Goal: Task Accomplishment & Management: Manage account settings

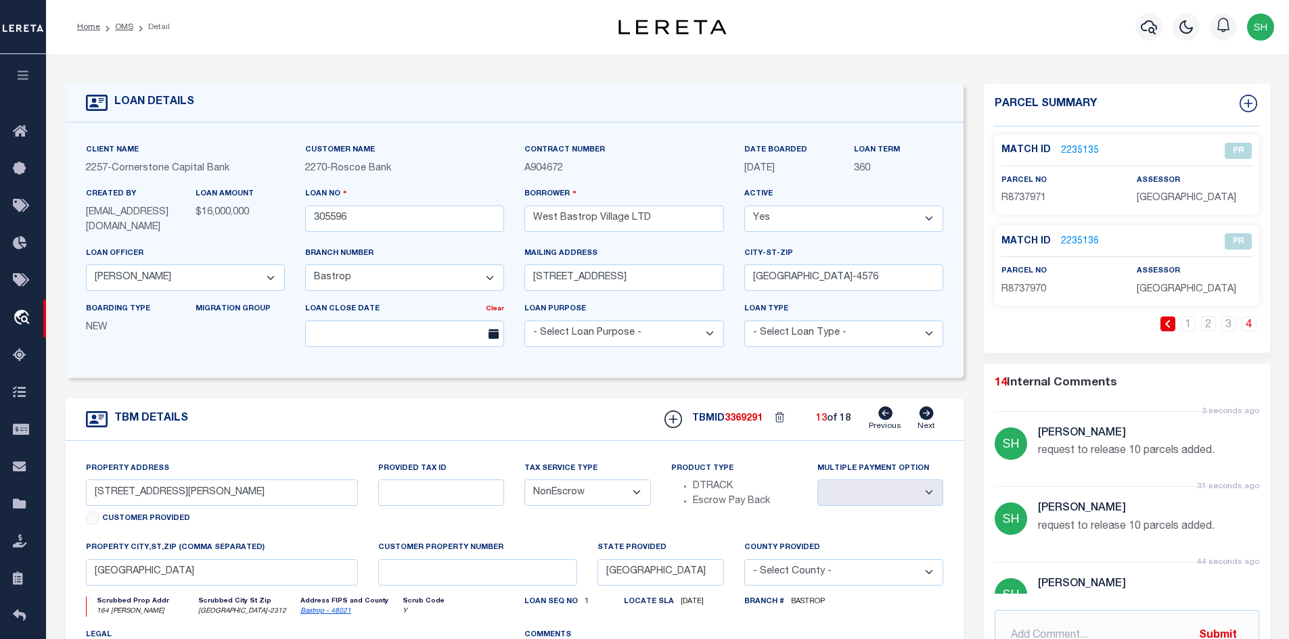
select select "200"
select select "49272"
select select "17138"
select select "NonEscrow"
click at [125, 28] on link "OMS" at bounding box center [124, 27] width 18 height 8
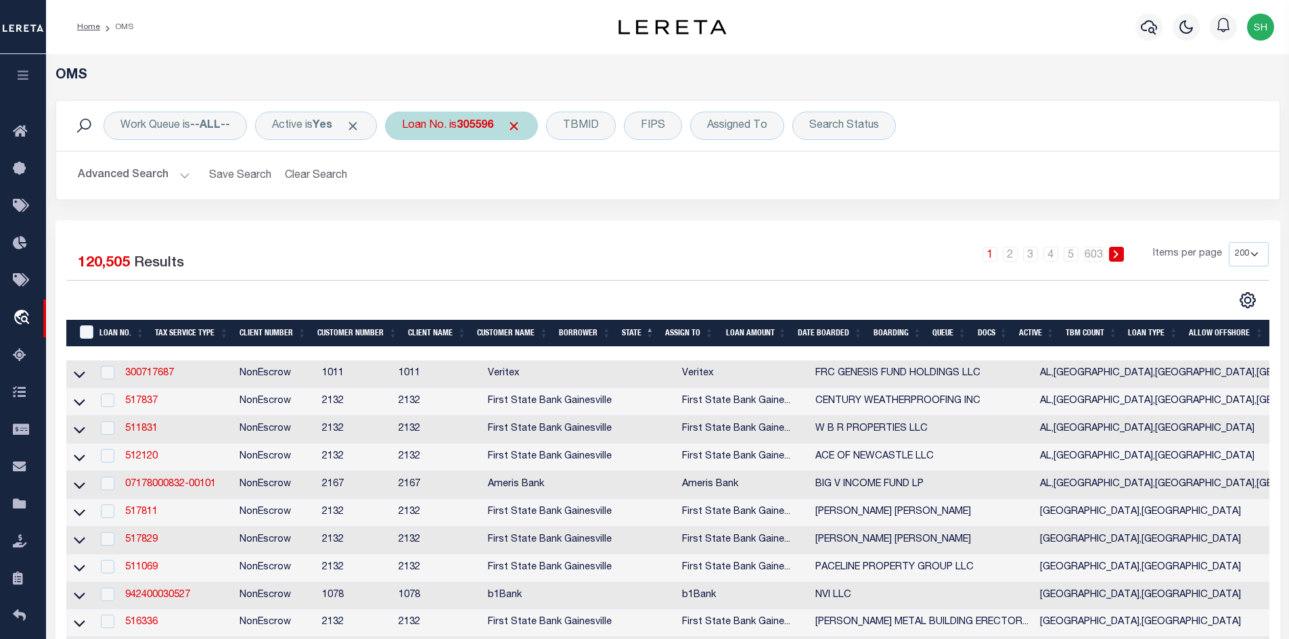
click at [521, 124] on span "Click to Remove" at bounding box center [514, 126] width 14 height 14
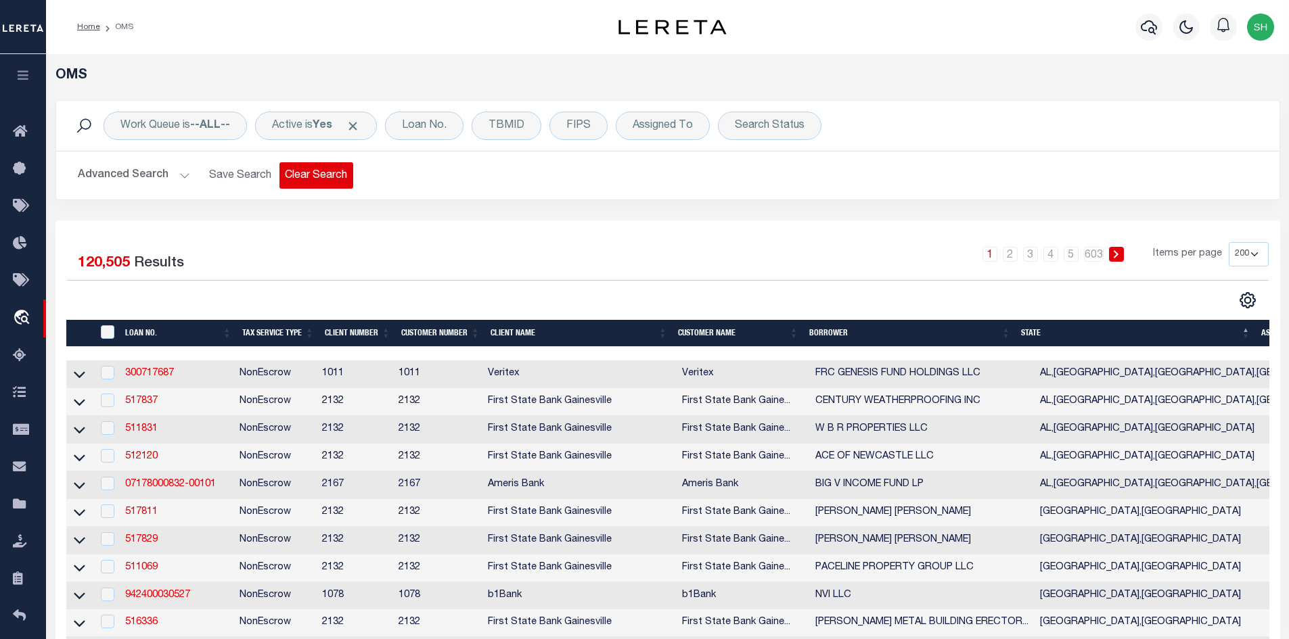
click at [298, 175] on button "Clear Search" at bounding box center [316, 175] width 74 height 26
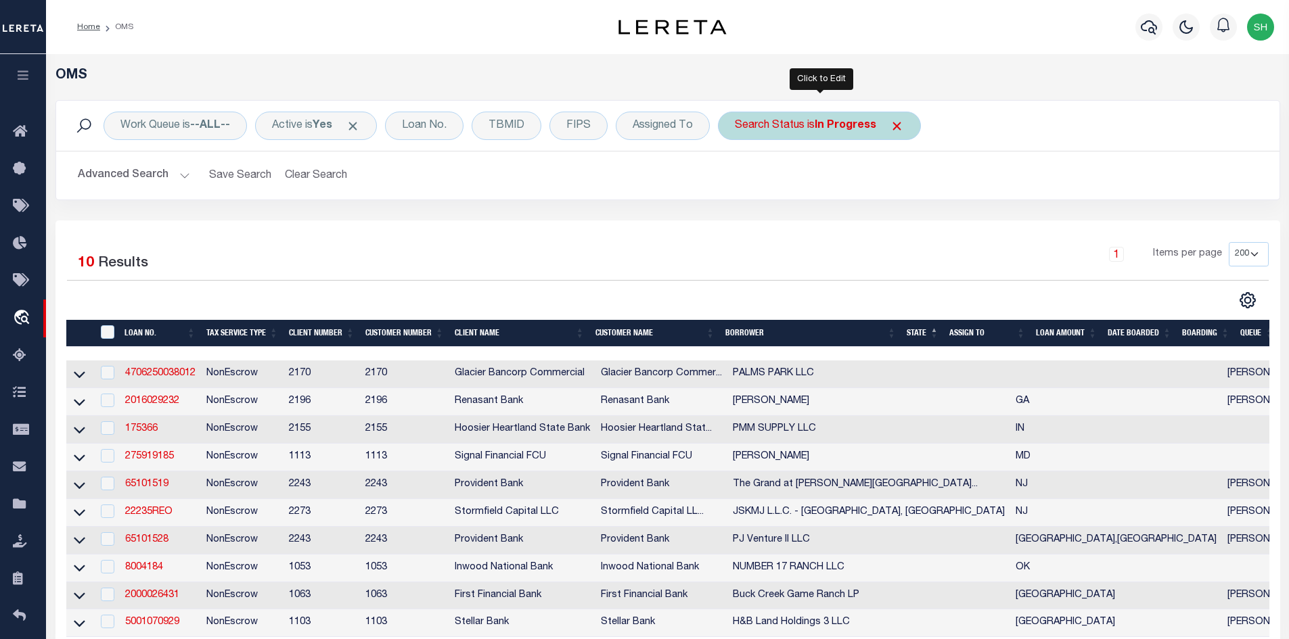
click at [828, 126] on b "In Progress" at bounding box center [845, 125] width 62 height 11
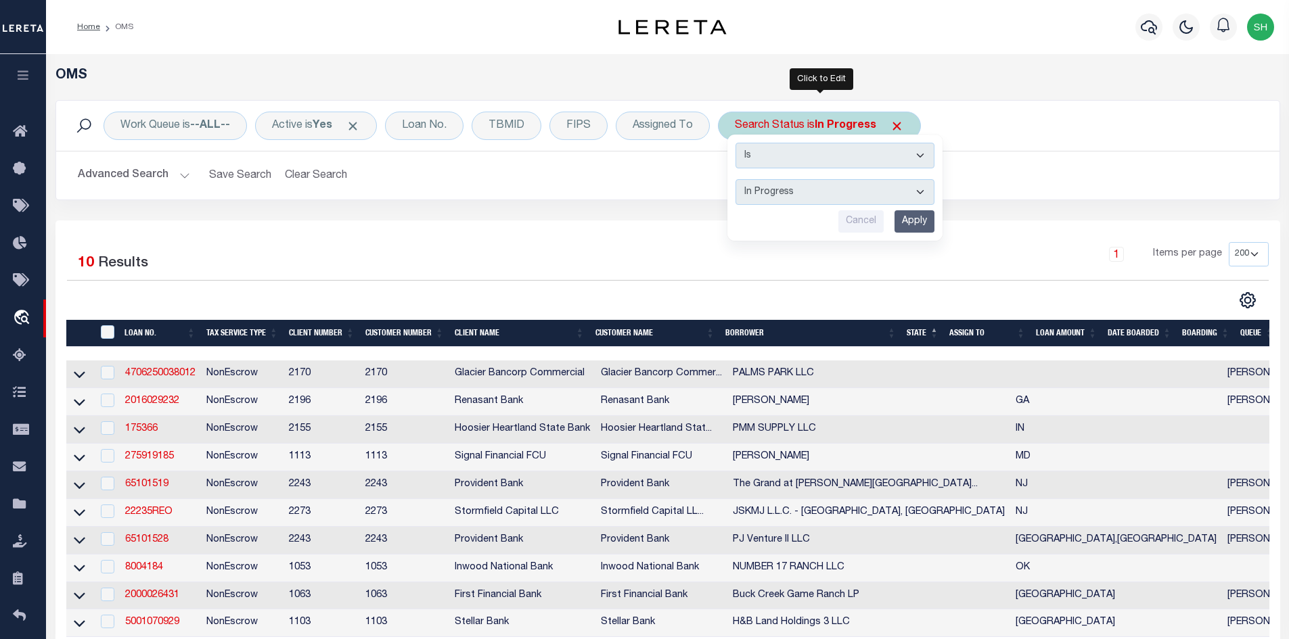
click at [810, 198] on select "Automated Search Bad Parcel Complete Duplicate Parcel High Dollar Reporting In …" at bounding box center [834, 192] width 199 height 26
select select "NP"
click at [736, 179] on select "Automated Search Bad Parcel Complete Duplicate Parcel High Dollar Reporting In …" at bounding box center [834, 192] width 199 height 26
click at [908, 221] on input "Apply" at bounding box center [914, 221] width 40 height 22
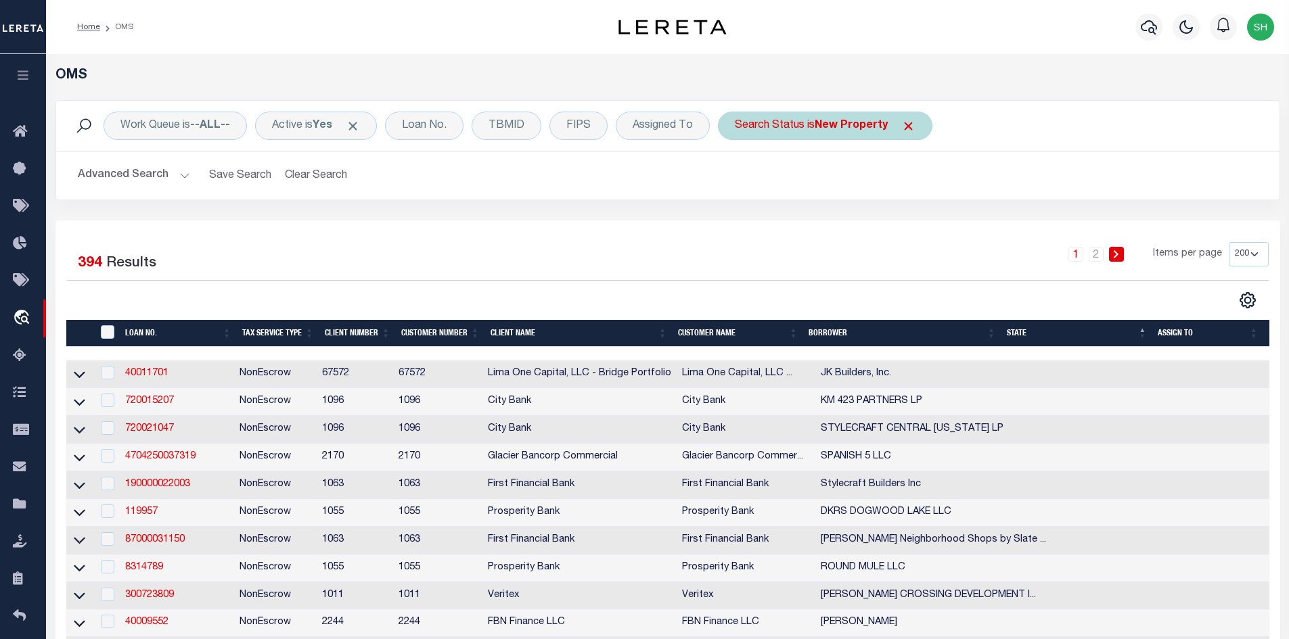
click at [875, 131] on b "New Property" at bounding box center [850, 125] width 73 height 11
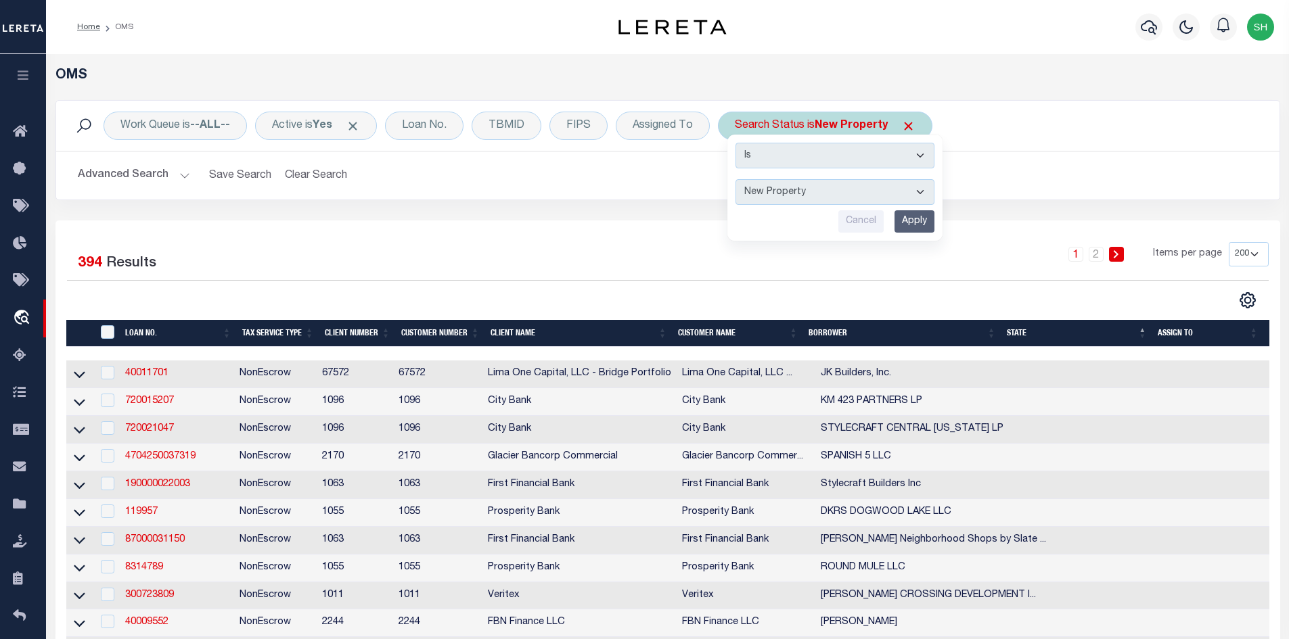
click at [861, 199] on select "Automated Search Bad Parcel Complete Duplicate Parcel High Dollar Reporting In …" at bounding box center [834, 192] width 199 height 26
select select "BP"
click at [736, 179] on select "Automated Search Bad Parcel Complete Duplicate Parcel High Dollar Reporting In …" at bounding box center [834, 192] width 199 height 26
click at [918, 222] on input "Apply" at bounding box center [914, 221] width 40 height 22
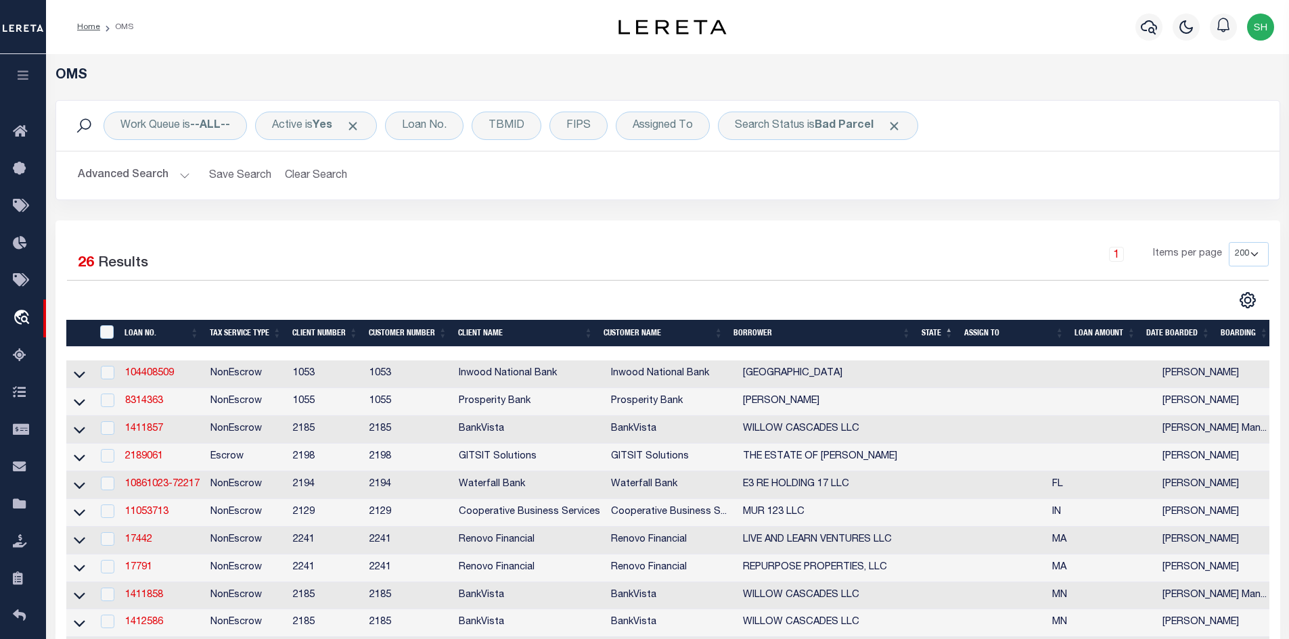
drag, startPoint x: 1039, startPoint y: 304, endPoint x: 683, endPoint y: 235, distance: 363.1
click at [673, 271] on div "1 Items per page 10 25 50 100 200" at bounding box center [820, 259] width 896 height 35
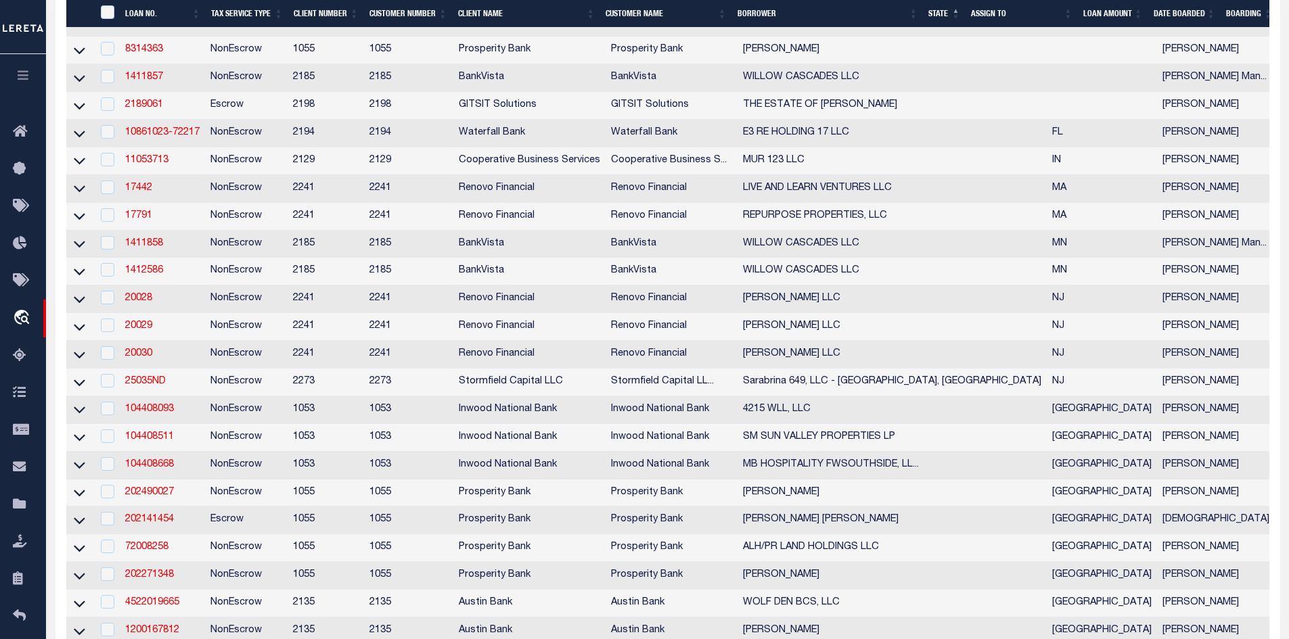
scroll to position [541, 0]
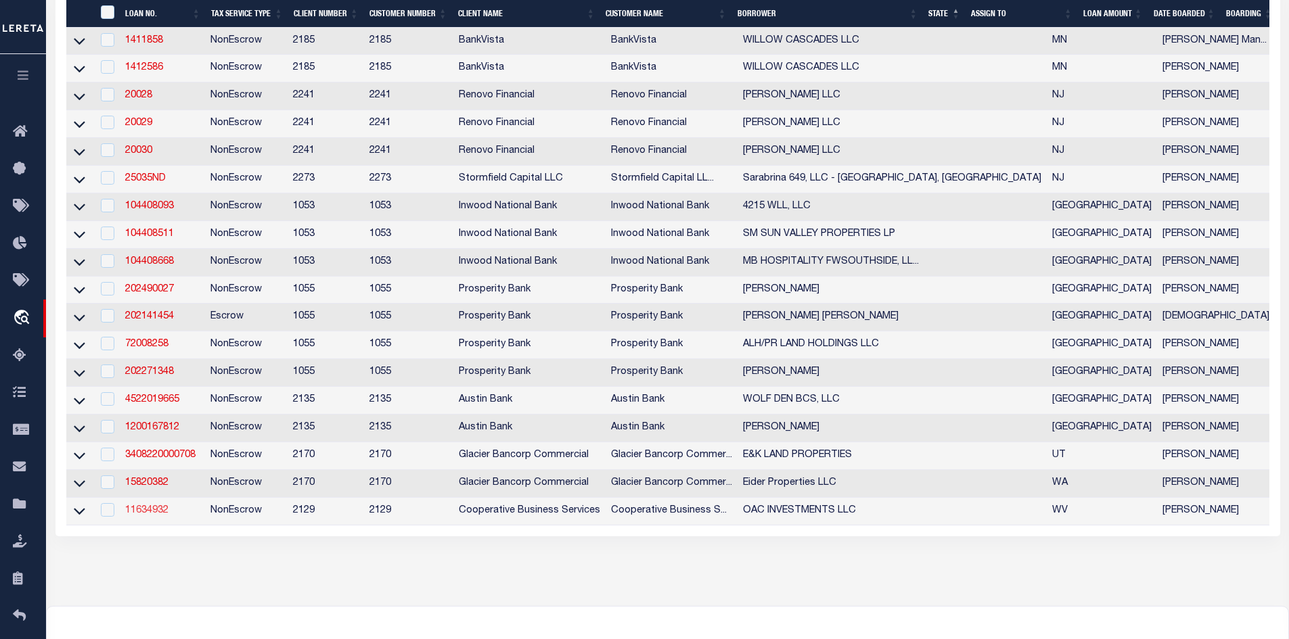
click at [142, 515] on link "11634932" at bounding box center [146, 510] width 43 height 9
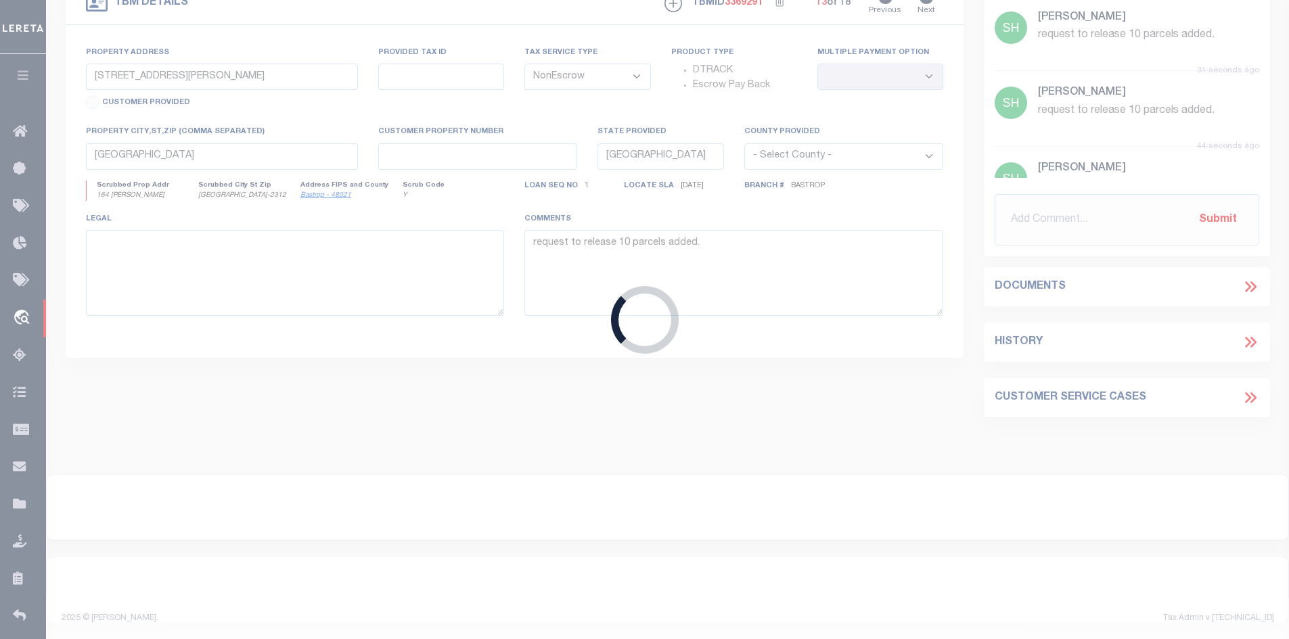
type input "11634932"
type input "OAC INVESTMENTS LLC"
select select
type input "1338 RITTER DRIVE"
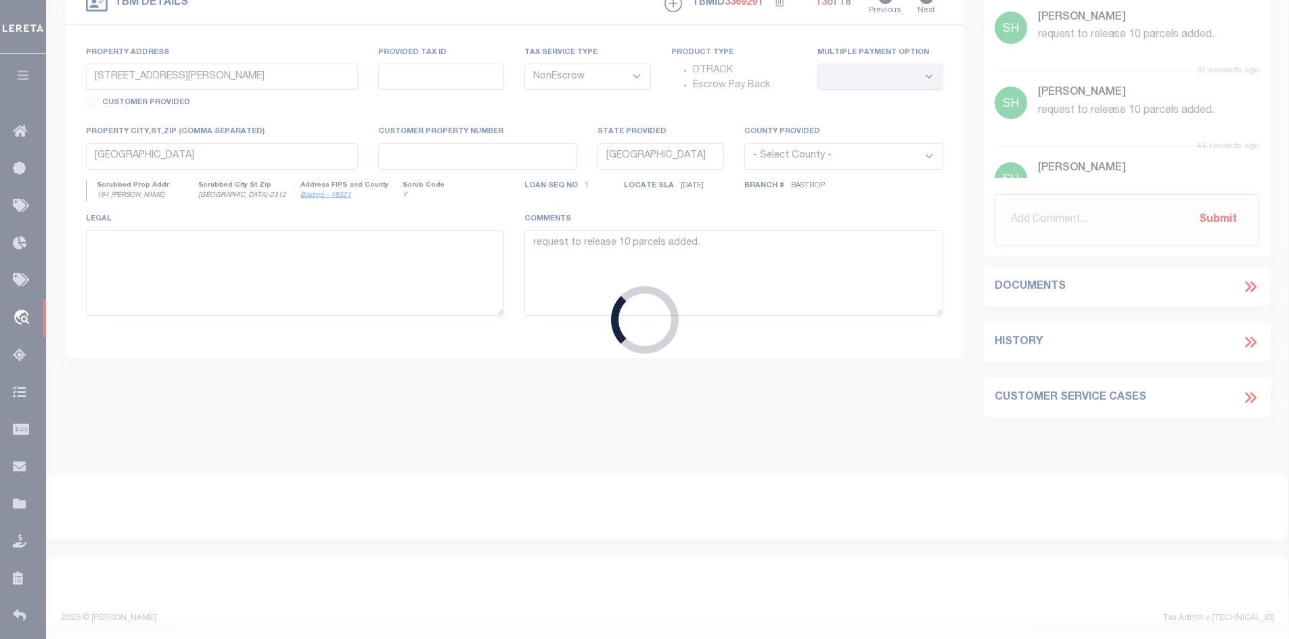
type input "DANIELS, WV 25832"
select select "10"
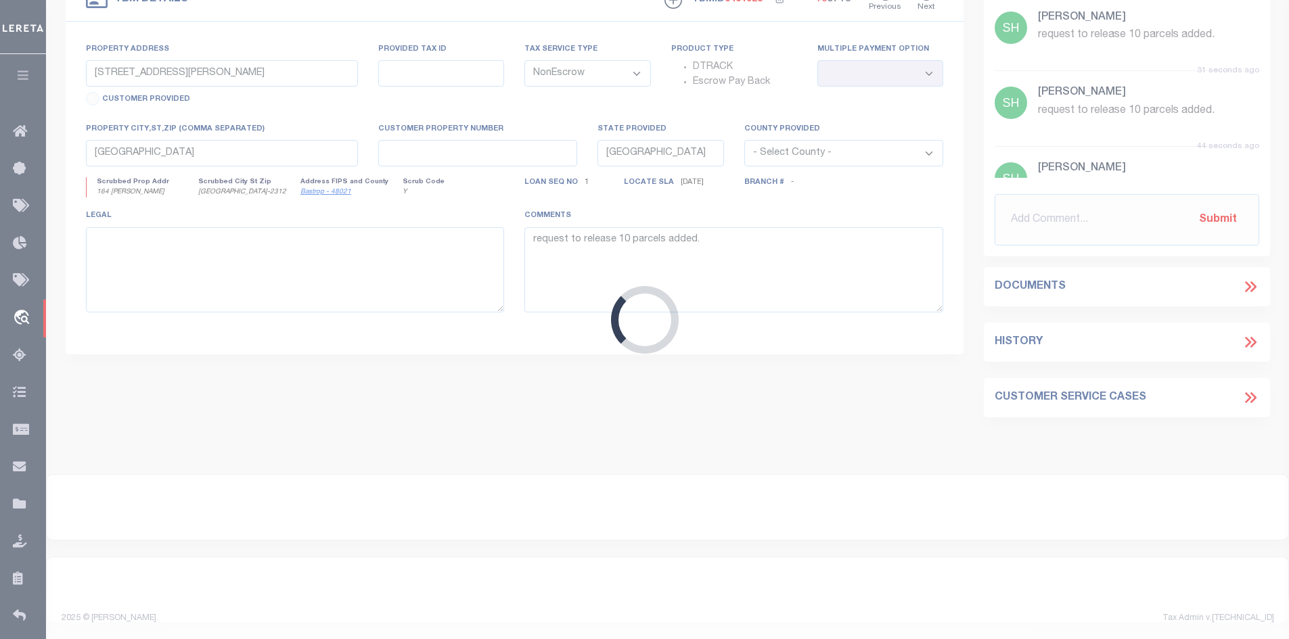
scroll to position [254, 0]
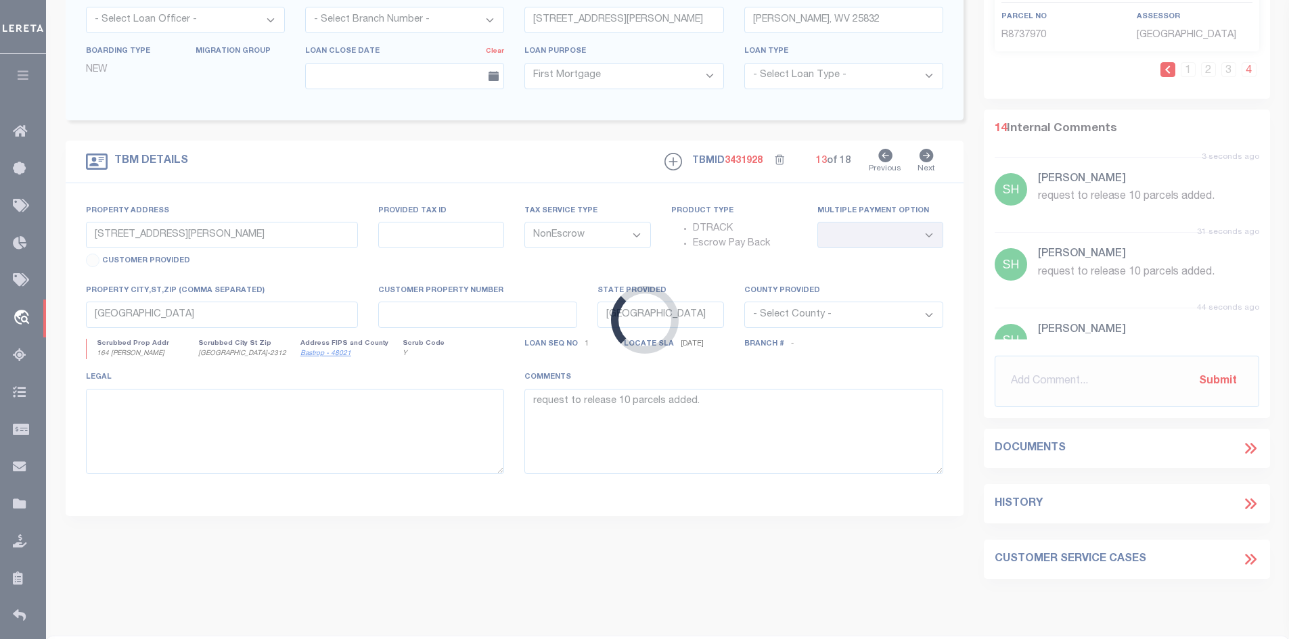
type input "1332-1340 RITTER DRIVE"
type input "DANIELS, WV 25832"
type input "7682"
type input "WV"
select select "20011"
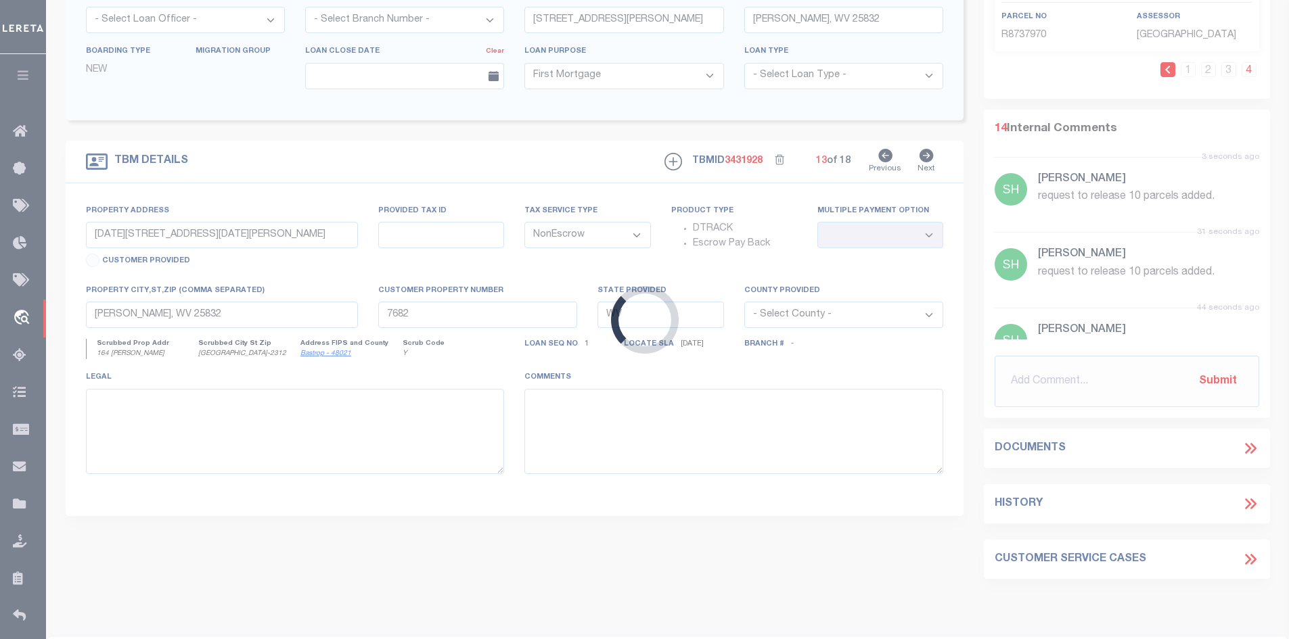
select select "3334"
select select
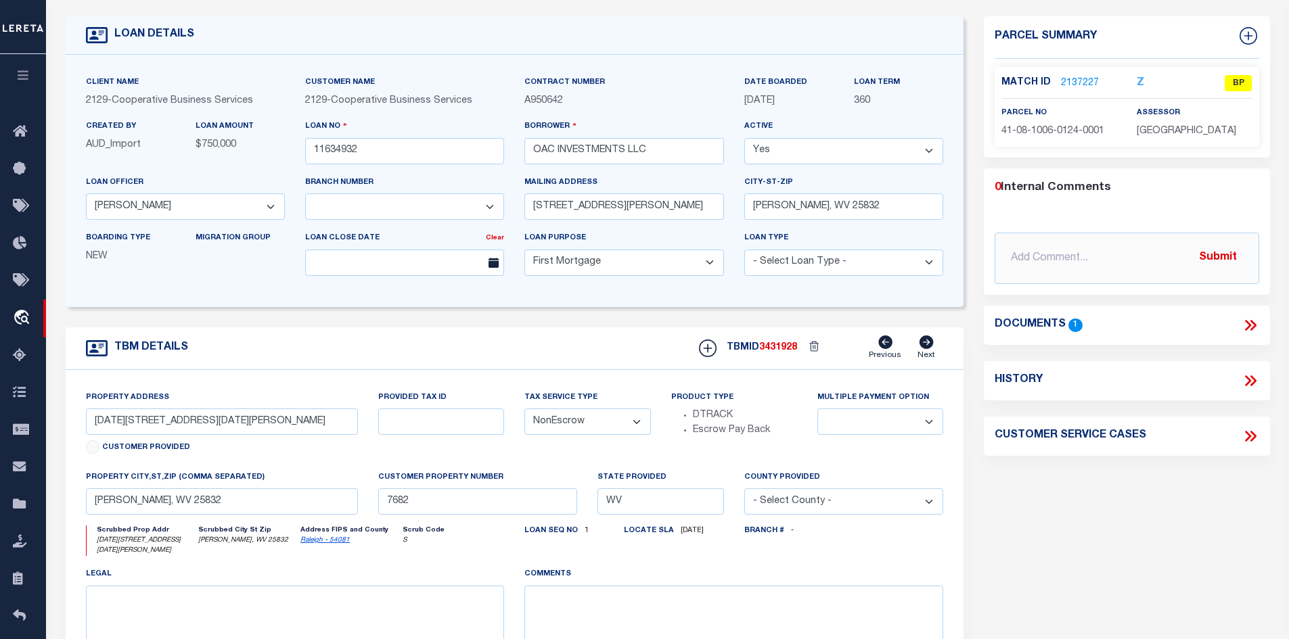
scroll to position [0, 0]
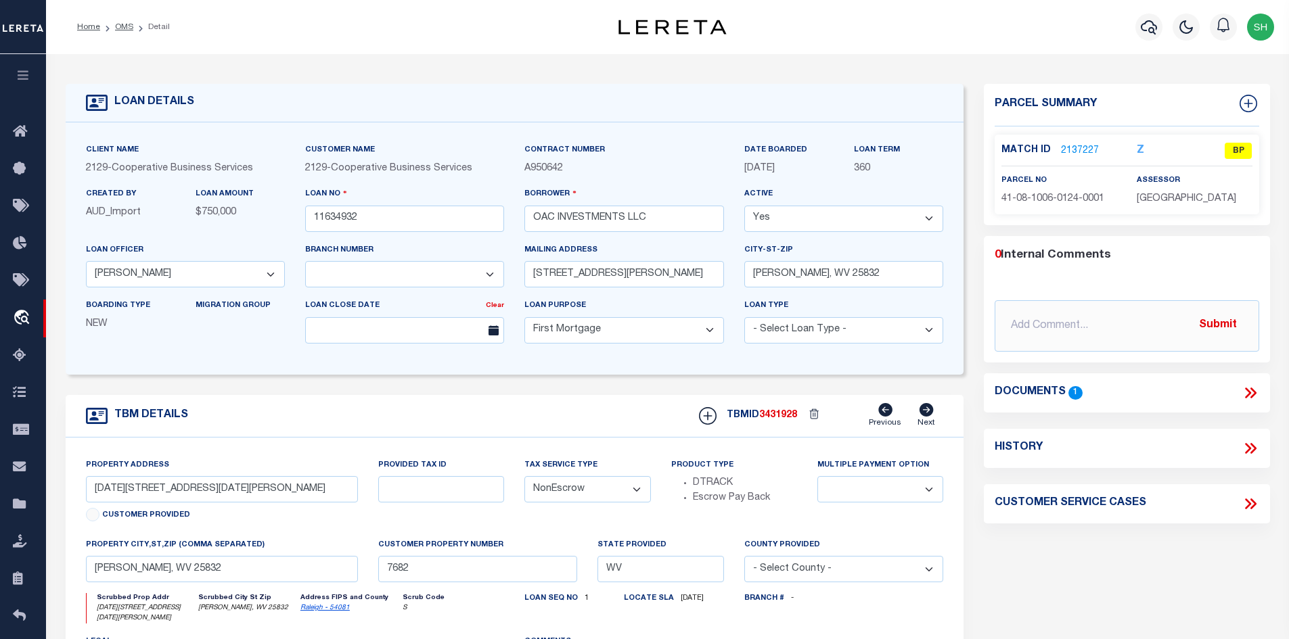
drag, startPoint x: 124, startPoint y: 28, endPoint x: 162, endPoint y: 57, distance: 47.4
click at [125, 29] on link "OMS" at bounding box center [124, 27] width 18 height 8
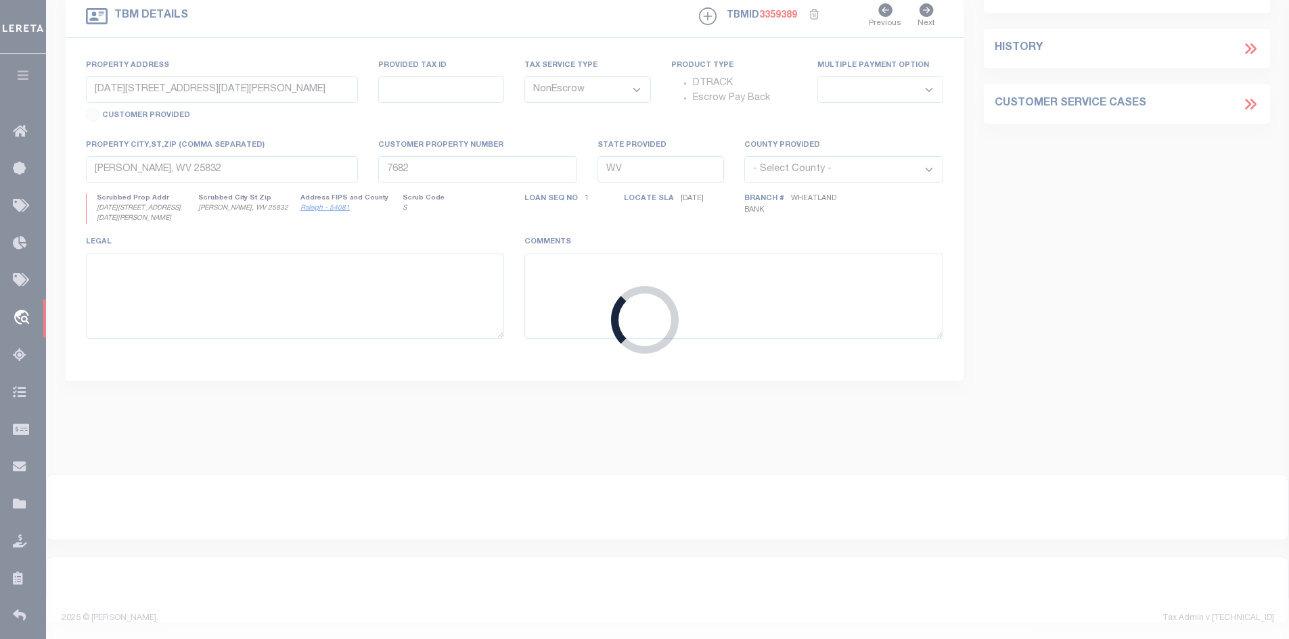
type input "15820382"
type input "Eider Properties LLC"
select select
type input "PO Box 139"
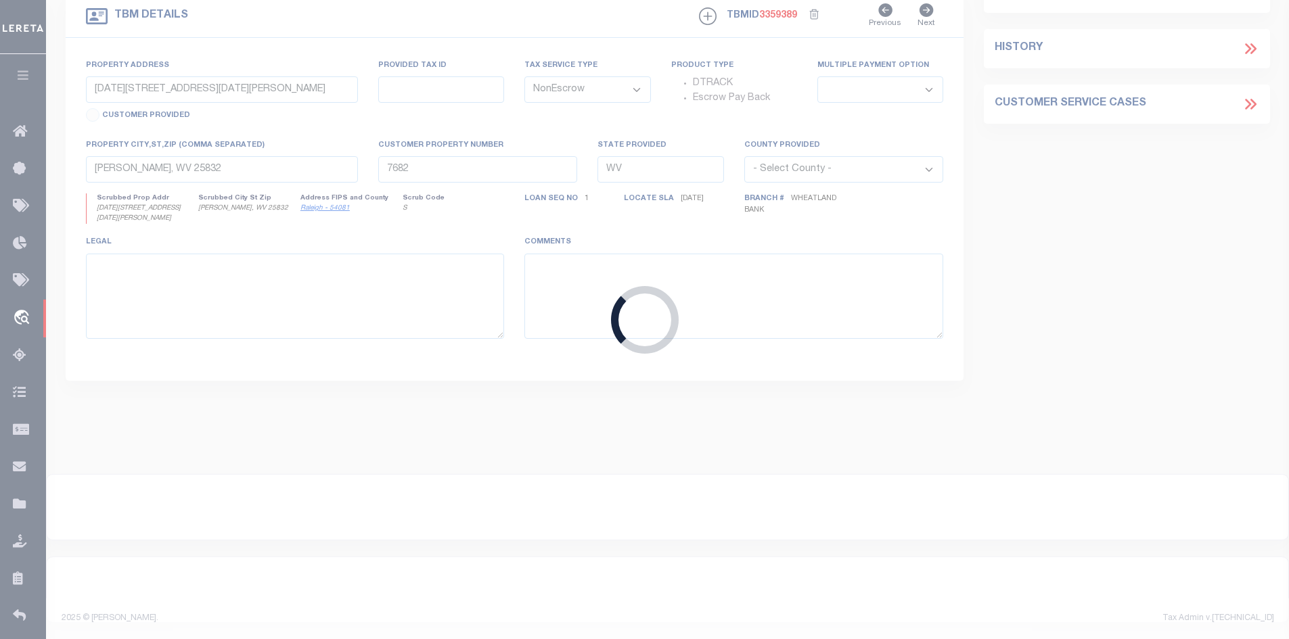
type input "Orondo WA 98843"
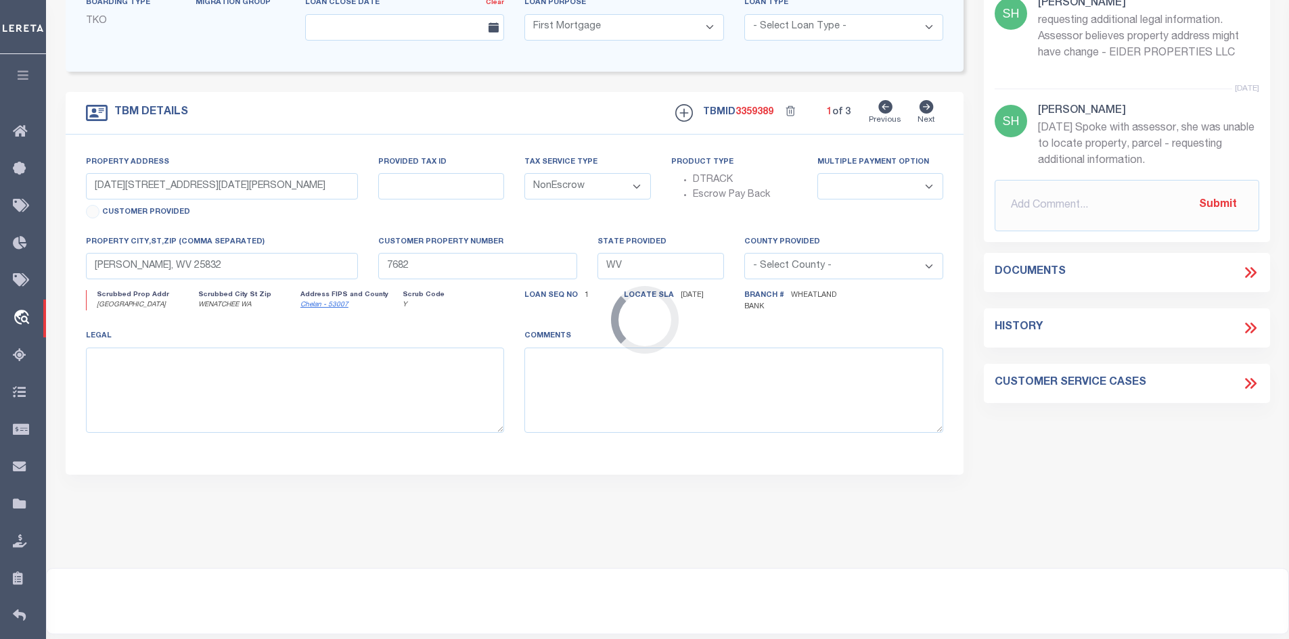
select select "17097"
type input "1603 SPRINGWATER AVE"
type input "22 20 04 605 115"
select select
type input "WENATCHEE WA"
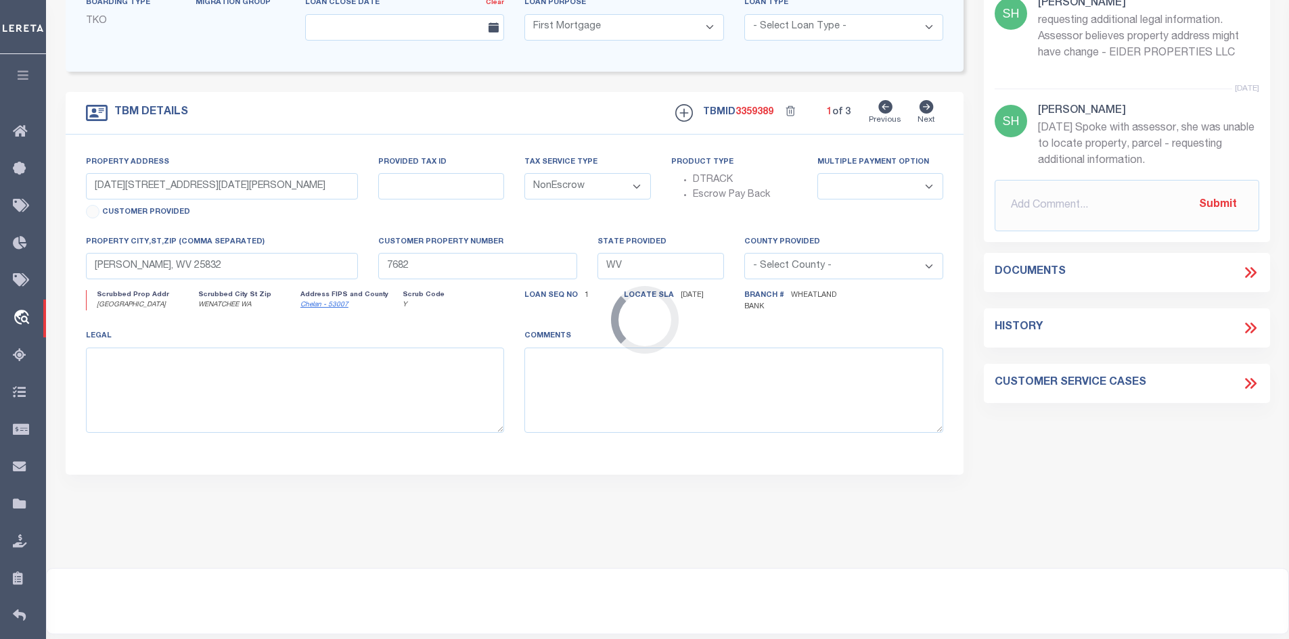
type input "WA"
select select
type textarea "Parcel "A" Lut 1, as described in and delineated un Dunning Subdivision No. 175…"
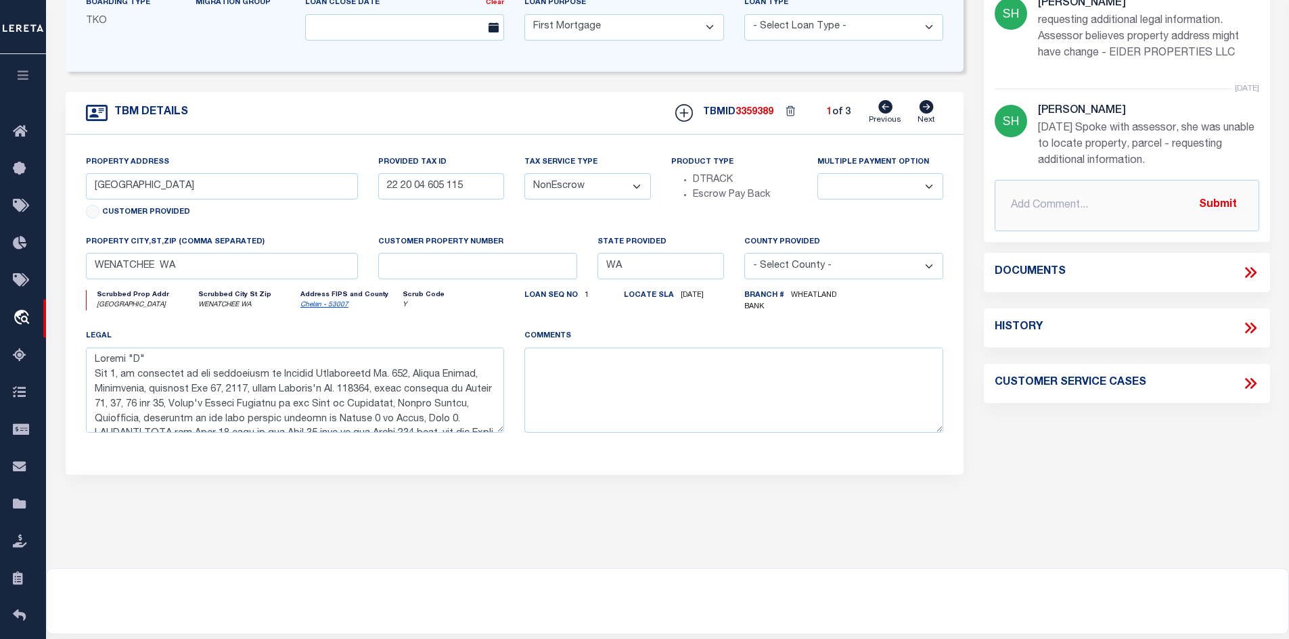
scroll to position [0, 0]
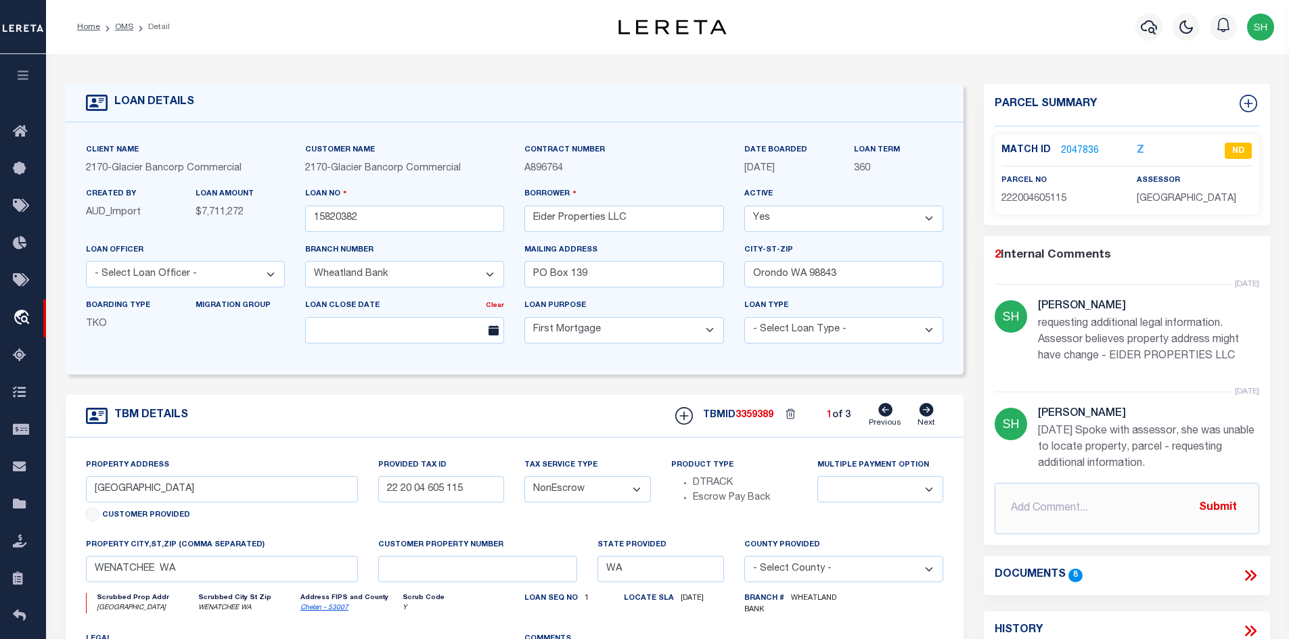
click at [925, 417] on icon at bounding box center [926, 410] width 14 height 14
type input "22 20 04 605 016"
select select
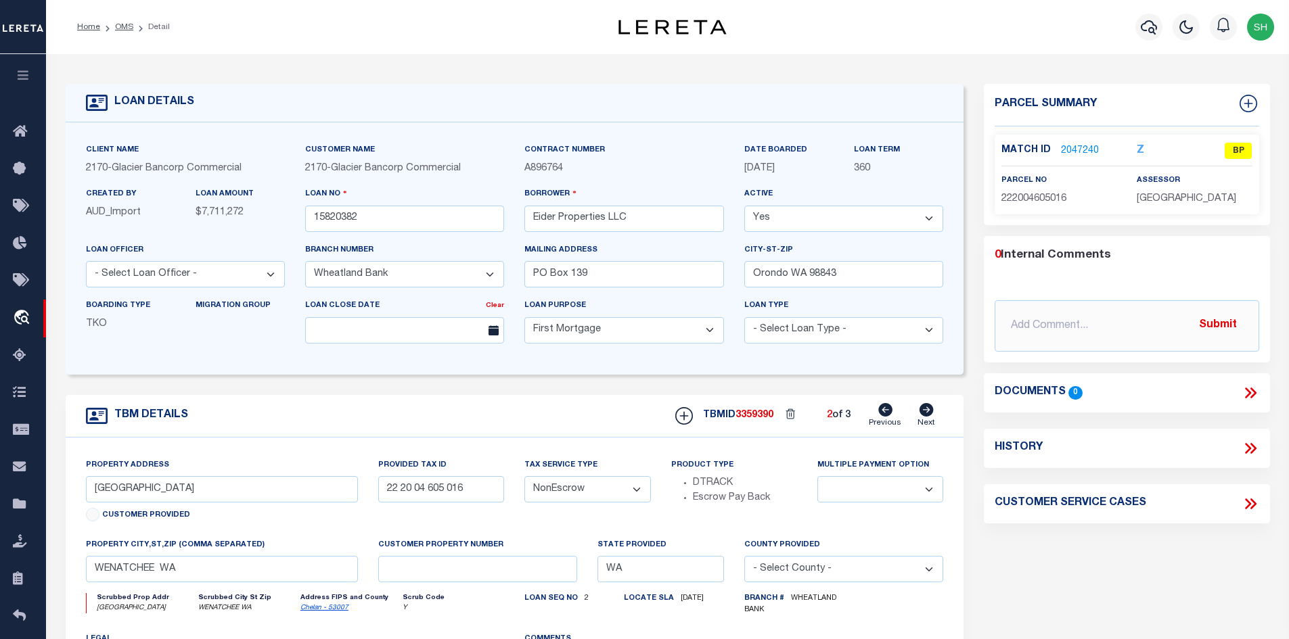
click at [925, 417] on icon at bounding box center [926, 410] width 14 height 14
type input "22 20 04 605 015"
select select
click at [888, 415] on icon at bounding box center [885, 410] width 14 height 14
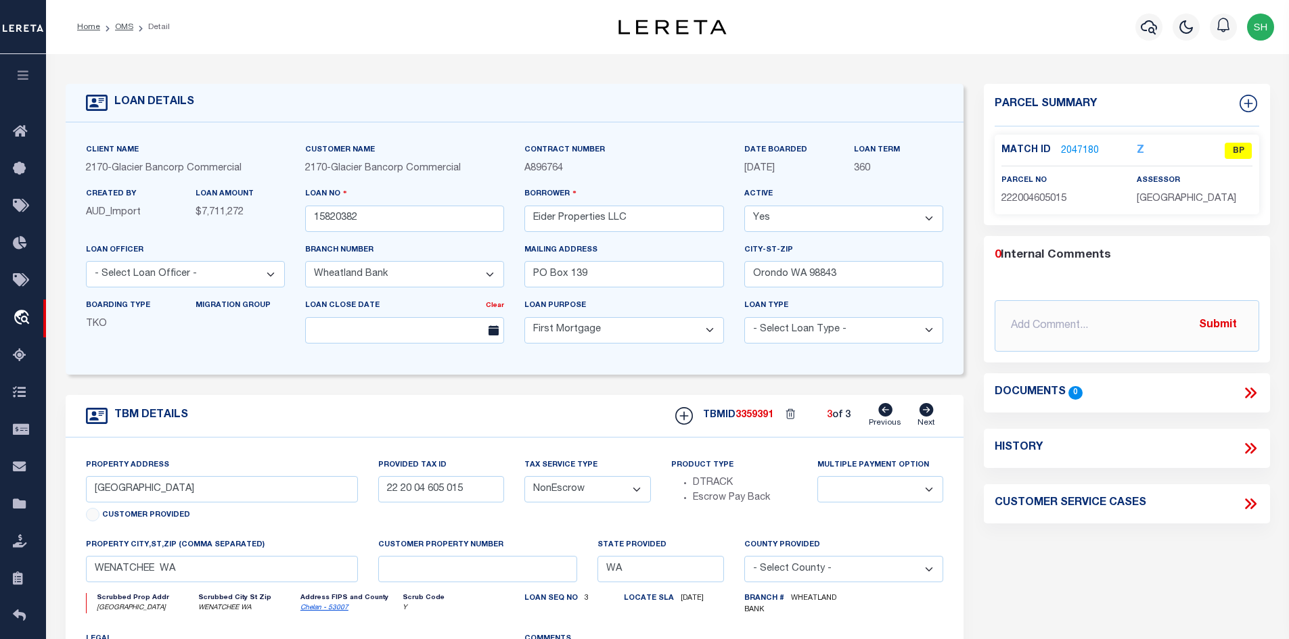
type input "22 20 04 605 016"
select select
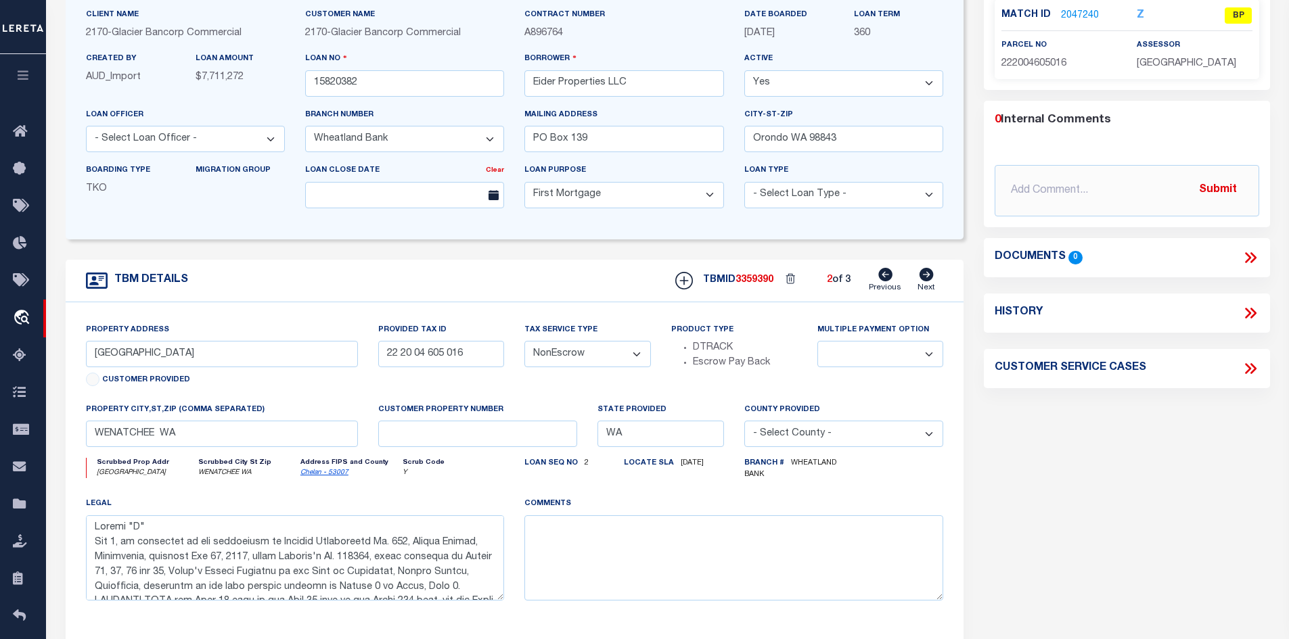
click at [924, 279] on icon at bounding box center [926, 275] width 14 height 14
type input "22 20 04 605 015"
select select
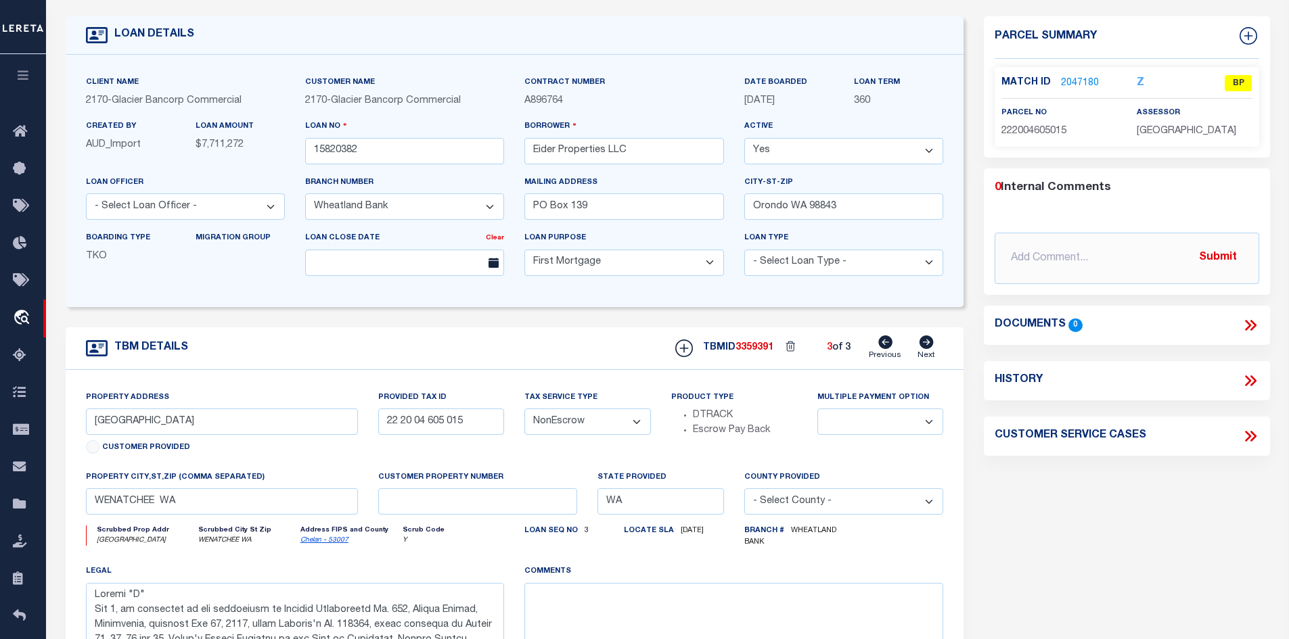
click at [328, 544] on link "Chelan - 53007" at bounding box center [324, 540] width 48 height 7
drag, startPoint x: 472, startPoint y: 425, endPoint x: 370, endPoint y: 425, distance: 102.1
click at [370, 425] on div "Provided Tax ID 22 20 04 605 015" at bounding box center [441, 430] width 146 height 80
drag, startPoint x: 628, startPoint y: 149, endPoint x: 508, endPoint y: 151, distance: 120.4
click at [502, 151] on div "Client Name 2170 - Glacier Bancorp Commercial Customer Name 2170 - Glacier Banc…" at bounding box center [515, 181] width 878 height 212
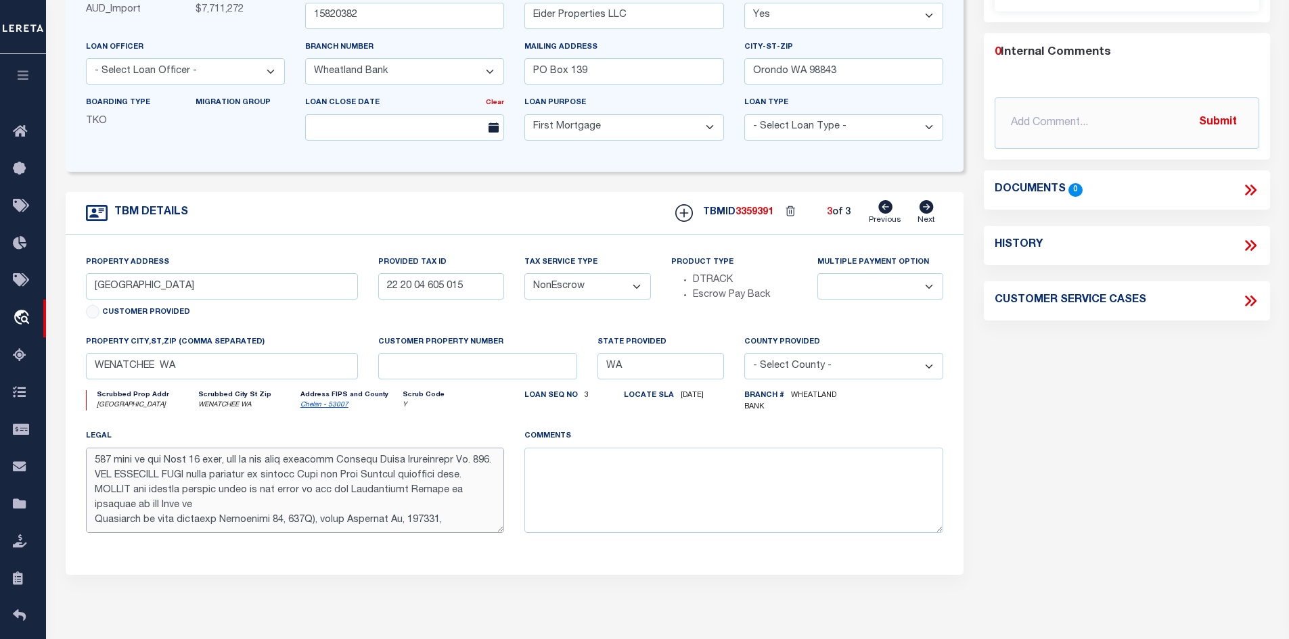
scroll to position [651, 0]
drag, startPoint x: 88, startPoint y: 463, endPoint x: 477, endPoint y: 524, distance: 393.7
click at [477, 524] on textarea at bounding box center [295, 490] width 419 height 85
drag, startPoint x: 506, startPoint y: 477, endPoint x: 430, endPoint y: 503, distance: 80.2
drag, startPoint x: 771, startPoint y: 170, endPoint x: 749, endPoint y: 182, distance: 24.8
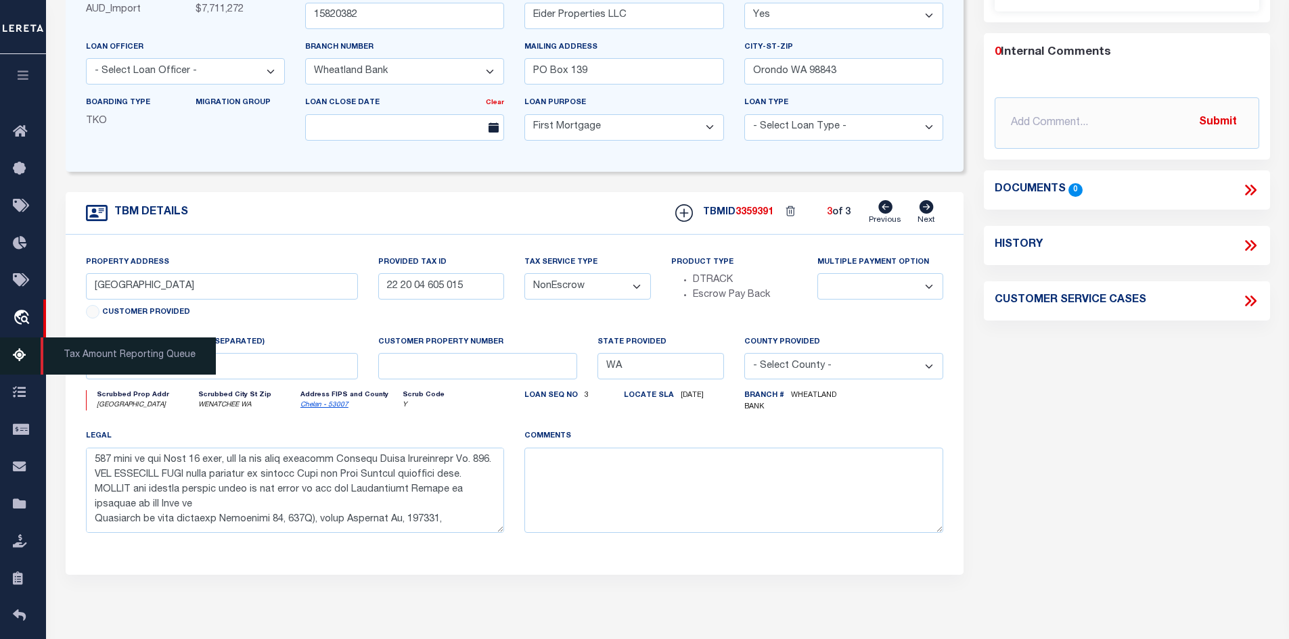
scroll to position [135, 0]
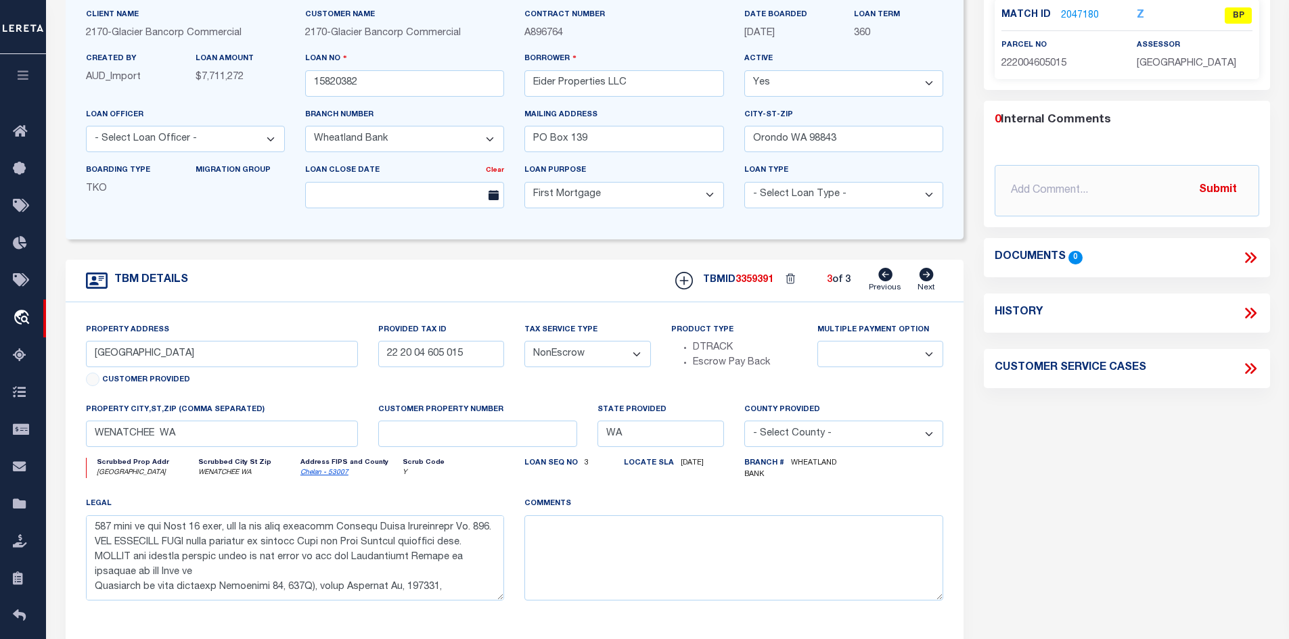
drag, startPoint x: 470, startPoint y: 199, endPoint x: 302, endPoint y: 112, distance: 189.1
drag, startPoint x: 302, startPoint y: 112, endPoint x: 642, endPoint y: 222, distance: 357.0
click at [642, 218] on div "Loan Purpose - Select Loan Purpose - Church Exempt Construction to Perm Consume…" at bounding box center [623, 190] width 219 height 55
drag, startPoint x: 193, startPoint y: 351, endPoint x: 120, endPoint y: 356, distance: 72.5
click at [120, 356] on input "1603 SPRINGWATER AVE" at bounding box center [222, 354] width 273 height 26
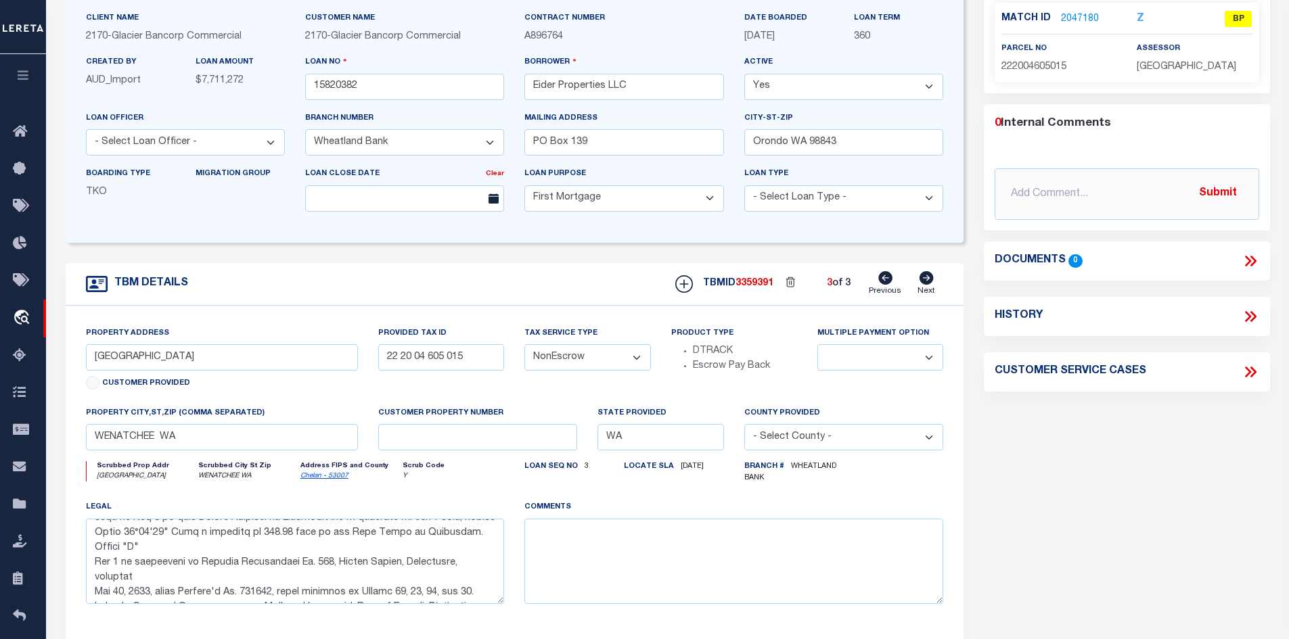
scroll to position [0, 0]
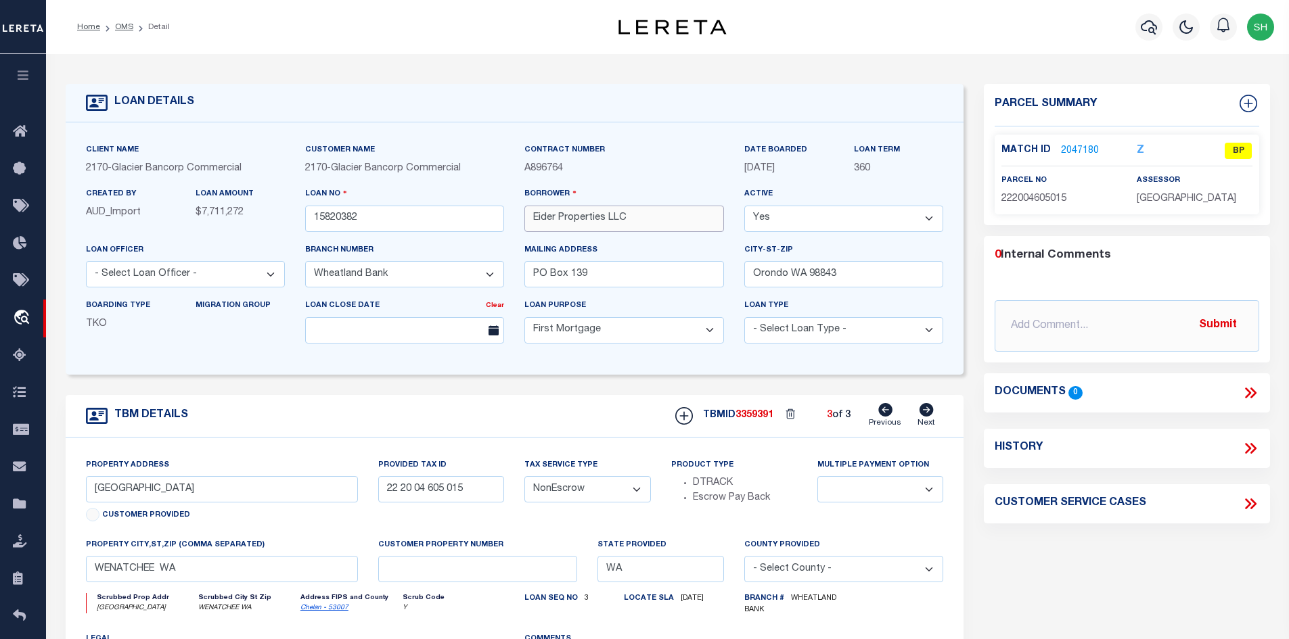
drag, startPoint x: 605, startPoint y: 223, endPoint x: 520, endPoint y: 221, distance: 85.3
click at [520, 221] on div "Borrower Eider Properties LLC" at bounding box center [623, 214] width 219 height 55
drag, startPoint x: 471, startPoint y: 411, endPoint x: 279, endPoint y: 433, distance: 193.4
drag, startPoint x: 279, startPoint y: 433, endPoint x: 674, endPoint y: 132, distance: 497.2
click at [674, 132] on div "Client Name 2170 - Glacier Bancorp Commercial Customer Name 2170 - Glacier Banc…" at bounding box center [515, 248] width 898 height 252
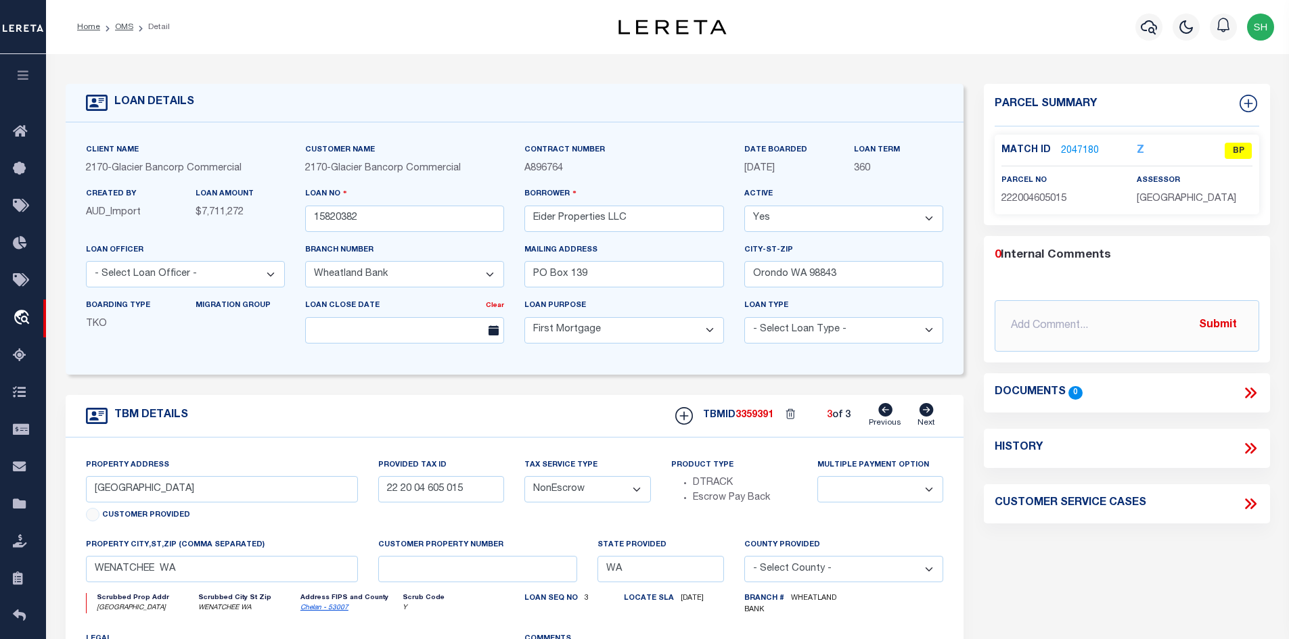
scroll to position [203, 0]
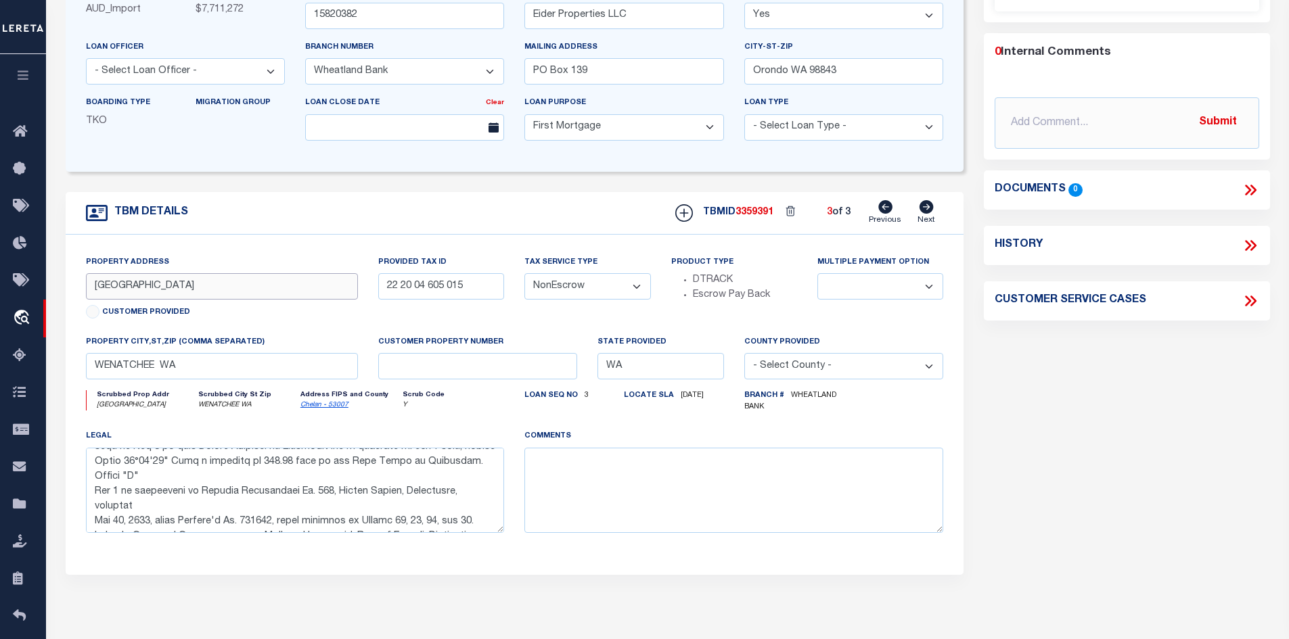
drag, startPoint x: 191, startPoint y: 285, endPoint x: 121, endPoint y: 291, distance: 70.6
click at [121, 290] on input "1603 SPRINGWATER AVE" at bounding box center [222, 286] width 273 height 26
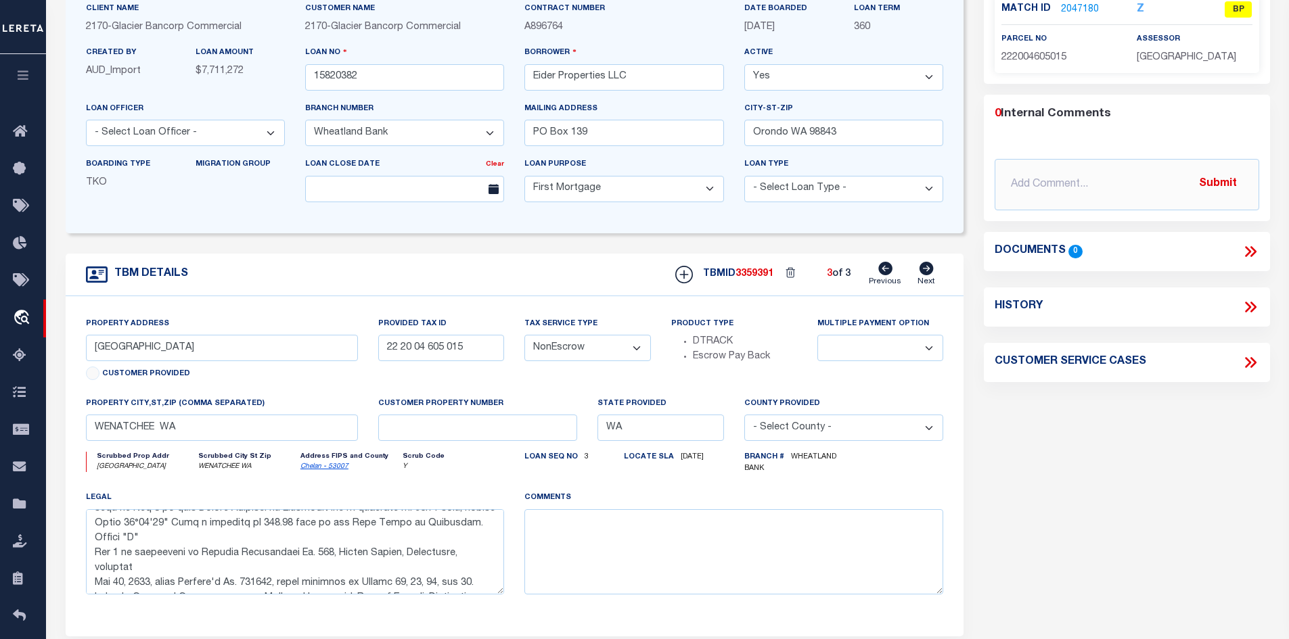
scroll to position [0, 0]
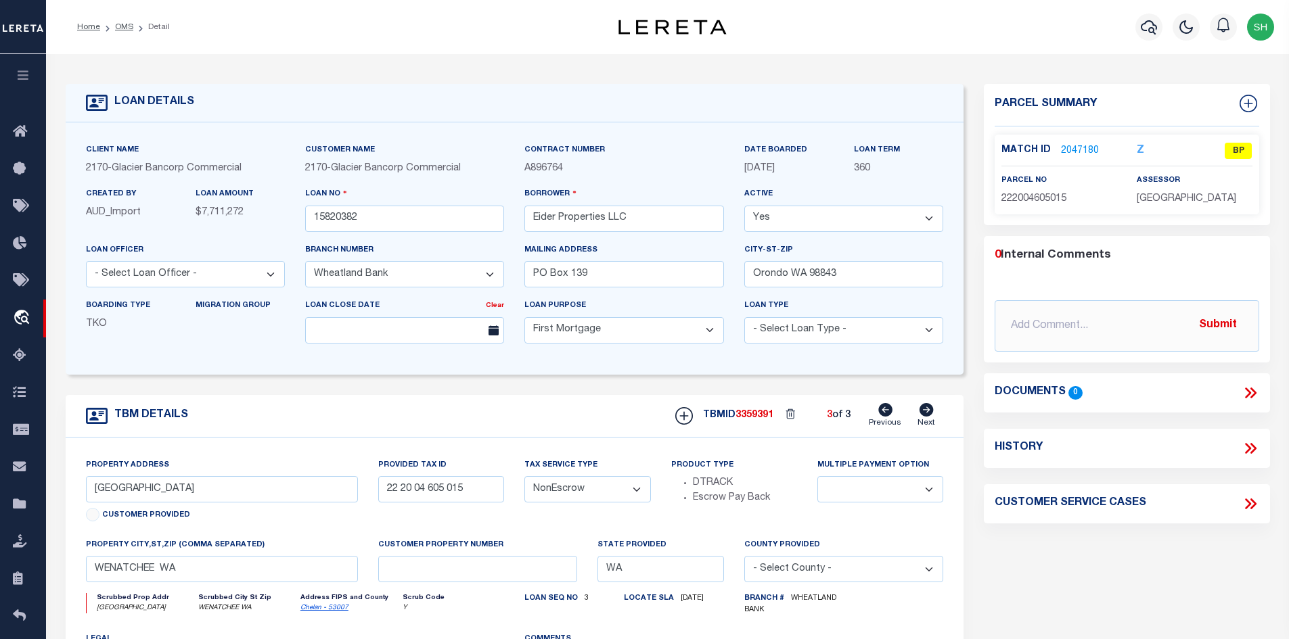
drag, startPoint x: 637, startPoint y: 462, endPoint x: 532, endPoint y: 458, distance: 104.9
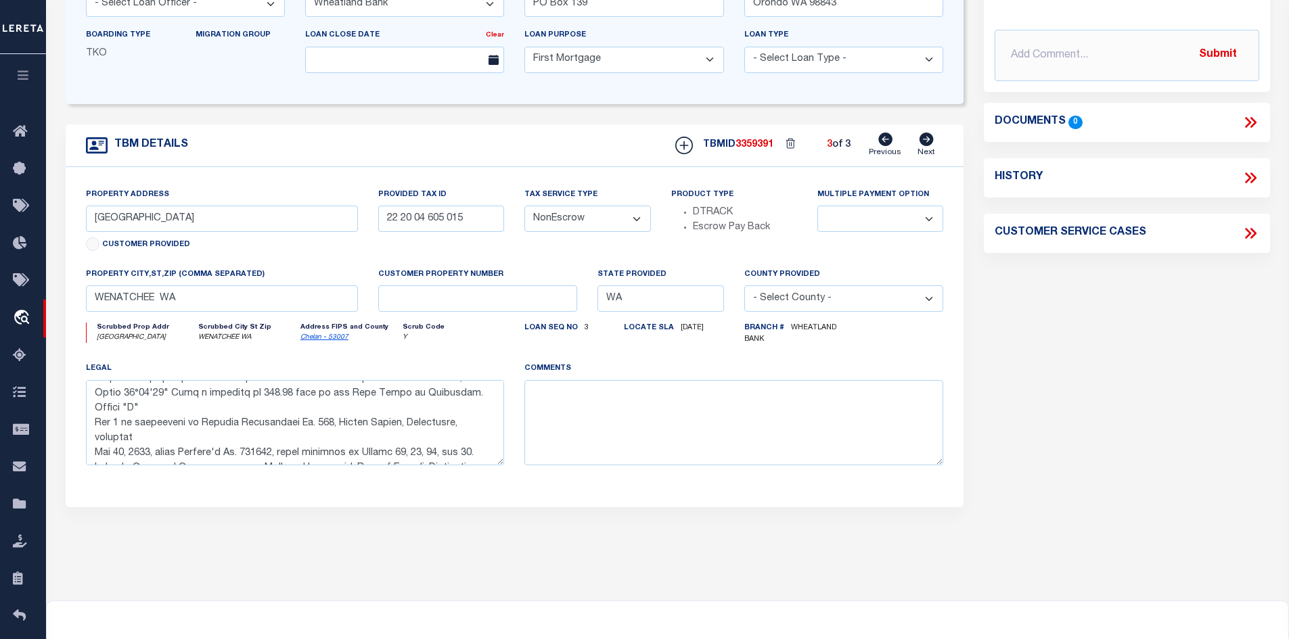
scroll to position [516, 0]
drag, startPoint x: 550, startPoint y: 482, endPoint x: 436, endPoint y: 446, distance: 120.0
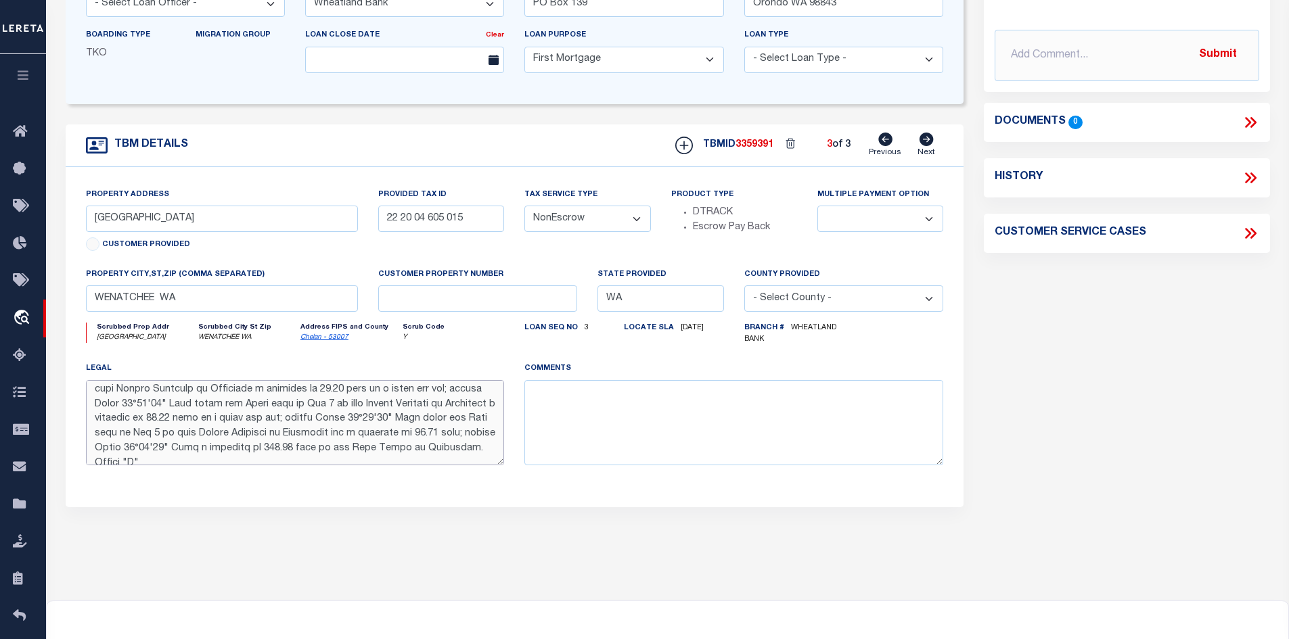
scroll to position [448, 0]
drag, startPoint x: 436, startPoint y: 446, endPoint x: 201, endPoint y: 578, distance: 269.2
click at [201, 578] on div "LOAN DETAILS Client Name 2170" at bounding box center [667, 192] width 1243 height 817
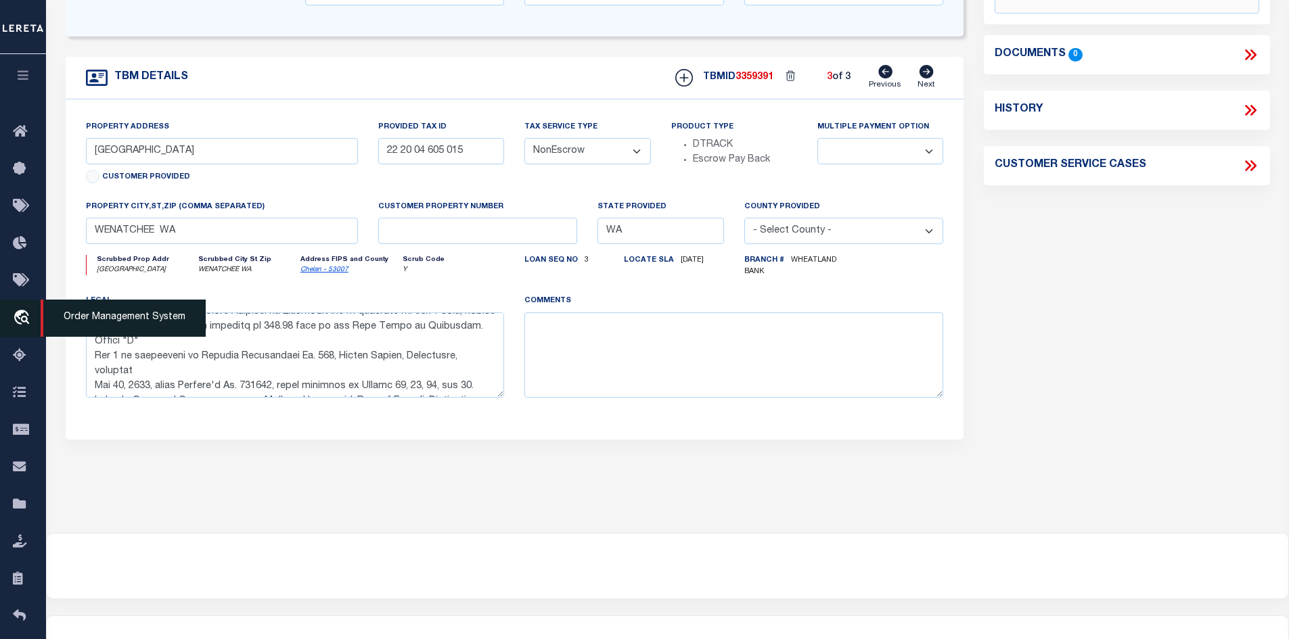
scroll to position [0, 0]
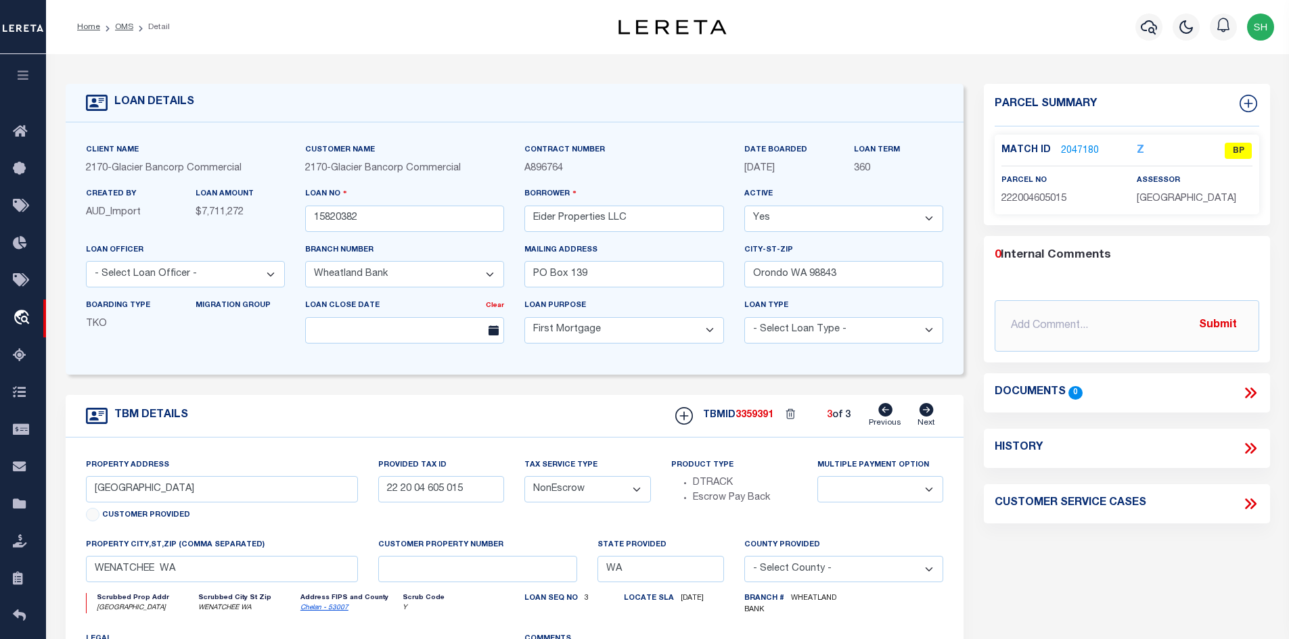
click at [1067, 147] on link "2047180" at bounding box center [1080, 151] width 38 height 14
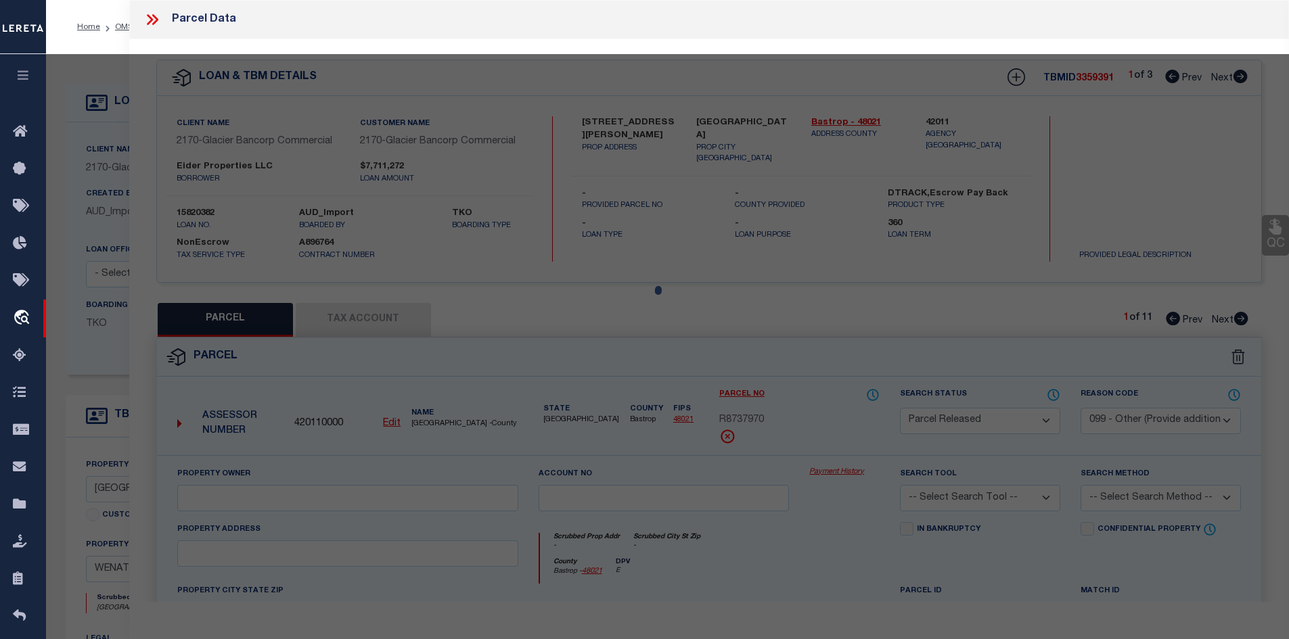
select select "AS"
select select
checkbox input "false"
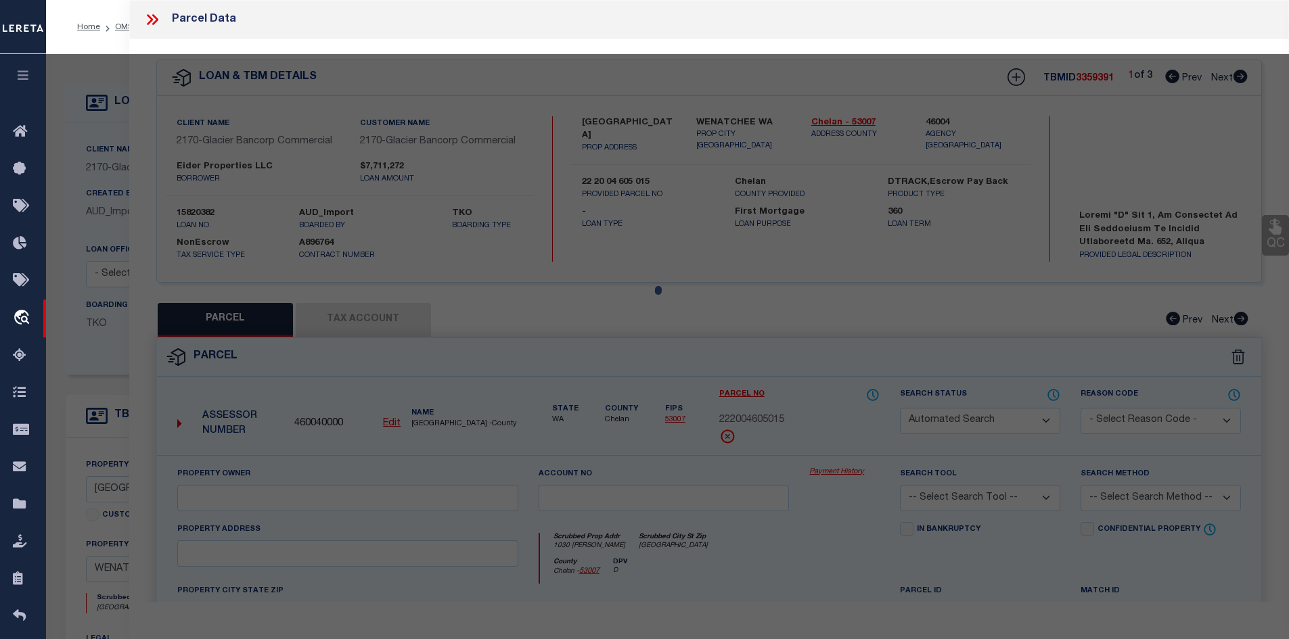
select select "BP"
type input "EIDER PROPERTIES LLC"
select select "AGW"
select select
type input "1030 FINCH LN"
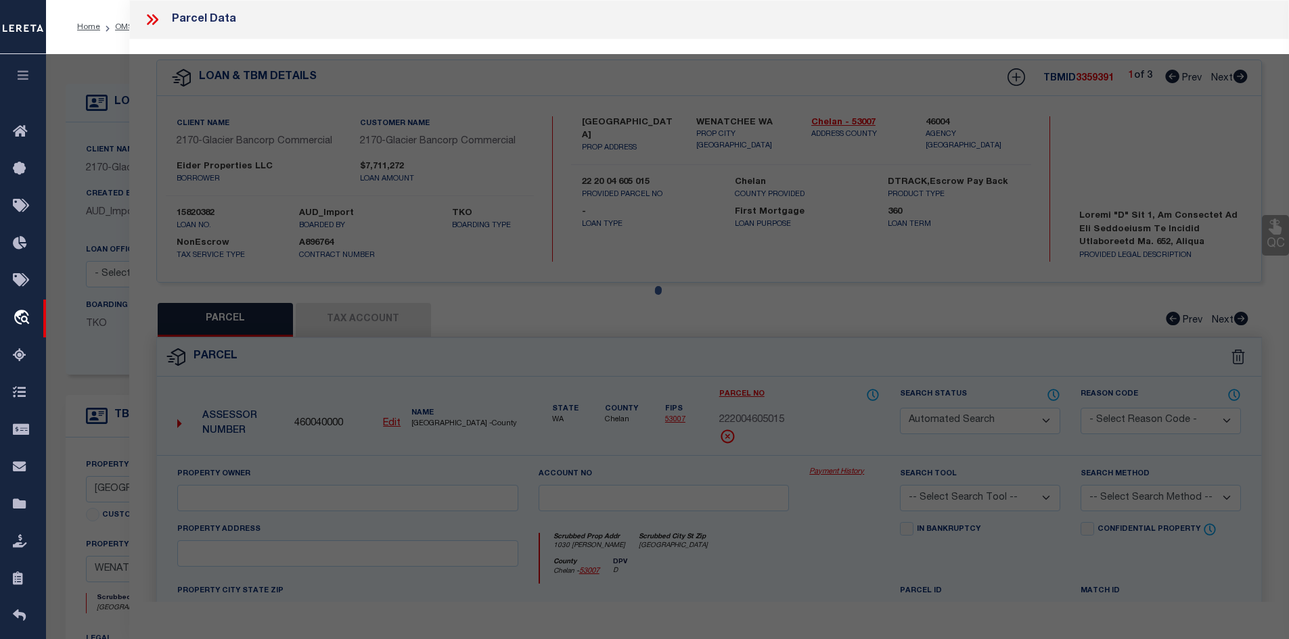
checkbox input "false"
type input "WENATCHEE, WA 98801"
type textarea "HALEYS SECOND BLOCK 15 LOT 2 SP 175 1.7300 ACRES"
type textarea "It appears the parcels were split out to create a subdivision so the parent par…"
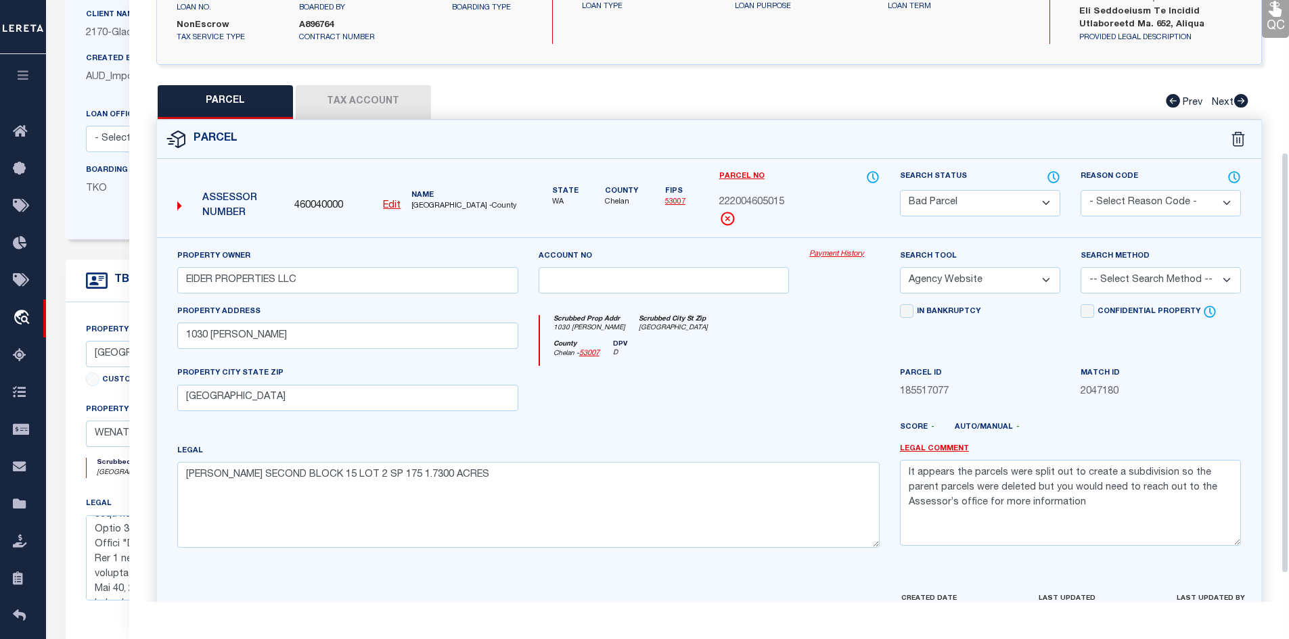
scroll to position [258, 0]
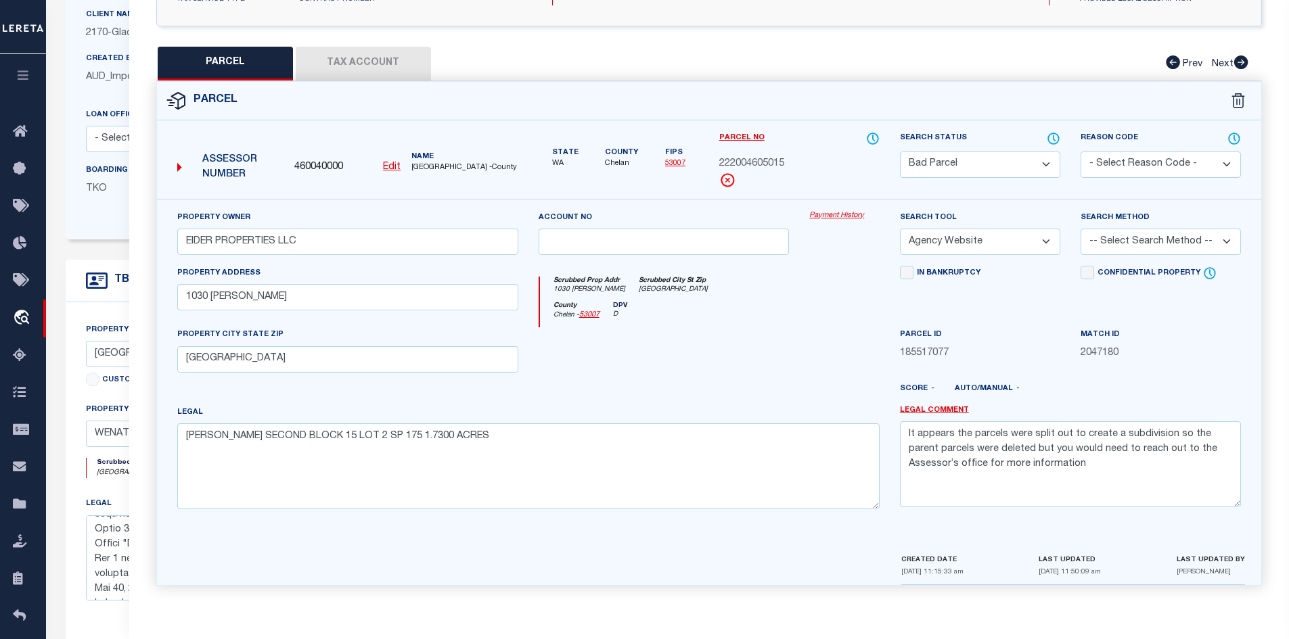
click at [950, 168] on select "Automated Search Bad Parcel Complete Duplicate Parcel High Dollar Reporting In …" at bounding box center [980, 165] width 160 height 26
select select "PR"
click at [900, 152] on select "Automated Search Bad Parcel Complete Duplicate Parcel High Dollar Reporting In …" at bounding box center [980, 165] width 160 height 26
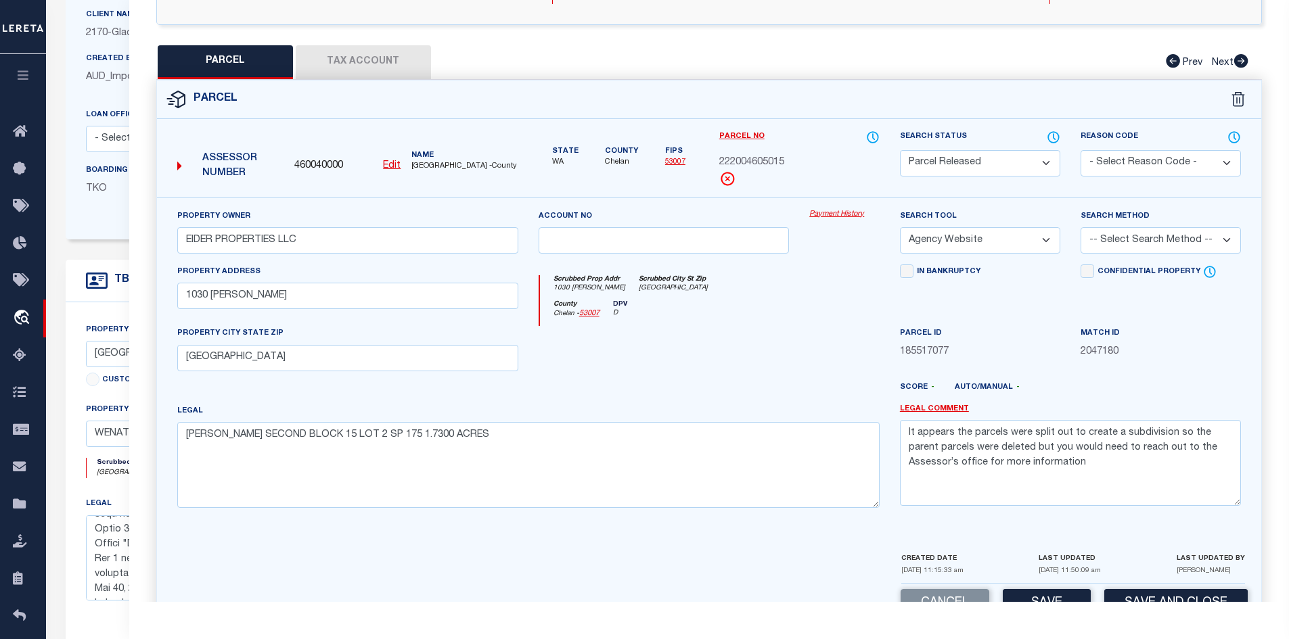
click at [1105, 155] on select "- Select Reason Code - 099 - Other (Provide additional detail) ACT - Agency Cha…" at bounding box center [1160, 163] width 160 height 26
select select "099"
click at [1080, 150] on select "- Select Reason Code - 099 - Other (Provide additional detail) ACT - Agency Cha…" at bounding box center [1160, 163] width 160 height 26
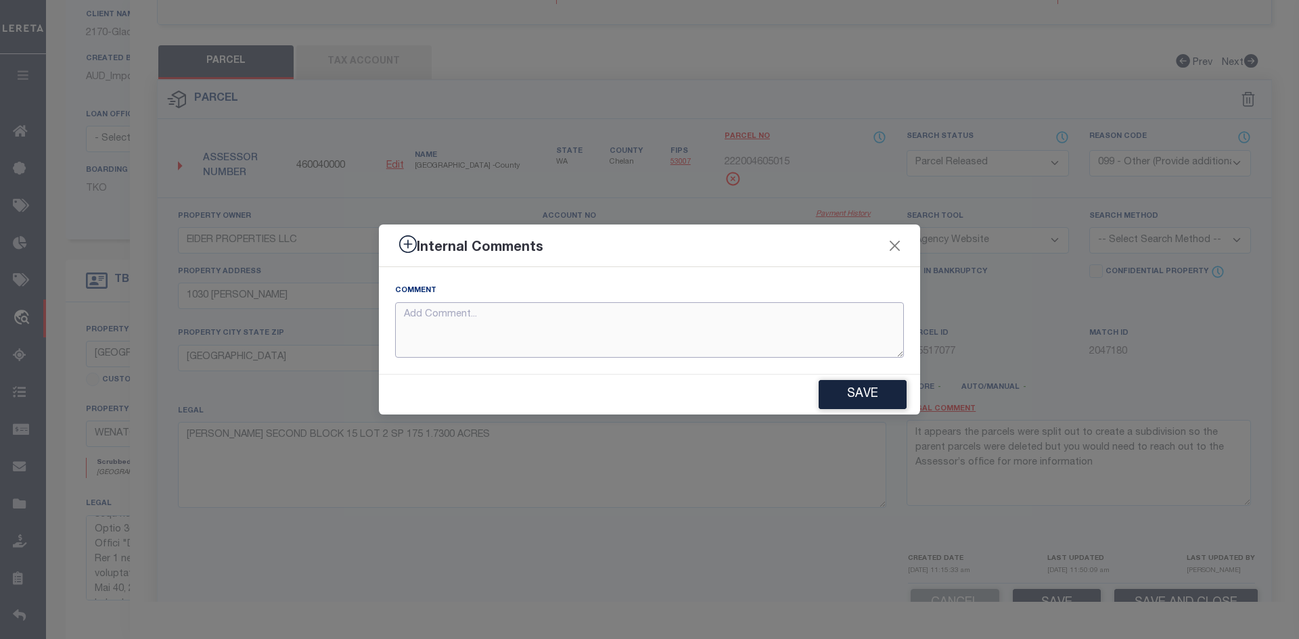
click at [564, 338] on textarea at bounding box center [649, 330] width 509 height 56
type textarea "D"
type textarea "PARCEL SPLIT"
click at [838, 389] on button "Save" at bounding box center [862, 394] width 88 height 29
type textarea "PARCEL SPLIT"
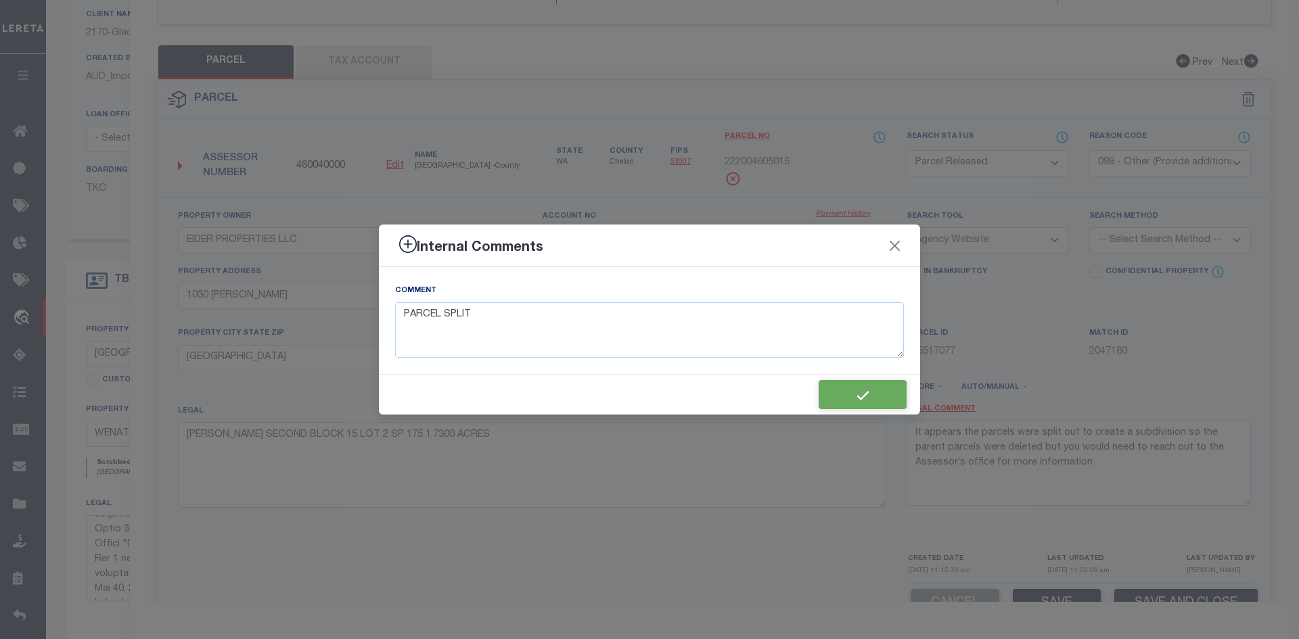
type textarea "PARCEL SPLIT"
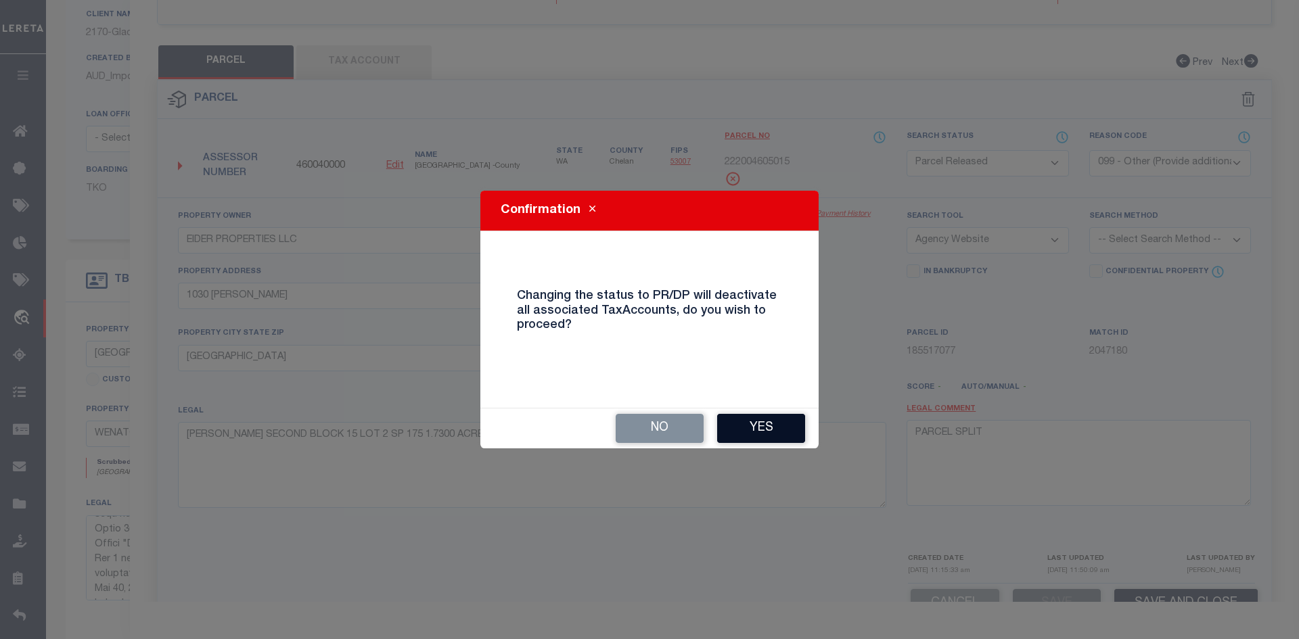
click at [734, 430] on button "Yes" at bounding box center [761, 428] width 88 height 29
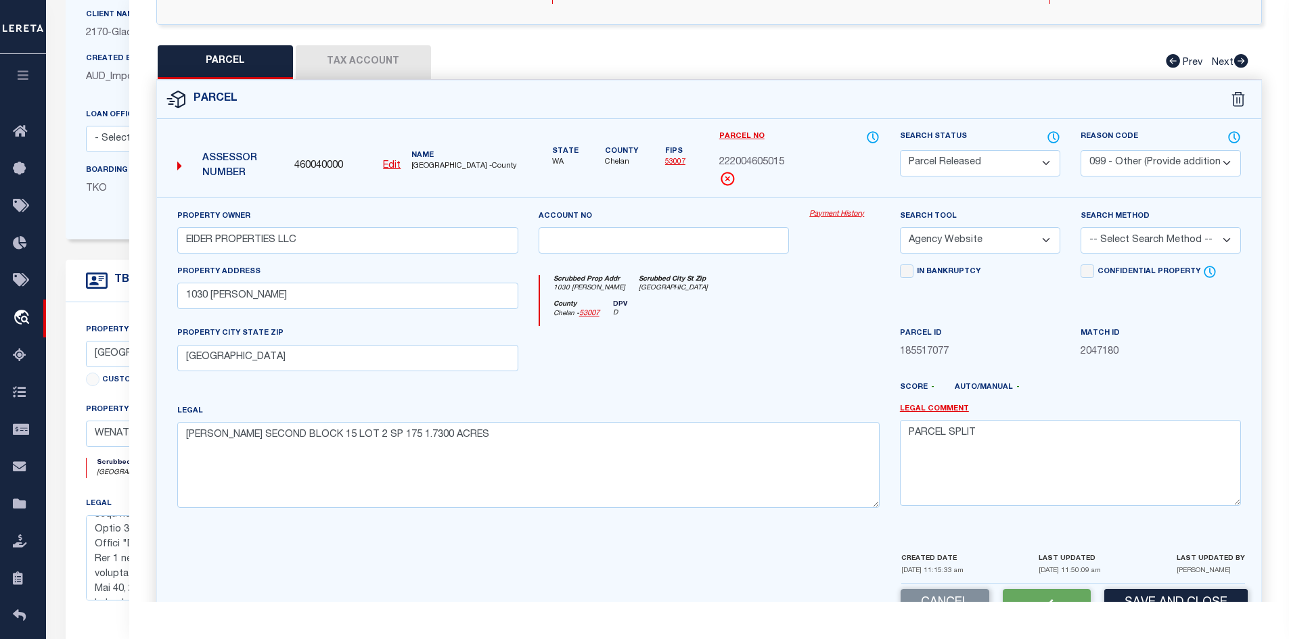
select select "AS"
select select
checkbox input "false"
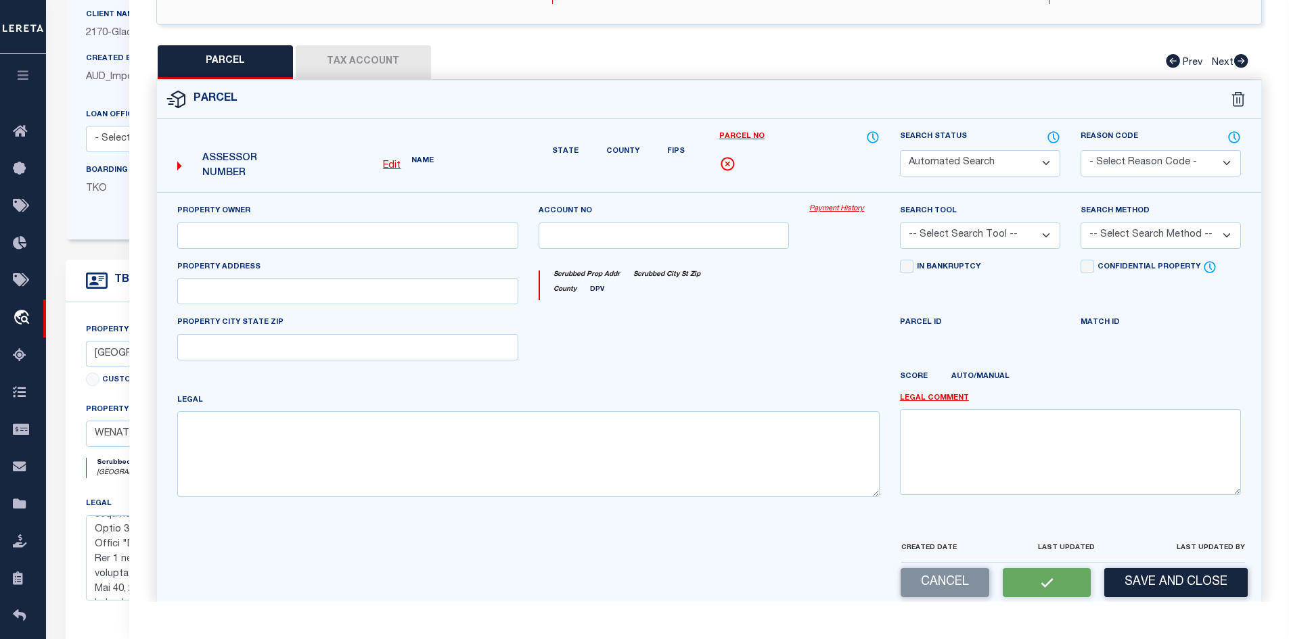
select select "PR"
select select "099"
type input "EIDER PROPERTIES LLC"
select select "AGW"
select select
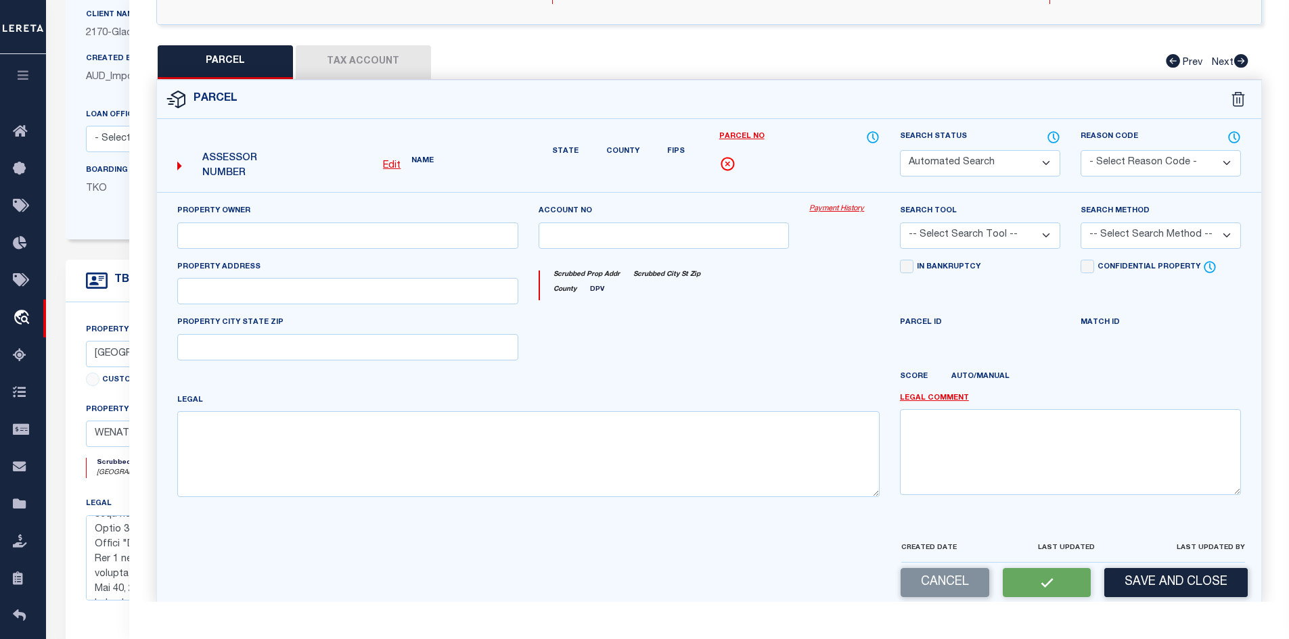
type input "1030 FINCH LN"
type input "WENATCHEE, WA 98801"
type textarea "HALEYS SECOND BLOCK 15 LOT 2 SP 175 1.7300 ACRES"
type textarea "PARCEL SPLIT"
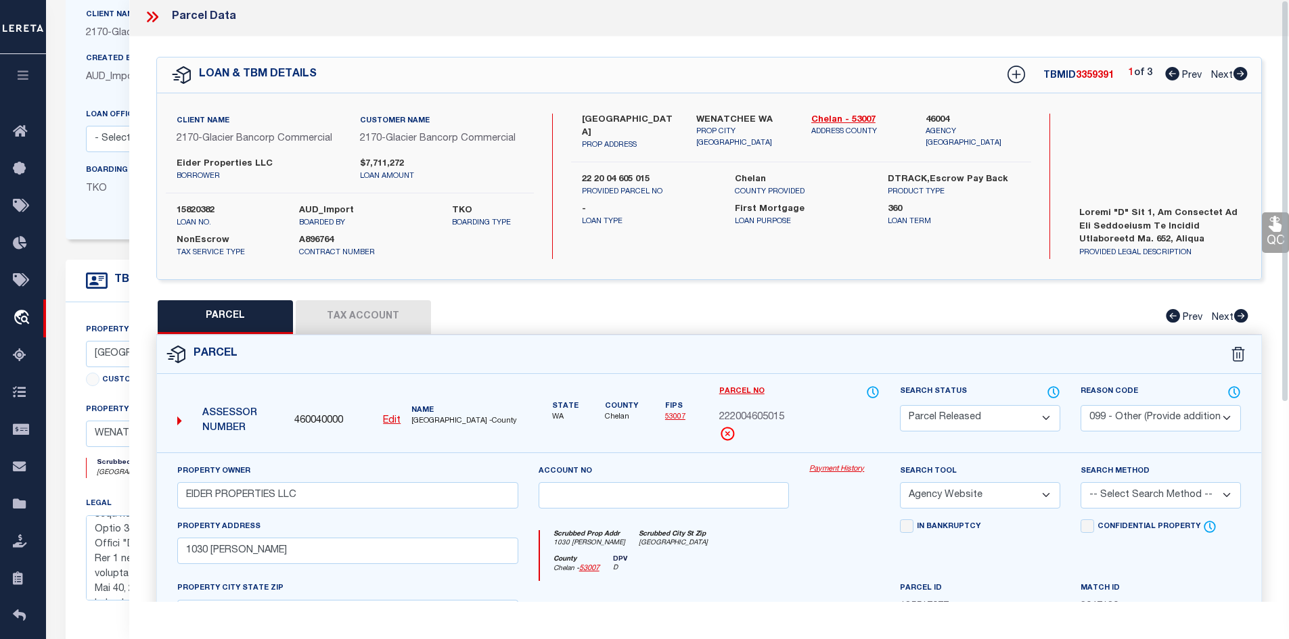
scroll to position [0, 0]
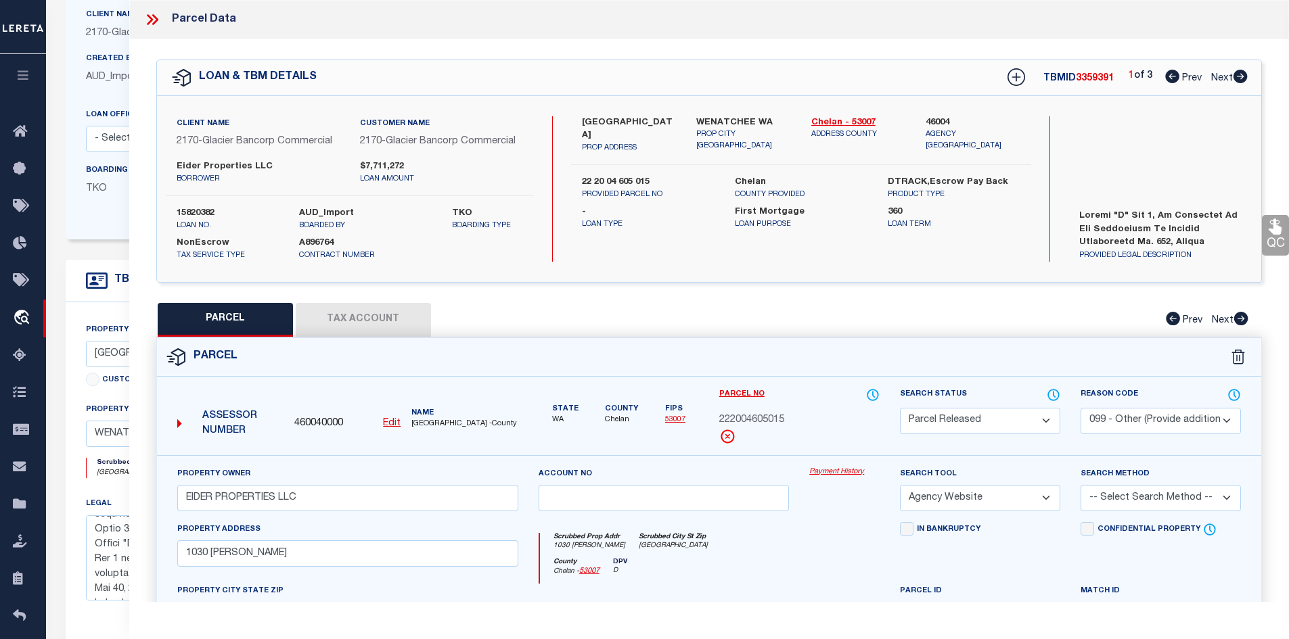
click at [150, 14] on icon at bounding box center [152, 20] width 18 height 18
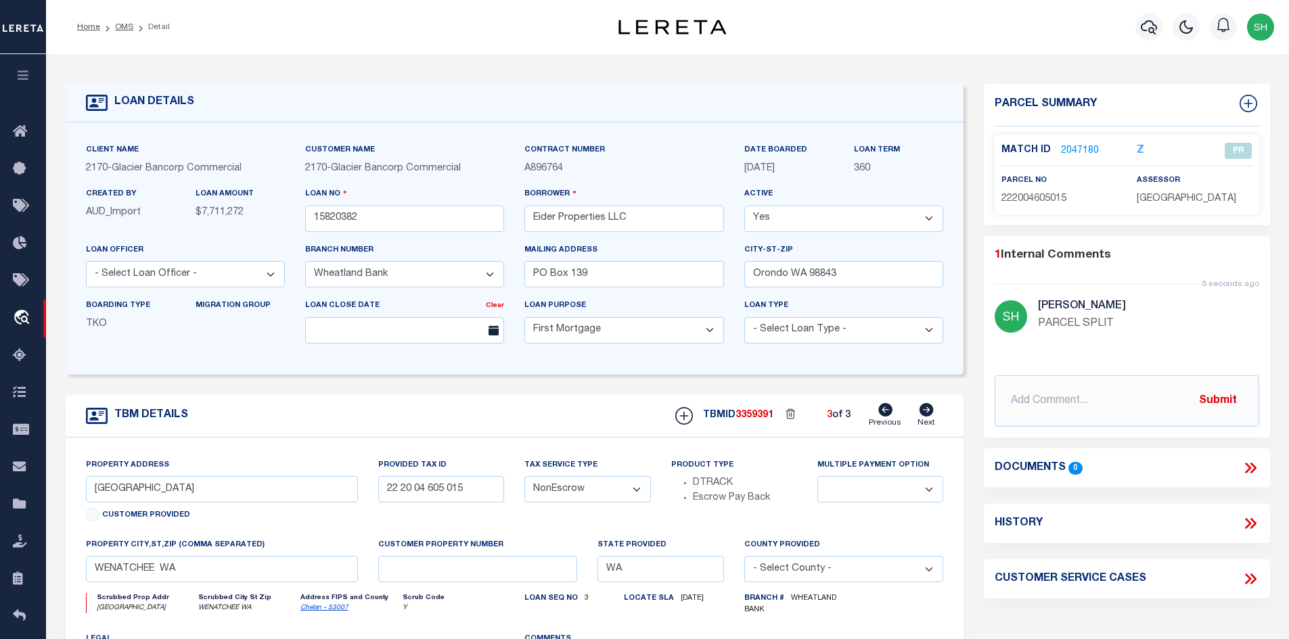
click at [1082, 151] on link "2047180" at bounding box center [1080, 151] width 38 height 14
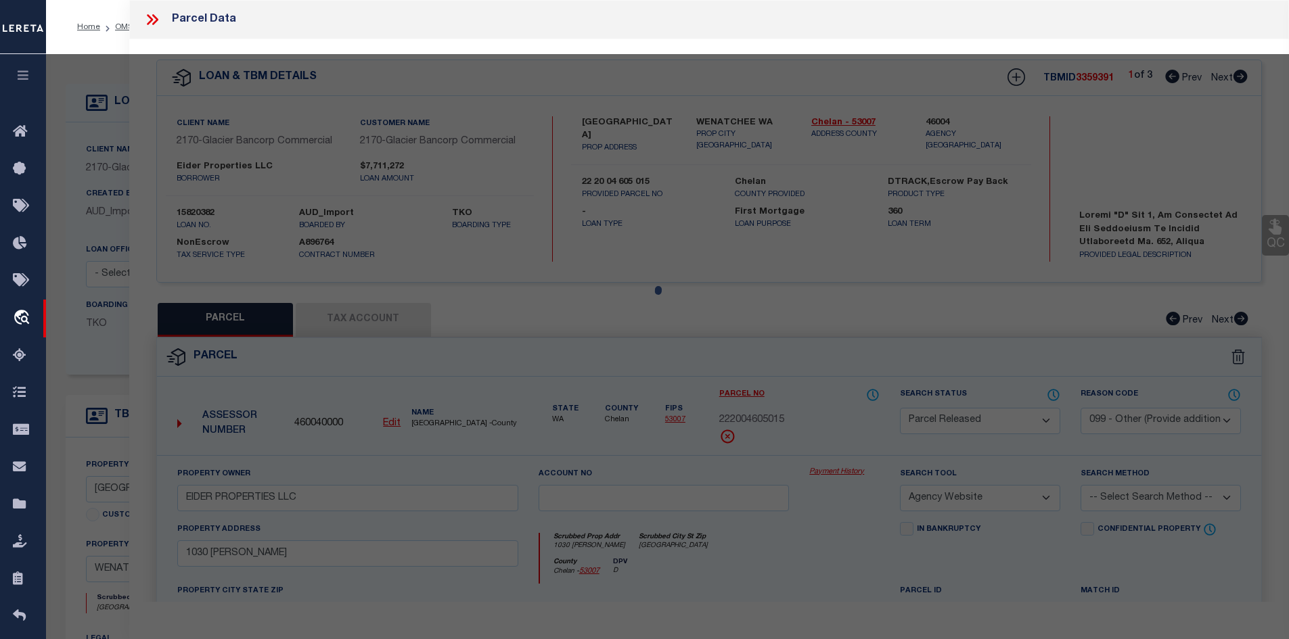
select select "AS"
select select
checkbox input "false"
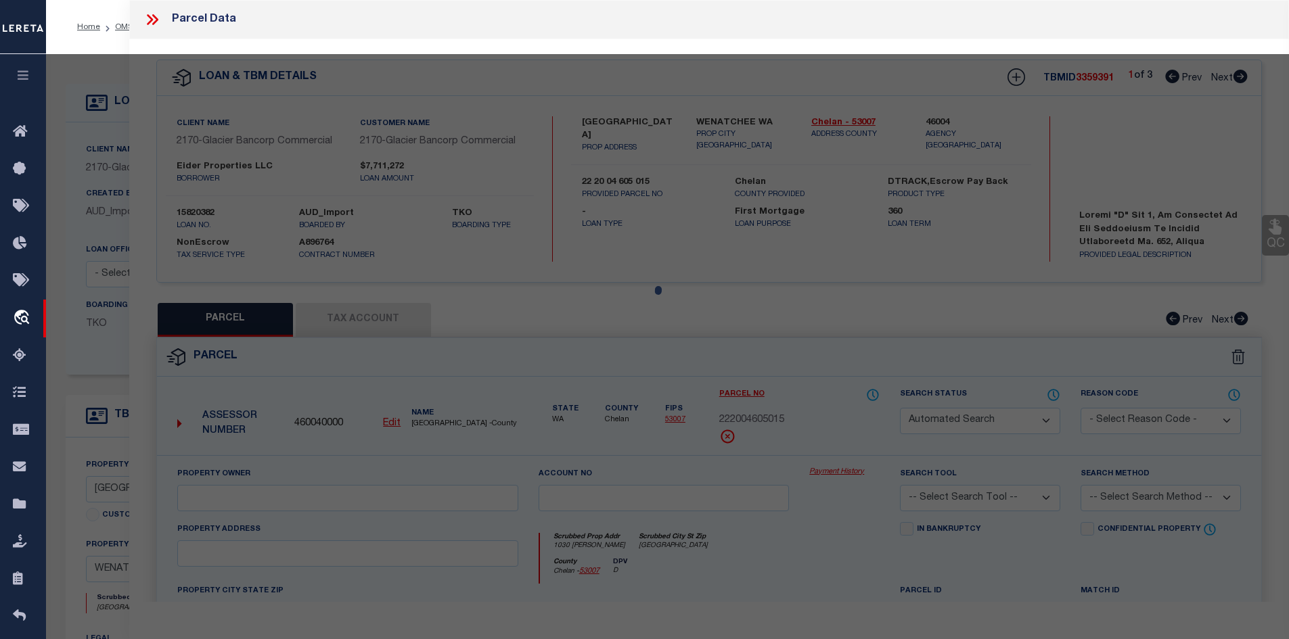
select select "PR"
select select "099"
type input "EIDER PROPERTIES LLC"
select select "AGW"
select select
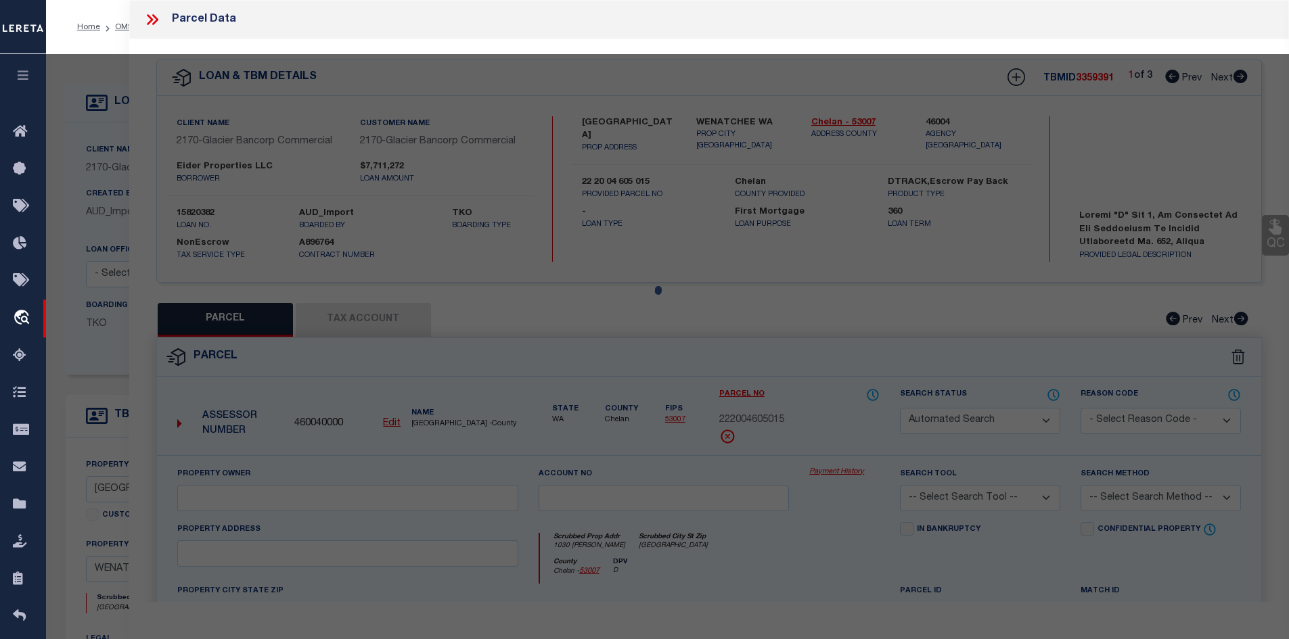
type input "1030 FINCH LN"
type input "WENATCHEE, WA 98801"
type textarea "HALEYS SECOND BLOCK 15 LOT 2 SP 175 1.7300 ACRES"
type textarea "PARCEL SPLIT"
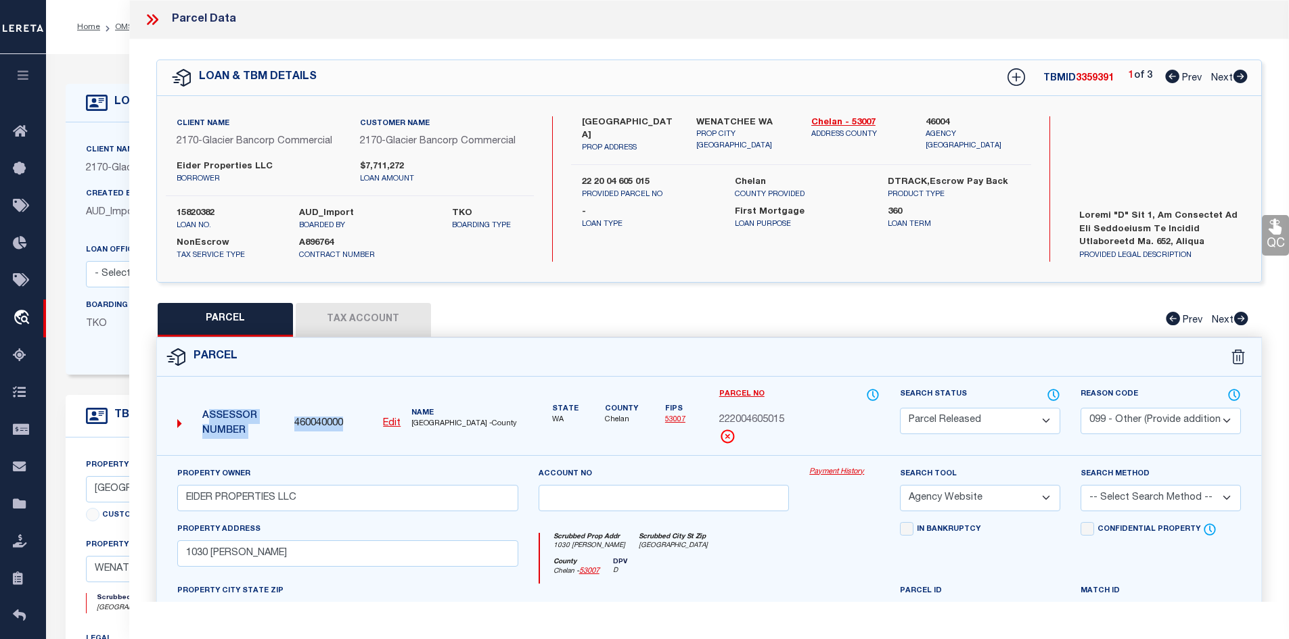
drag, startPoint x: 356, startPoint y: 426, endPoint x: 286, endPoint y: 421, distance: 69.8
click at [286, 421] on div "Assessor Number 460040000 Edit Name CHELAN COUNTY -County" at bounding box center [348, 419] width 352 height 52
click at [352, 402] on div "Assessor Number 460040000 Edit Name CHELAN COUNTY -County" at bounding box center [348, 419] width 352 height 52
click at [358, 422] on div "460040000 Edit" at bounding box center [347, 424] width 106 height 15
click at [334, 446] on div "Assessor Number 460040000 Edit Name CHELAN COUNTY -County" at bounding box center [347, 422] width 361 height 68
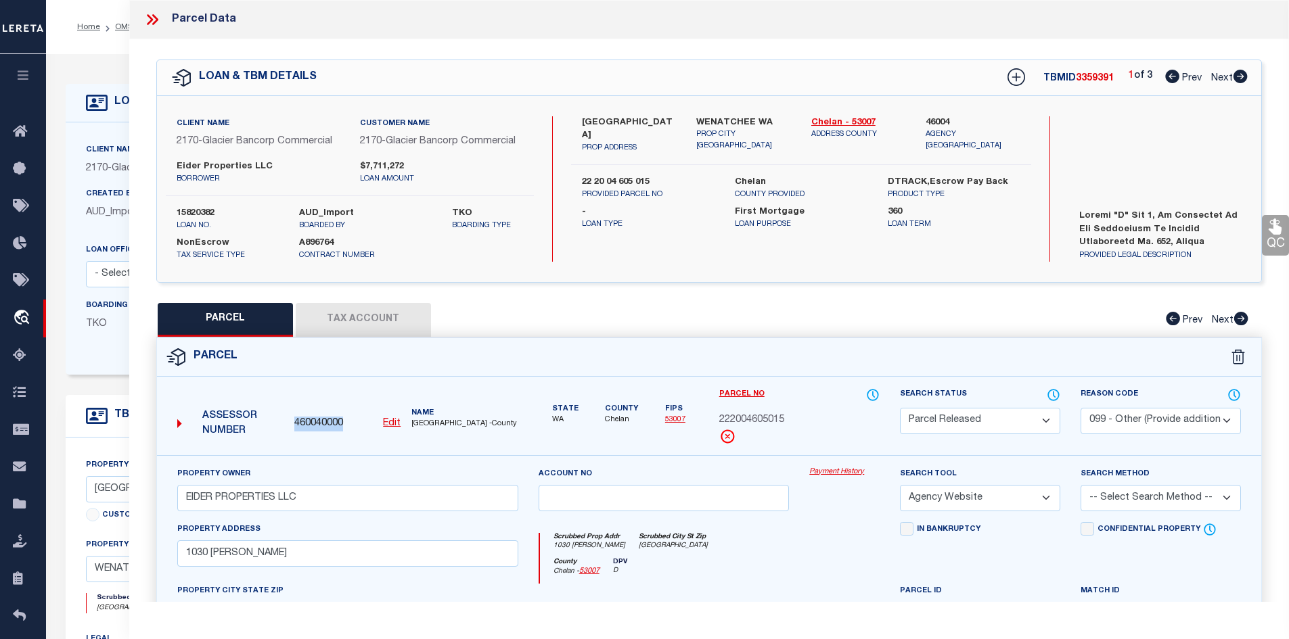
drag, startPoint x: 344, startPoint y: 419, endPoint x: 294, endPoint y: 422, distance: 49.5
click at [294, 422] on div "460040000 Edit" at bounding box center [347, 424] width 106 height 15
copy span "460040000"
click at [152, 18] on icon at bounding box center [152, 20] width 18 height 18
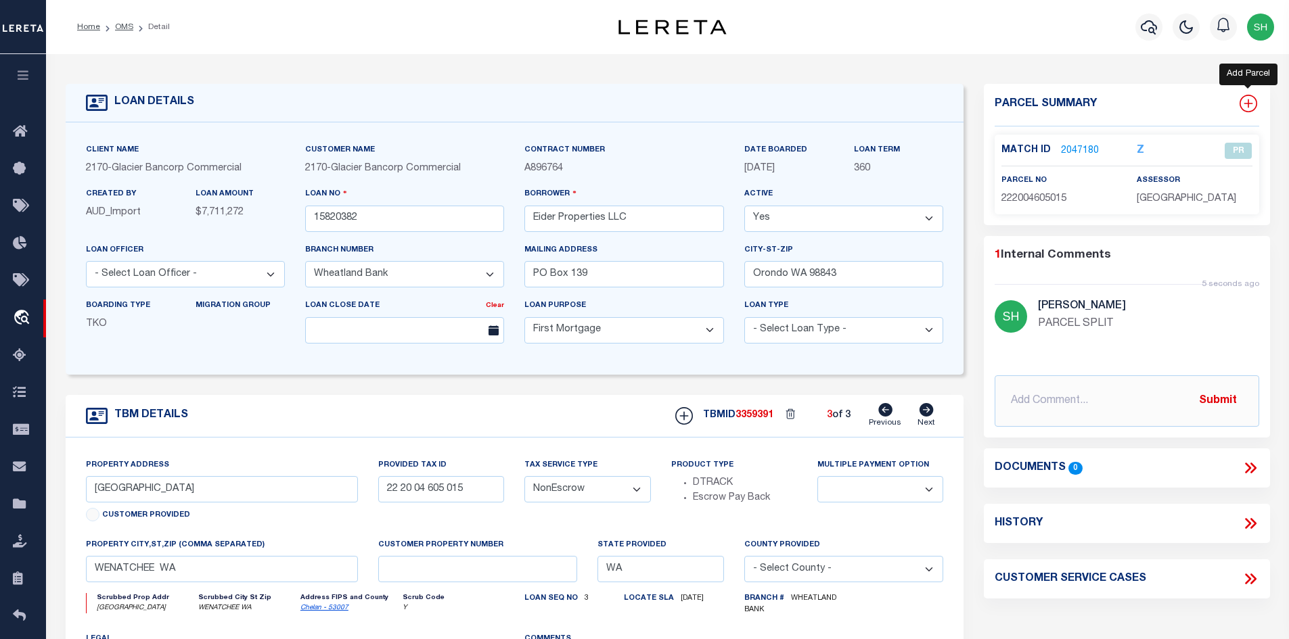
click at [1246, 104] on icon at bounding box center [1248, 104] width 18 height 18
select select "IP"
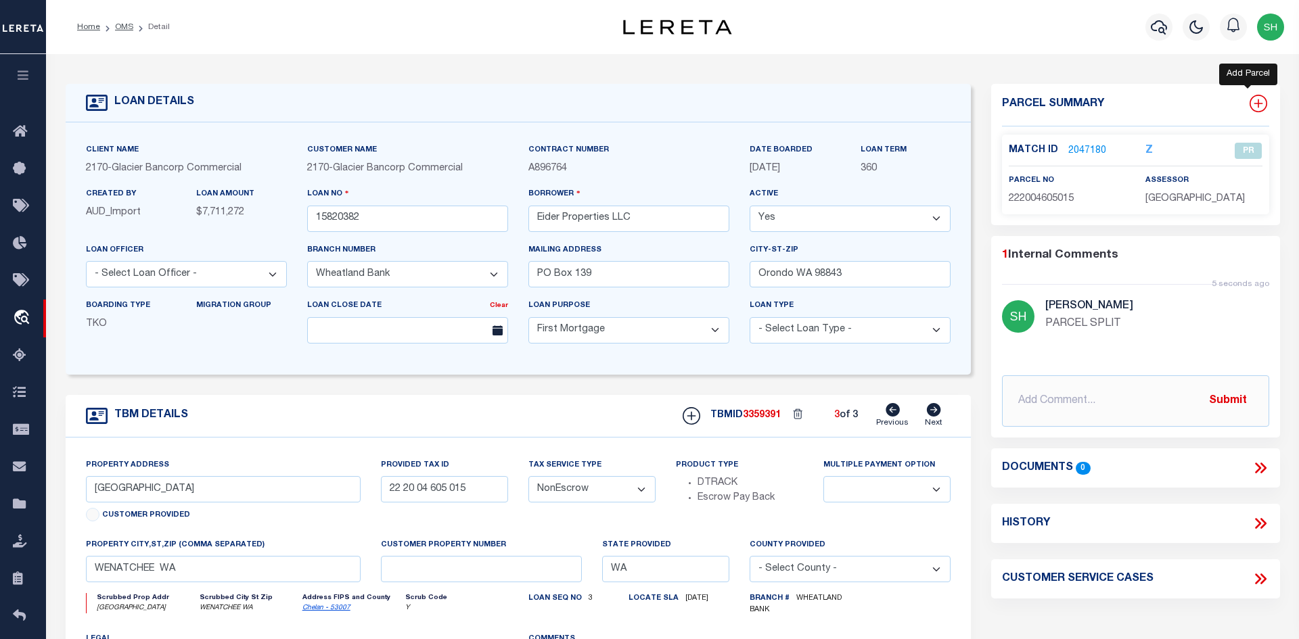
type textarea "-"
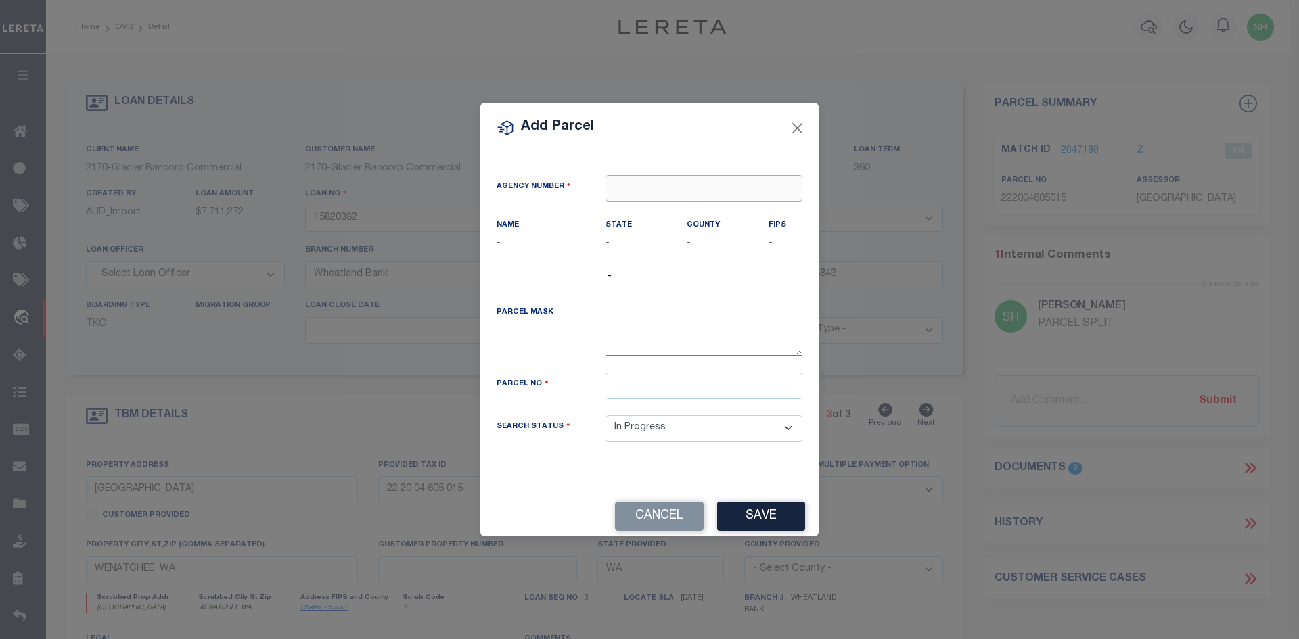
paste input "460040000"
type input "460040000"
click at [645, 214] on div "460040000 : CHELAN COUNTY" at bounding box center [703, 222] width 195 height 39
type input "460040000"
paste input "222004900150"
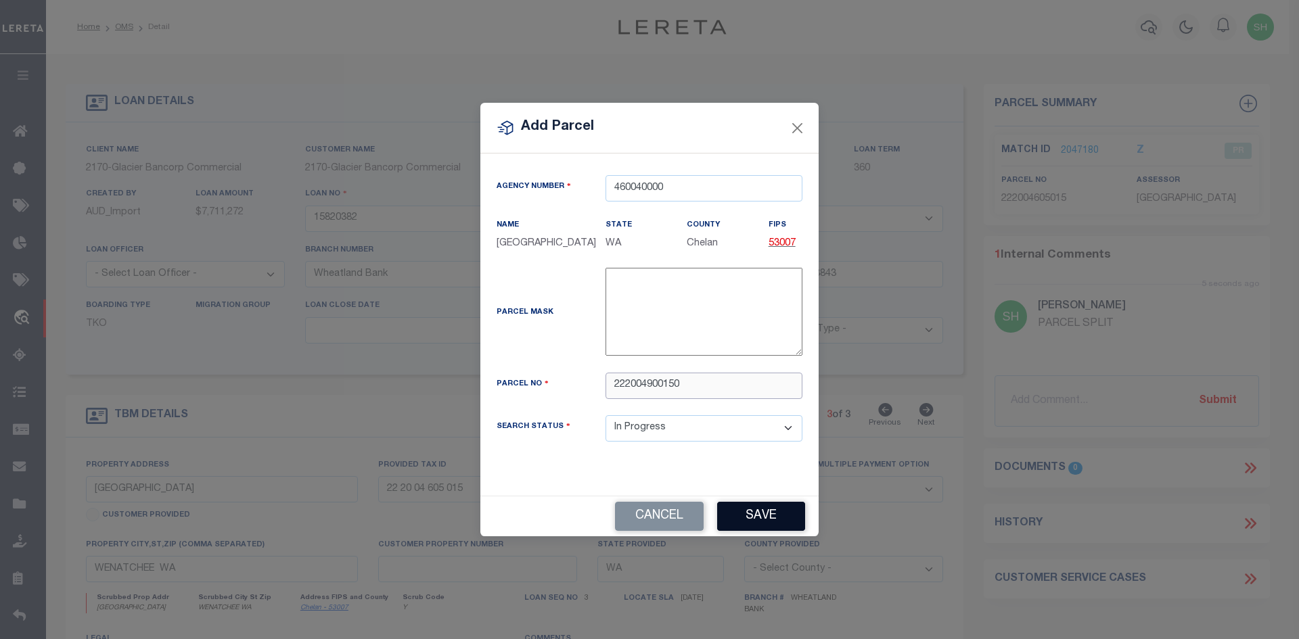
type input "222004900150"
click at [759, 520] on button "Save" at bounding box center [761, 516] width 88 height 29
select select "IP"
select select
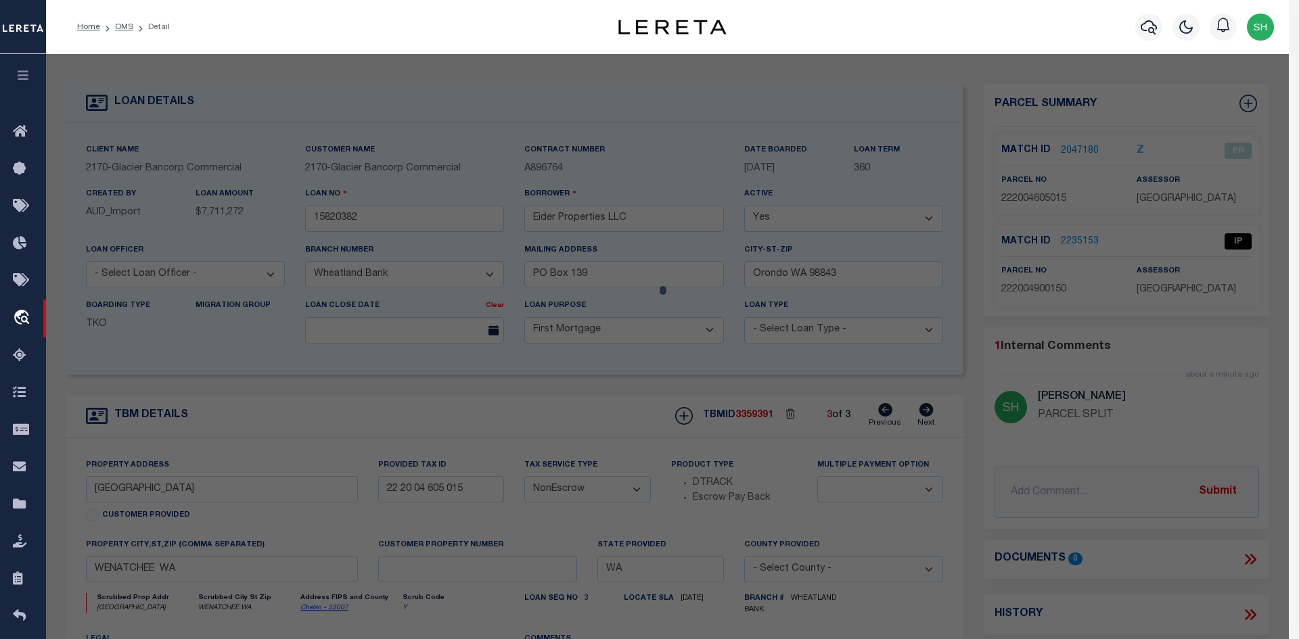
select select "AS"
select select
checkbox input "false"
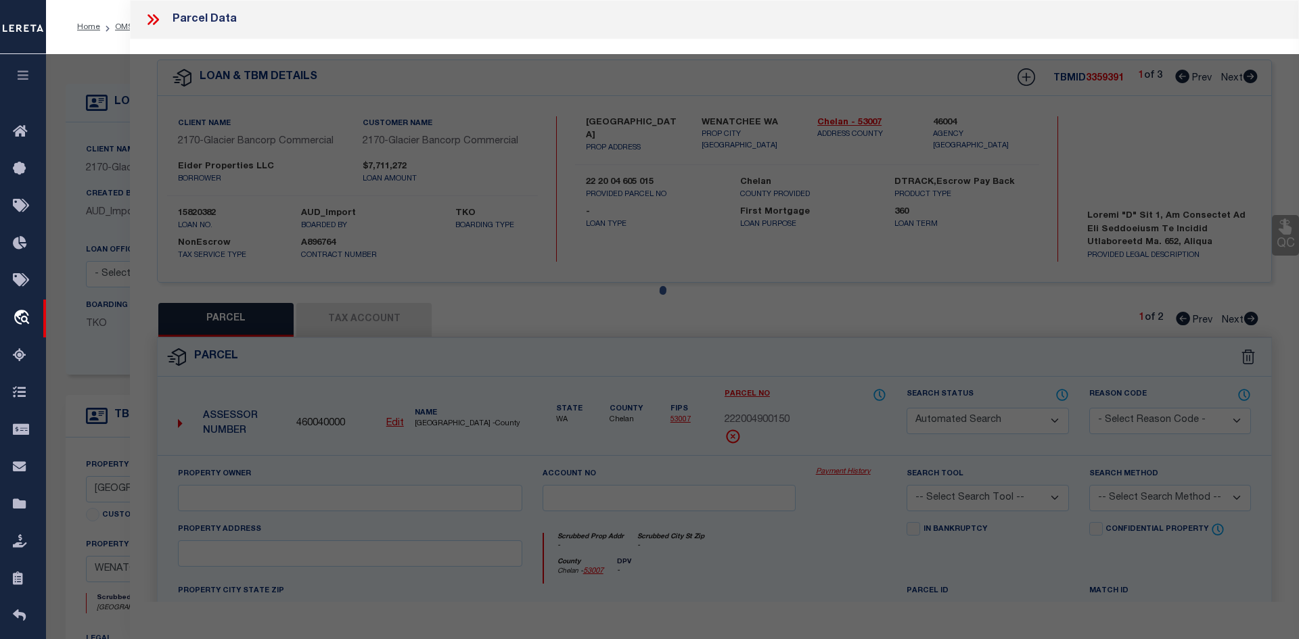
select select "IP"
checkbox input "false"
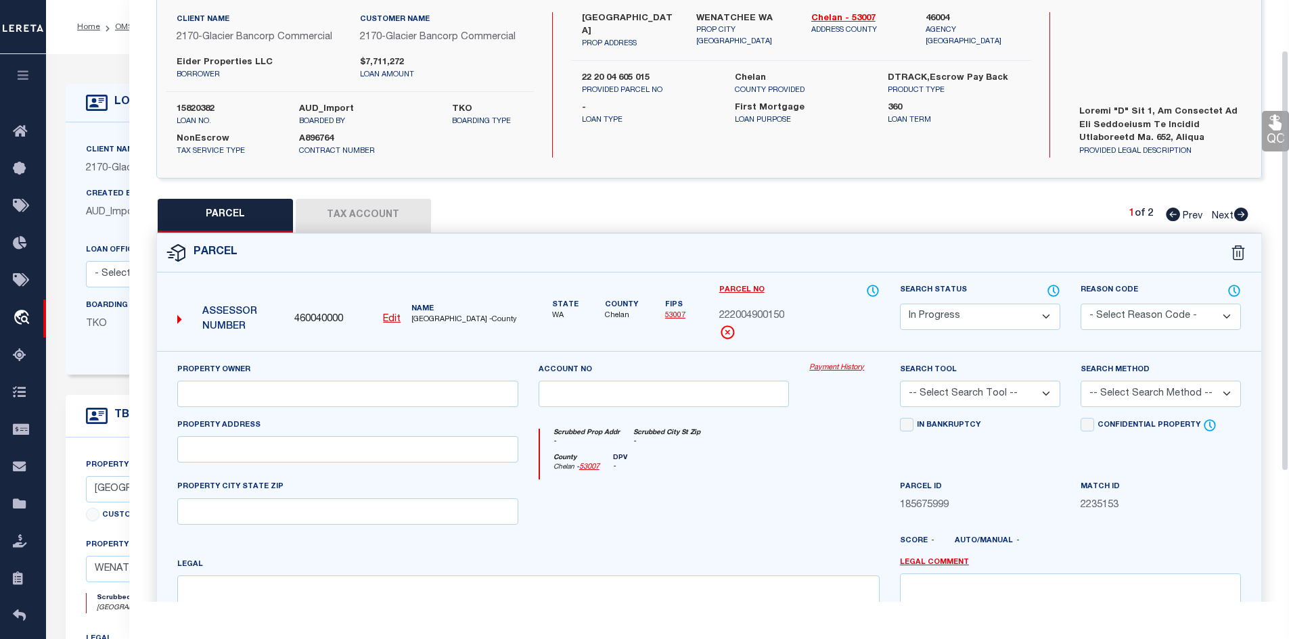
scroll to position [203, 0]
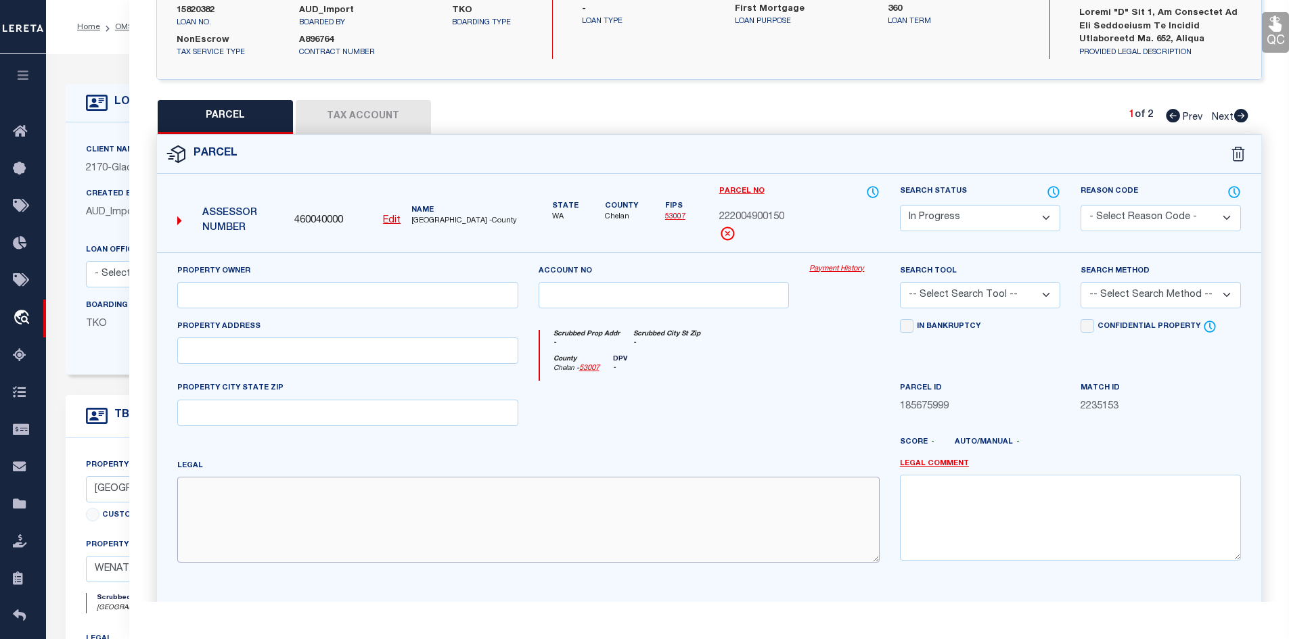
paste textarea "PRINGWATER & PERSHING TOWNHOMES LOT 15 0.0400 ACRES"
type textarea "PRINGWATER & PERSHING TOWNHOMES LOT 15 0.0400 ACRES"
paste input "1030 FINCH LN D3"
type input "1030 FINCH LN D3"
paste input "EIDER PROPERTIES LLC"
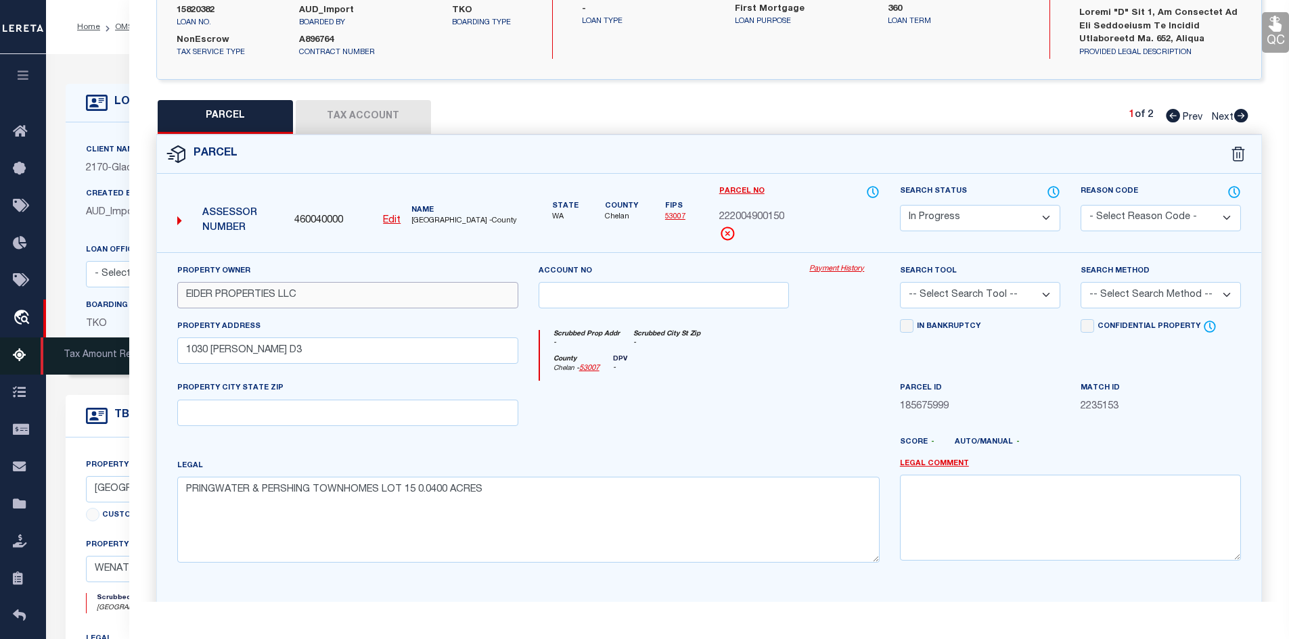
type input "EIDER PROPERTIES LLC"
paste input "WENATCHEE, WA 98801"
type input "WENATCHEE, WA 98801"
click at [363, 125] on button "Tax Account" at bounding box center [363, 117] width 135 height 34
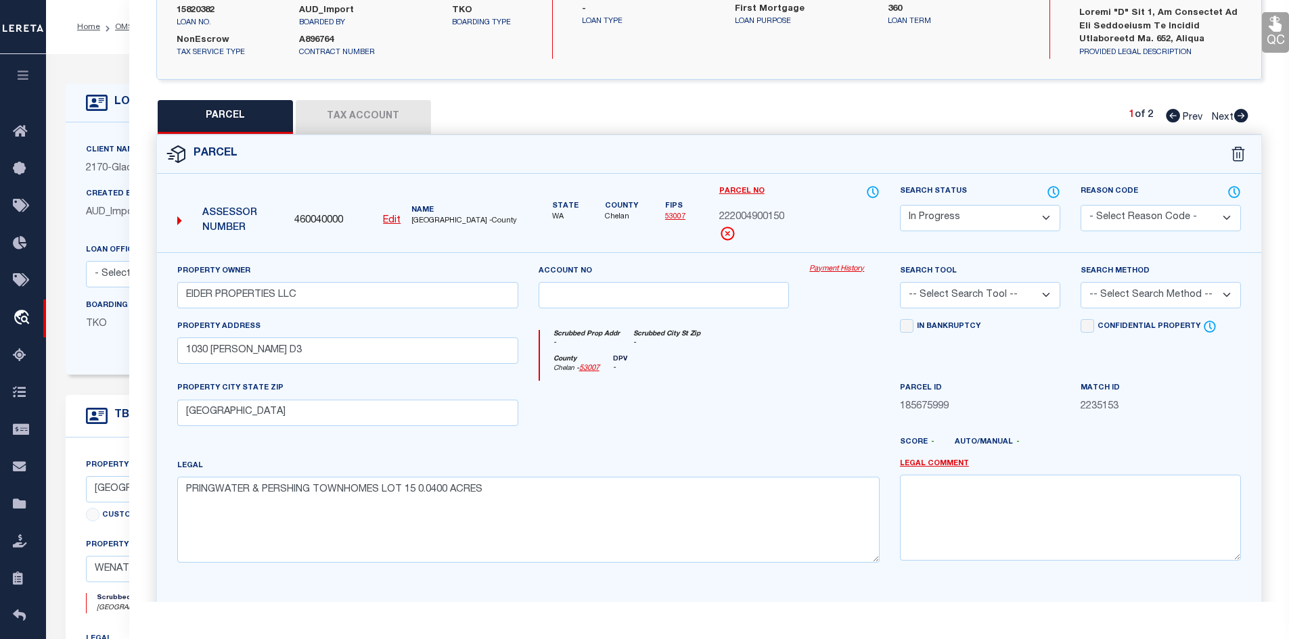
select select "100"
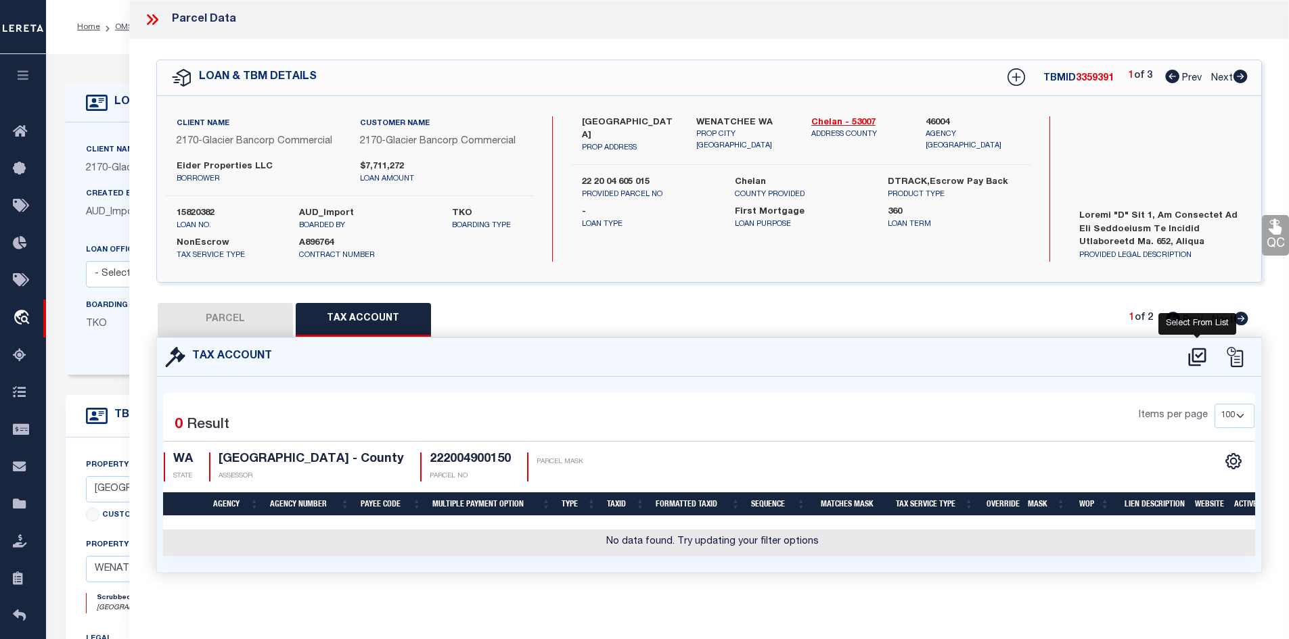
click at [1189, 354] on icon at bounding box center [1197, 357] width 18 height 18
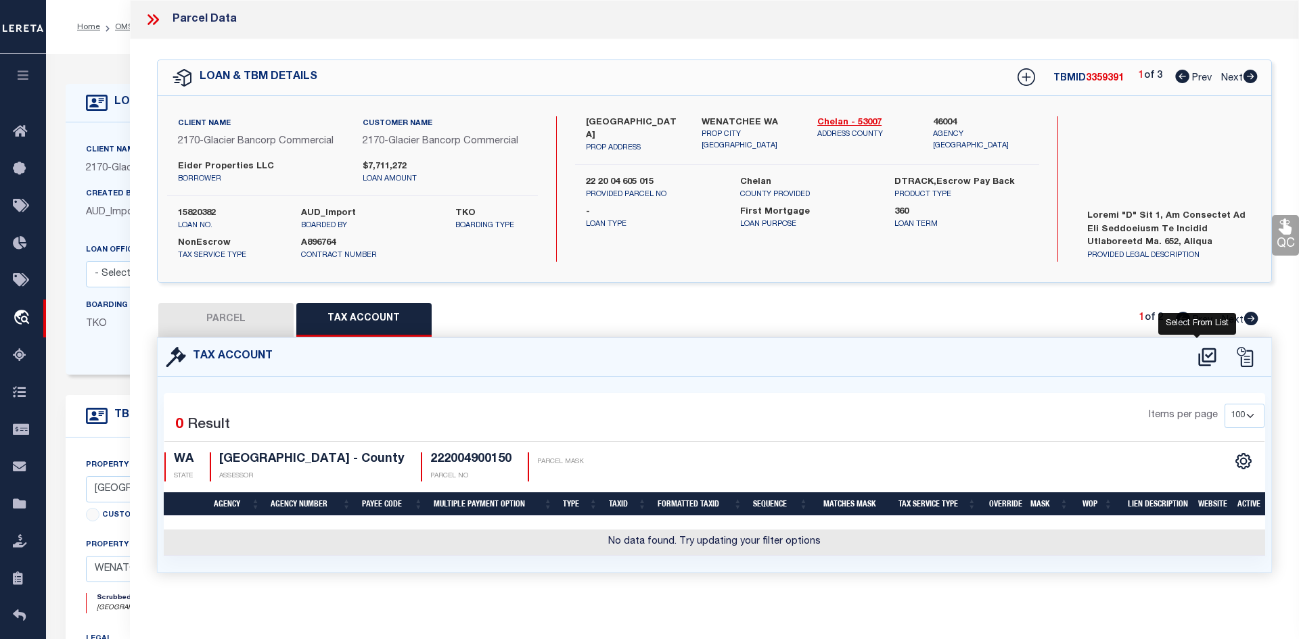
select select "100"
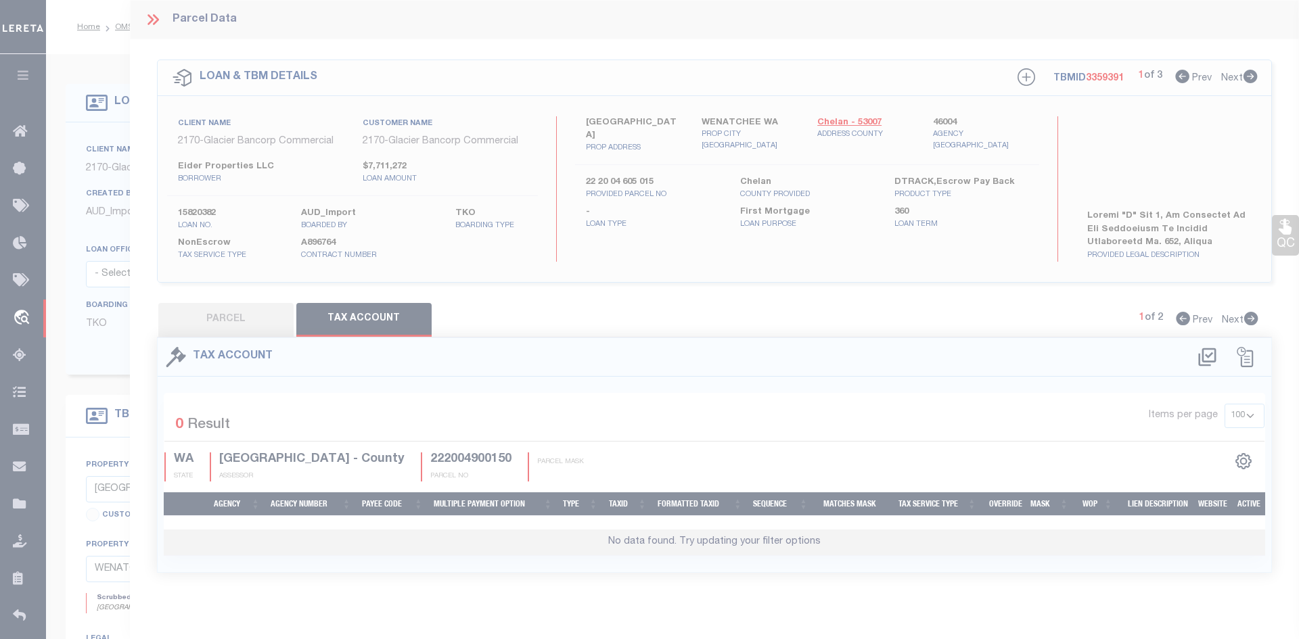
select select "100"
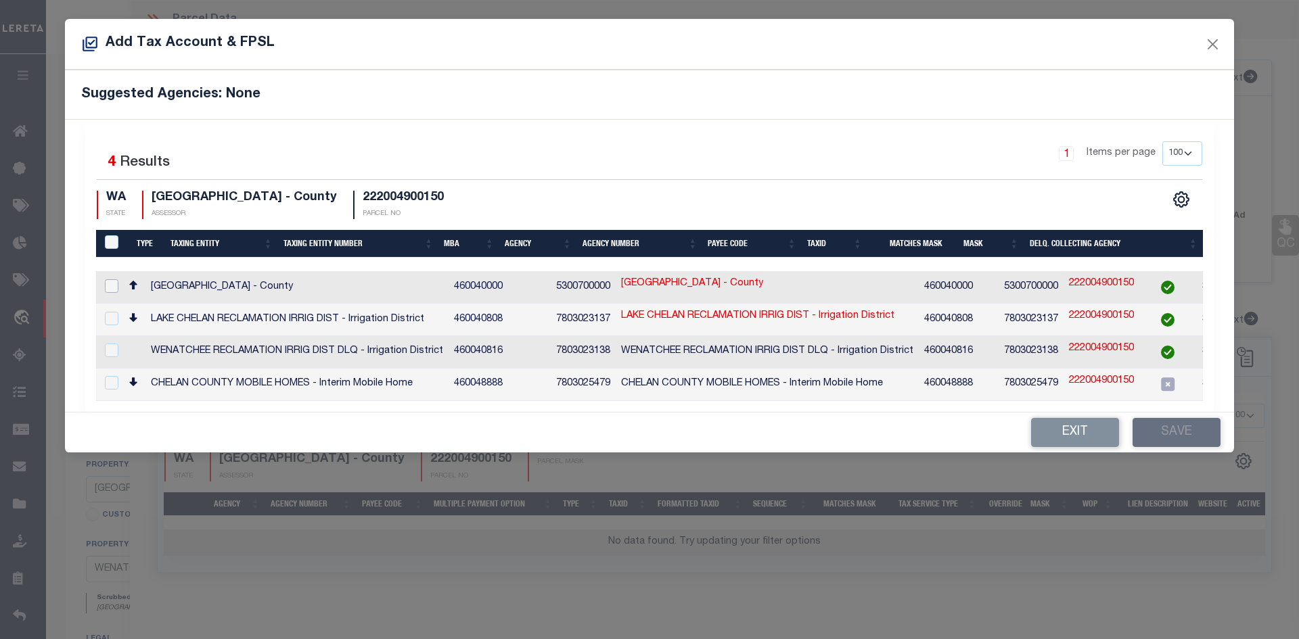
click at [107, 286] on input "checkbox" at bounding box center [112, 286] width 14 height 14
checkbox input "true"
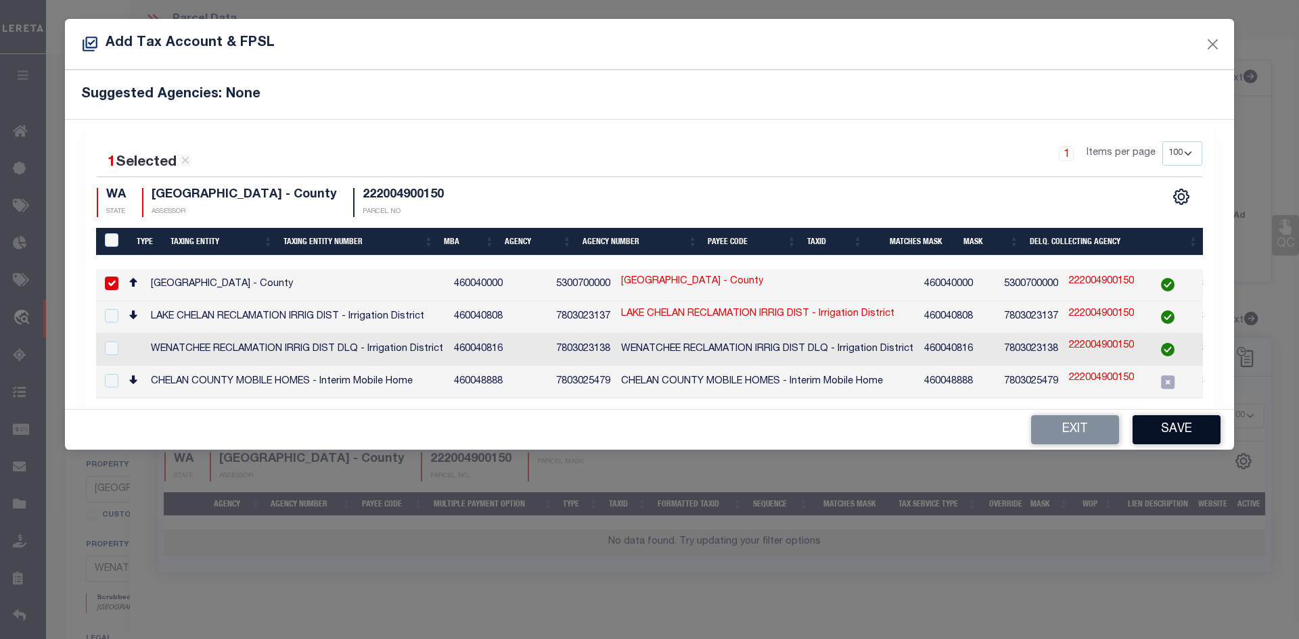
click at [1167, 436] on button "Save" at bounding box center [1176, 429] width 88 height 29
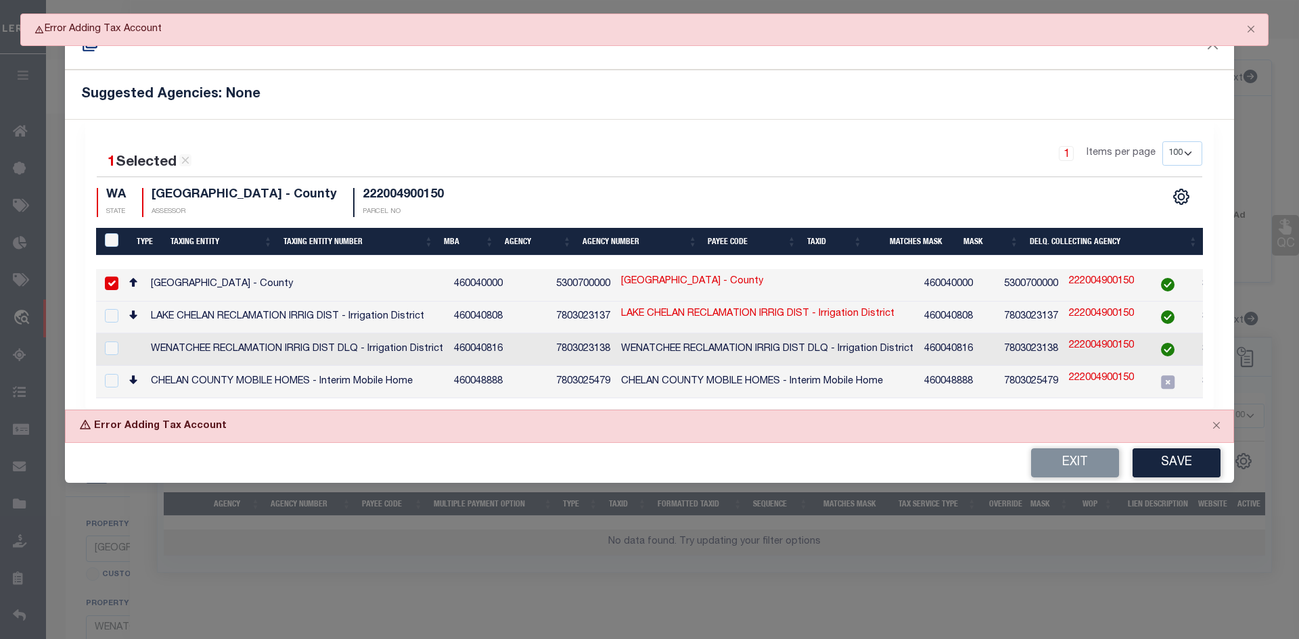
drag, startPoint x: 1172, startPoint y: 471, endPoint x: 1149, endPoint y: 476, distance: 24.1
click at [1168, 469] on button "Save" at bounding box center [1176, 462] width 88 height 29
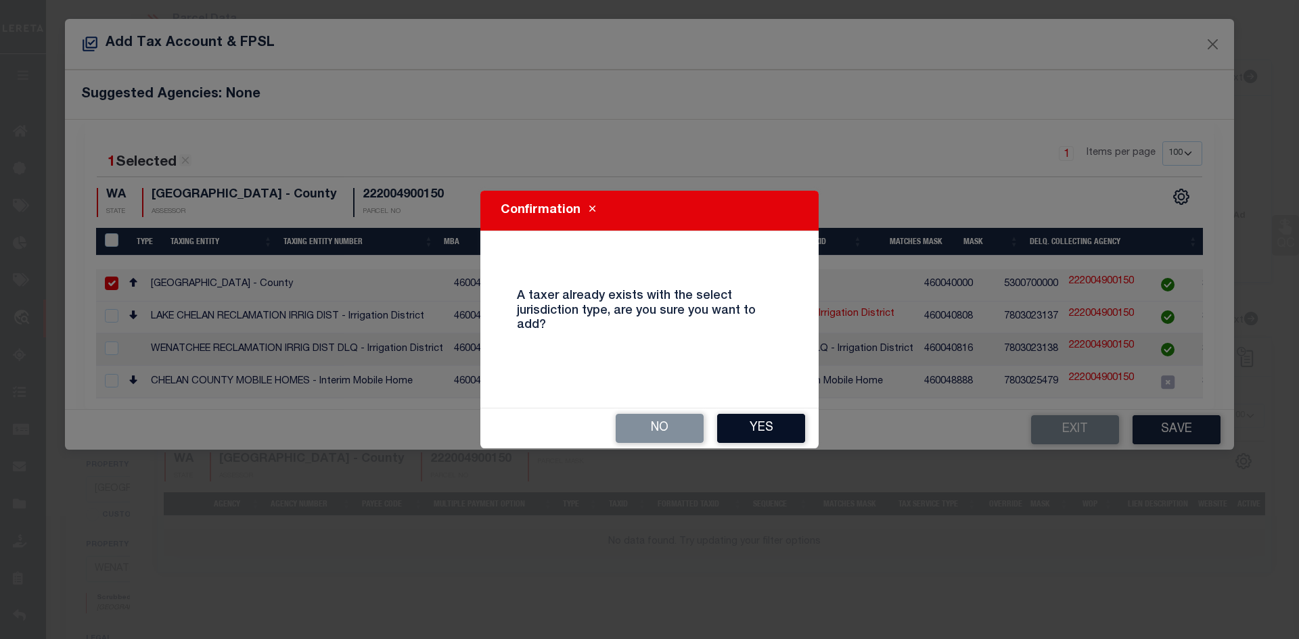
click at [718, 430] on button "Yes" at bounding box center [761, 428] width 88 height 29
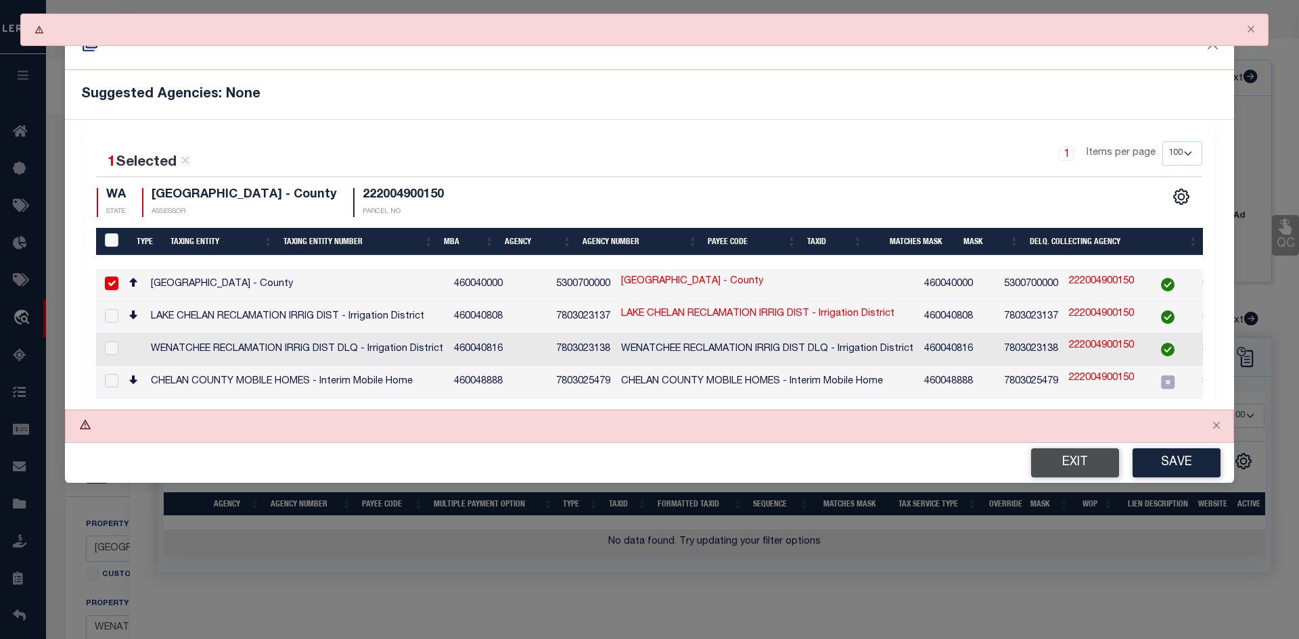
click at [1051, 461] on button "Exit" at bounding box center [1075, 462] width 88 height 29
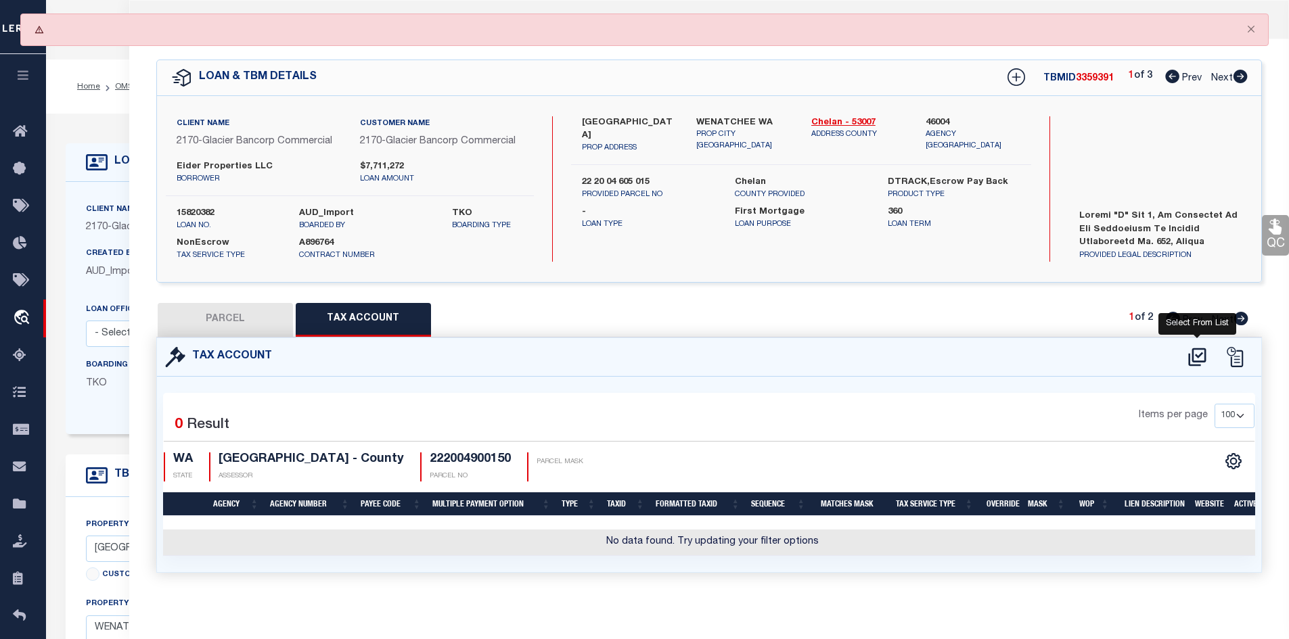
click at [1198, 356] on icon at bounding box center [1197, 357] width 18 height 18
select select "100"
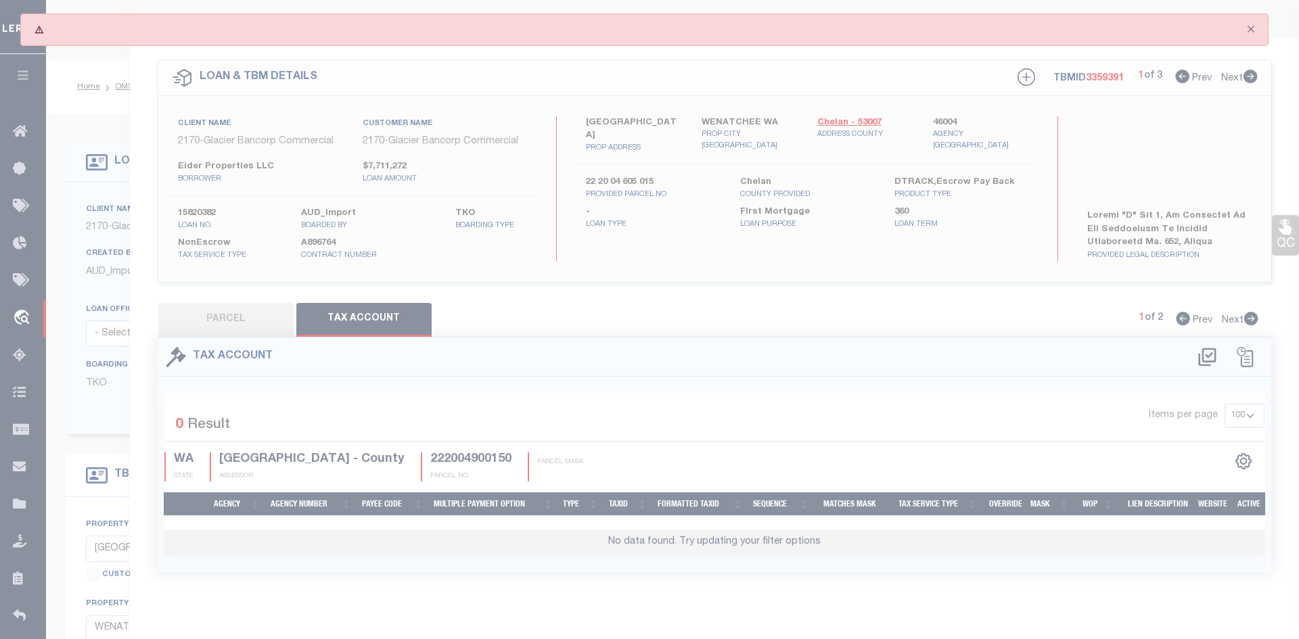
select select "100"
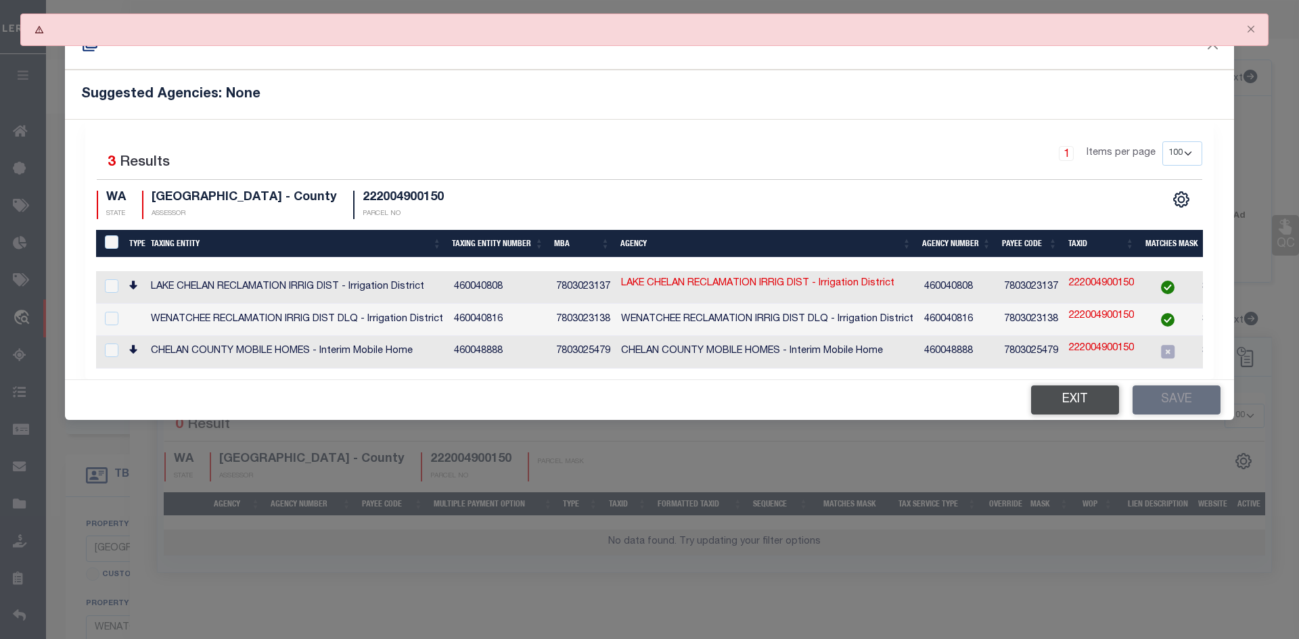
click at [1065, 400] on button "Exit" at bounding box center [1075, 400] width 88 height 29
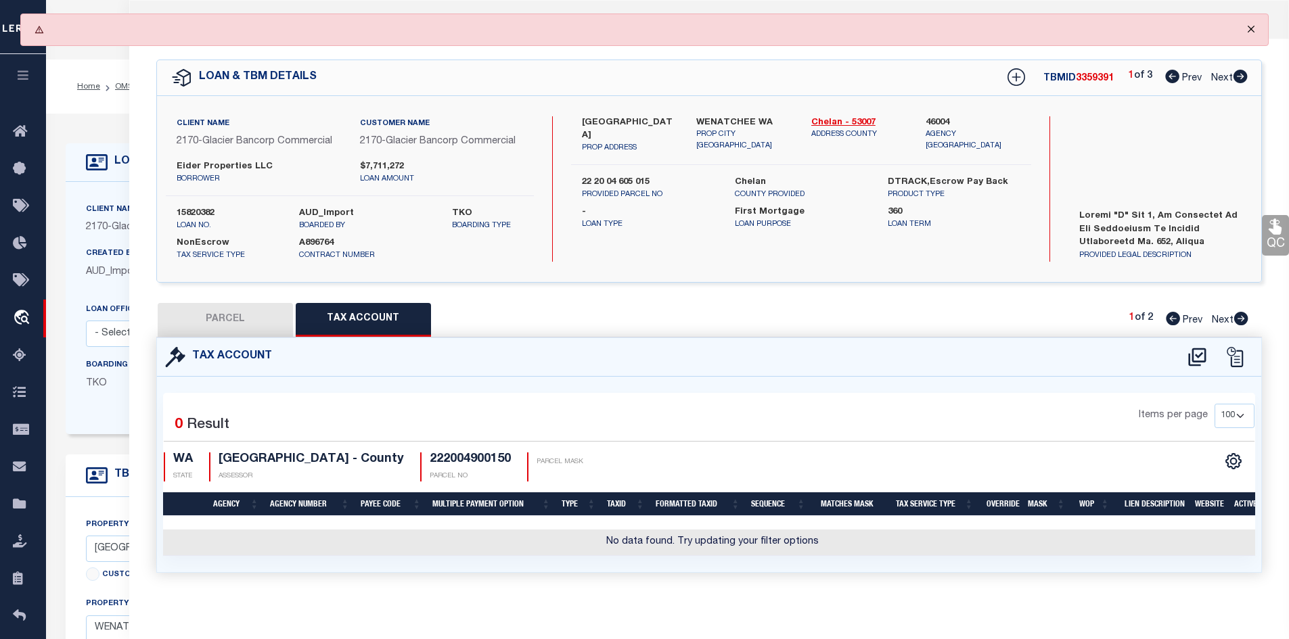
click at [1253, 32] on button "Close" at bounding box center [1251, 29] width 34 height 30
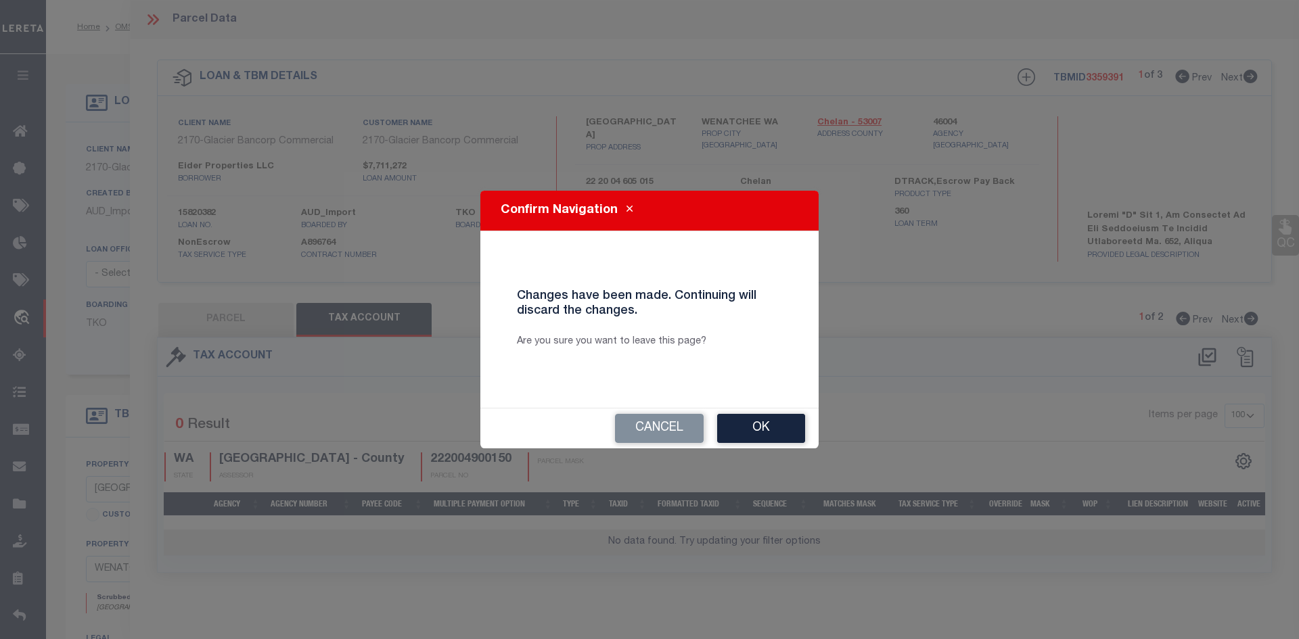
click at [763, 431] on button "Ok" at bounding box center [761, 428] width 88 height 29
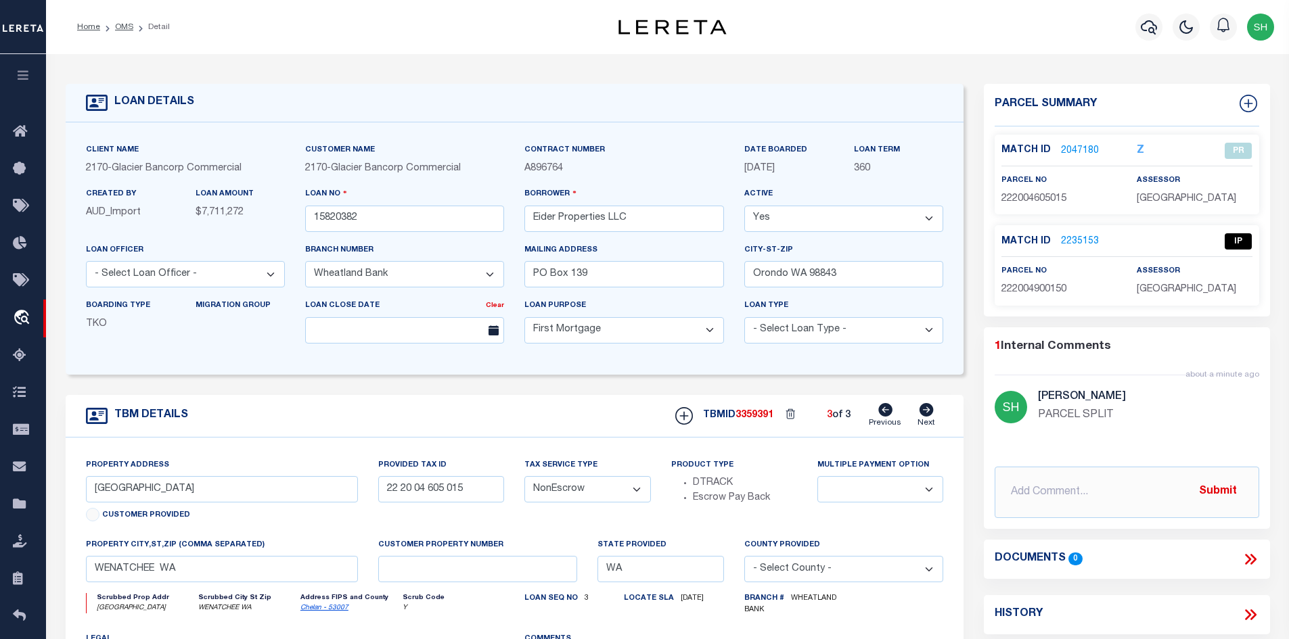
click at [1068, 236] on link "2235153" at bounding box center [1080, 242] width 38 height 14
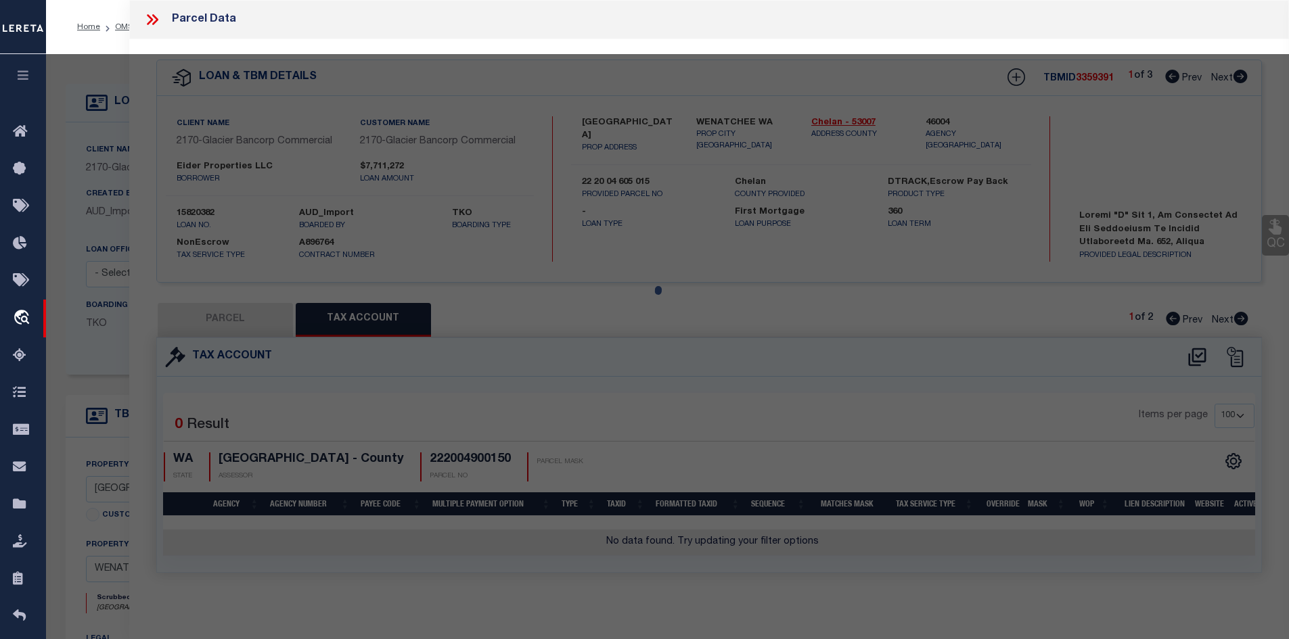
select select "AS"
checkbox input "false"
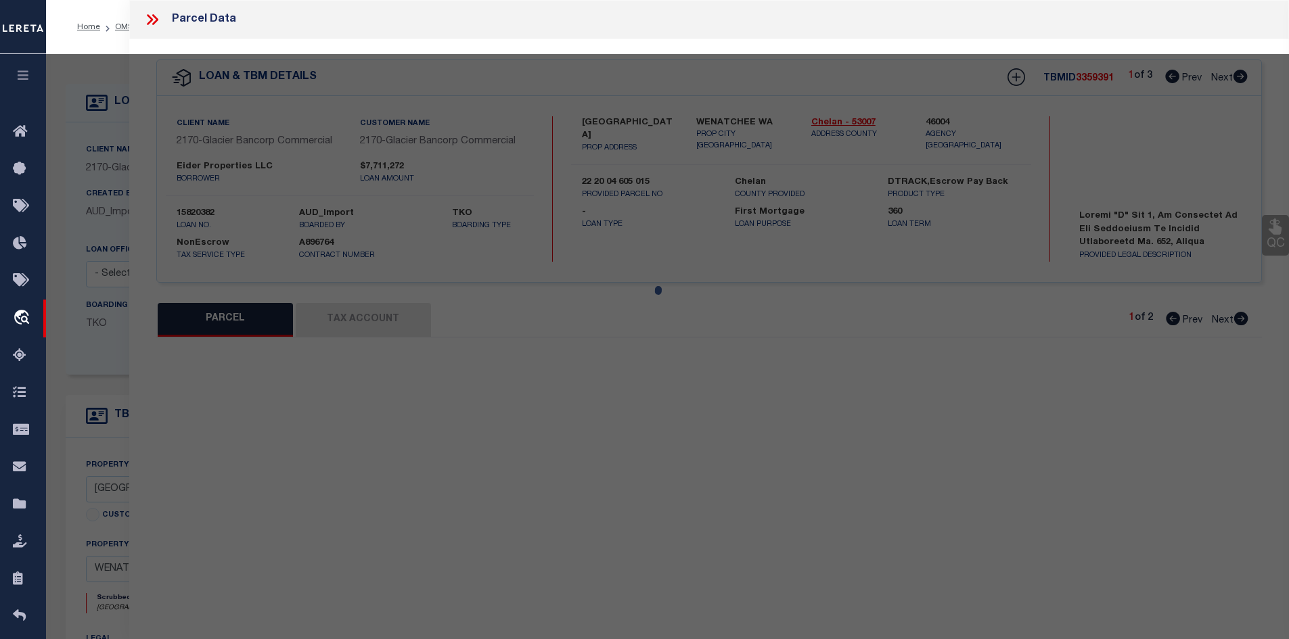
select select "IP"
checkbox input "false"
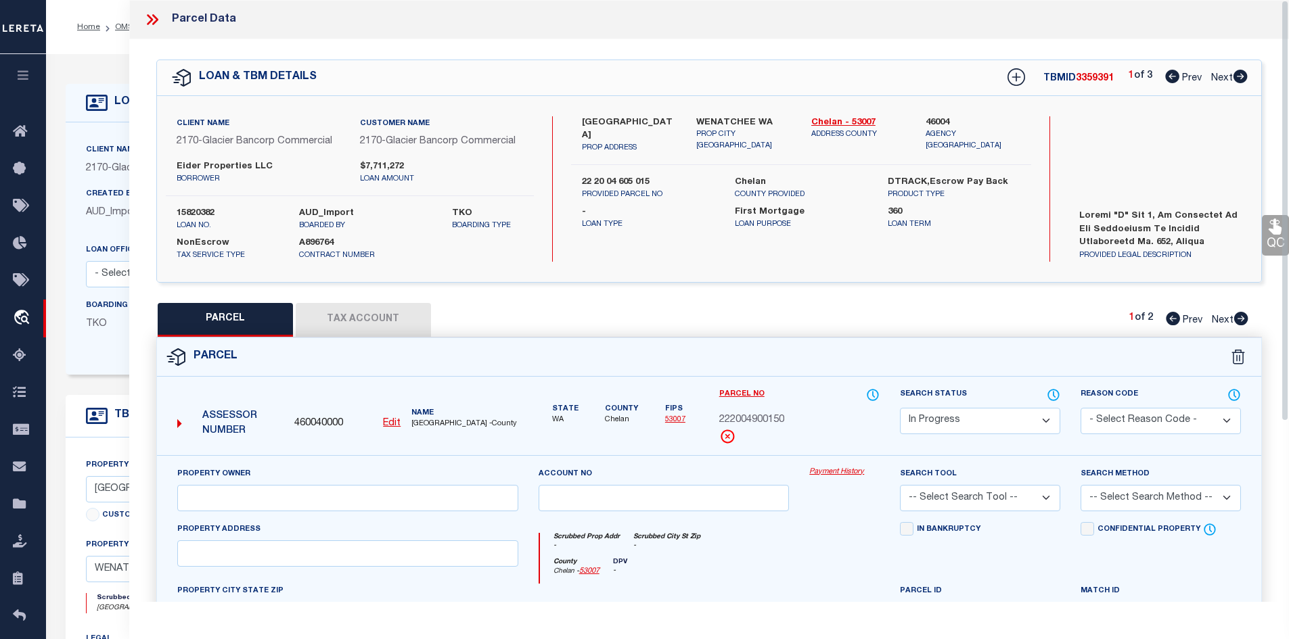
click at [374, 316] on button "Tax Account" at bounding box center [363, 320] width 135 height 34
select select "100"
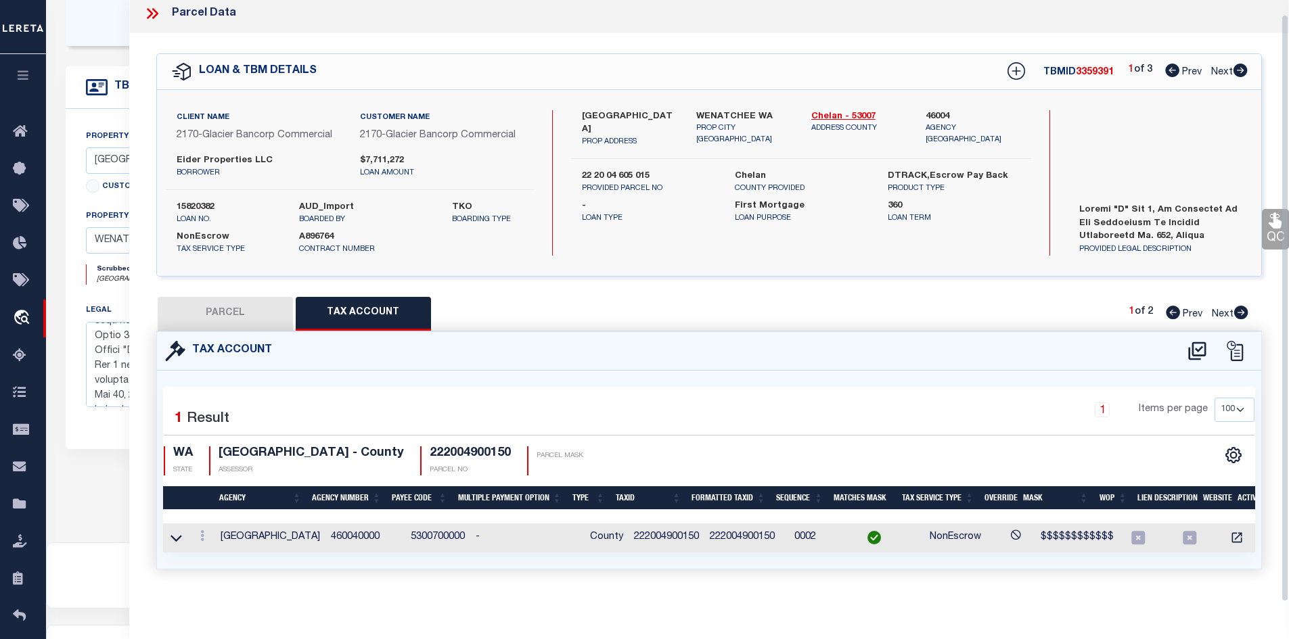
scroll to position [338, 0]
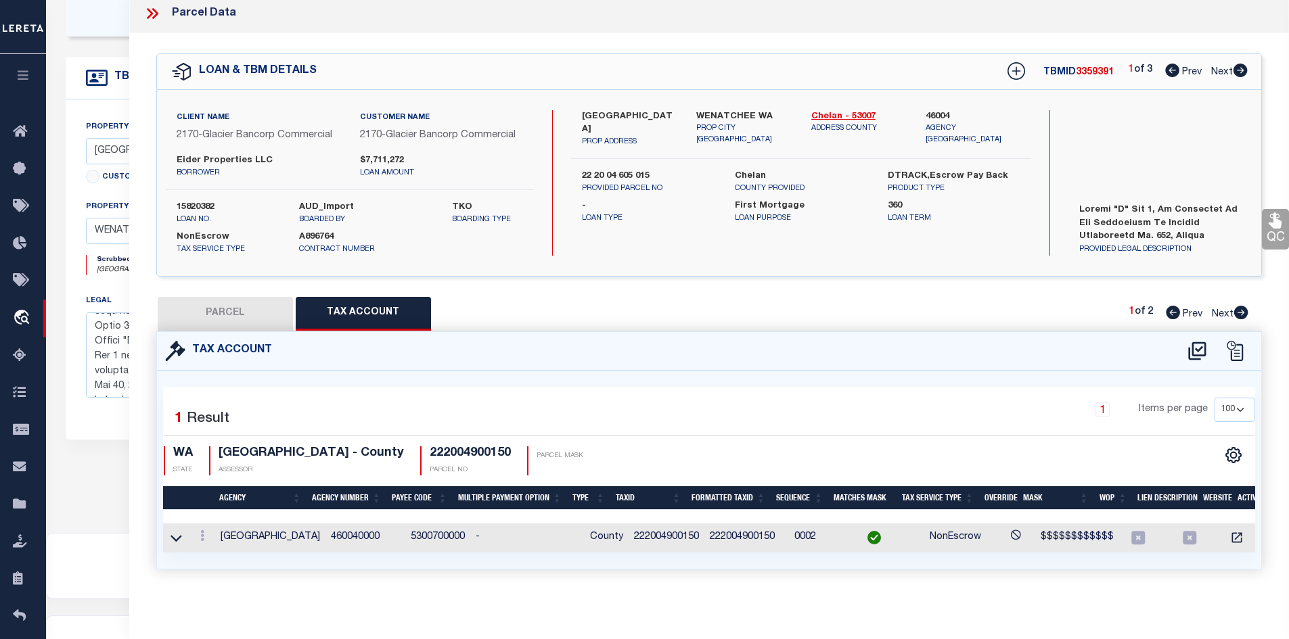
click at [224, 300] on button "PARCEL" at bounding box center [225, 314] width 135 height 34
select select "AS"
checkbox input "false"
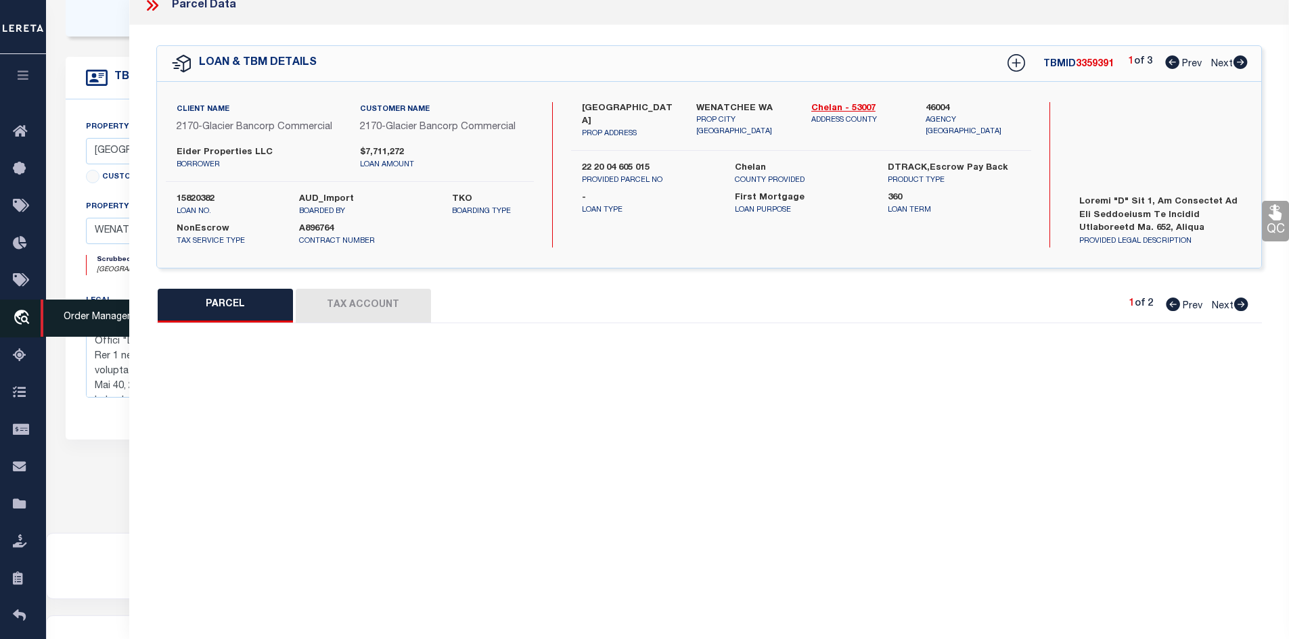
select select "IP"
checkbox input "false"
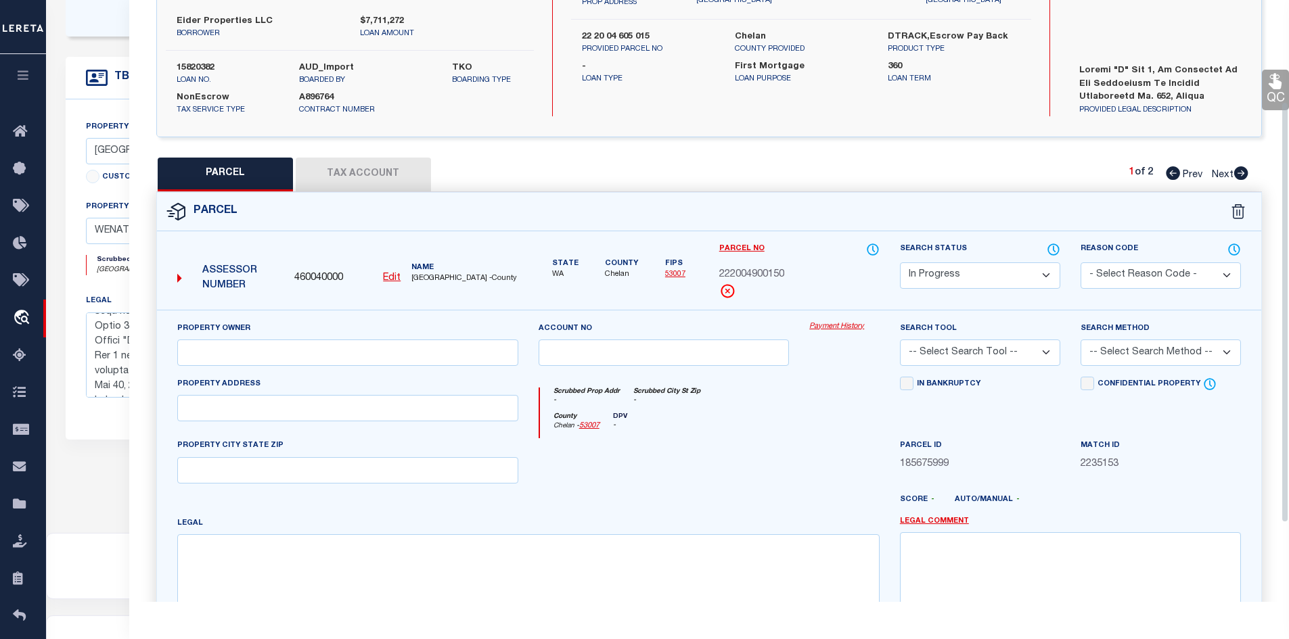
scroll to position [149, 0]
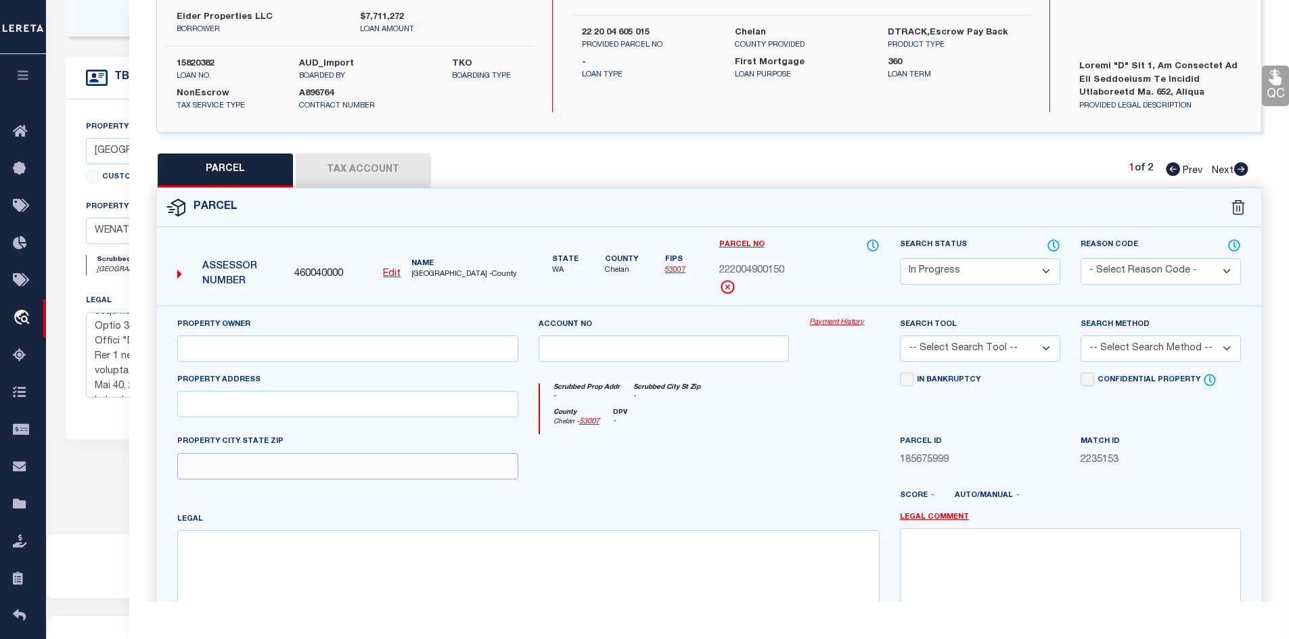
paste input "WENATCHEE, WA 98801"
type input "WENATCHEE, WA 98801"
paste input "1030 FINCH LN D3"
type input "1030 FINCH LN D3"
paste input "EIDER PROPERTIES LLC"
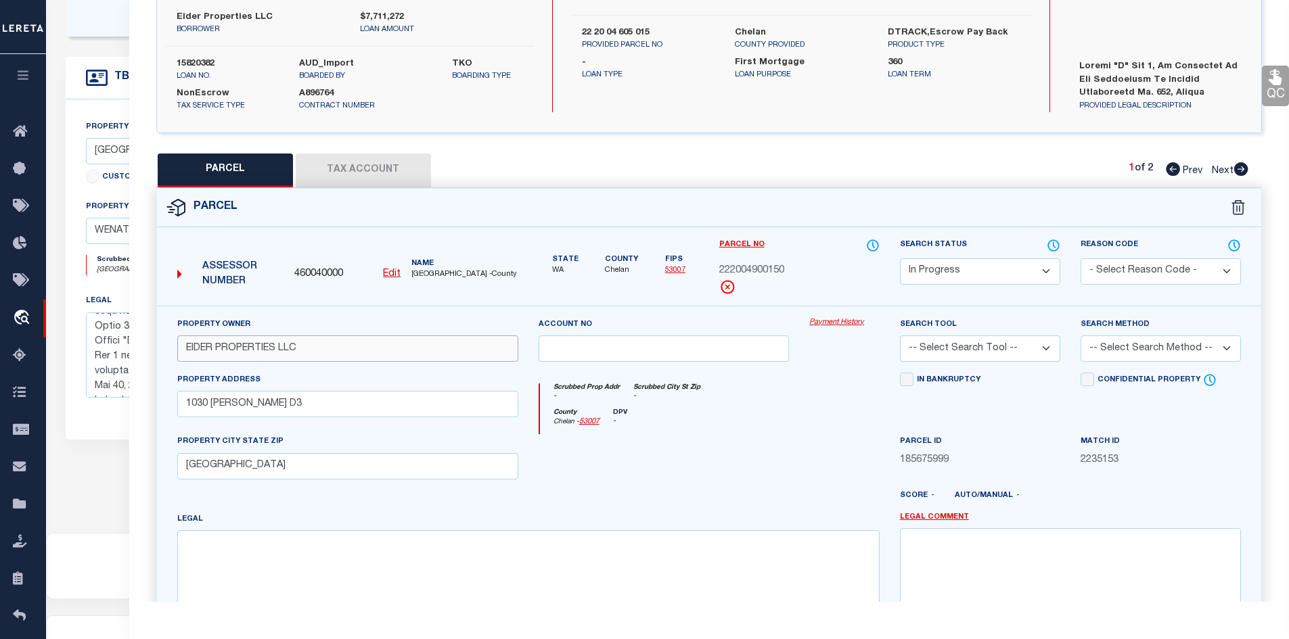
type input "EIDER PROPERTIES LLC"
click at [965, 273] on select "Automated Search Bad Parcel Complete Duplicate Parcel High Dollar Reporting In …" at bounding box center [980, 271] width 160 height 26
select select "PC"
click at [900, 258] on select "Automated Search Bad Parcel Complete Duplicate Parcel High Dollar Reporting In …" at bounding box center [980, 271] width 160 height 26
click at [1101, 274] on select "- Select Reason Code - 099 - Other (Provide additional detail) ACT - Agency Cha…" at bounding box center [1160, 271] width 160 height 26
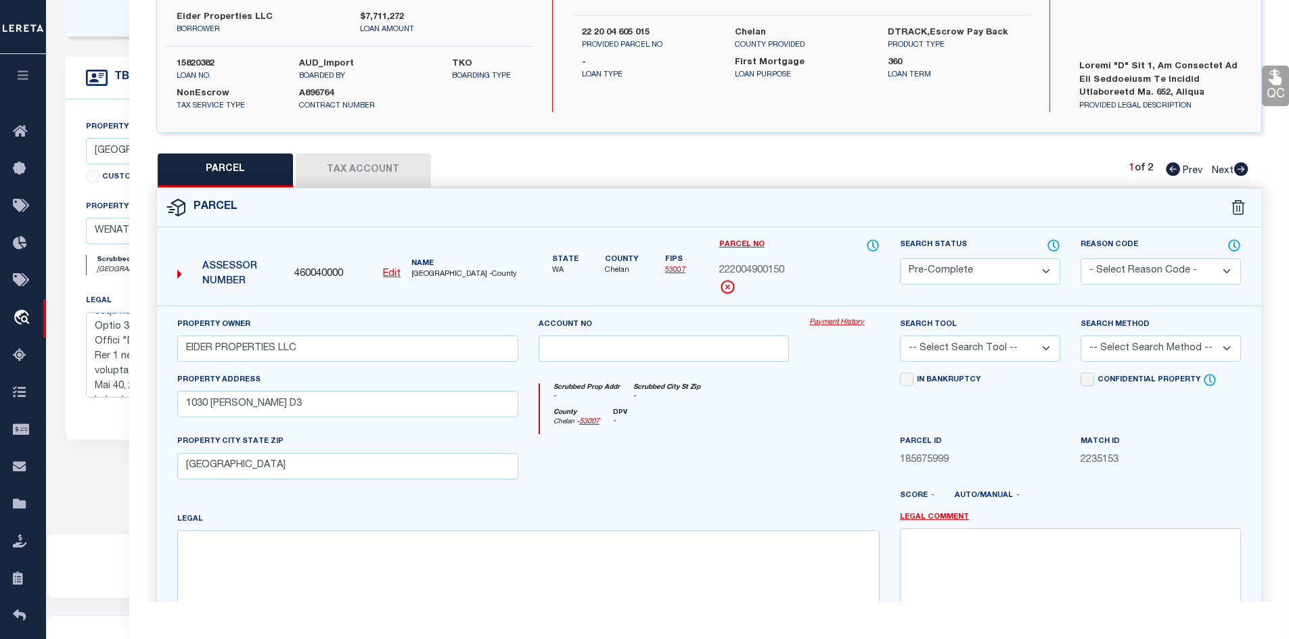
select select "ACT"
click at [1080, 258] on select "- Select Reason Code - 099 - Other (Provide additional detail) ACT - Agency Cha…" at bounding box center [1160, 271] width 160 height 26
click at [982, 356] on select "-- Select Search Tool -- 3rd Party Website Agency File Agency Website ATLS CNV-…" at bounding box center [980, 349] width 160 height 26
select select "PHN"
click at [900, 336] on select "-- Select Search Tool -- 3rd Party Website Agency File Agency Website ATLS CNV-…" at bounding box center [980, 349] width 160 height 26
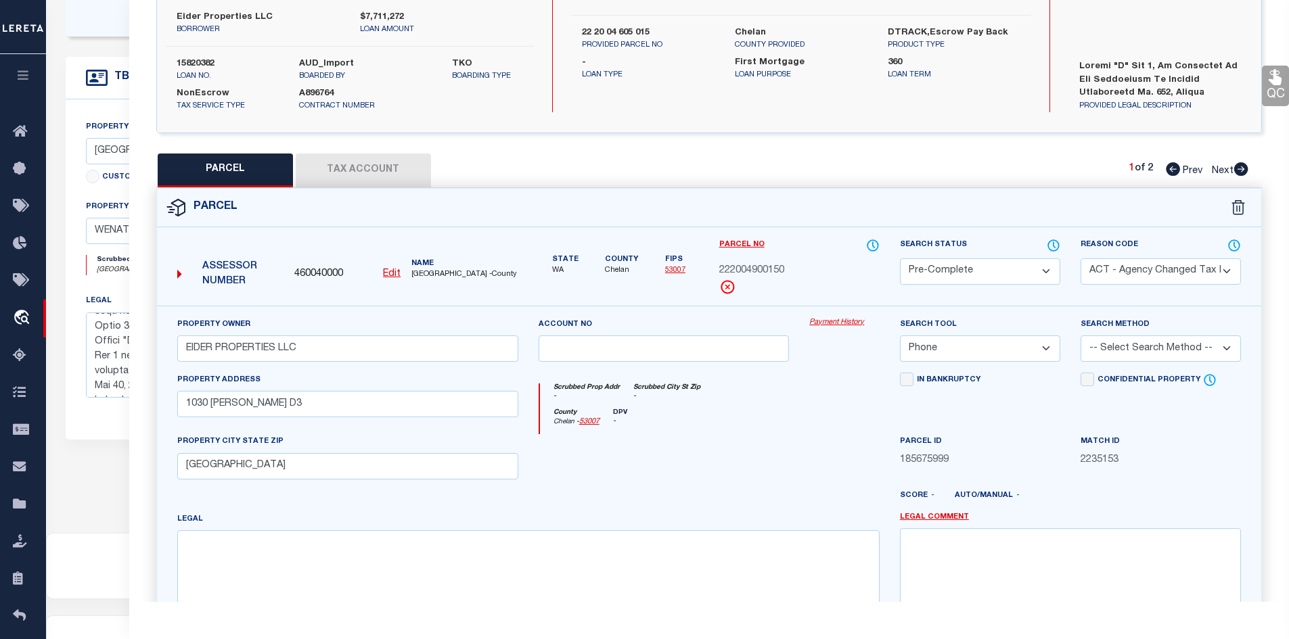
click at [1098, 347] on select "-- Select Search Method -- Property Address Legal Liability Info Provided" at bounding box center [1160, 349] width 160 height 26
select select "LEG"
click at [1080, 336] on select "-- Select Search Method -- Property Address Legal Liability Info Provided" at bounding box center [1160, 349] width 160 height 26
click at [786, 465] on div at bounding box center [663, 461] width 271 height 55
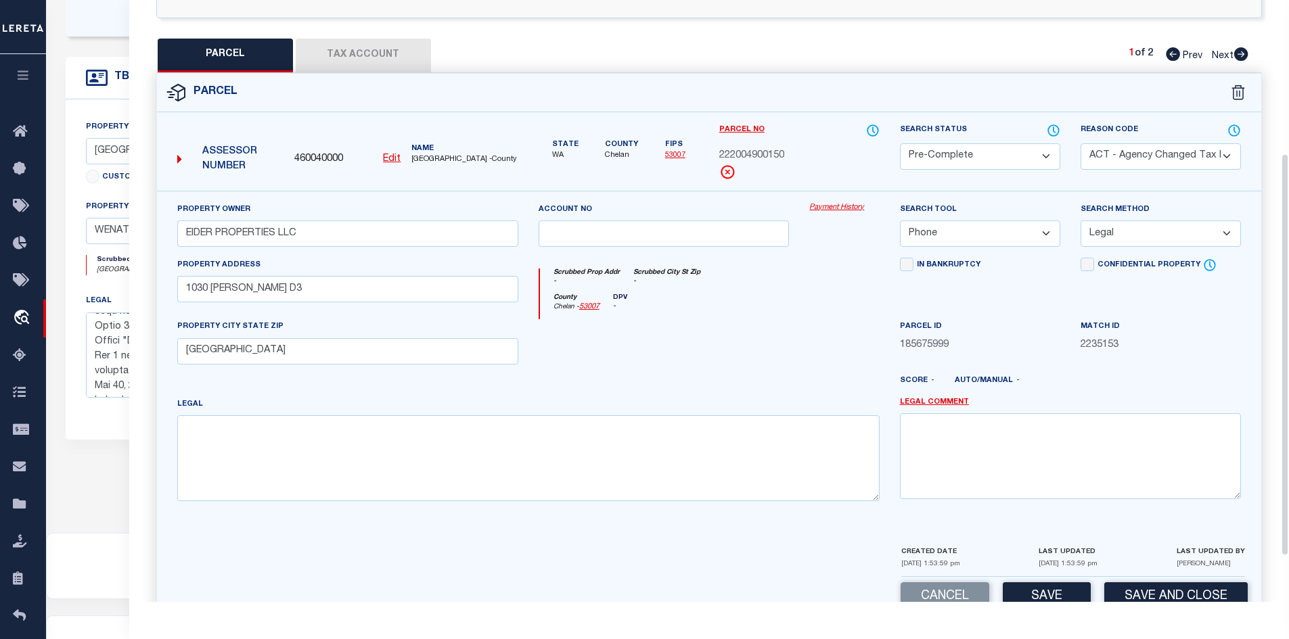
scroll to position [298, 0]
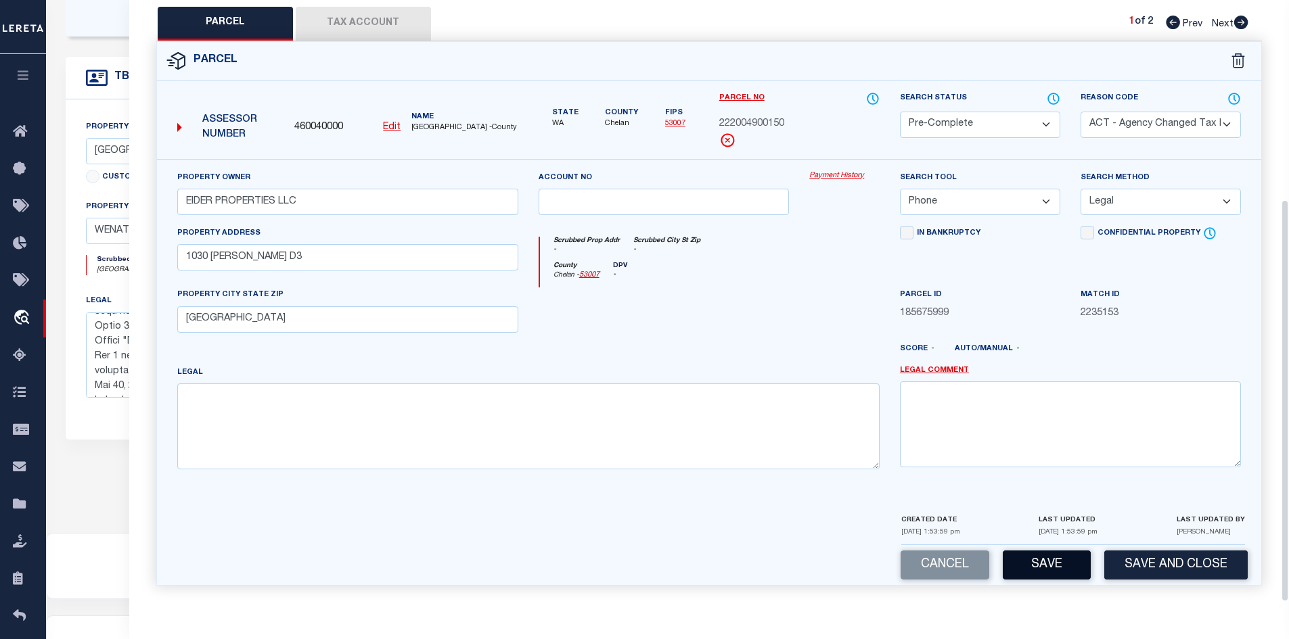
click at [1037, 561] on button "Save" at bounding box center [1046, 565] width 88 height 29
select select "AS"
select select
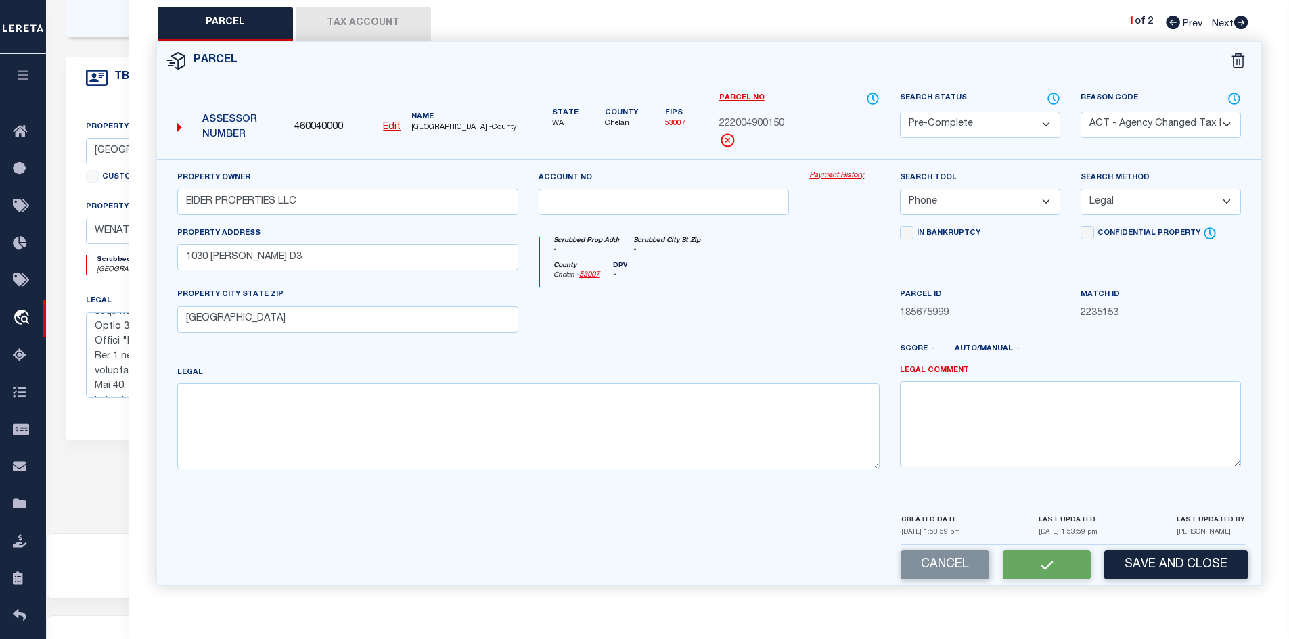
checkbox input "false"
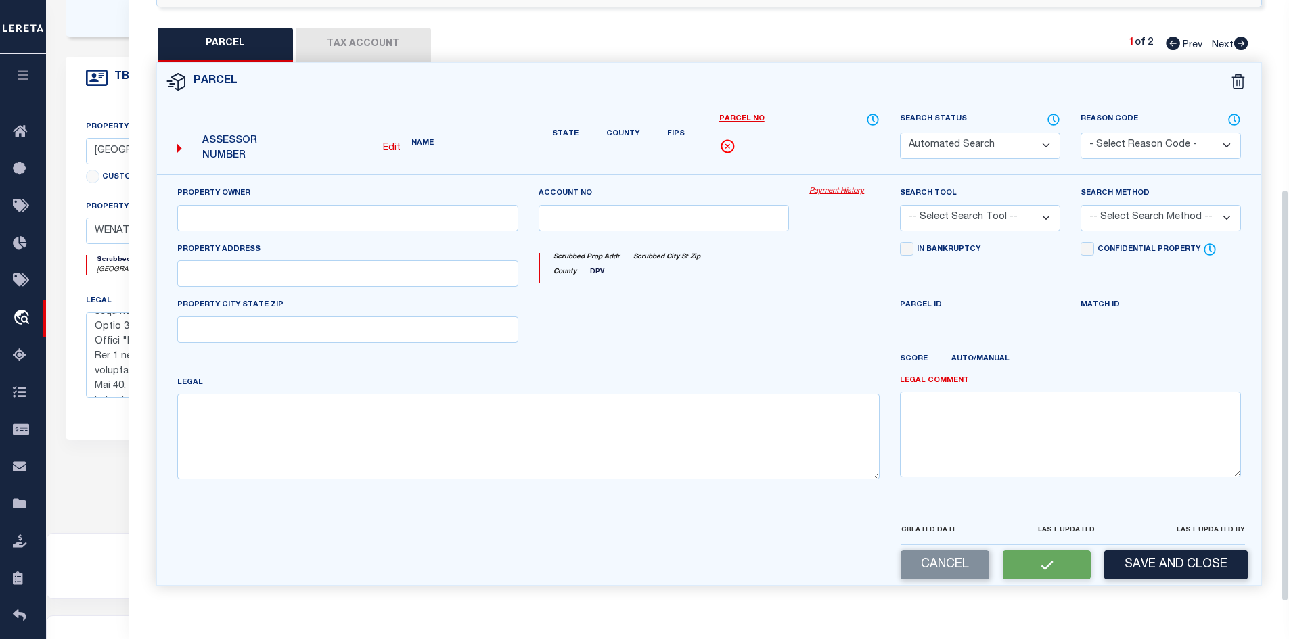
select select "PC"
select select "ACT"
type input "EIDER PROPERTIES LLC"
select select "PHN"
select select "LEG"
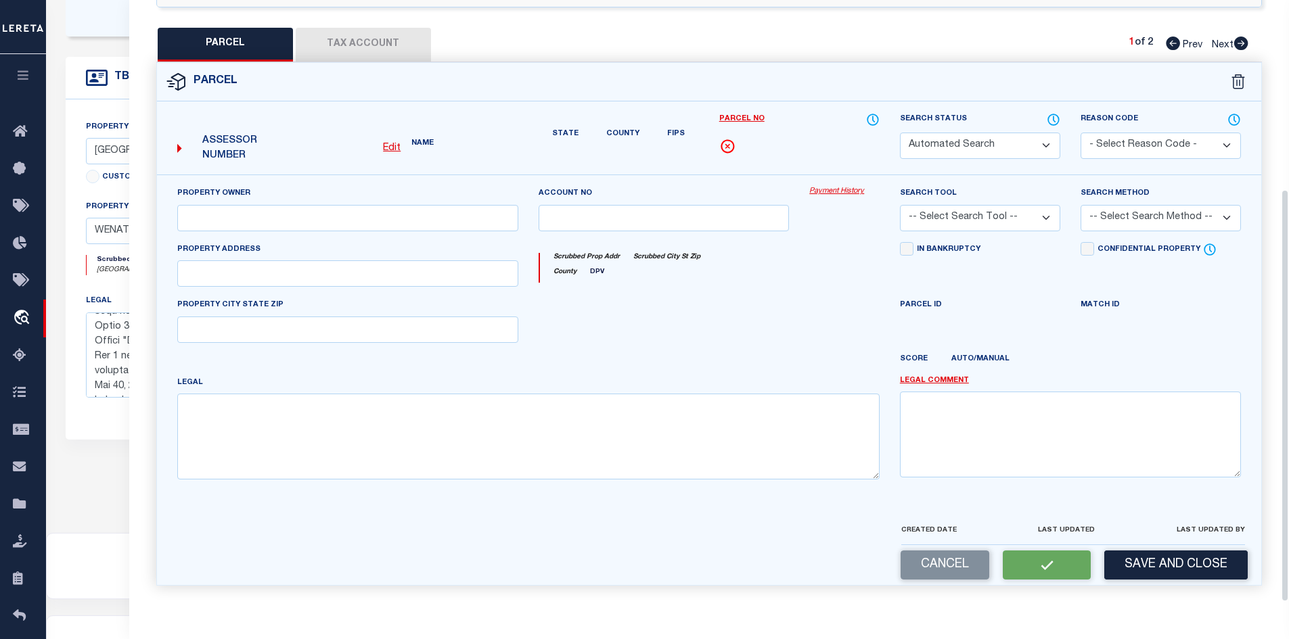
type input "1030 FINCH LN D3"
type input "WENATCHEE, WA 98801"
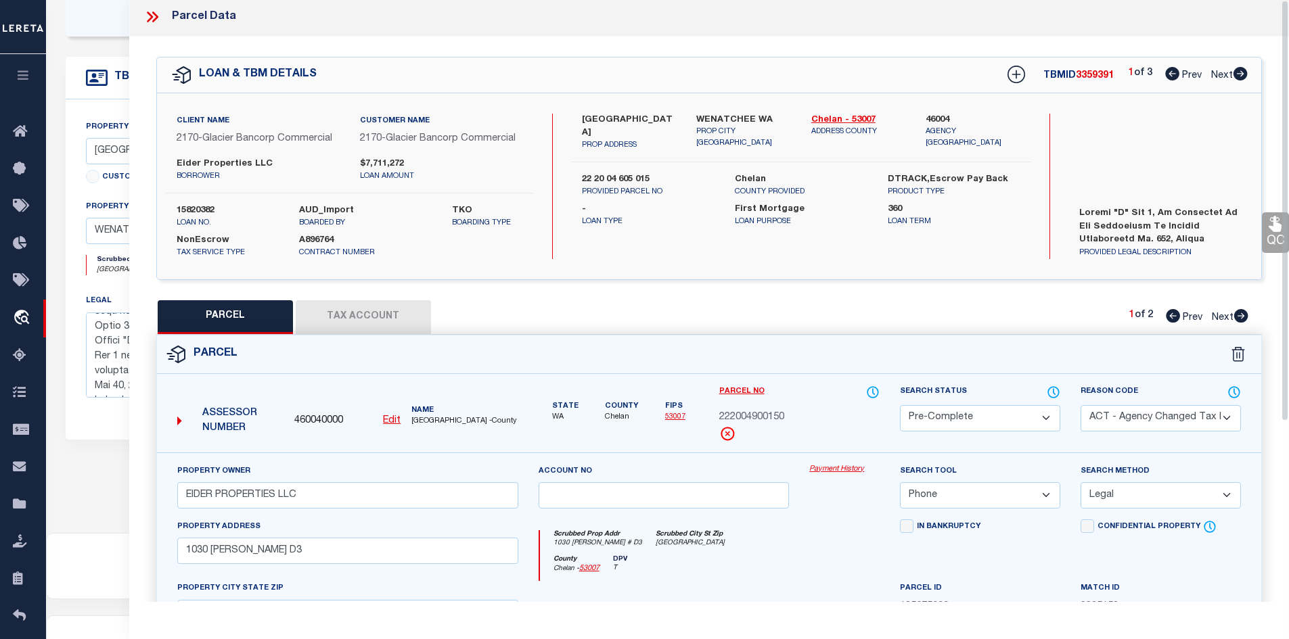
scroll to position [0, 0]
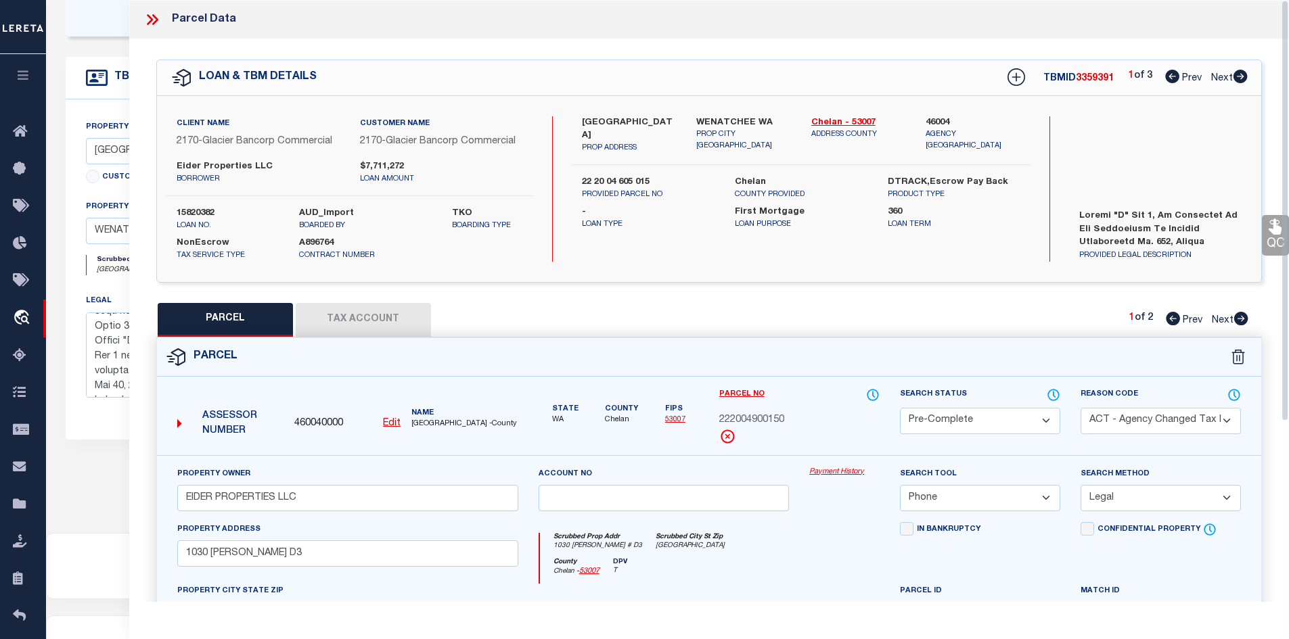
click at [143, 19] on icon at bounding box center [152, 20] width 18 height 18
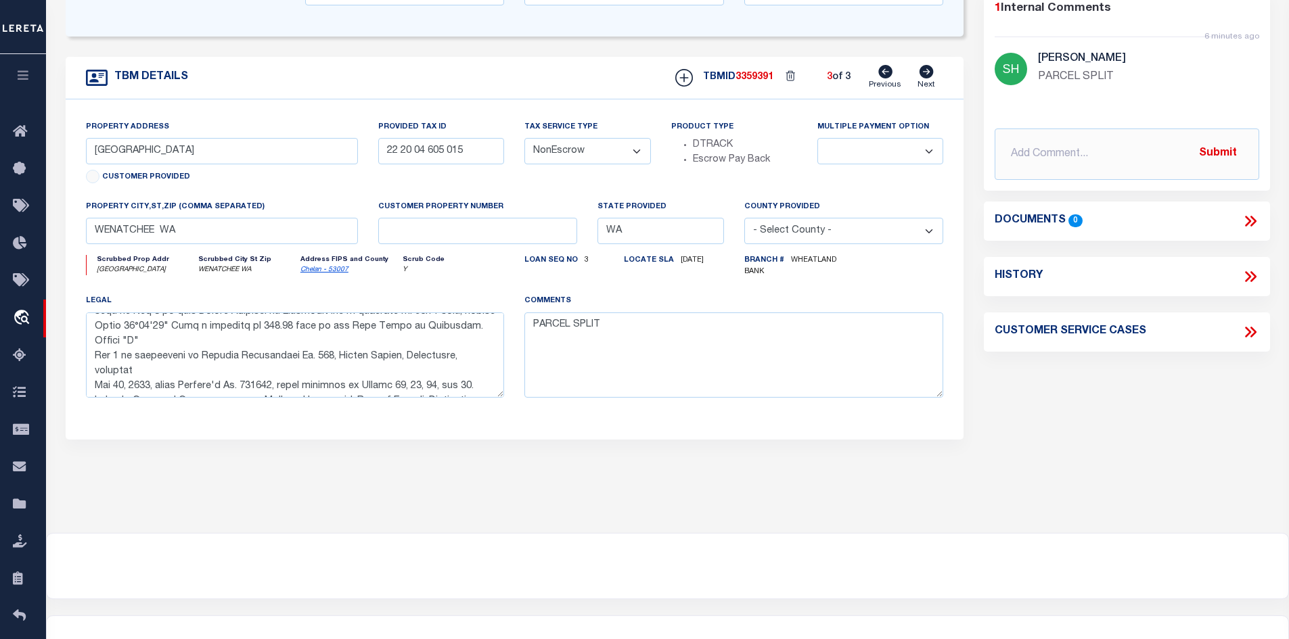
scroll to position [135, 0]
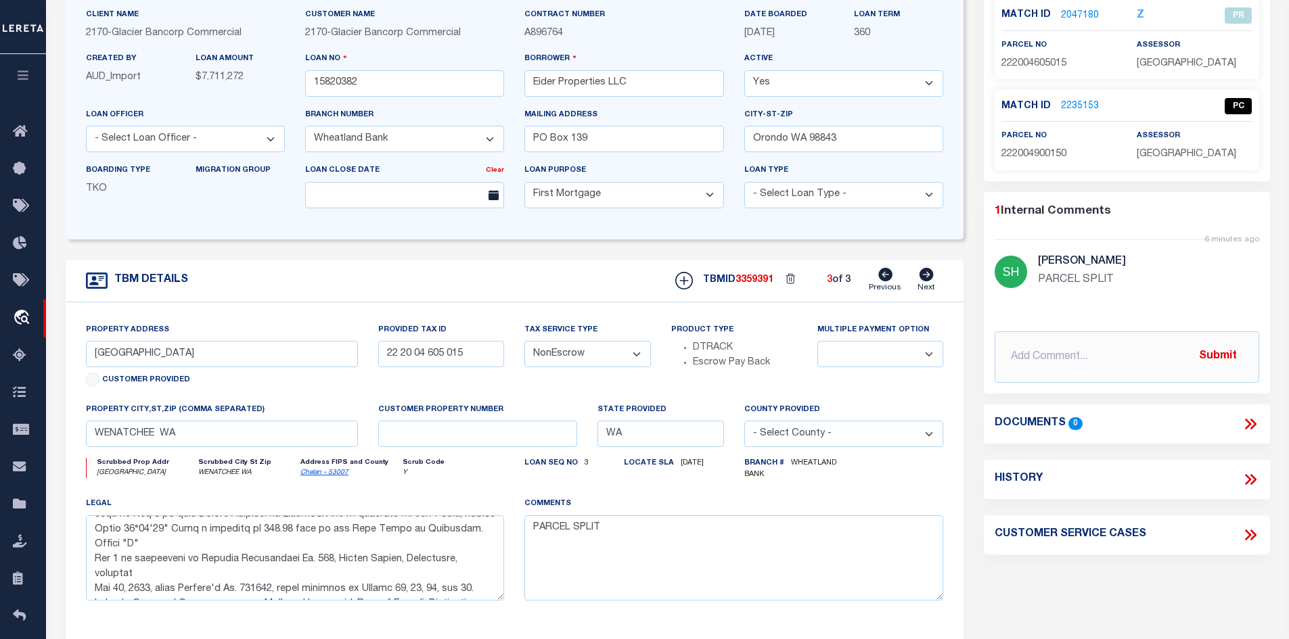
click at [886, 281] on icon at bounding box center [885, 275] width 14 height 14
type input "22 20 04 605 016"
select select
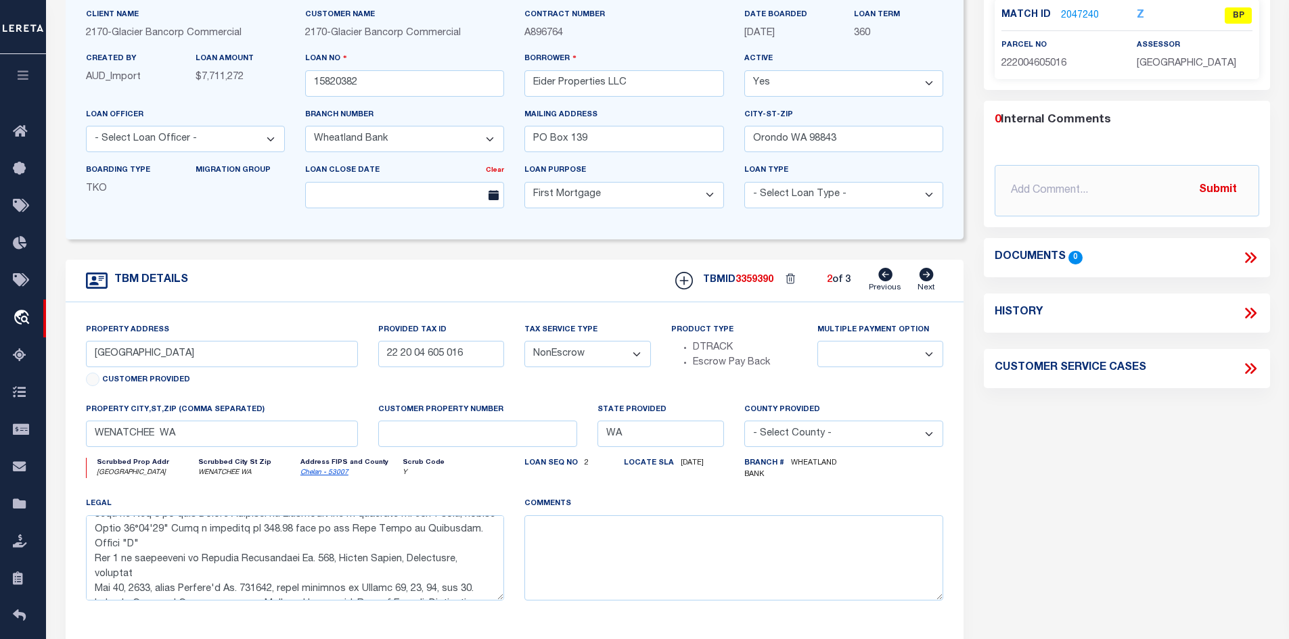
click at [884, 278] on icon at bounding box center [885, 275] width 14 height 14
type input "22 20 04 605 015"
select select
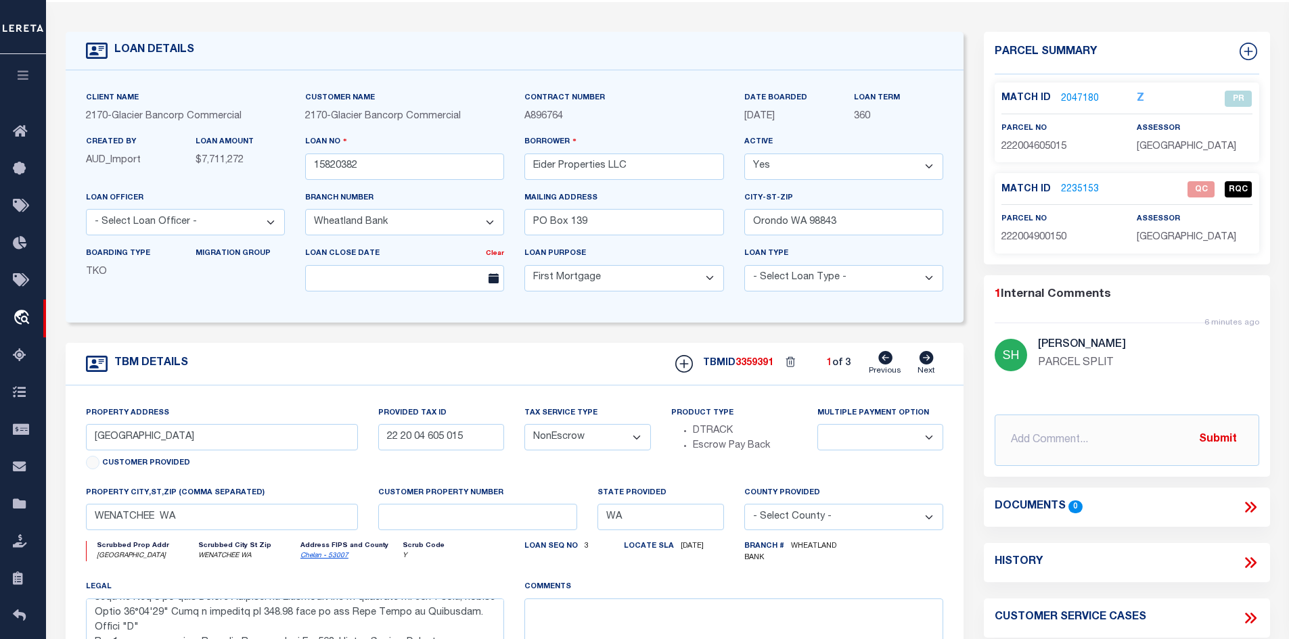
scroll to position [68, 0]
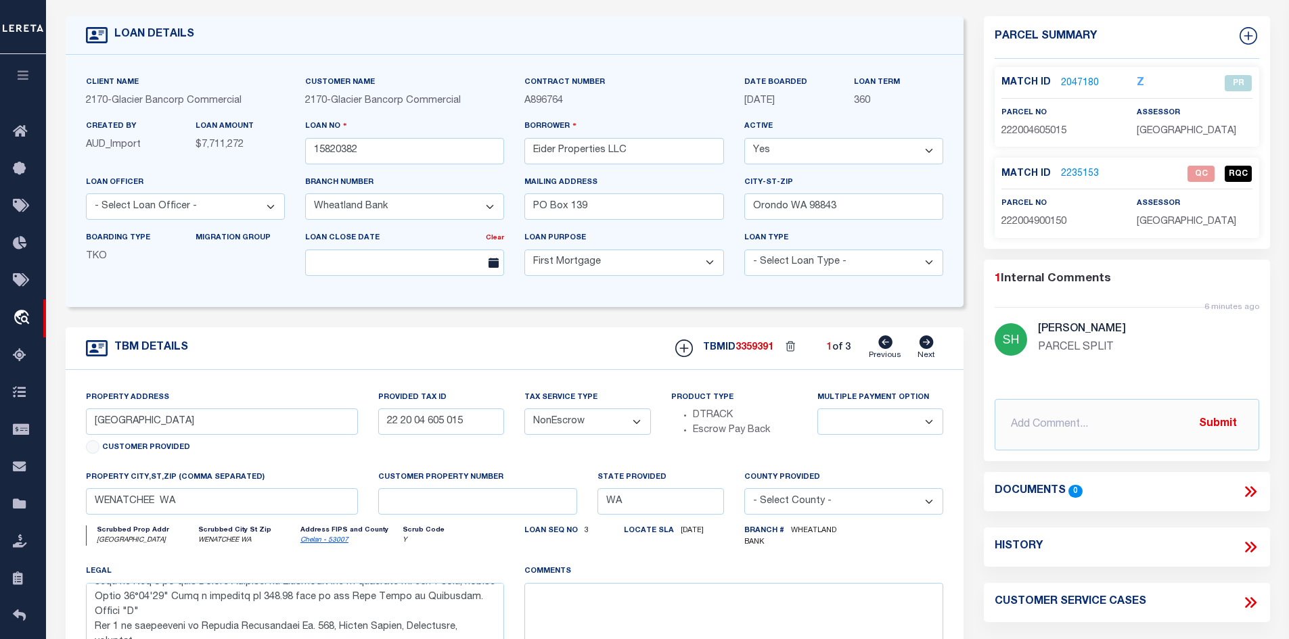
click at [1068, 167] on link "2235153" at bounding box center [1080, 174] width 38 height 14
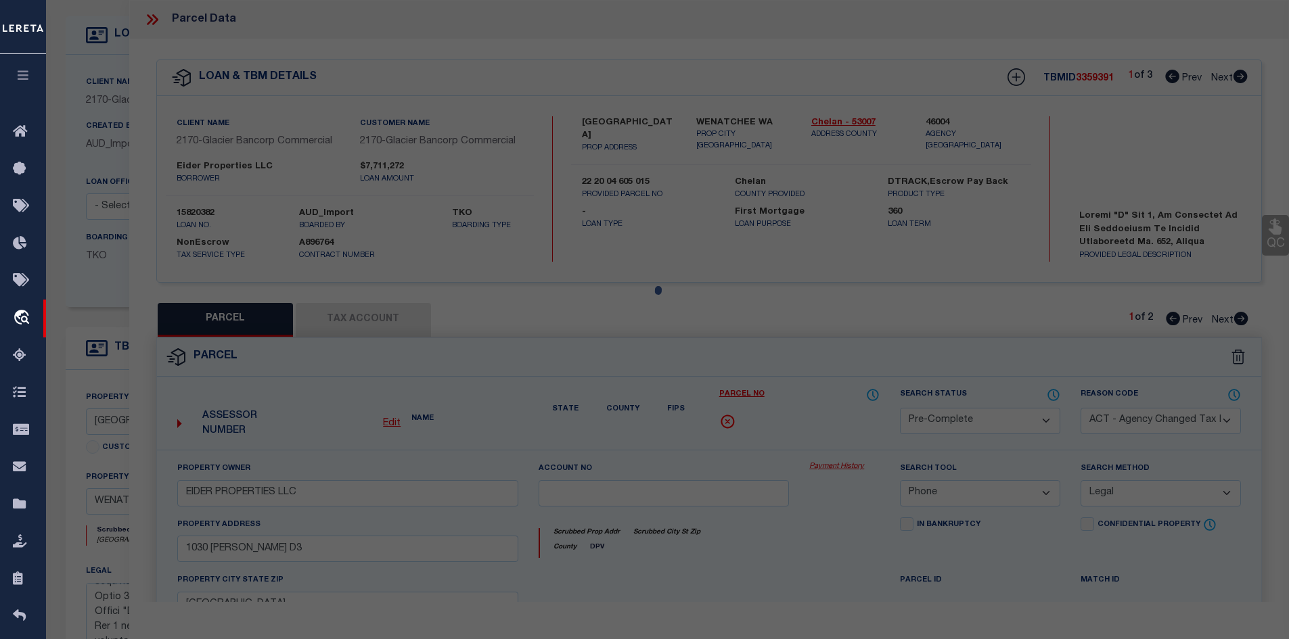
select select "AS"
select select
checkbox input "false"
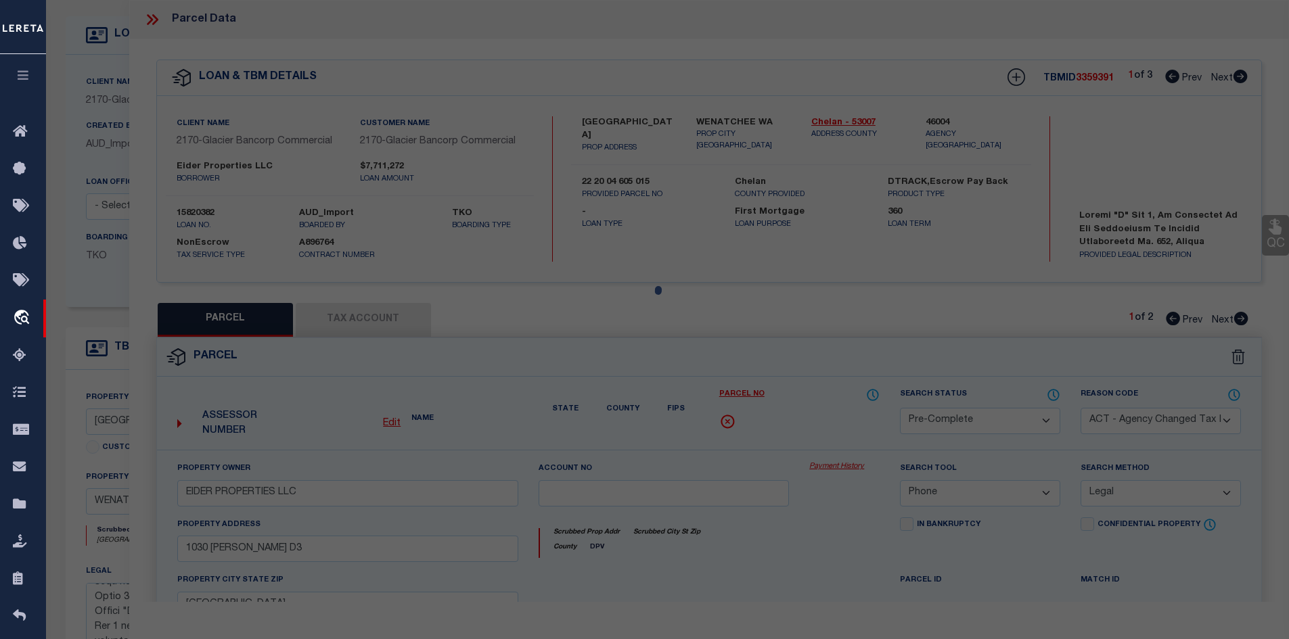
checkbox input "false"
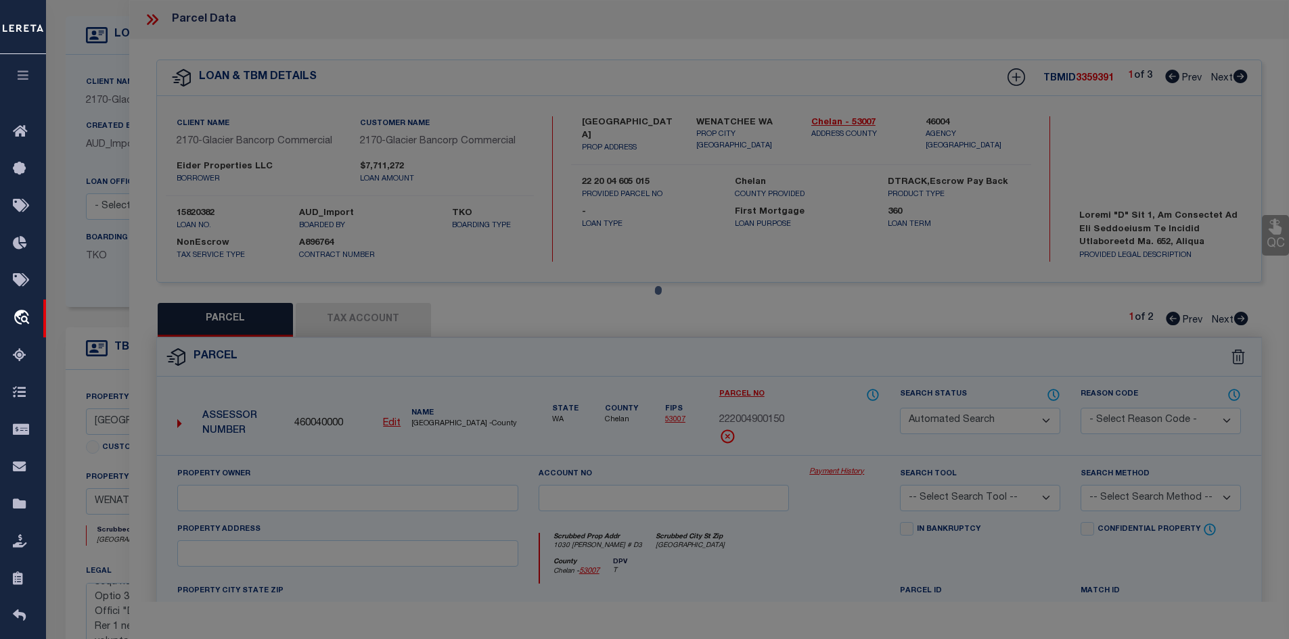
select select "QC"
select select "ACT"
type input "EIDER PROPERTIES LLC"
select select "PHN"
select select "LEG"
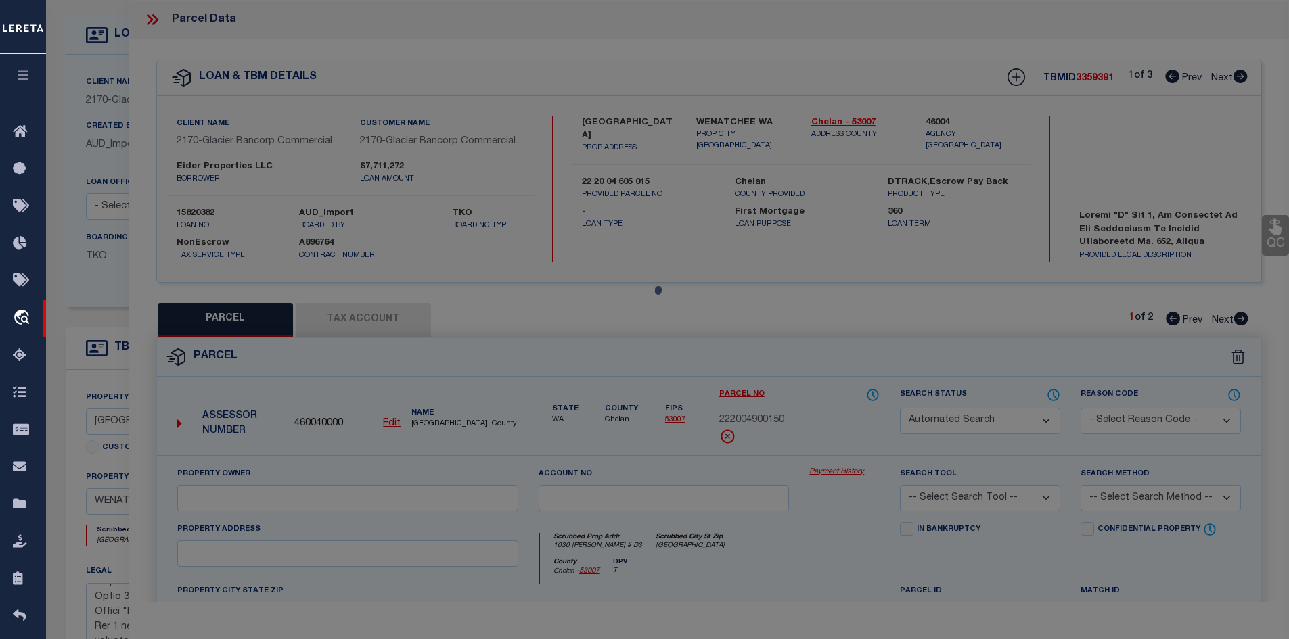
type input "1030 FINCH LN D3"
type input "WENATCHEE, WA 98801"
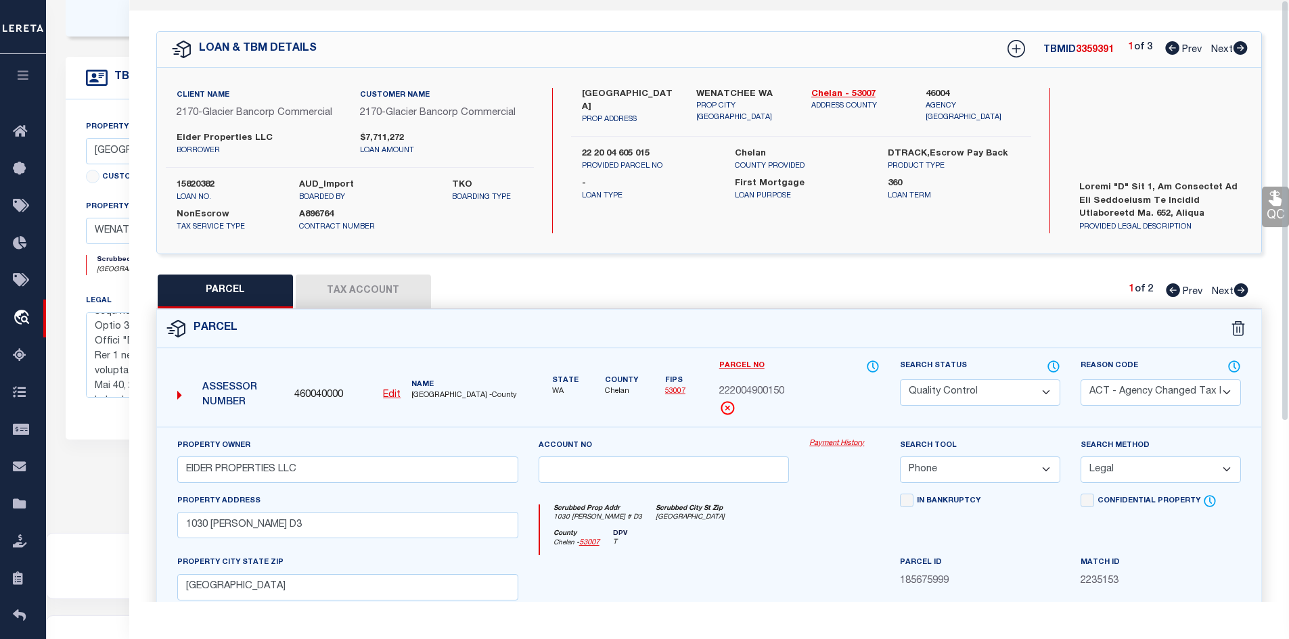
scroll to position [0, 0]
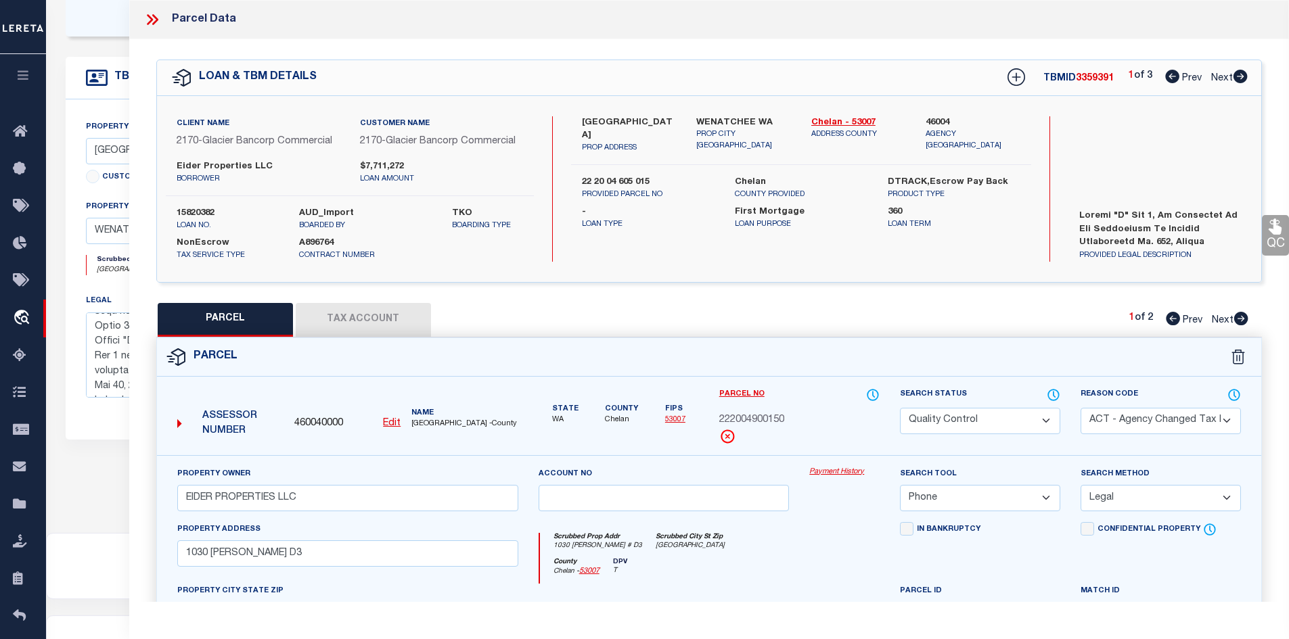
click at [156, 18] on icon at bounding box center [155, 19] width 6 height 11
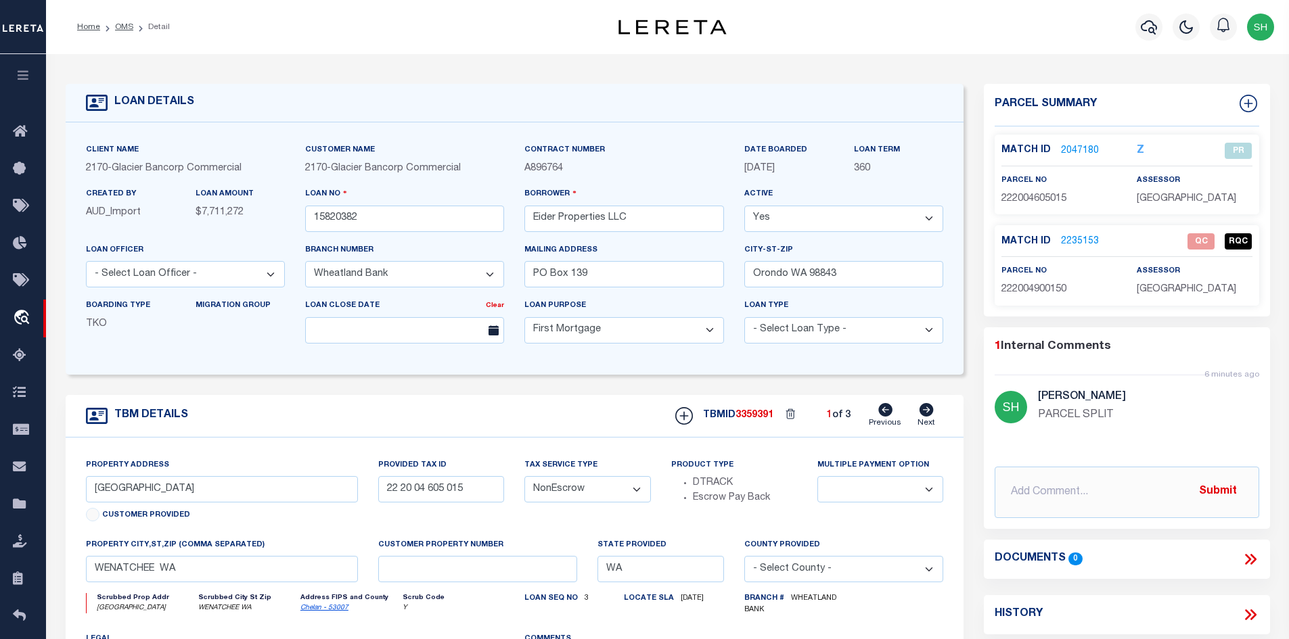
click at [923, 408] on icon at bounding box center [926, 410] width 14 height 14
type input "22 20 04 605 016"
select select
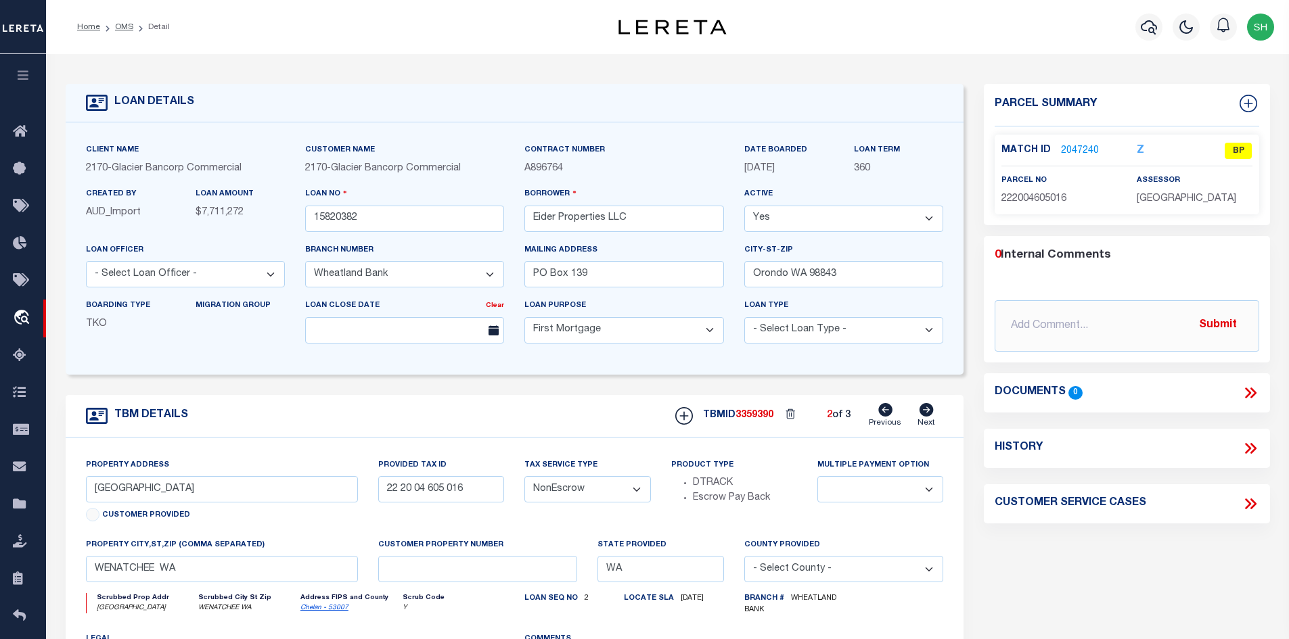
scroll to position [135, 0]
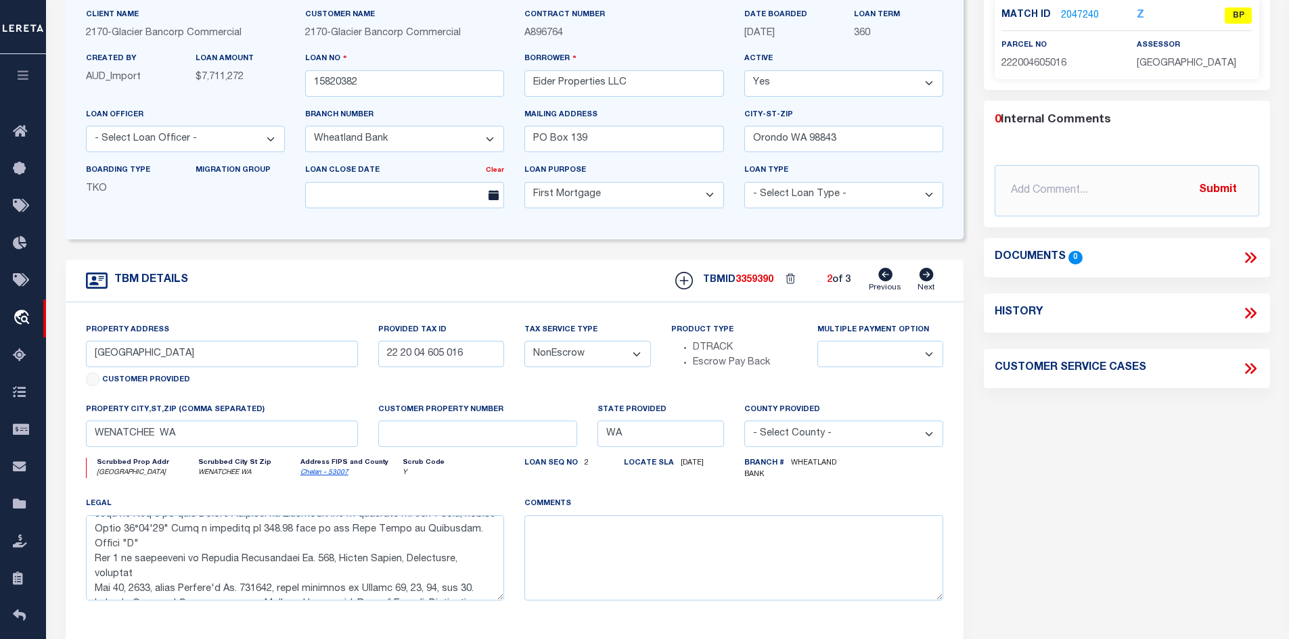
click at [1088, 15] on link "2047240" at bounding box center [1080, 16] width 38 height 14
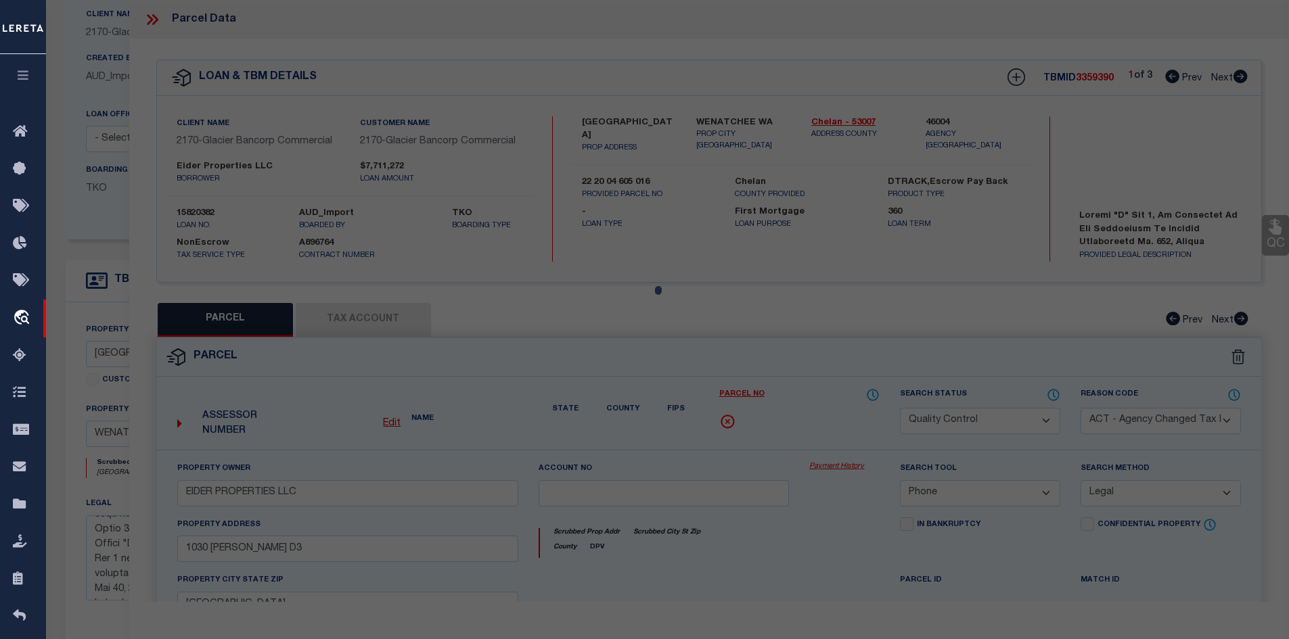
select select "AS"
select select
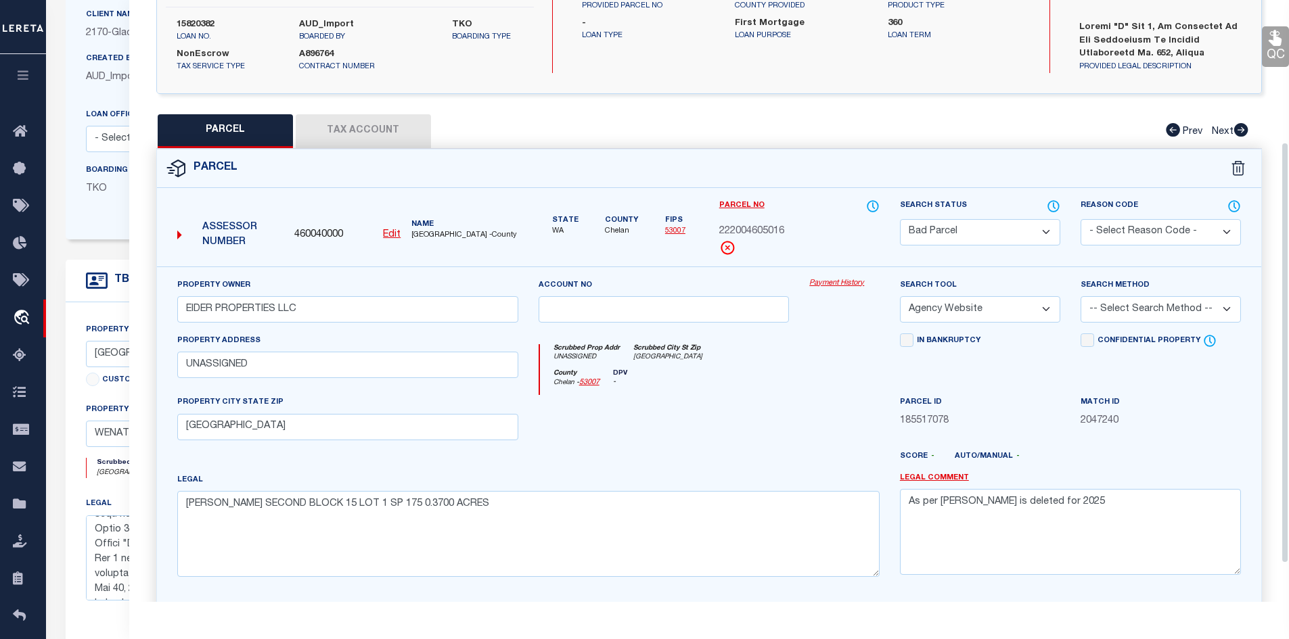
scroll to position [203, 0]
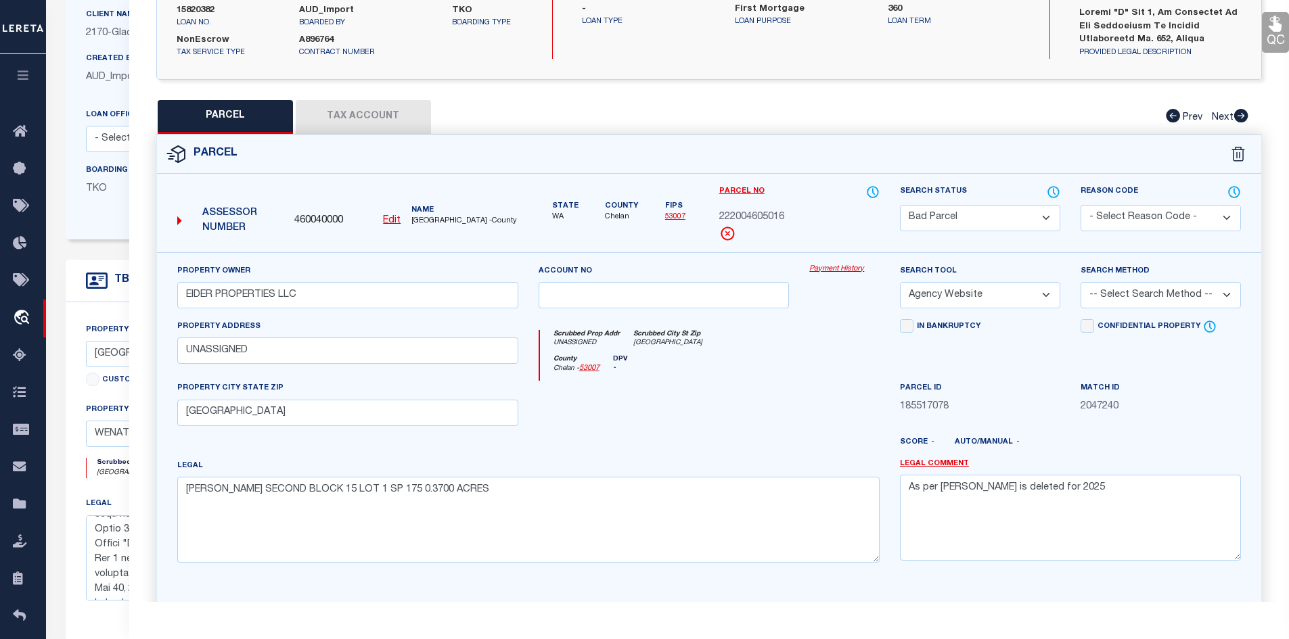
click at [969, 216] on select "Automated Search Bad Parcel Complete Duplicate Parcel High Dollar Reporting In …" at bounding box center [980, 218] width 160 height 26
click at [900, 205] on select "Automated Search Bad Parcel Complete Duplicate Parcel High Dollar Reporting In …" at bounding box center [980, 218] width 160 height 26
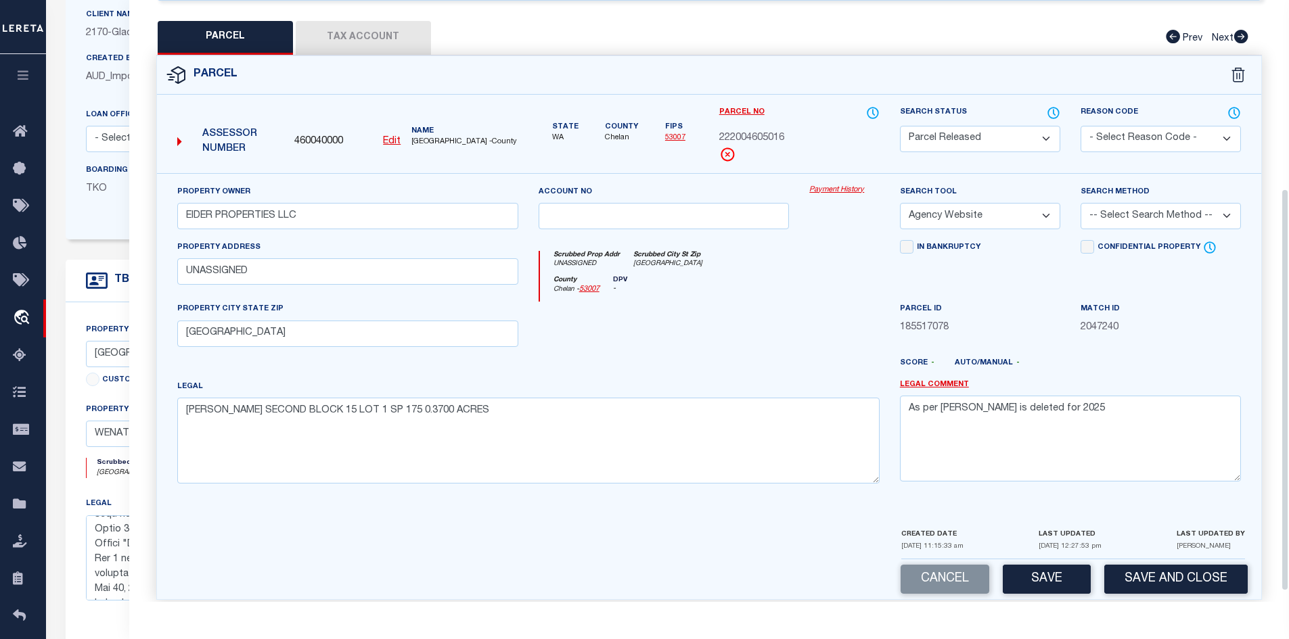
scroll to position [298, 0]
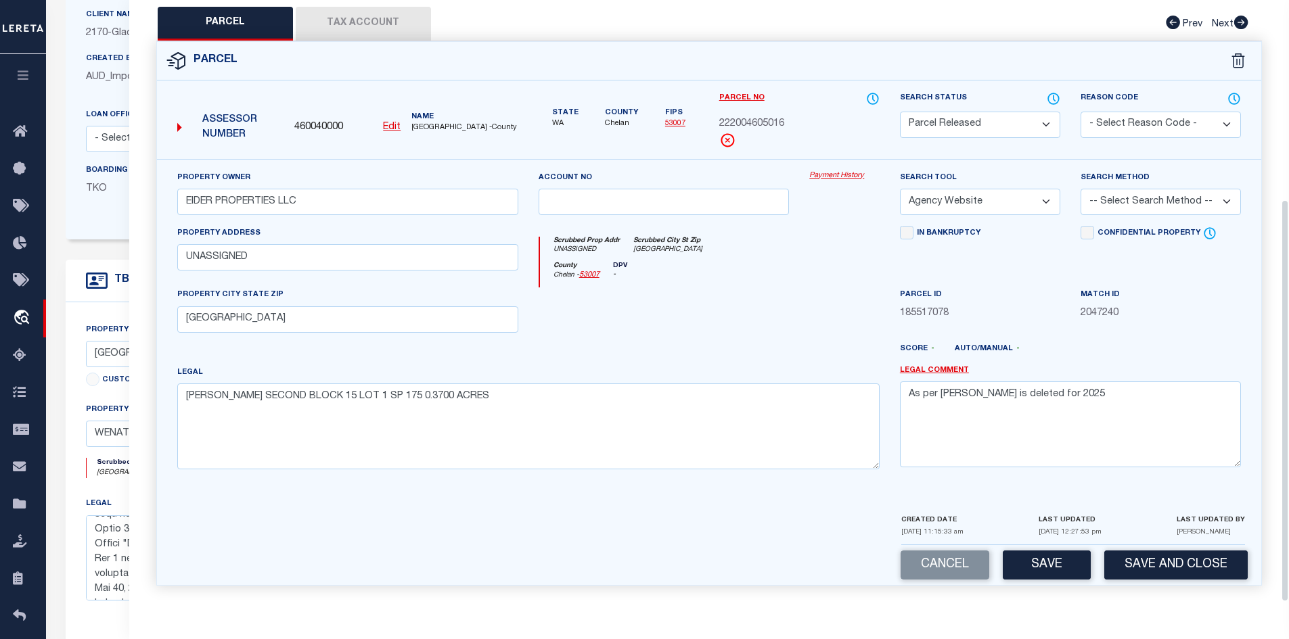
click at [1111, 124] on select "- Select Reason Code - 099 - Other (Provide additional detail) ACT - Agency Cha…" at bounding box center [1160, 125] width 160 height 26
click at [1080, 112] on select "- Select Reason Code - 099 - Other (Provide additional detail) ACT - Agency Cha…" at bounding box center [1160, 125] width 160 height 26
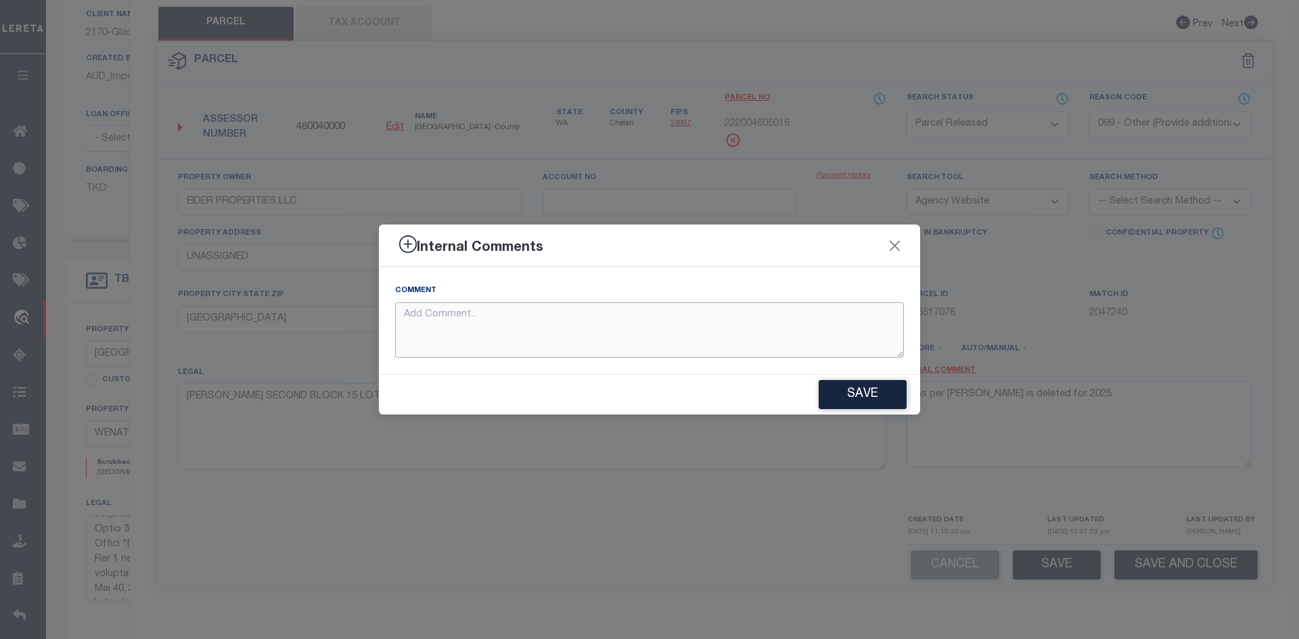
click at [568, 329] on textarea at bounding box center [649, 330] width 509 height 56
click at [890, 250] on button "Close" at bounding box center [895, 246] width 18 height 18
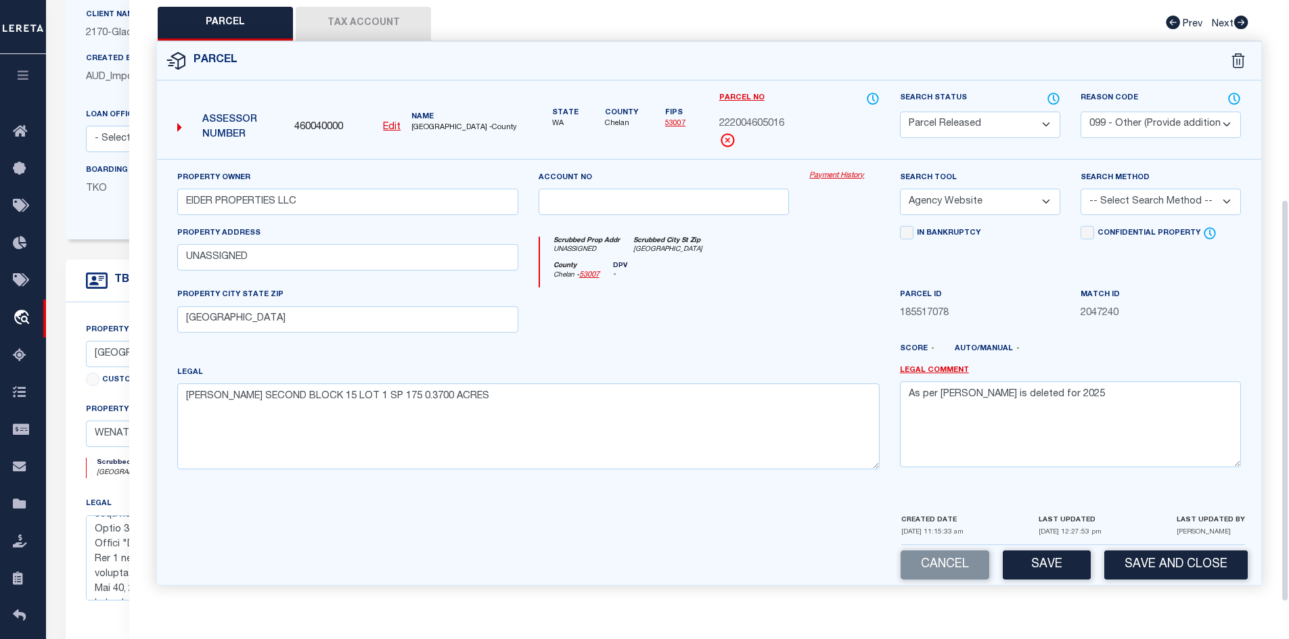
click at [967, 202] on select "-- Select Search Tool -- 3rd Party Website Agency File Agency Website ATLS CNV-…" at bounding box center [980, 202] width 160 height 26
click at [900, 189] on select "-- Select Search Tool -- 3rd Party Website Agency File Agency Website ATLS CNV-…" at bounding box center [980, 202] width 160 height 26
click at [1135, 196] on select "-- Select Search Method -- Property Address Legal Liability Info Provided" at bounding box center [1160, 202] width 160 height 26
click at [1080, 189] on select "-- Select Search Method -- Property Address Legal Liability Info Provided" at bounding box center [1160, 202] width 160 height 26
click at [747, 330] on div at bounding box center [663, 314] width 271 height 55
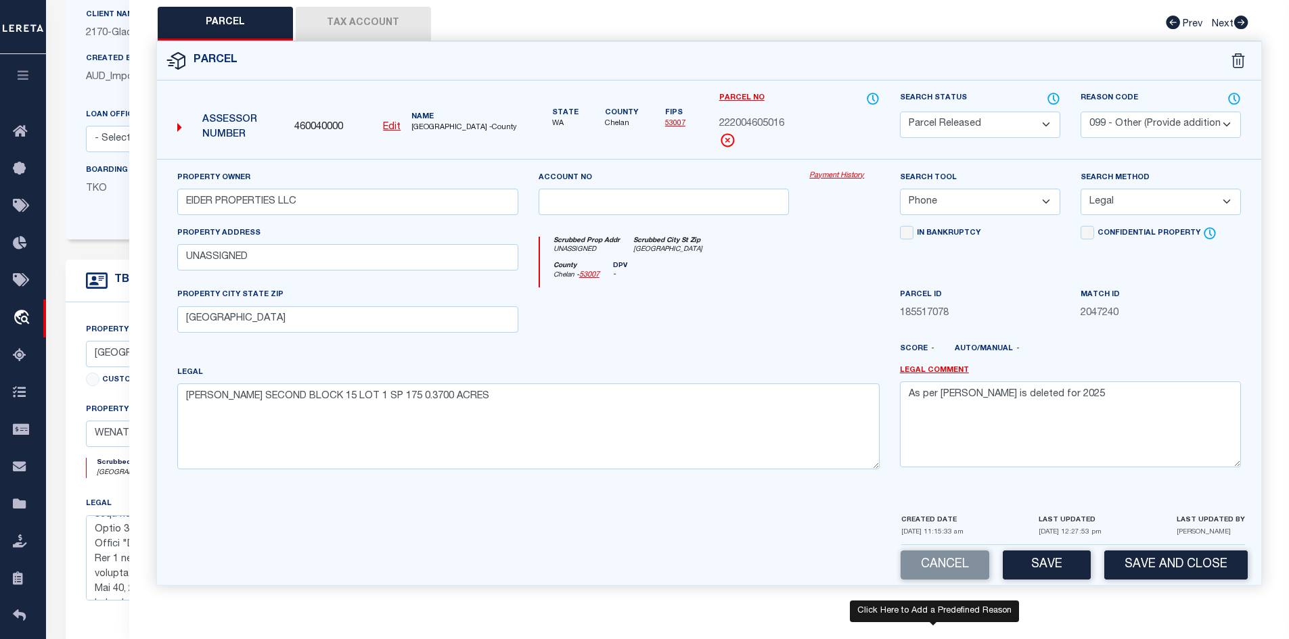
scroll to position [402, 0]
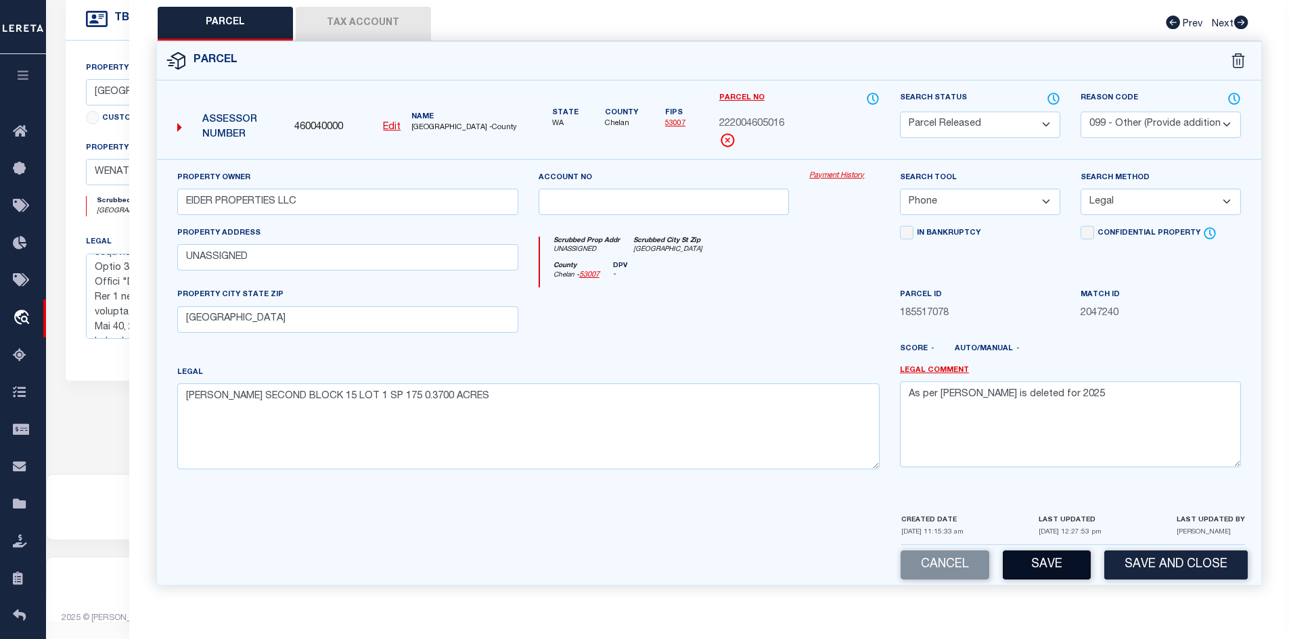
click at [1059, 559] on button "Save" at bounding box center [1046, 565] width 88 height 29
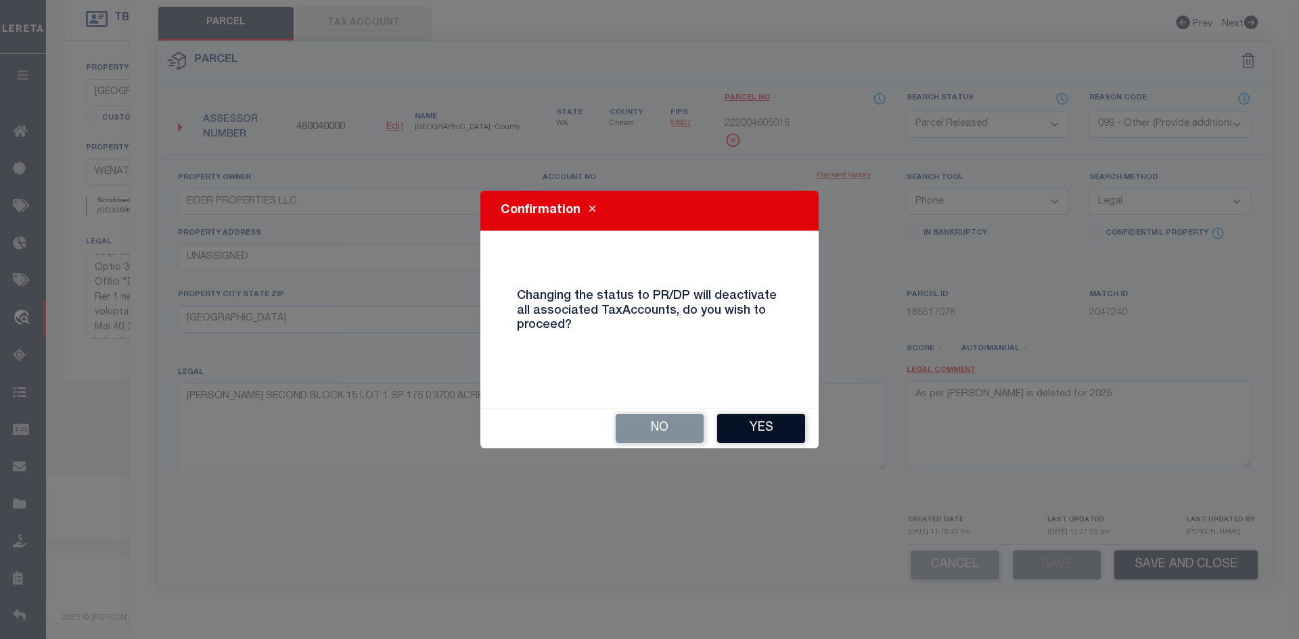
click at [764, 439] on button "Yes" at bounding box center [761, 428] width 88 height 29
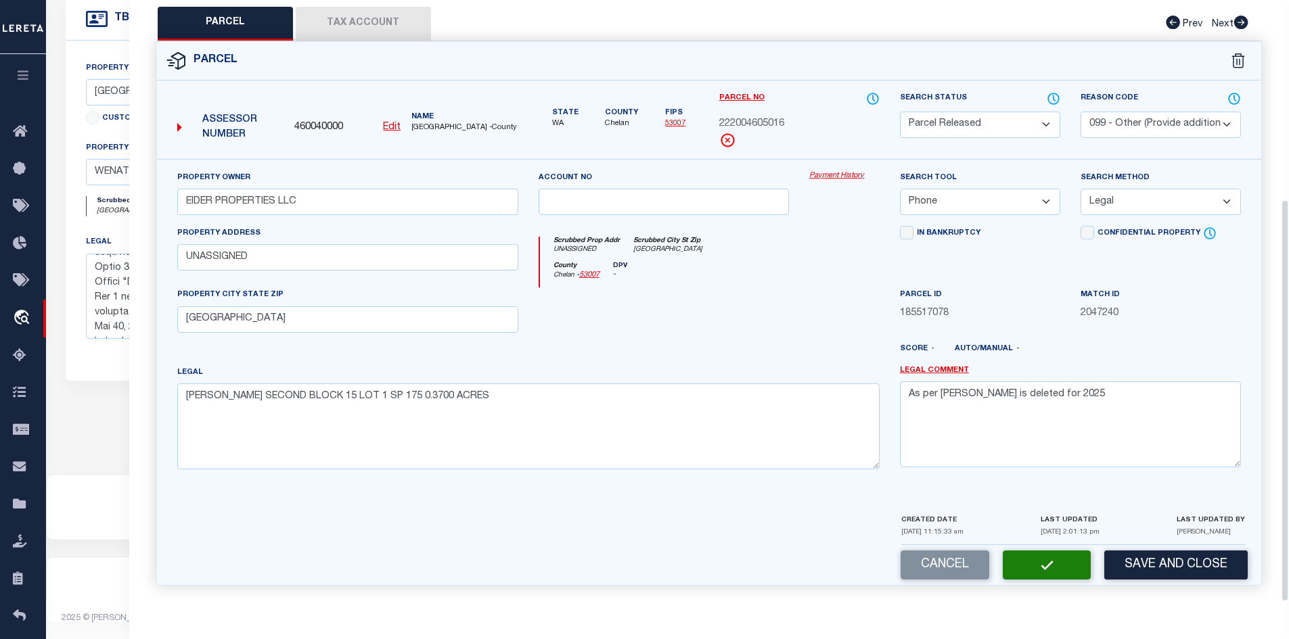
scroll to position [298, 0]
drag, startPoint x: 356, startPoint y: 120, endPoint x: 296, endPoint y: 124, distance: 59.7
click at [296, 124] on div "460040000 Edit" at bounding box center [347, 127] width 106 height 15
copy span "460040000"
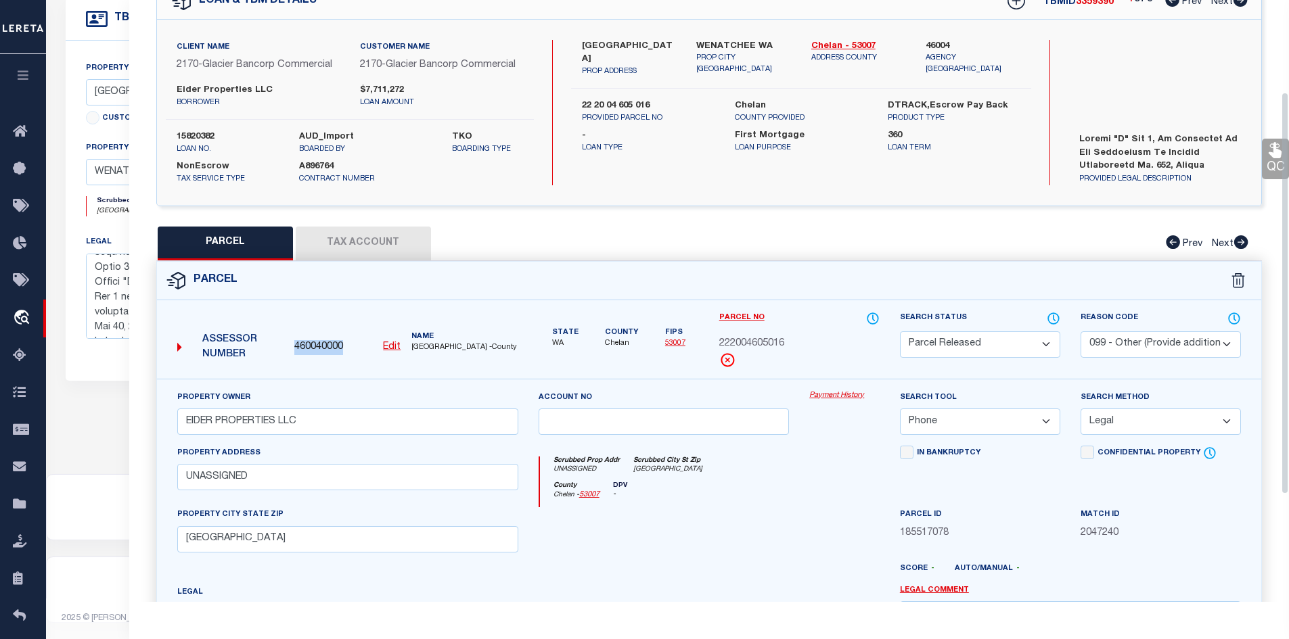
scroll to position [0, 0]
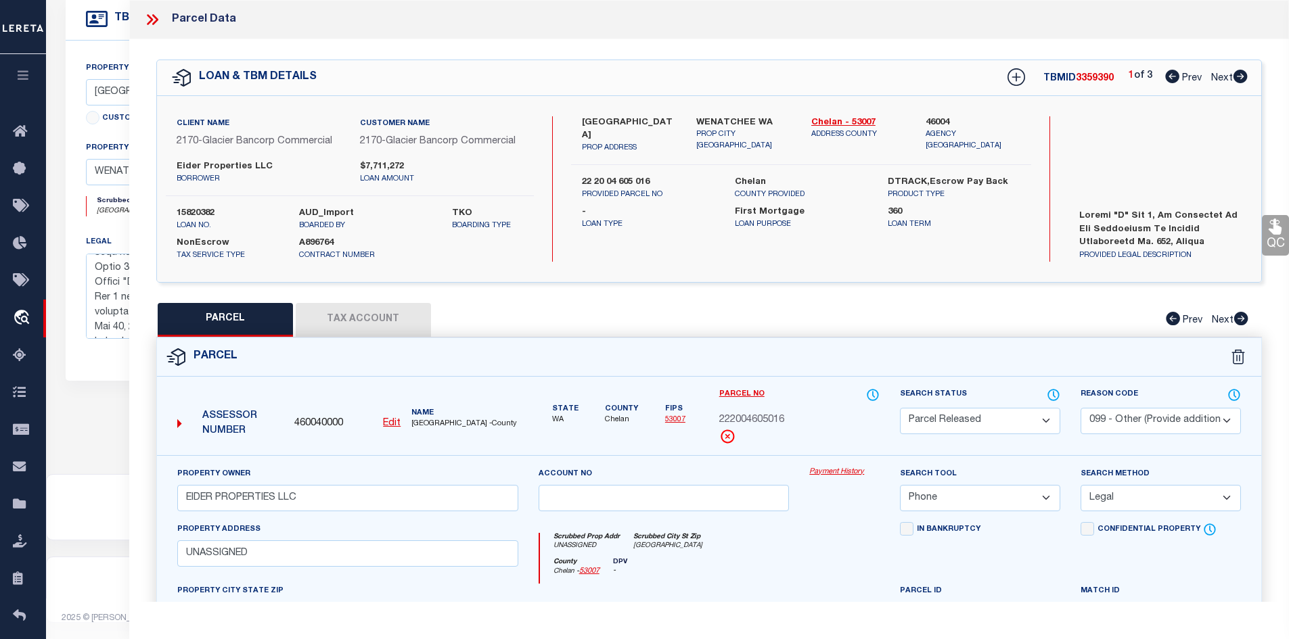
click at [163, 22] on div at bounding box center [157, 20] width 28 height 18
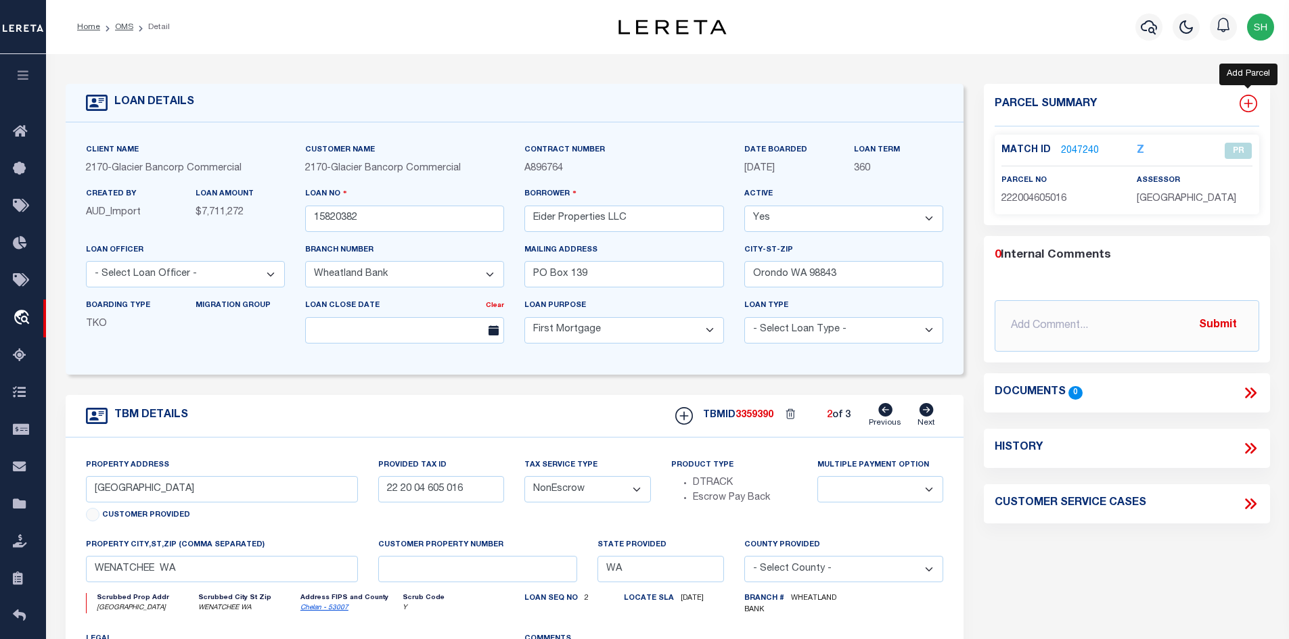
click at [1245, 101] on icon at bounding box center [1248, 104] width 18 height 18
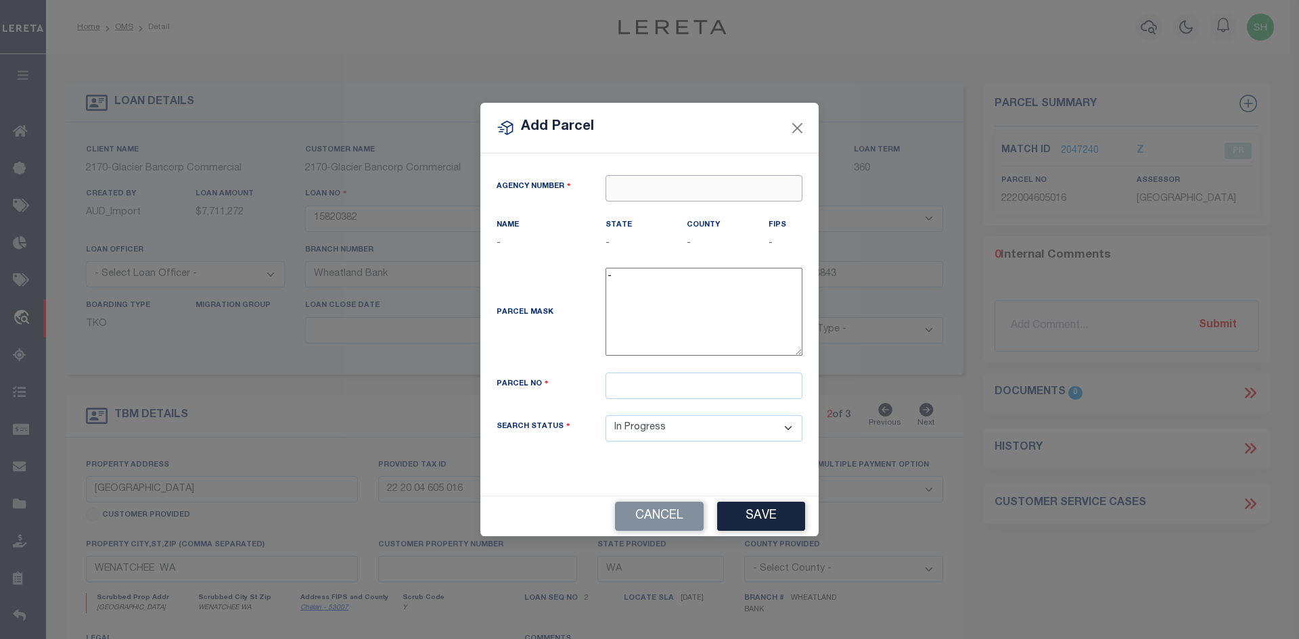
paste input "460040000"
click at [643, 212] on div "460040000 : CHELAN COUNTY" at bounding box center [703, 222] width 195 height 39
drag, startPoint x: 643, startPoint y: 381, endPoint x: 634, endPoint y: 384, distance: 9.4
paste input "222004900160"
drag, startPoint x: 634, startPoint y: 383, endPoint x: 476, endPoint y: 394, distance: 158.7
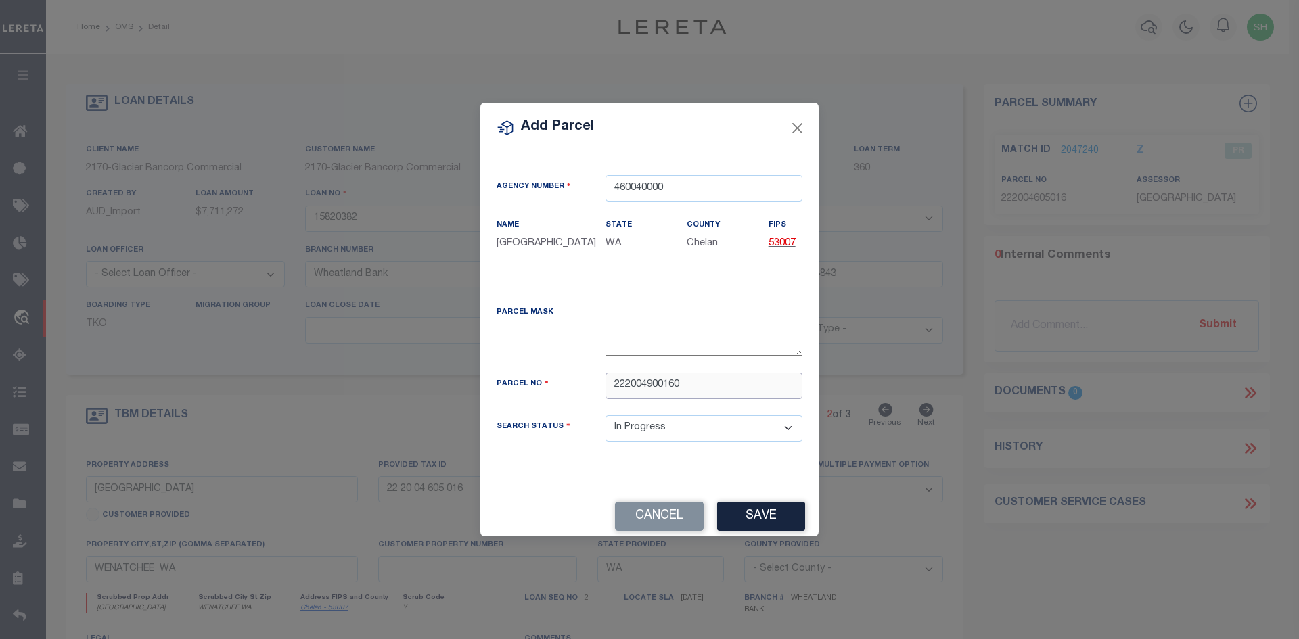
click at [476, 394] on div "Add Parcel Agency Number 460040000 Name State -" at bounding box center [649, 319] width 1299 height 639
click at [768, 520] on button "Save" at bounding box center [761, 516] width 88 height 29
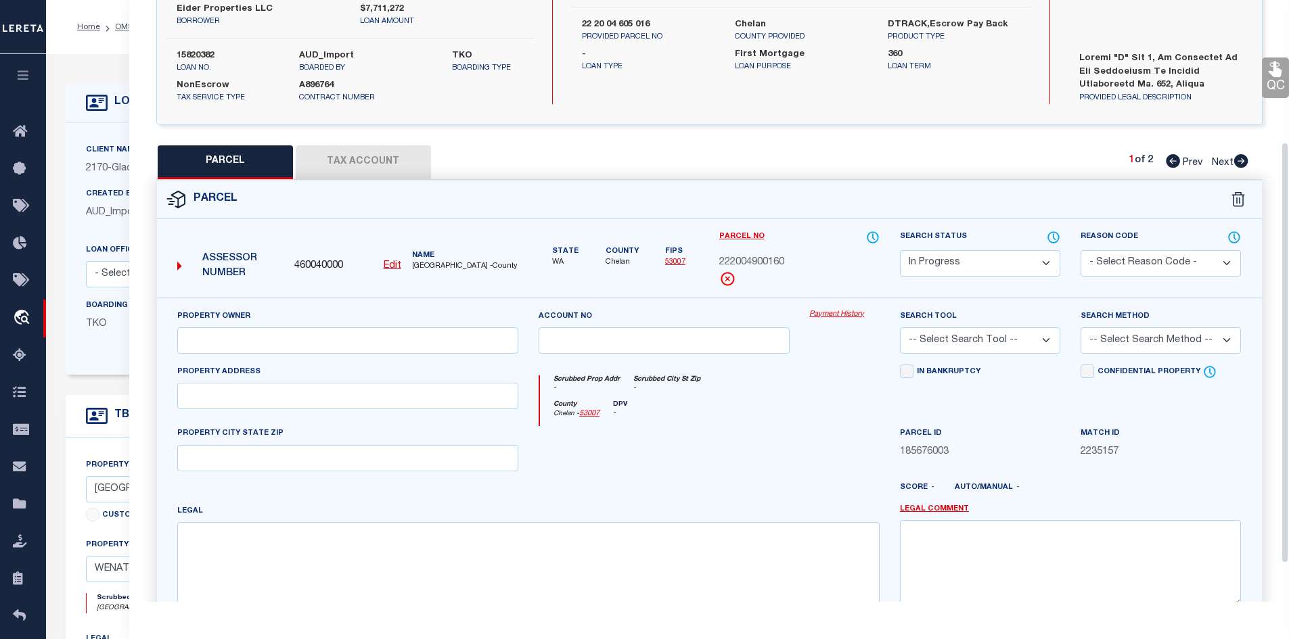
scroll to position [203, 0]
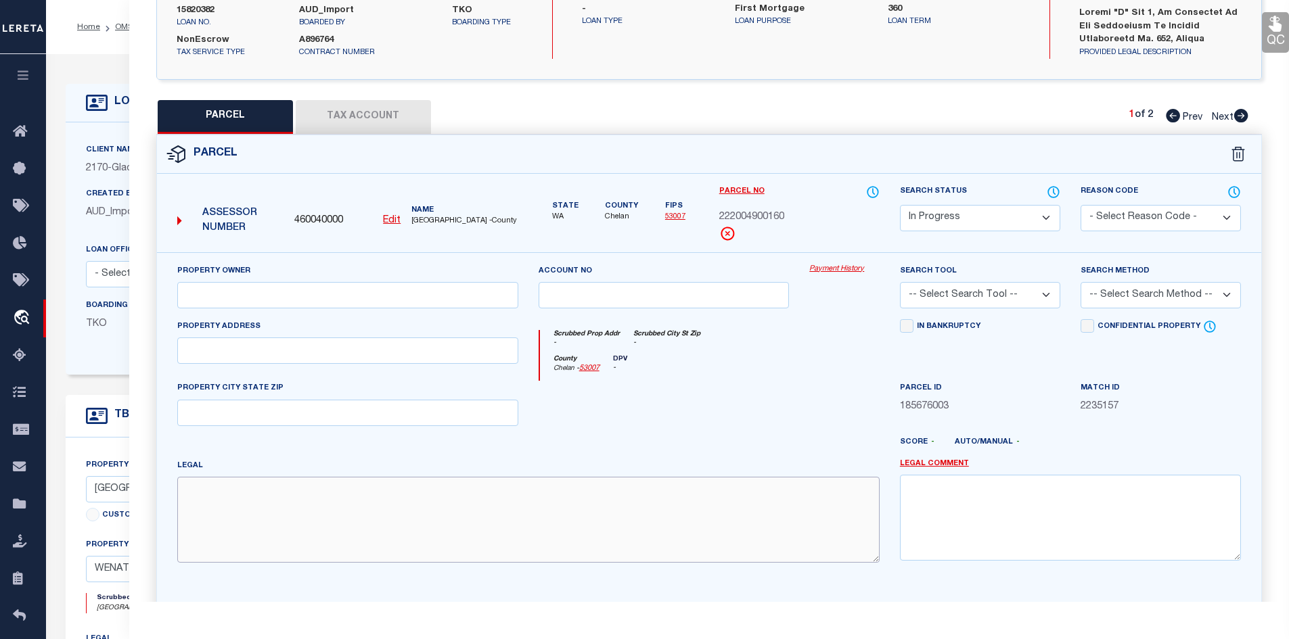
paste textarea "SPRINGWATER & PERSHING TOWNHOMES LOT 16 0.0700 ACRES"
paste input "1030 FINCH LN D4"
paste input "WENATCHEE, WA 98801"
paste input "EIDER PROPERTIES LLC"
click at [379, 120] on button "Tax Account" at bounding box center [363, 117] width 135 height 34
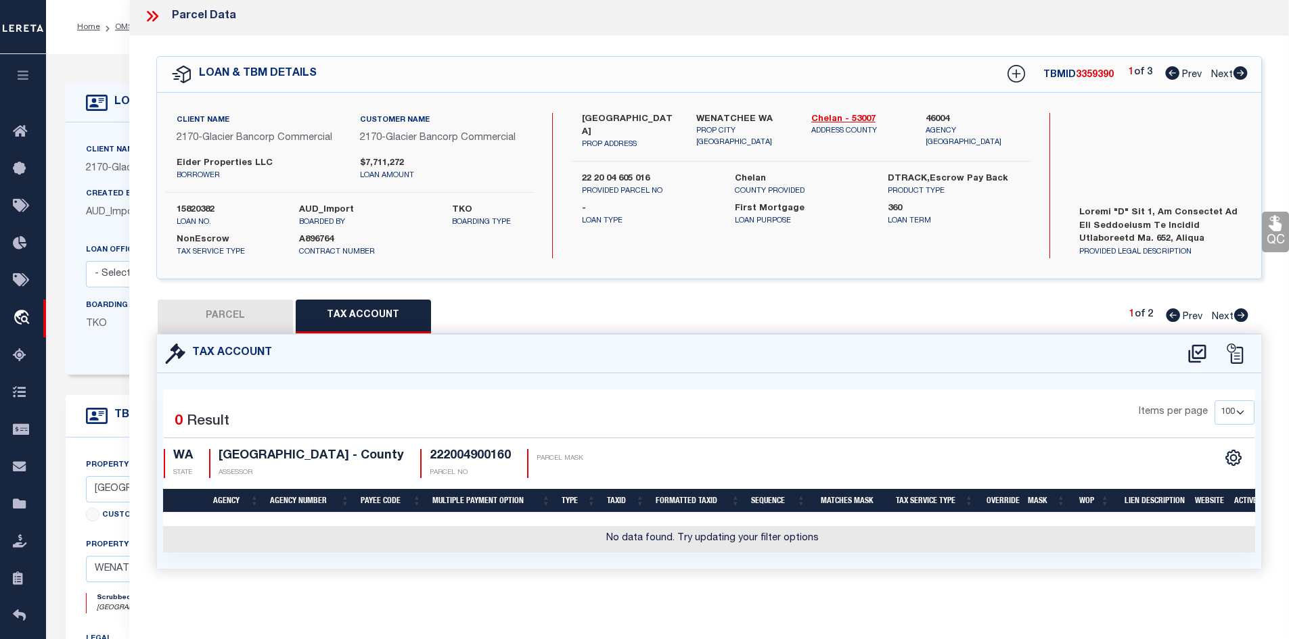
scroll to position [0, 0]
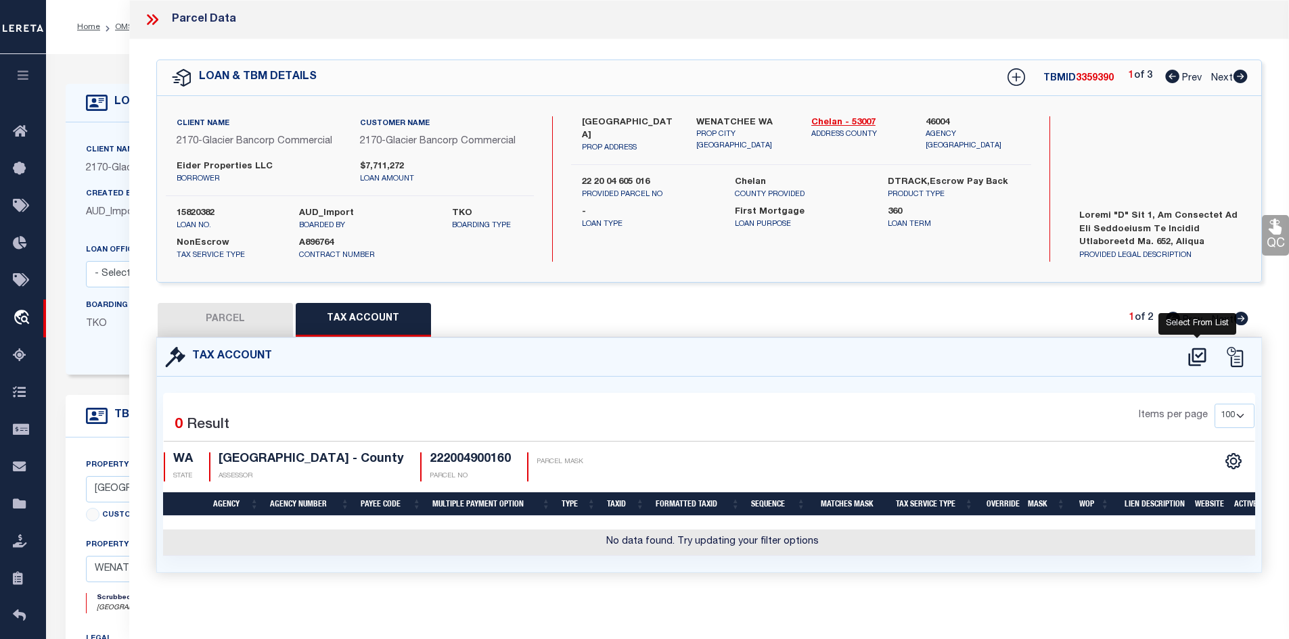
click at [1193, 354] on icon at bounding box center [1197, 357] width 18 height 18
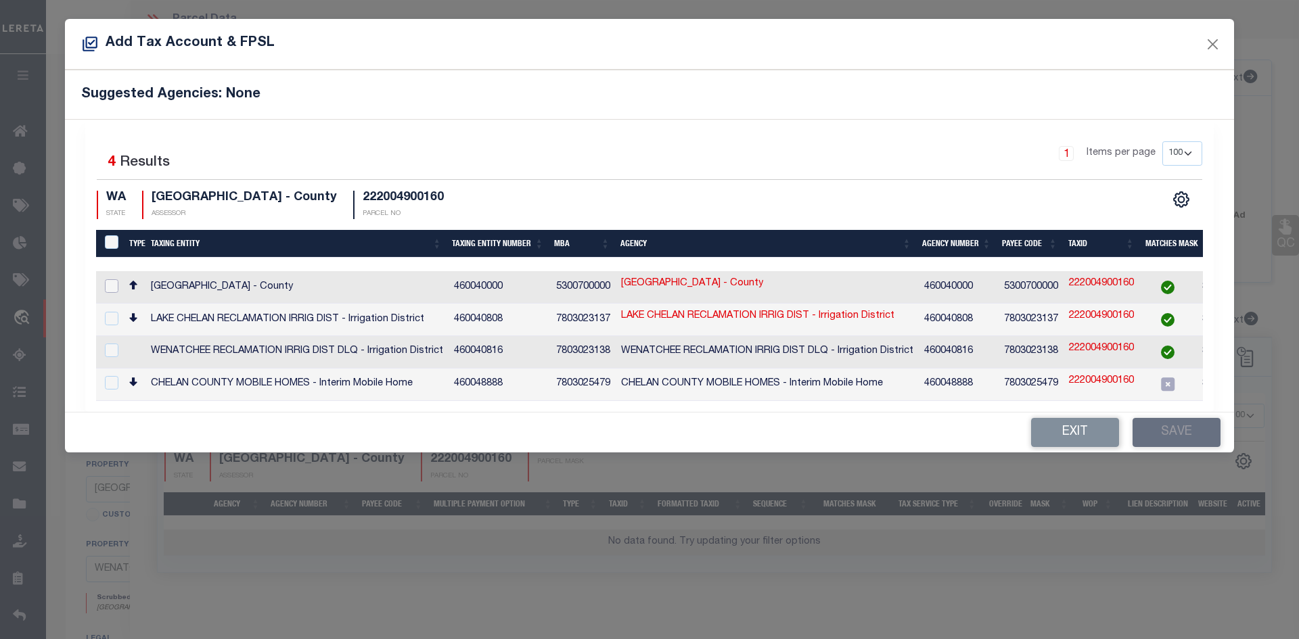
click at [111, 289] on input "checkbox" at bounding box center [112, 286] width 14 height 14
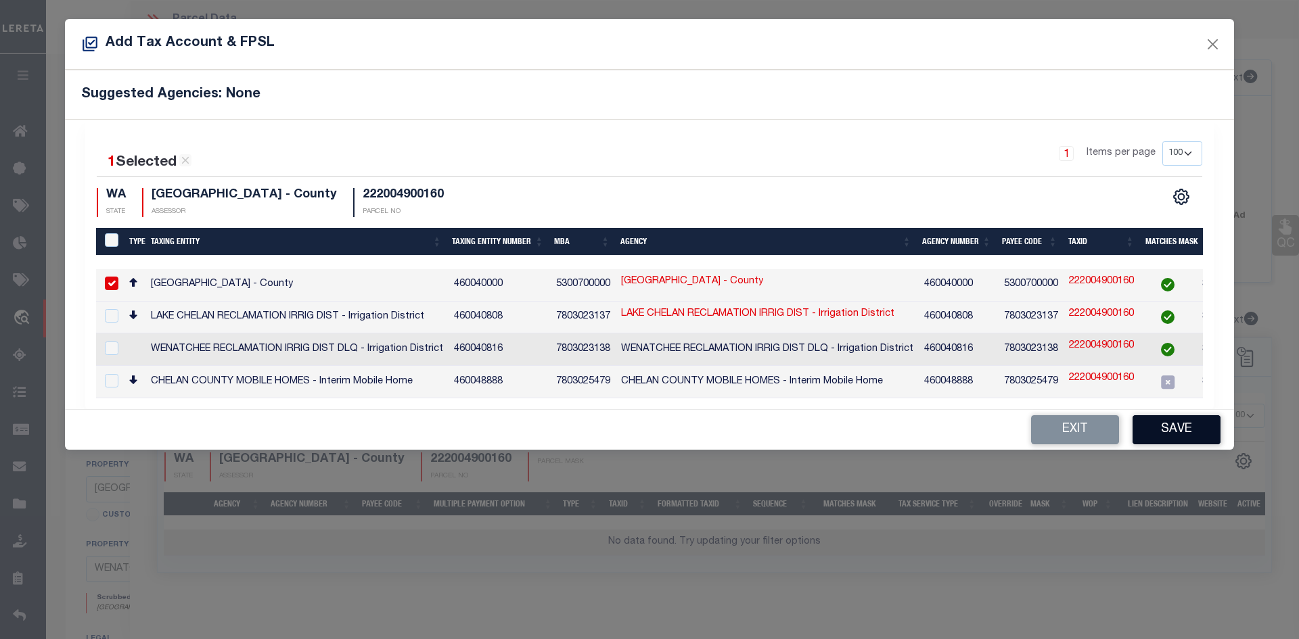
click at [1174, 430] on button "Save" at bounding box center [1176, 429] width 88 height 29
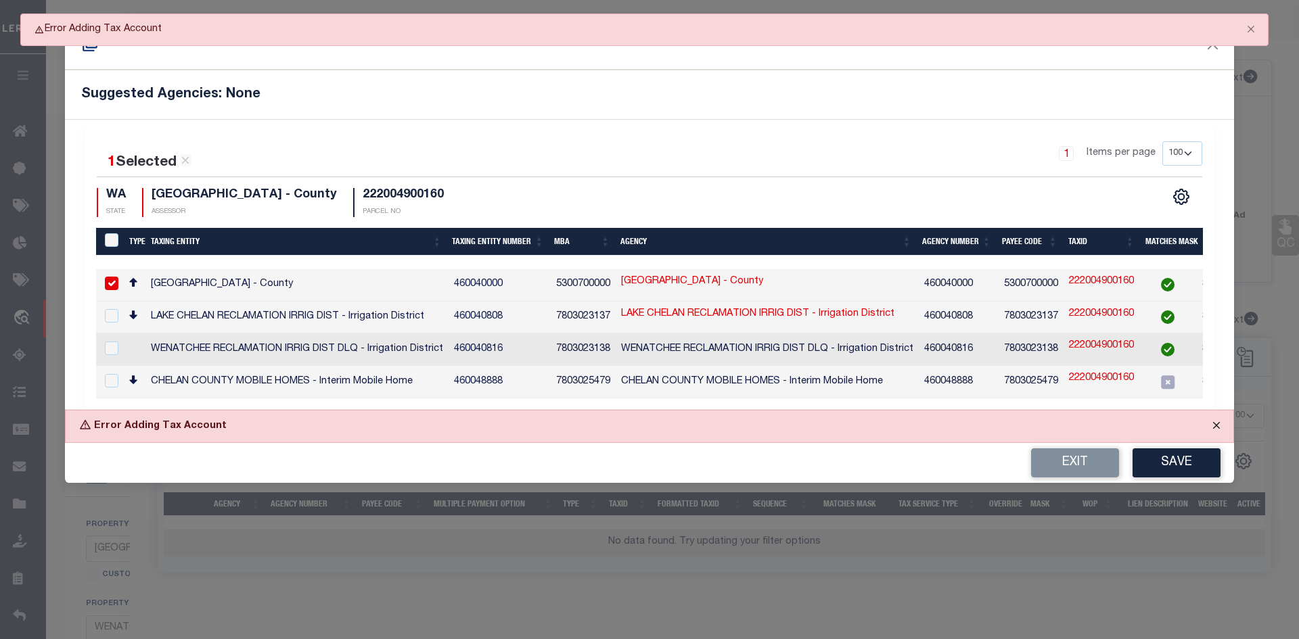
click at [1214, 425] on button "Close" at bounding box center [1216, 426] width 34 height 30
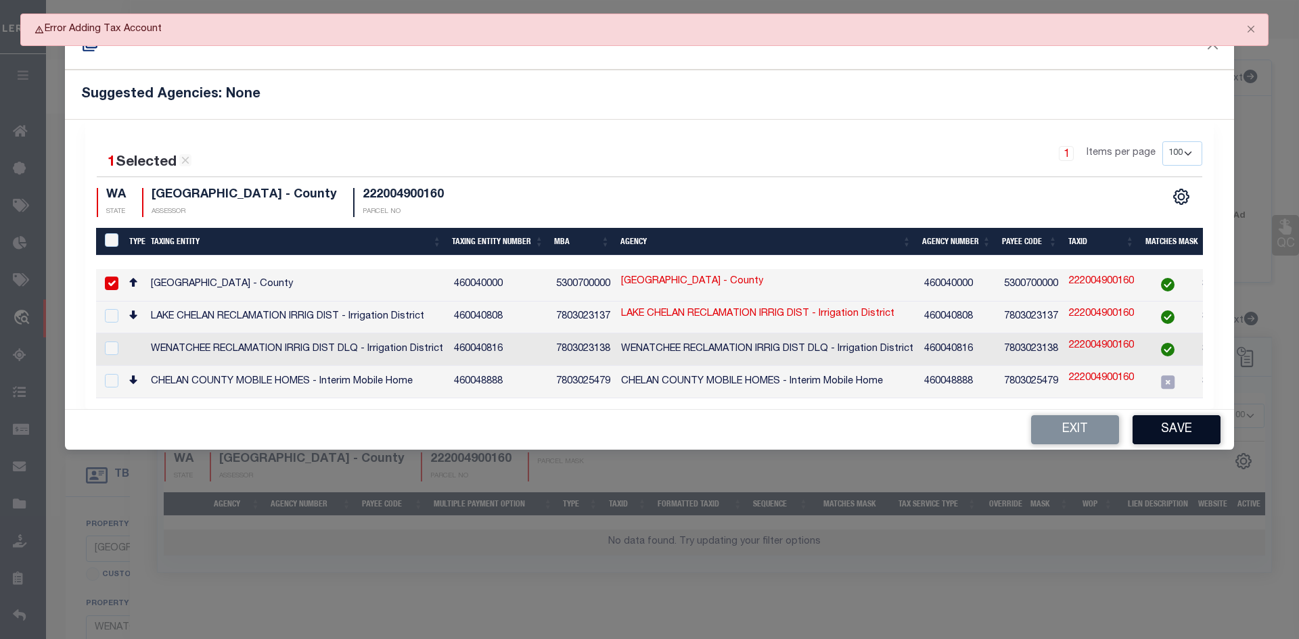
click at [1183, 426] on button "Save" at bounding box center [1176, 429] width 88 height 29
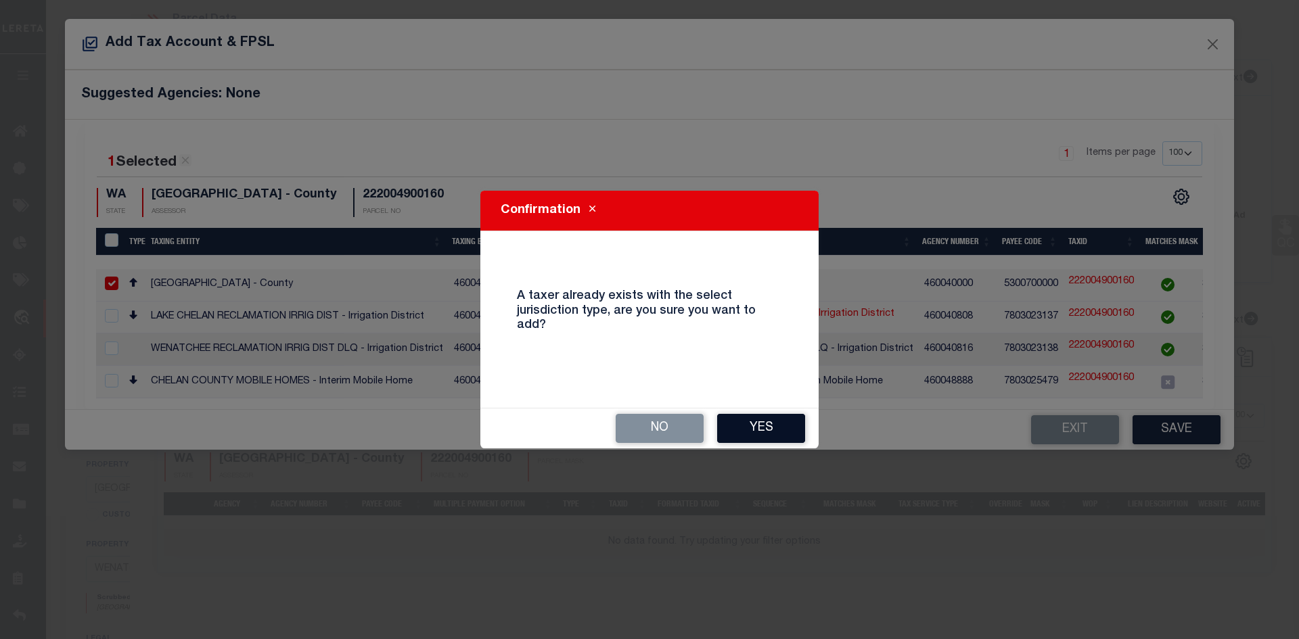
click at [752, 421] on button "Yes" at bounding box center [761, 428] width 88 height 29
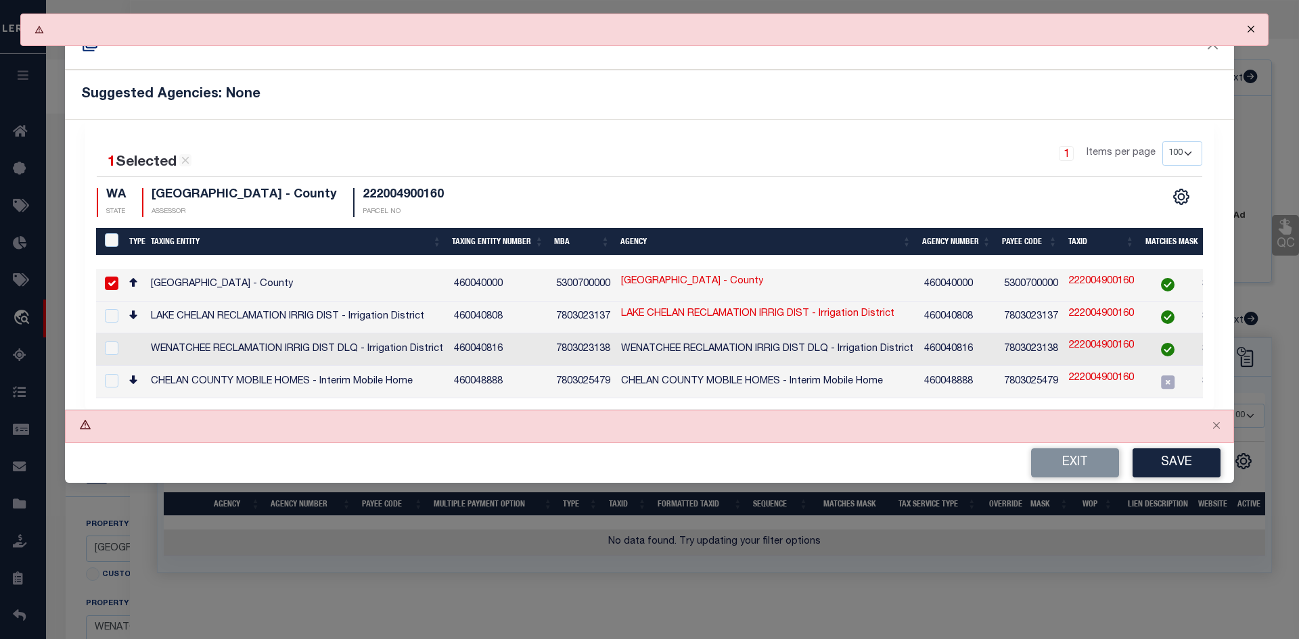
click at [1251, 25] on button "Close" at bounding box center [1251, 29] width 34 height 30
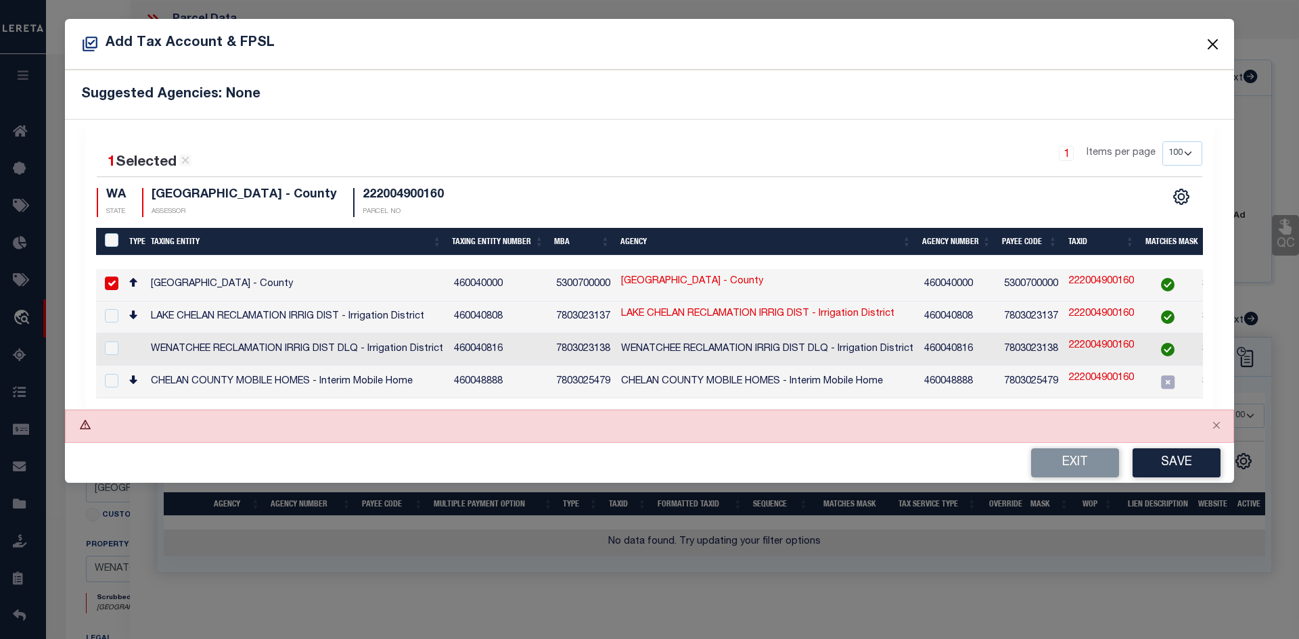
click at [1214, 44] on button "Close" at bounding box center [1213, 44] width 18 height 18
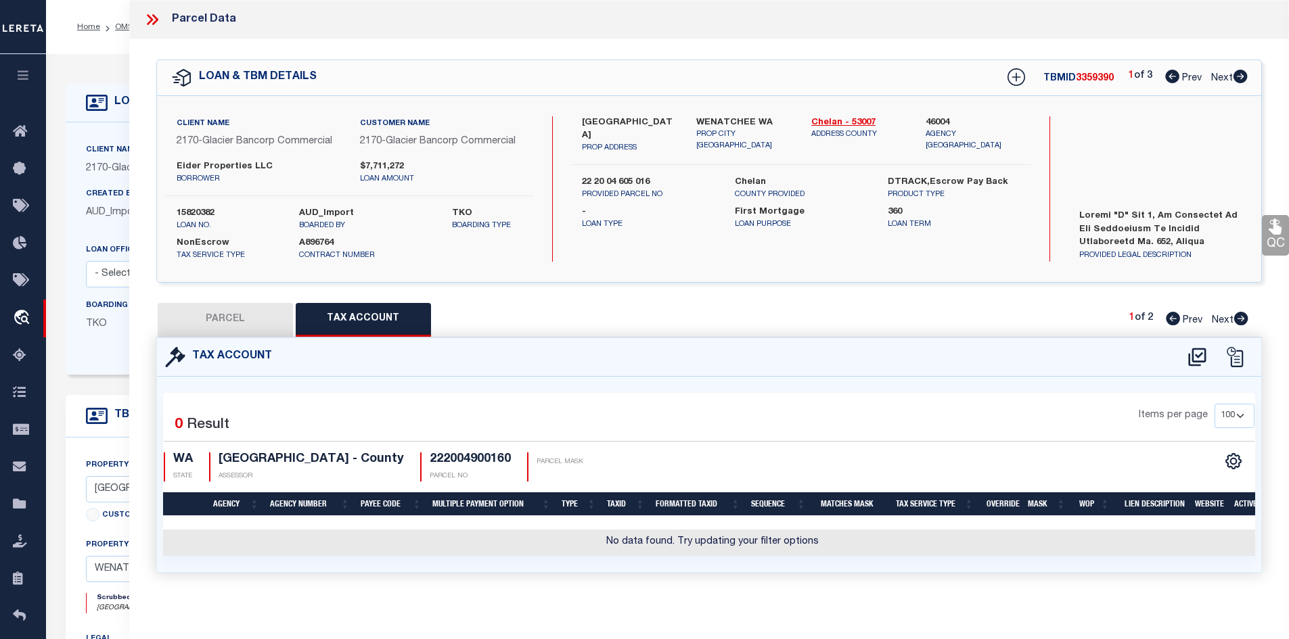
drag, startPoint x: 237, startPoint y: 321, endPoint x: 812, endPoint y: 414, distance: 581.7
click at [237, 321] on button "PARCEL" at bounding box center [225, 320] width 135 height 34
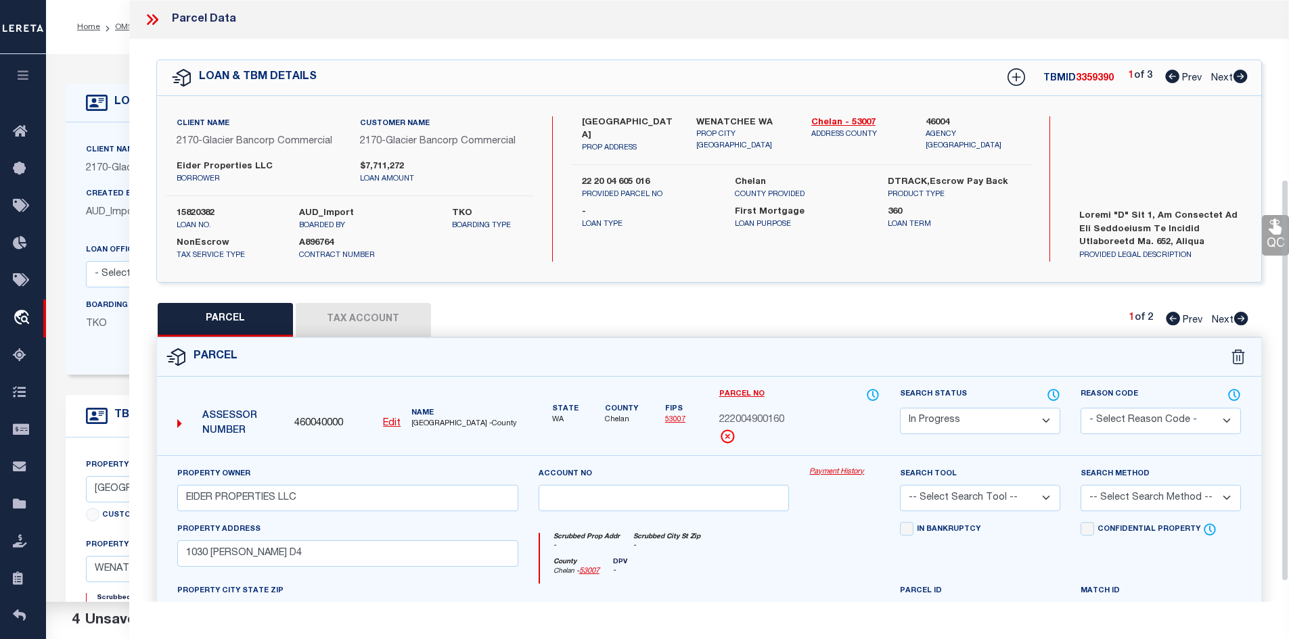
scroll to position [271, 0]
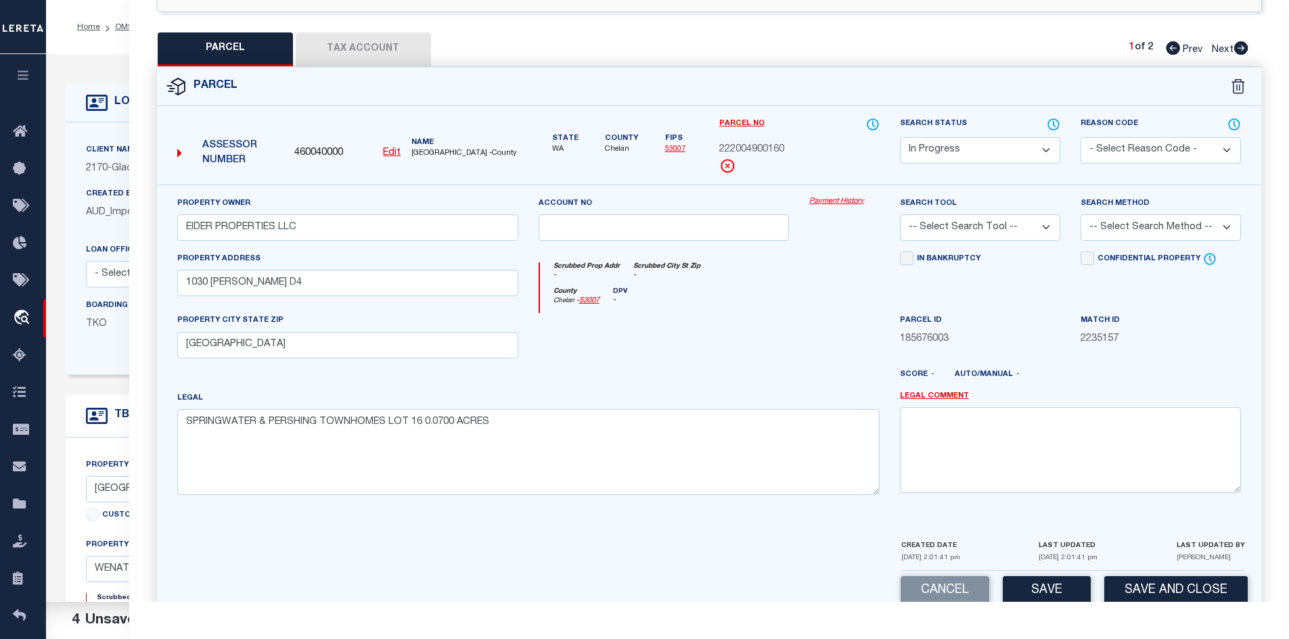
click at [987, 157] on select "Automated Search Bad Parcel Complete Duplicate Parcel High Dollar Reporting In …" at bounding box center [980, 150] width 160 height 26
click at [900, 137] on select "Automated Search Bad Parcel Complete Duplicate Parcel High Dollar Reporting In …" at bounding box center [980, 150] width 160 height 26
click at [979, 230] on select "-- Select Search Tool -- 3rd Party Website Agency File Agency Website ATLS CNV-…" at bounding box center [980, 227] width 160 height 26
click at [900, 214] on select "-- Select Search Tool -- 3rd Party Website Agency File Agency Website ATLS CNV-…" at bounding box center [980, 227] width 160 height 26
click at [1143, 218] on select "-- Select Search Method -- Property Address Legal Liability Info Provided" at bounding box center [1160, 227] width 160 height 26
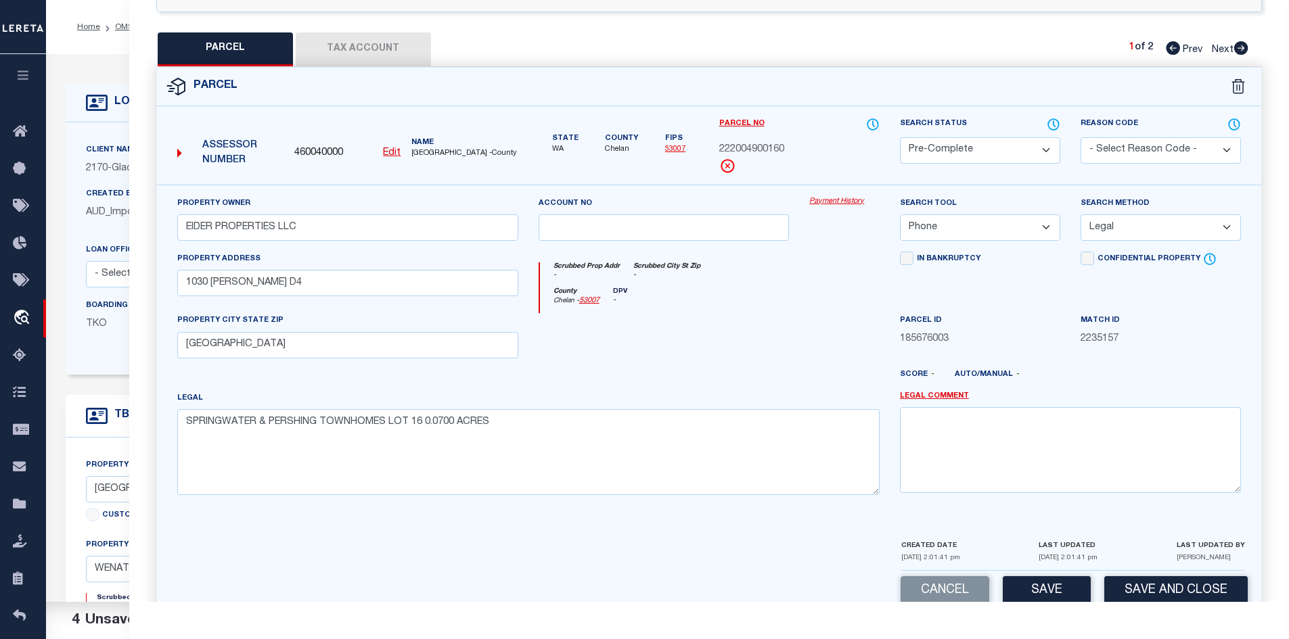
click at [1080, 214] on select "-- Select Search Method -- Property Address Legal Liability Info Provided" at bounding box center [1160, 227] width 160 height 26
click at [1097, 149] on select "- Select Reason Code - 099 - Other (Provide additional detail) ACT - Agency Cha…" at bounding box center [1160, 150] width 160 height 26
click at [1080, 137] on select "- Select Reason Code - 099 - Other (Provide additional detail) ACT - Agency Cha…" at bounding box center [1160, 150] width 160 height 26
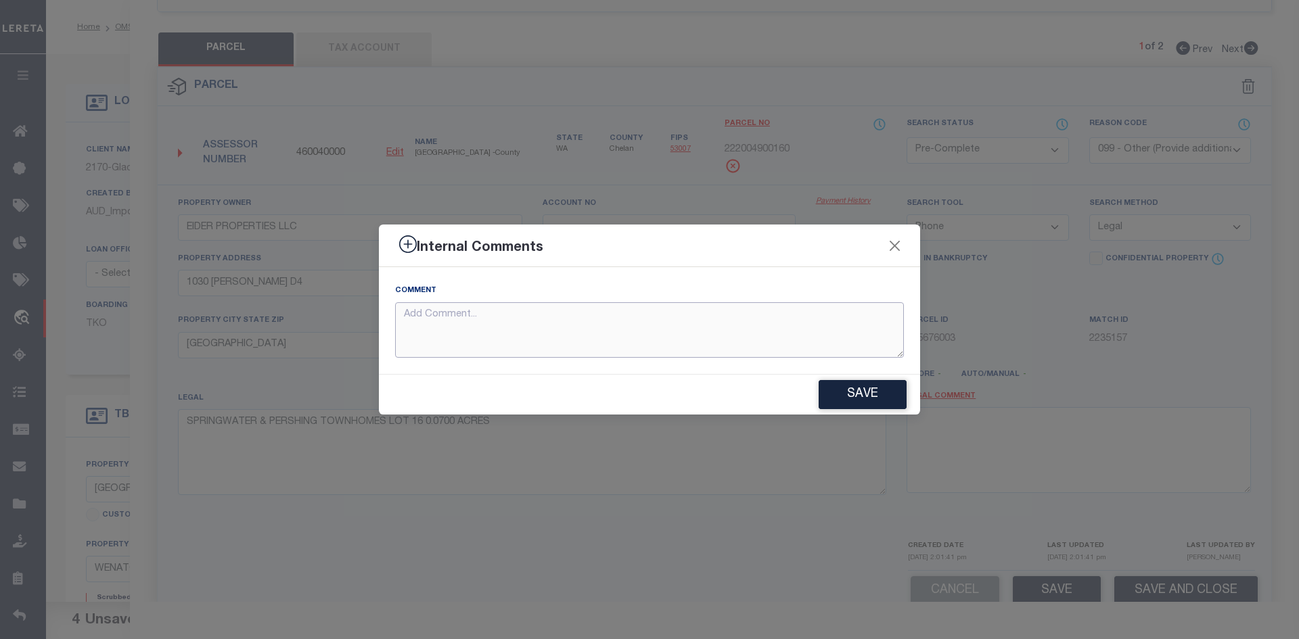
click at [630, 342] on textarea at bounding box center [649, 330] width 509 height 56
click at [865, 392] on button "Save" at bounding box center [862, 394] width 88 height 29
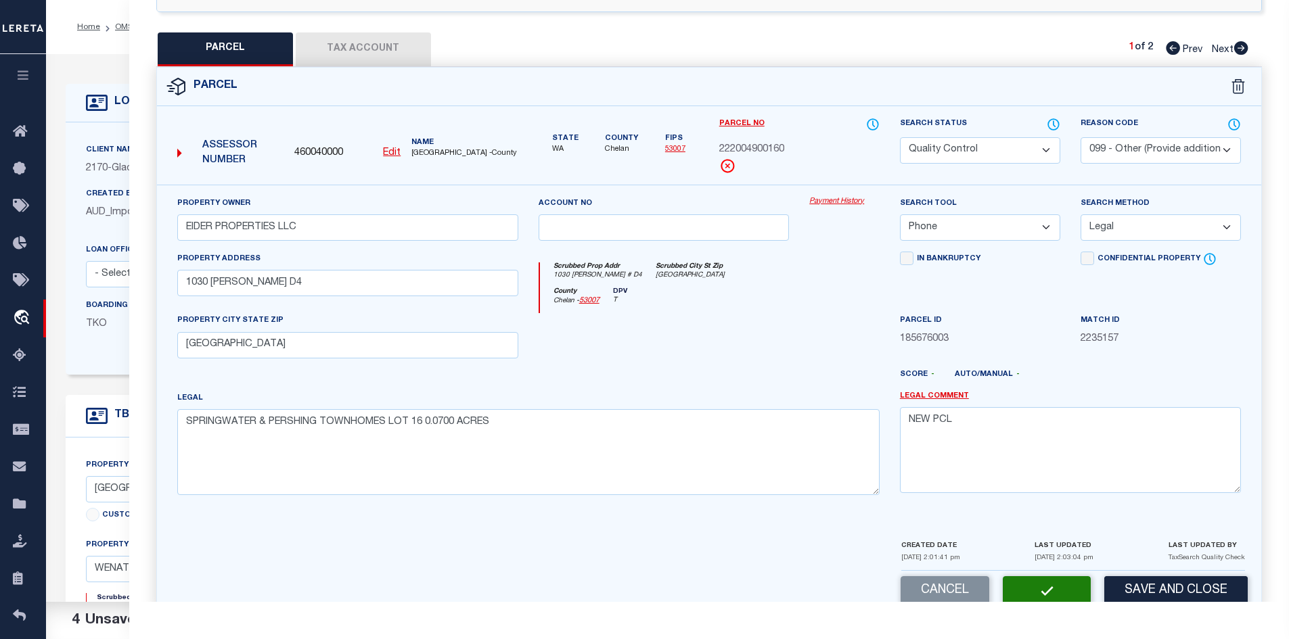
click at [389, 56] on button "Tax Account" at bounding box center [363, 49] width 135 height 34
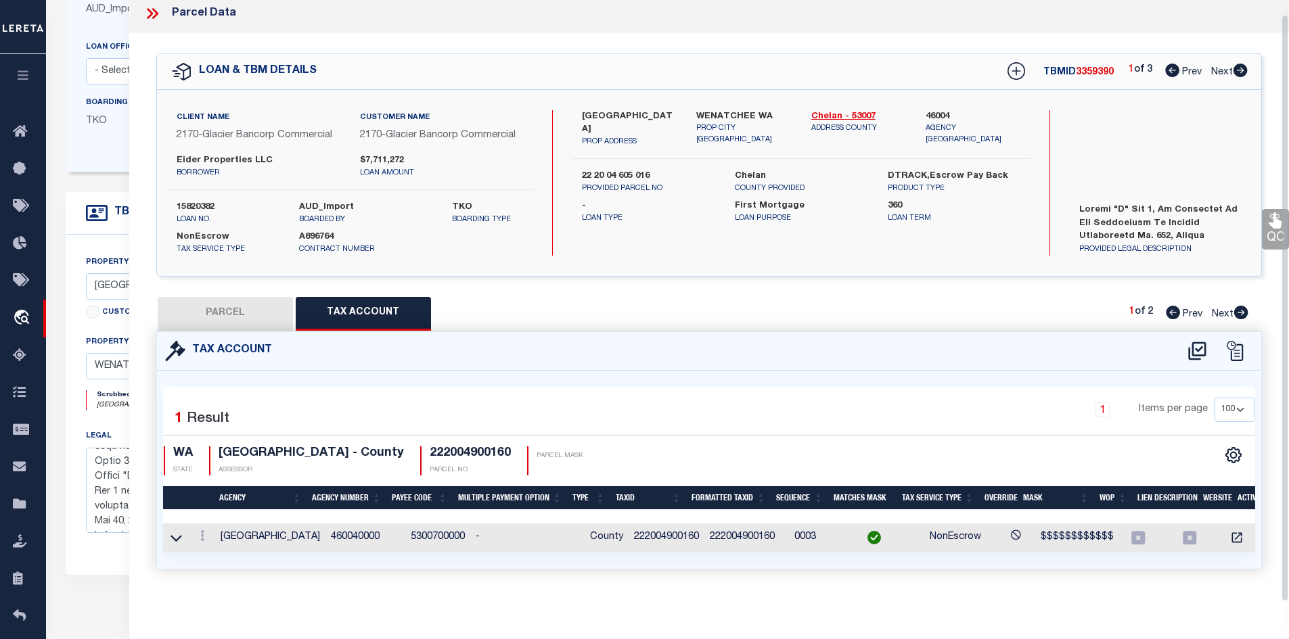
scroll to position [14, 0]
click at [149, 5] on icon at bounding box center [152, 14] width 18 height 18
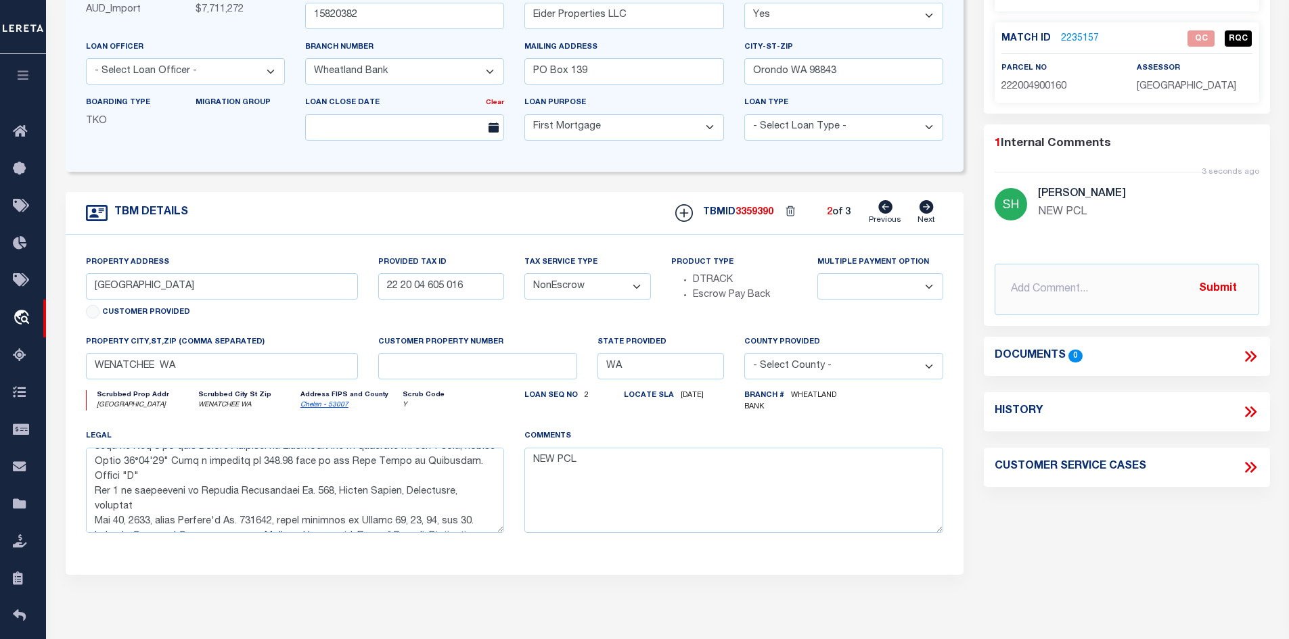
scroll to position [68, 0]
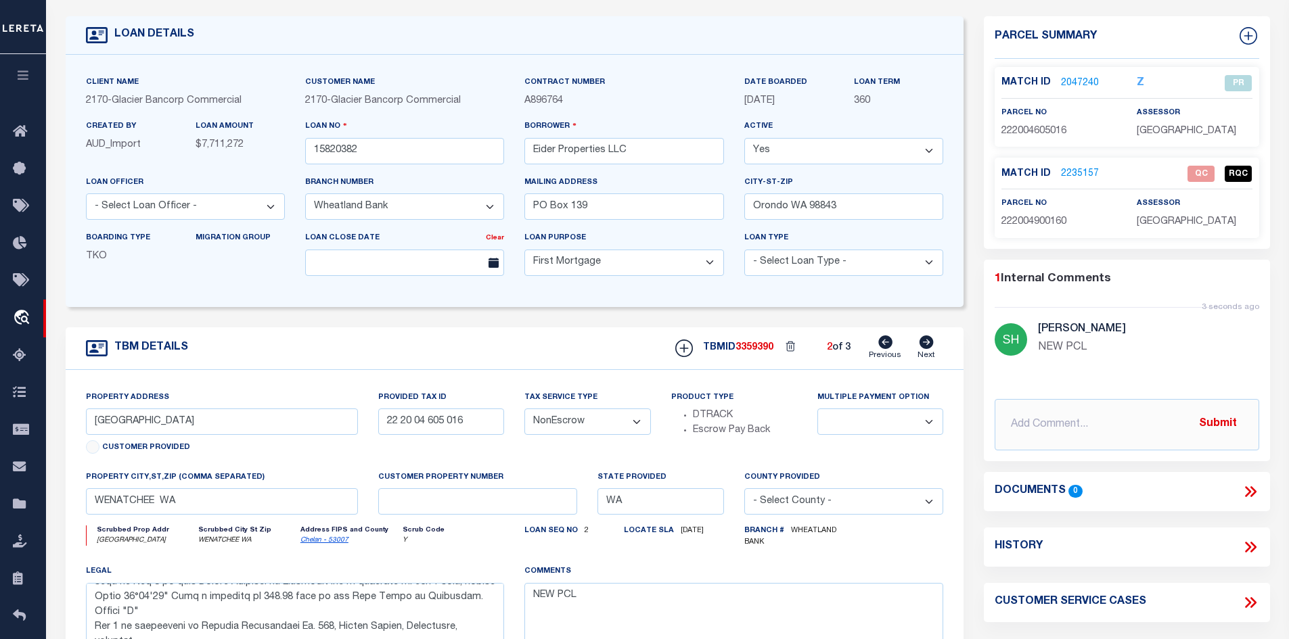
click at [882, 340] on icon at bounding box center [885, 343] width 14 height 14
click at [932, 345] on icon at bounding box center [926, 343] width 14 height 14
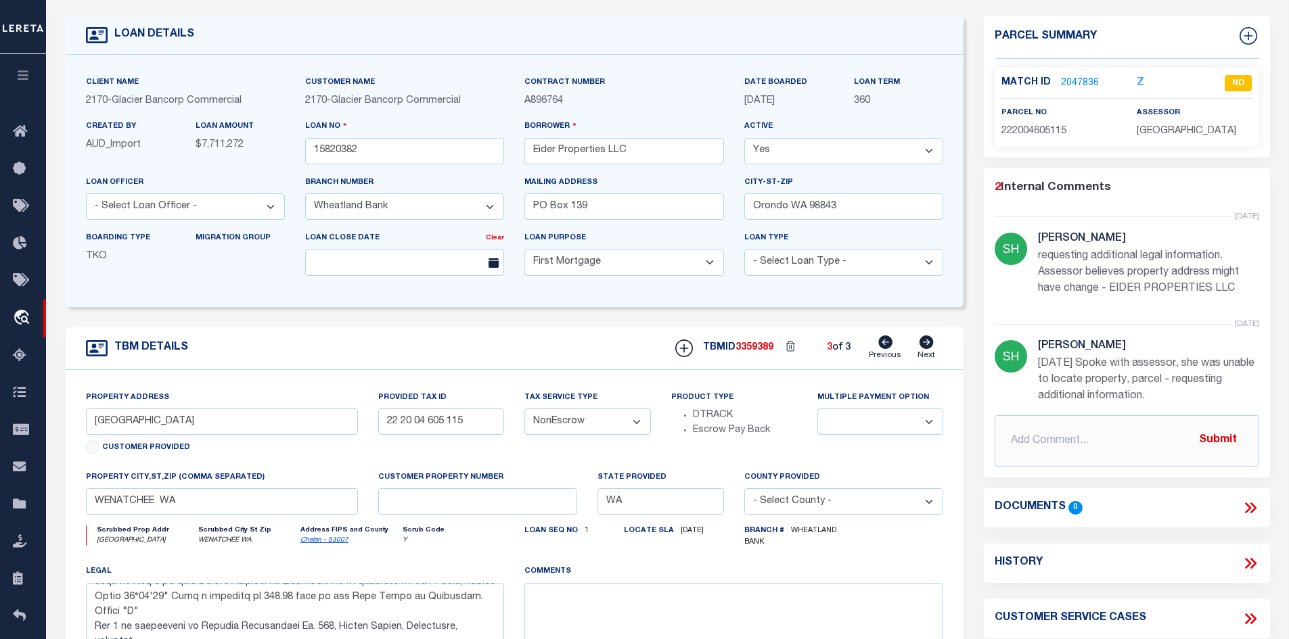
click at [1067, 78] on link "2047836" at bounding box center [1080, 83] width 38 height 14
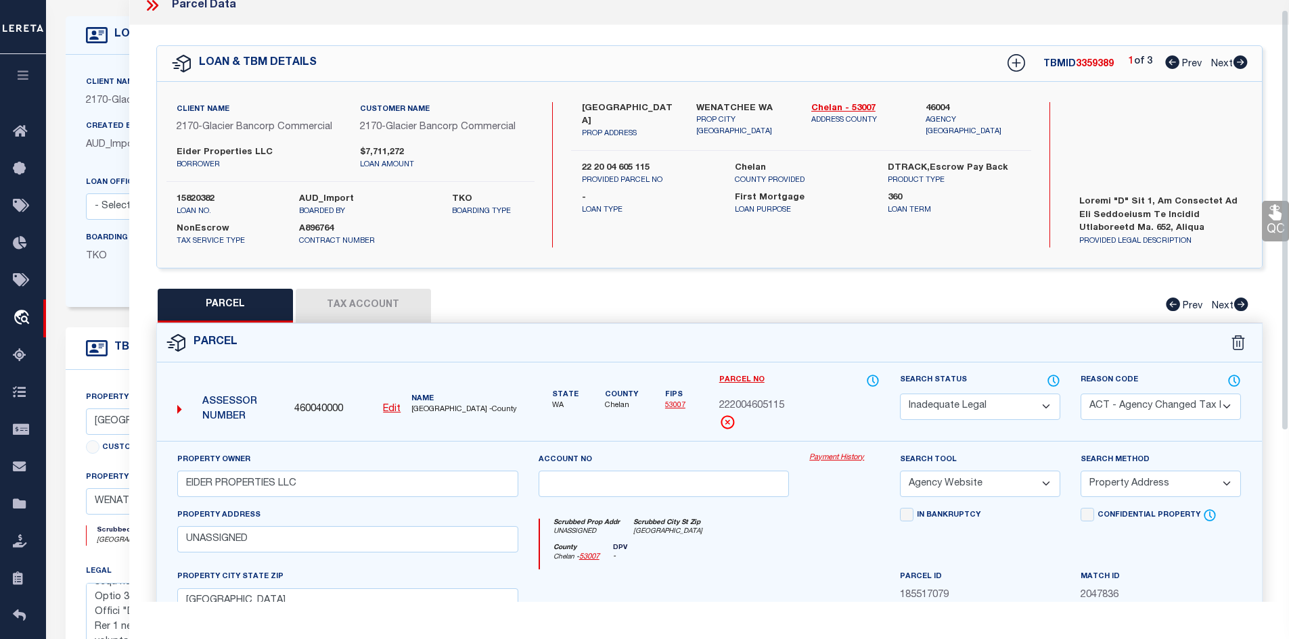
click at [934, 398] on select "Automated Search Bad Parcel Complete Duplicate Parcel High Dollar Reporting In …" at bounding box center [980, 407] width 160 height 26
click at [900, 394] on select "Automated Search Bad Parcel Complete Duplicate Parcel High Dollar Reporting In …" at bounding box center [980, 407] width 160 height 26
click at [845, 304] on div "PARCEL Tax Account Prev Next" at bounding box center [709, 306] width 1106 height 34
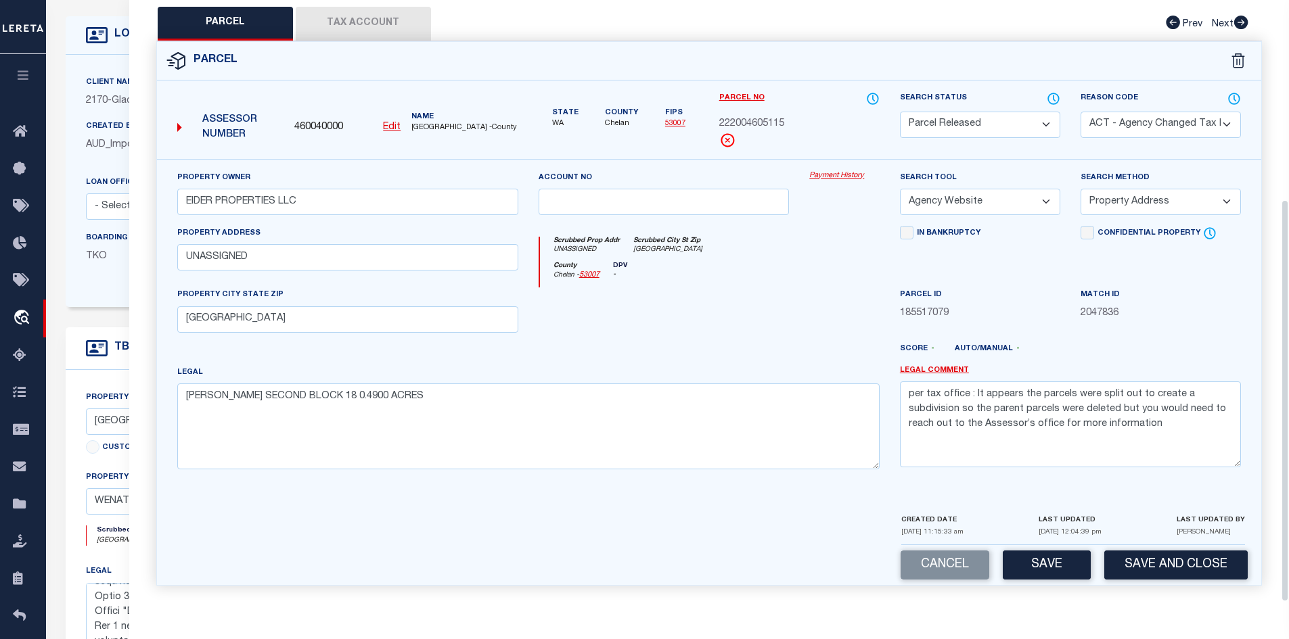
scroll to position [338, 0]
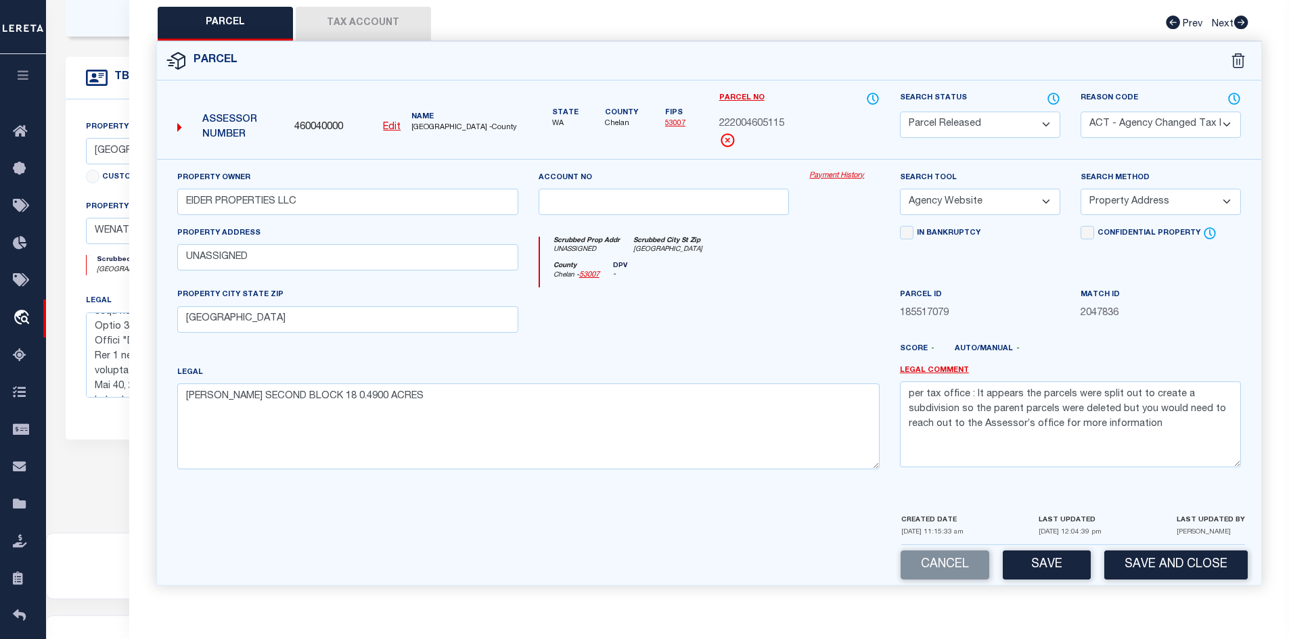
click at [1055, 547] on div "Cancel Save Save and Close" at bounding box center [709, 565] width 1105 height 40
click at [1038, 575] on button "Save" at bounding box center [1046, 565] width 88 height 29
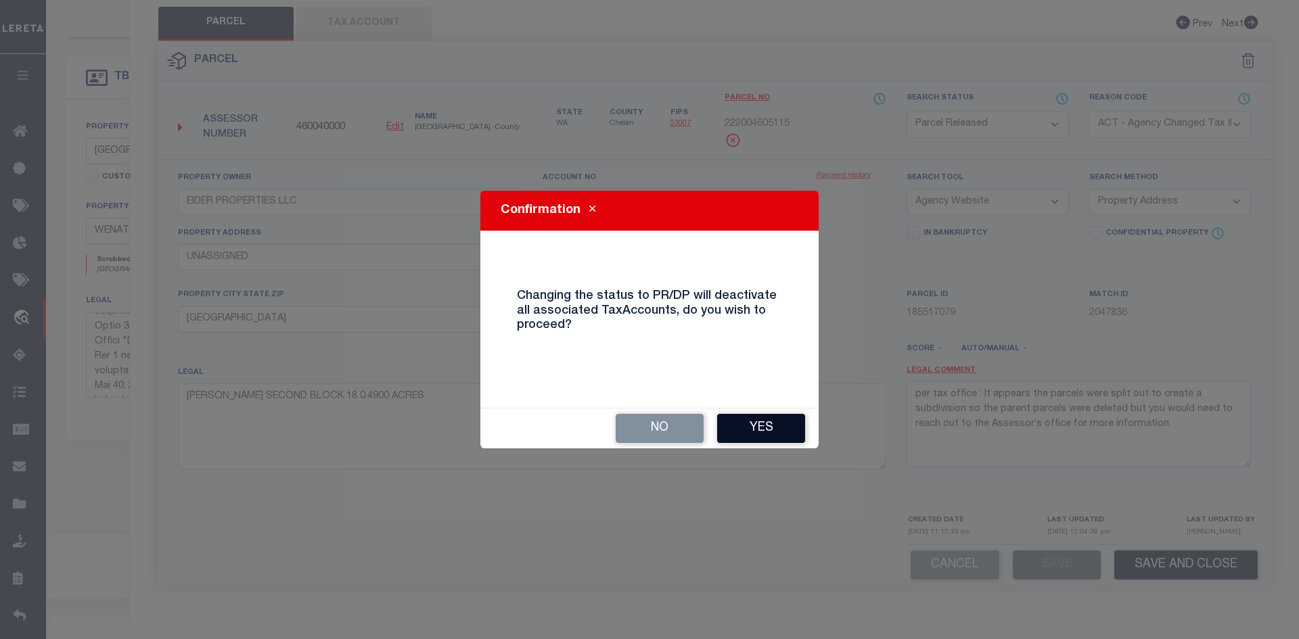
click at [777, 423] on button "Yes" at bounding box center [761, 428] width 88 height 29
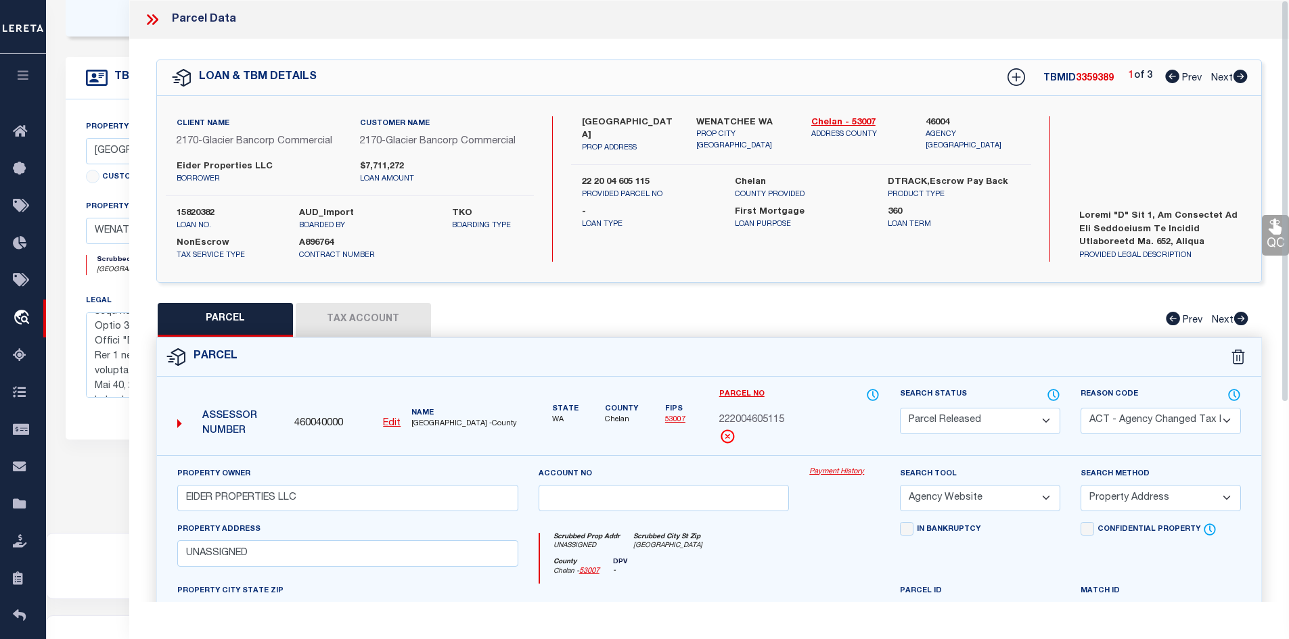
scroll to position [271, 0]
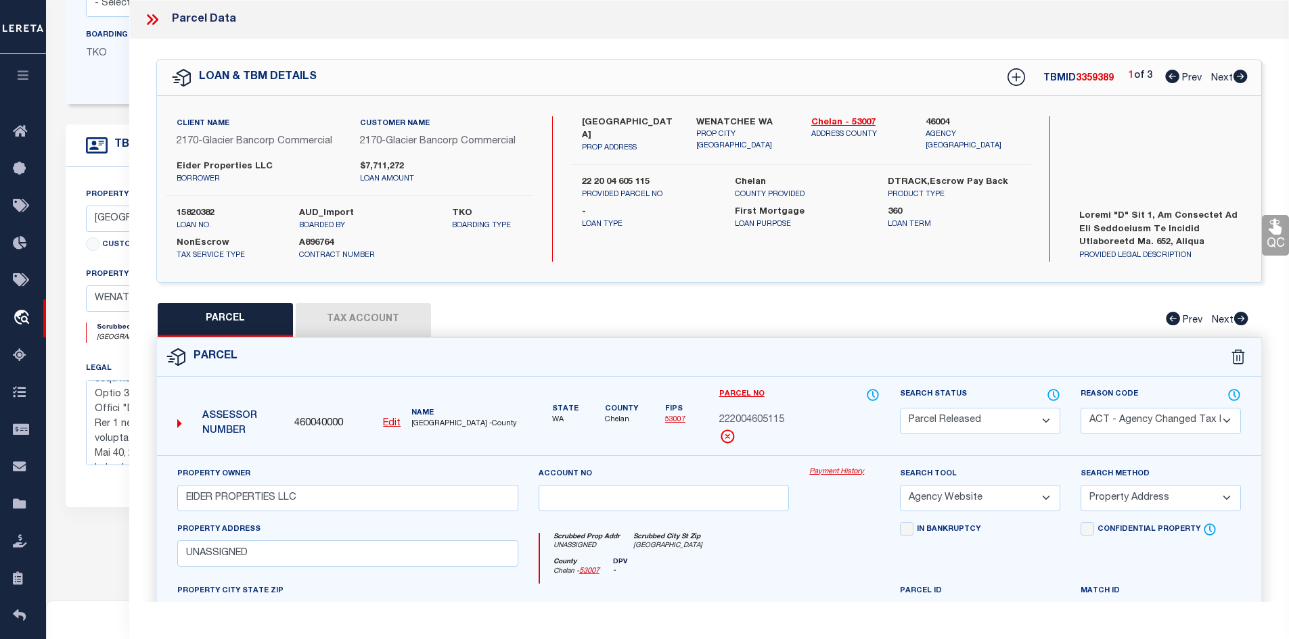
click at [148, 14] on icon at bounding box center [152, 20] width 18 height 18
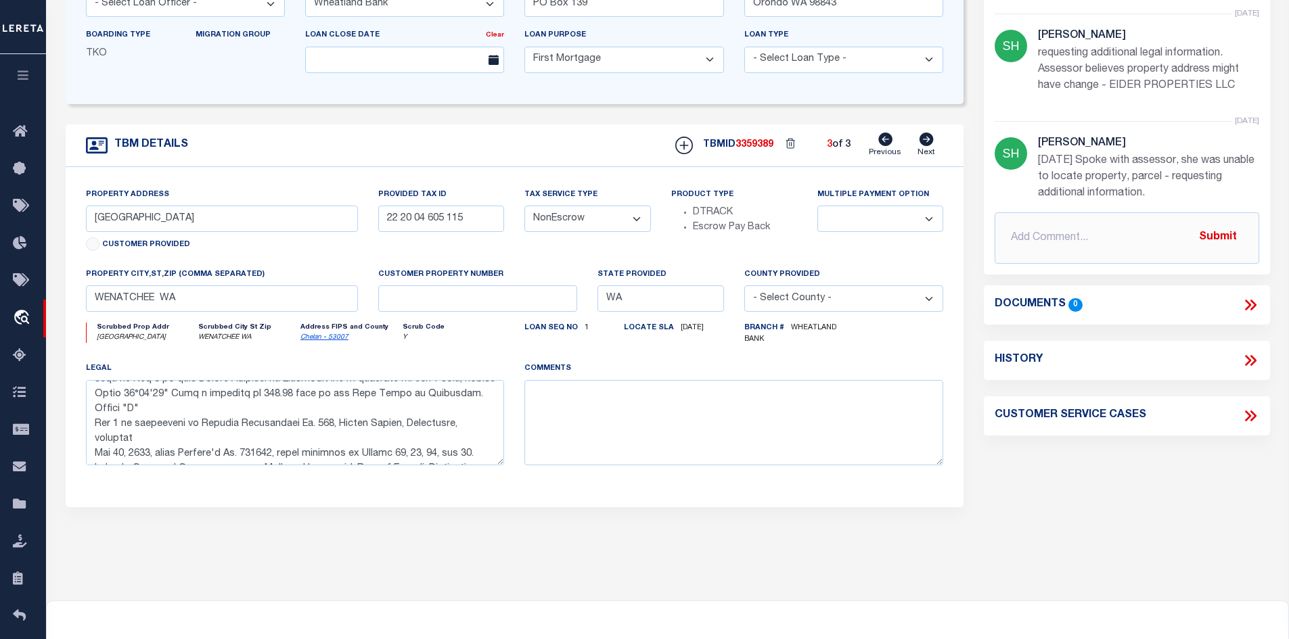
scroll to position [68, 0]
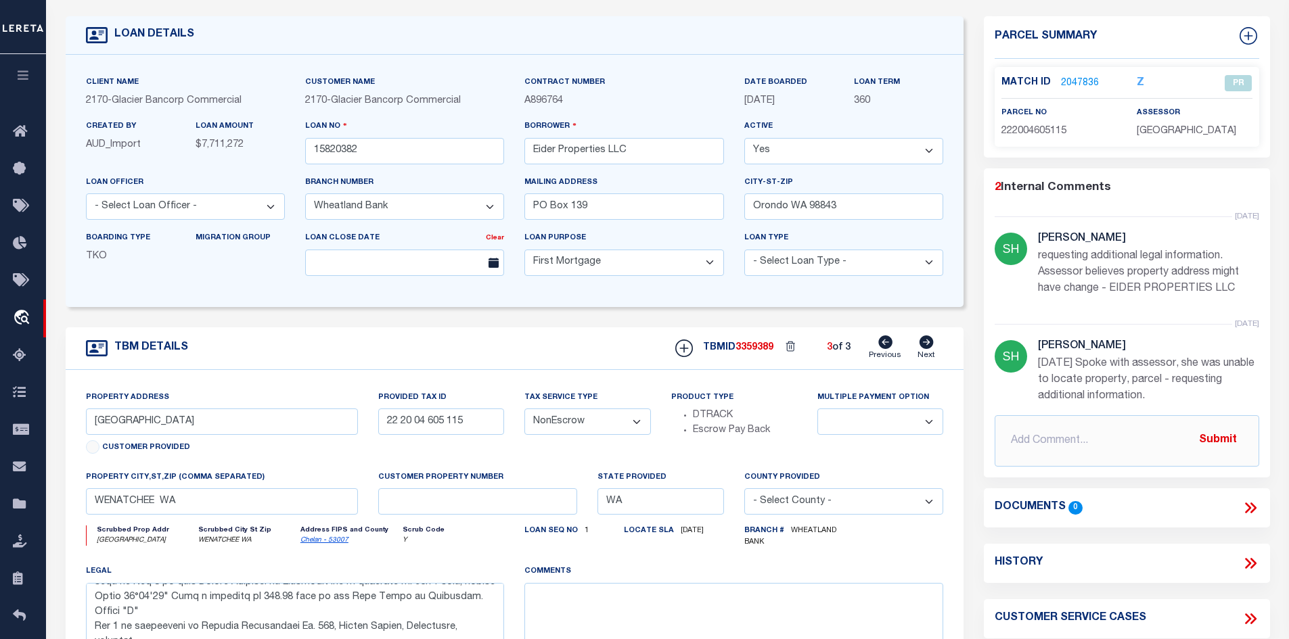
click at [1071, 83] on link "2047836" at bounding box center [1080, 83] width 38 height 14
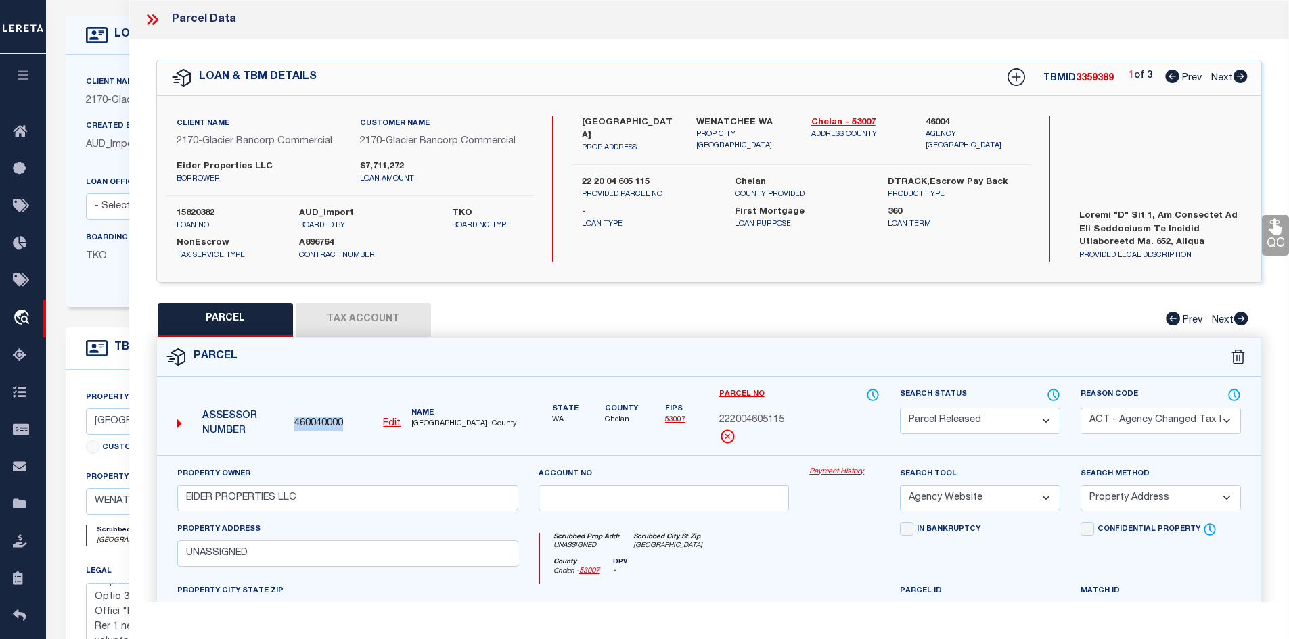
drag, startPoint x: 341, startPoint y: 423, endPoint x: 292, endPoint y: 427, distance: 49.5
click at [292, 427] on div "460040000 Edit" at bounding box center [347, 424] width 117 height 15
copy span "460040000"
click at [154, 20] on icon at bounding box center [152, 20] width 18 height 18
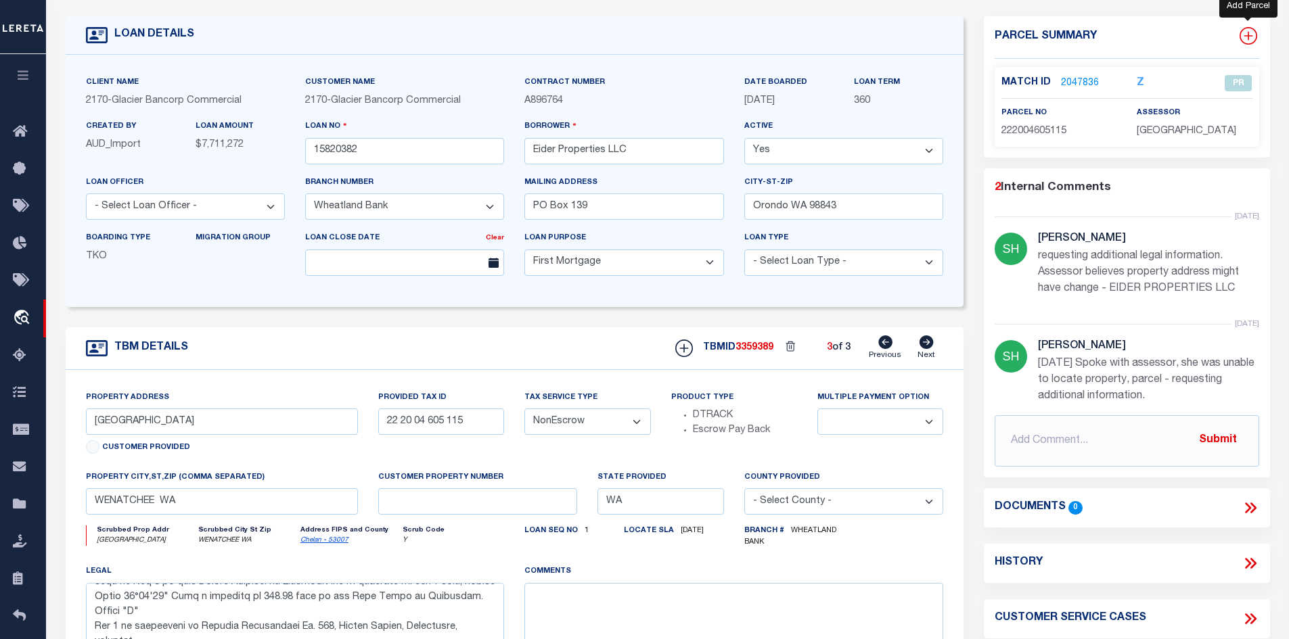
click at [1249, 38] on icon at bounding box center [1248, 36] width 18 height 18
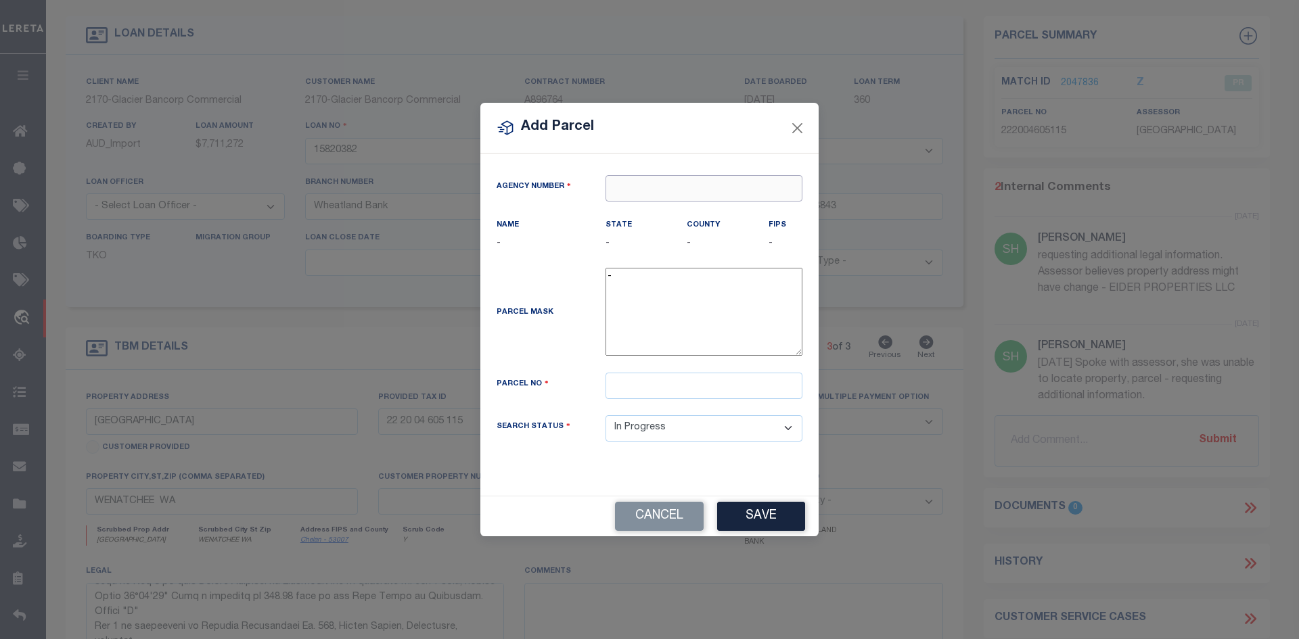
paste input "460040000"
click at [647, 218] on div "460040000 : CHELAN COUNTY" at bounding box center [703, 222] width 195 height 39
click at [657, 384] on input "text" at bounding box center [703, 386] width 197 height 26
paste input "222004900170"
click at [741, 515] on button "Save" at bounding box center [761, 516] width 88 height 29
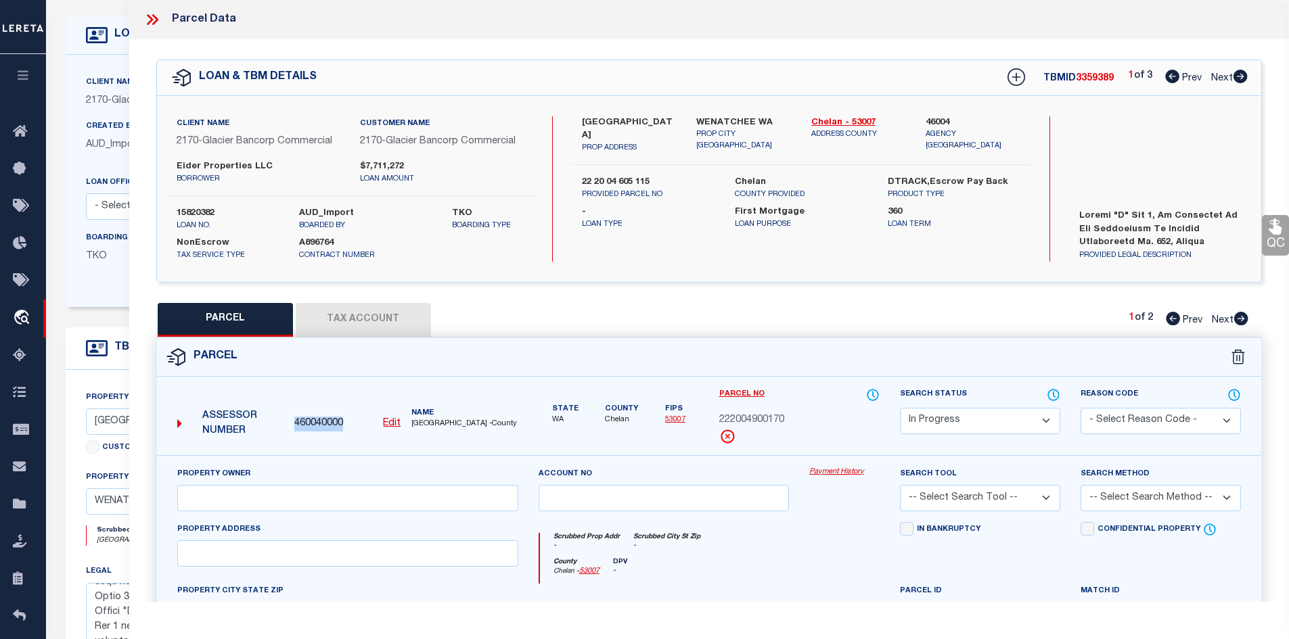
drag, startPoint x: 352, startPoint y: 423, endPoint x: 296, endPoint y: 425, distance: 55.5
click at [296, 425] on div "460040000 Edit" at bounding box center [347, 424] width 106 height 15
copy span "460040000"
click at [154, 22] on icon at bounding box center [155, 19] width 6 height 11
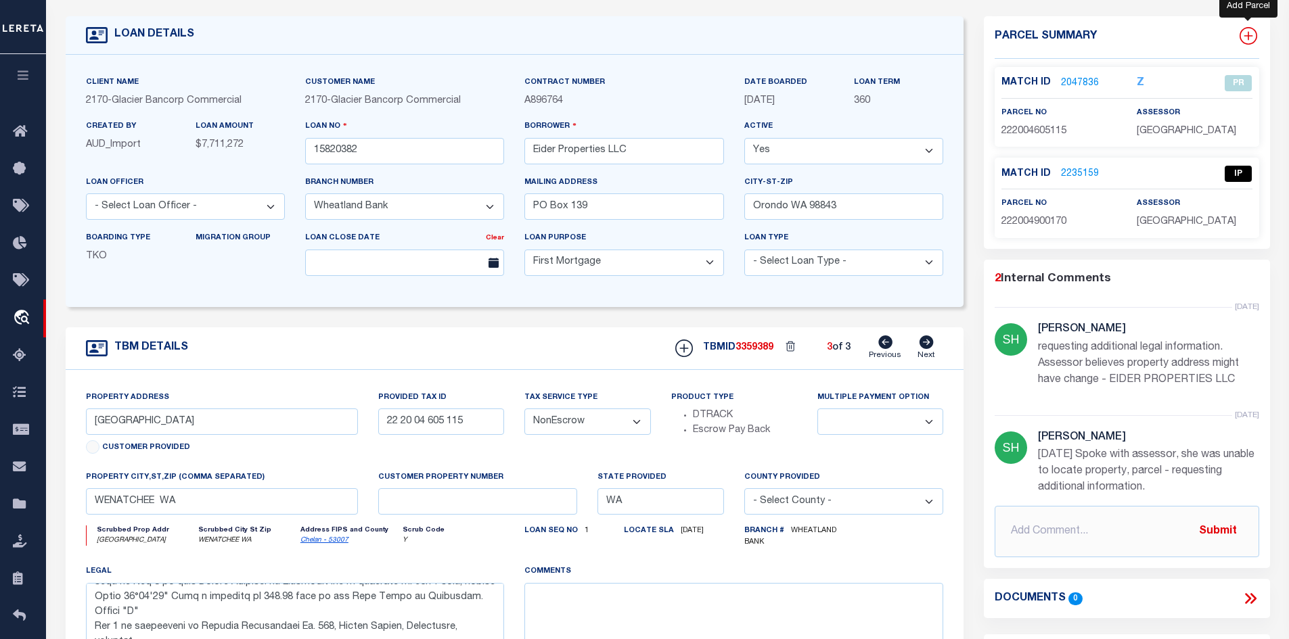
click at [1251, 34] on icon at bounding box center [1248, 36] width 18 height 18
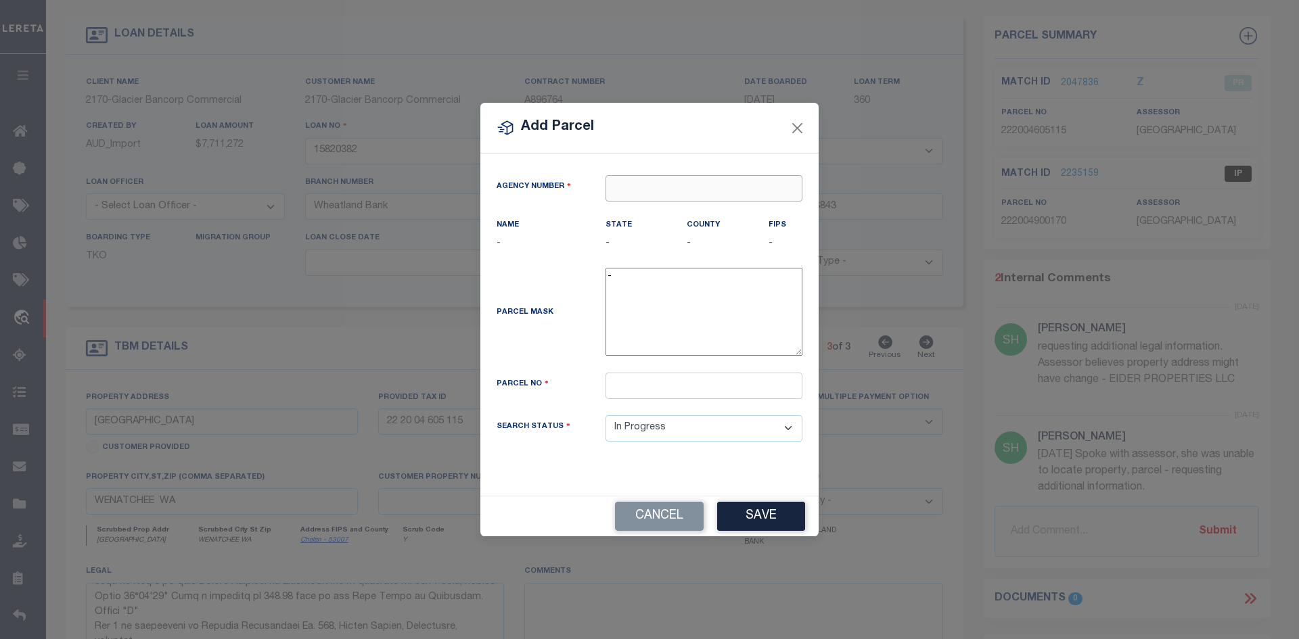
paste input "460040000"
click at [638, 210] on div "460040000 : CHELAN COUNTY" at bounding box center [703, 222] width 195 height 39
paste input "222004900180"
click at [749, 513] on button "Save" at bounding box center [761, 516] width 88 height 29
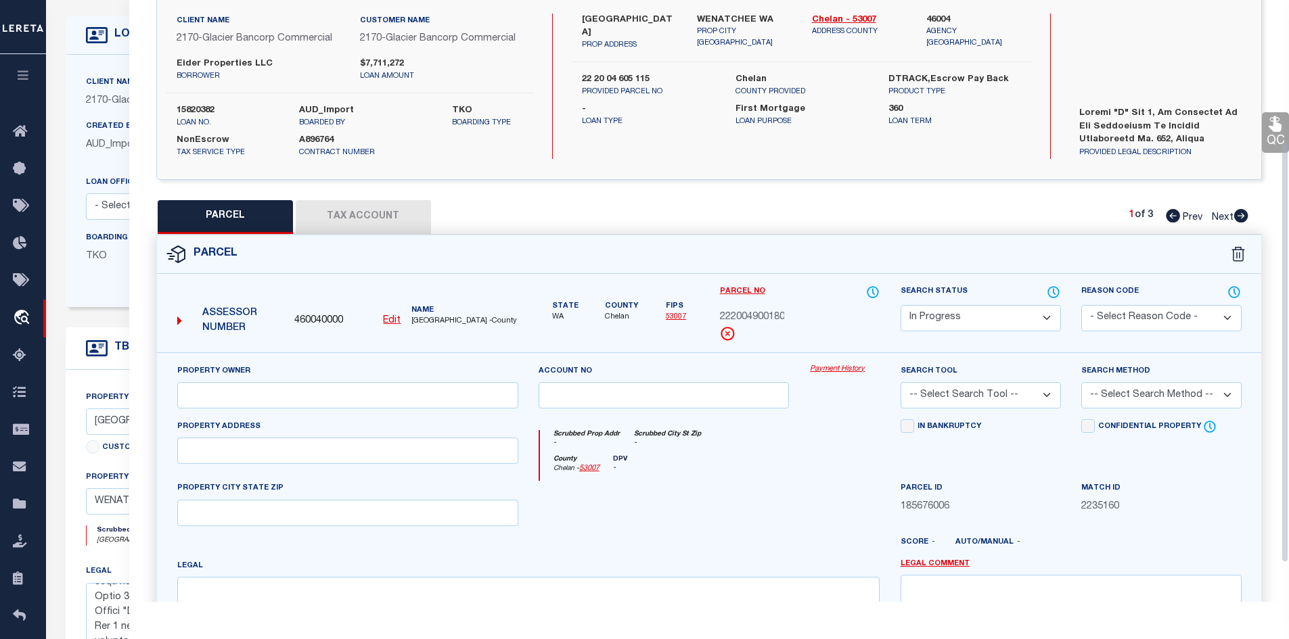
scroll to position [203, 0]
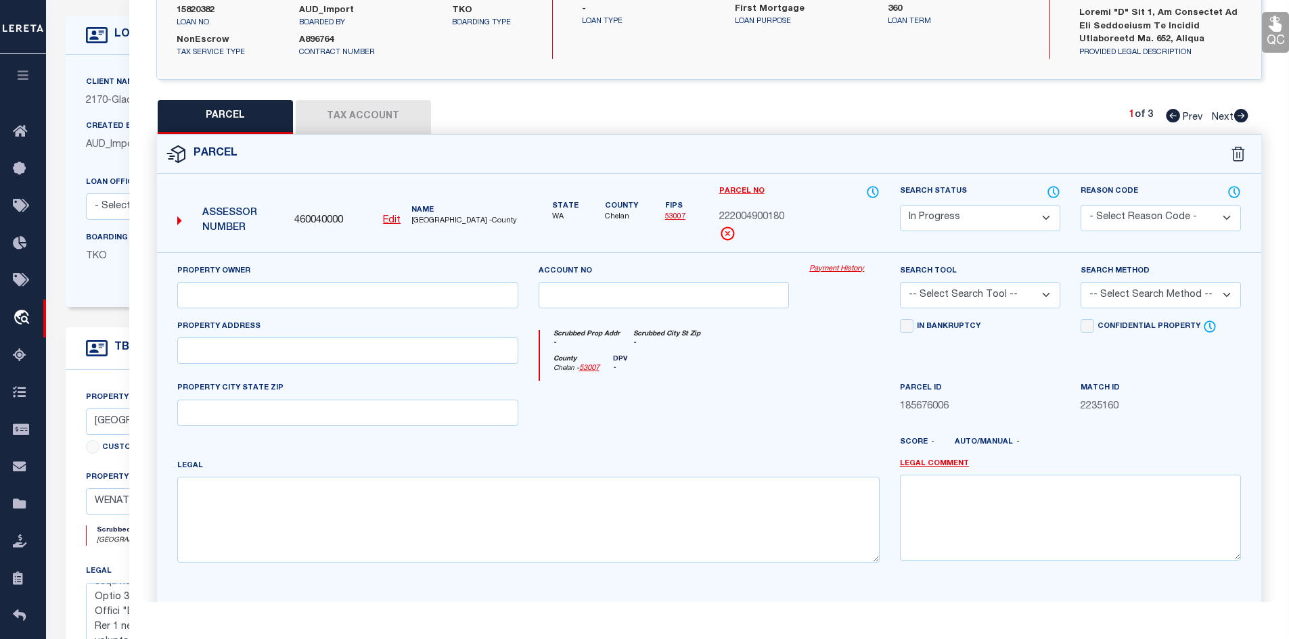
click at [335, 122] on button "Tax Account" at bounding box center [363, 117] width 135 height 34
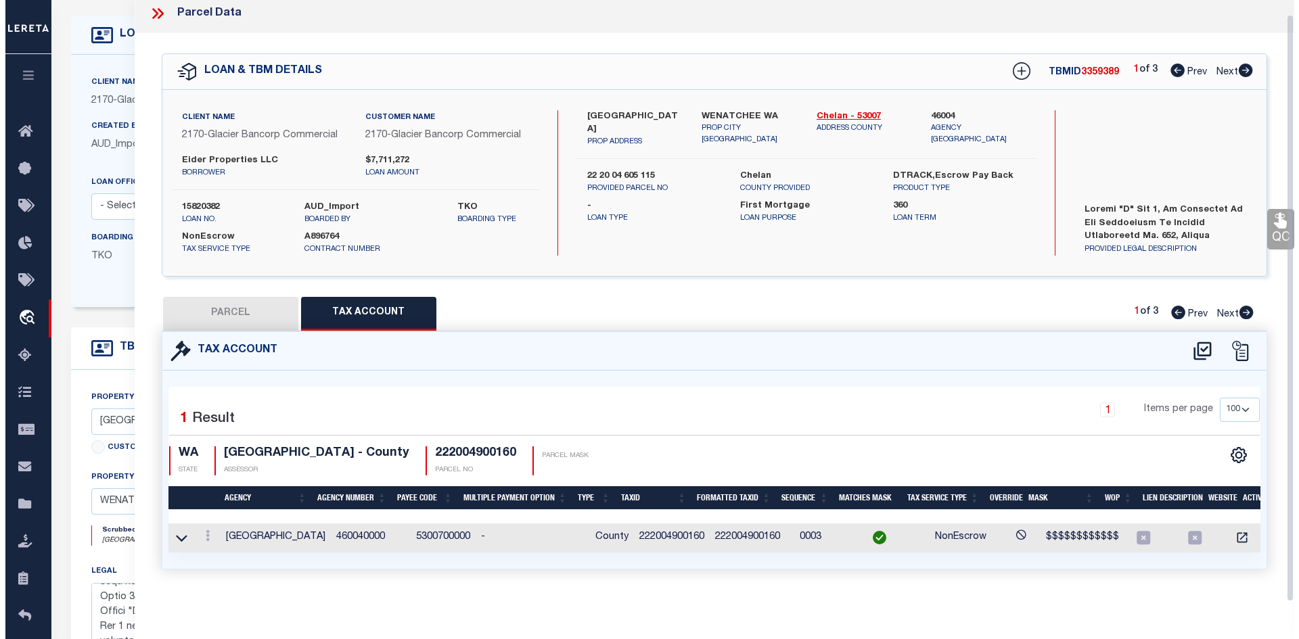
scroll to position [0, 0]
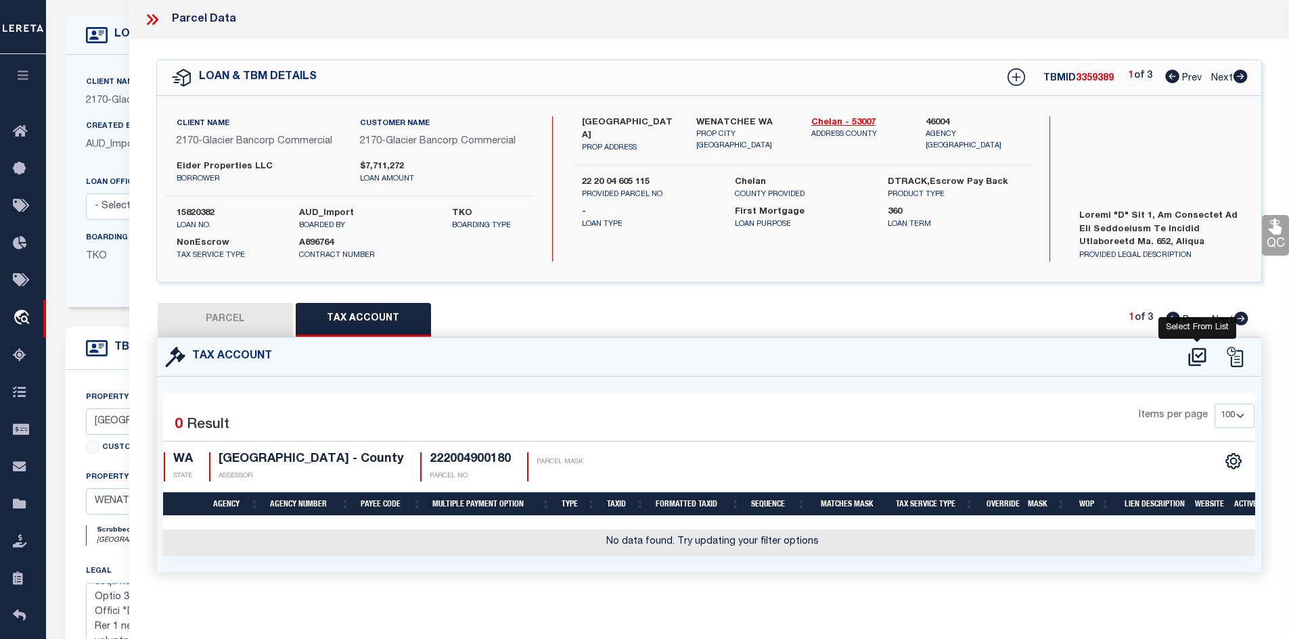
click at [1199, 356] on icon at bounding box center [1197, 357] width 22 height 22
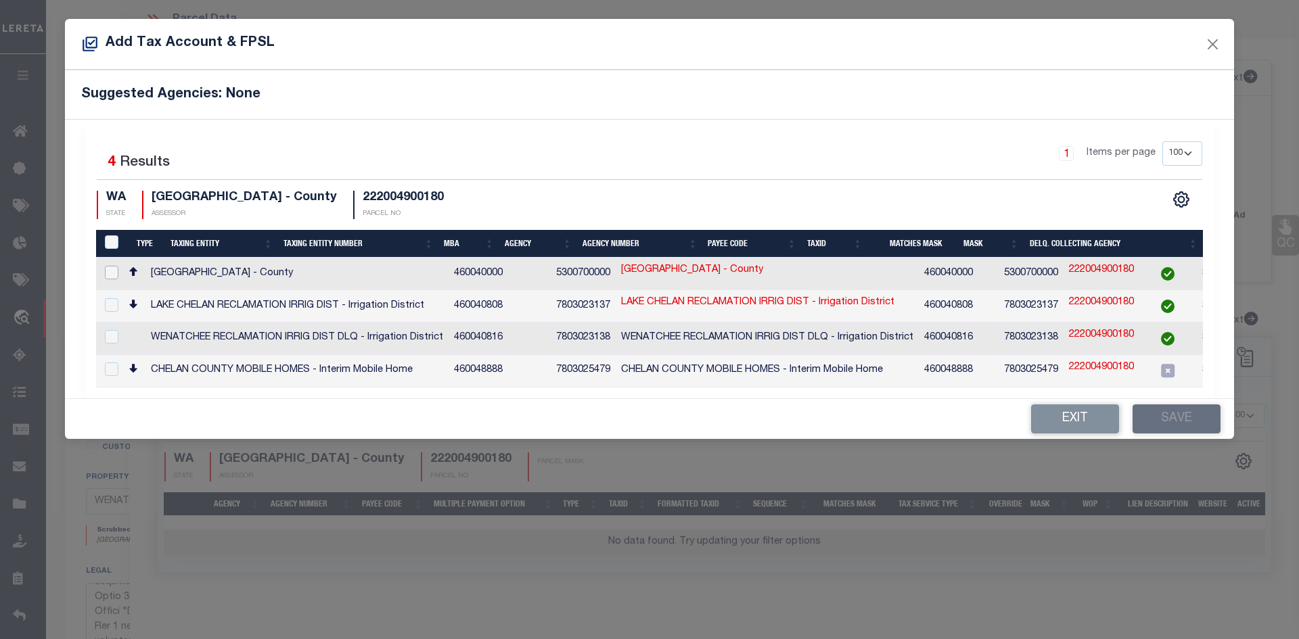
click at [114, 271] on input "checkbox" at bounding box center [112, 273] width 14 height 14
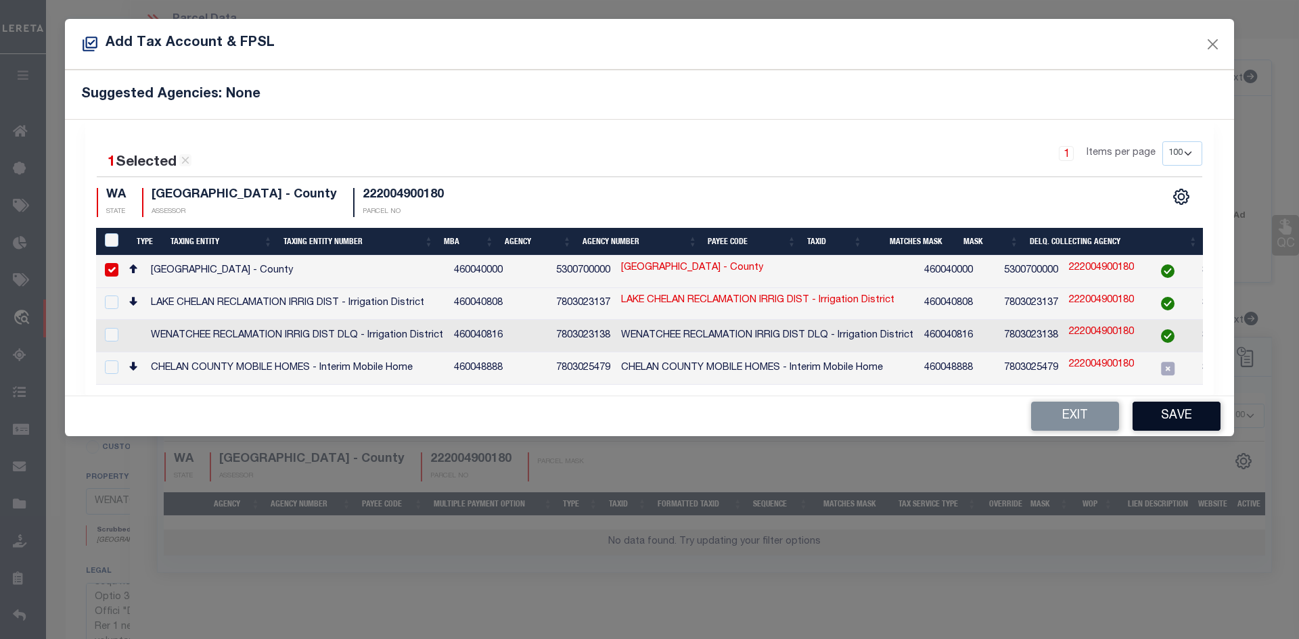
click at [1152, 409] on button "Save" at bounding box center [1176, 416] width 88 height 29
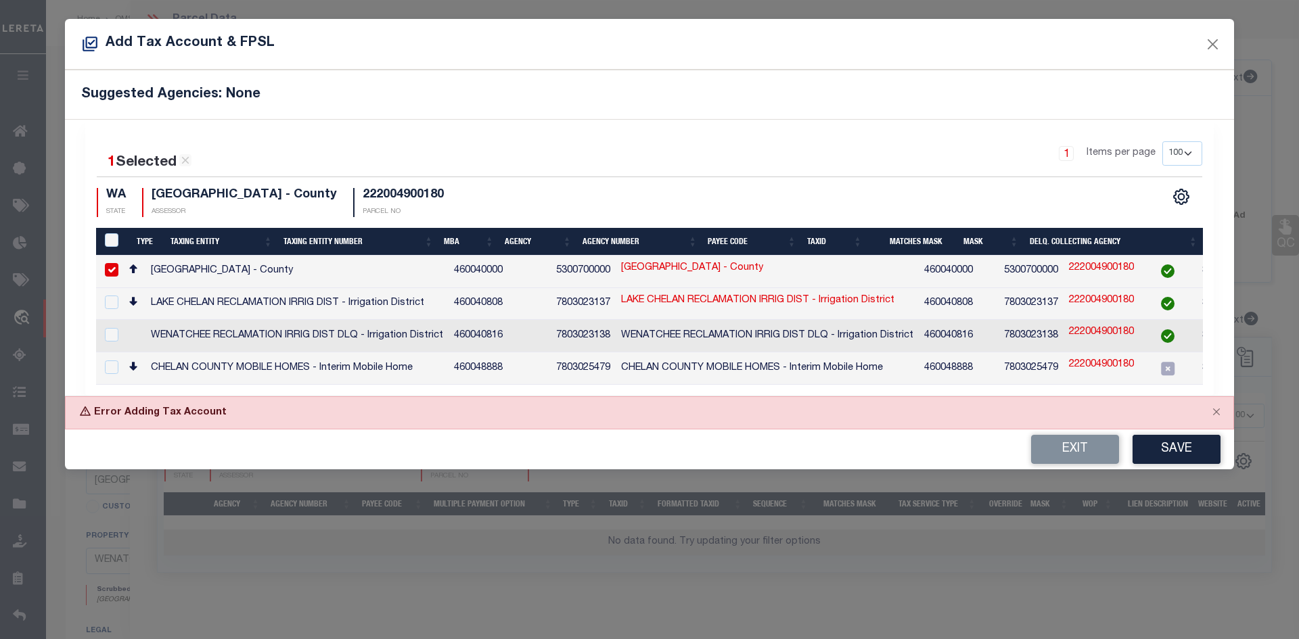
scroll to position [127, 0]
click at [1180, 453] on button "Save" at bounding box center [1176, 449] width 88 height 29
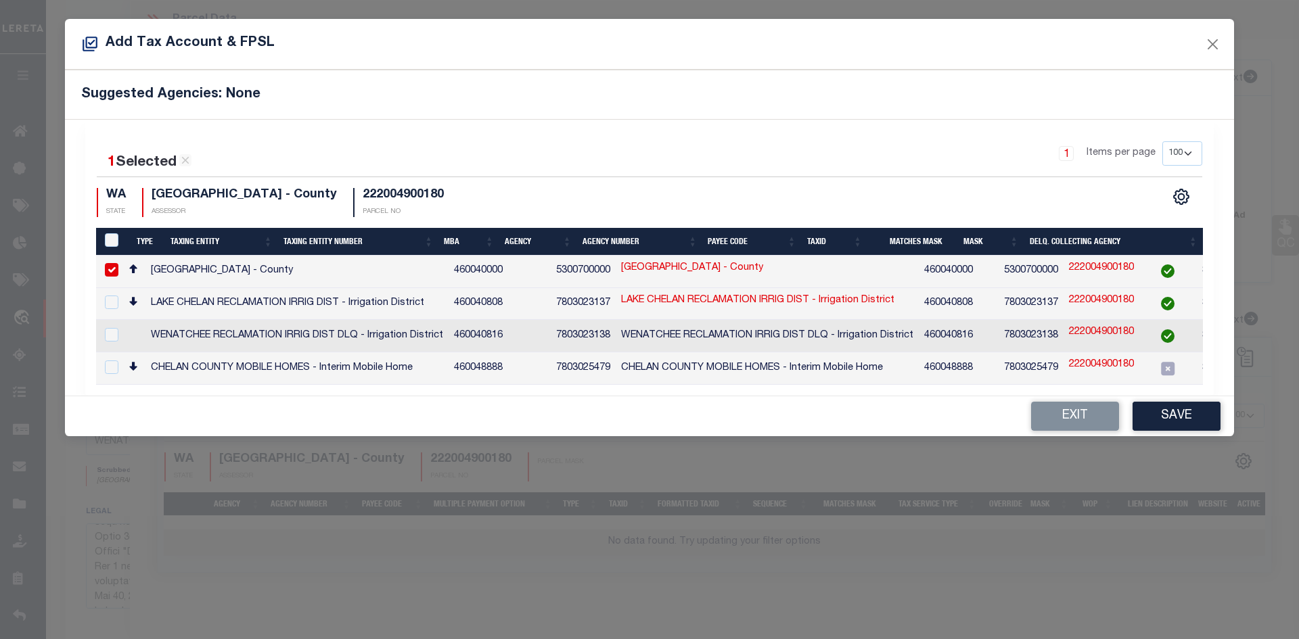
scroll to position [68, 0]
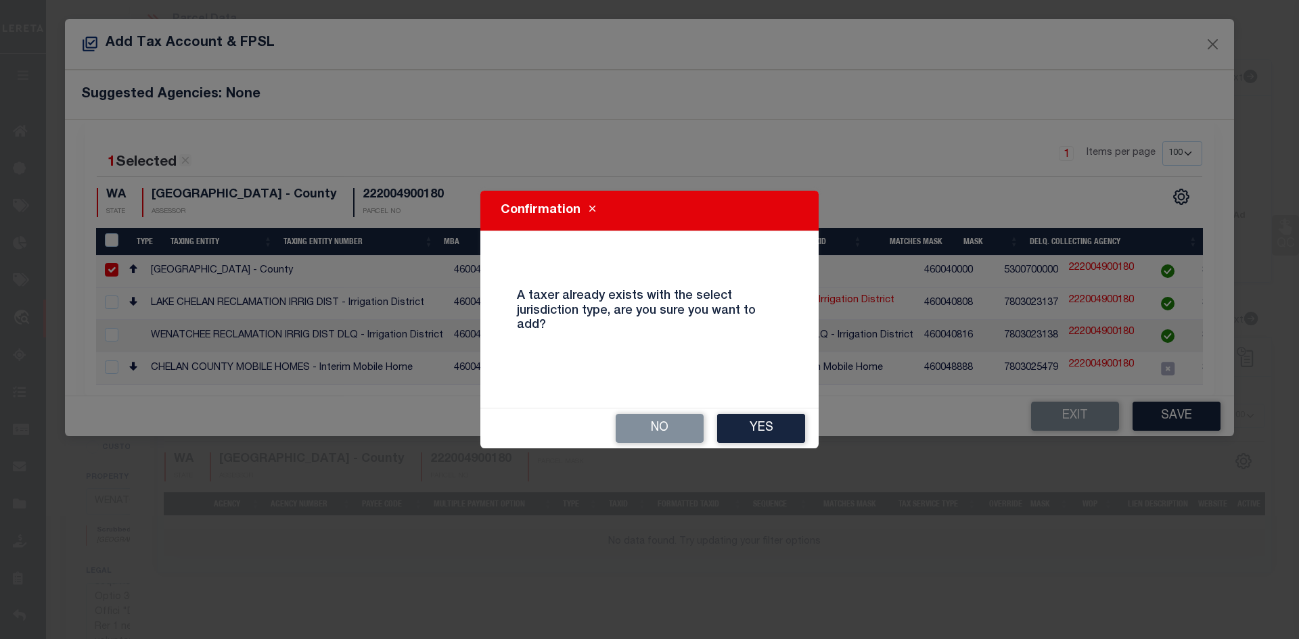
click at [823, 400] on div "Confirmation A taxer already exists with the select jurisdiction type, are you …" at bounding box center [649, 319] width 1299 height 639
click at [756, 413] on div "No Yes" at bounding box center [649, 429] width 338 height 40
click at [764, 423] on button "Yes" at bounding box center [761, 428] width 88 height 29
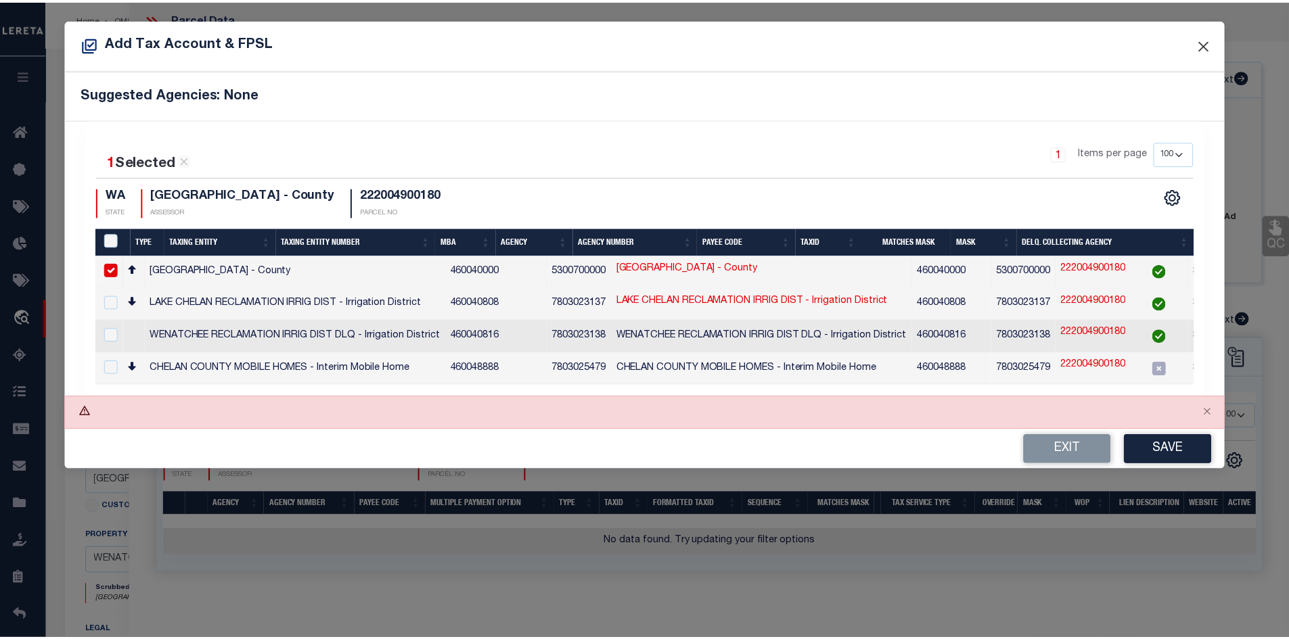
scroll to position [127, 0]
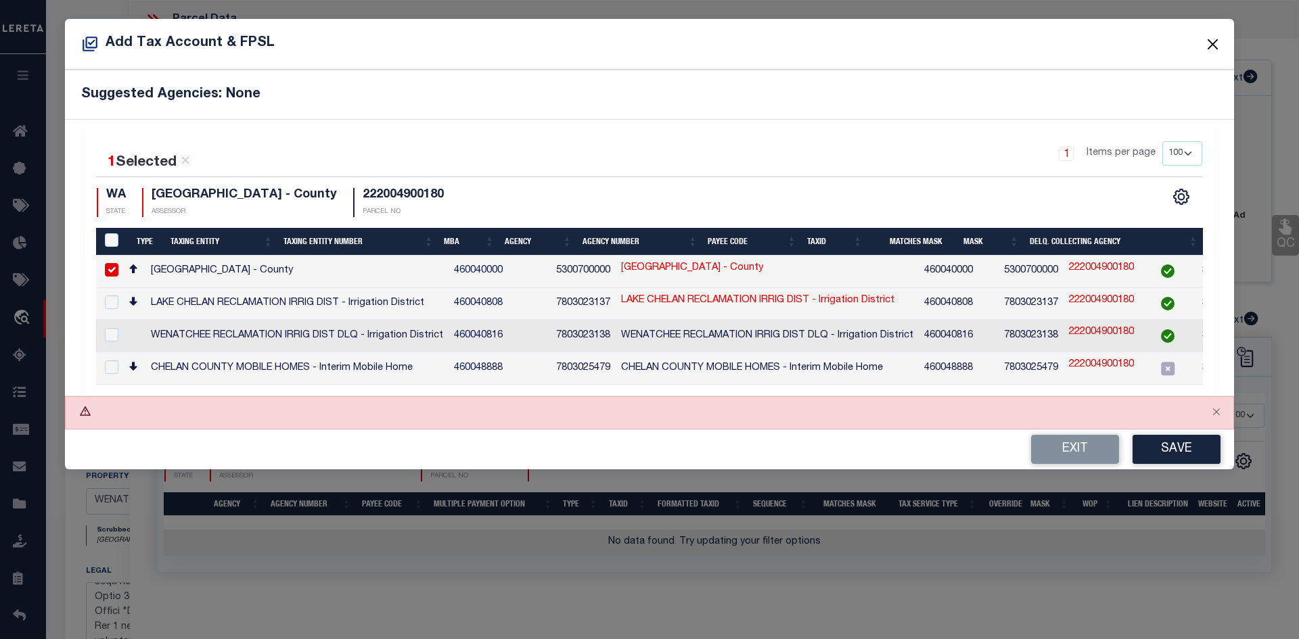
click at [1221, 38] on button "Close" at bounding box center [1213, 44] width 18 height 18
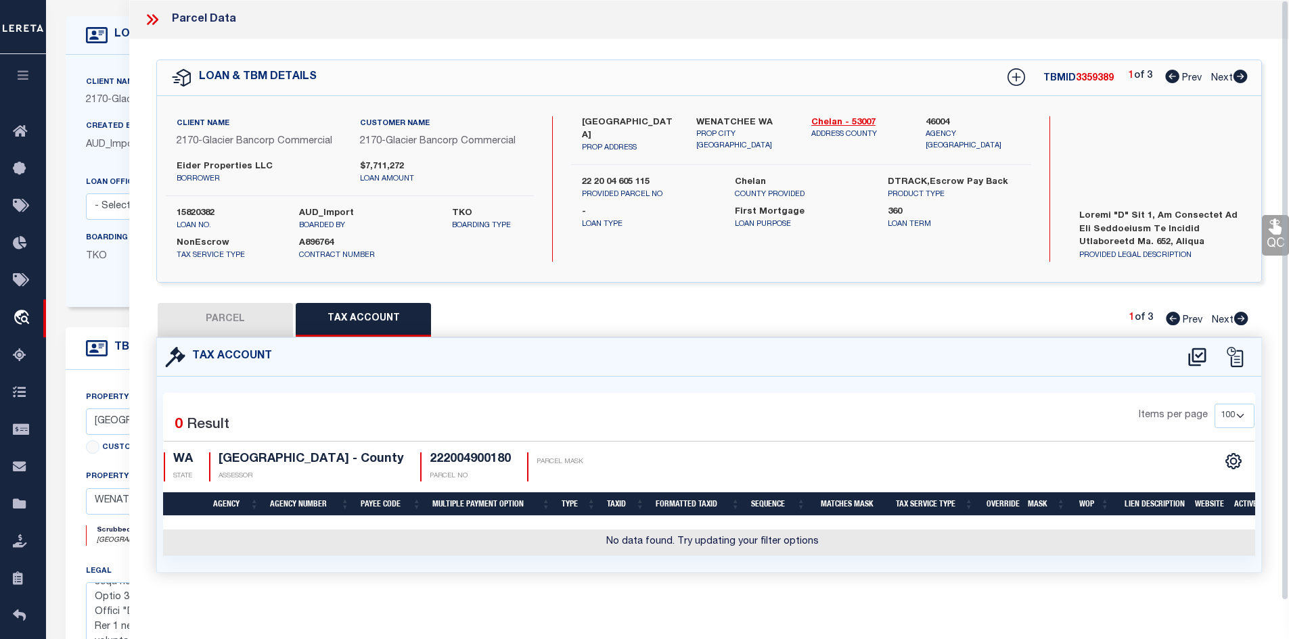
click at [1214, 43] on div "QC QC QC" at bounding box center [709, 322] width 1160 height 566
click at [457, 57] on div "QC QC QC" at bounding box center [709, 322] width 1160 height 566
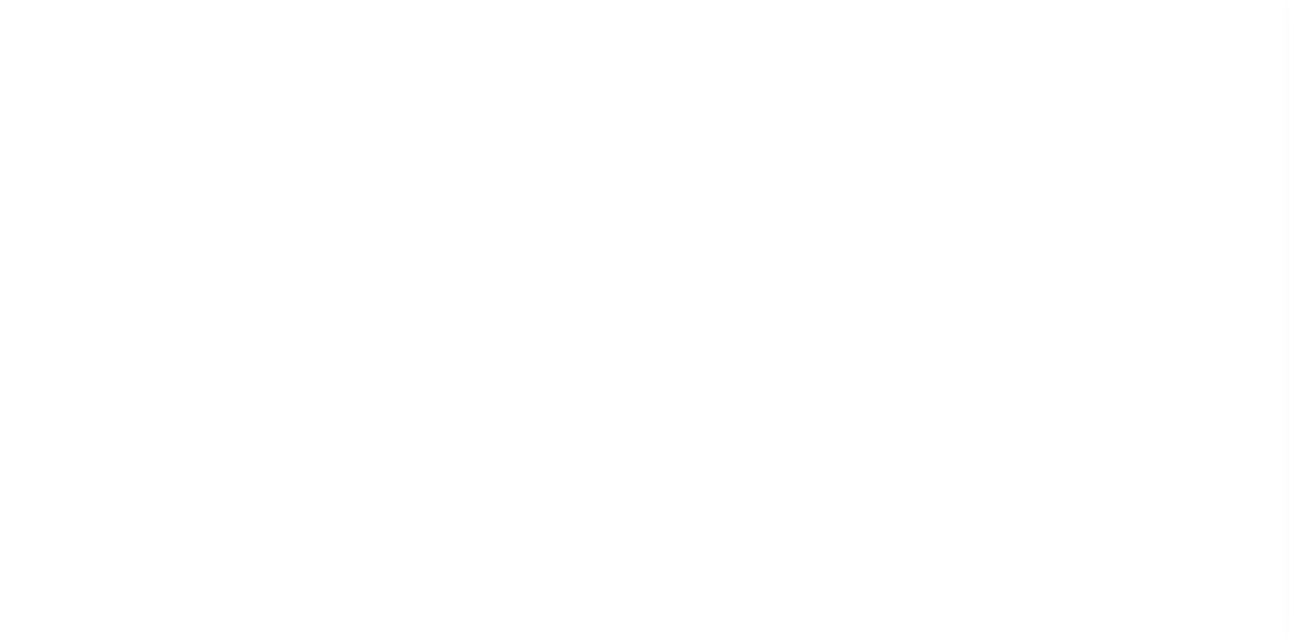
select select "10"
select select "NonEscrow"
type input "1603 SPRINGWATER AVE"
type input "22 20 04 605 115"
select select
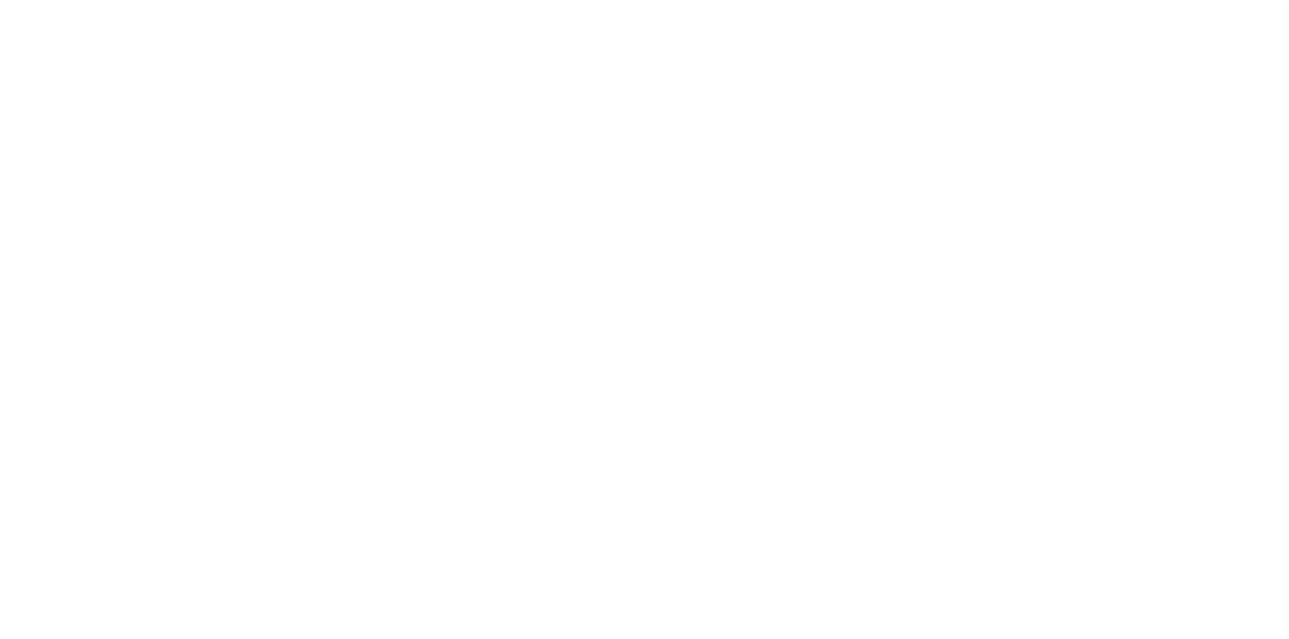
type input "WENATCHEE WA"
type input "WA"
select select
type textarea "Parcel "A" Lut 1, as described in and delineated un Dunning Subdivision No. 175…"
select select "17097"
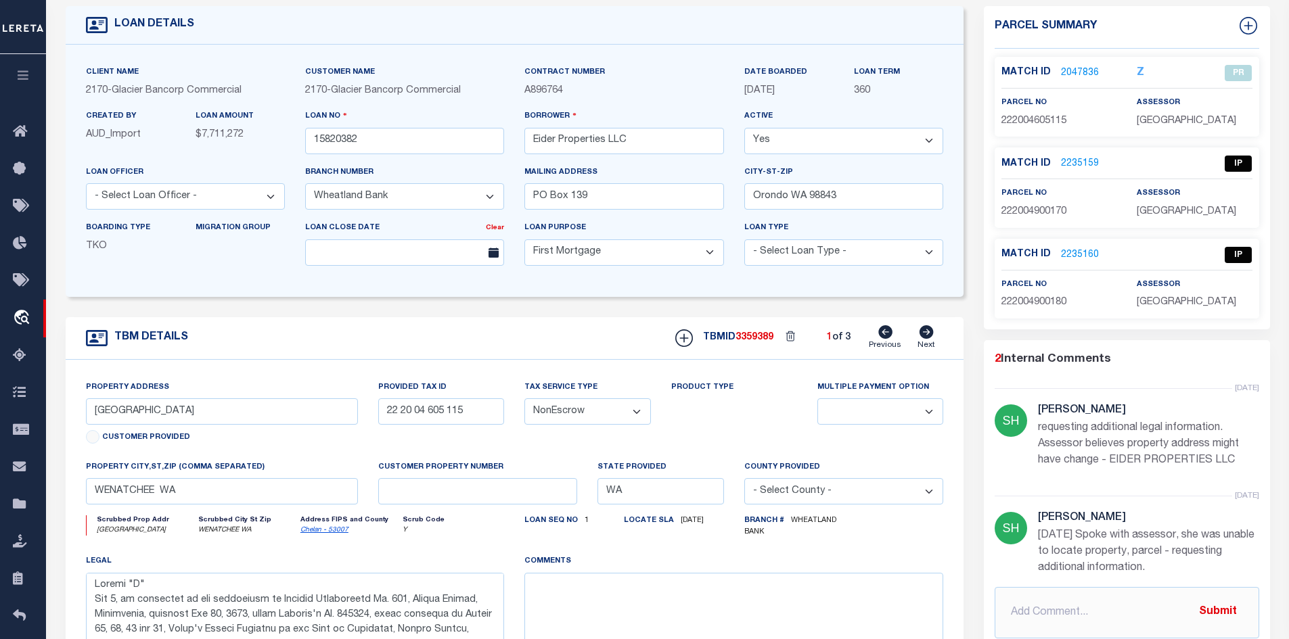
scroll to position [78, 0]
click at [1065, 162] on link "2235159" at bounding box center [1080, 164] width 38 height 14
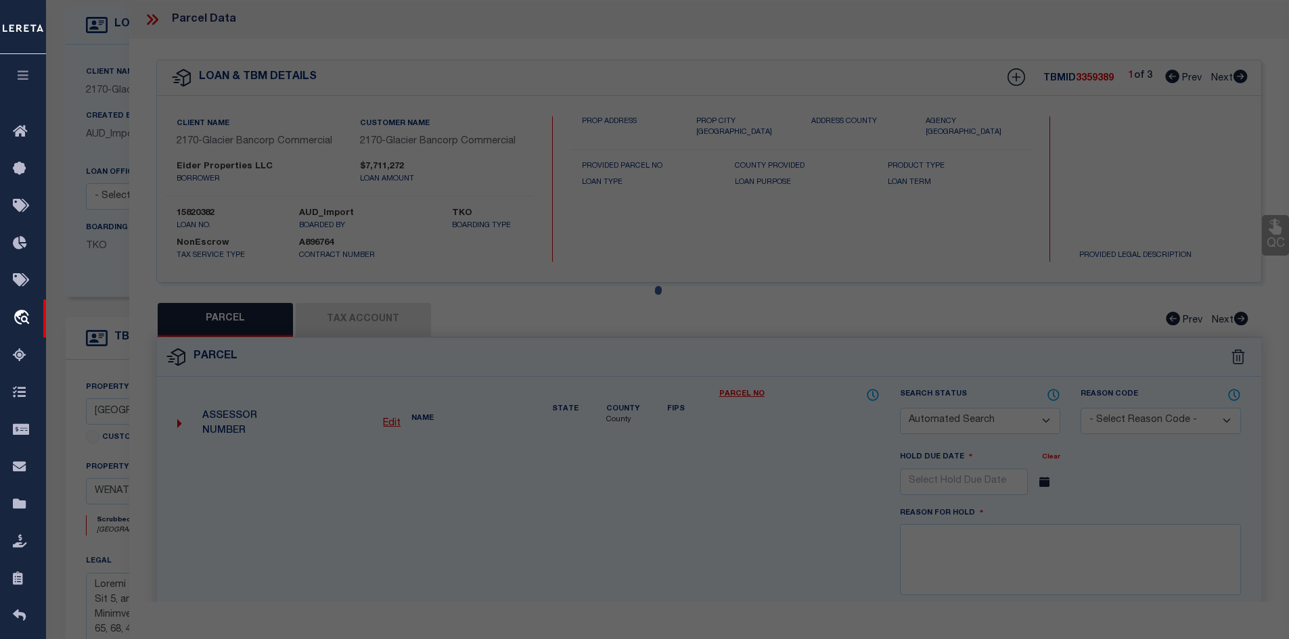
checkbox input "false"
select select "IP"
checkbox input "false"
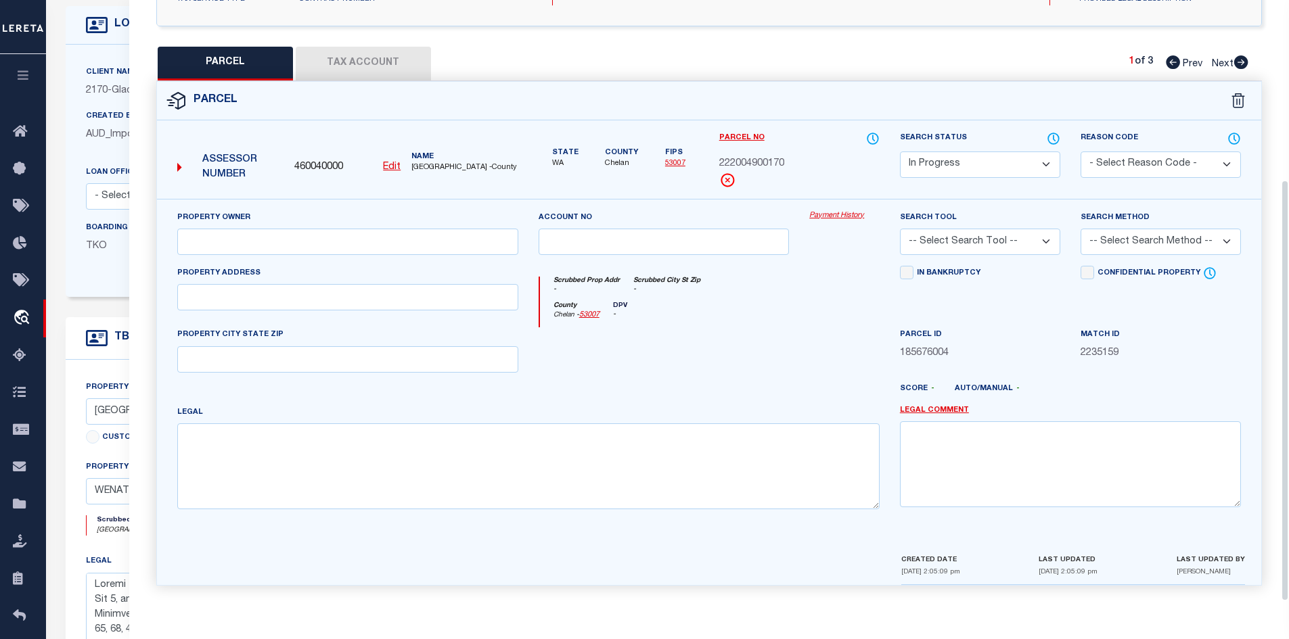
scroll to position [258, 0]
click at [1241, 62] on icon at bounding box center [1241, 62] width 14 height 14
select select "AS"
checkbox input "false"
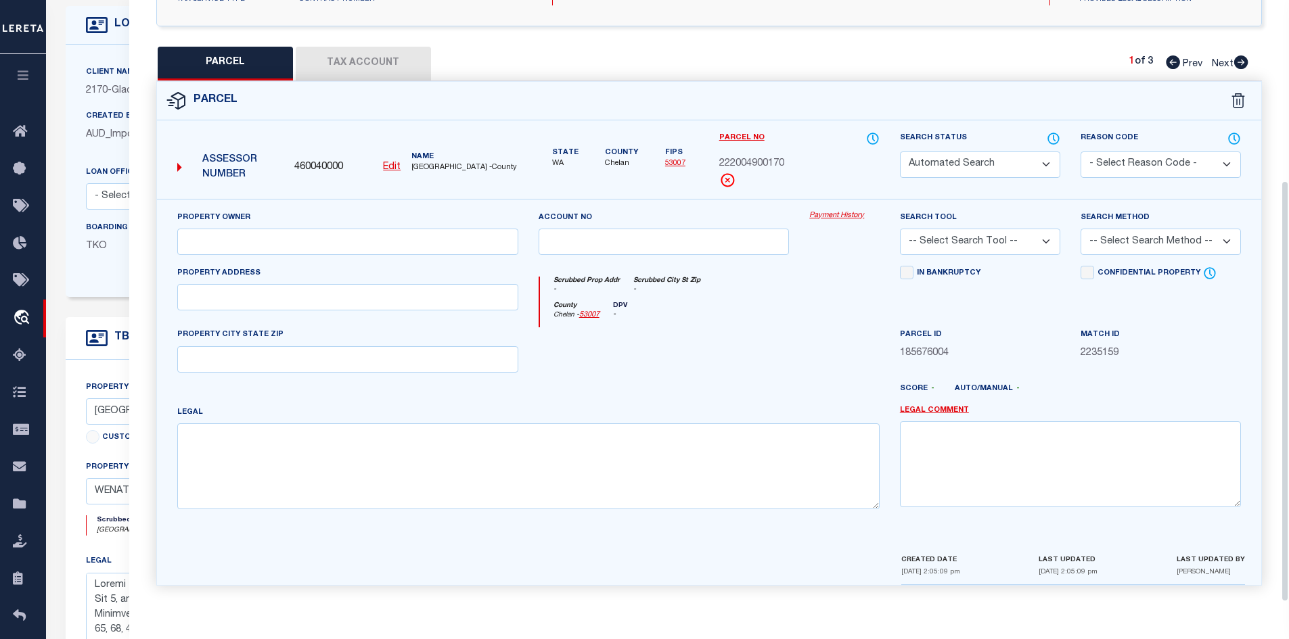
select select "PR"
select select "ACT"
type input "EIDER PROPERTIES LLC"
select select "AGW"
select select "ADD"
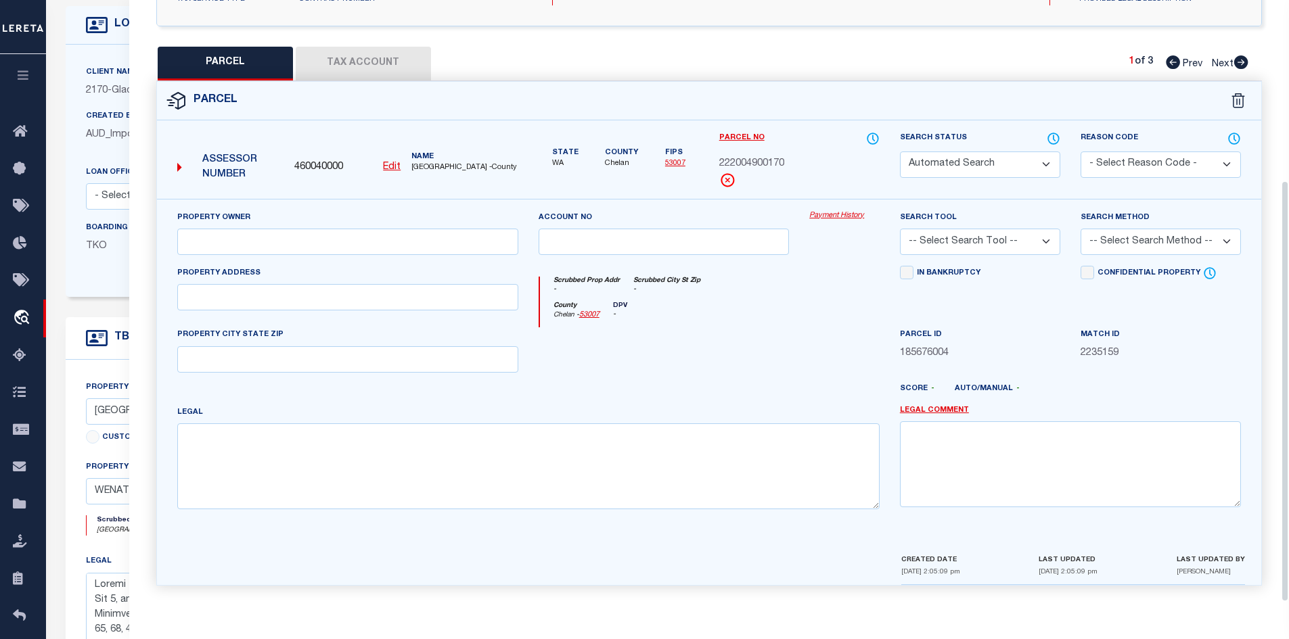
type input "UNASSIGNED"
type input "WENATCHEE, WA 98801"
type textarea "HALEYS SECOND BLOCK 18 0.4900 ACRES"
type textarea "per tax office : It appears the parcels were split out to create a subdivision …"
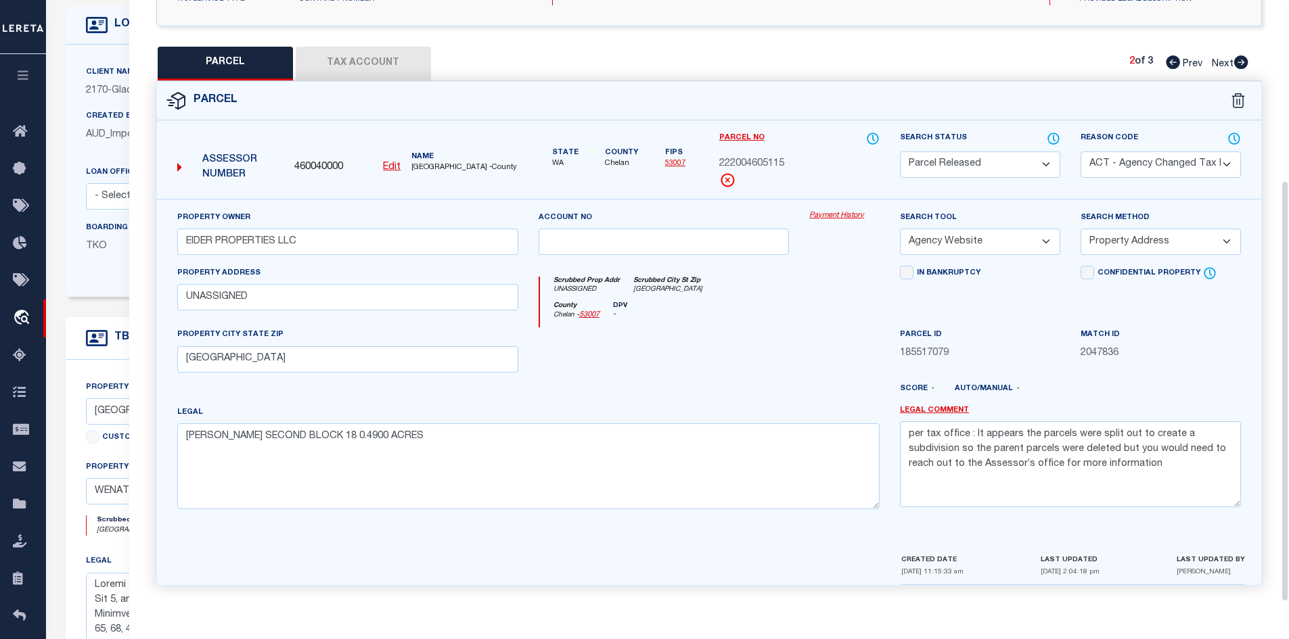
click at [1241, 62] on icon at bounding box center [1241, 62] width 14 height 14
select select "AS"
select select
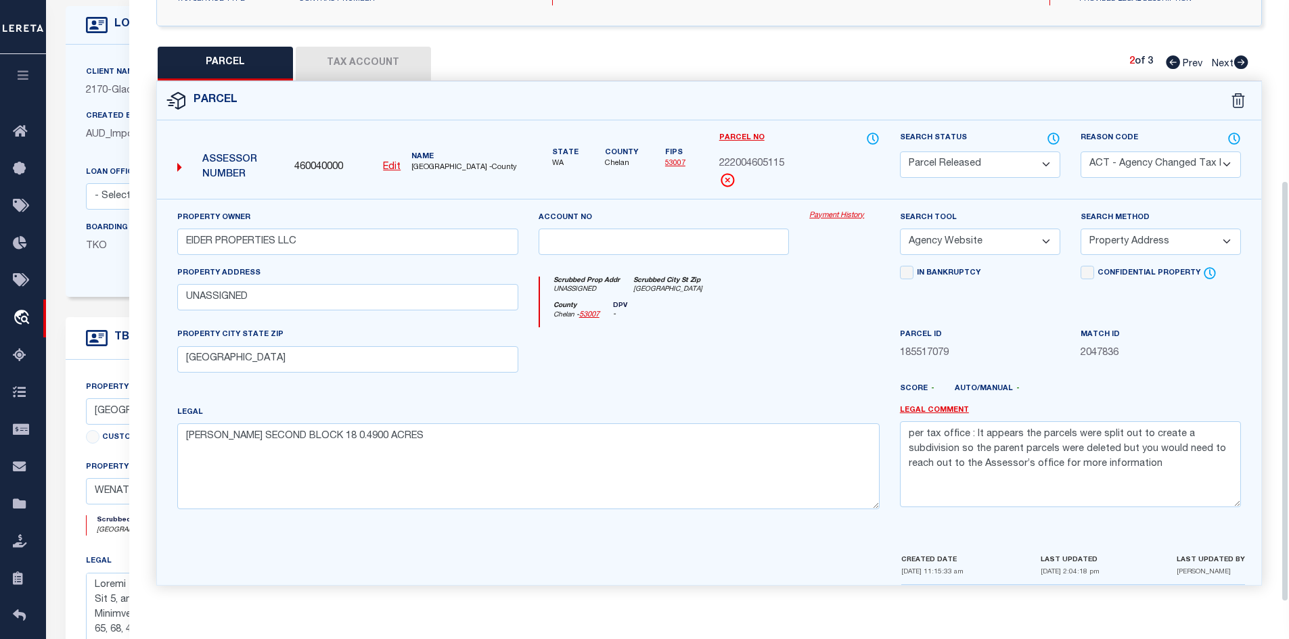
checkbox input "false"
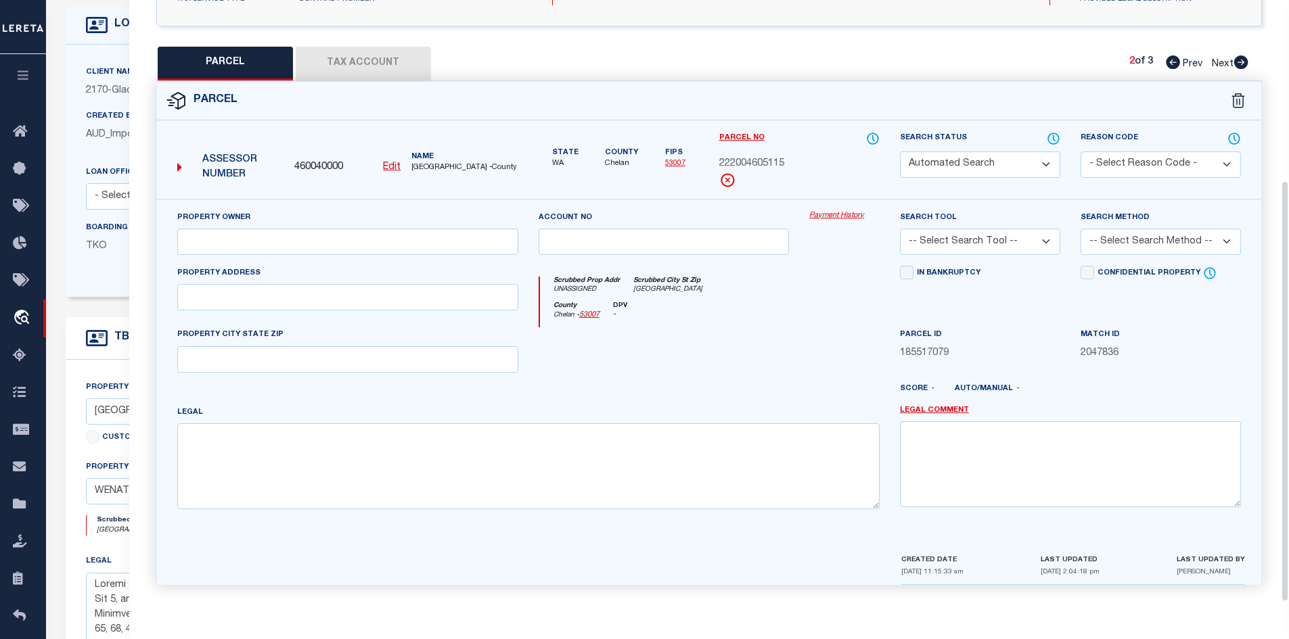
select select "IP"
checkbox input "false"
paste textarea "SPRINGWATER & PERSHING TOWNHOMES LOT 18 0.0400 ACRES"
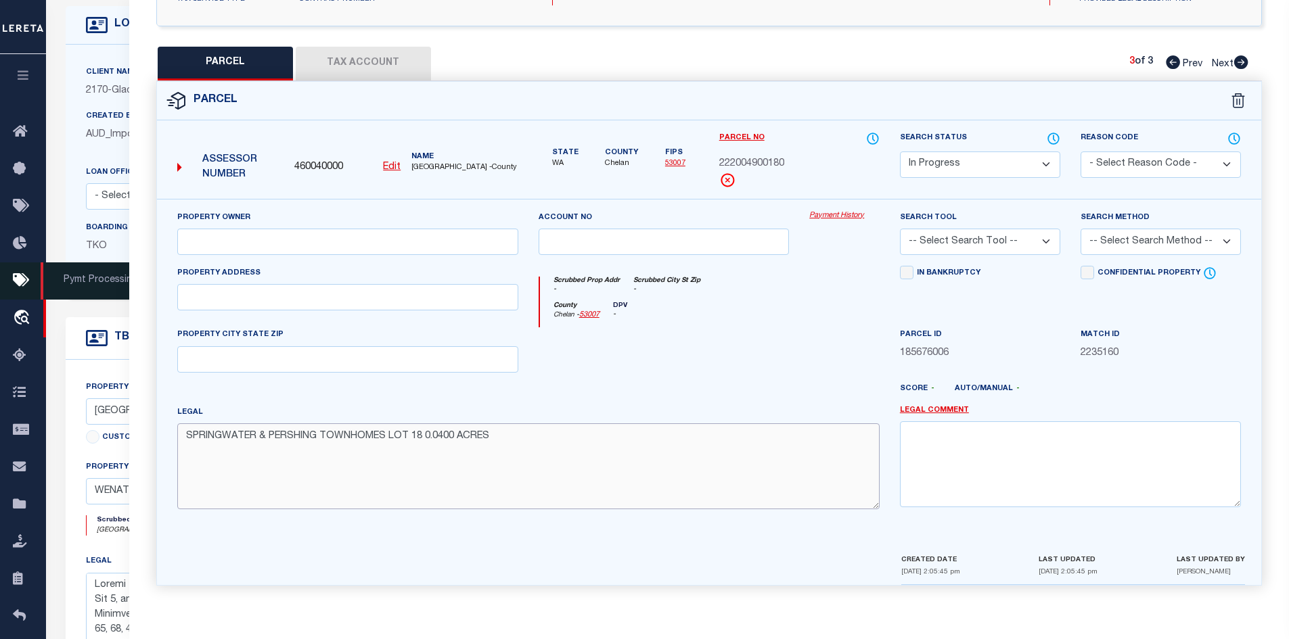
type textarea "SPRINGWATER & PERSHING TOWNHOMES LOT 18 0.0400 ACRES"
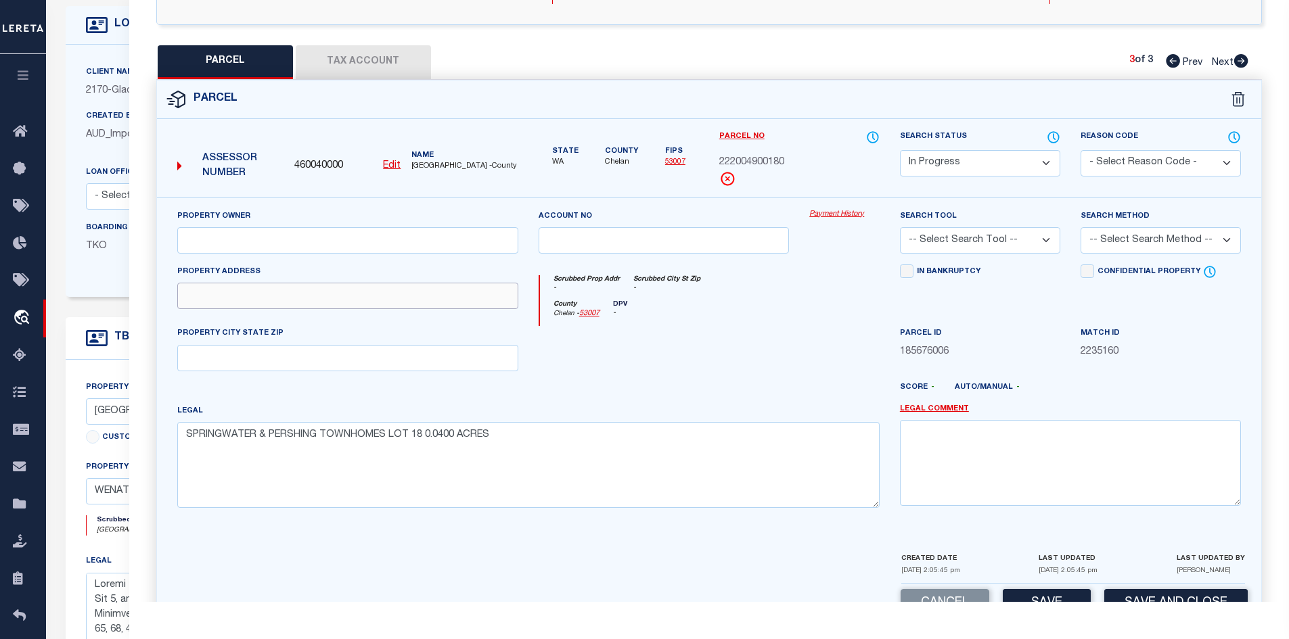
paste input "1030 FINCH LN E2"
type input "1030 FINCH LN E2"
paste input "WENATCHEE, WA 98801"
type input "WENATCHEE, WA 98801"
paste input "EIDER PROPERTIES LLC"
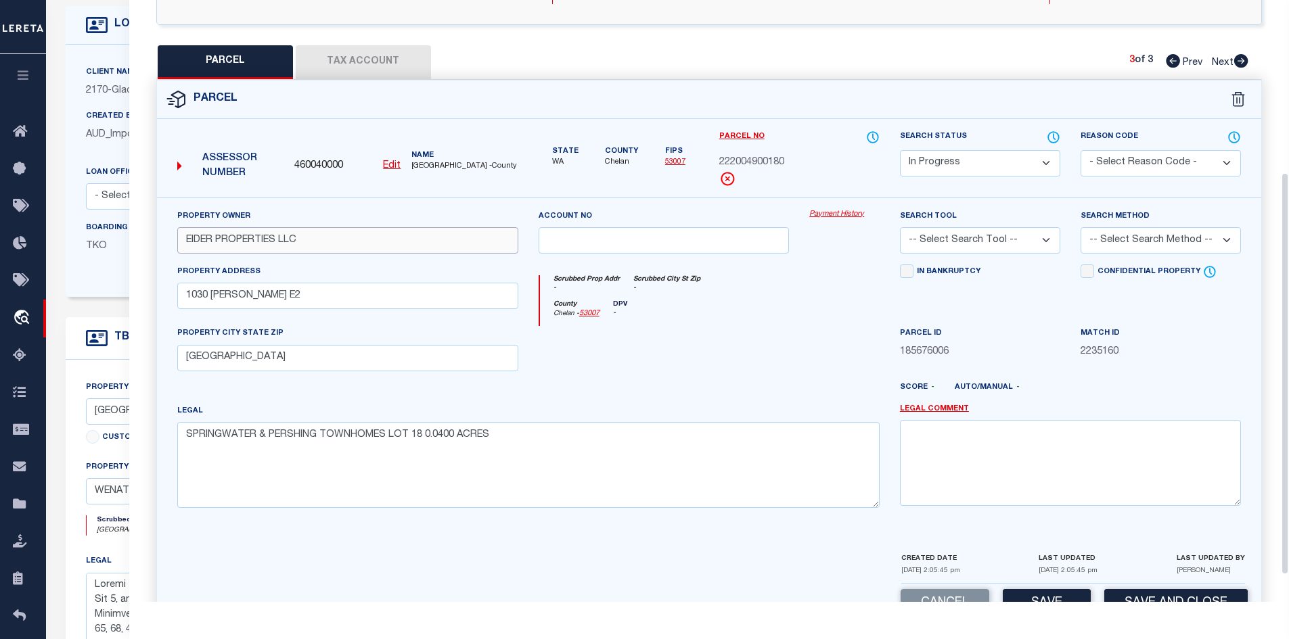
type input "EIDER PROPERTIES LLC"
click at [950, 166] on select "Automated Search Bad Parcel Complete Duplicate Parcel High Dollar Reporting In …" at bounding box center [980, 163] width 160 height 26
select select "PC"
click at [900, 150] on select "Automated Search Bad Parcel Complete Duplicate Parcel High Dollar Reporting In …" at bounding box center [980, 163] width 160 height 26
click at [1158, 164] on select "- Select Reason Code - 099 - Other (Provide additional detail) ACT - Agency Cha…" at bounding box center [1160, 163] width 160 height 26
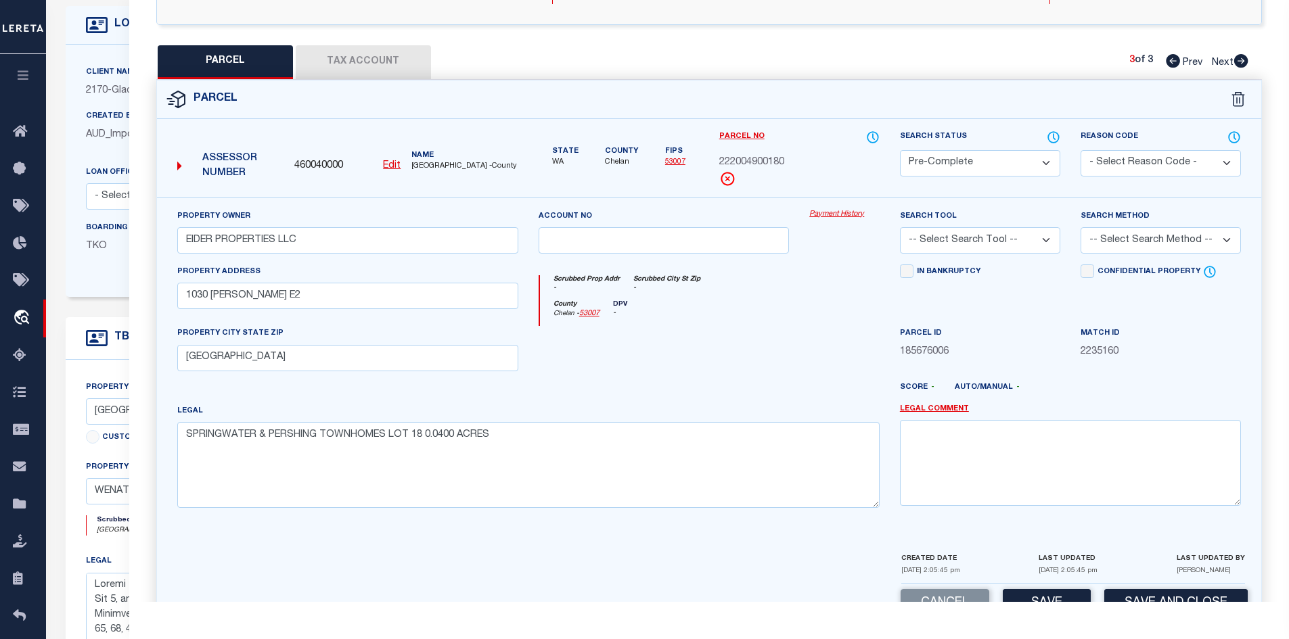
select select "ACT"
click at [1080, 150] on select "- Select Reason Code - 099 - Other (Provide additional detail) ACT - Agency Cha…" at bounding box center [1160, 163] width 160 height 26
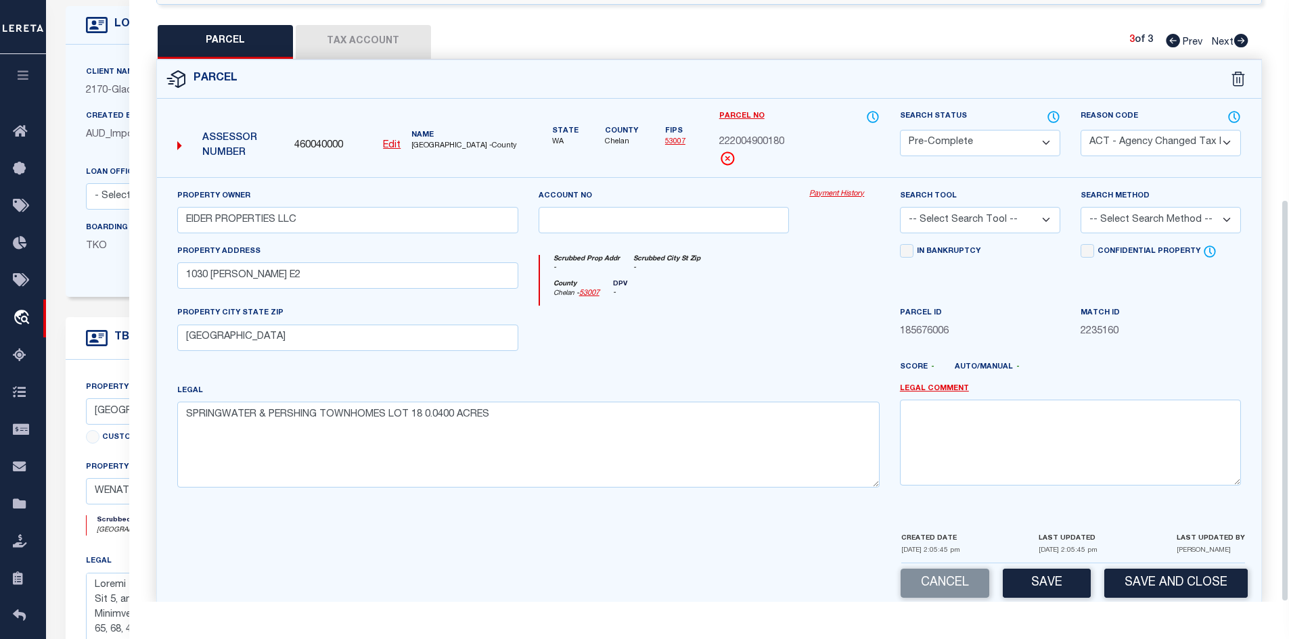
scroll to position [298, 0]
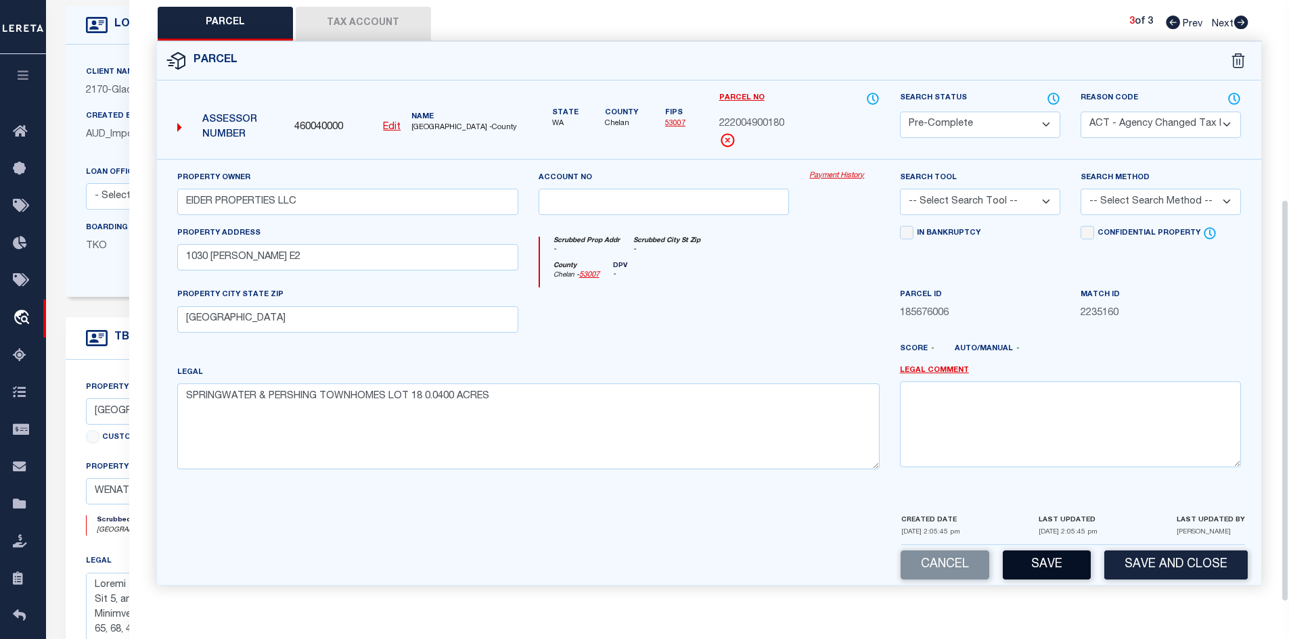
click at [1032, 559] on button "Save" at bounding box center [1046, 565] width 88 height 29
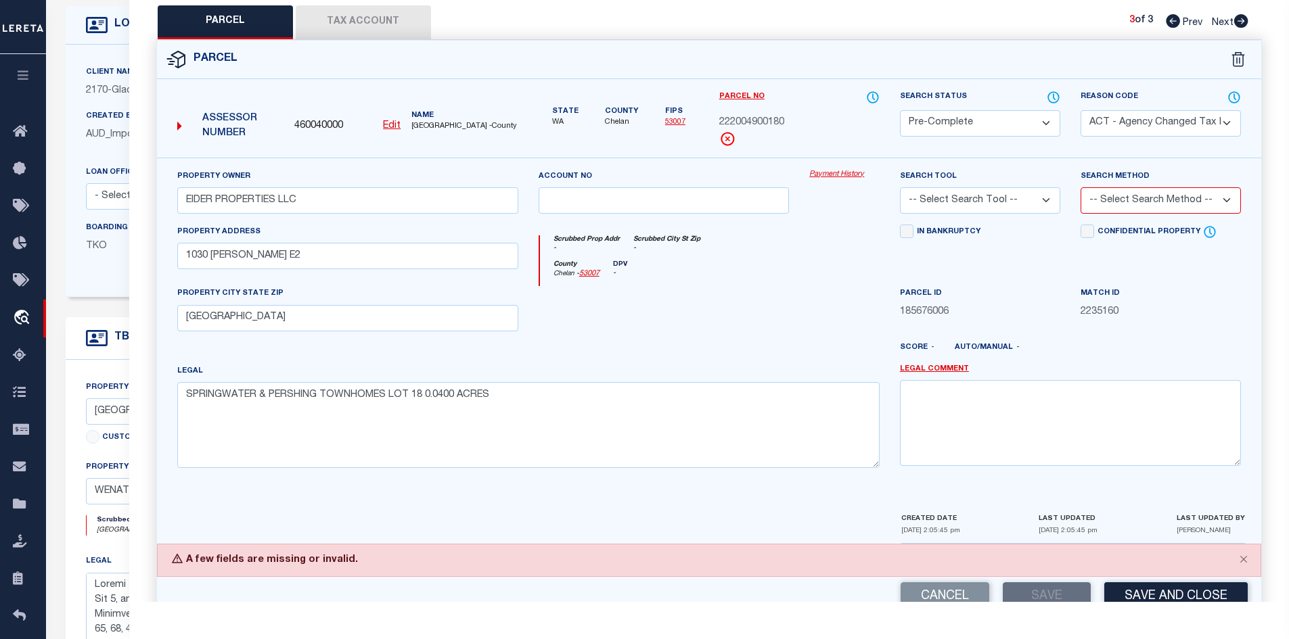
click at [931, 202] on select "-- Select Search Tool -- 3rd Party Website Agency File Agency Website ATLS CNV-…" at bounding box center [980, 200] width 160 height 26
select select "PHN"
click at [900, 187] on select "-- Select Search Tool -- 3rd Party Website Agency File Agency Website ATLS CNV-…" at bounding box center [980, 200] width 160 height 26
click at [1172, 201] on select "-- Select Search Method -- Property Address Legal Liability Info Provided" at bounding box center [1160, 200] width 160 height 26
select select "LEG"
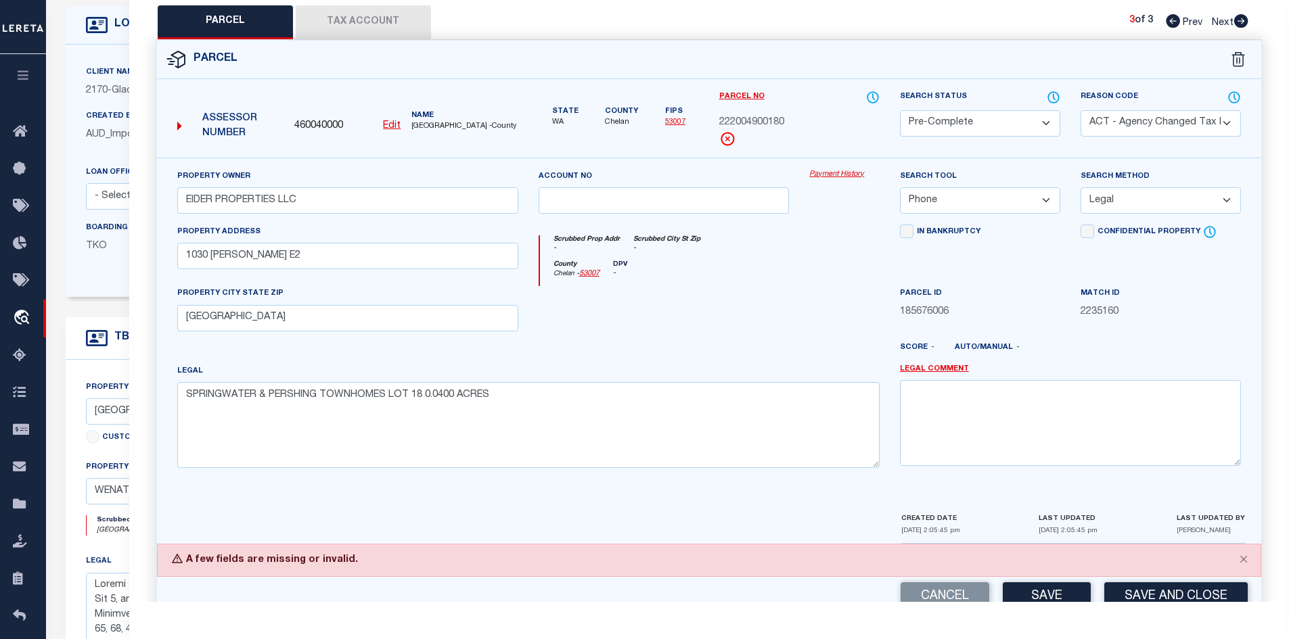
click at [1080, 187] on select "-- Select Search Method -- Property Address Legal Liability Info Provided" at bounding box center [1160, 200] width 160 height 26
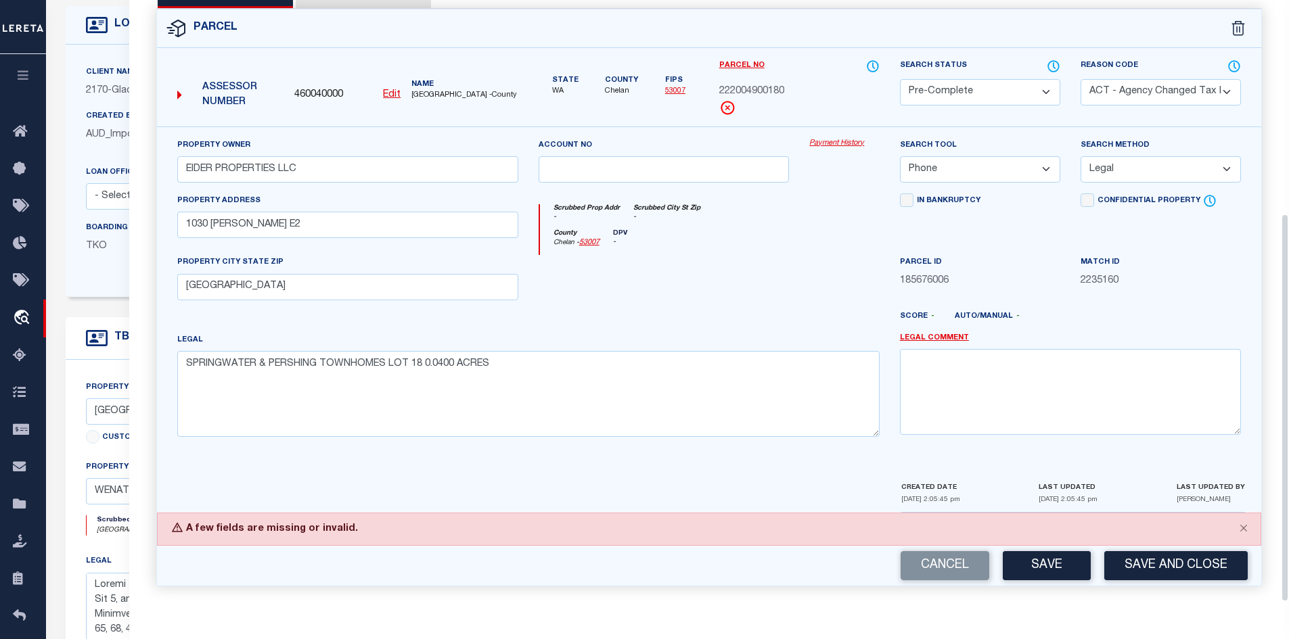
scroll to position [330, 0]
click at [1051, 572] on button "Save" at bounding box center [1046, 565] width 88 height 29
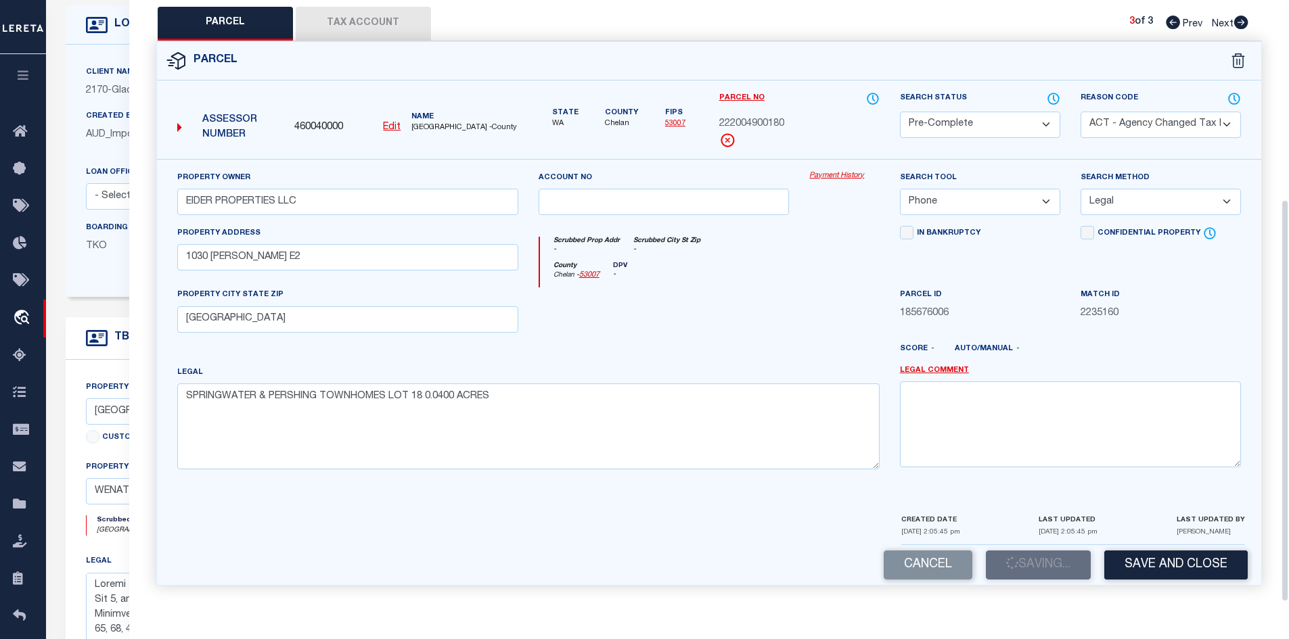
scroll to position [298, 0]
select select "AS"
select select
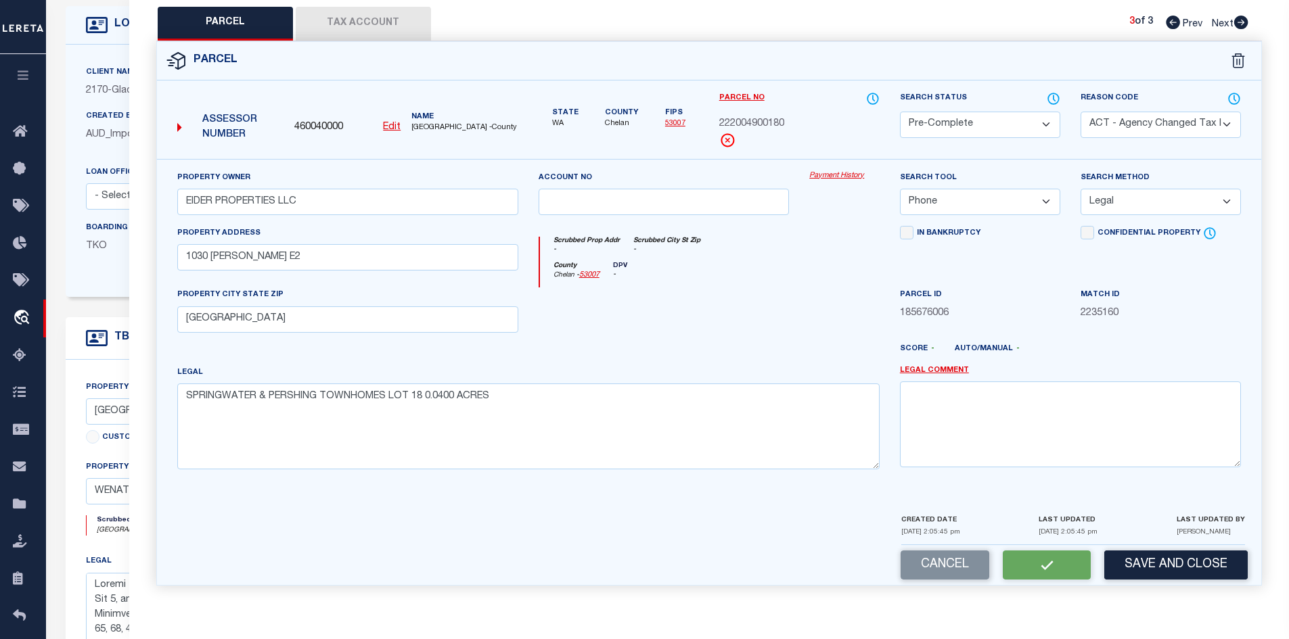
checkbox input "false"
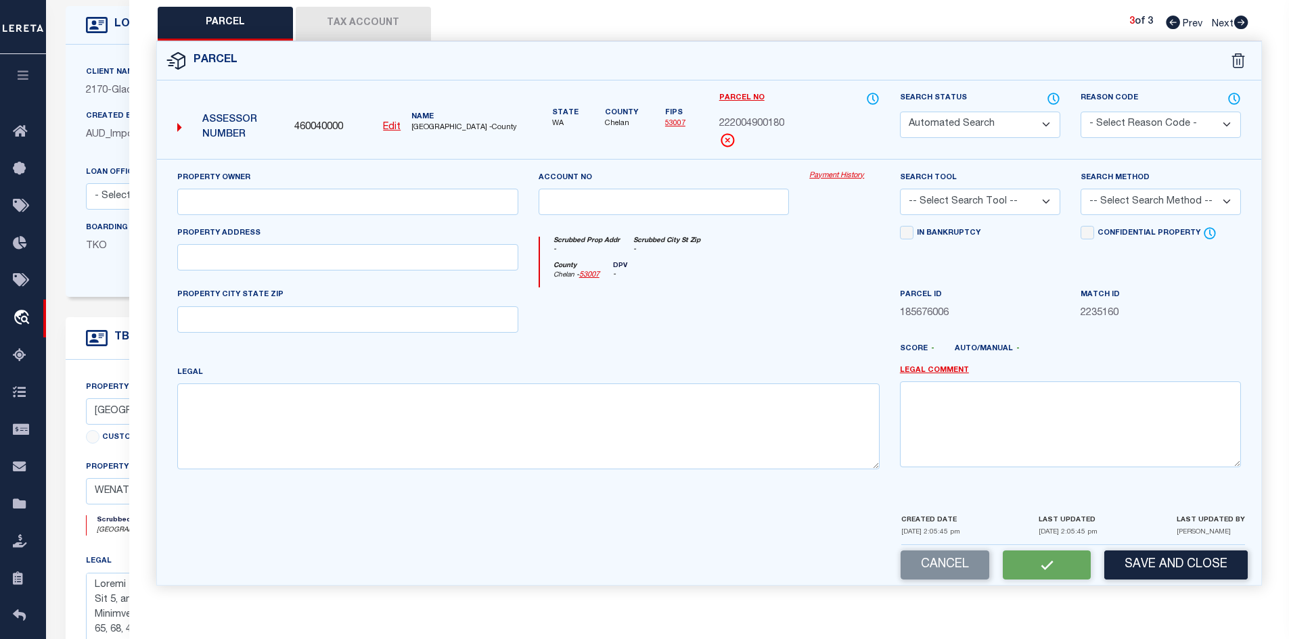
select select "PC"
select select "ACT"
type input "EIDER PROPERTIES LLC"
select select "PHN"
select select "LEG"
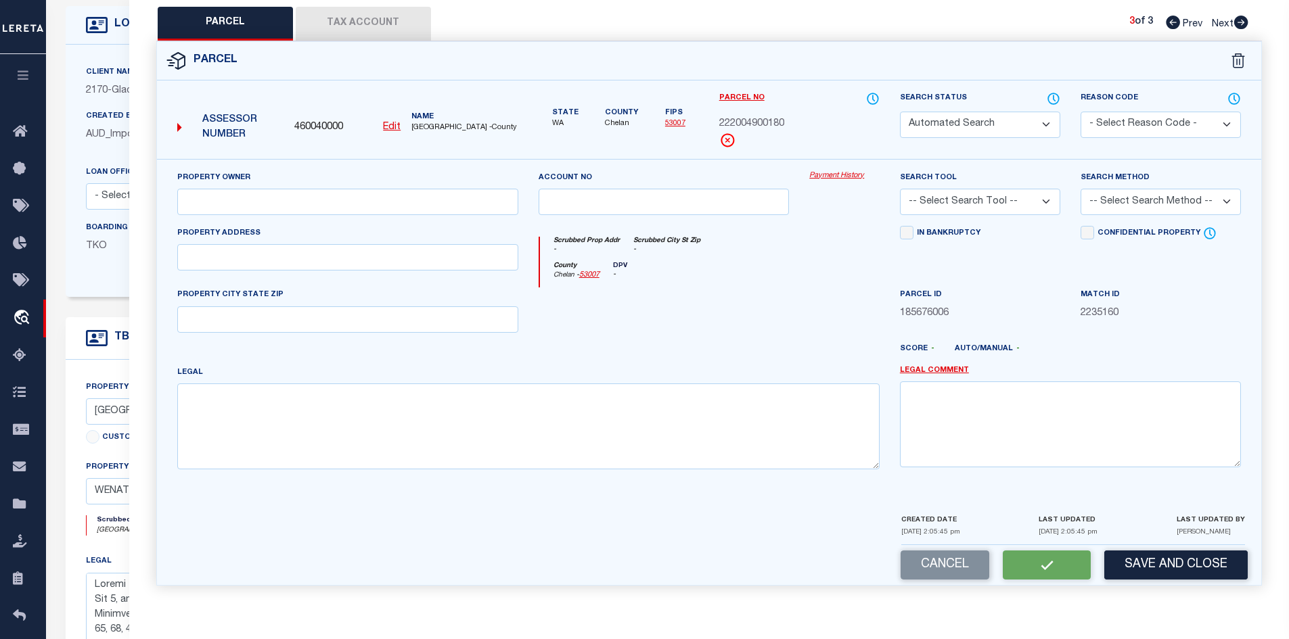
type input "1030 FINCH LN E2"
type input "WENATCHEE, WA 98801"
type textarea "SPRINGWATER & PERSHING TOWNHOMES LOT 18 0.0400 ACRES"
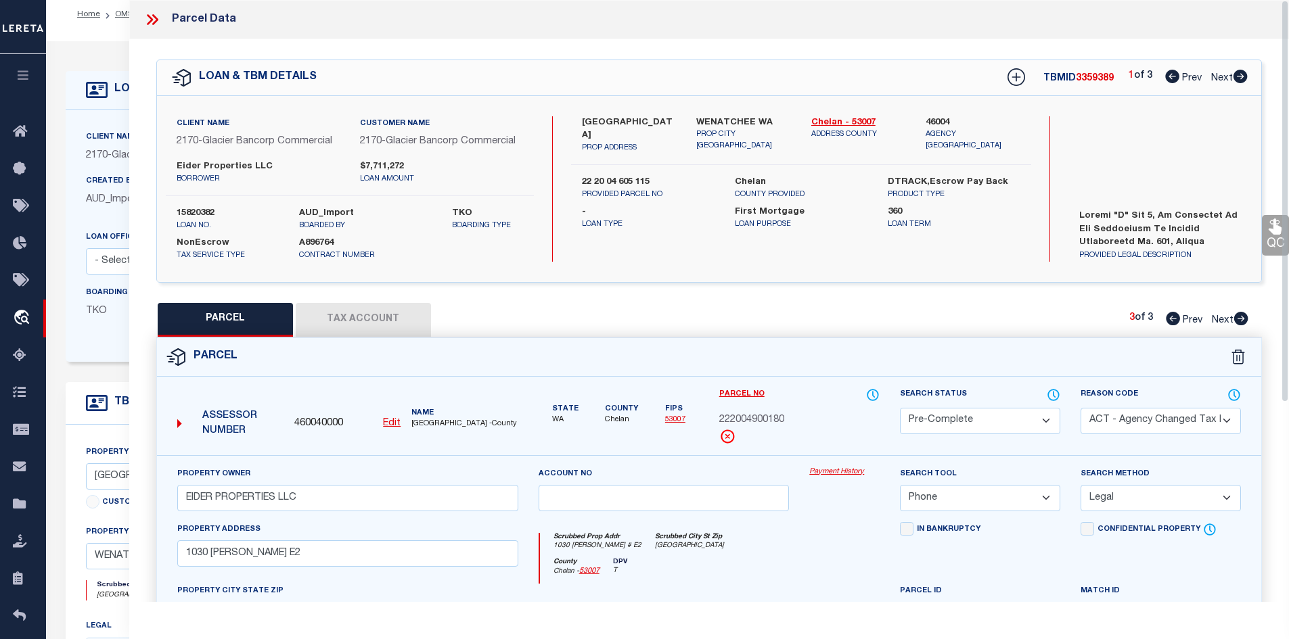
scroll to position [0, 0]
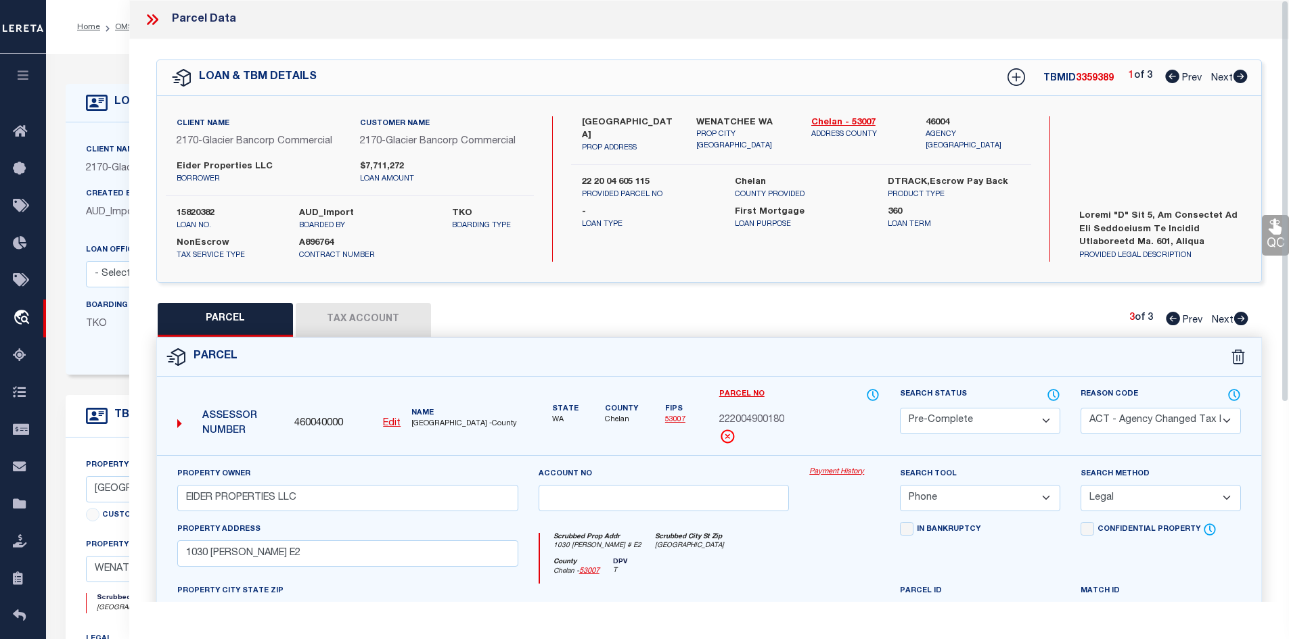
click at [156, 14] on icon at bounding box center [152, 20] width 18 height 18
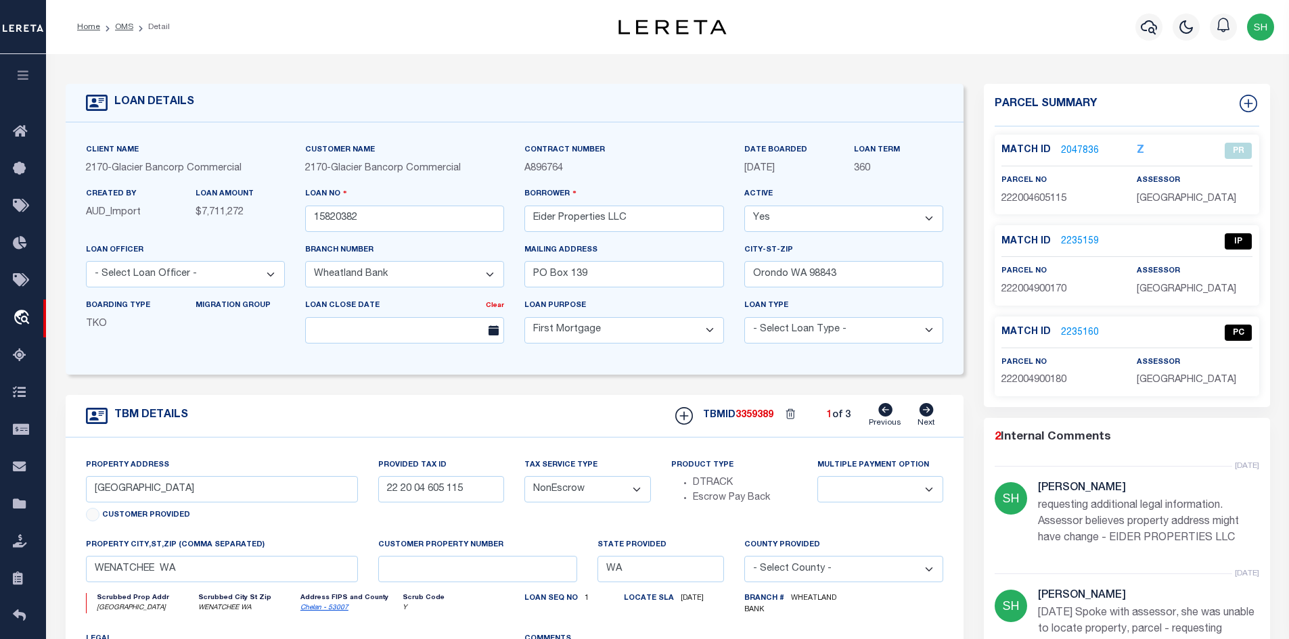
click at [1067, 235] on link "2235159" at bounding box center [1080, 242] width 38 height 14
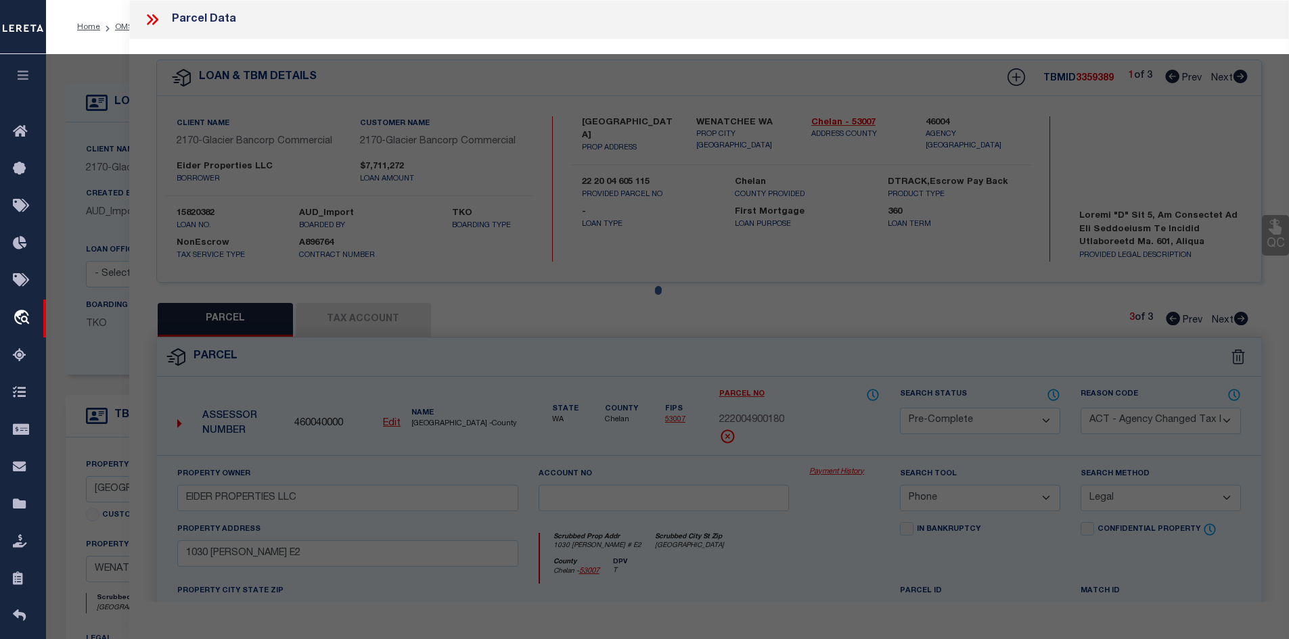
select select "AS"
select select
checkbox input "false"
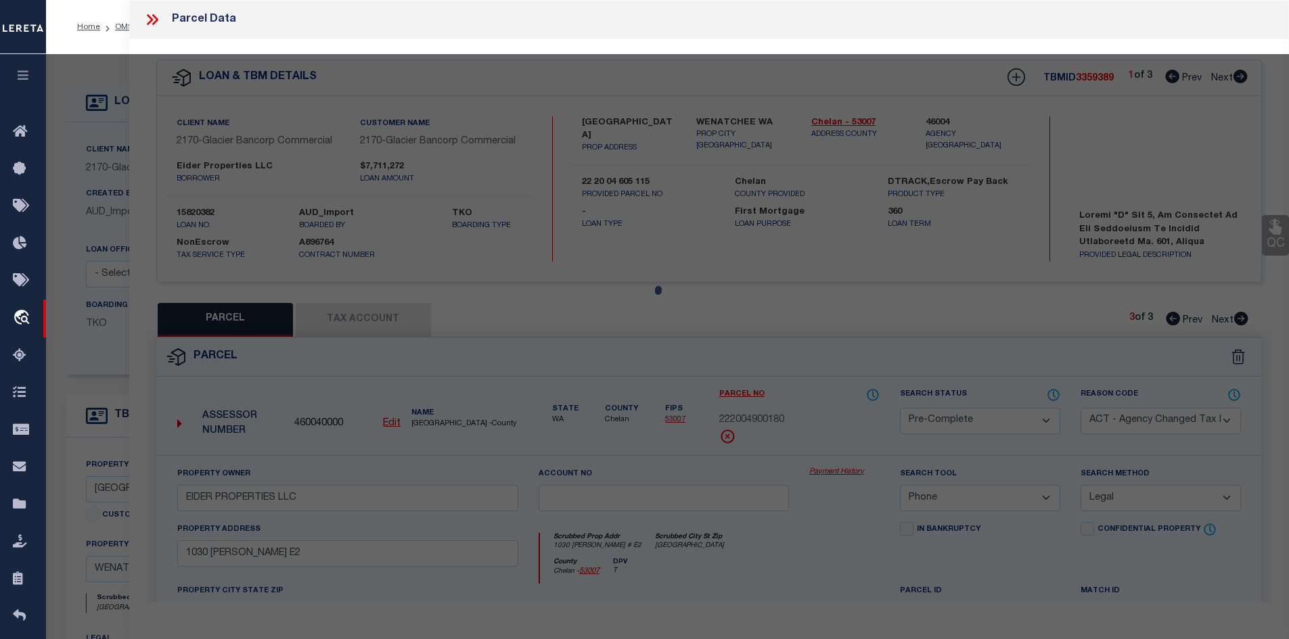
checkbox input "false"
select select "IP"
checkbox input "false"
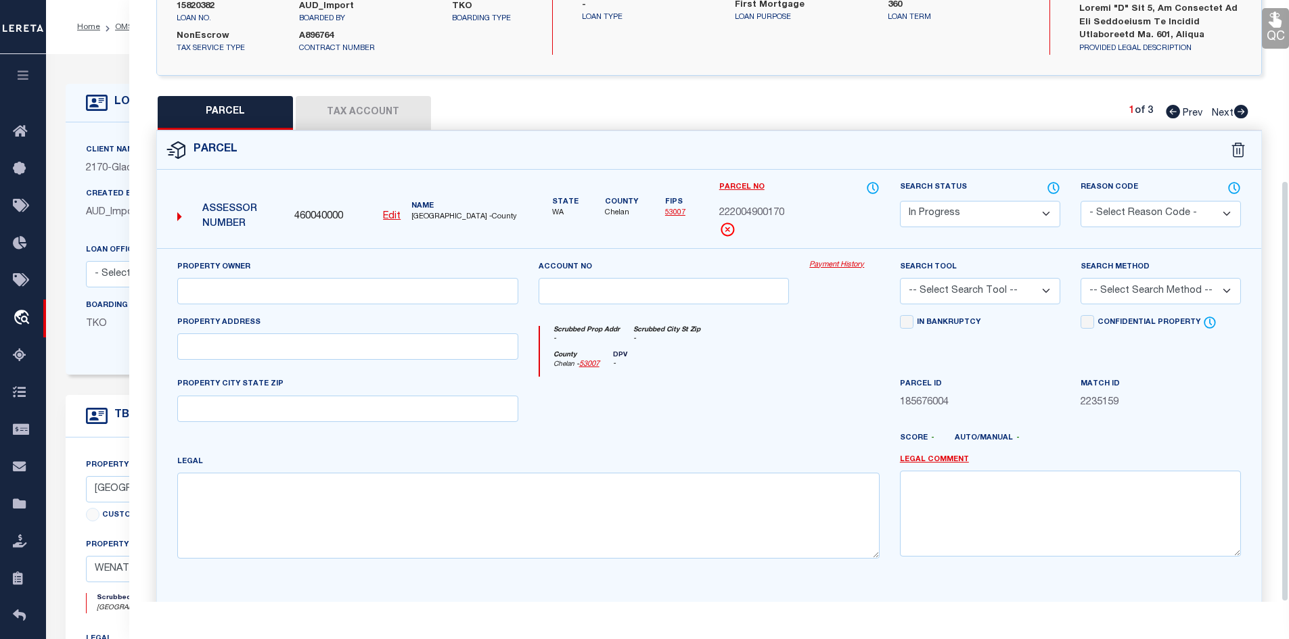
scroll to position [258, 0]
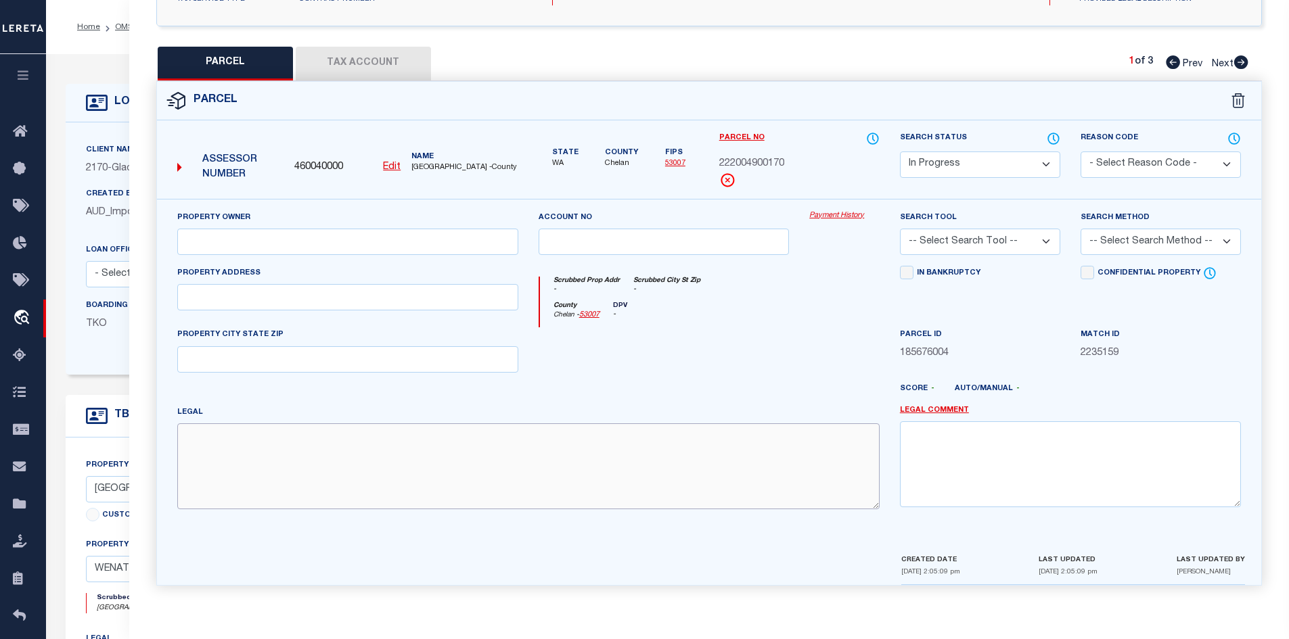
paste textarea "SPRINGWATER & PERSHING TOWNHOMES LOT 17 0.0500 ACRES"
type textarea "SPRINGWATER & PERSHING TOWNHOMES LOT 17 0.0500 ACRES"
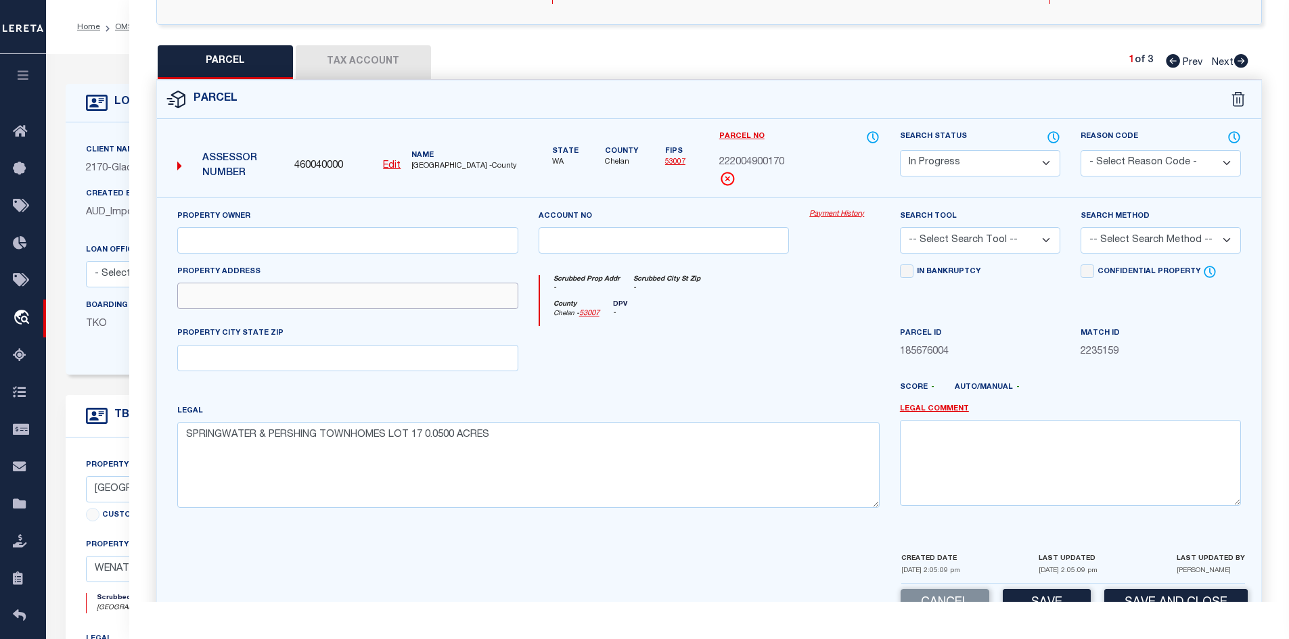
paste input "1030 FINCH LN E1"
type input "1030 FINCH LN E1"
paste input "KORFIATIS KOREY R & FLICKA R"
type input "KORFIATIS KOREY R & FLICKA R"
click at [216, 359] on input "text" at bounding box center [347, 358] width 341 height 26
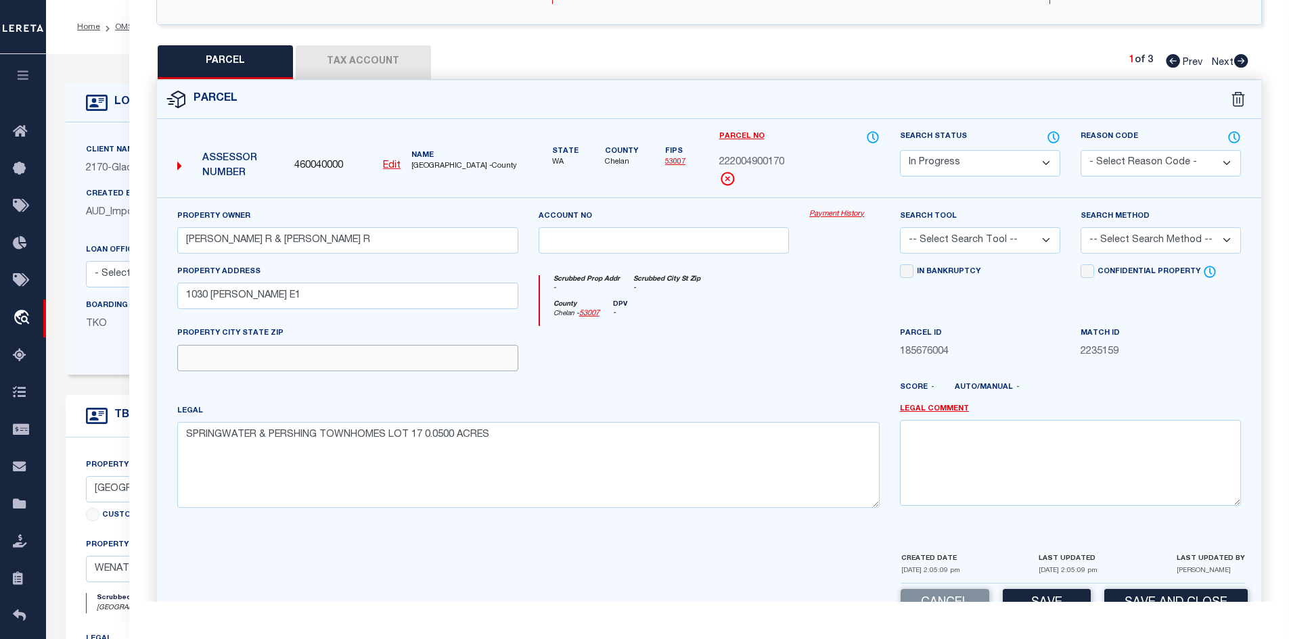
paste input "WENATCHEE, WA 98801"
type input "WENATCHEE, WA 98801"
click at [985, 166] on select "Automated Search Bad Parcel Complete Duplicate Parcel High Dollar Reporting In …" at bounding box center [980, 163] width 160 height 26
select select "PC"
click at [900, 150] on select "Automated Search Bad Parcel Complete Duplicate Parcel High Dollar Reporting In …" at bounding box center [980, 163] width 160 height 26
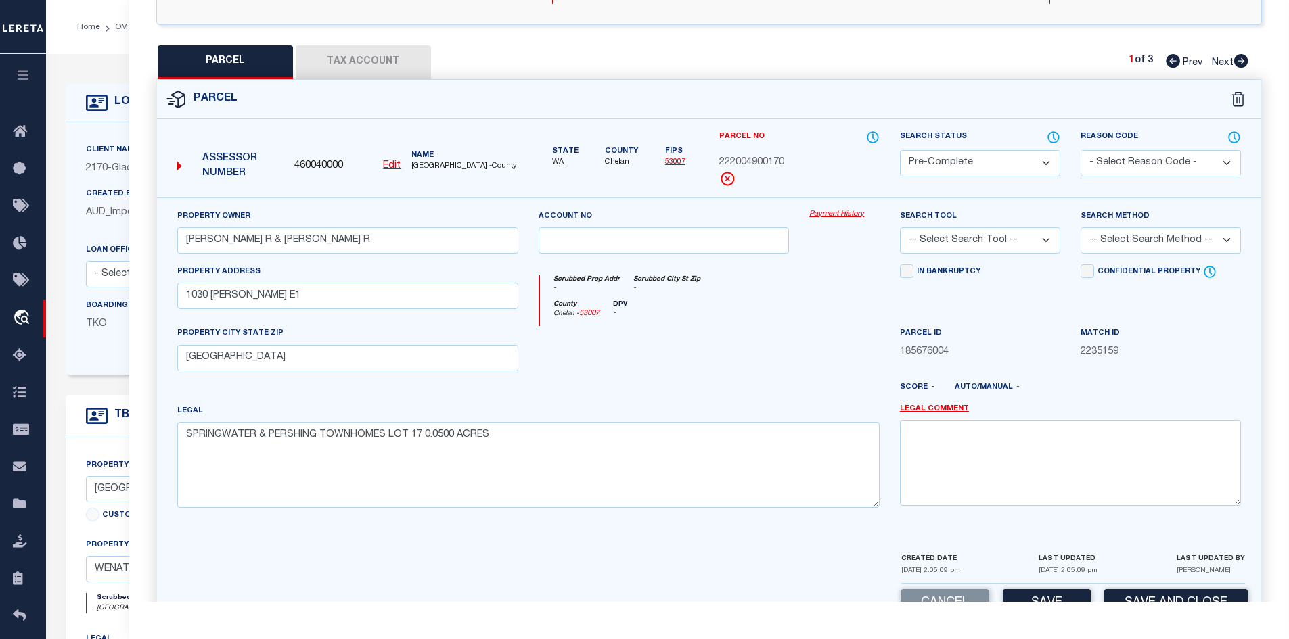
click at [1109, 168] on select "- Select Reason Code - 099 - Other (Provide additional detail) ACT - Agency Cha…" at bounding box center [1160, 163] width 160 height 26
select select "ACT"
click at [1080, 150] on select "- Select Reason Code - 099 - Other (Provide additional detail) ACT - Agency Cha…" at bounding box center [1160, 163] width 160 height 26
click at [984, 246] on select "-- Select Search Tool -- 3rd Party Website Agency File Agency Website ATLS CNV-…" at bounding box center [980, 240] width 160 height 26
select select "PHN"
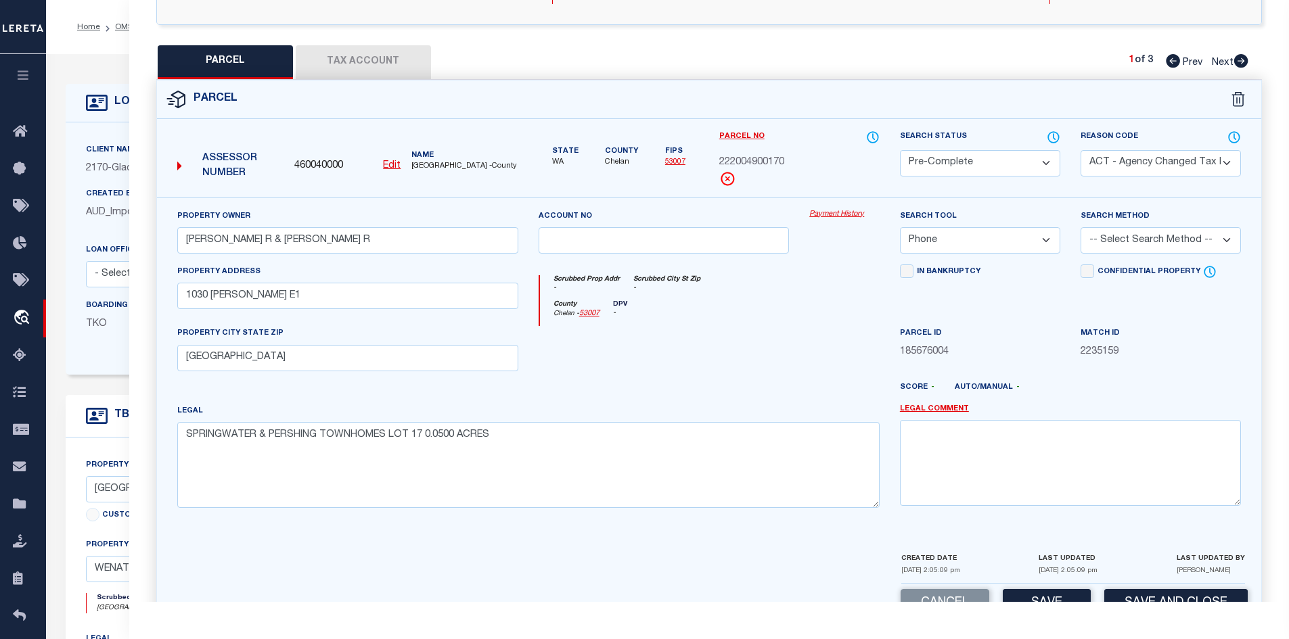
click at [900, 227] on select "-- Select Search Tool -- 3rd Party Website Agency File Agency Website ATLS CNV-…" at bounding box center [980, 240] width 160 height 26
click at [1096, 244] on select "-- Select Search Method -- Property Address Legal Liability Info Provided" at bounding box center [1160, 240] width 160 height 26
select select "LEG"
click at [1080, 227] on select "-- Select Search Method -- Property Address Legal Liability Info Provided" at bounding box center [1160, 240] width 160 height 26
click at [862, 352] on div at bounding box center [844, 353] width 91 height 55
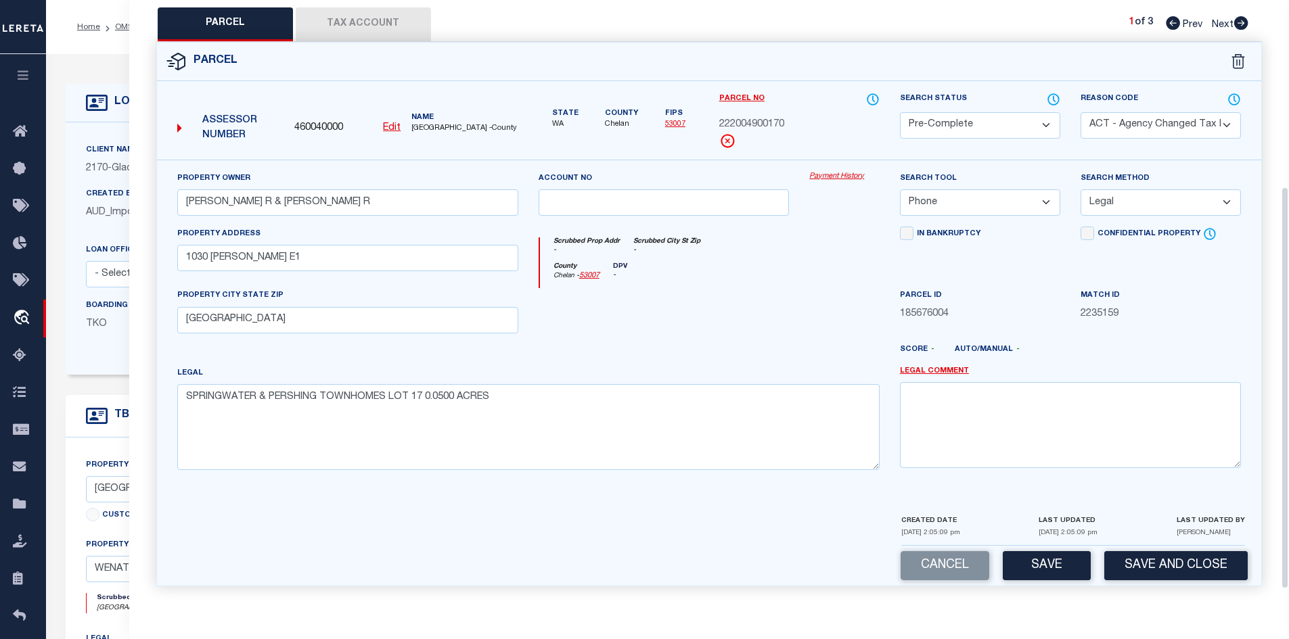
scroll to position [298, 0]
click at [1055, 568] on button "Save" at bounding box center [1046, 565] width 88 height 29
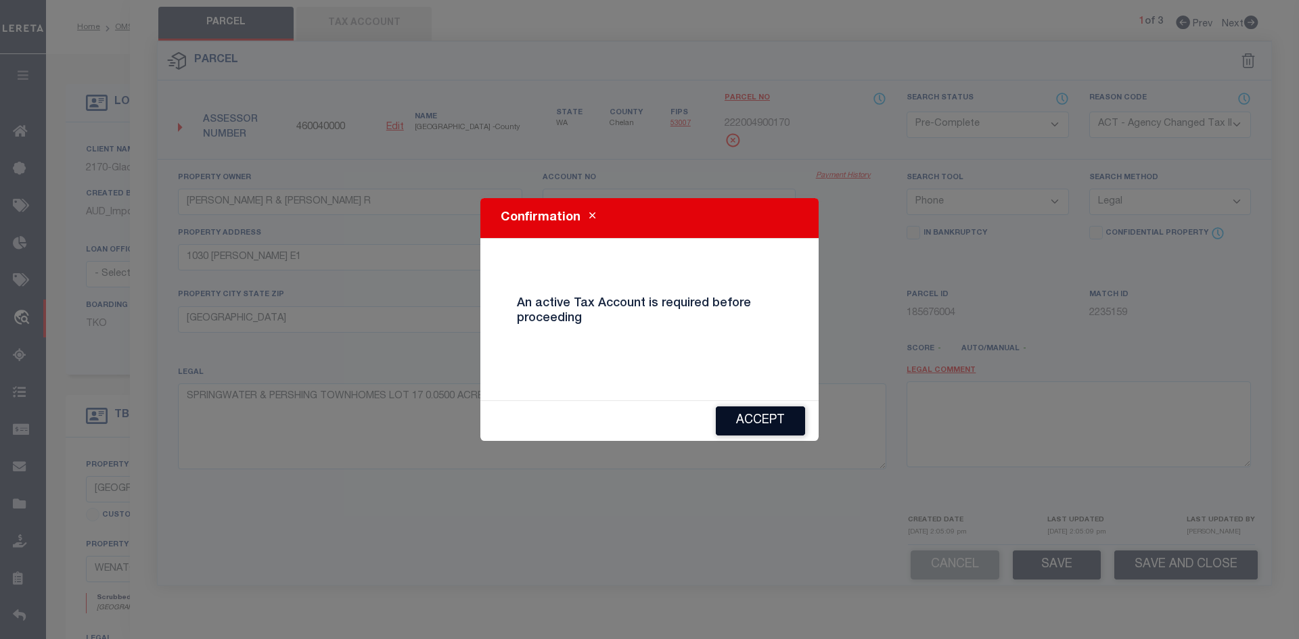
click at [745, 409] on button "Accept" at bounding box center [760, 421] width 89 height 29
select select "AS"
select select
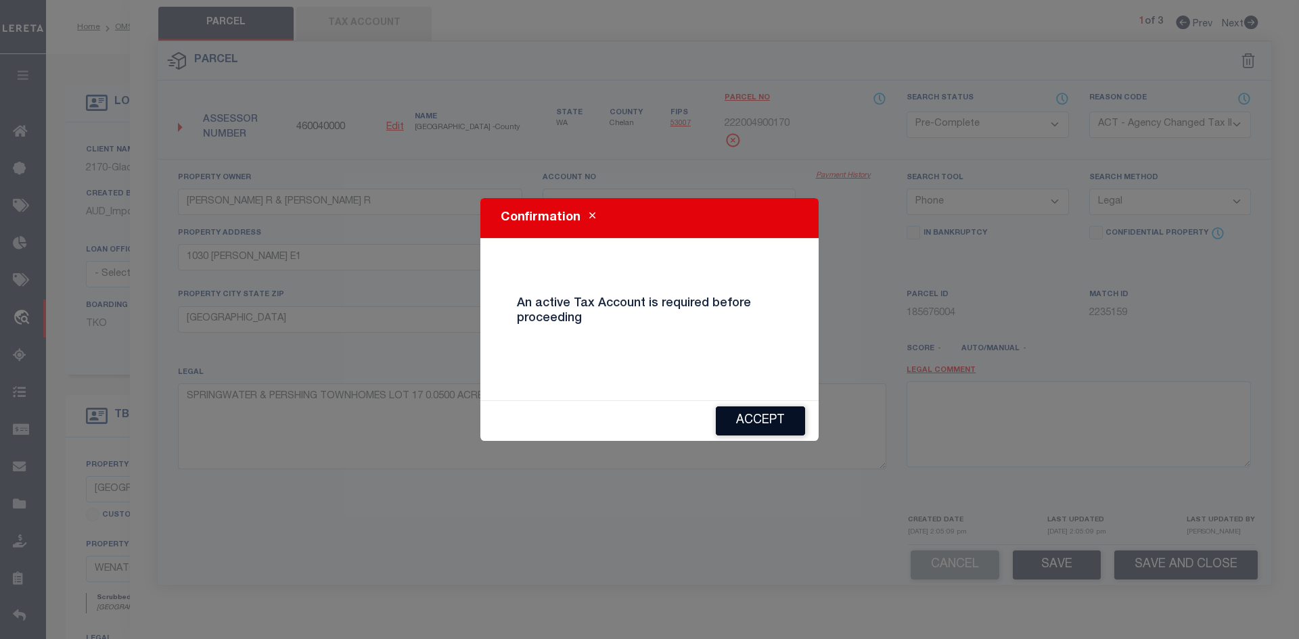
checkbox input "false"
select select "IP"
checkbox input "false"
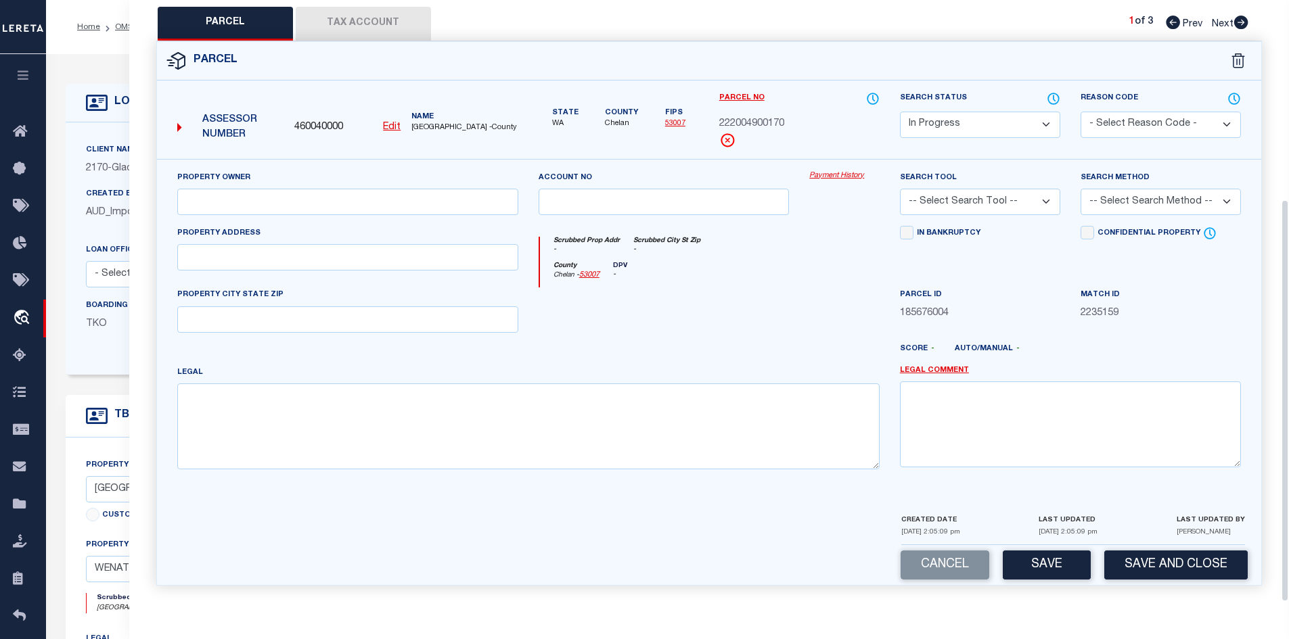
click at [390, 13] on button "Tax Account" at bounding box center [363, 24] width 135 height 34
select select "100"
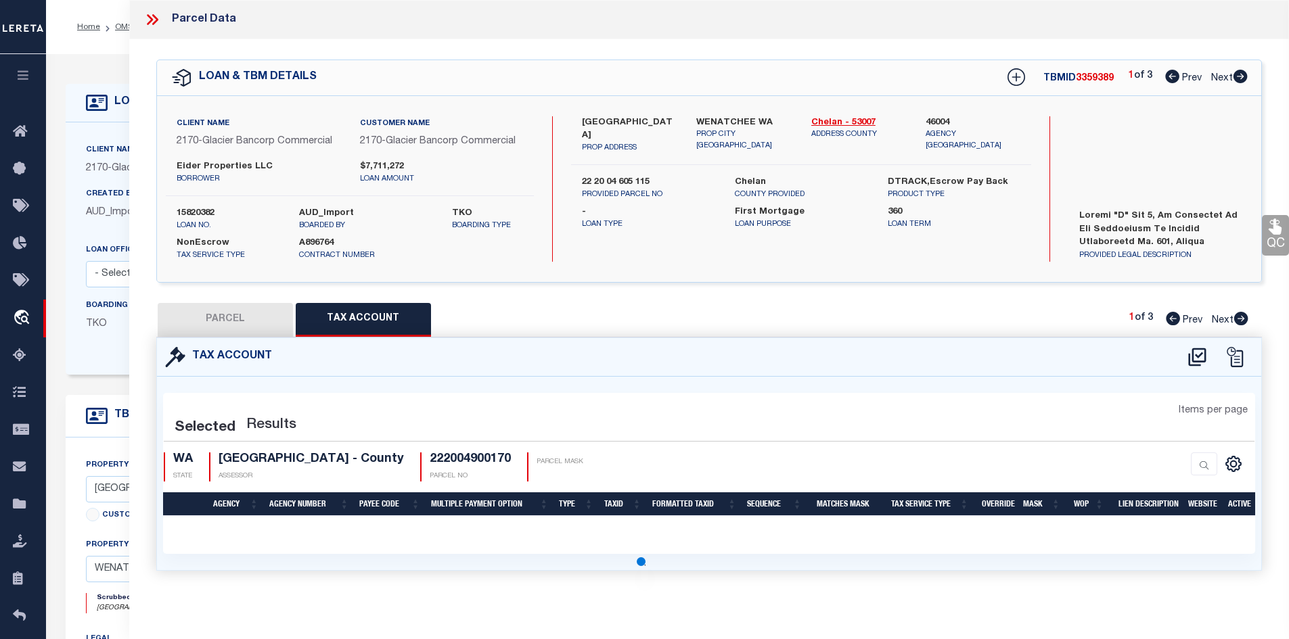
select select "100"
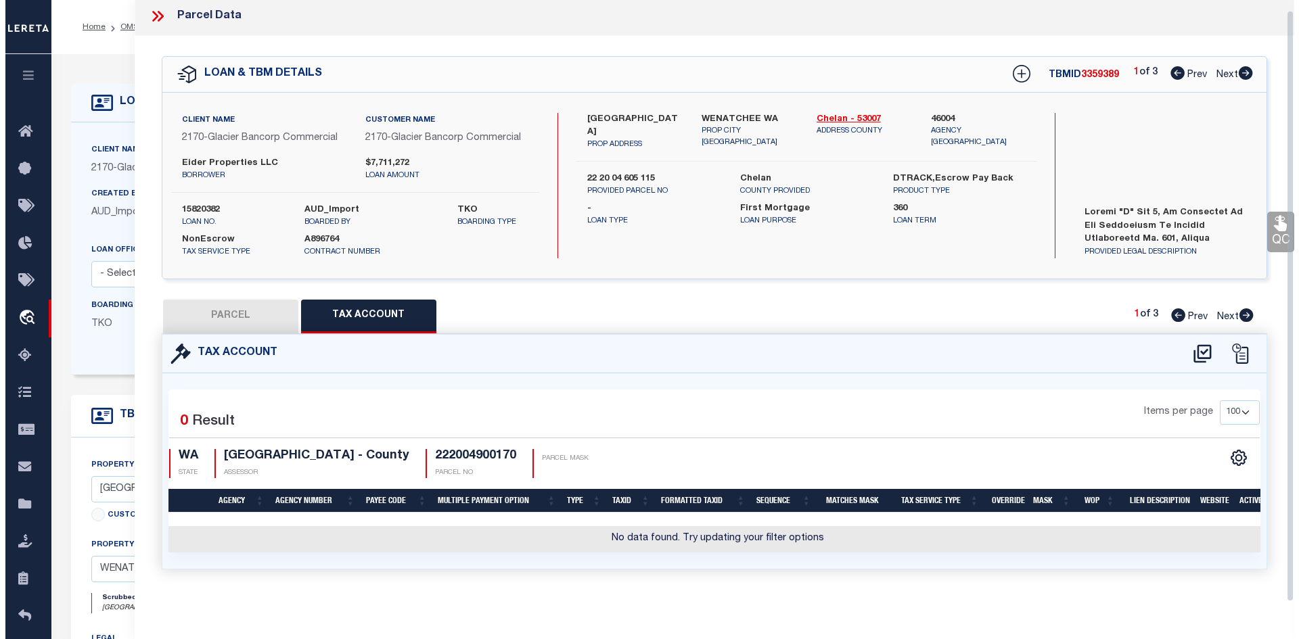
scroll to position [10, 0]
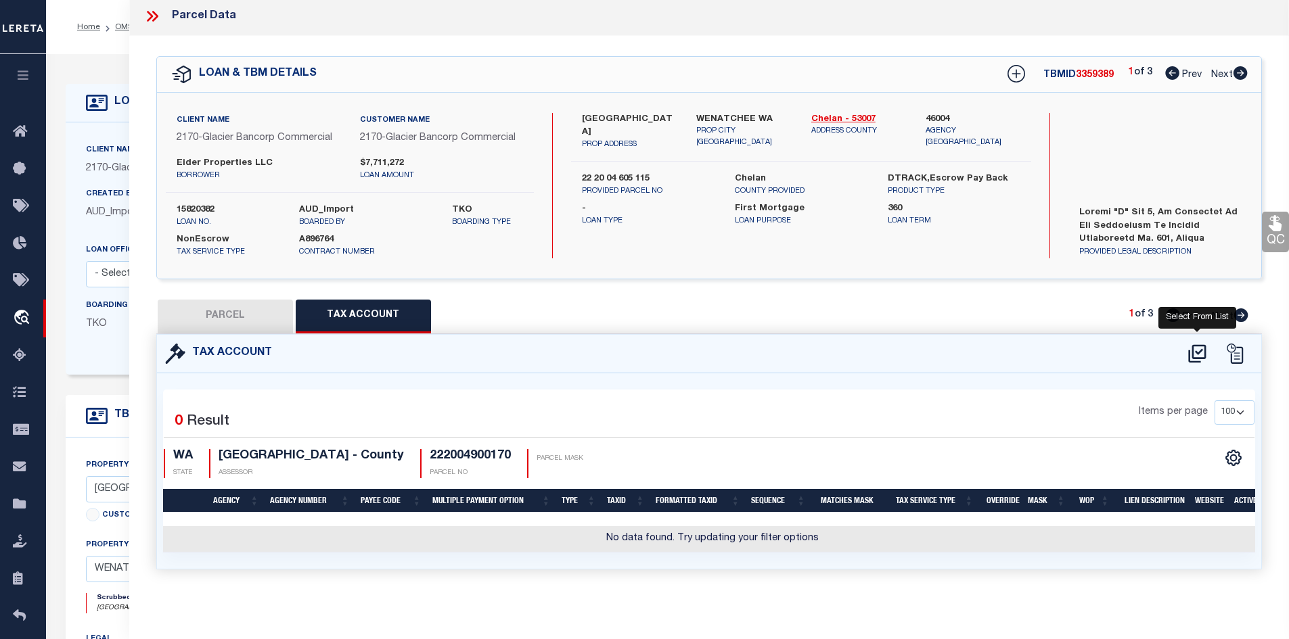
click at [1193, 346] on icon at bounding box center [1197, 354] width 22 height 22
select select "100"
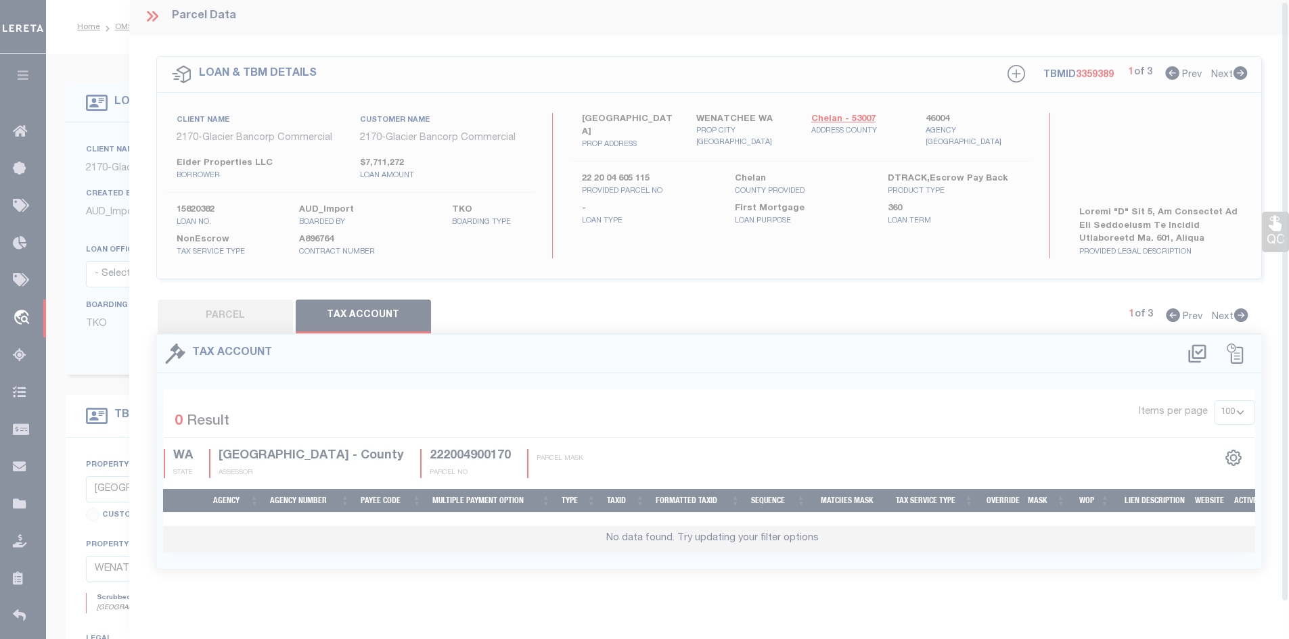
select select "100"
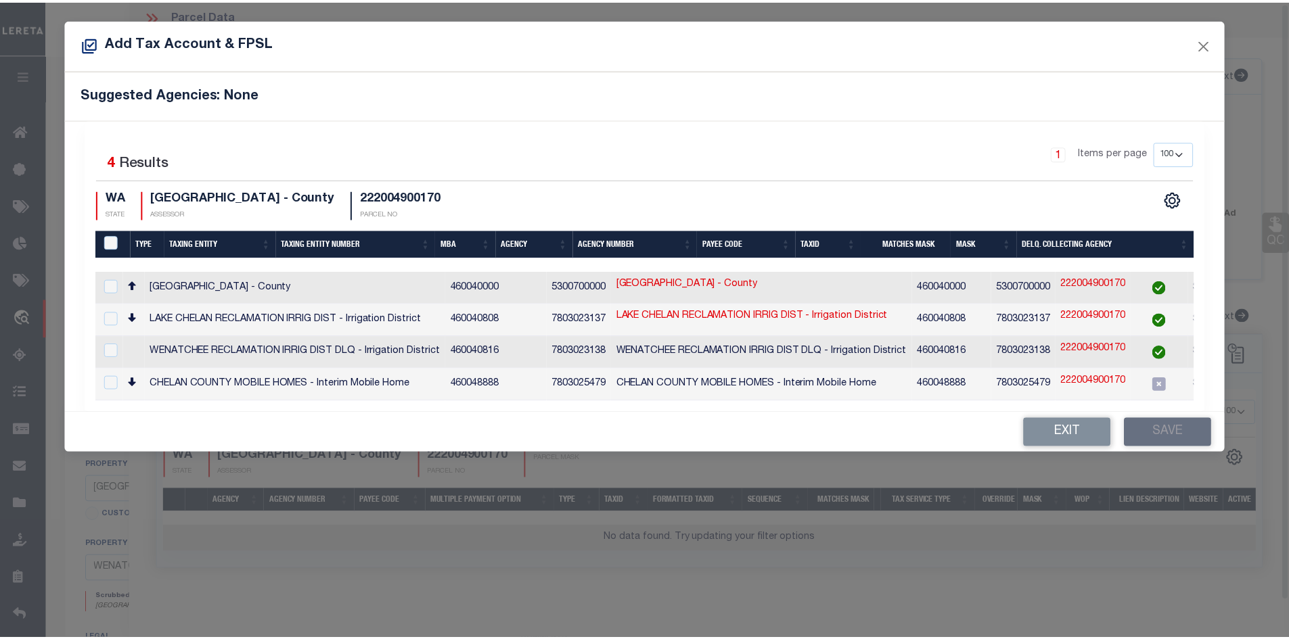
scroll to position [1, 0]
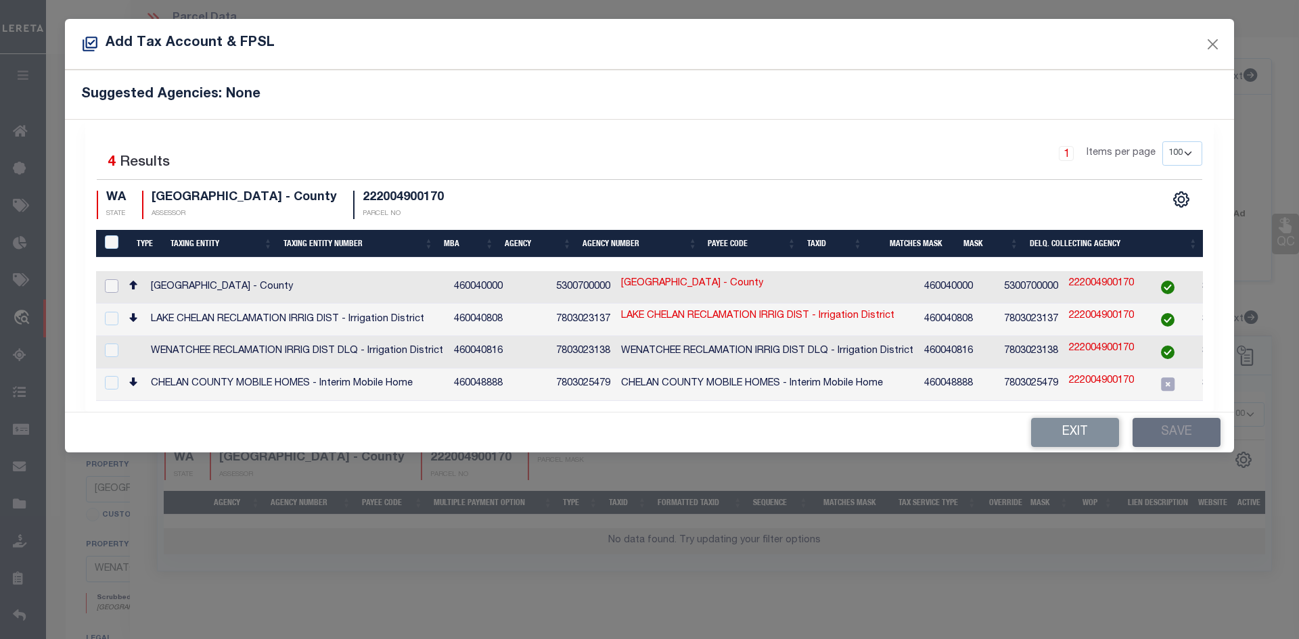
click at [112, 283] on input "checkbox" at bounding box center [112, 286] width 14 height 14
checkbox input "true"
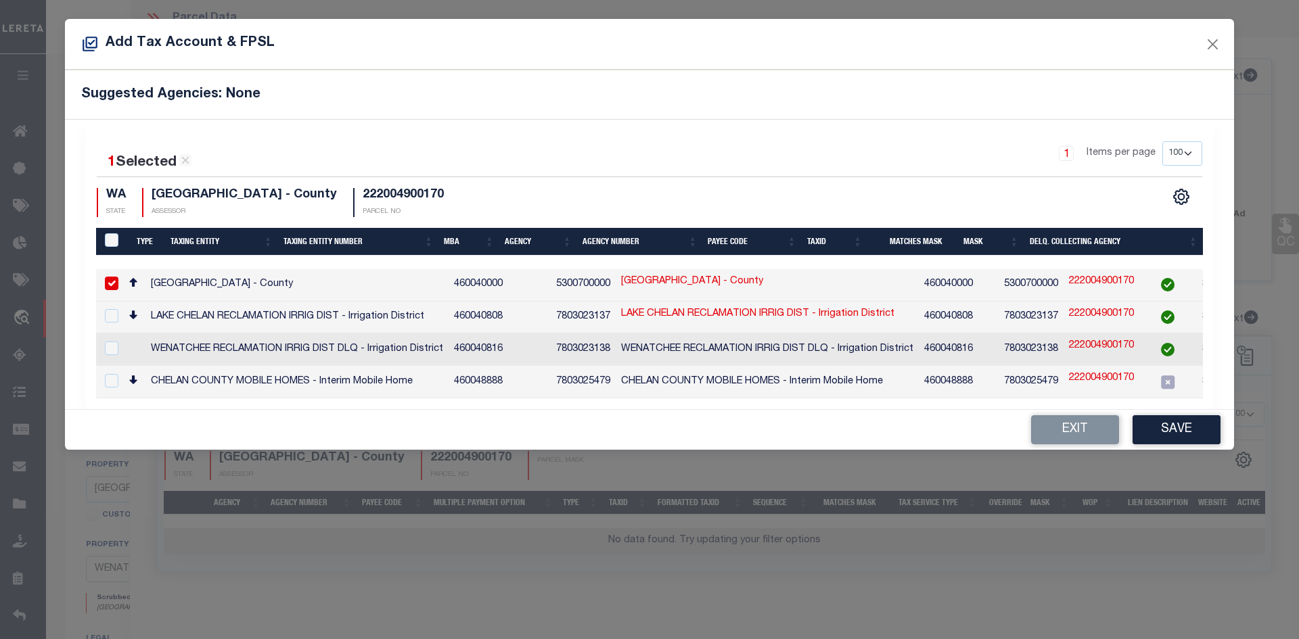
drag, startPoint x: 1193, startPoint y: 428, endPoint x: 930, endPoint y: 419, distance: 262.6
click at [1192, 428] on button "Save" at bounding box center [1176, 429] width 88 height 29
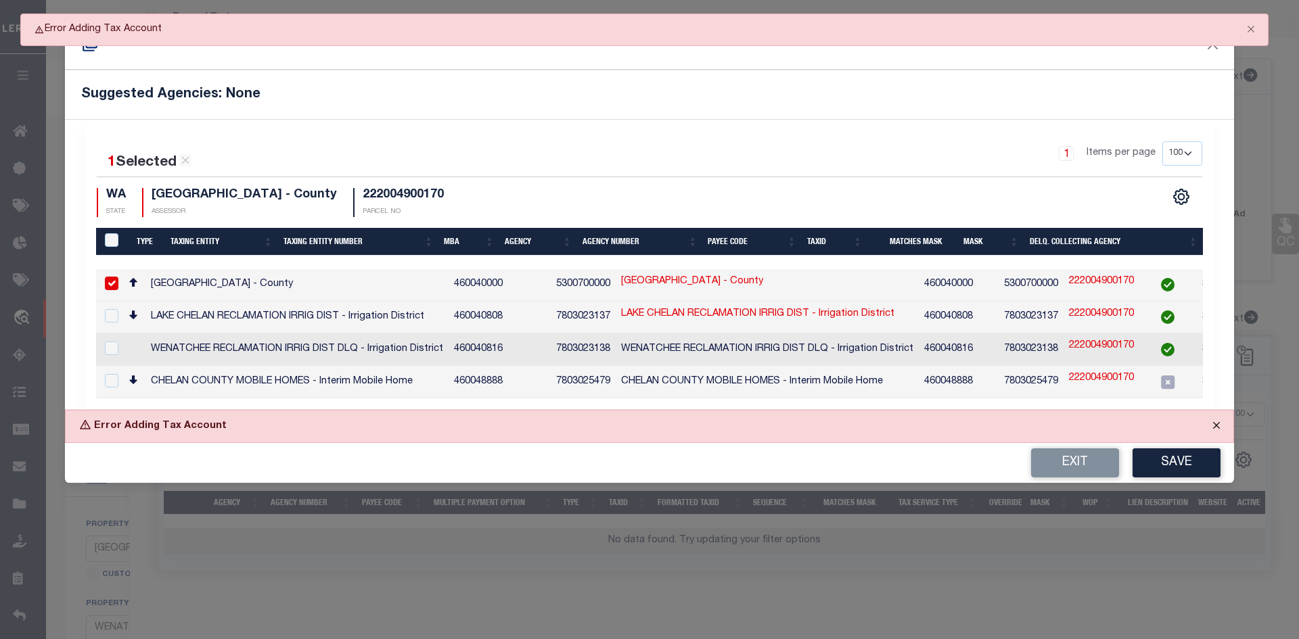
click at [1222, 426] on button "Close" at bounding box center [1216, 426] width 34 height 30
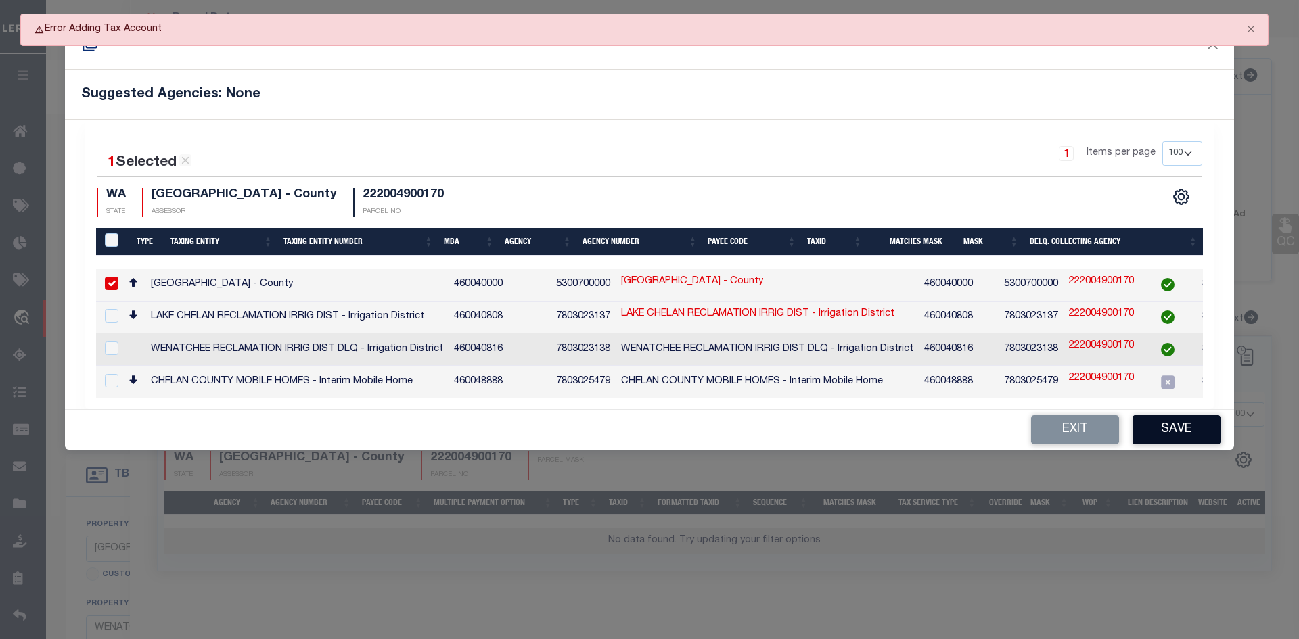
click at [1166, 439] on button "Save" at bounding box center [1176, 429] width 88 height 29
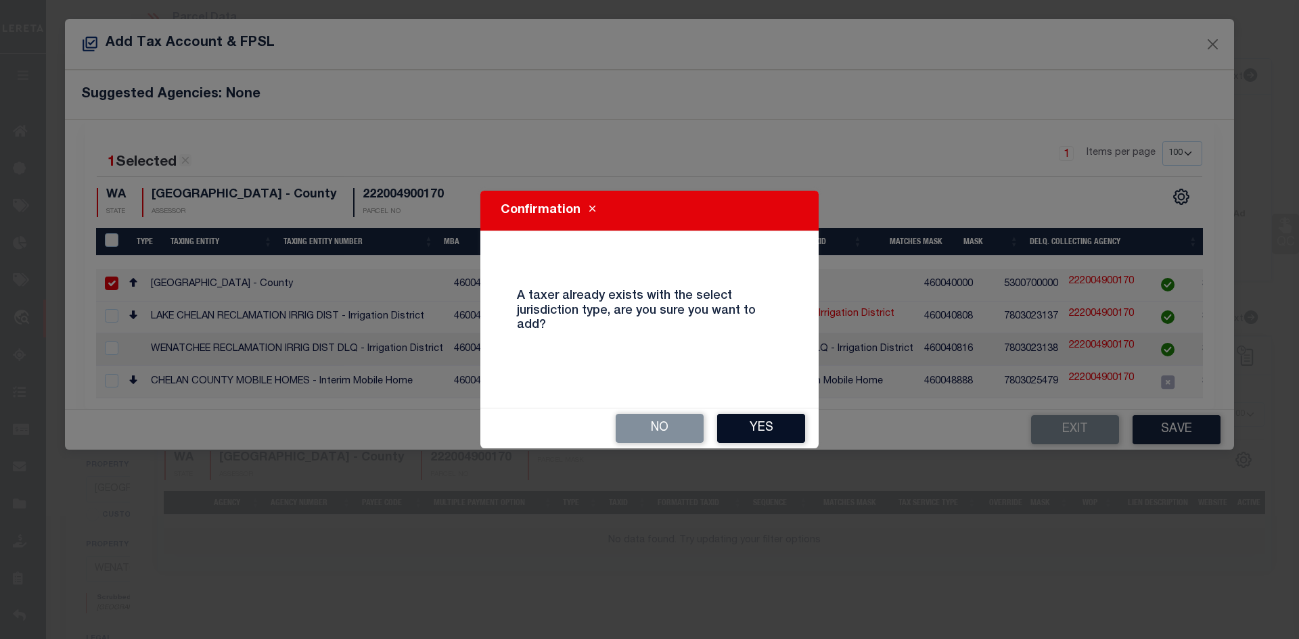
click at [750, 426] on button "Yes" at bounding box center [761, 428] width 88 height 29
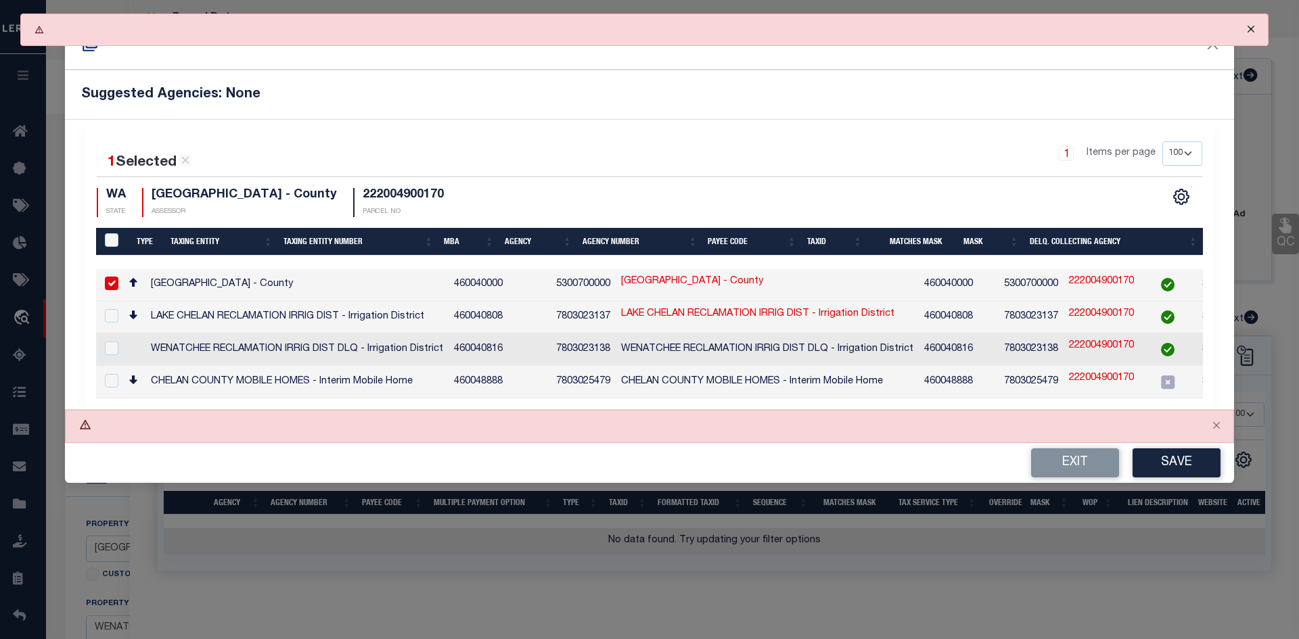
click at [1246, 28] on button "Close" at bounding box center [1251, 29] width 34 height 30
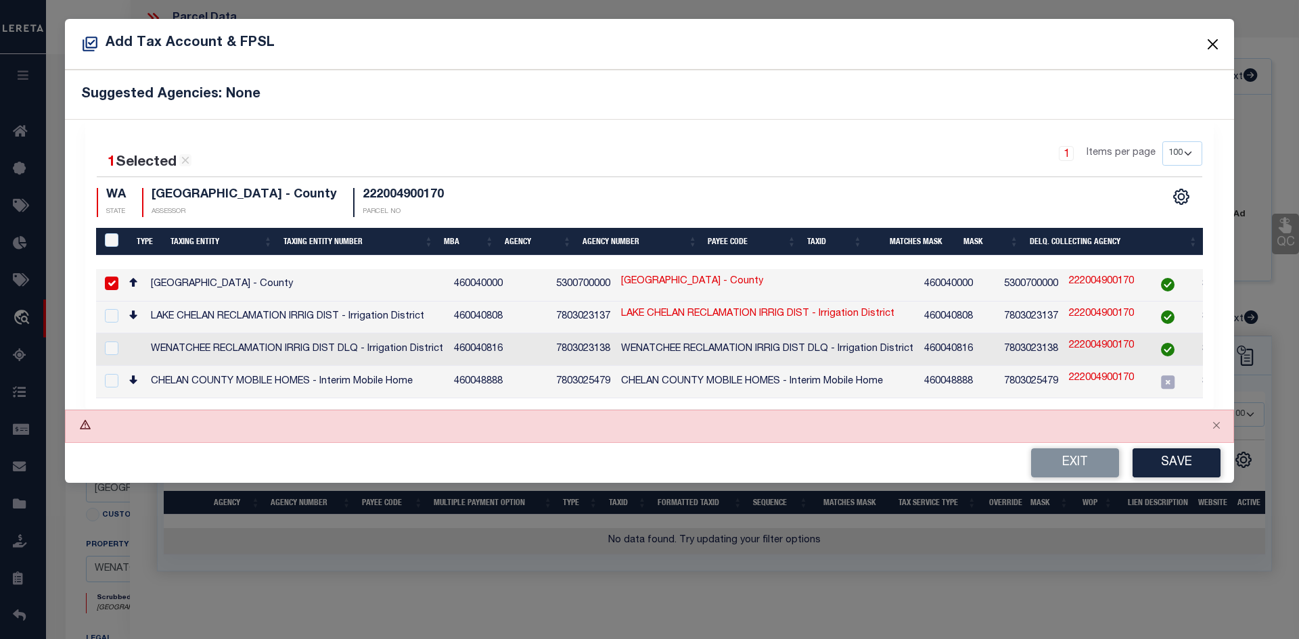
click at [1214, 42] on button "Close" at bounding box center [1213, 44] width 18 height 18
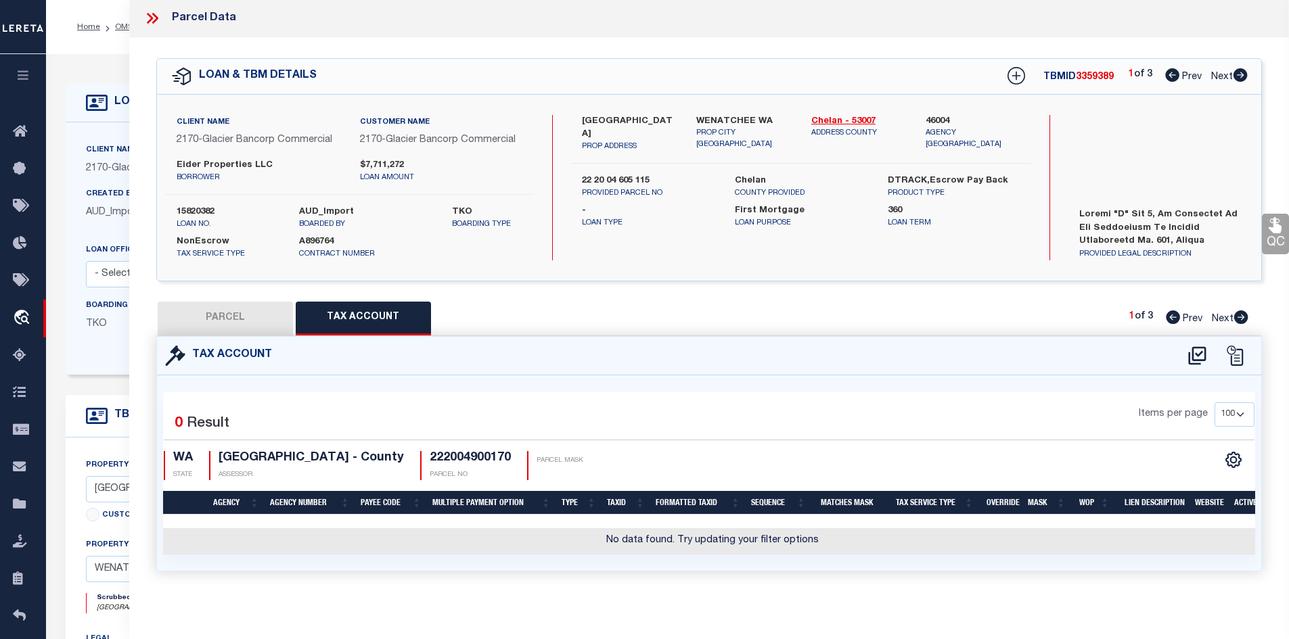
drag, startPoint x: 644, startPoint y: 282, endPoint x: 634, endPoint y: 283, distance: 9.6
click at [643, 287] on div "QC QC QC" at bounding box center [709, 321] width 1160 height 566
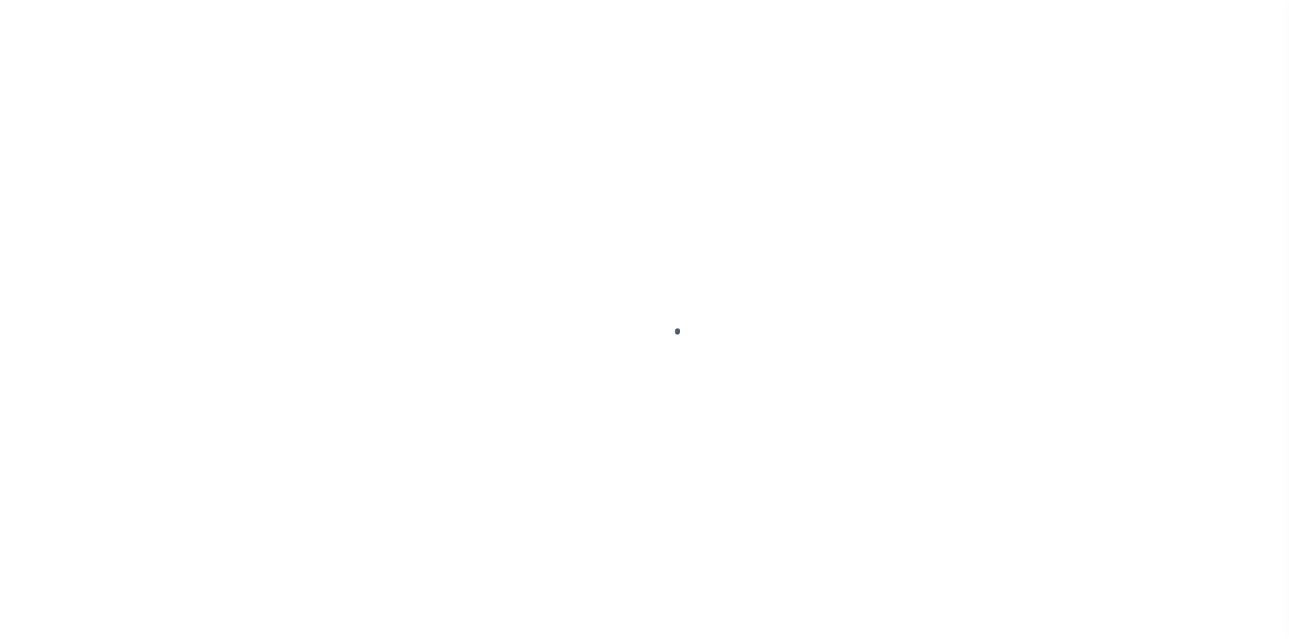
type input "15820382"
type input "Eider Properties LLC"
select select
type input "PO Box 139"
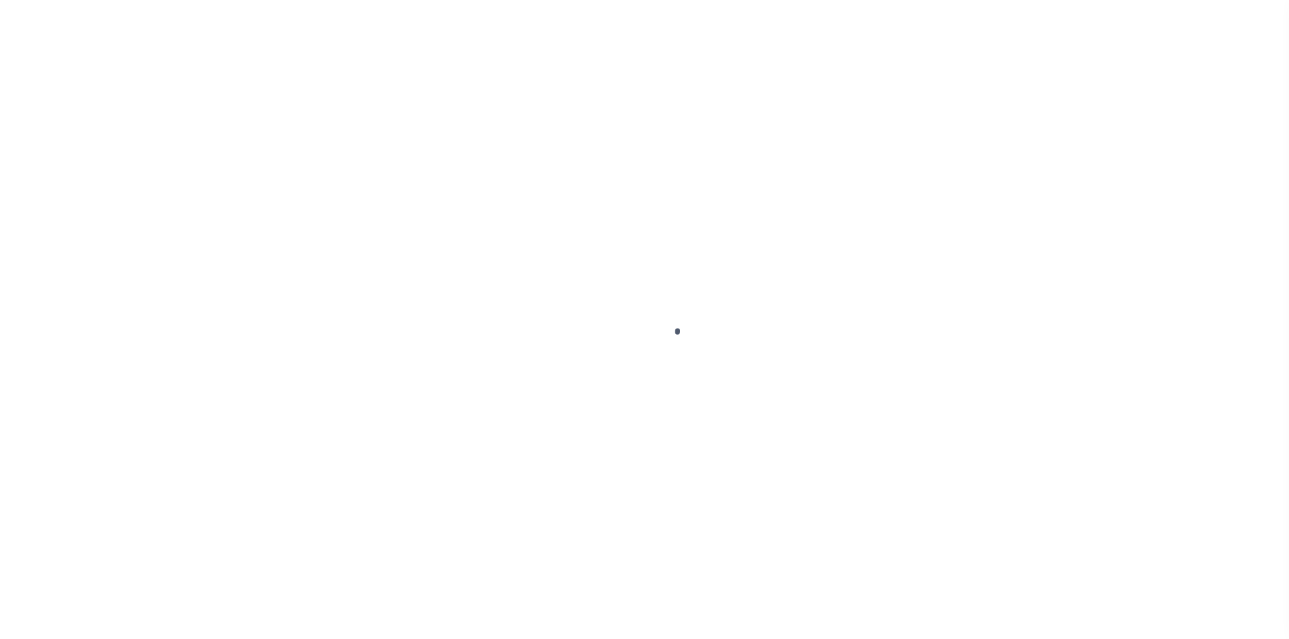
type input "Orondo WA 98843"
select select "10"
select select "NonEscrow"
type input "1603 SPRINGWATER AVE"
type input "22 20 04 605 115"
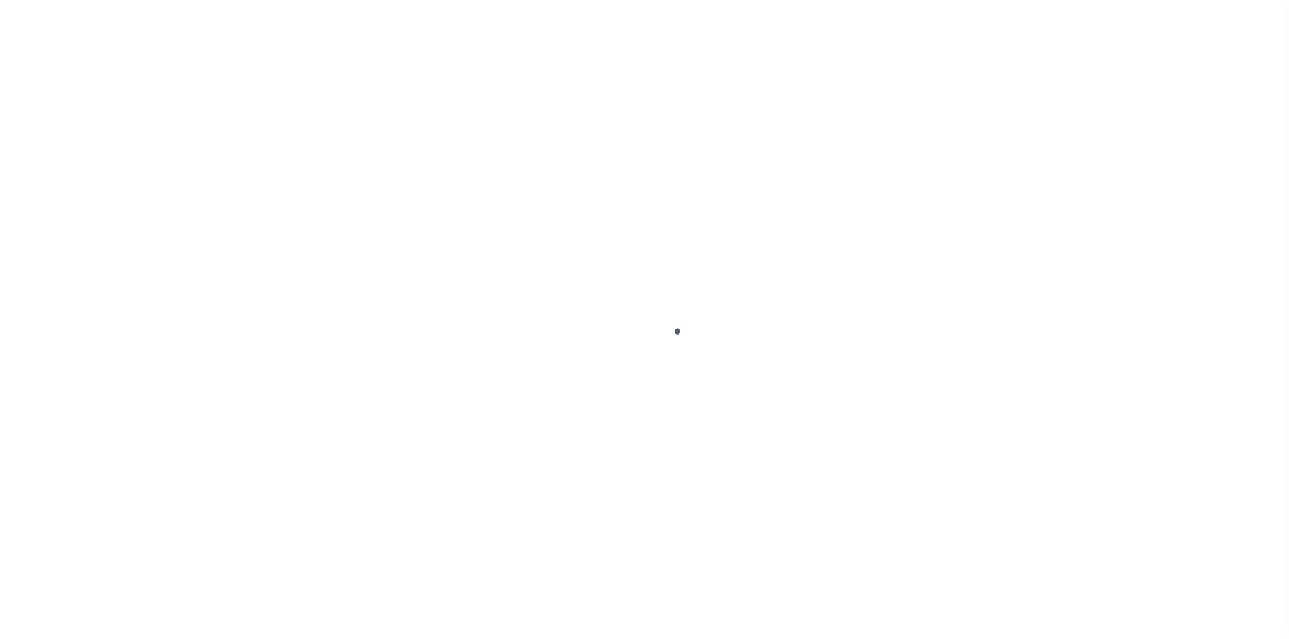
select select
type input "WENATCHEE WA"
type input "WA"
select select
type textarea "Parcel "A" Lut 1, as described in and delineated un Dunning Subdivision No. 175…"
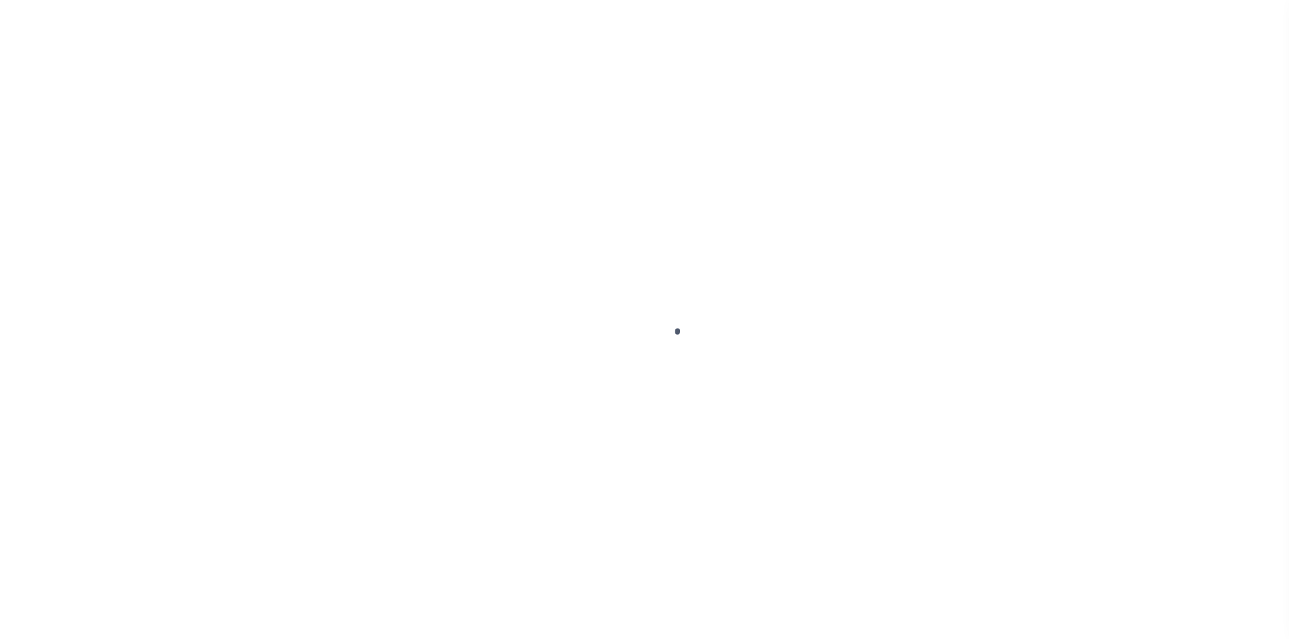
select select "17097"
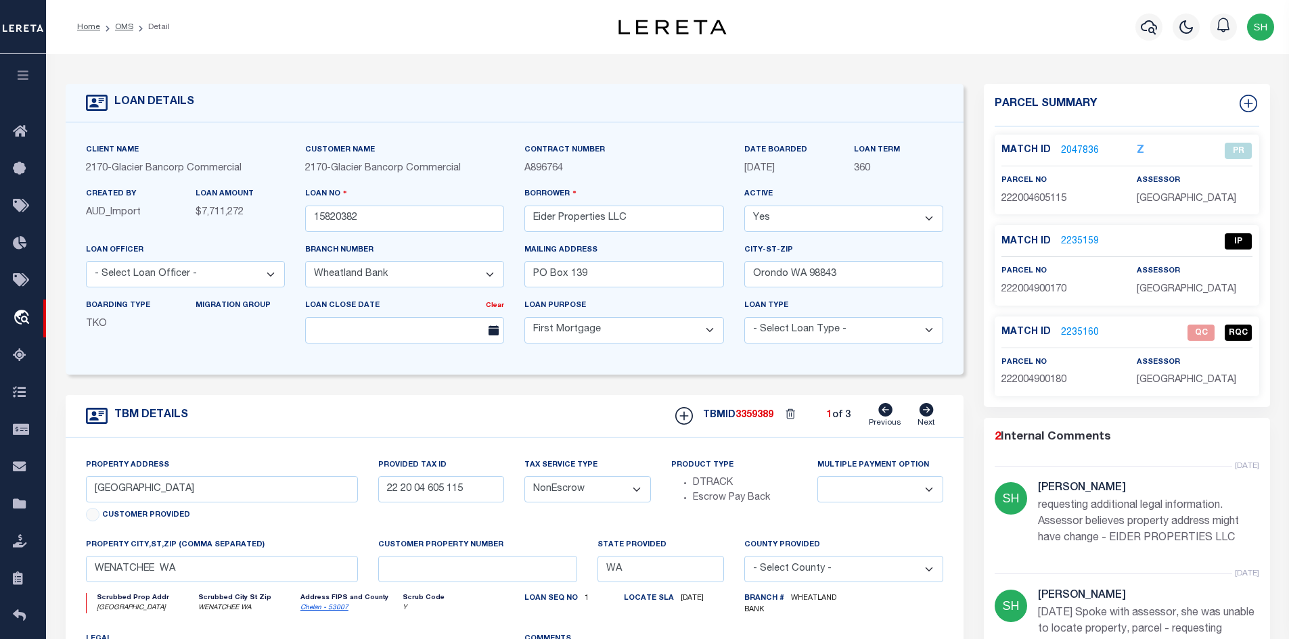
click at [1071, 325] on div "Match ID 2235160 QC RQC" at bounding box center [1126, 333] width 271 height 16
click at [1074, 329] on link "2235160" at bounding box center [1080, 333] width 38 height 14
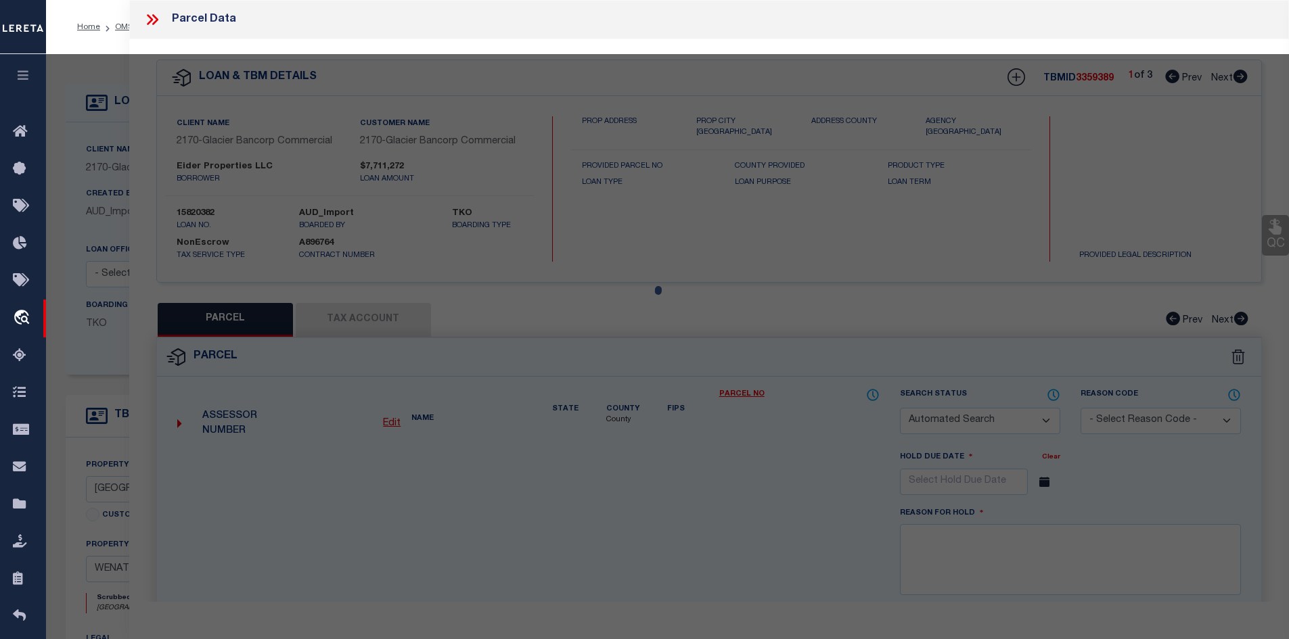
checkbox input "false"
select select "QC"
select select "ACT"
type input "EIDER PROPERTIES LLC"
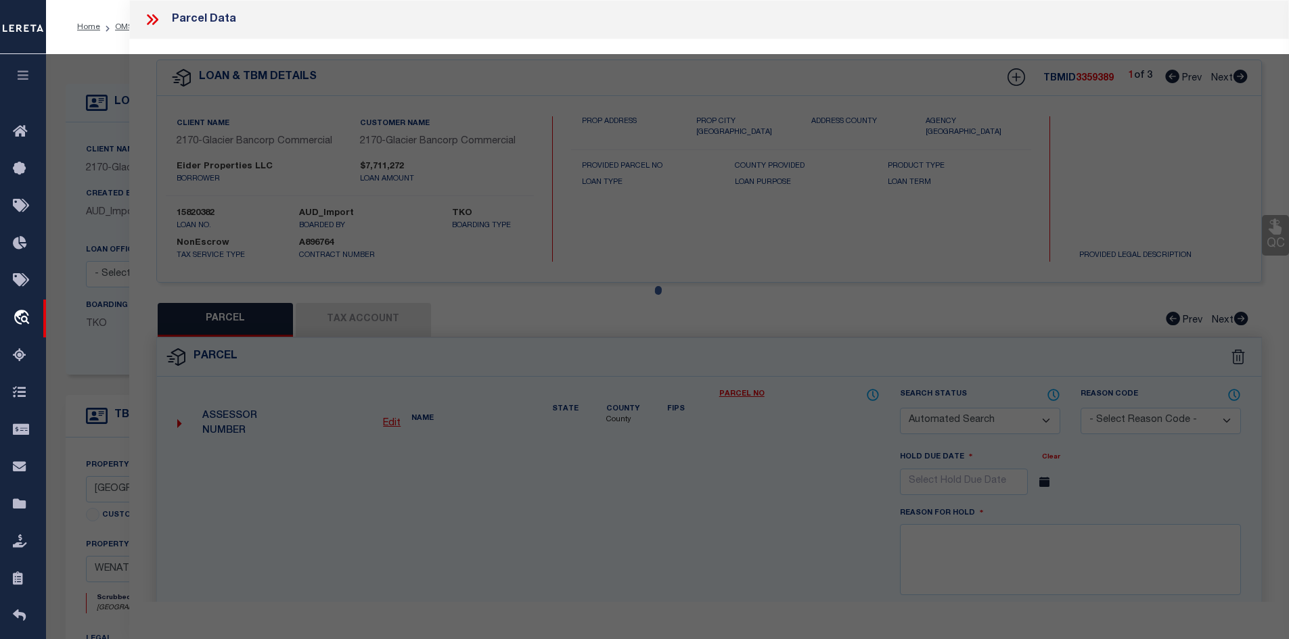
select select "PHN"
select select "LEG"
type input "1030 FINCH LN E2"
type input "WENATCHEE, WA 98801"
type textarea "SPRINGWATER & PERSHING TOWNHOMES LOT 18 0.0400 ACRES"
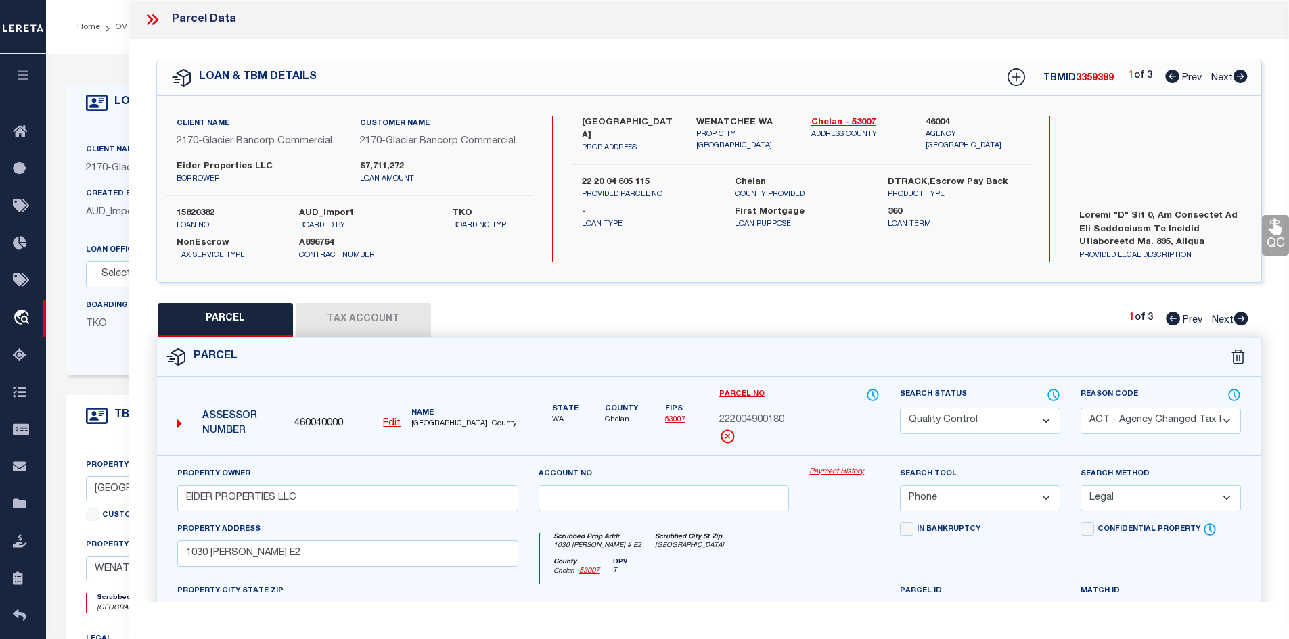
click at [384, 321] on button "Tax Account" at bounding box center [363, 320] width 135 height 34
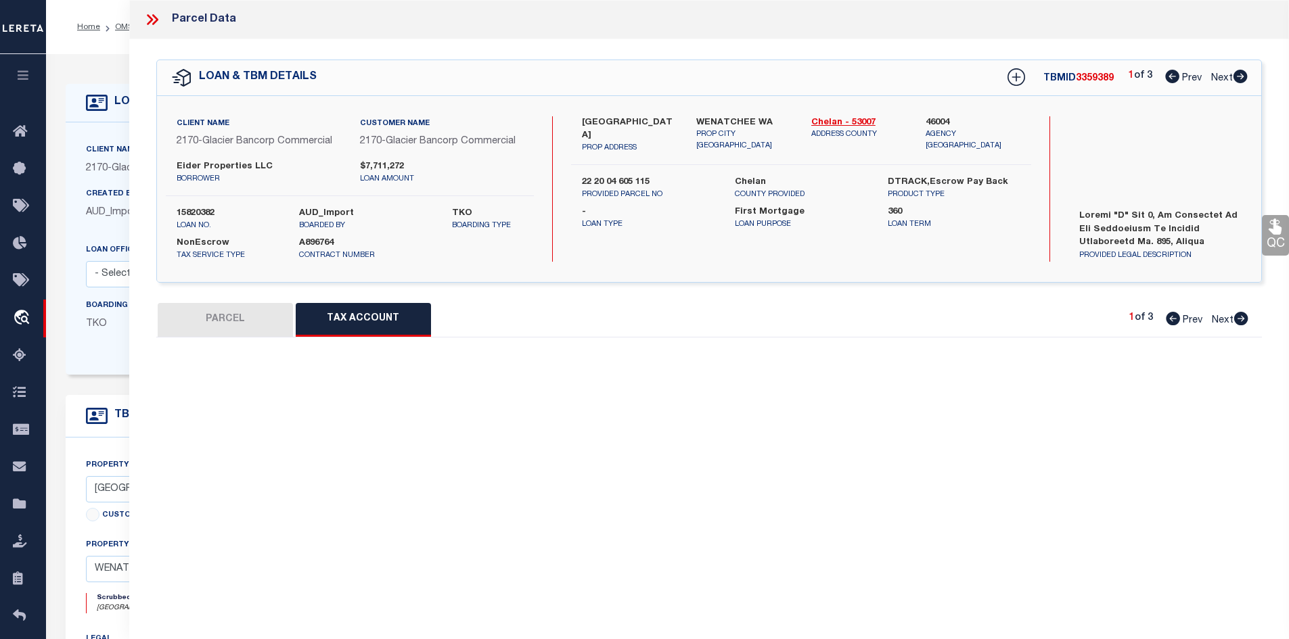
select select "100"
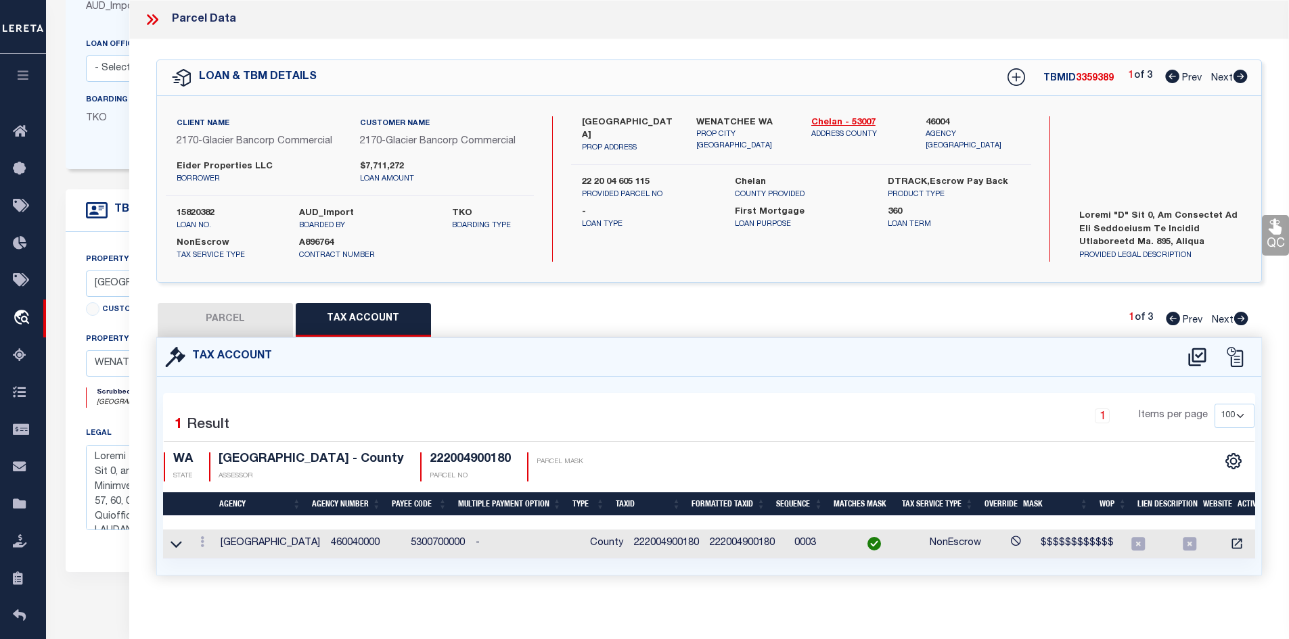
scroll to position [203, 0]
drag, startPoint x: 237, startPoint y: 317, endPoint x: 536, endPoint y: 365, distance: 303.6
click at [237, 318] on button "PARCEL" at bounding box center [225, 320] width 135 height 34
select select "AS"
select select
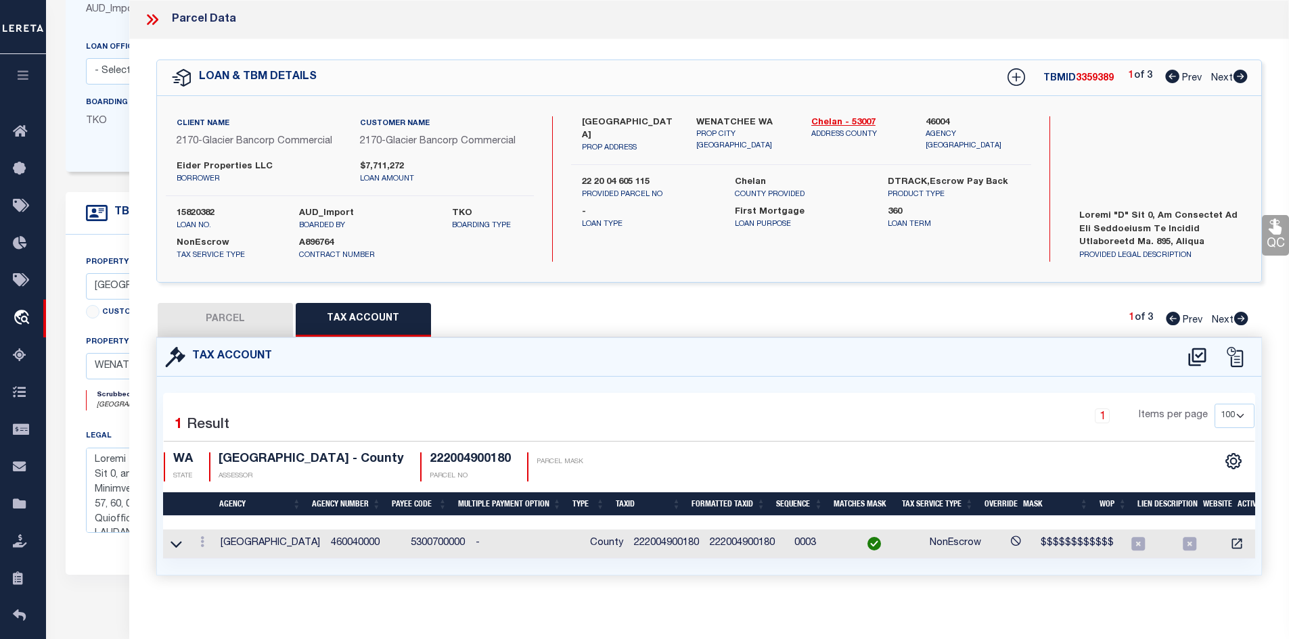
select select
checkbox input "false"
select select "QC"
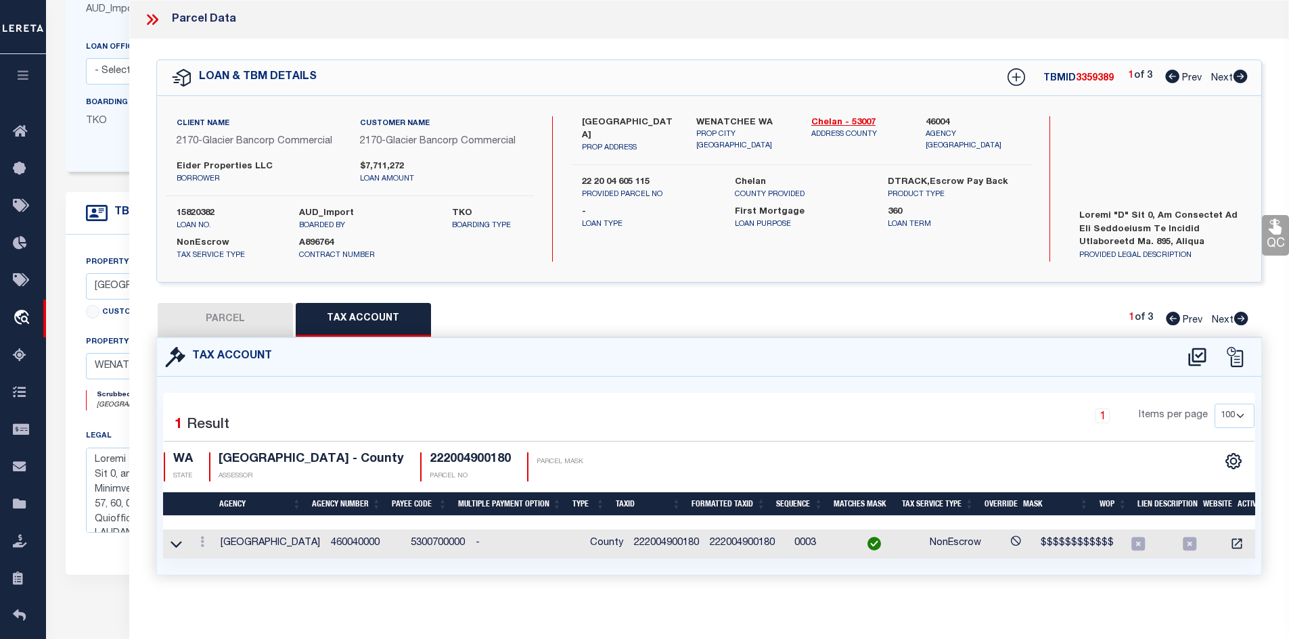
select select "ACT"
type input "EIDER PROPERTIES LLC"
select select "PHN"
select select "LEG"
type input "1030 FINCH LN E2"
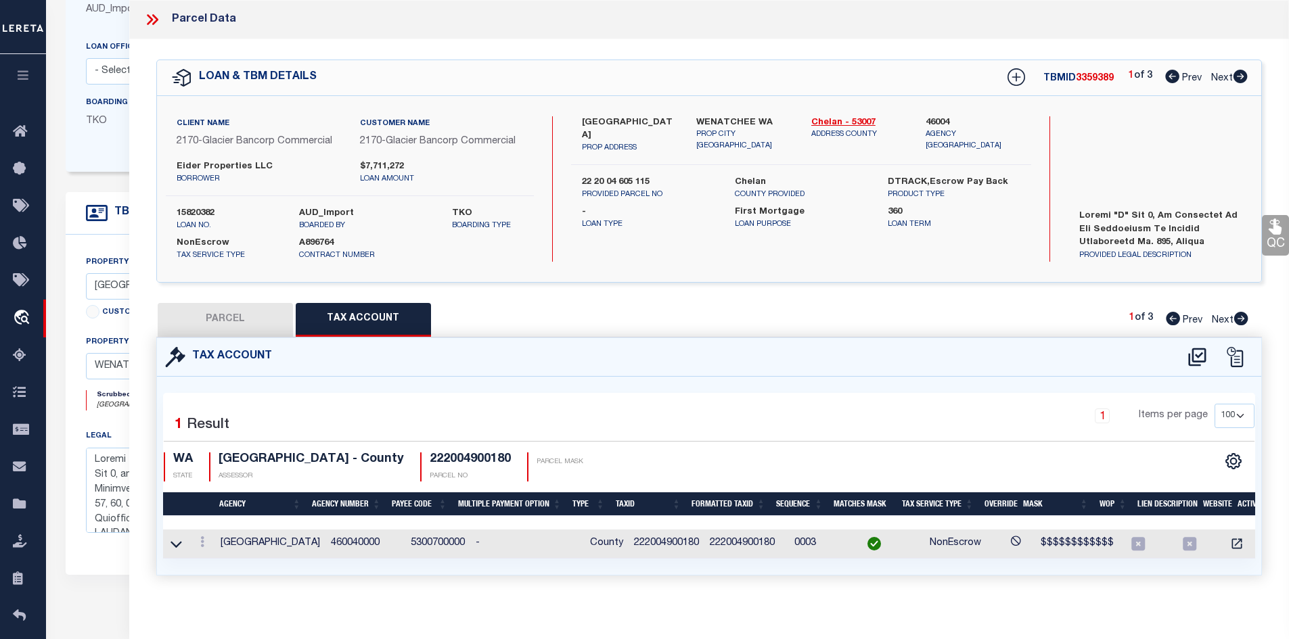
type input "WENATCHEE, WA 98801"
type textarea "SPRINGWATER & PERSHING TOWNHOMES LOT 18 0.0400 ACRES"
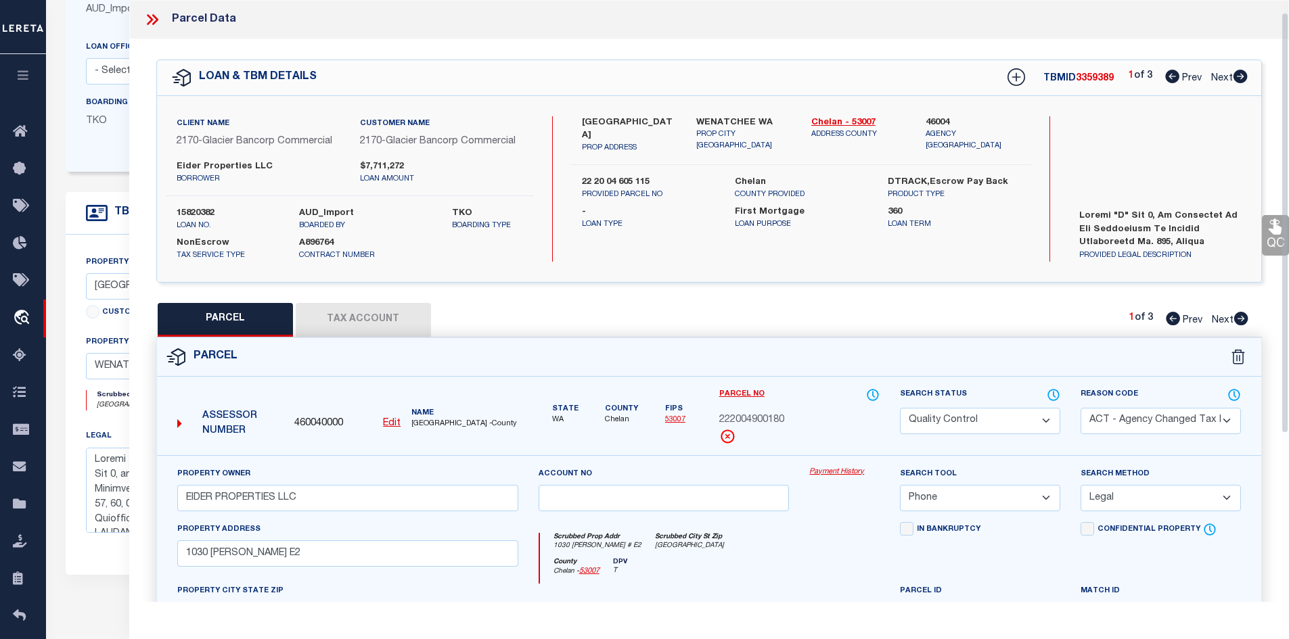
scroll to position [135, 0]
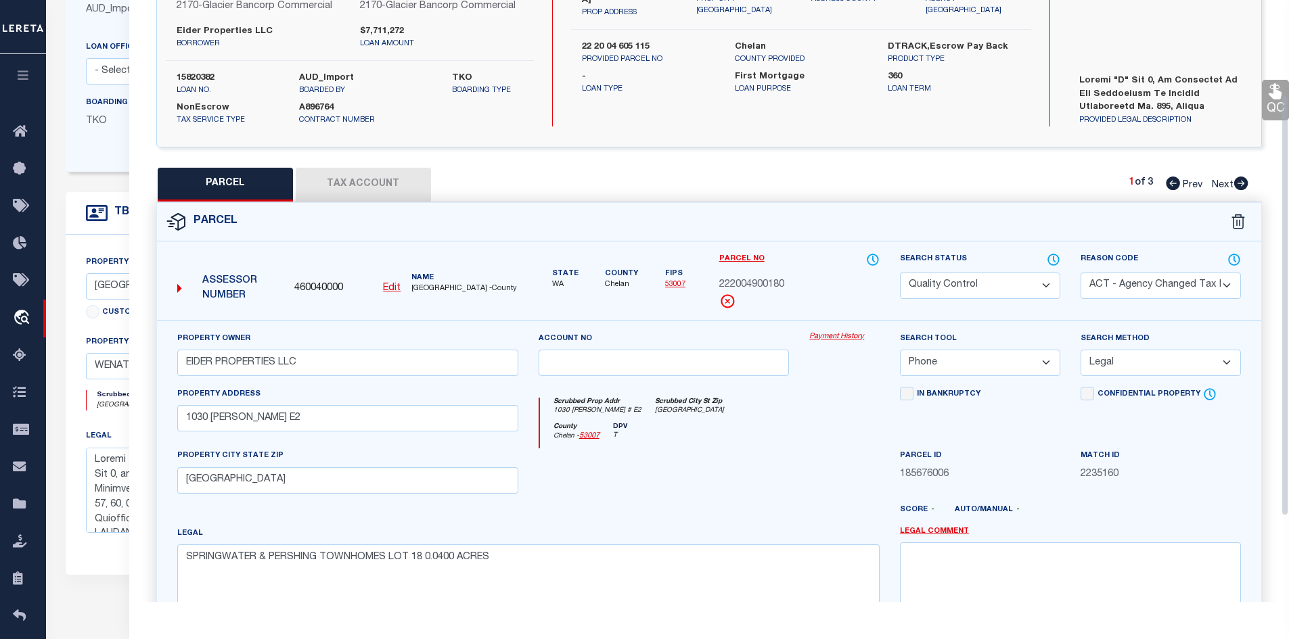
click at [919, 284] on select "Automated Search Bad Parcel Complete Duplicate Parcel High Dollar Reporting In …" at bounding box center [980, 286] width 160 height 26
drag, startPoint x: 762, startPoint y: 375, endPoint x: 766, endPoint y: 382, distance: 7.9
click at [764, 379] on div "Account no" at bounding box center [663, 358] width 271 height 55
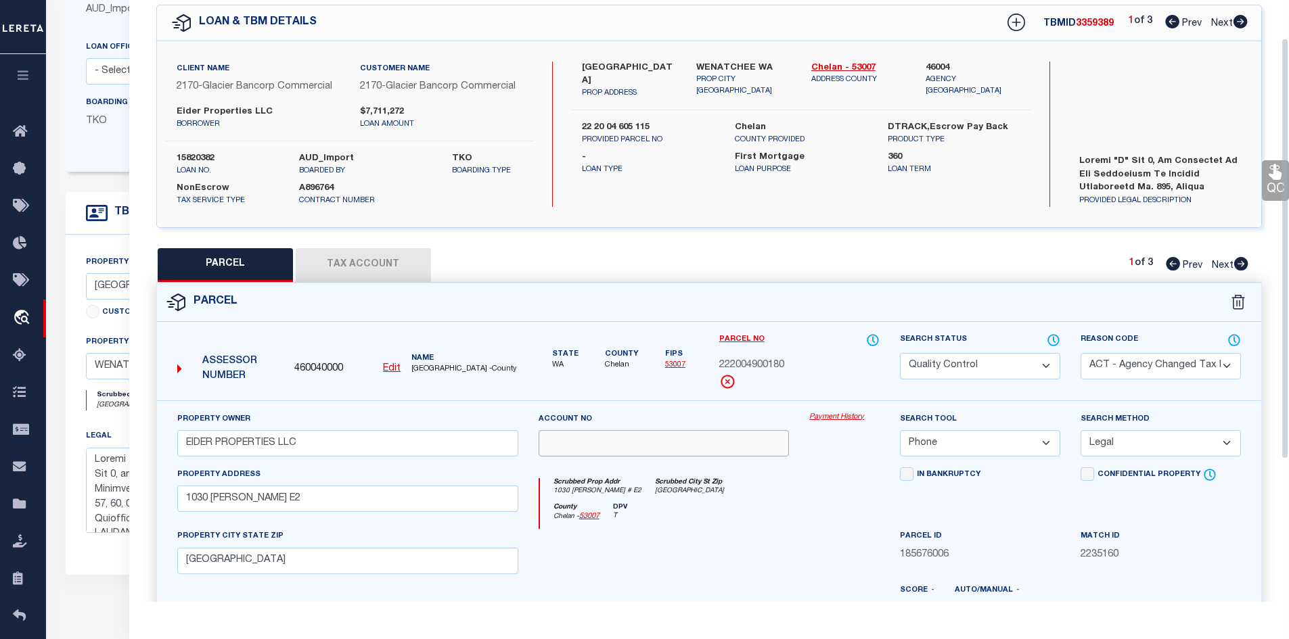
scroll to position [0, 0]
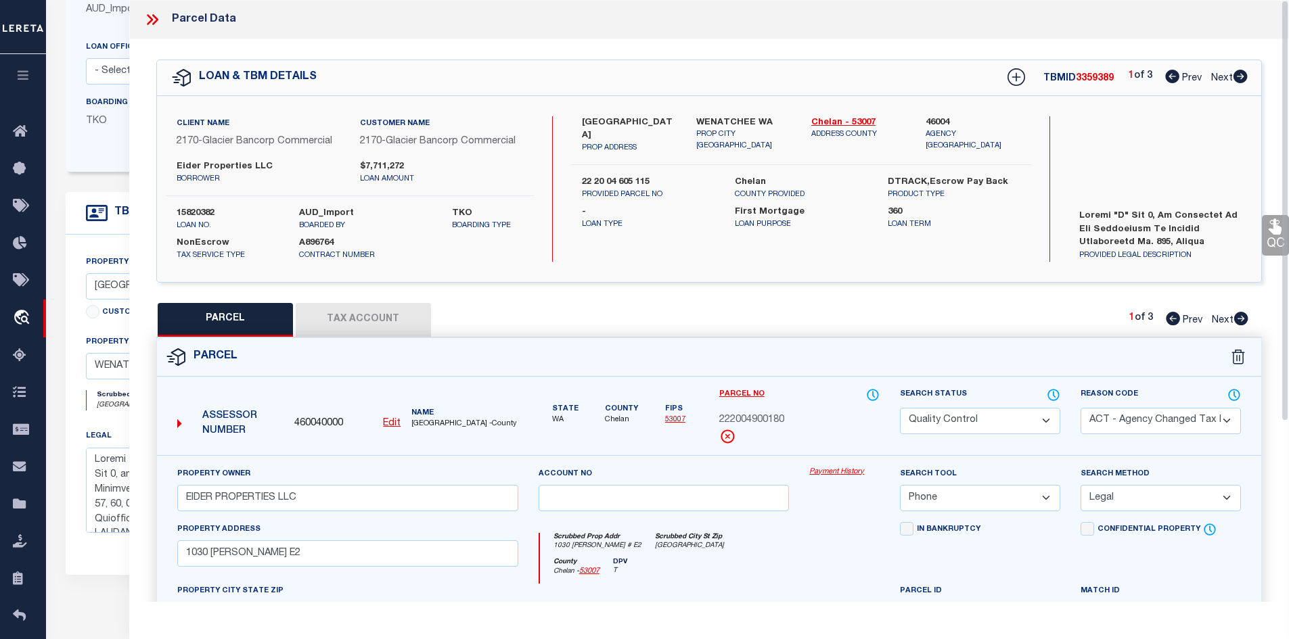
click at [157, 13] on icon at bounding box center [152, 20] width 18 height 18
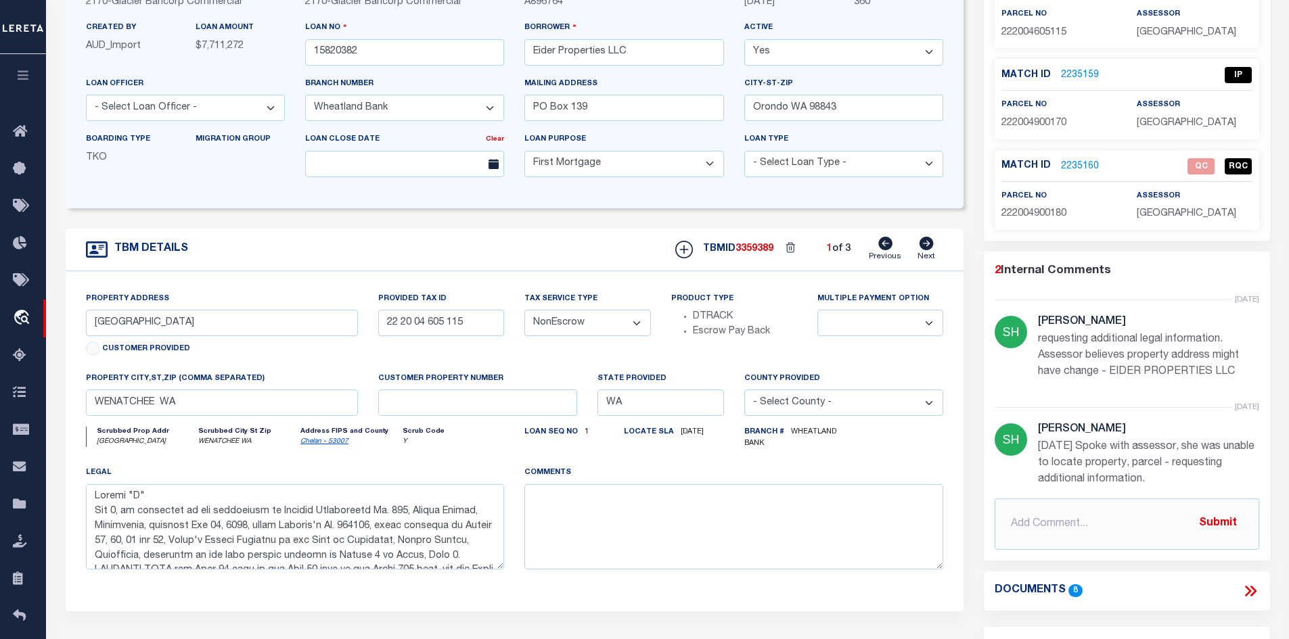
scroll to position [68, 0]
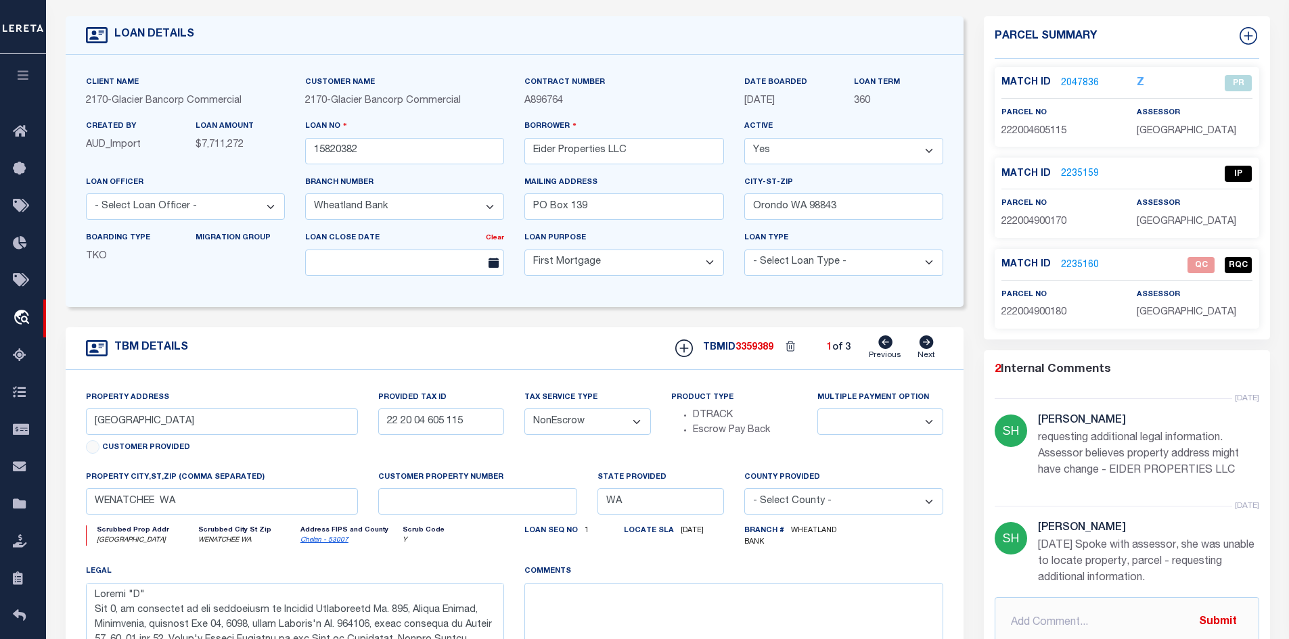
click at [1076, 168] on link "2235159" at bounding box center [1080, 174] width 38 height 14
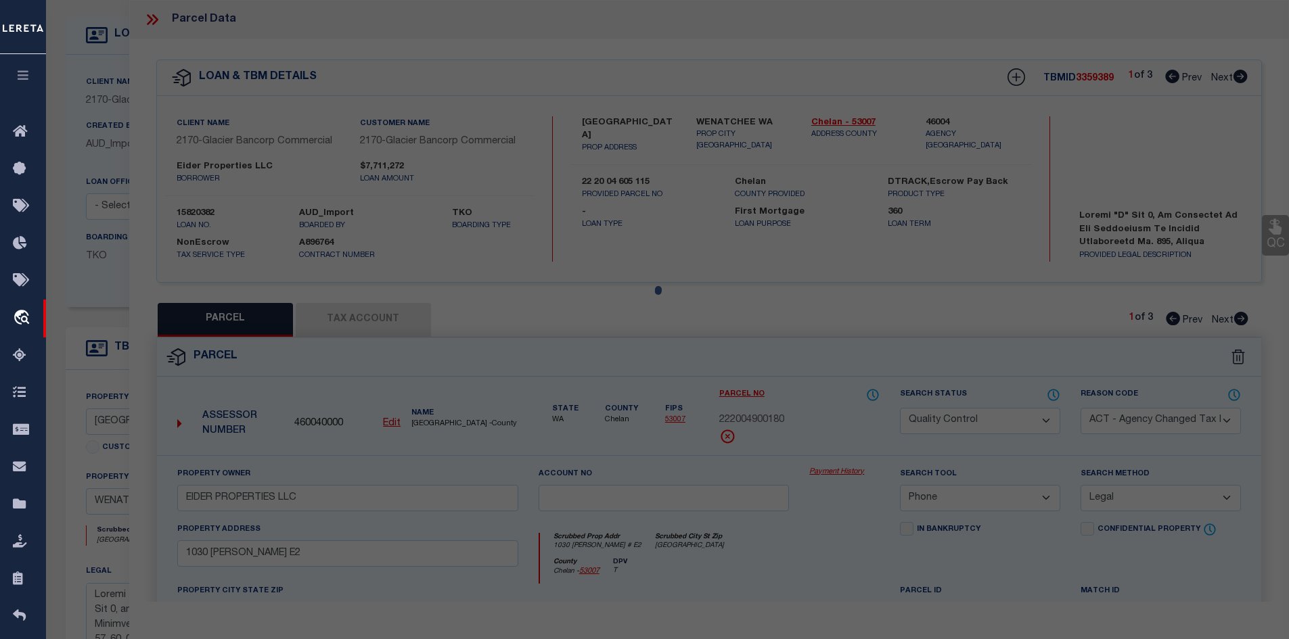
select select "AS"
select select
checkbox input "false"
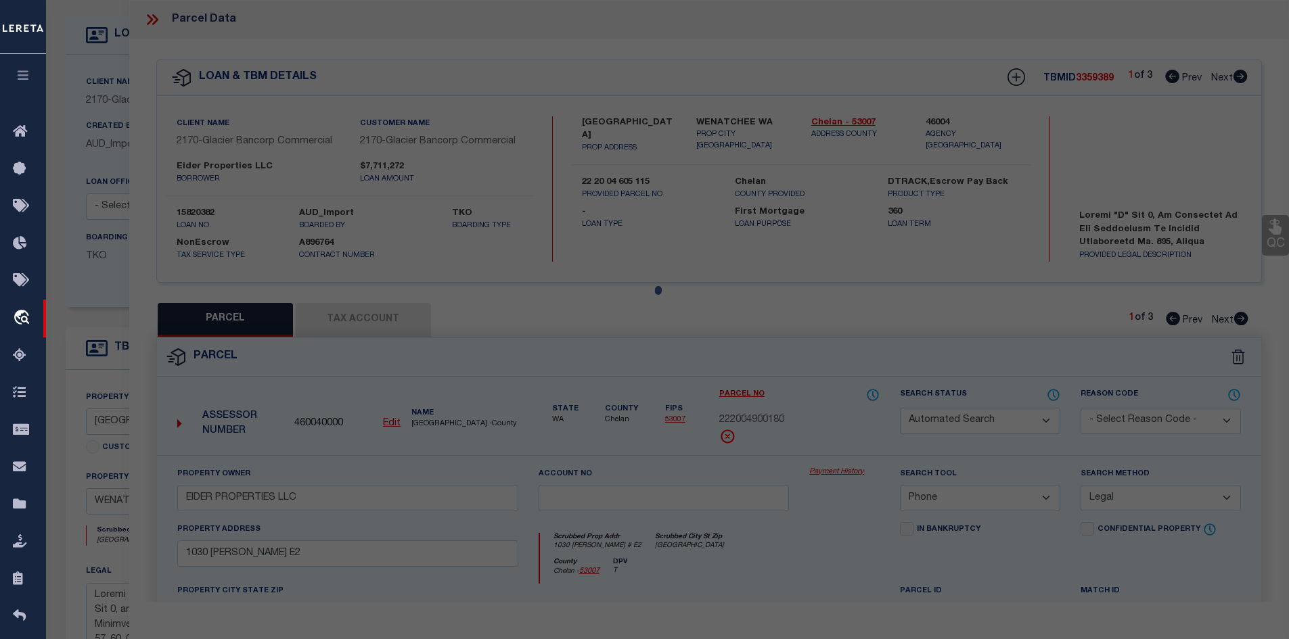
checkbox input "false"
select select "IP"
checkbox input "false"
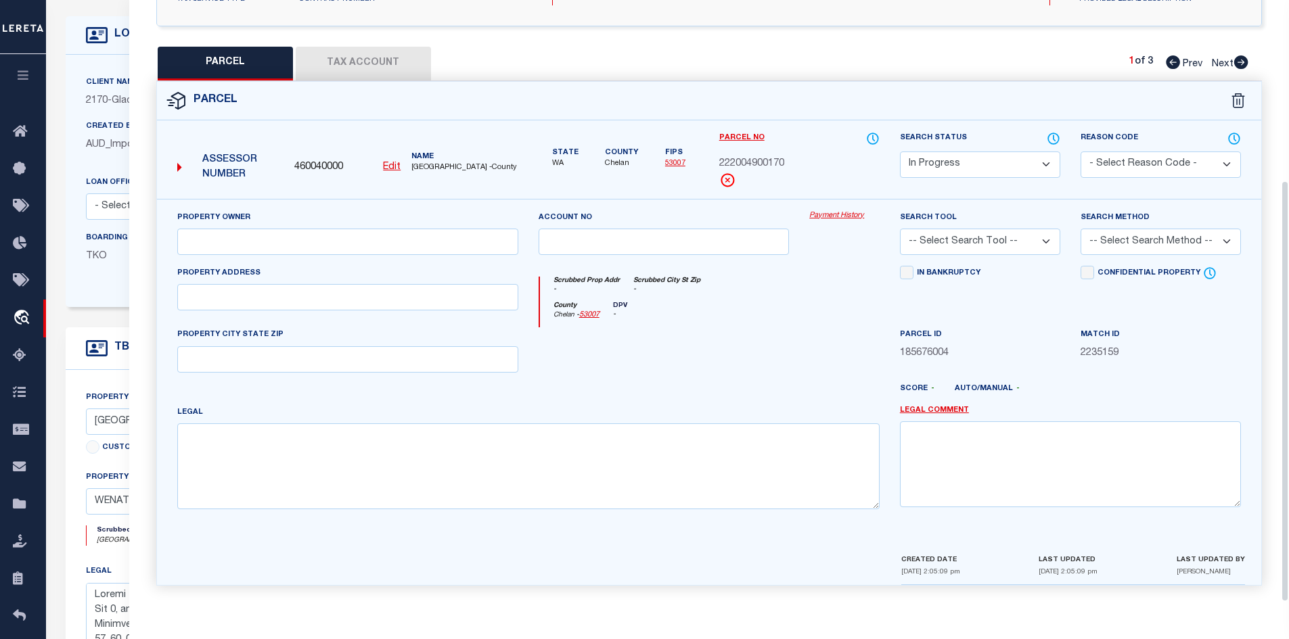
scroll to position [258, 0]
click at [454, 486] on textarea at bounding box center [528, 465] width 702 height 85
paste textarea "SPRINGWATER & PERSHING TOWNHOMES LOT 17 0.0500 ACRES"
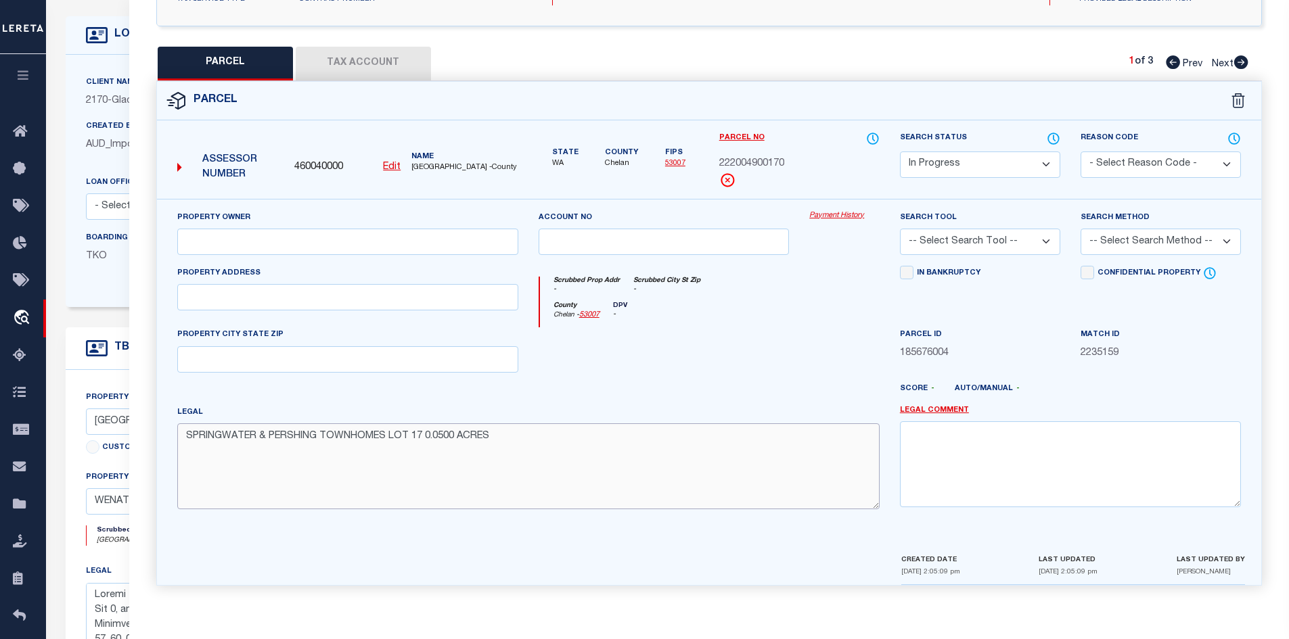
type textarea "SPRINGWATER & PERSHING TOWNHOMES LOT 17 0.0500 ACRES"
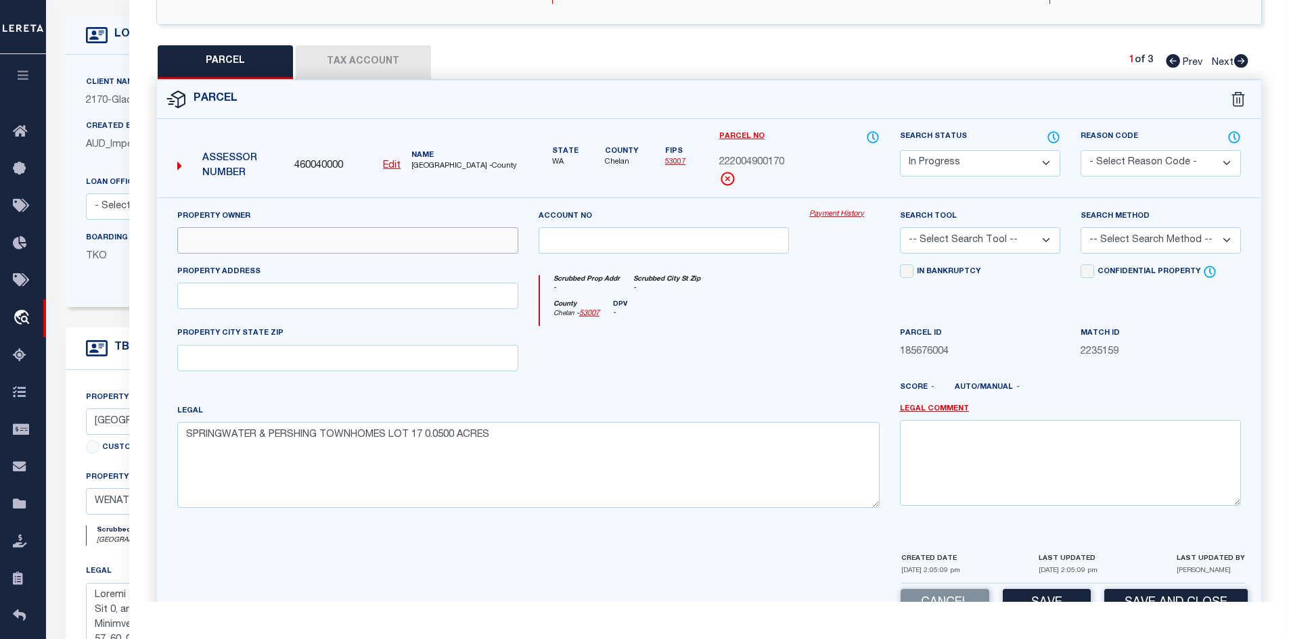
paste input "KORFIATIS KOREY R & FLICKA R"
type input "KORFIATIS KOREY R & FLICKA R"
paste input "1030 FINCH LN E1"
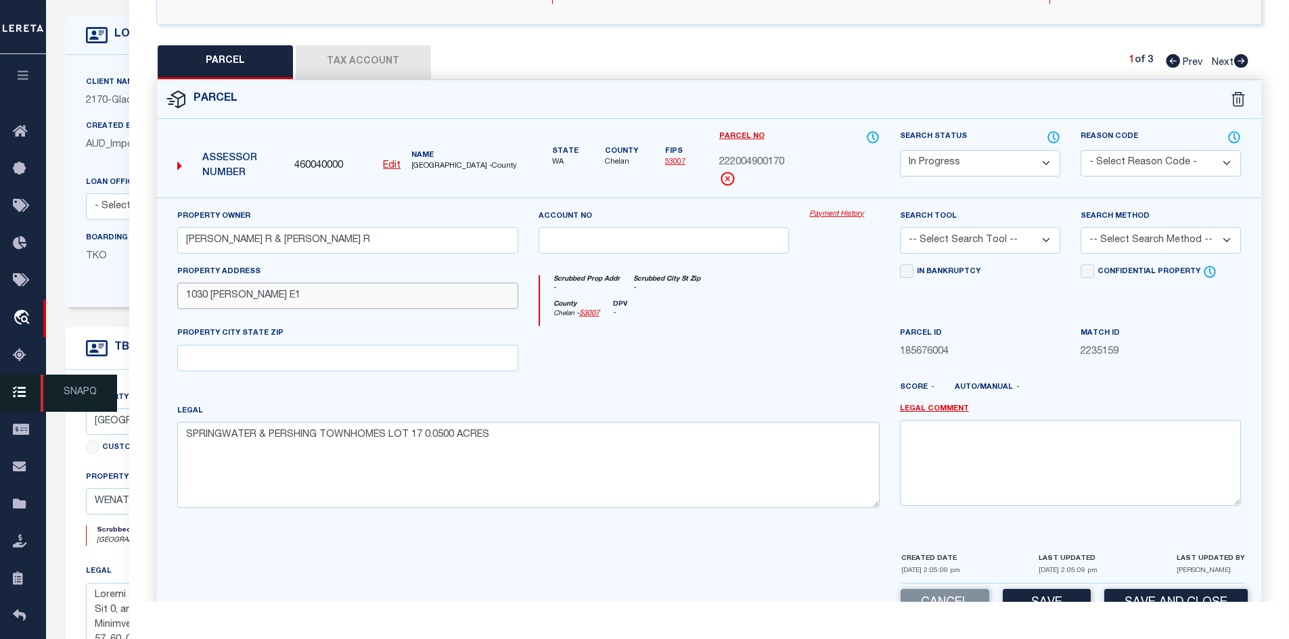
type input "1030 FINCH LN E1"
paste input "WENATCHEE, WA 98801"
type input "WENATCHEE, WA 98801"
click at [977, 163] on select "Automated Search Bad Parcel Complete Duplicate Parcel High Dollar Reporting In …" at bounding box center [980, 163] width 160 height 26
select select "PC"
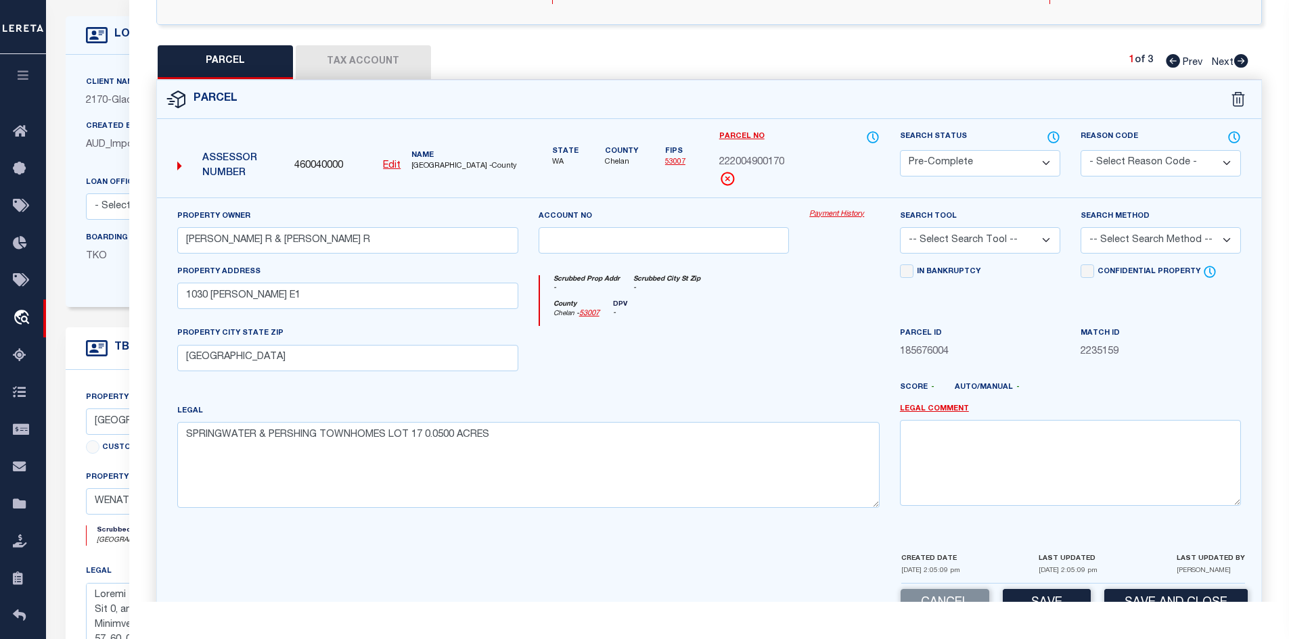
click at [900, 150] on select "Automated Search Bad Parcel Complete Duplicate Parcel High Dollar Reporting In …" at bounding box center [980, 163] width 160 height 26
click at [1108, 156] on select "- Select Reason Code - 099 - Other (Provide additional detail) ACT - Agency Cha…" at bounding box center [1160, 163] width 160 height 26
click at [1080, 150] on select "- Select Reason Code - 099 - Other (Provide additional detail) ACT - Agency Cha…" at bounding box center [1160, 163] width 160 height 26
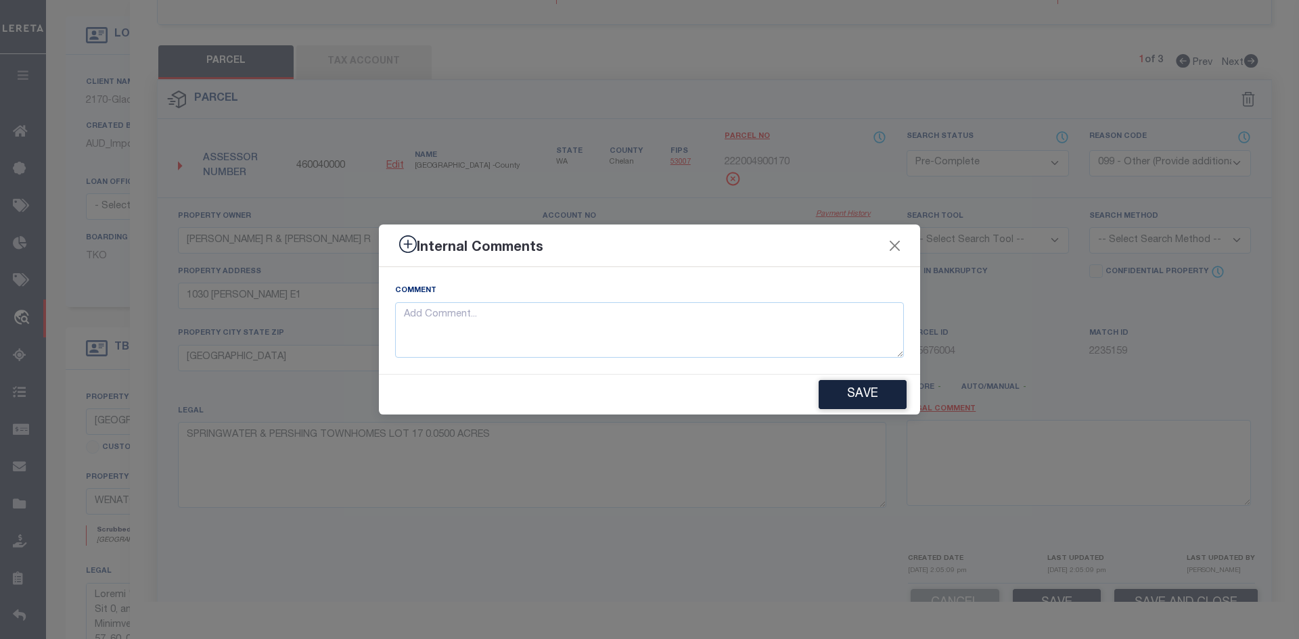
click at [967, 250] on div "Internal Comments Comment Save" at bounding box center [649, 319] width 1299 height 639
click at [905, 241] on div "Internal Comments" at bounding box center [649, 246] width 541 height 43
click at [891, 249] on button "Close" at bounding box center [895, 246] width 18 height 18
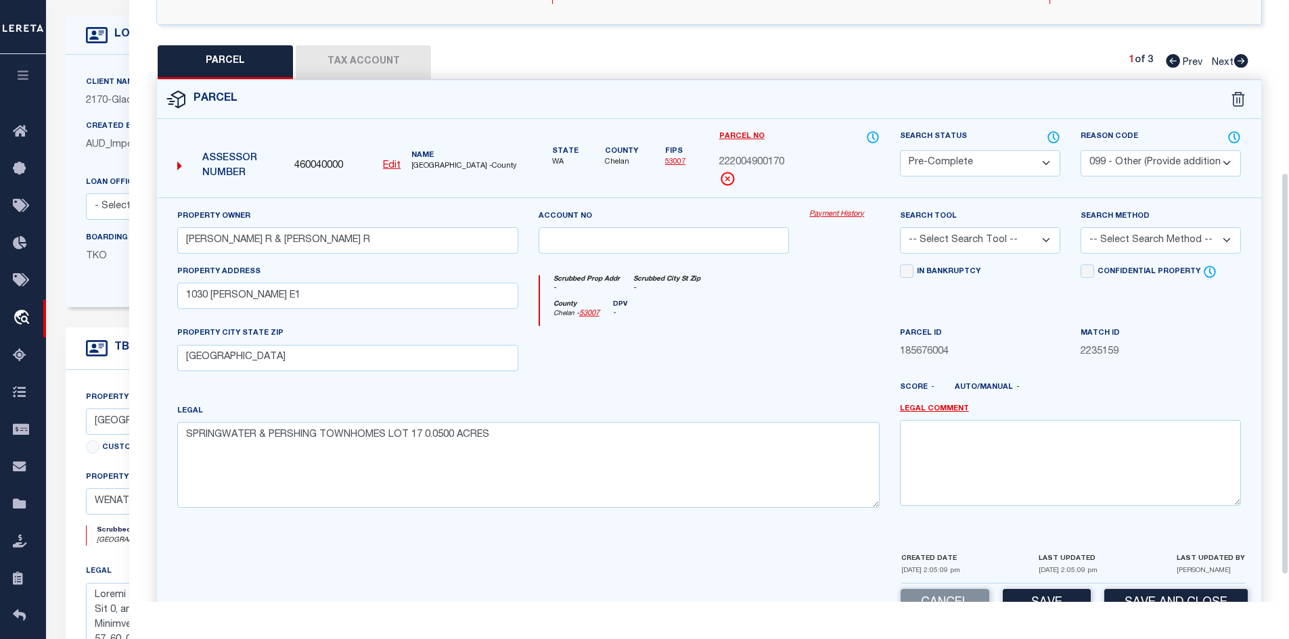
click at [1122, 154] on select "- Select Reason Code - 099 - Other (Provide additional detail) ACT - Agency Cha…" at bounding box center [1160, 163] width 160 height 26
select select "ACT"
click at [1080, 150] on select "- Select Reason Code - 099 - Other (Provide additional detail) ACT - Agency Cha…" at bounding box center [1160, 163] width 160 height 26
click at [986, 247] on select "-- Select Search Tool -- 3rd Party Website Agency File Agency Website ATLS CNV-…" at bounding box center [980, 240] width 160 height 26
select select "PHN"
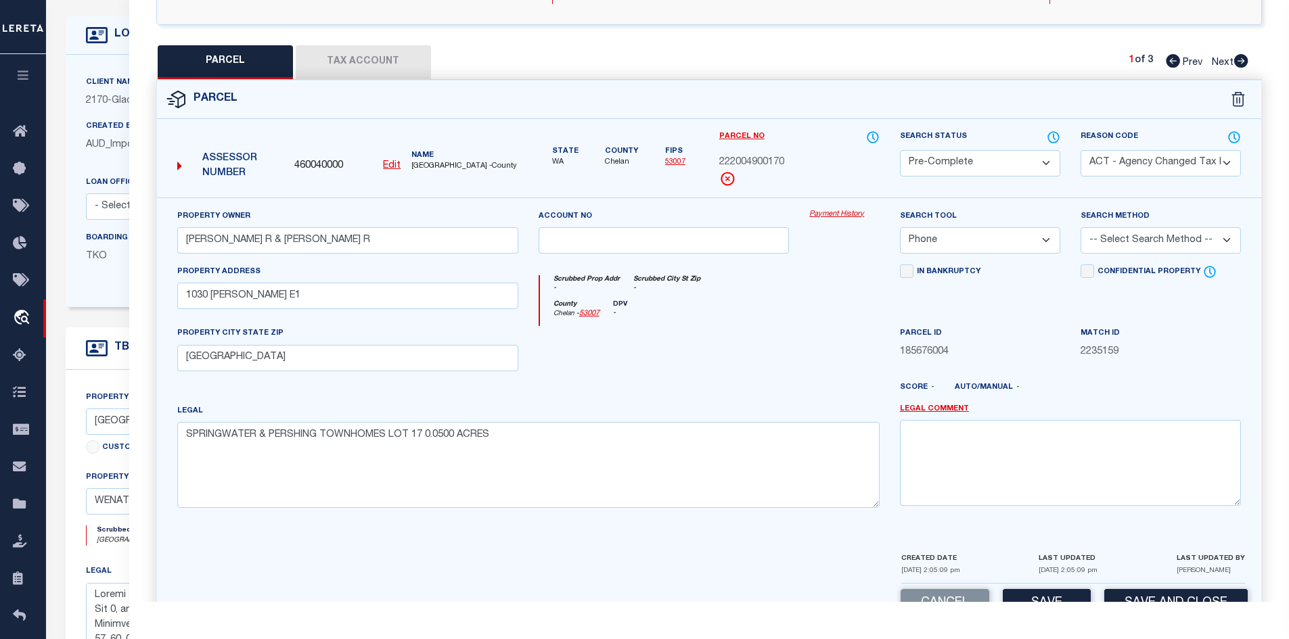
click at [900, 227] on select "-- Select Search Tool -- 3rd Party Website Agency File Agency Website ATLS CNV-…" at bounding box center [980, 240] width 160 height 26
click at [1099, 233] on select "-- Select Search Method -- Property Address Legal Liability Info Provided" at bounding box center [1160, 240] width 160 height 26
select select "LEG"
click at [1080, 227] on select "-- Select Search Method -- Property Address Legal Liability Info Provided" at bounding box center [1160, 240] width 160 height 26
click at [731, 363] on div at bounding box center [663, 353] width 271 height 55
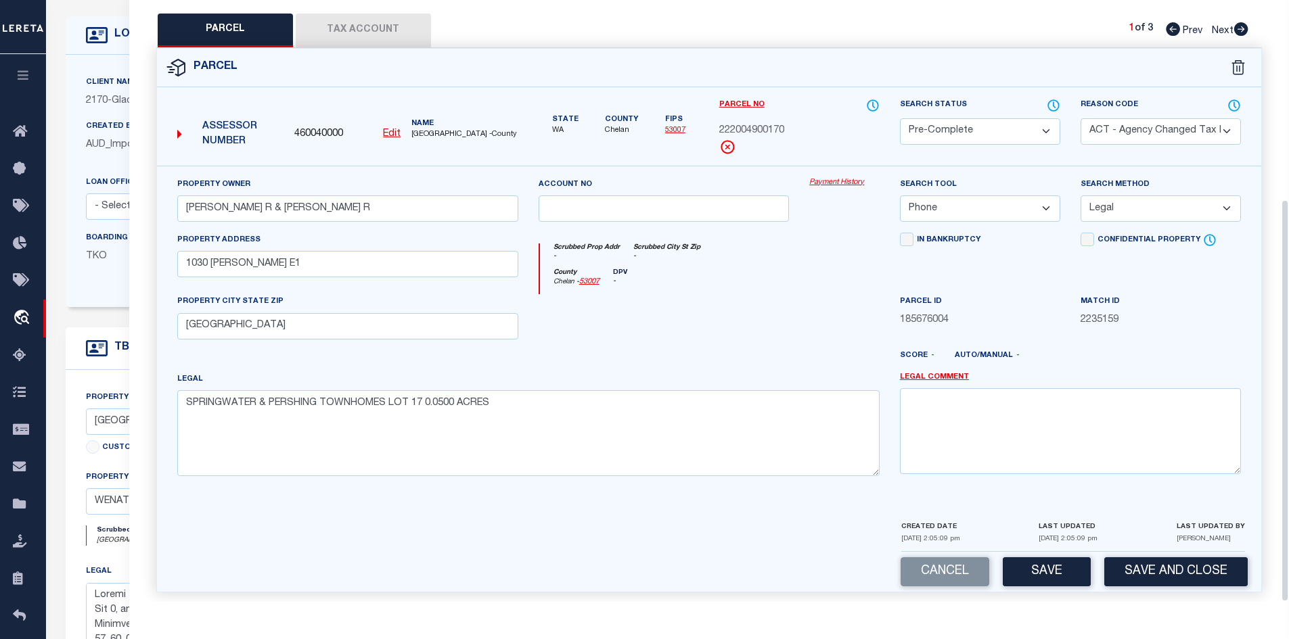
scroll to position [298, 0]
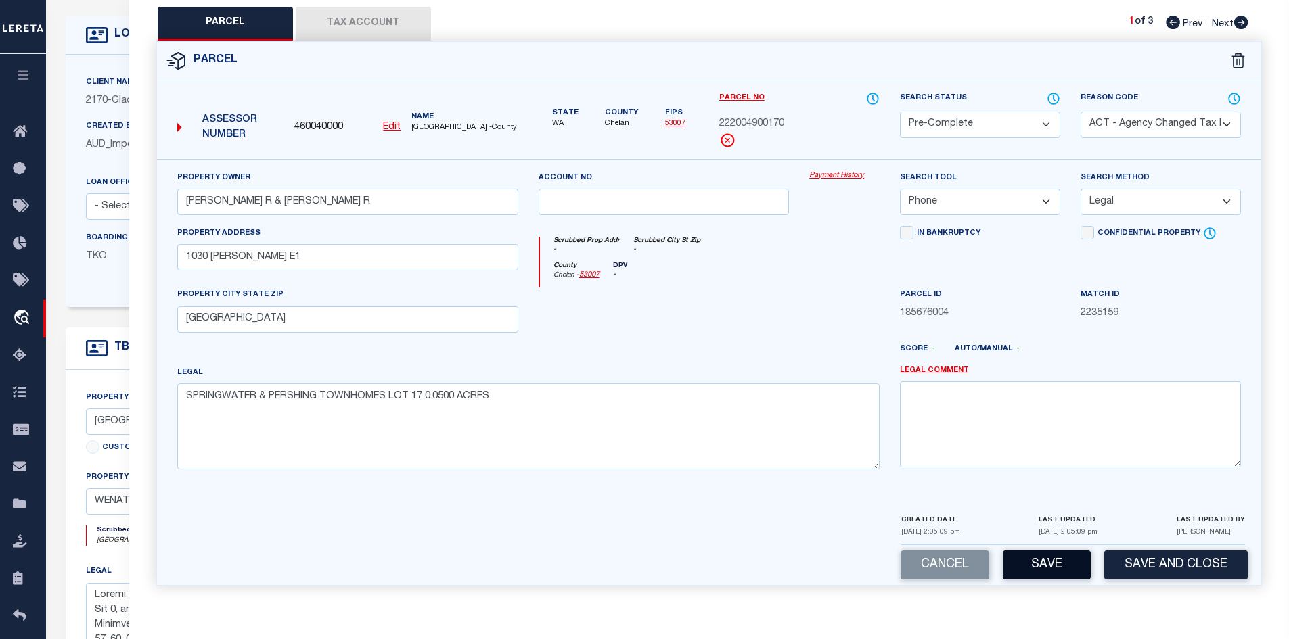
click at [1061, 551] on button "Save" at bounding box center [1046, 565] width 88 height 29
select select "AS"
select select
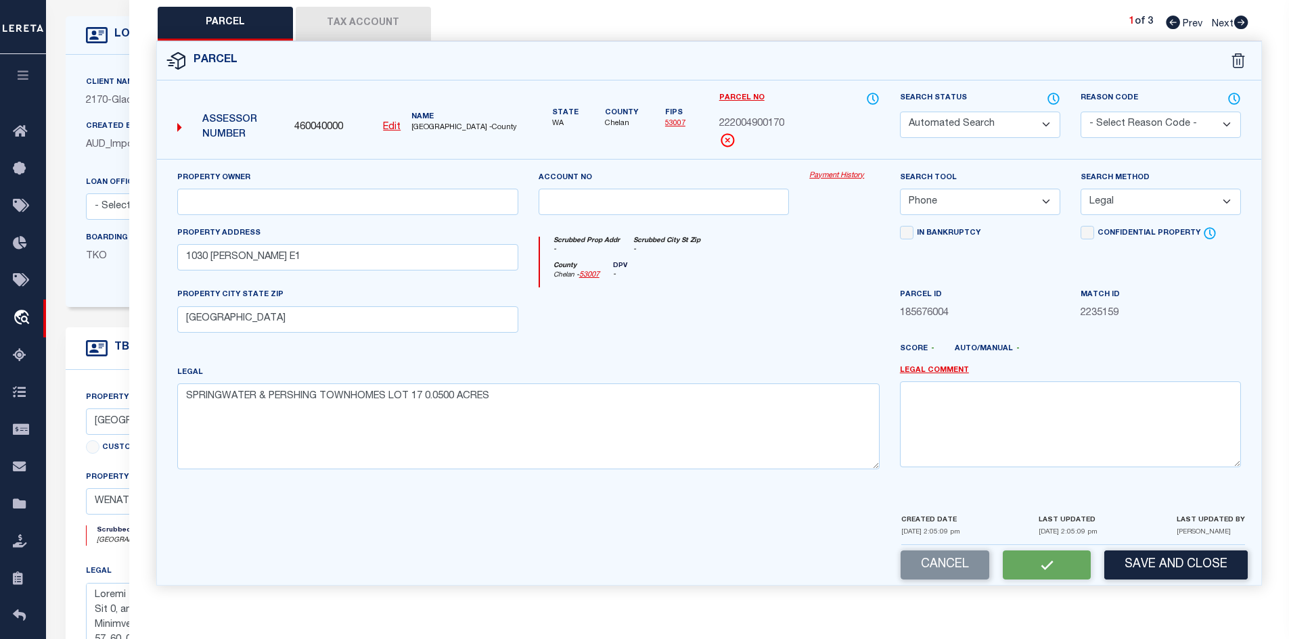
checkbox input "false"
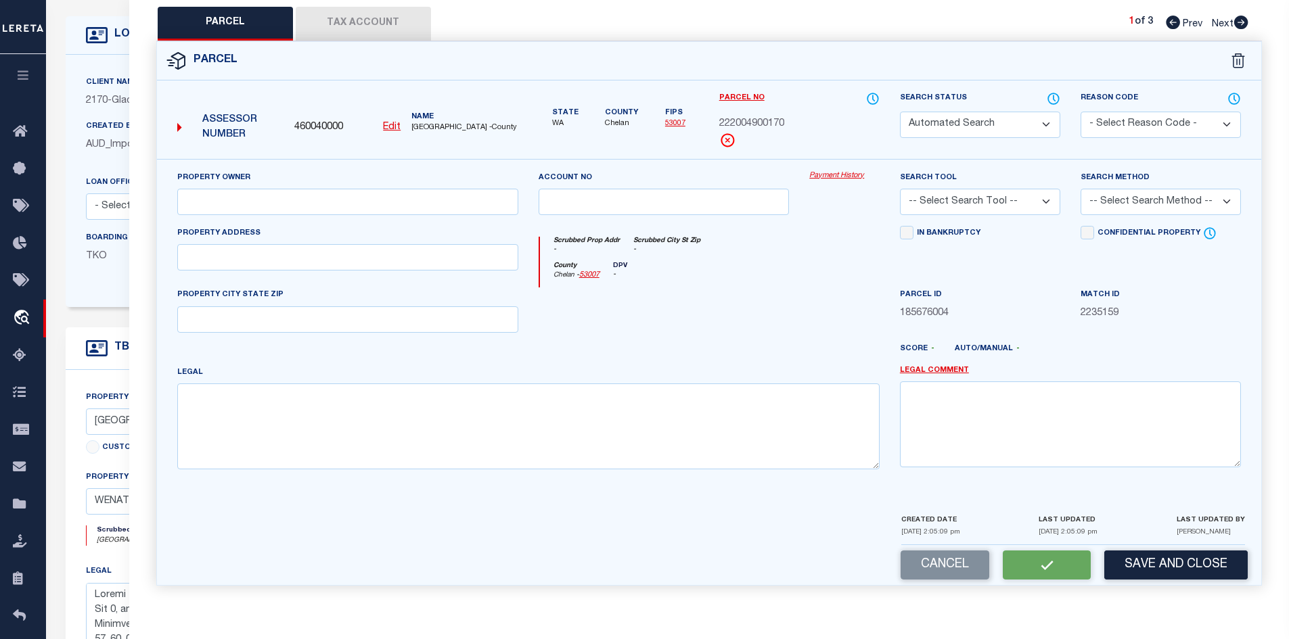
select select "PC"
select select "ACT"
type input "KORFIATIS KOREY R & FLICKA R"
select select "PHN"
select select "LEG"
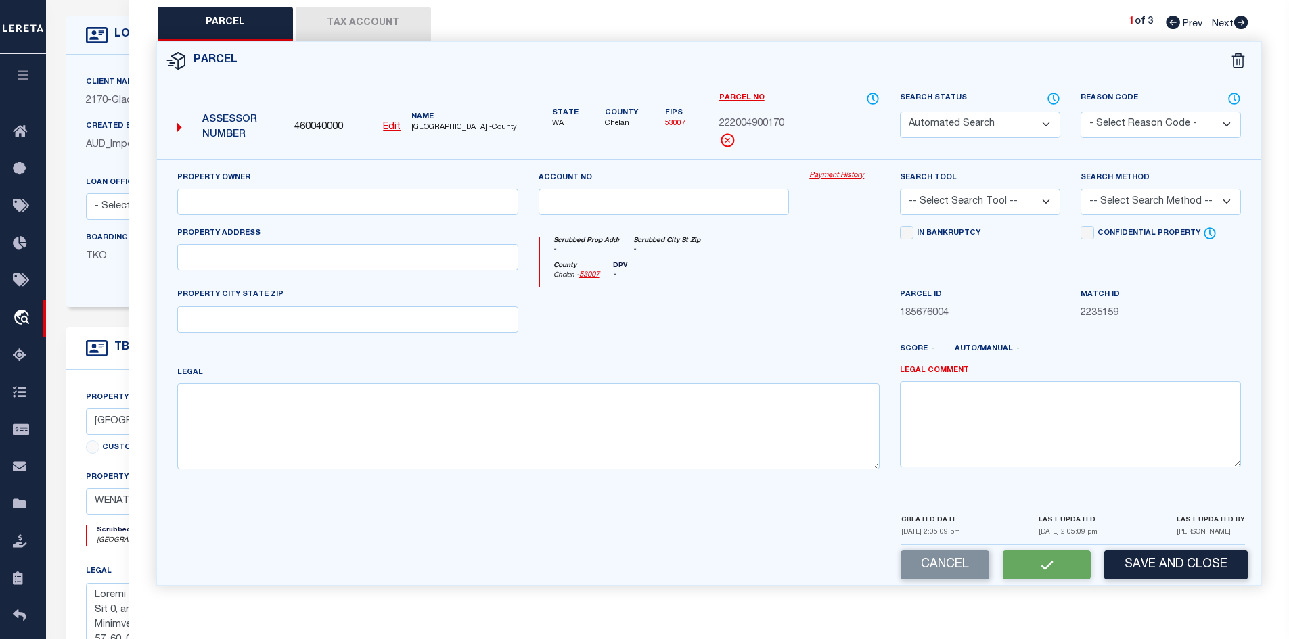
type input "1030 FINCH LN E1"
type input "WENATCHEE, WA 98801"
type textarea "SPRINGWATER & PERSHING TOWNHOMES LOT 17 0.0500 ACRES"
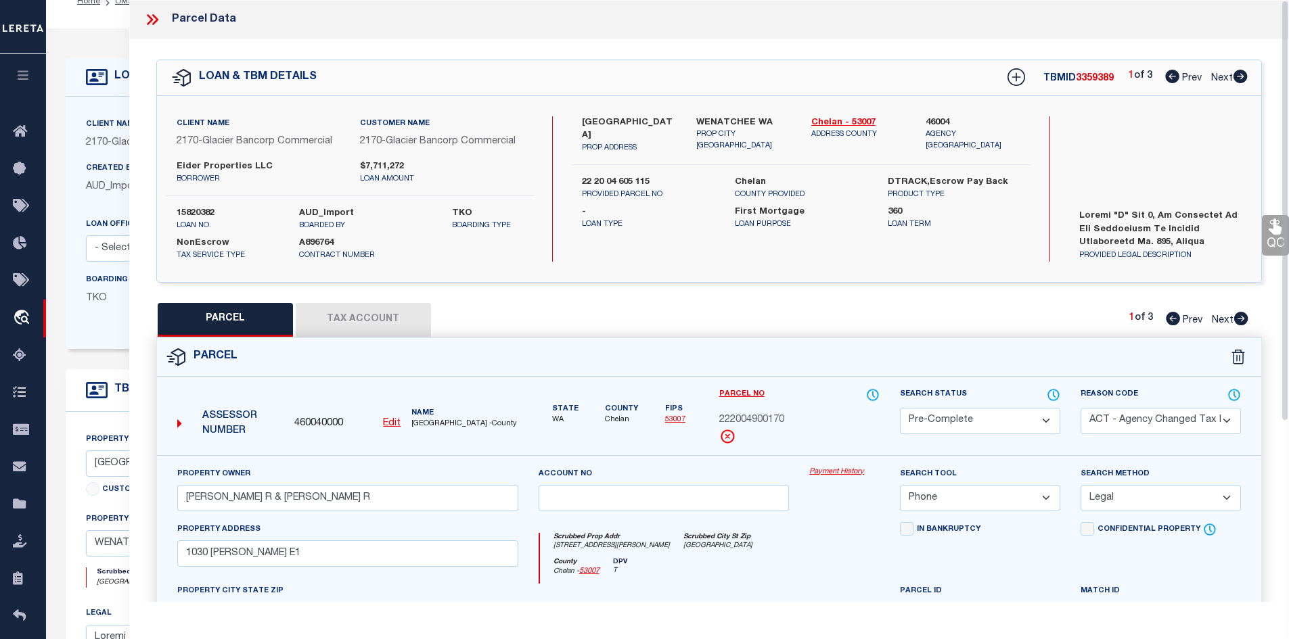
scroll to position [0, 0]
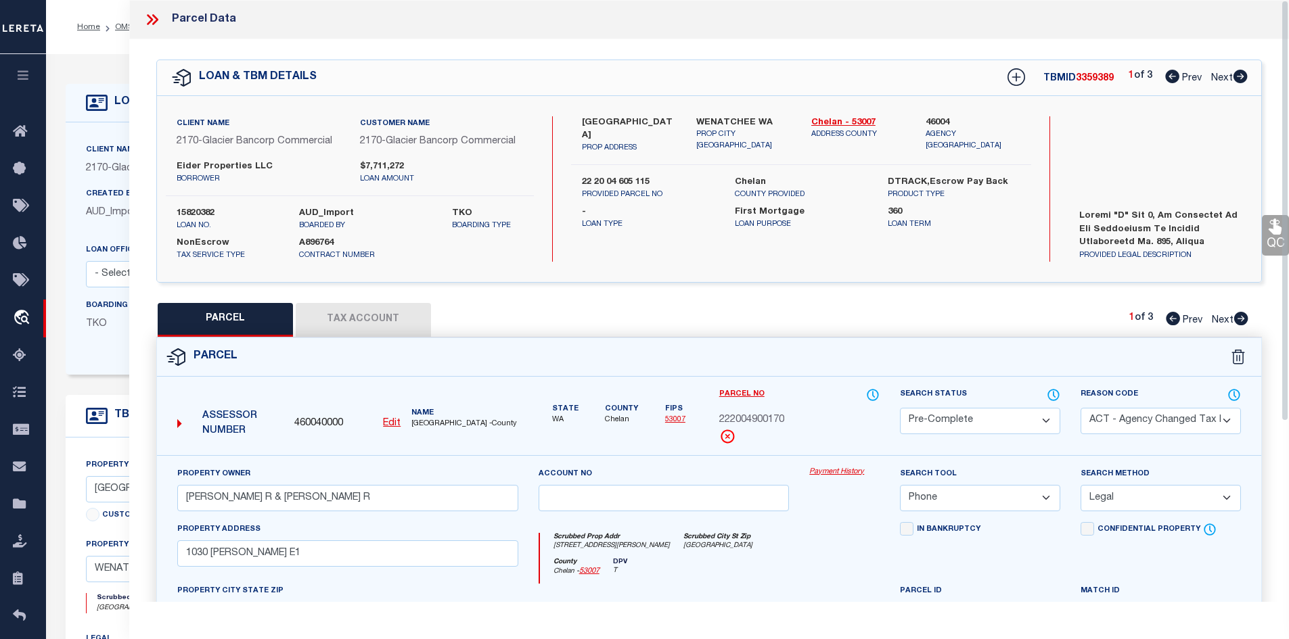
click at [156, 13] on icon at bounding box center [152, 20] width 18 height 18
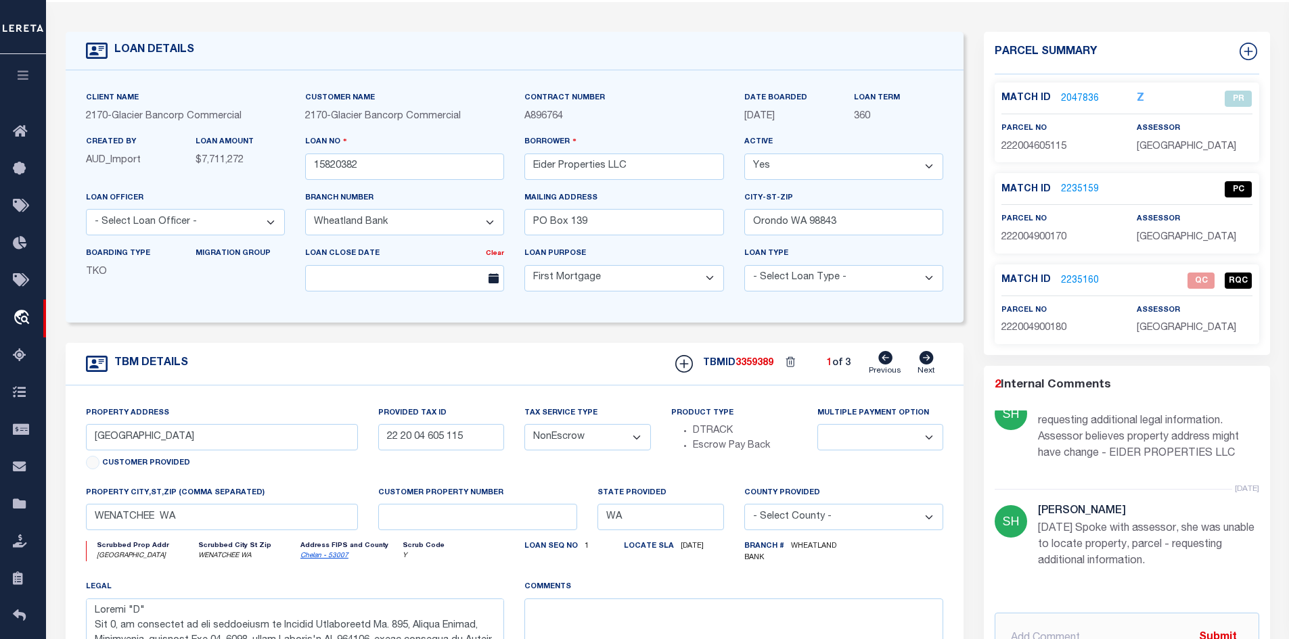
scroll to position [203, 0]
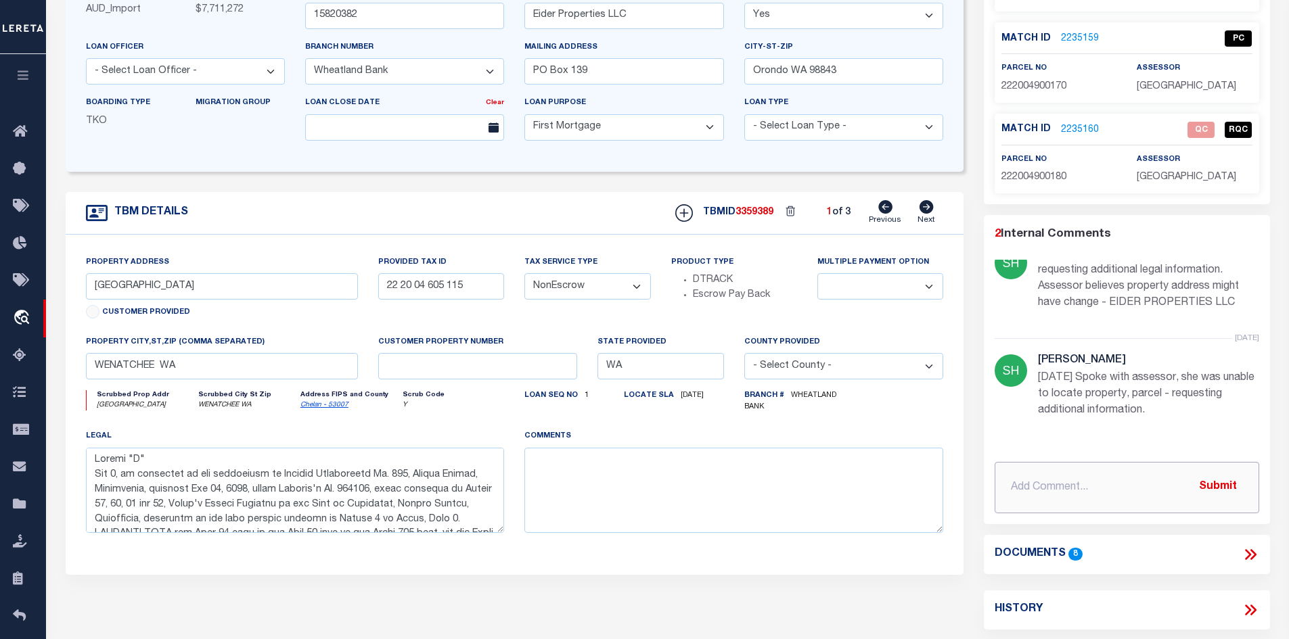
click at [1137, 489] on input "text" at bounding box center [1126, 487] width 264 height 51
drag, startPoint x: 1134, startPoint y: 488, endPoint x: 1055, endPoint y: 485, distance: 79.9
click at [1055, 485] on input "text" at bounding box center [1126, 487] width 264 height 51
paste input "Spoke with assessor, stated current parcel deleted – property is now townhomes,…"
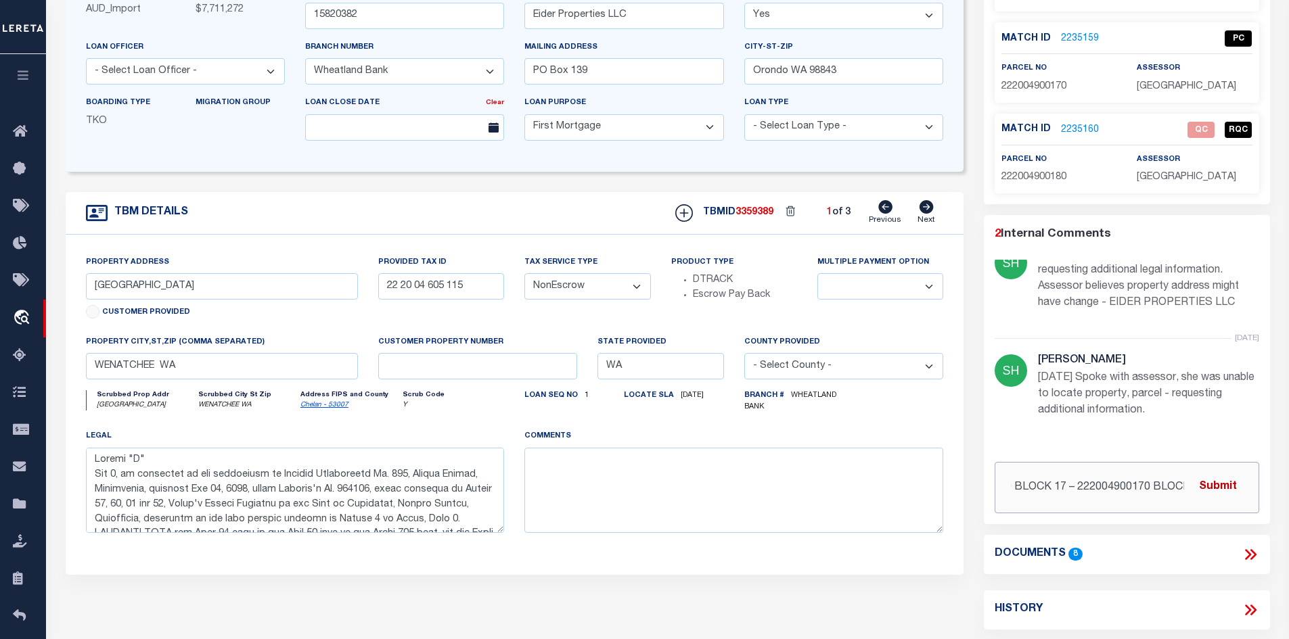
type input "8/22/25 Spoke with assessor, stated current parcel deleted – property is now to…"
click at [1222, 486] on button "Submit" at bounding box center [1217, 488] width 55 height 28
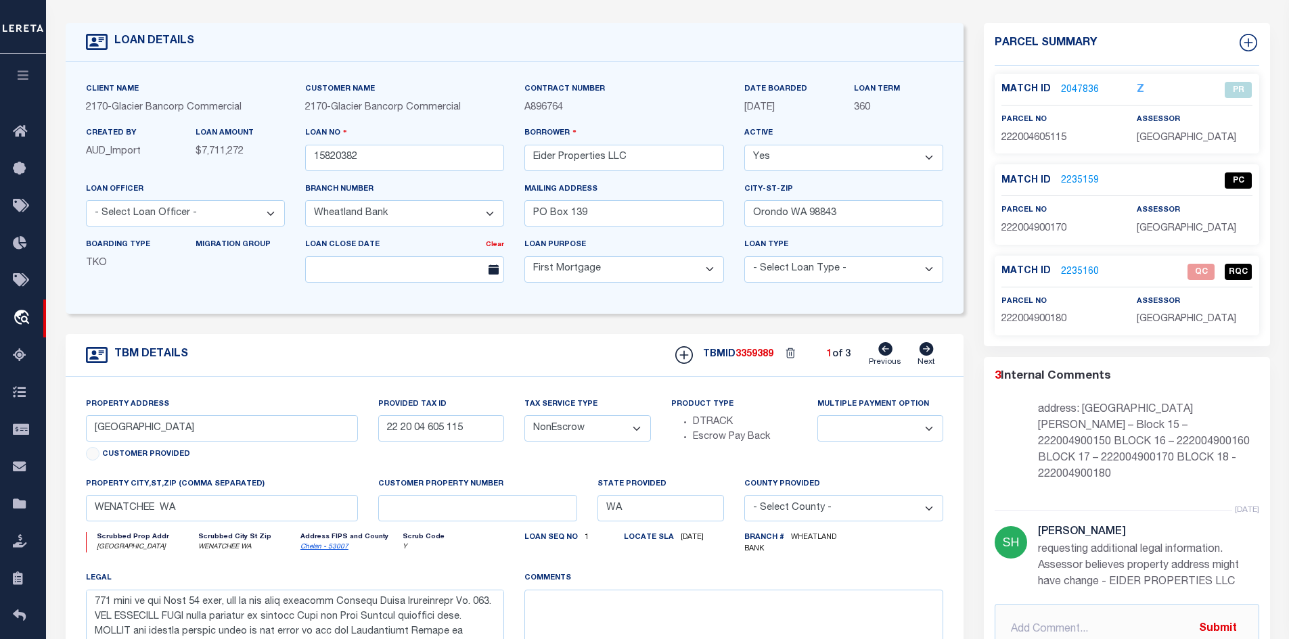
scroll to position [0, 0]
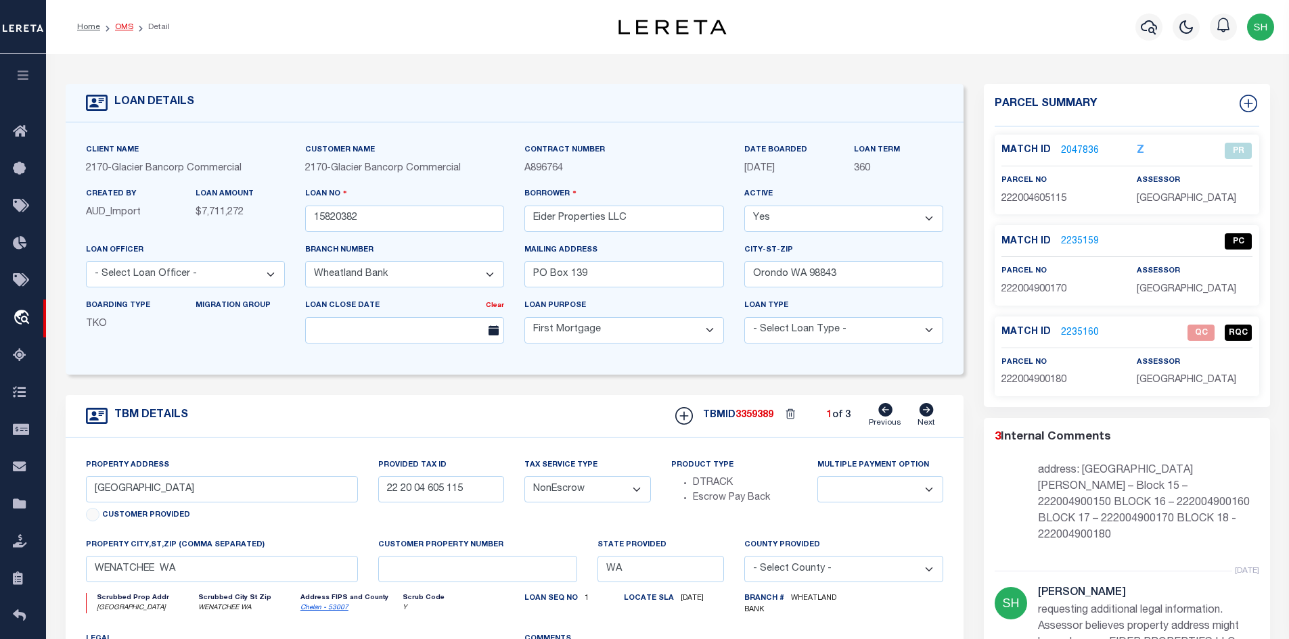
click at [117, 29] on link "OMS" at bounding box center [124, 27] width 18 height 8
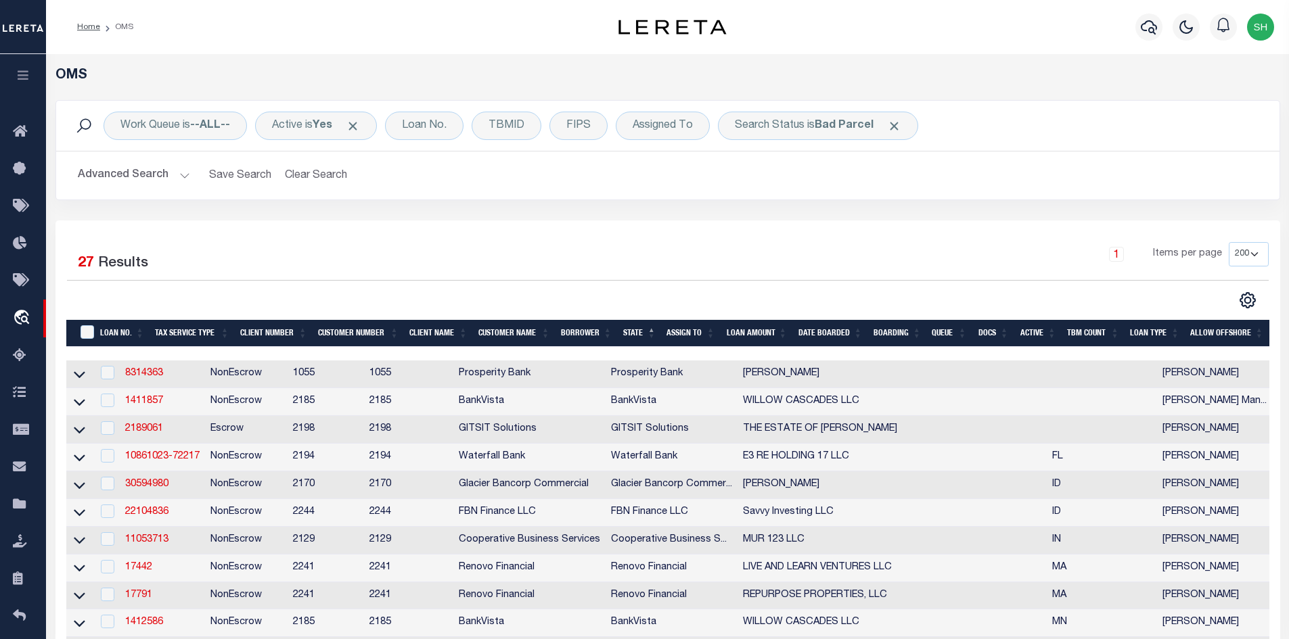
click at [359, 258] on div "Selected 27 Results" at bounding box center [210, 261] width 306 height 38
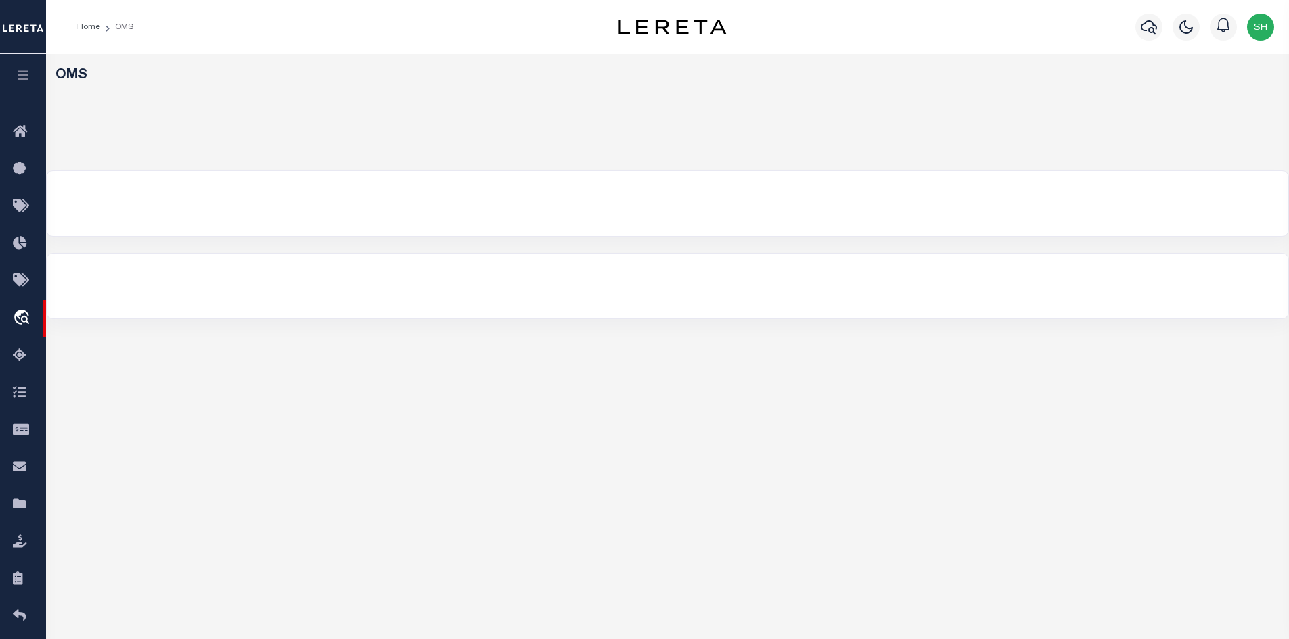
select select "200"
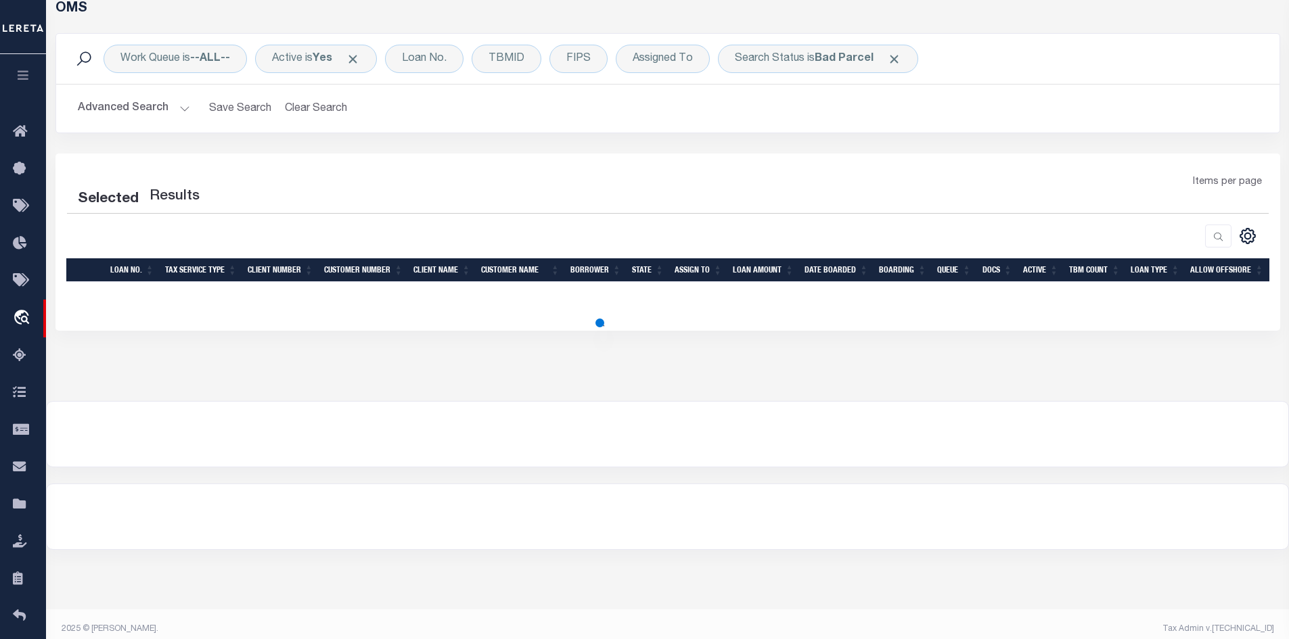
scroll to position [78, 0]
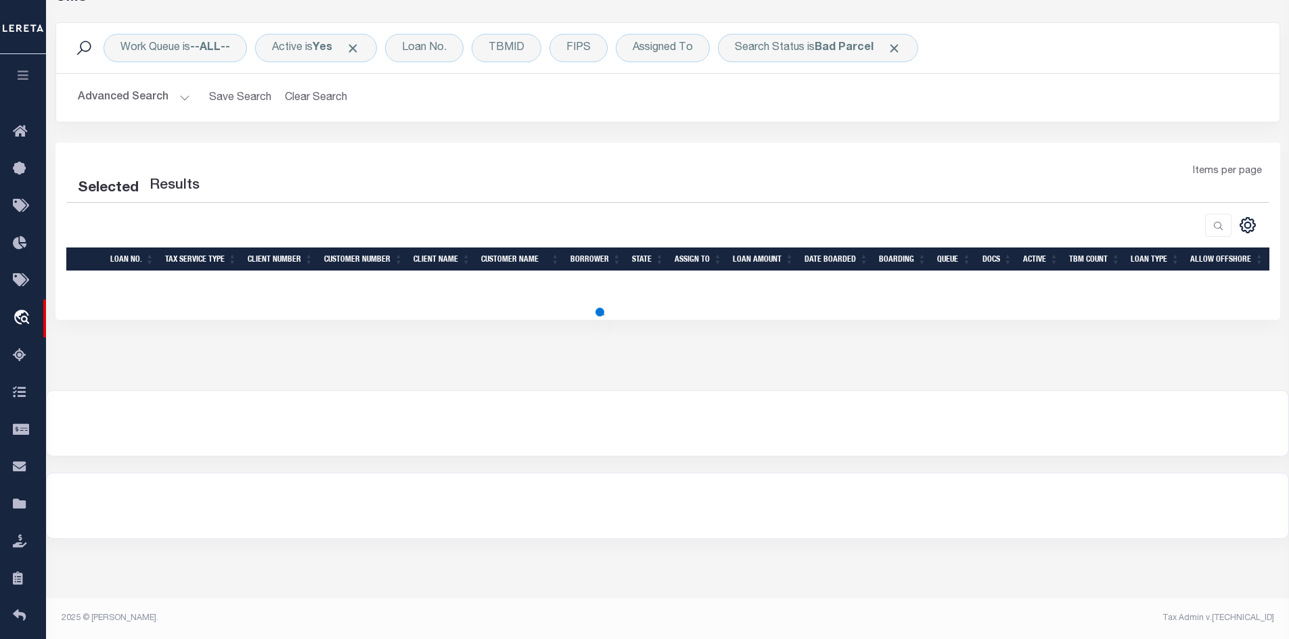
select select "200"
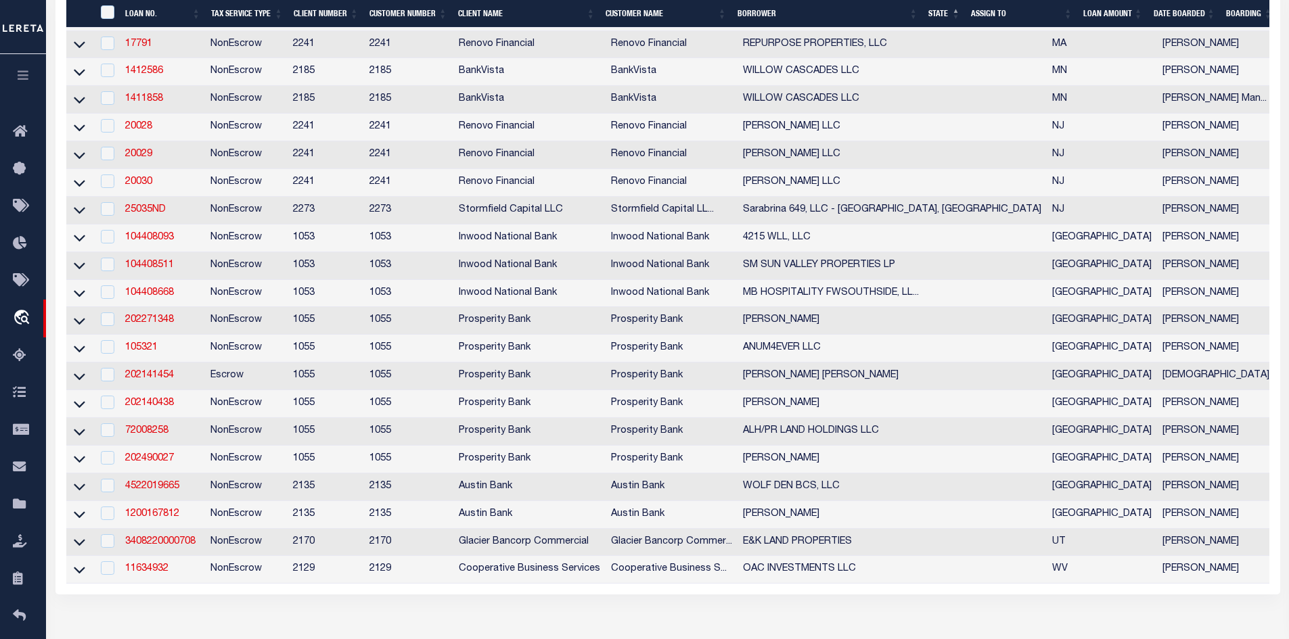
scroll to position [619, 0]
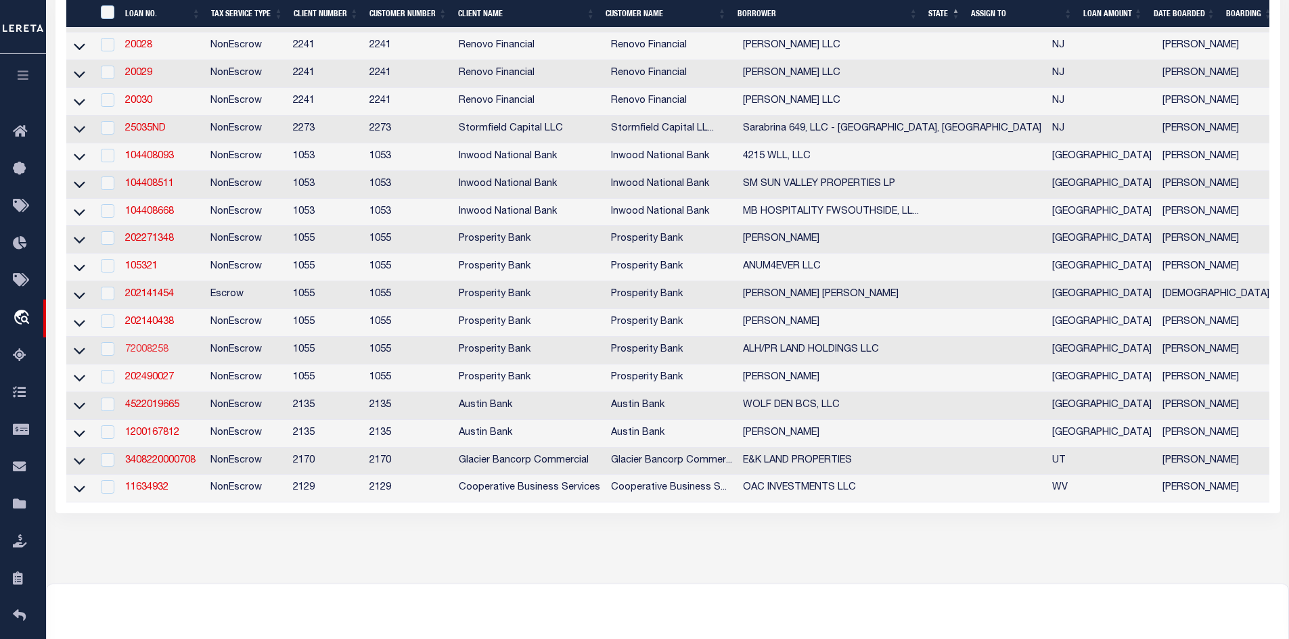
click at [158, 354] on link "72008258" at bounding box center [146, 349] width 43 height 9
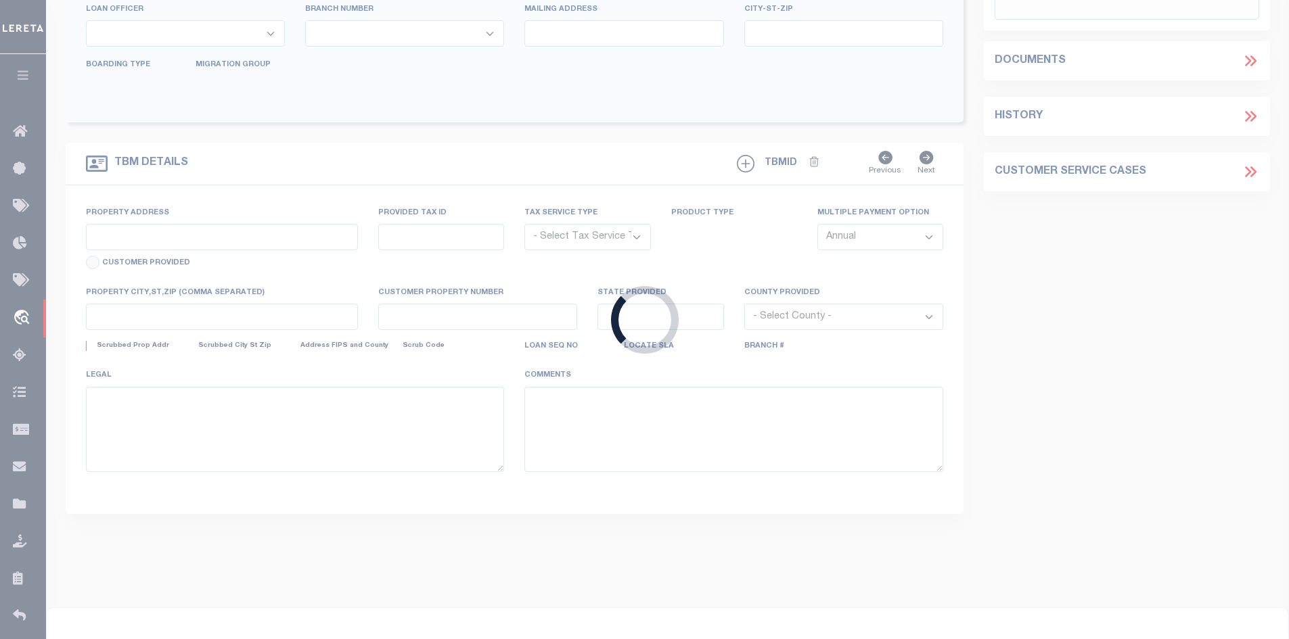
type input "72008258"
type input "ALH/PR LAND HOLDINGS LLC"
select select
type input "[STREET_ADDRESS]"
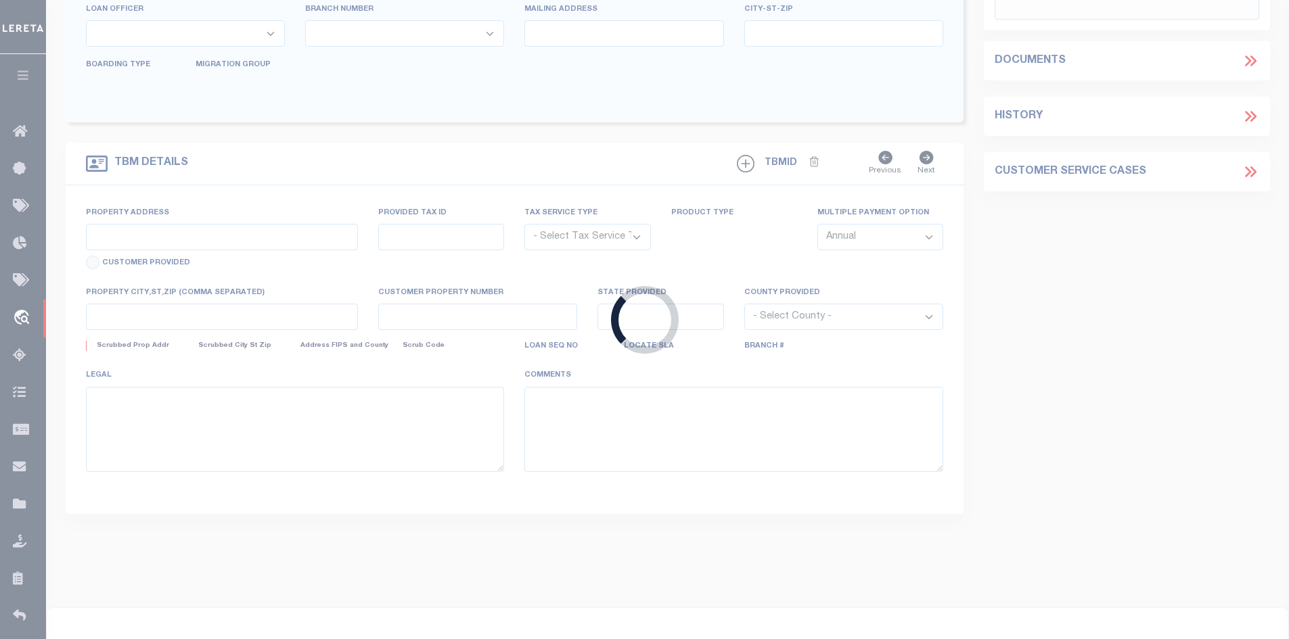
type input "STAFFORD TX 77477"
select select
select select "NonEscrow"
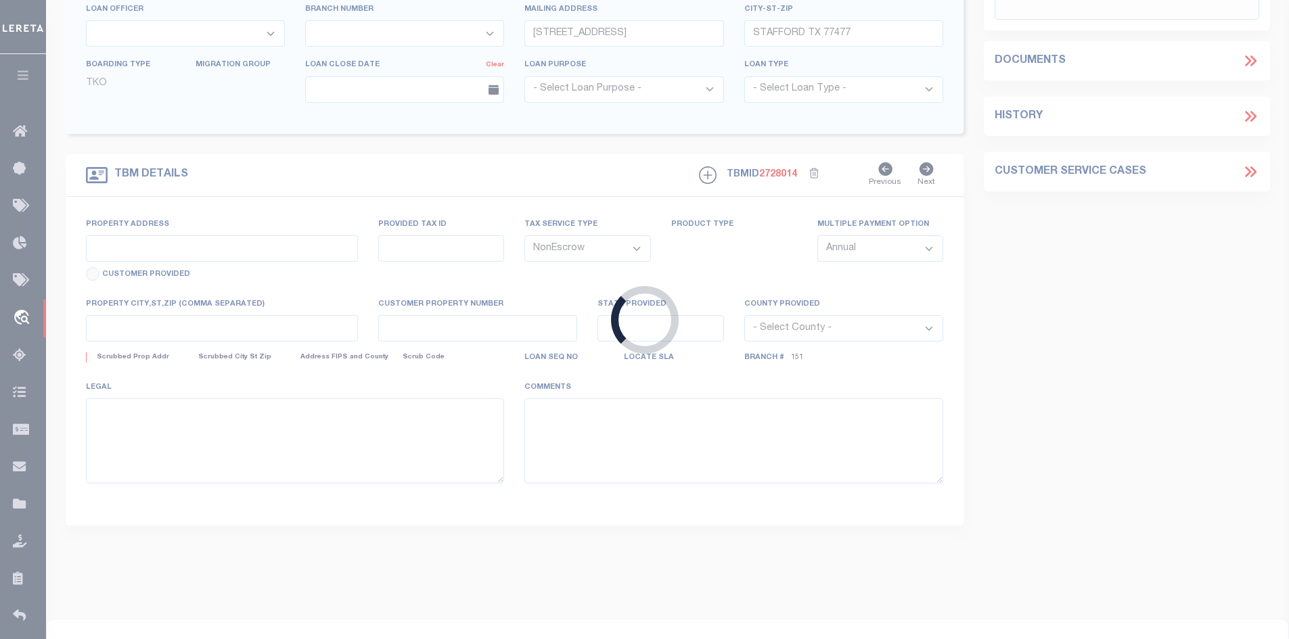
select select "10412"
select select "3898"
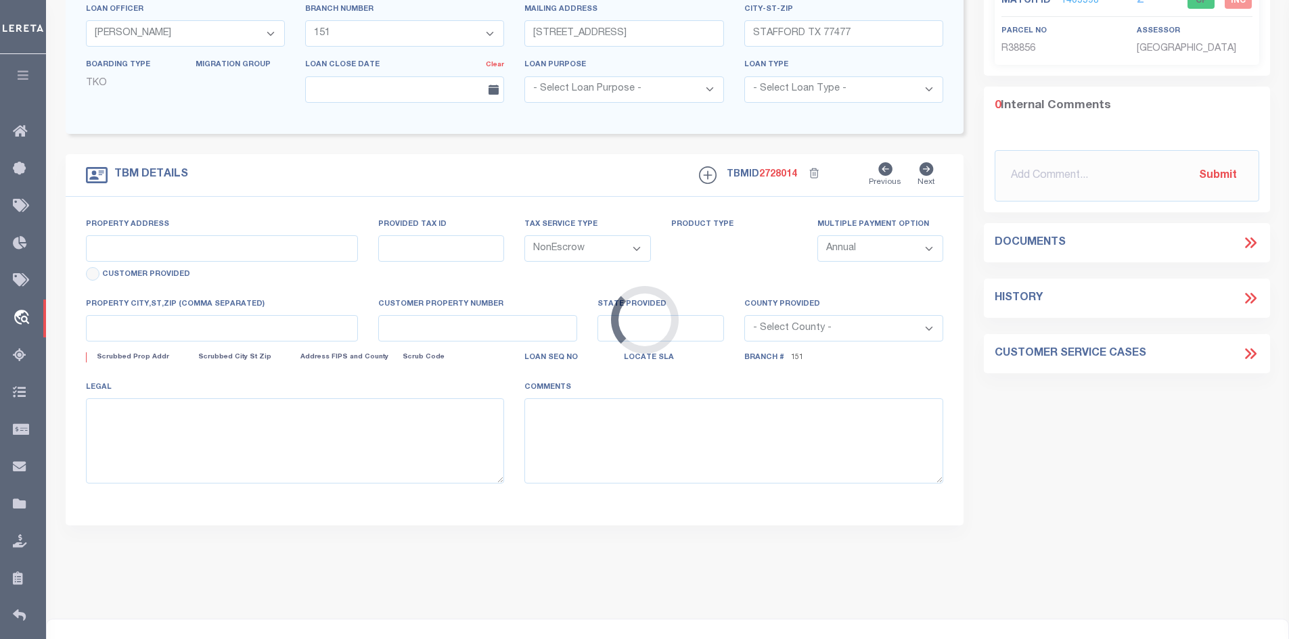
type input "[PERSON_NAME]"
select select
type input "ROSENBERG TX 77471"
type input "1"
type input "[GEOGRAPHIC_DATA]"
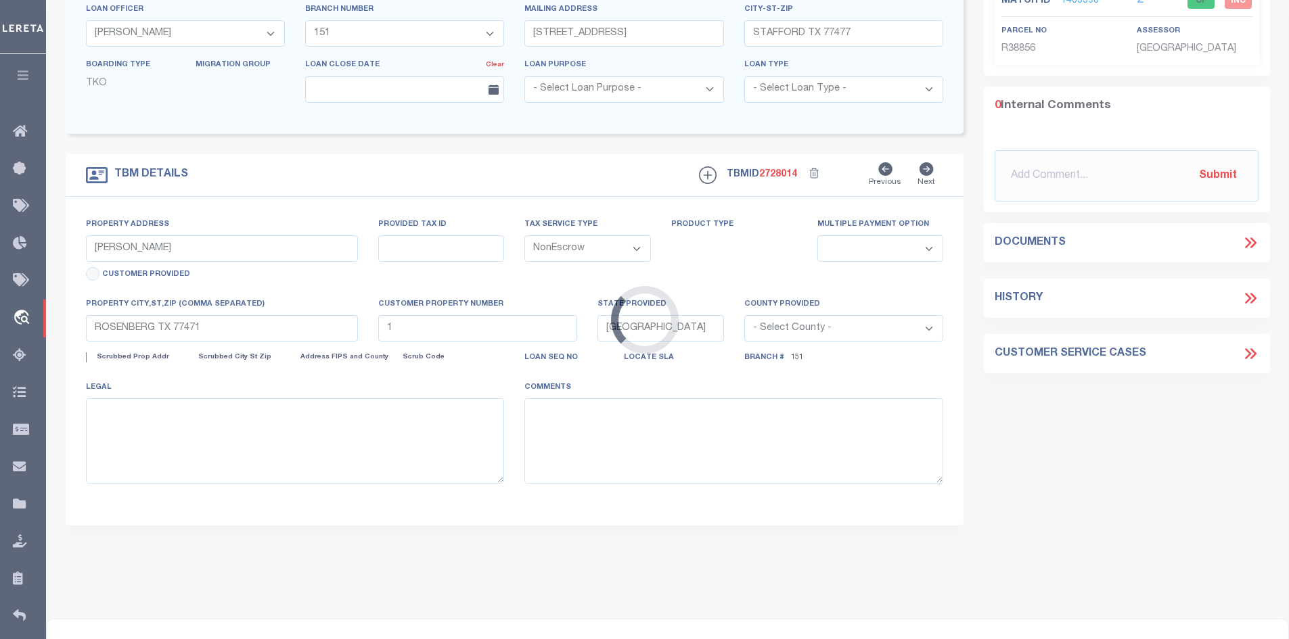
select select
type textarea "0 [PERSON_NAME][GEOGRAPHIC_DATA] 10.75 AC OUT OF [PERSON_NAME] BOEING 11.75 AC …"
type textarea "1 OF 1"
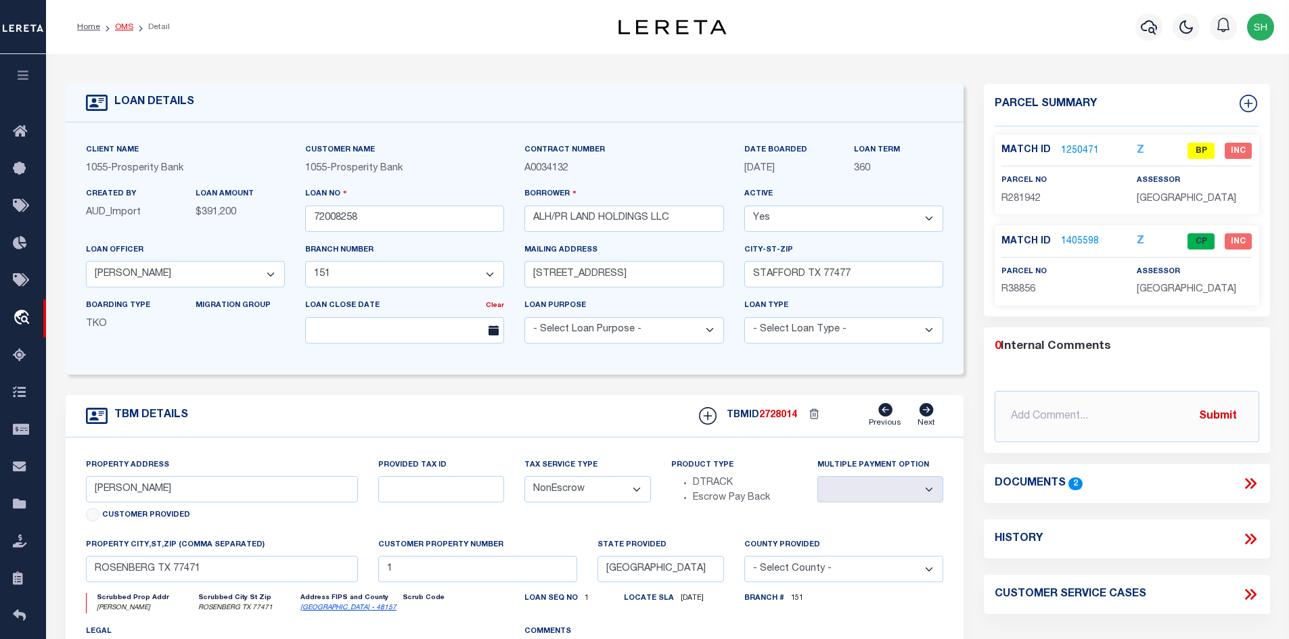
click at [125, 28] on link "OMS" at bounding box center [124, 27] width 18 height 8
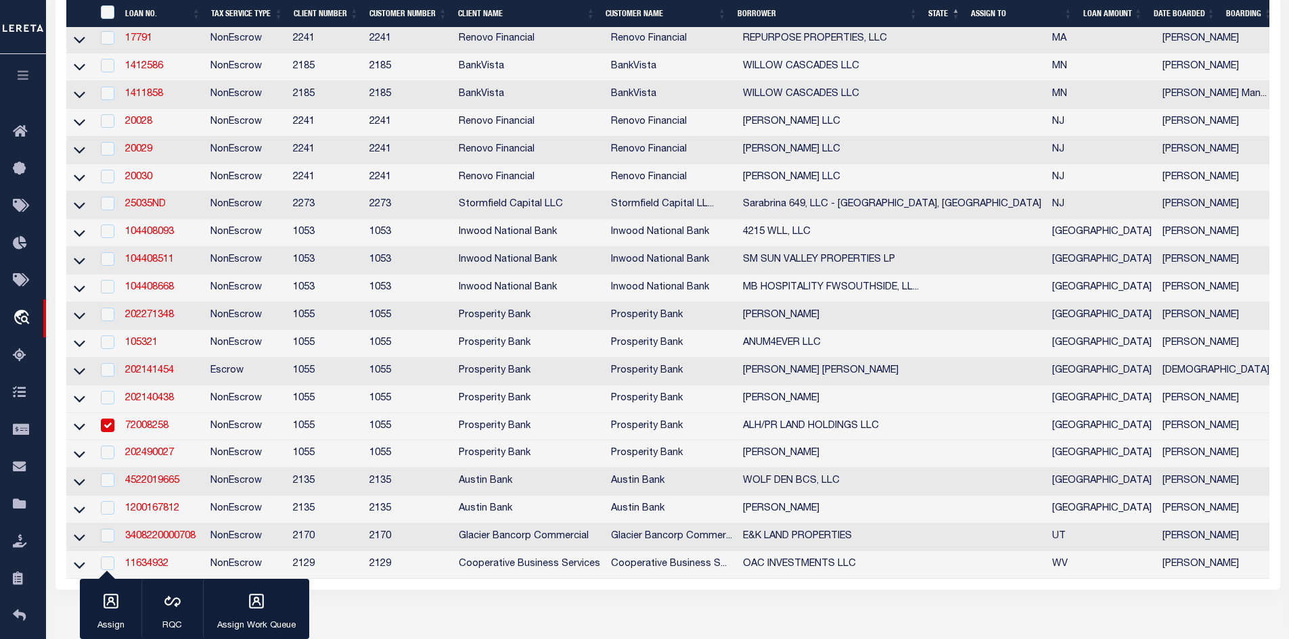
scroll to position [541, 0]
click at [149, 375] on link "202141454" at bounding box center [149, 369] width 49 height 9
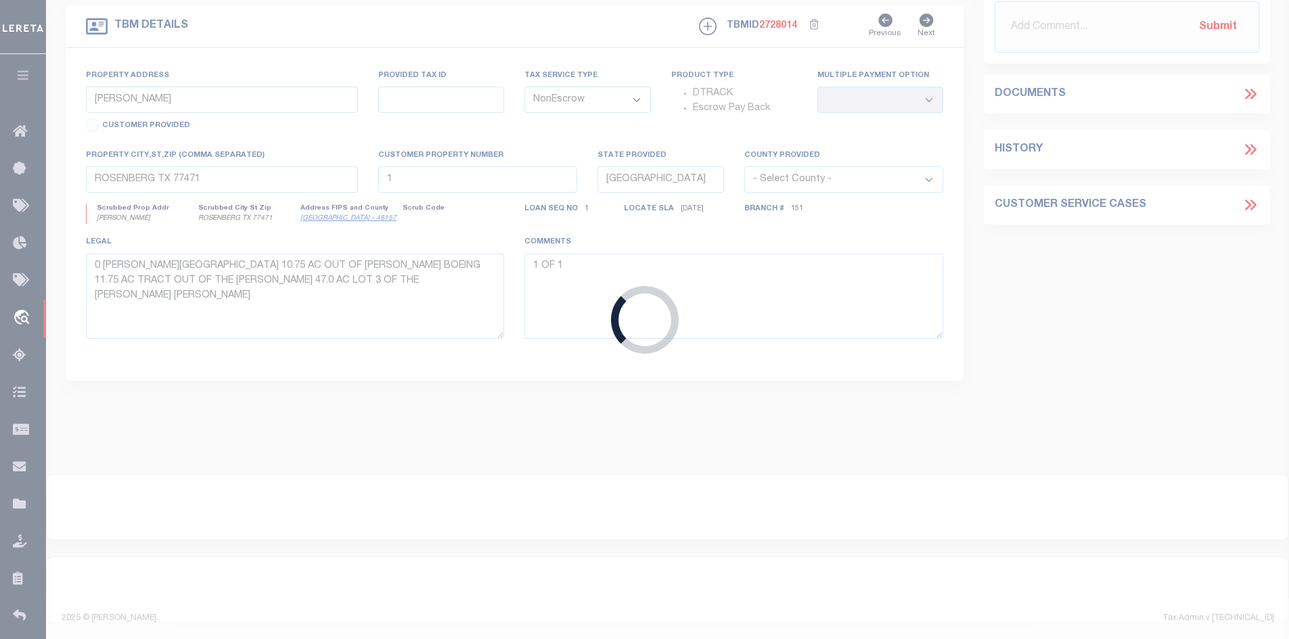
type input "202141454"
type input "[PERSON_NAME] [PERSON_NAME]"
select select "10366"
select select "3269"
type input "23054 FM 450 N"
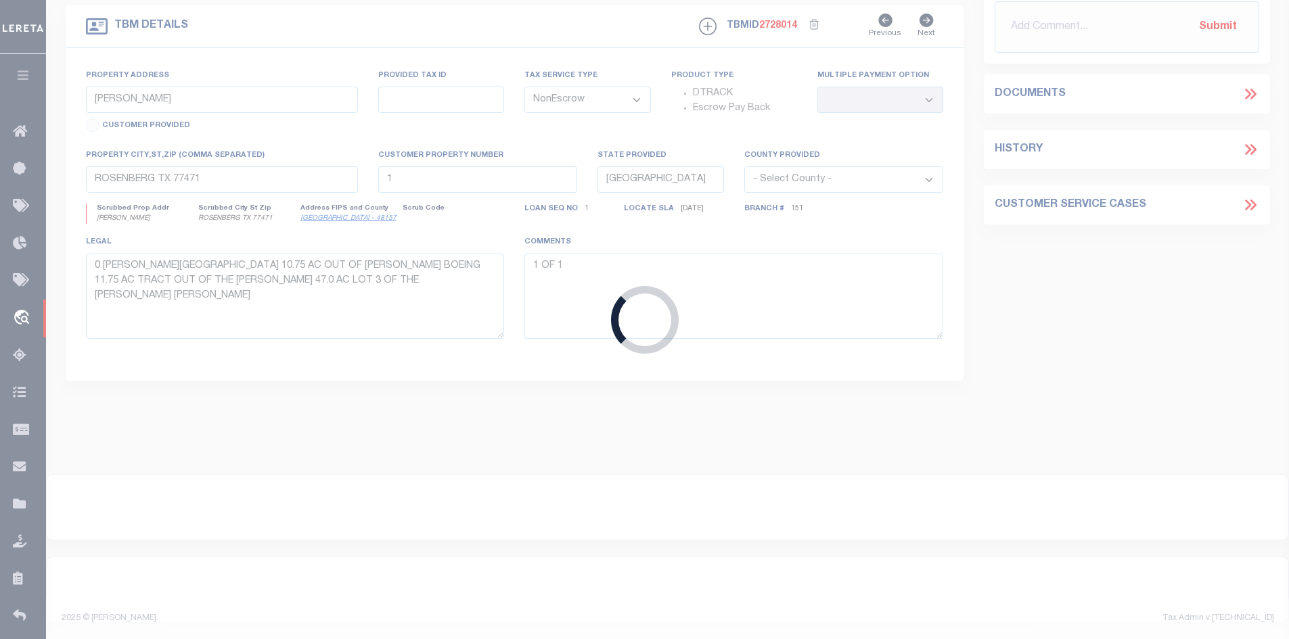
type input "[PERSON_NAME] TX 75640"
select select "100"
select select "Escrow"
type input "23054 FM 450 N"
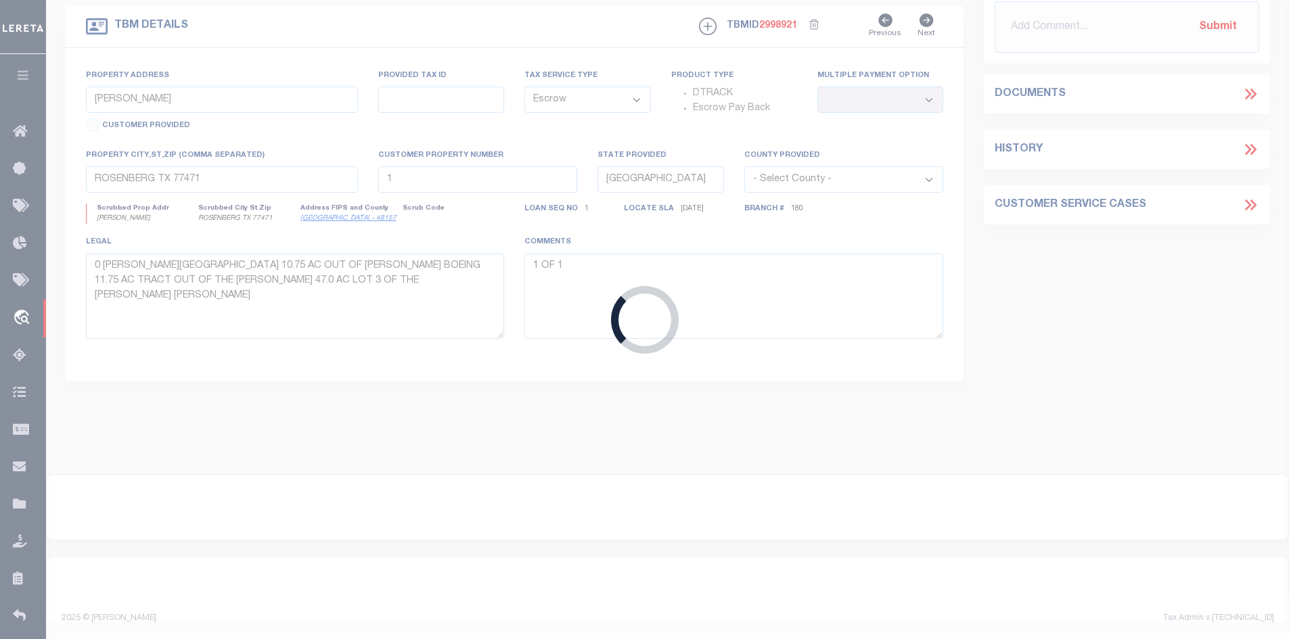
type input "R000038608"
select select
type input "[PERSON_NAME], [GEOGRAPHIC_DATA] 75640"
type textarea "1 ACRE [PERSON_NAME] SRVY ABST 425 [PERSON_NAME] CO TX"
select select "10366"
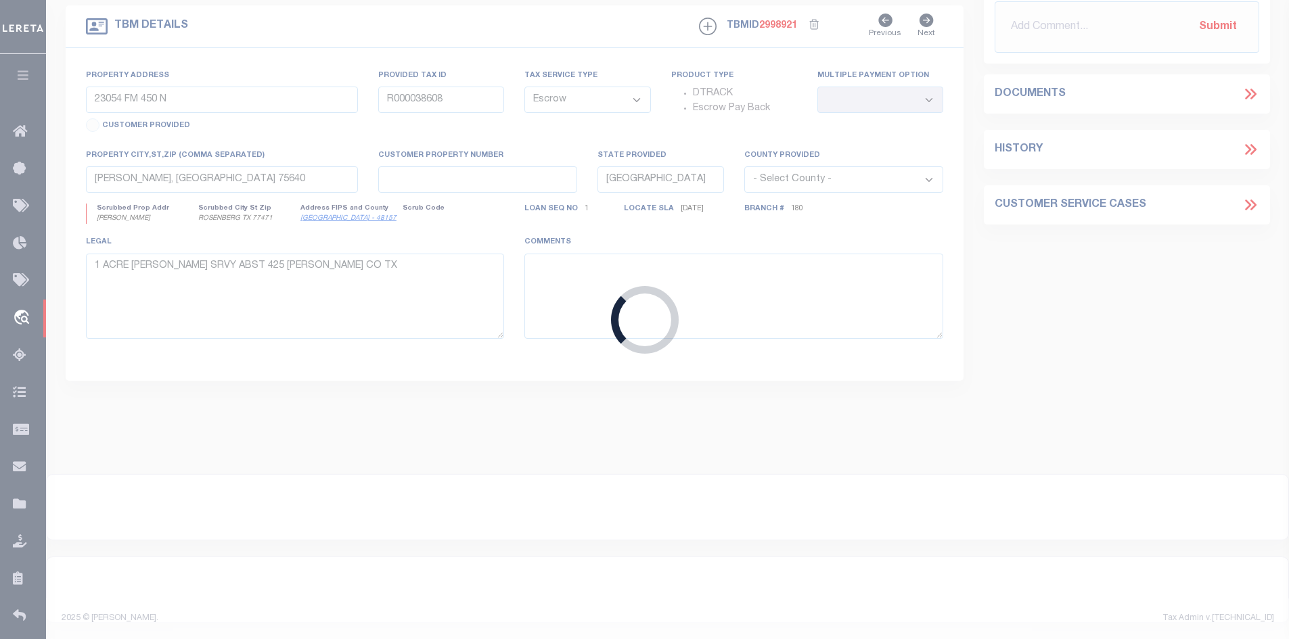
select select "3269"
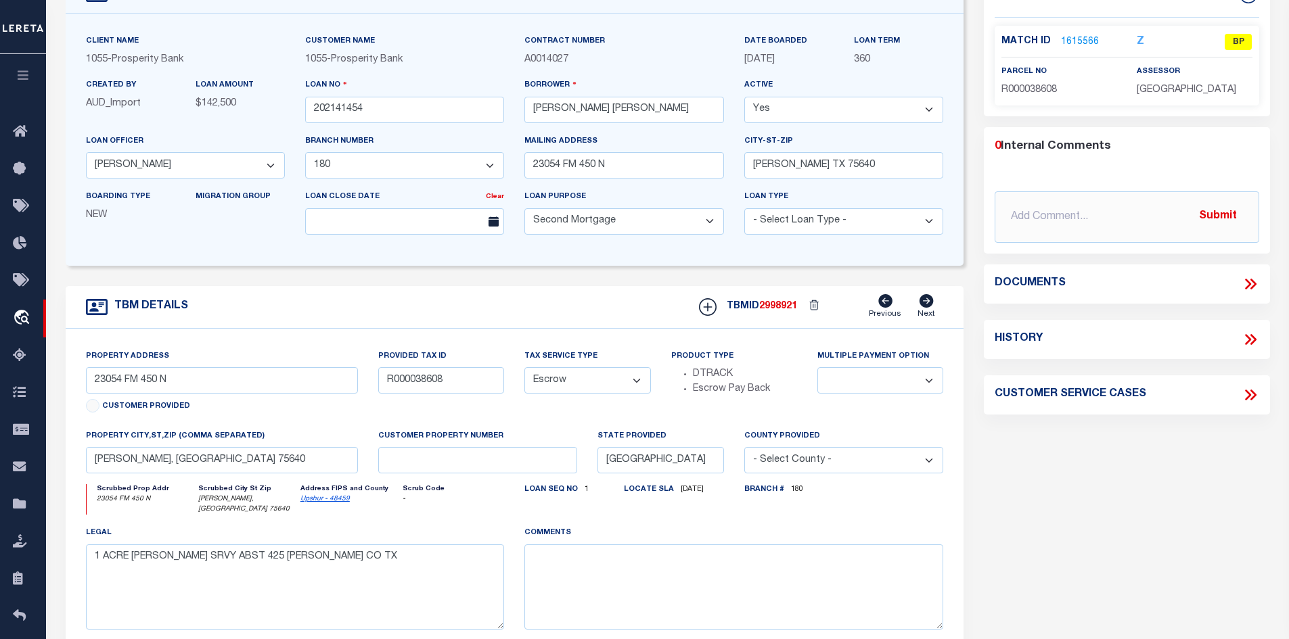
scroll to position [135, 0]
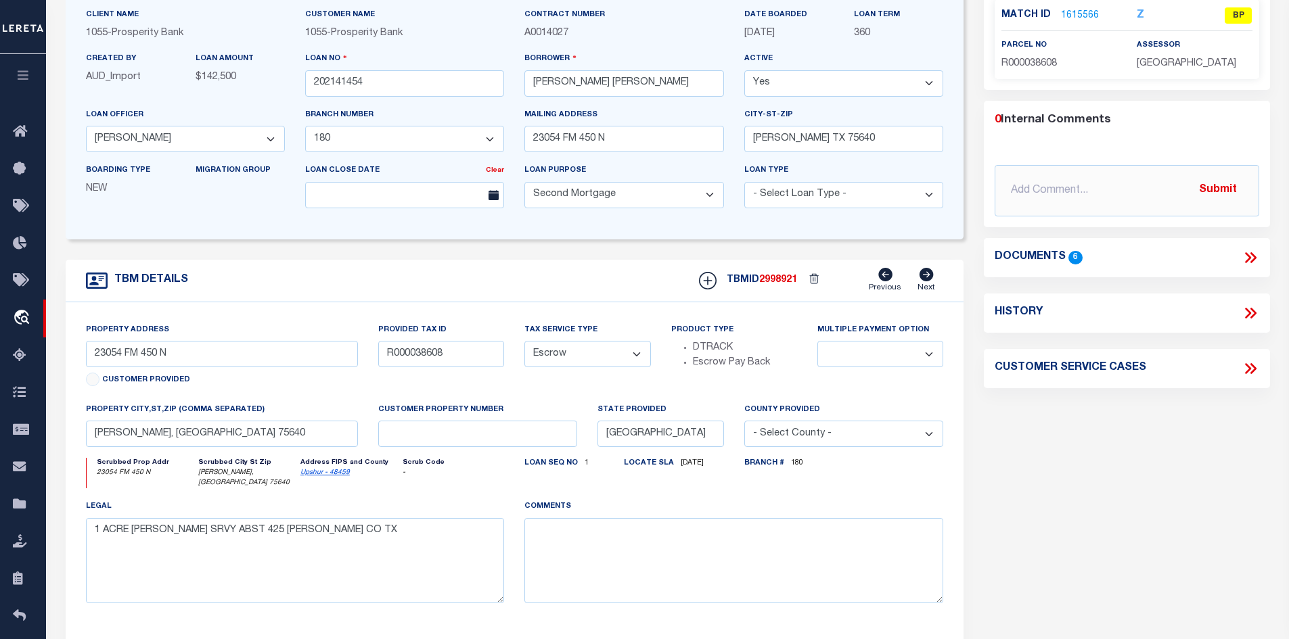
click at [333, 476] on link "Upshur - 48459" at bounding box center [324, 472] width 49 height 7
drag, startPoint x: 678, startPoint y: 86, endPoint x: 632, endPoint y: 85, distance: 45.3
click at [632, 85] on input "[PERSON_NAME] [PERSON_NAME]" at bounding box center [623, 83] width 199 height 26
drag, startPoint x: 577, startPoint y: 83, endPoint x: 528, endPoint y: 81, distance: 48.7
click at [528, 81] on input "[PERSON_NAME] [PERSON_NAME]" at bounding box center [623, 83] width 199 height 26
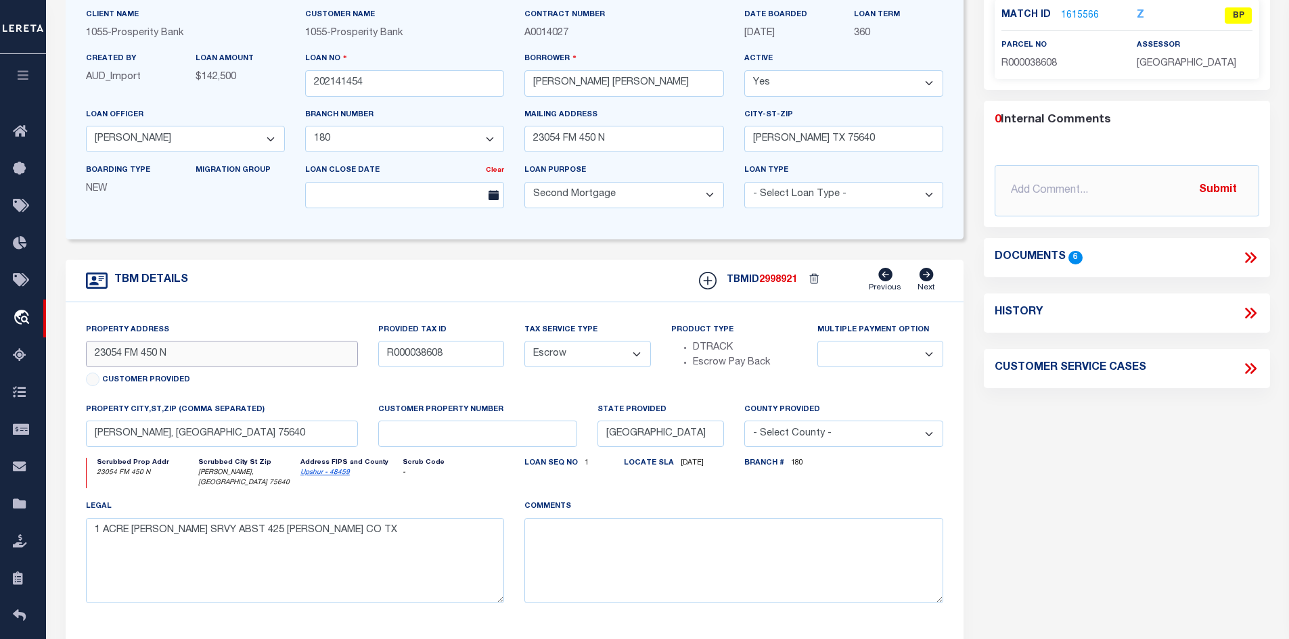
drag, startPoint x: 174, startPoint y: 354, endPoint x: 64, endPoint y: 356, distance: 110.3
click at [64, 356] on div "TBM DETAILS TBMID 2998921" at bounding box center [514, 453] width 919 height 386
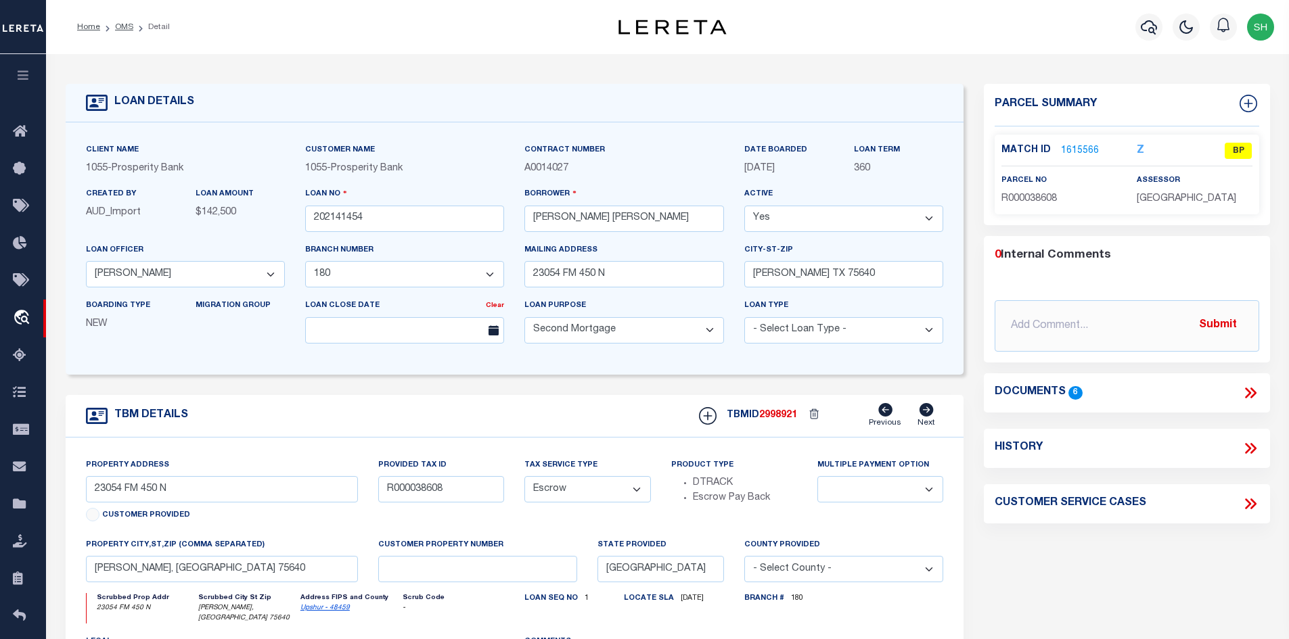
click at [1077, 147] on link "1615566" at bounding box center [1080, 151] width 38 height 14
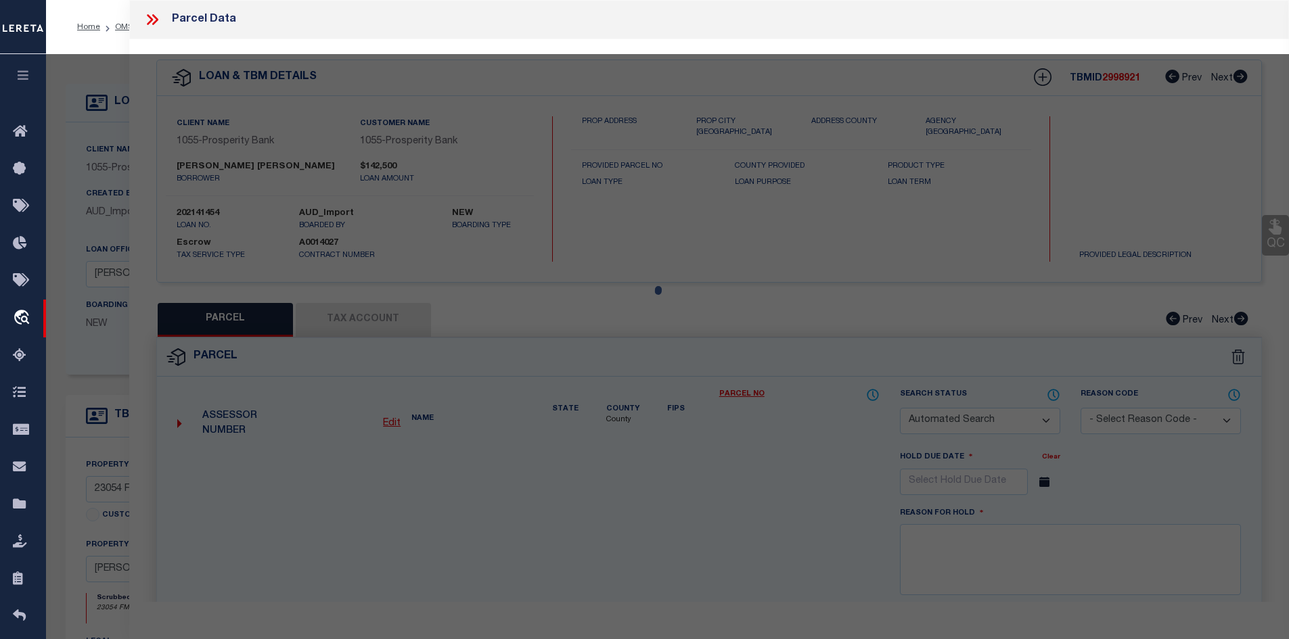
checkbox input "false"
select select "BP"
type input "[PERSON_NAME]"
type input "00425.00160.00000.000000"
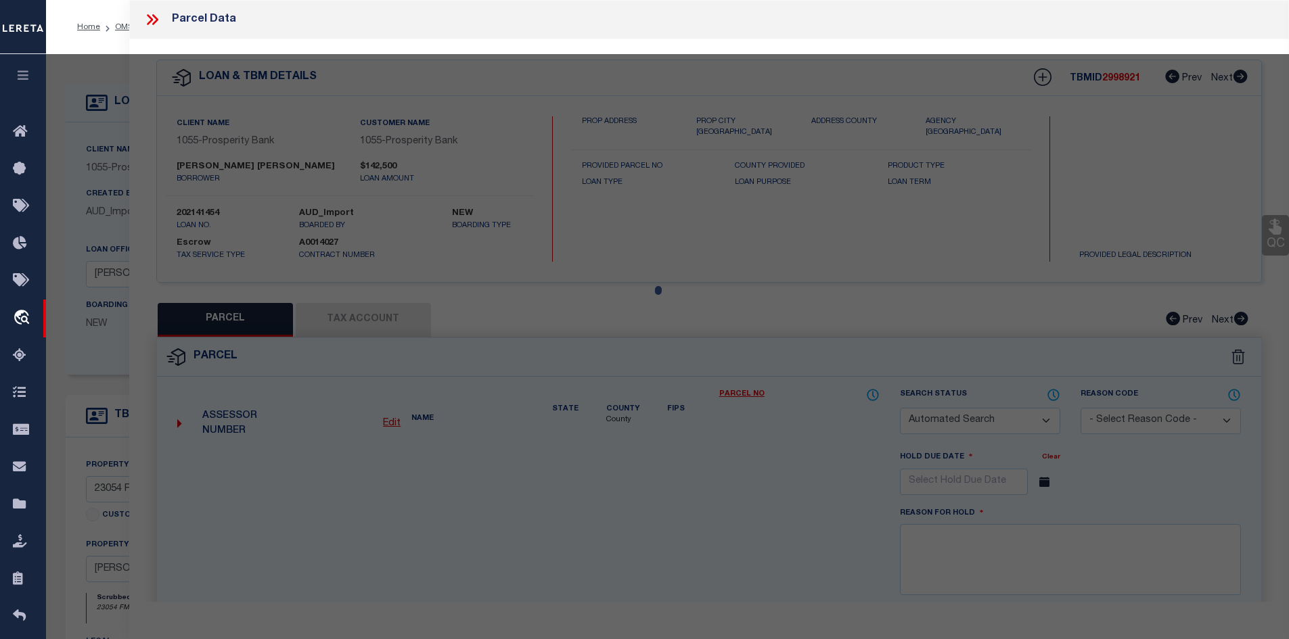
select select
type input "23054 N FM 450"
checkbox input "false"
type input "[GEOGRAPHIC_DATA]"
type textarea "Legal: Acres: 1.000, Abst: [STREET_ADDRESS][PERSON_NAME]"
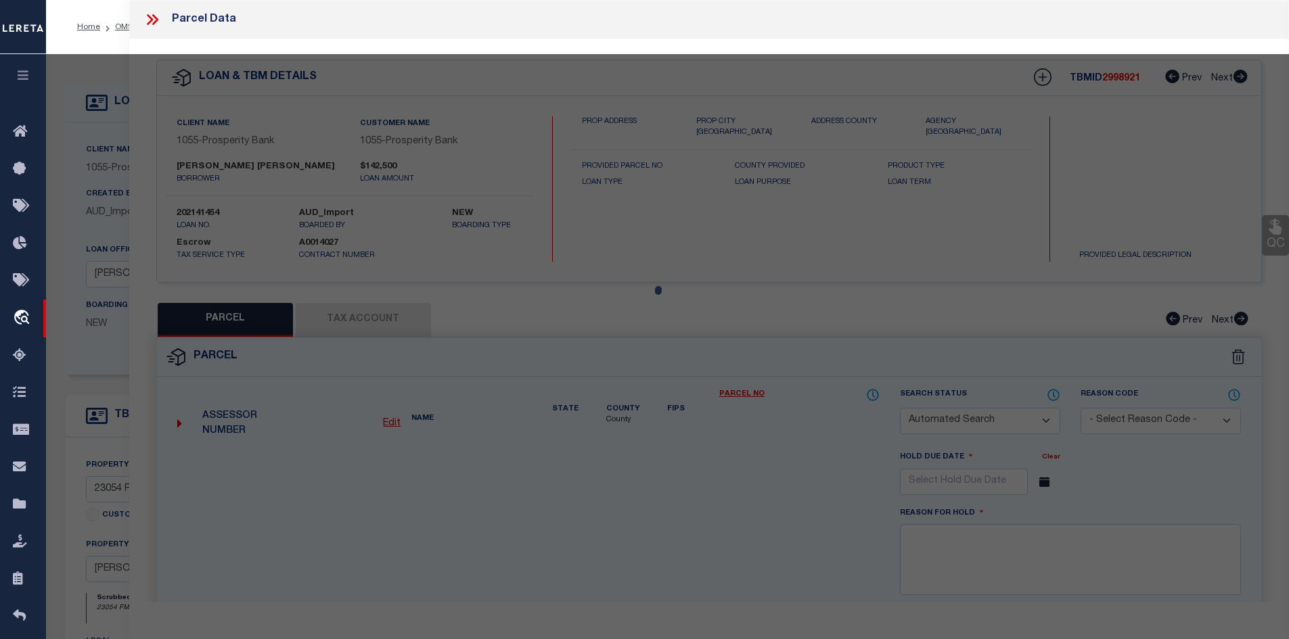
type textarea "[DATE] Please research loan 202141454, per taxer office parcel 5787 is inactive…"
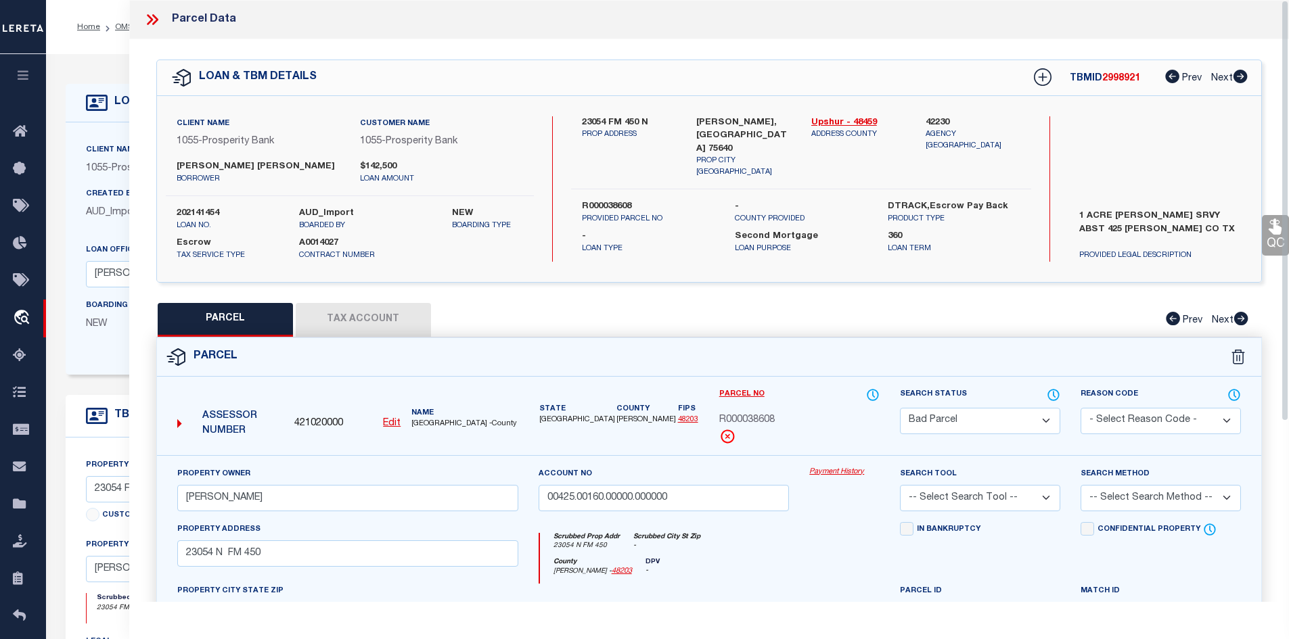
click at [406, 327] on button "Tax Account" at bounding box center [363, 320] width 135 height 34
select select "100"
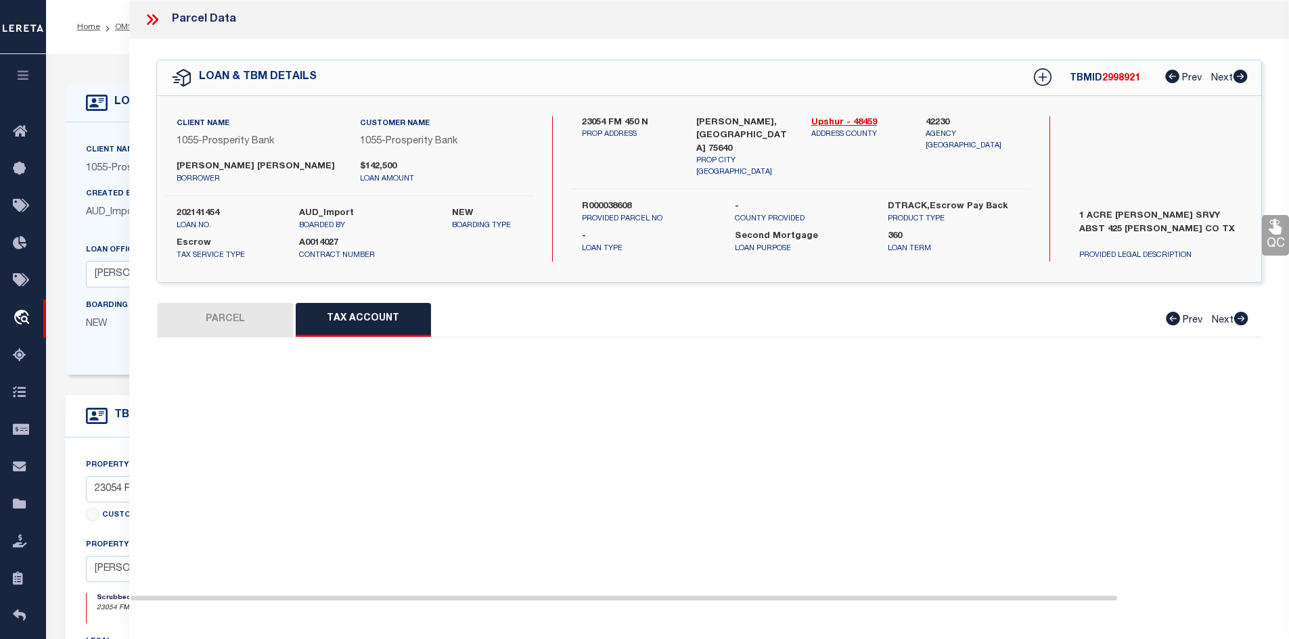
select select "100"
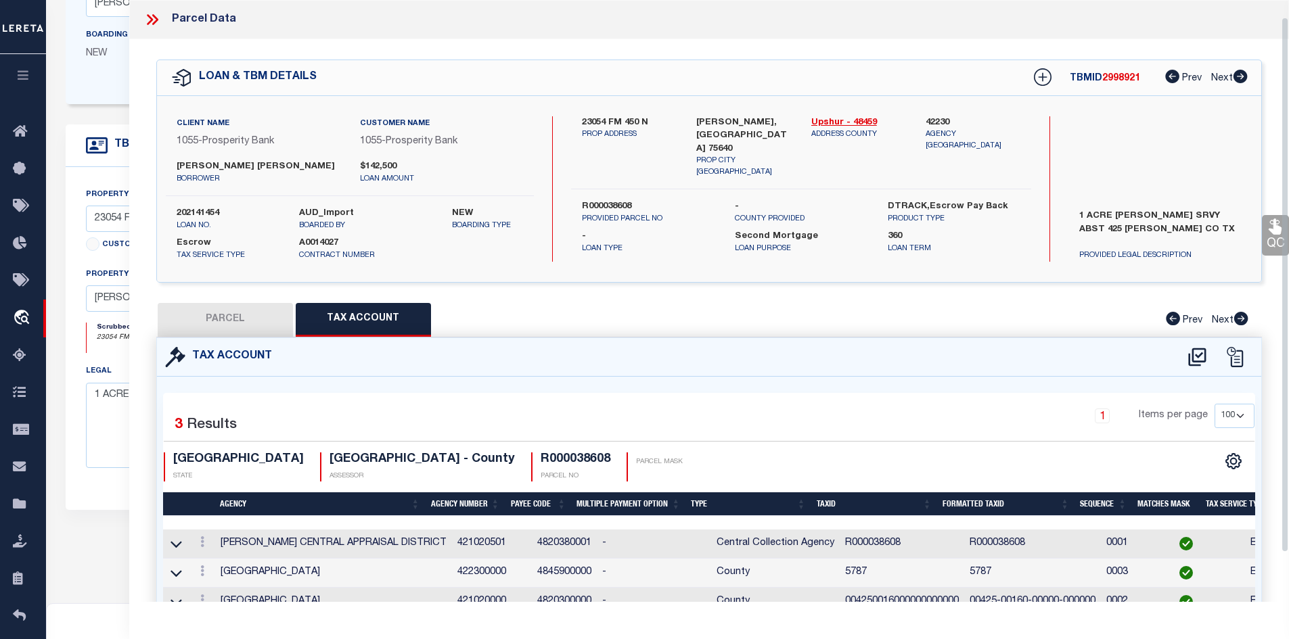
scroll to position [74, 0]
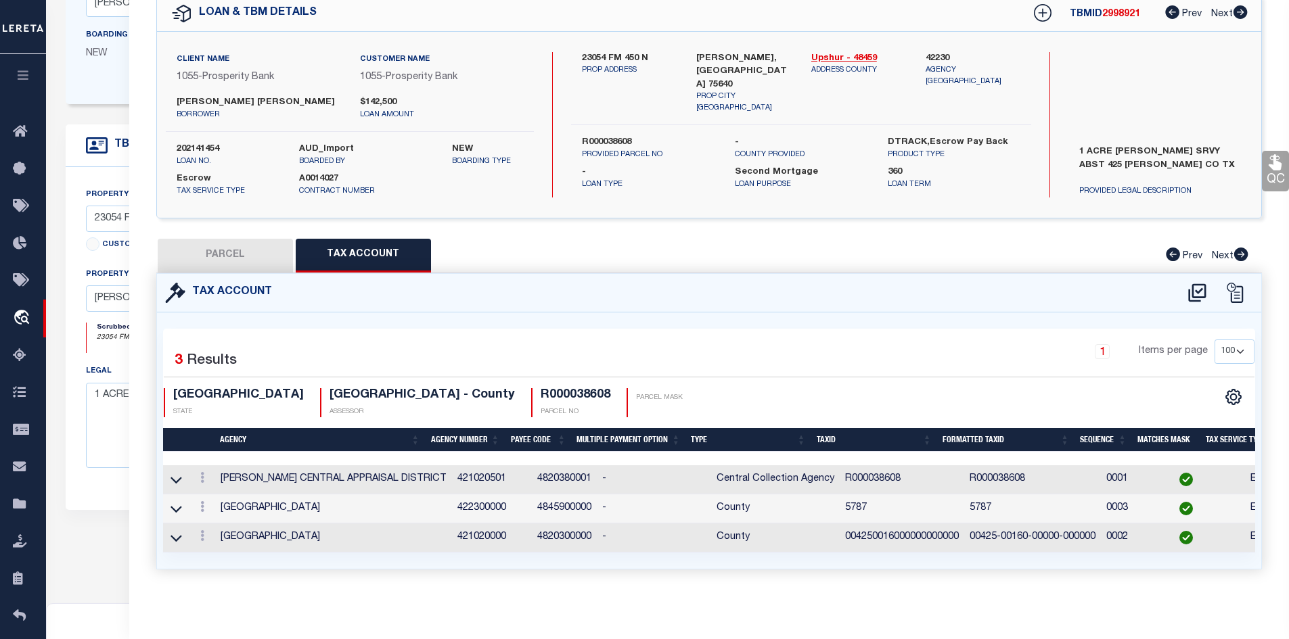
click at [231, 256] on button "PARCEL" at bounding box center [225, 256] width 135 height 34
select select "AS"
checkbox input "false"
select select "BP"
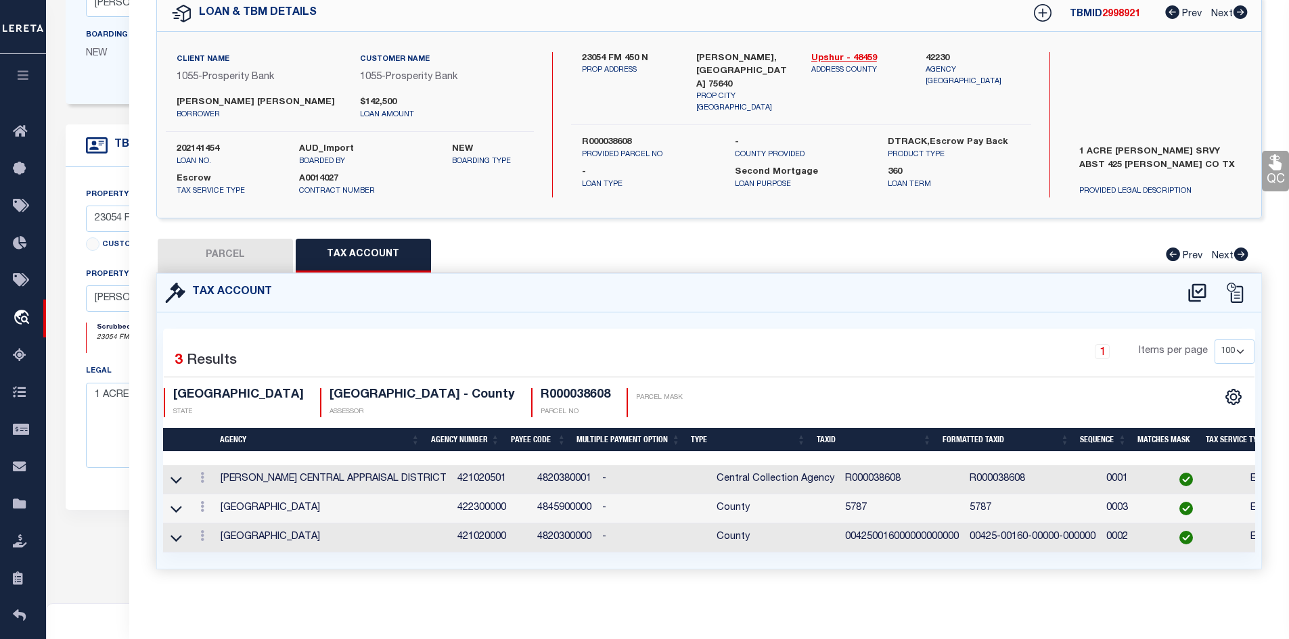
type input "[PERSON_NAME]"
type input "00425.00160.00000.000000"
select select
type input "23054 N FM 450"
checkbox input "false"
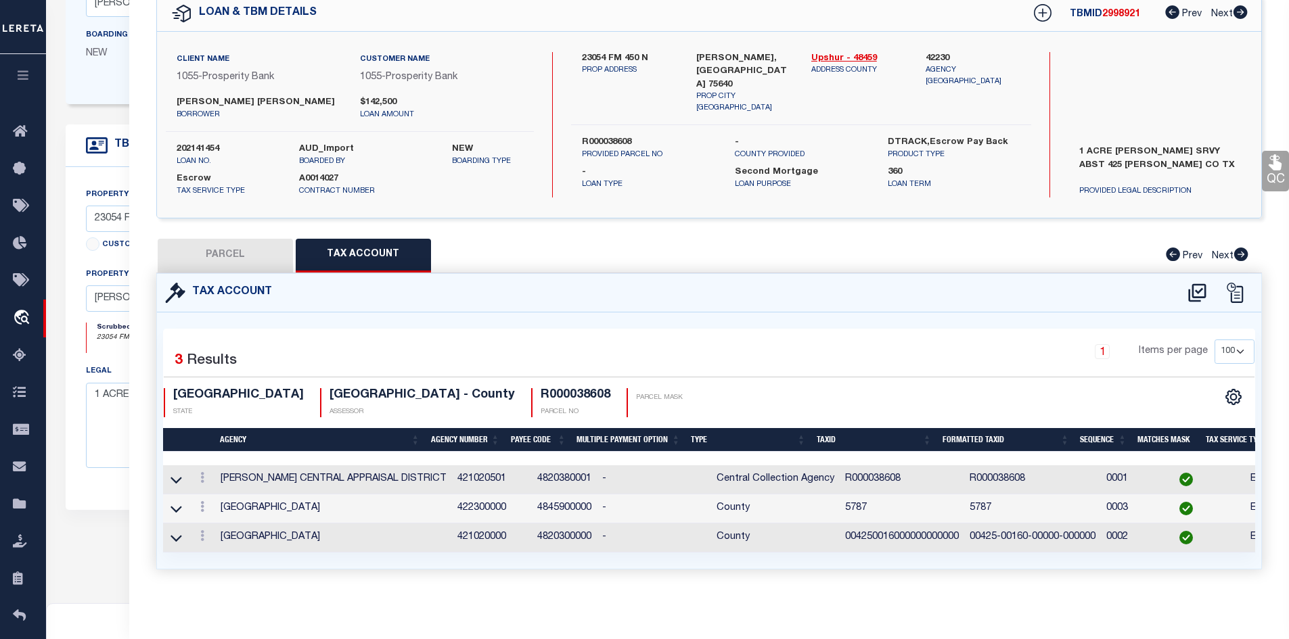
type input "[GEOGRAPHIC_DATA]"
type textarea "Legal: Acres: 1.000, Abst: [STREET_ADDRESS][PERSON_NAME]"
type textarea "[DATE] Please research loan 202141454, per taxer office parcel 5787 is inactive…"
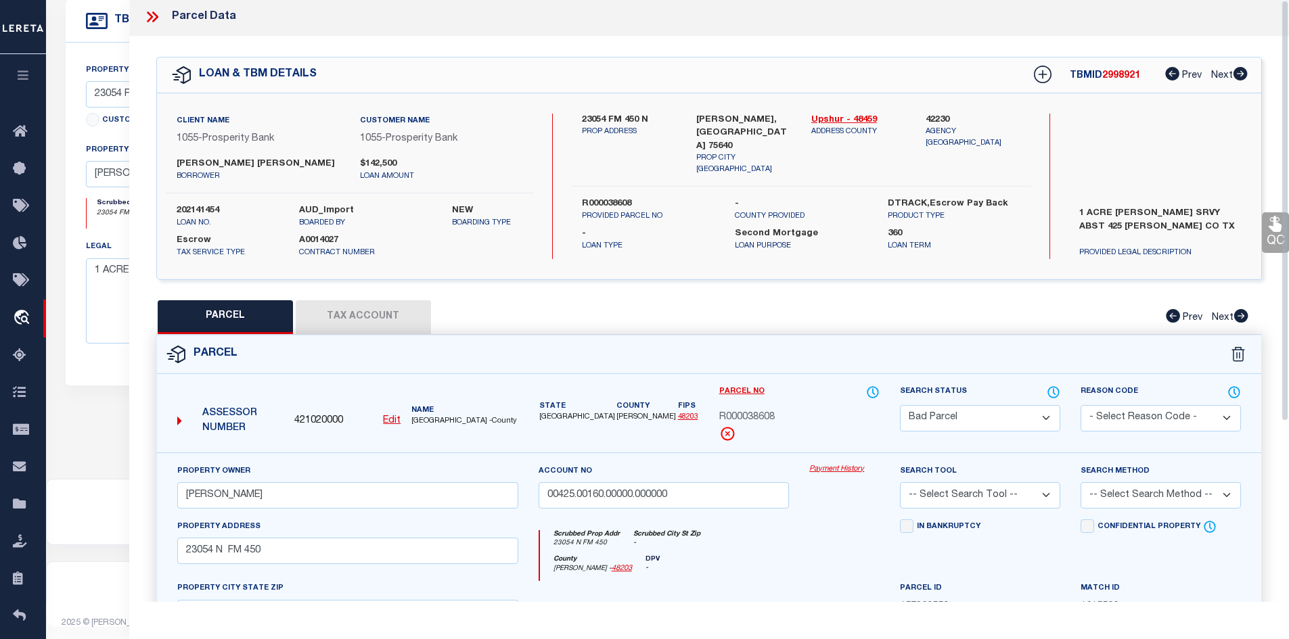
scroll to position [0, 0]
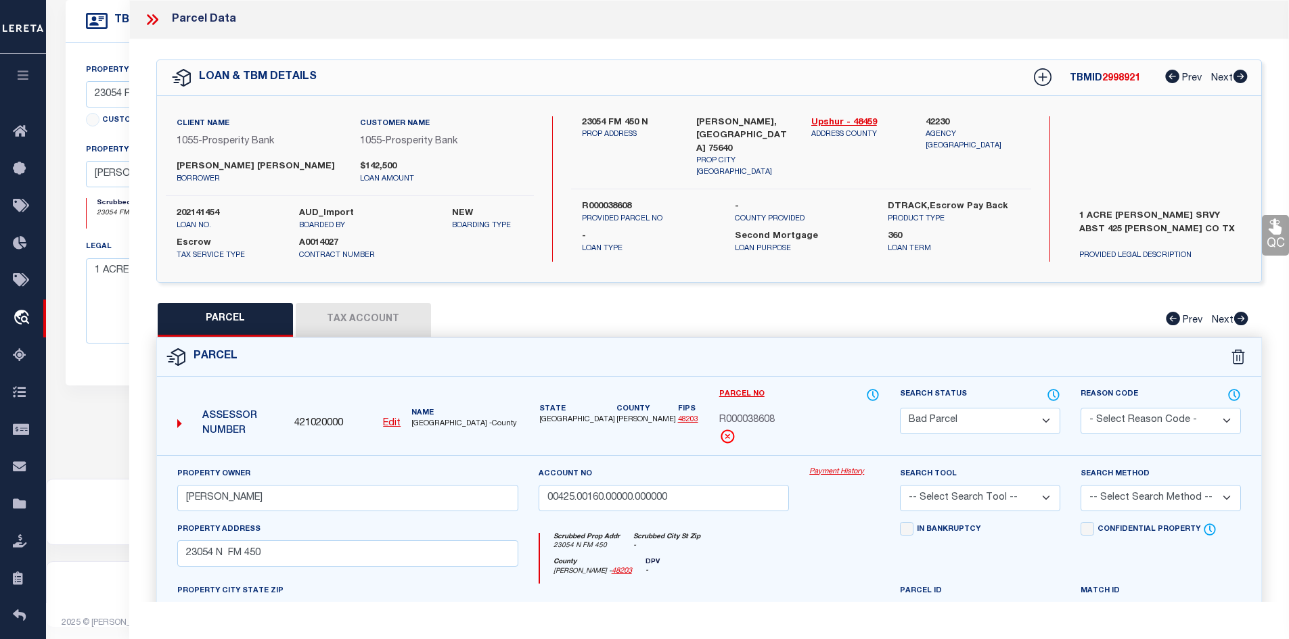
drag, startPoint x: 153, startPoint y: 24, endPoint x: 165, endPoint y: 32, distance: 14.6
click at [153, 24] on icon at bounding box center [155, 19] width 6 height 11
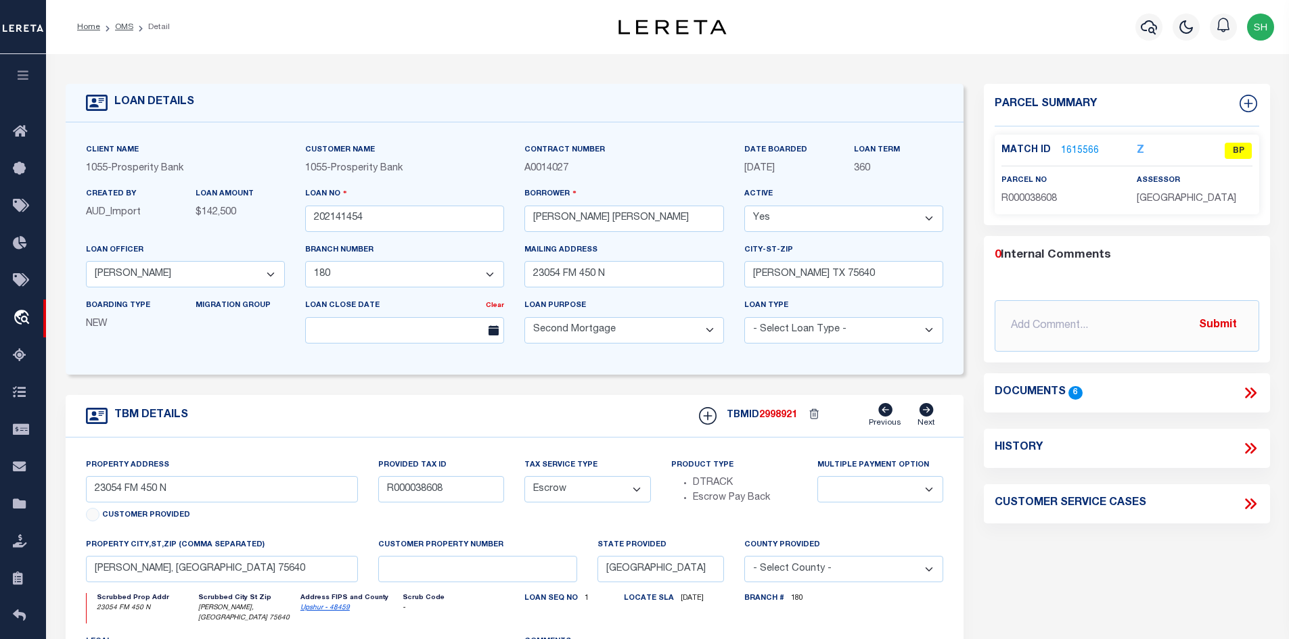
click at [1079, 149] on link "1615566" at bounding box center [1080, 151] width 38 height 14
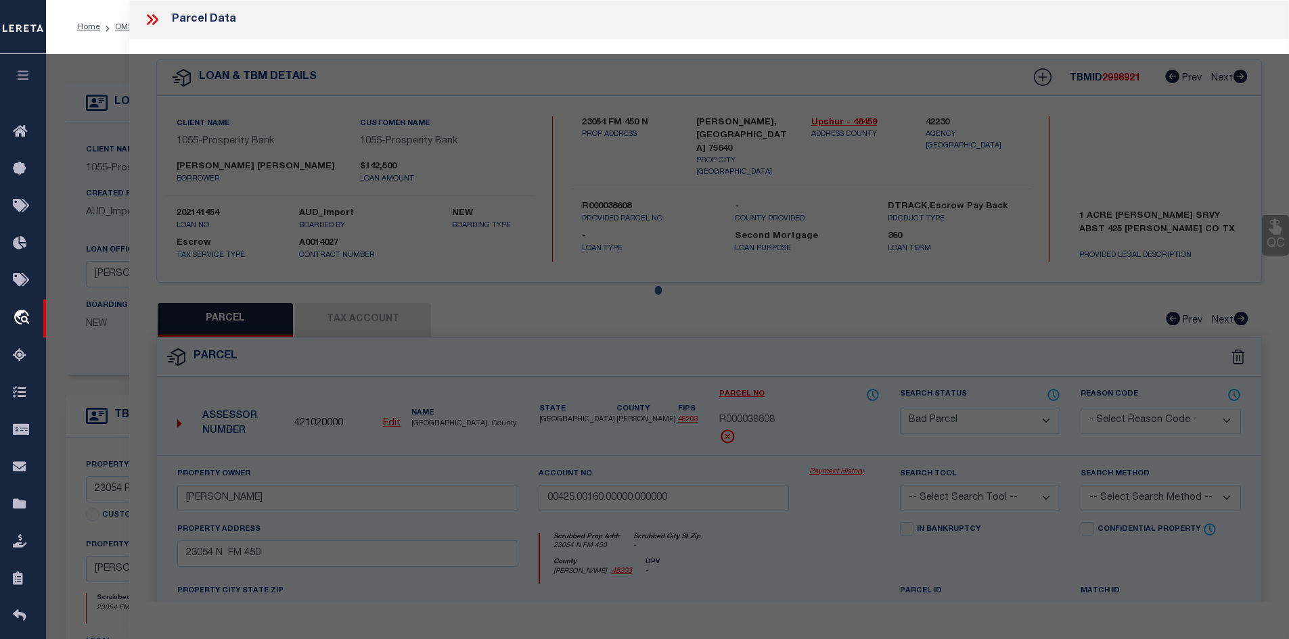
select select "AS"
checkbox input "false"
select select "BP"
type input "[PERSON_NAME]"
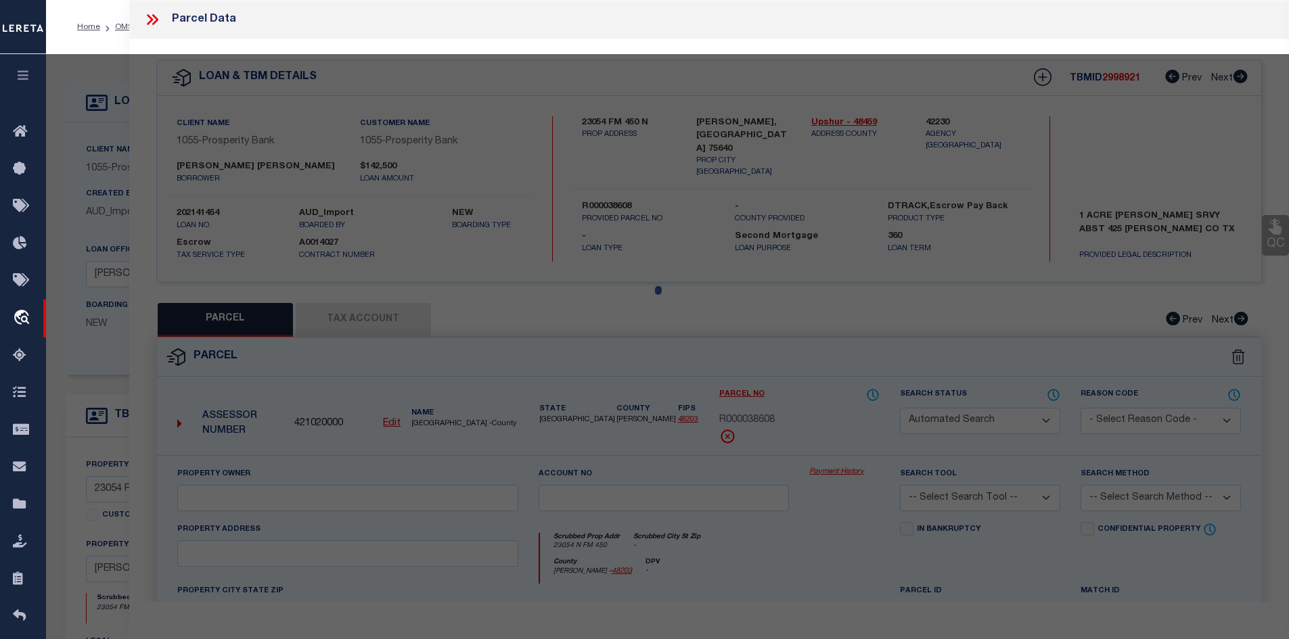
type input "00425.00160.00000.000000"
select select
type input "23054 N FM 450"
checkbox input "false"
type input "[GEOGRAPHIC_DATA]"
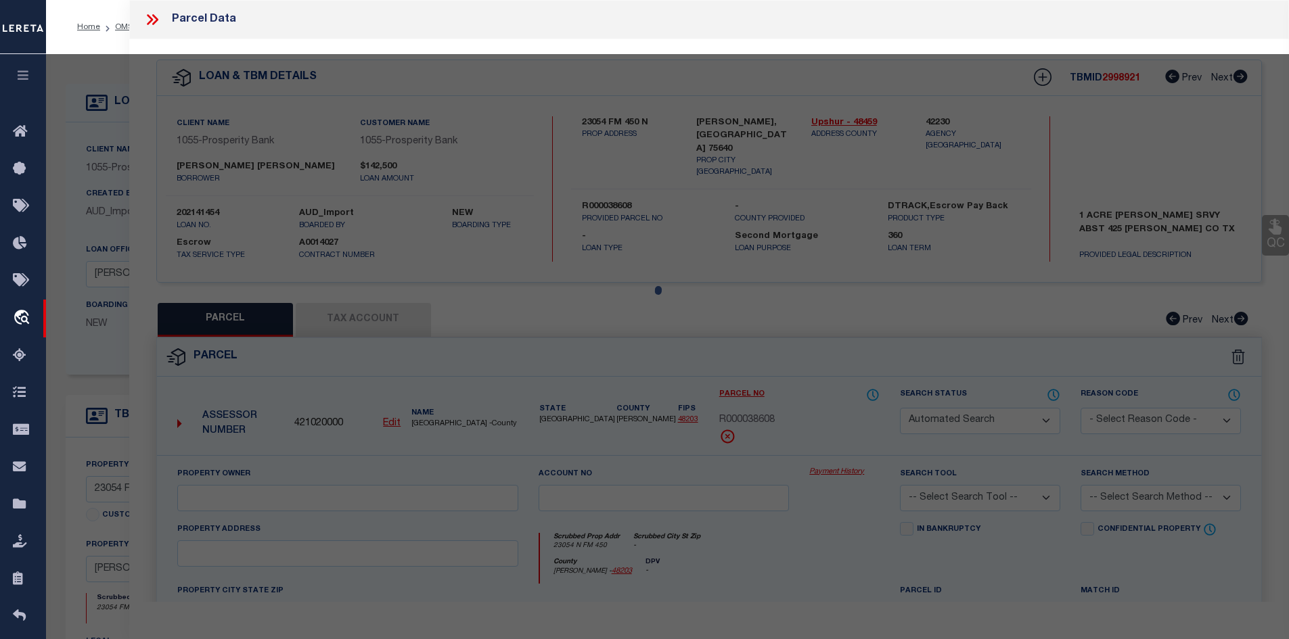
type textarea "Legal: Acres: 1.000, Abst: [STREET_ADDRESS][PERSON_NAME]"
type textarea "[DATE] Please research loan 202141454, per taxer office parcel 5787 is inactive…"
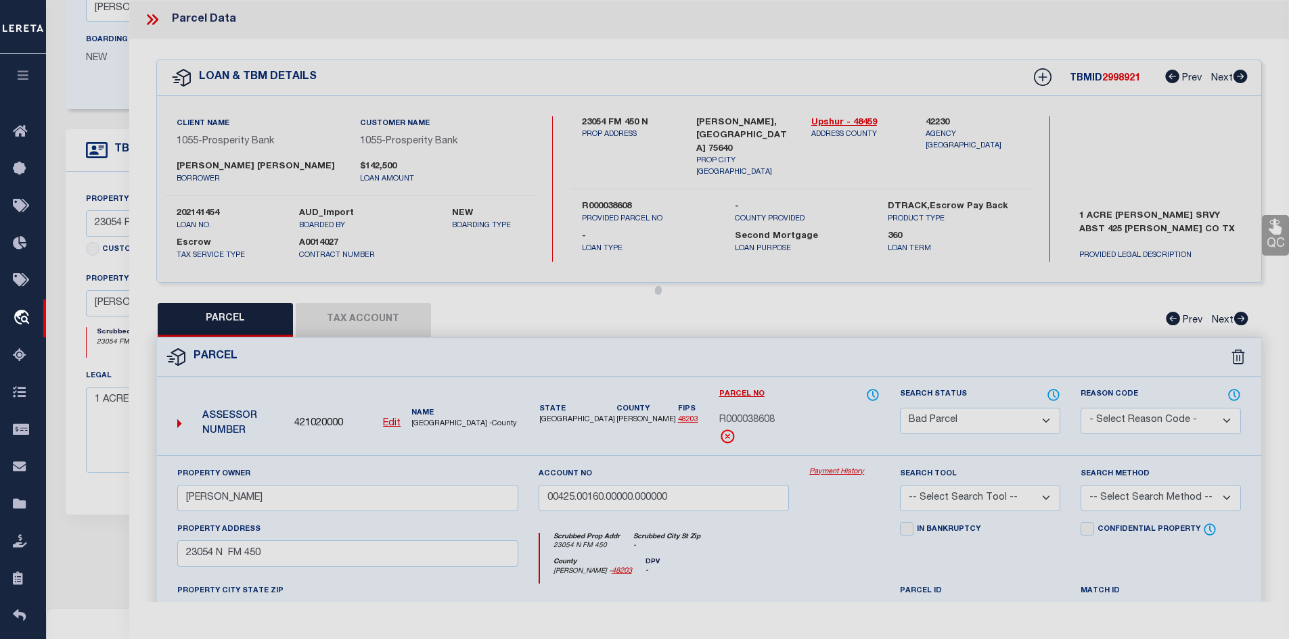
scroll to position [271, 0]
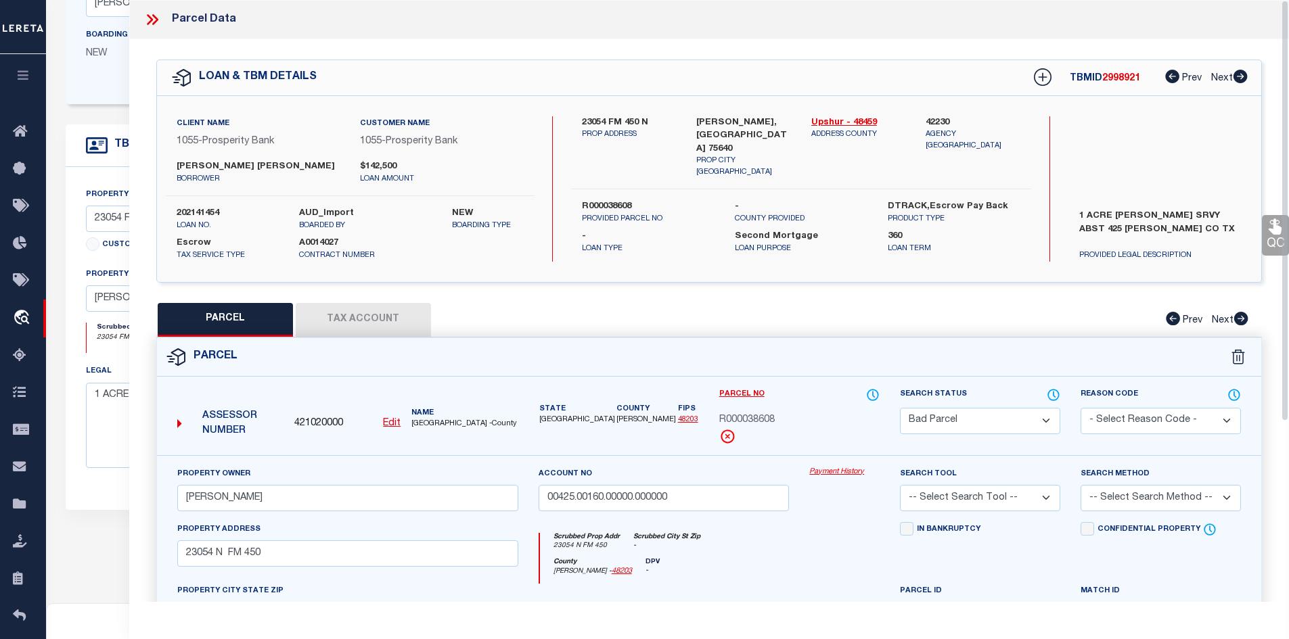
click at [367, 320] on button "Tax Account" at bounding box center [363, 320] width 135 height 34
select select "100"
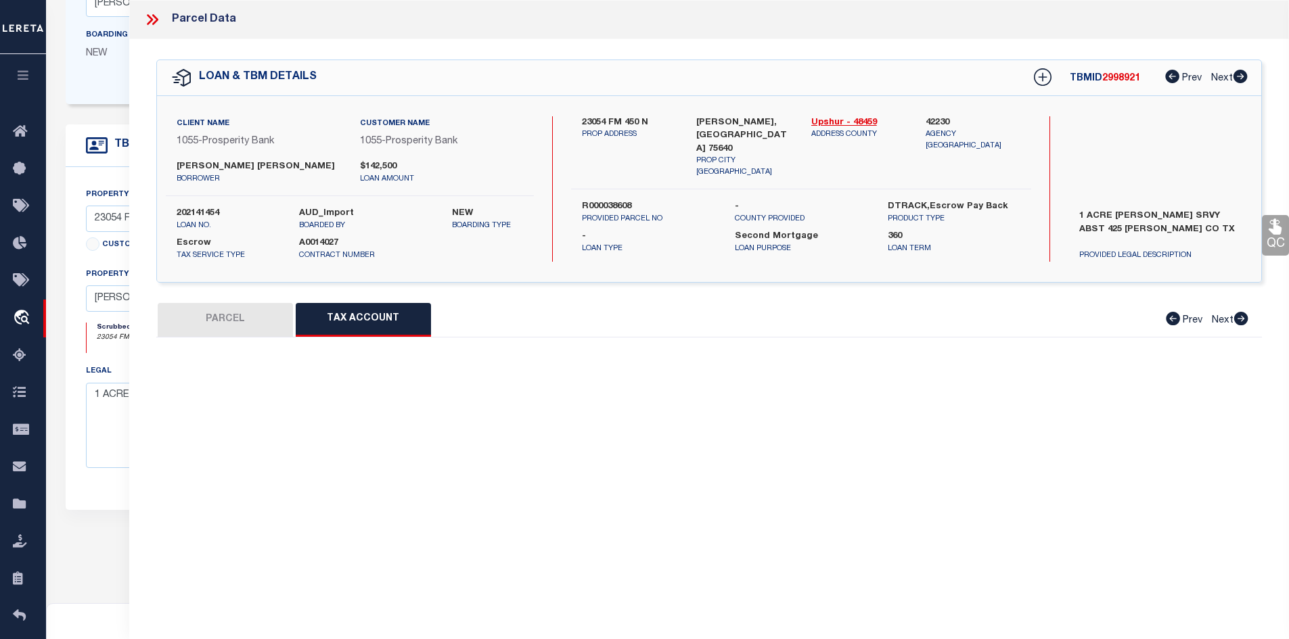
select select "100"
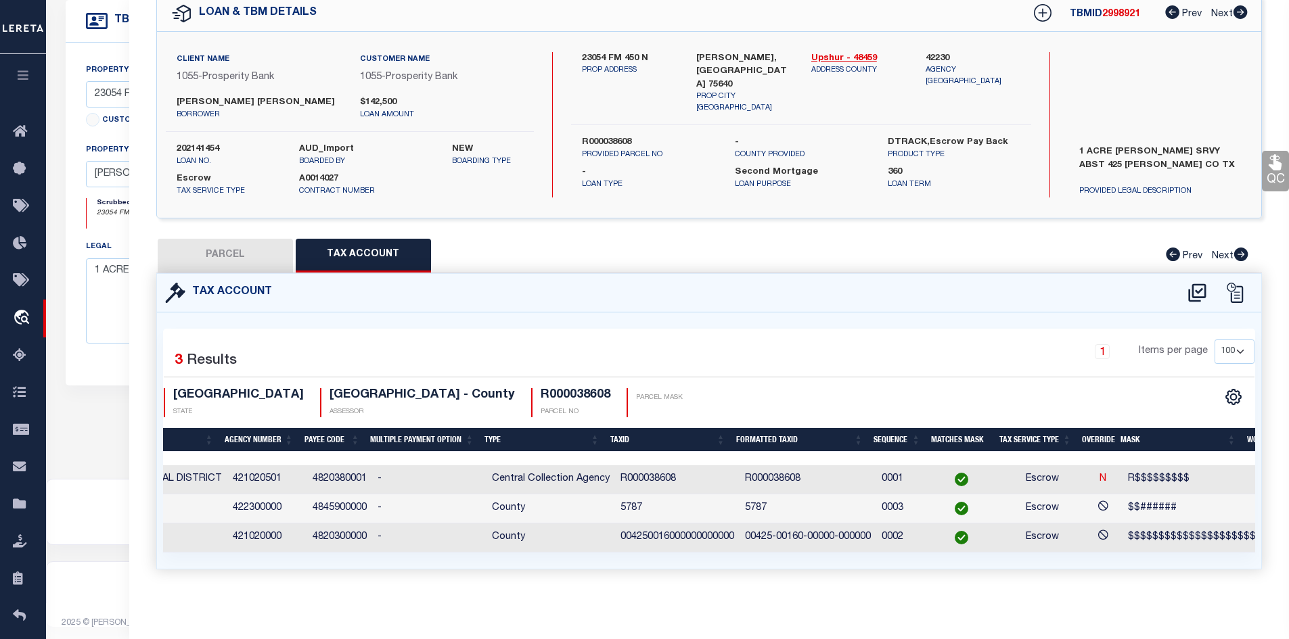
scroll to position [0, 0]
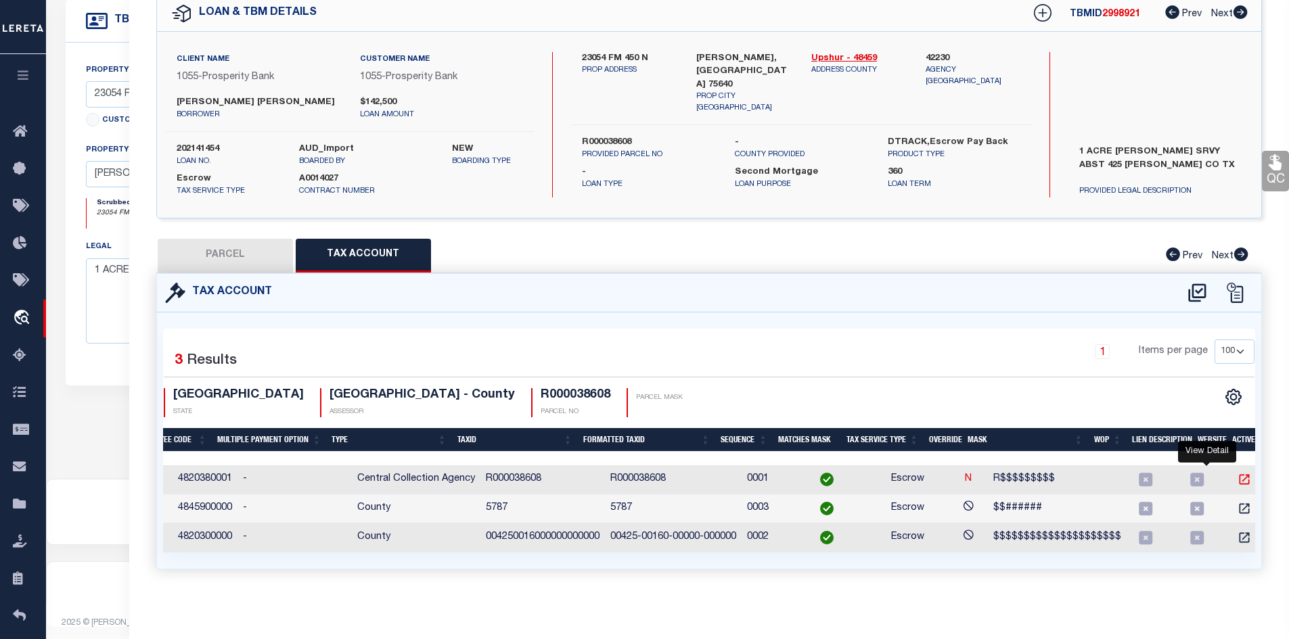
click at [1237, 473] on icon "" at bounding box center [1244, 480] width 14 height 14
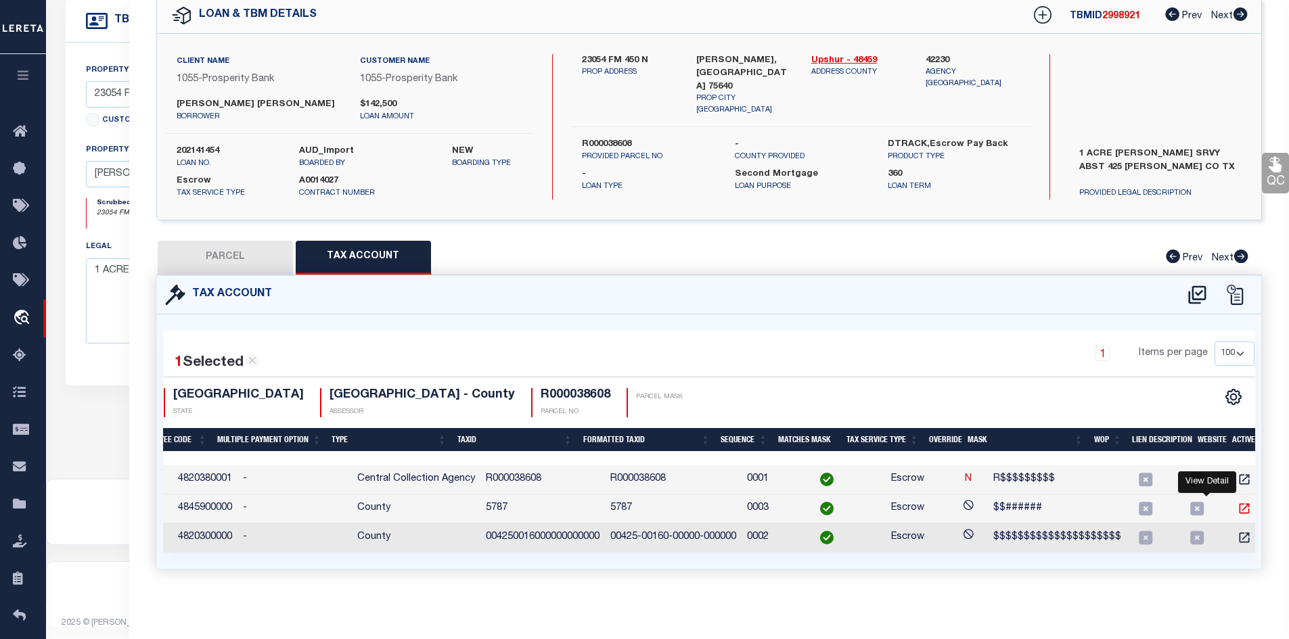
click at [1237, 502] on icon "" at bounding box center [1244, 509] width 14 height 14
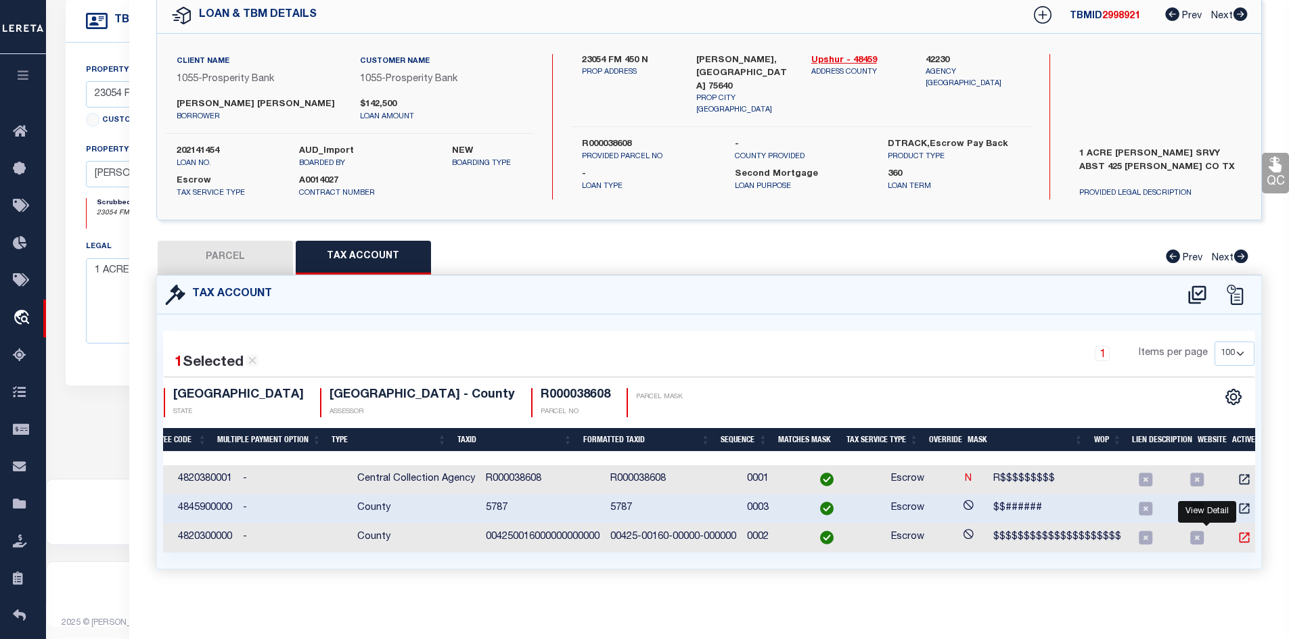
click at [1237, 532] on icon "" at bounding box center [1244, 538] width 14 height 14
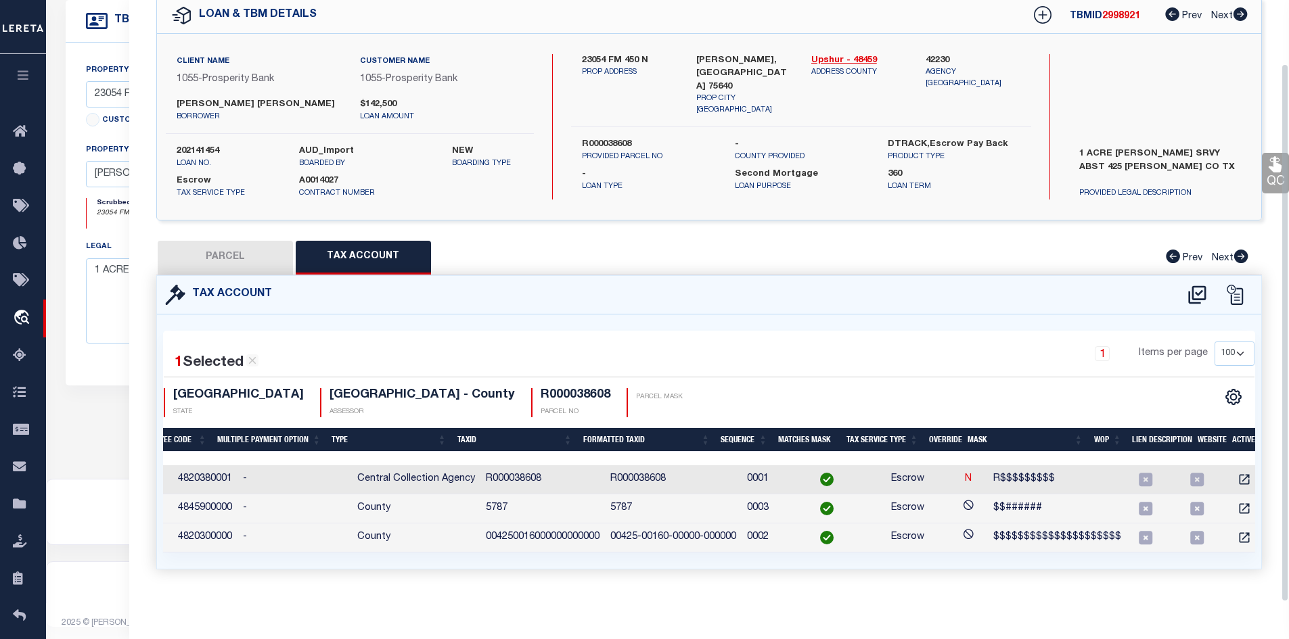
click at [250, 263] on button "PARCEL" at bounding box center [225, 258] width 135 height 34
select select "AS"
checkbox input "false"
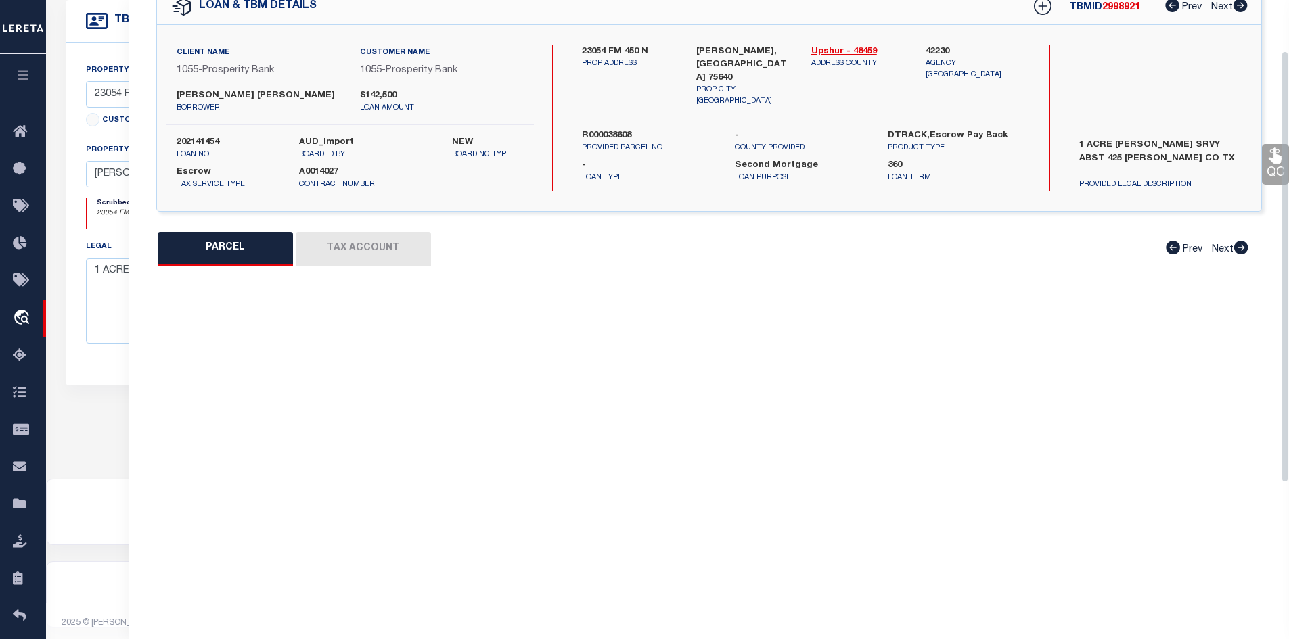
select select "BP"
type input "[PERSON_NAME]"
type input "00425.00160.00000.000000"
select select
type input "23054 N FM 450"
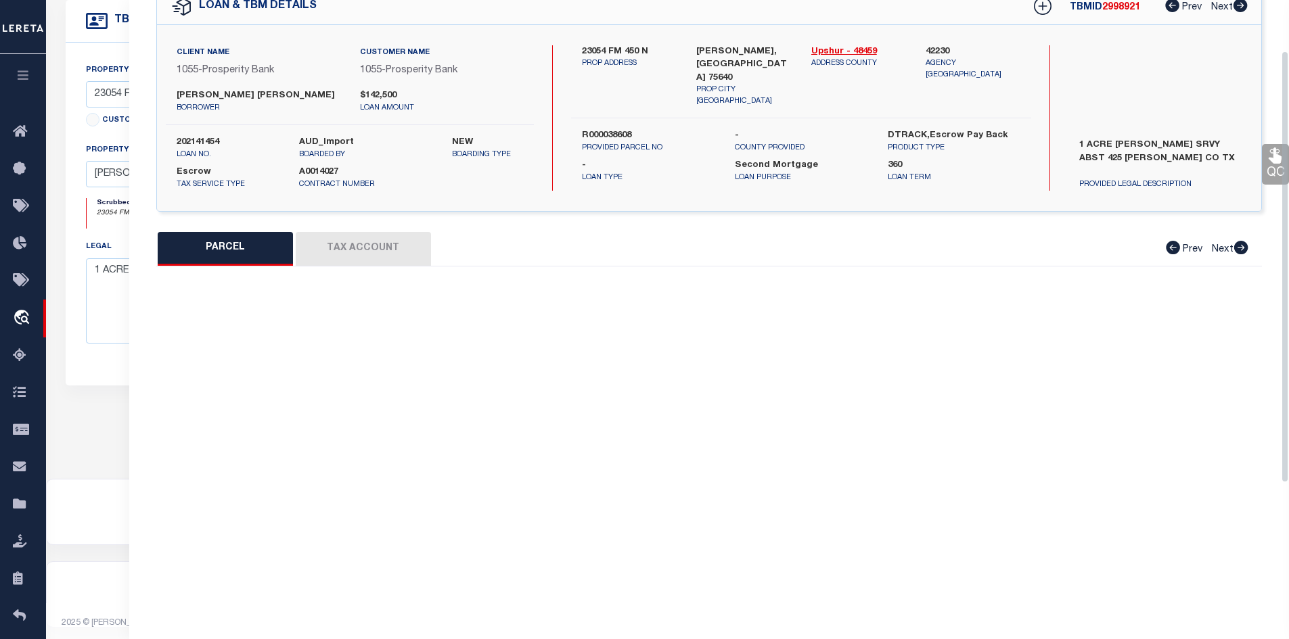
checkbox input "false"
type input "[GEOGRAPHIC_DATA]"
type textarea "Legal: Acres: 1.000, Abst: [STREET_ADDRESS][PERSON_NAME]"
type textarea "[DATE] Please research loan 202141454, per taxer office parcel 5787 is inactive…"
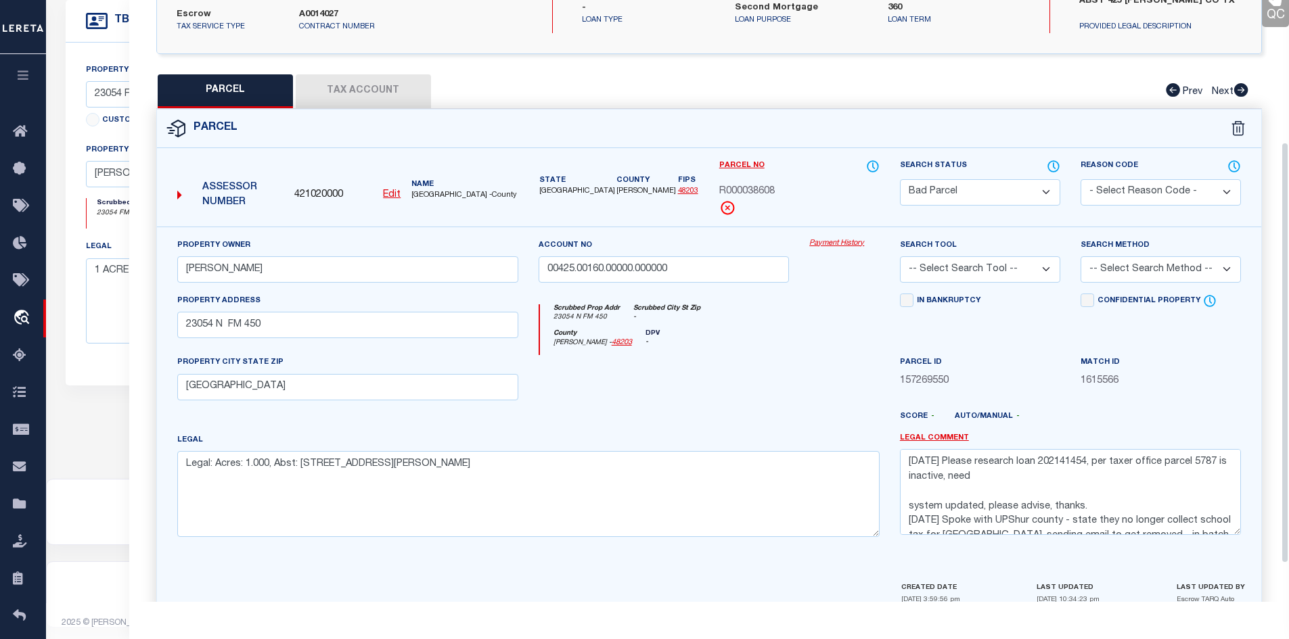
scroll to position [258, 0]
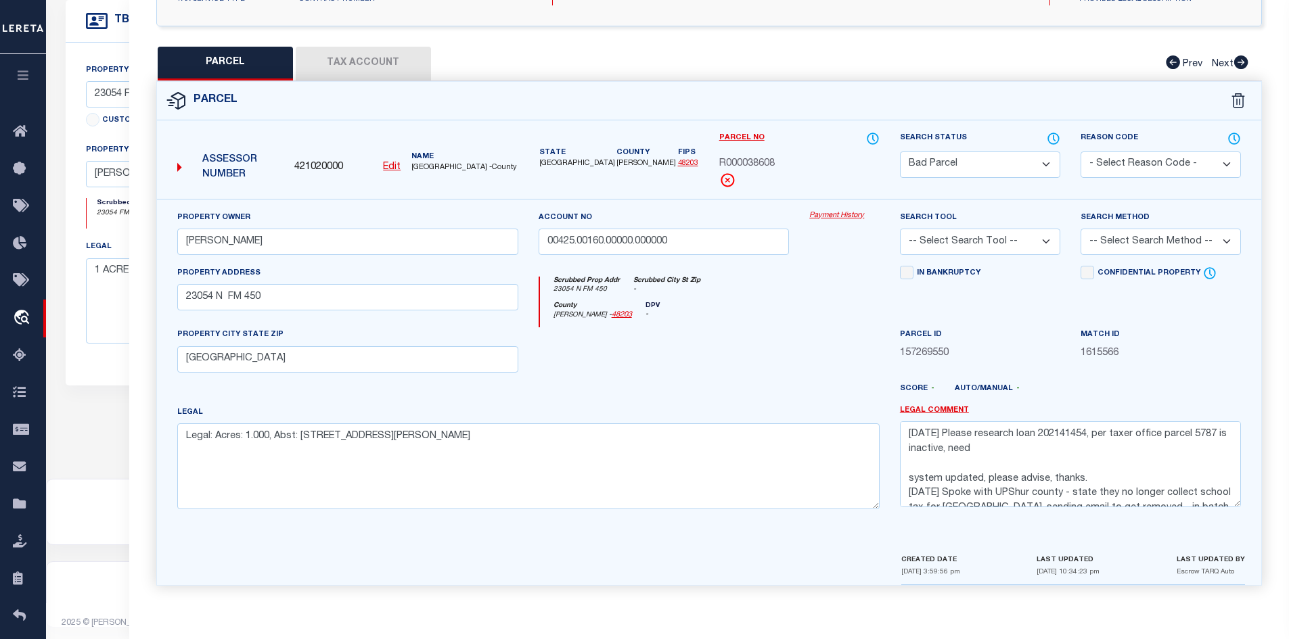
click at [359, 60] on button "Tax Account" at bounding box center [363, 64] width 135 height 34
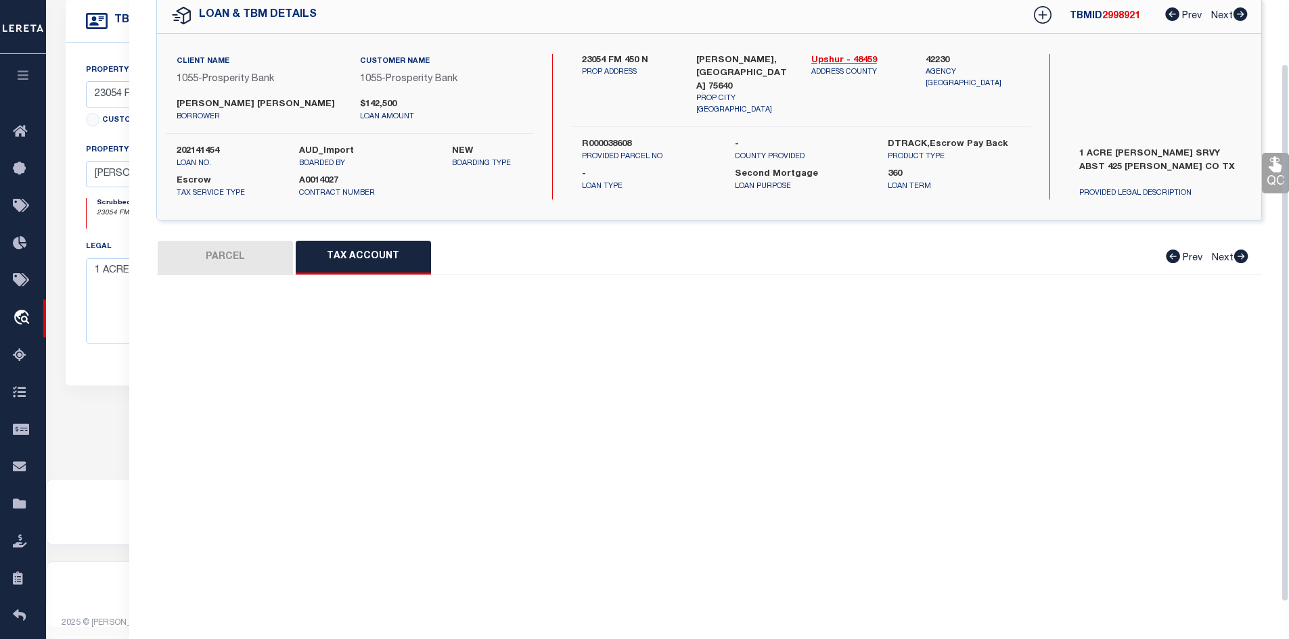
scroll to position [0, 0]
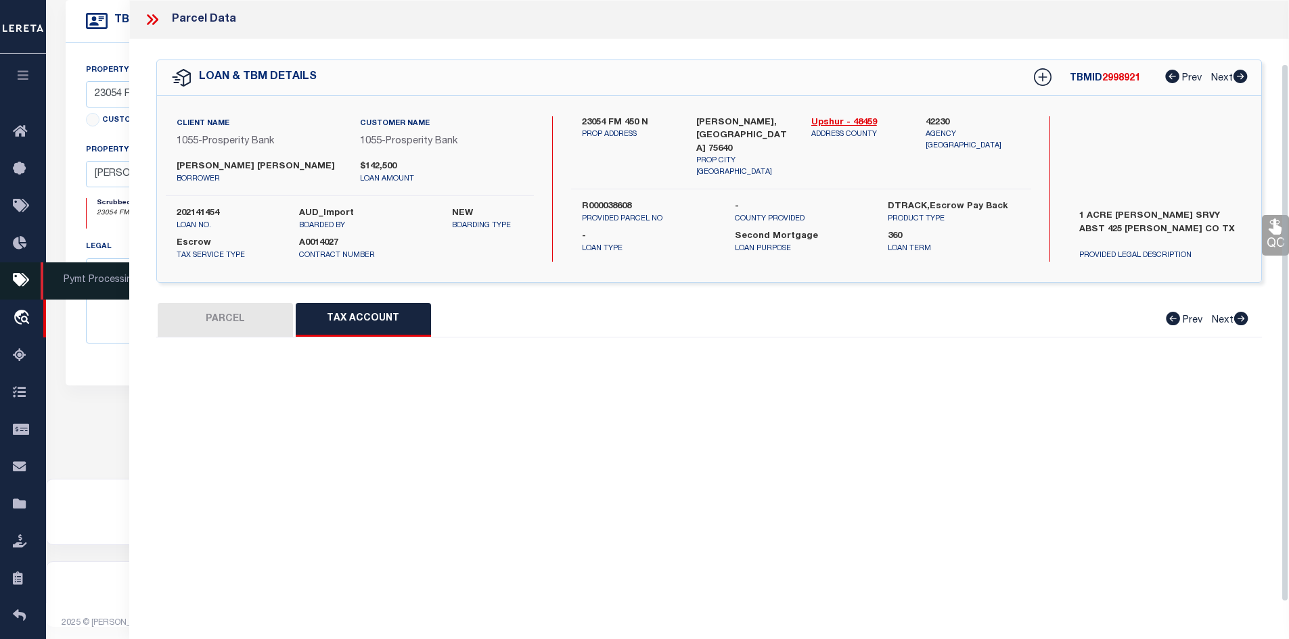
select select "100"
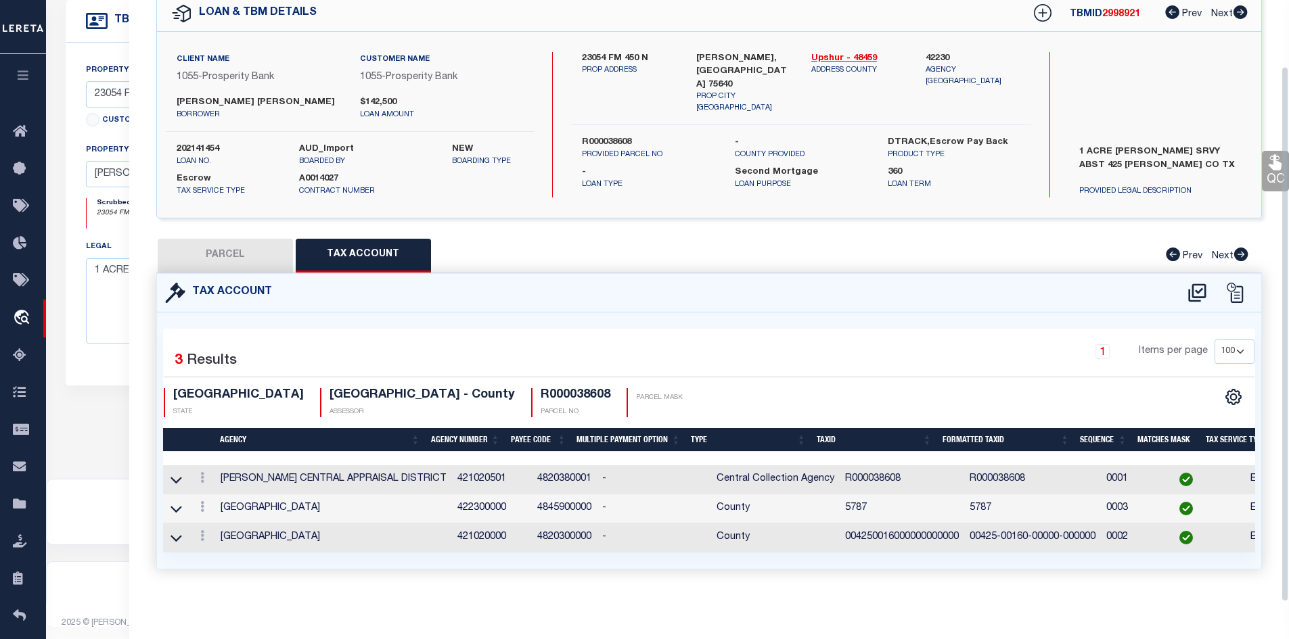
scroll to position [74, 0]
click at [223, 239] on button "PARCEL" at bounding box center [225, 256] width 135 height 34
select select "AS"
checkbox input "false"
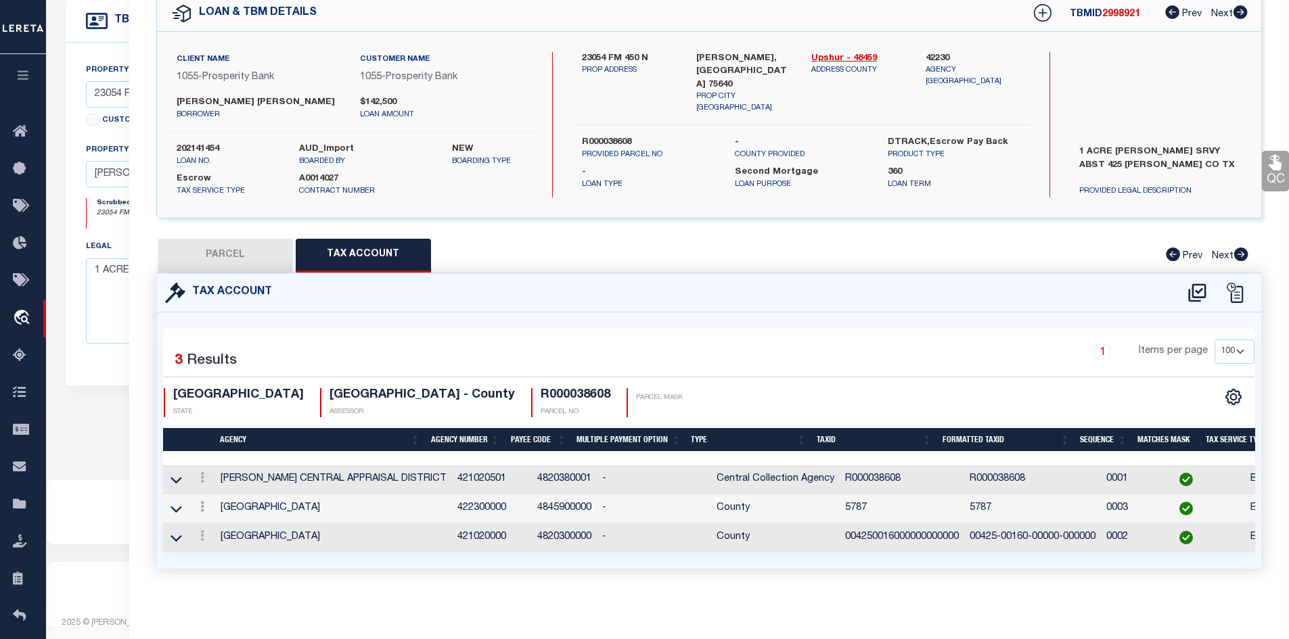
select select "BP"
type input "[PERSON_NAME]"
type input "00425.00160.00000.000000"
select select
type input "23054 N FM 450"
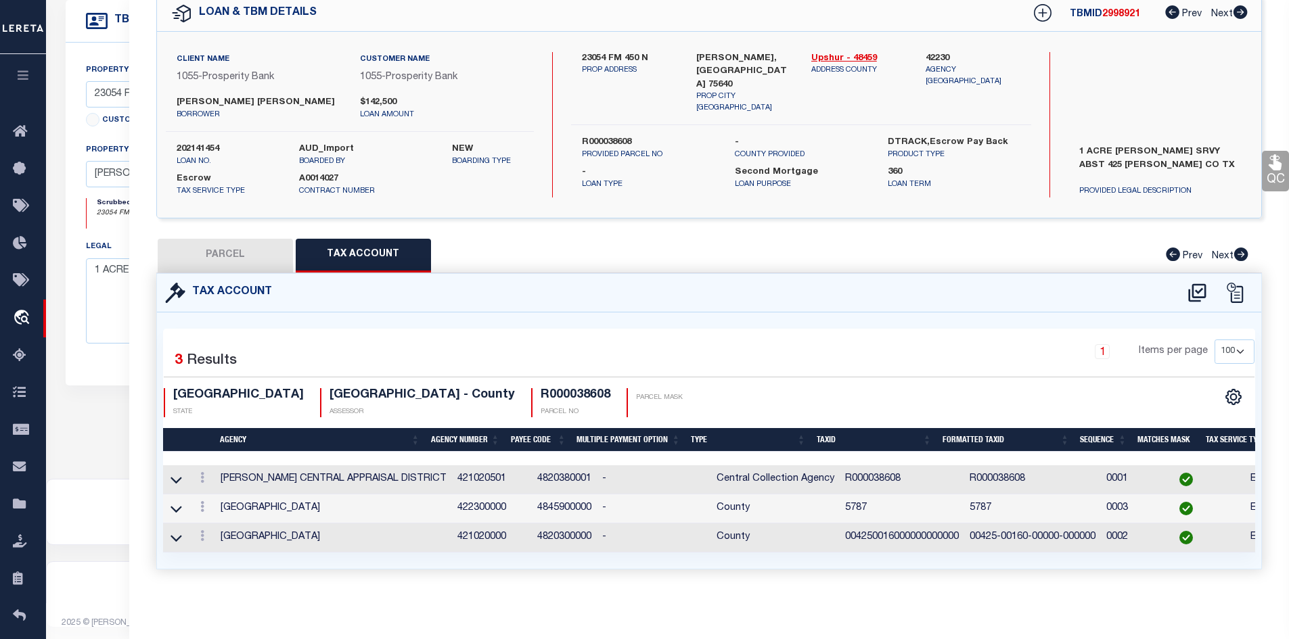
checkbox input "false"
type input "[GEOGRAPHIC_DATA]"
type textarea "Legal: Acres: 1.000, Abst: [STREET_ADDRESS][PERSON_NAME]"
type textarea "[DATE] Please research loan 202141454, per taxer office parcel 5787 is inactive…"
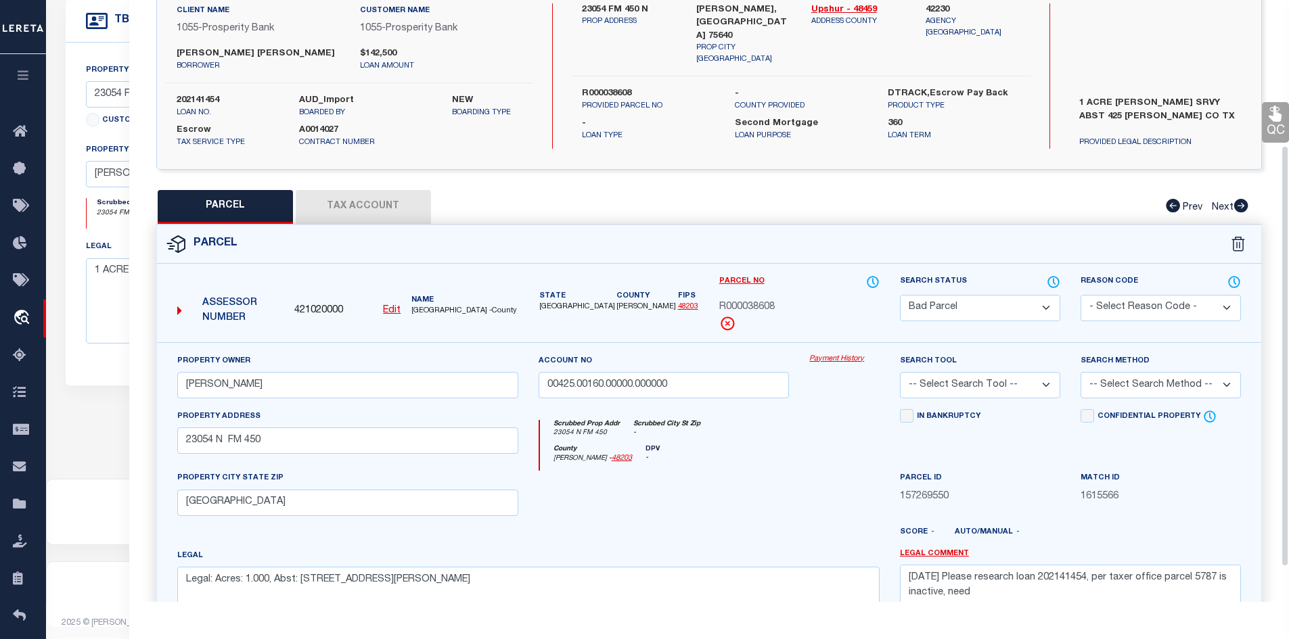
scroll to position [209, 0]
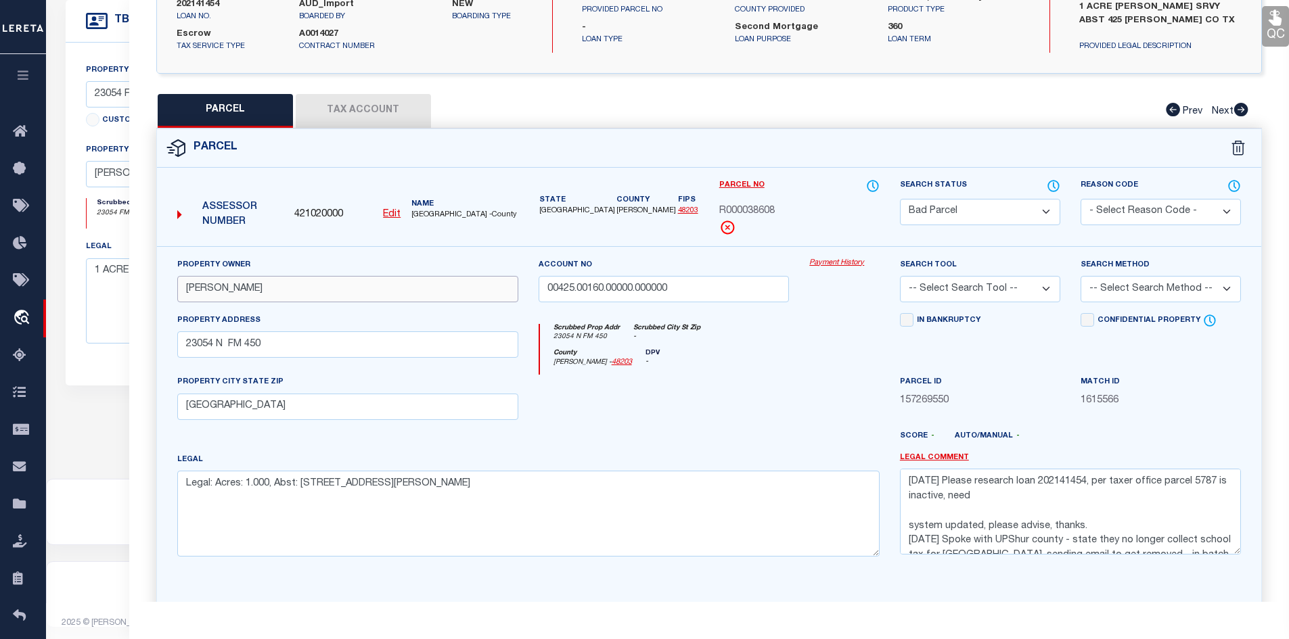
drag, startPoint x: 279, startPoint y: 287, endPoint x: 147, endPoint y: 284, distance: 131.9
click at [147, 284] on div "Property Owner [PERSON_NAME] Account no 00425.00160.00000.000000 Payment Histor…" at bounding box center [709, 439] width 1125 height 386
paste input "[PERSON_NAME] [PERSON_NAME]"
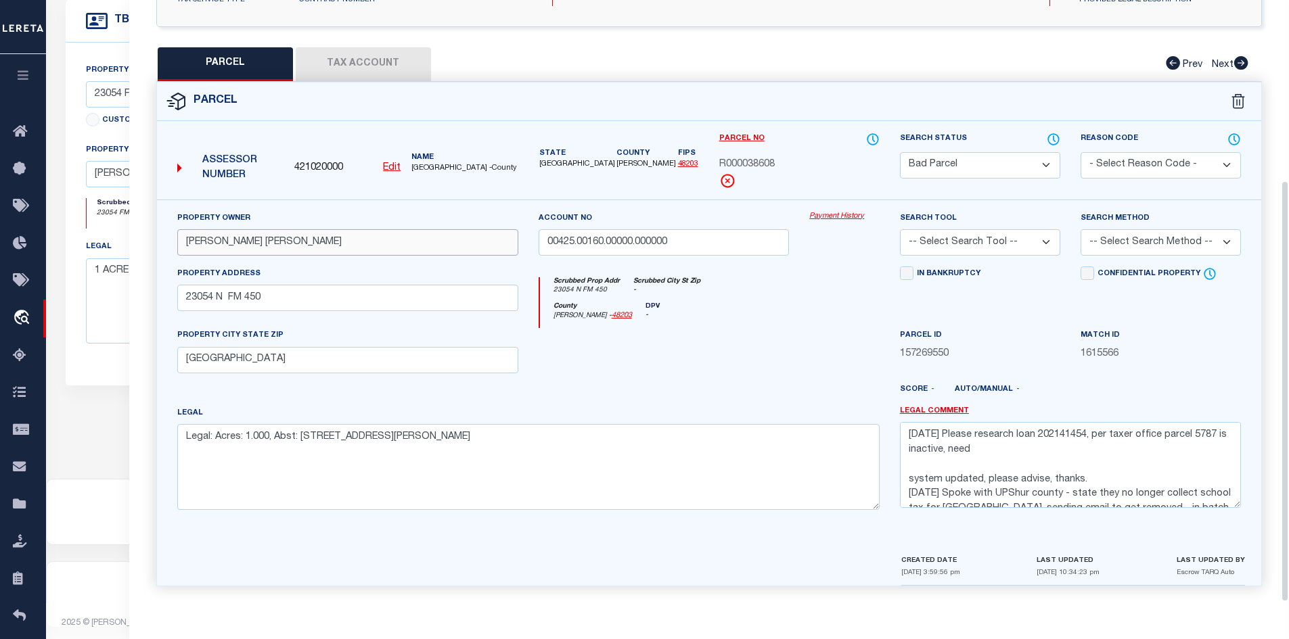
scroll to position [258, 0]
type input "[PERSON_NAME] [PERSON_NAME]"
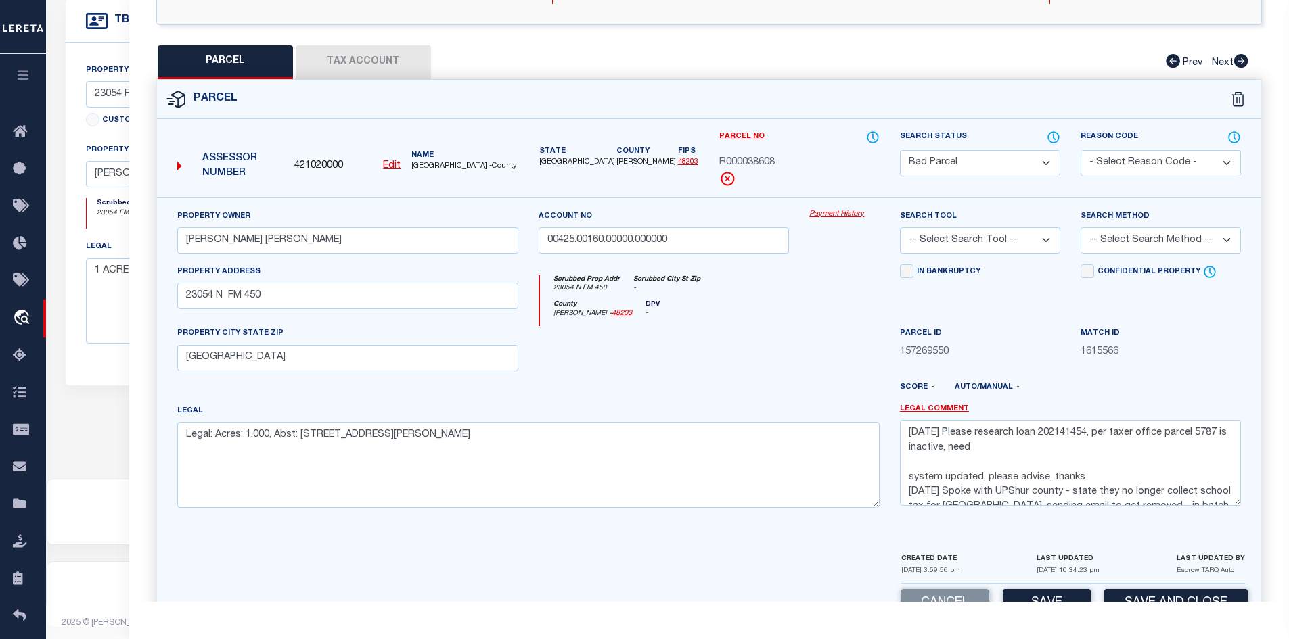
click at [942, 160] on select "Automated Search Bad Parcel Complete Duplicate Parcel High Dollar Reporting In …" at bounding box center [980, 163] width 160 height 26
select select "PC"
click at [900, 150] on select "Automated Search Bad Parcel Complete Duplicate Parcel High Dollar Reporting In …" at bounding box center [980, 163] width 160 height 26
click at [745, 364] on div at bounding box center [663, 353] width 271 height 55
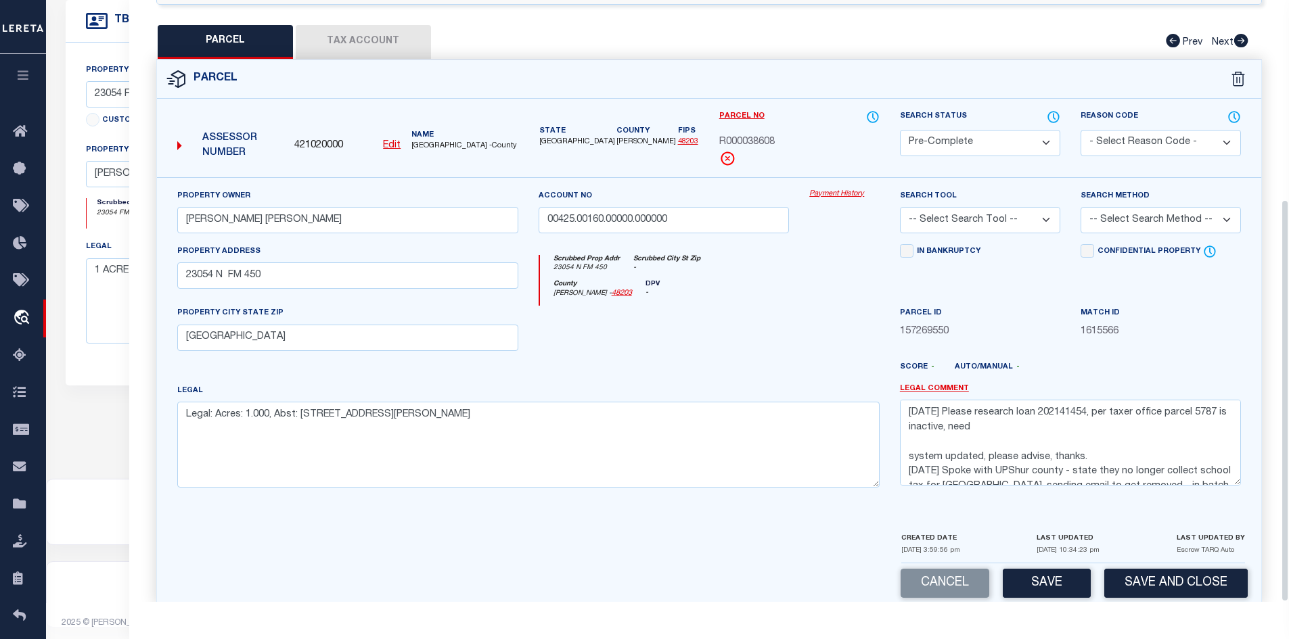
scroll to position [298, 0]
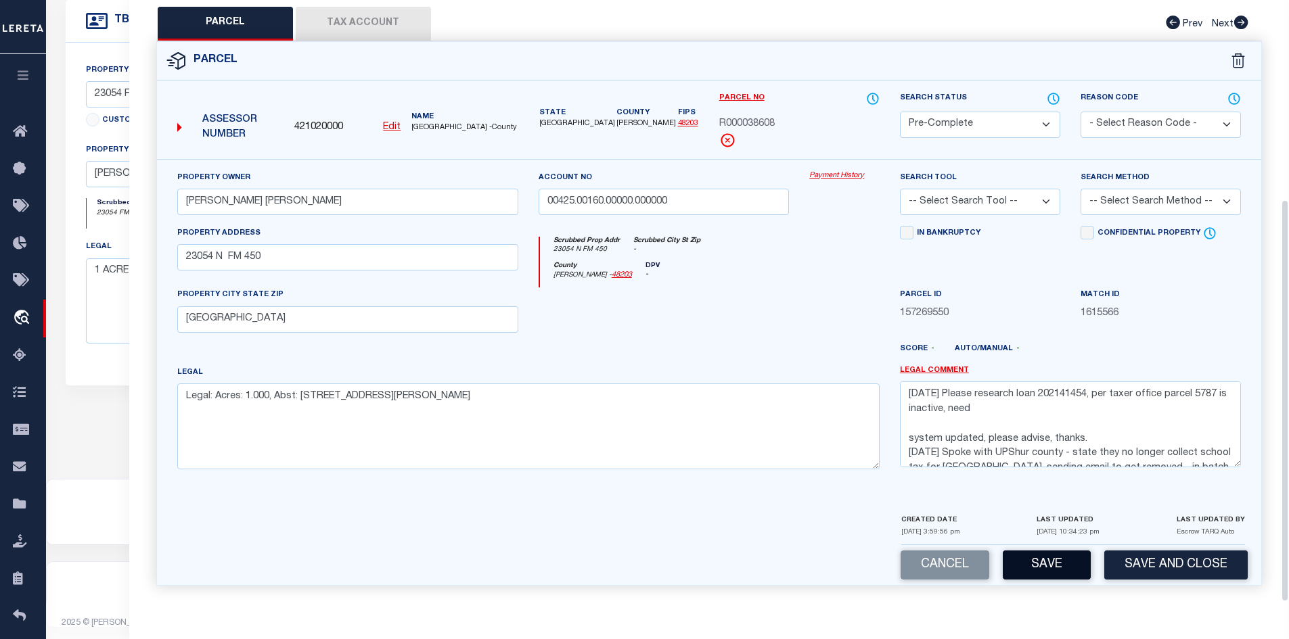
click at [1065, 570] on button "Save" at bounding box center [1046, 565] width 88 height 29
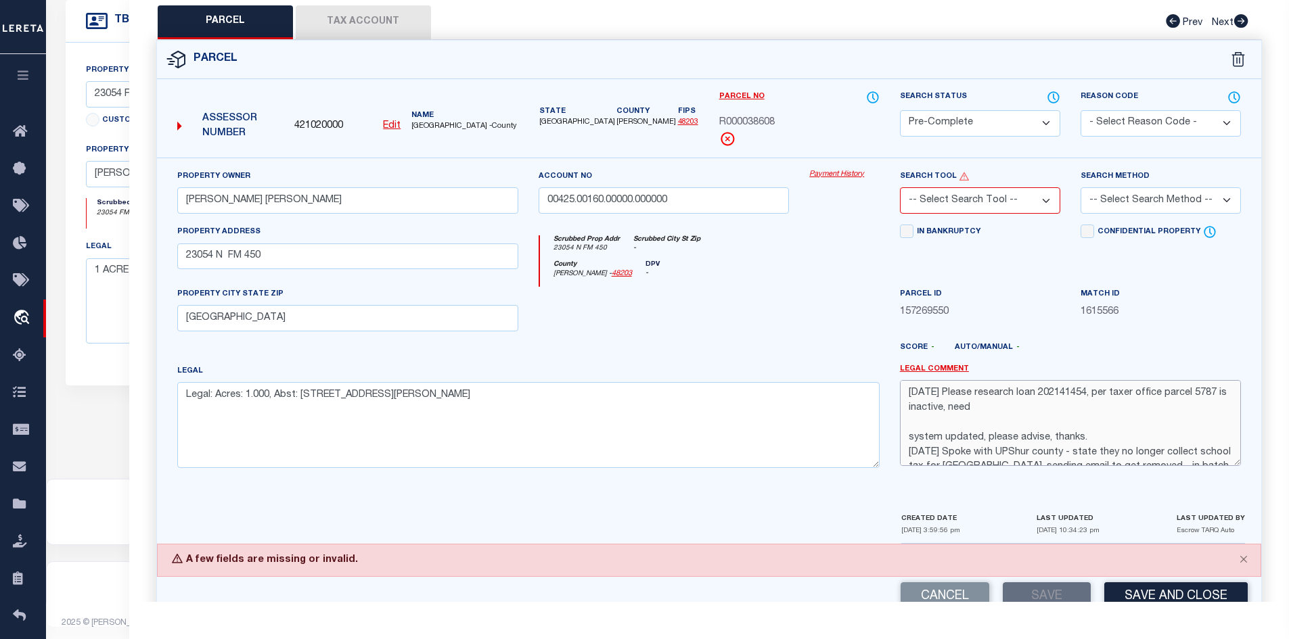
click at [1000, 447] on textarea "[DATE] Please research loan 202141454, per taxer office parcel 5787 is inactive…" at bounding box center [1070, 422] width 341 height 85
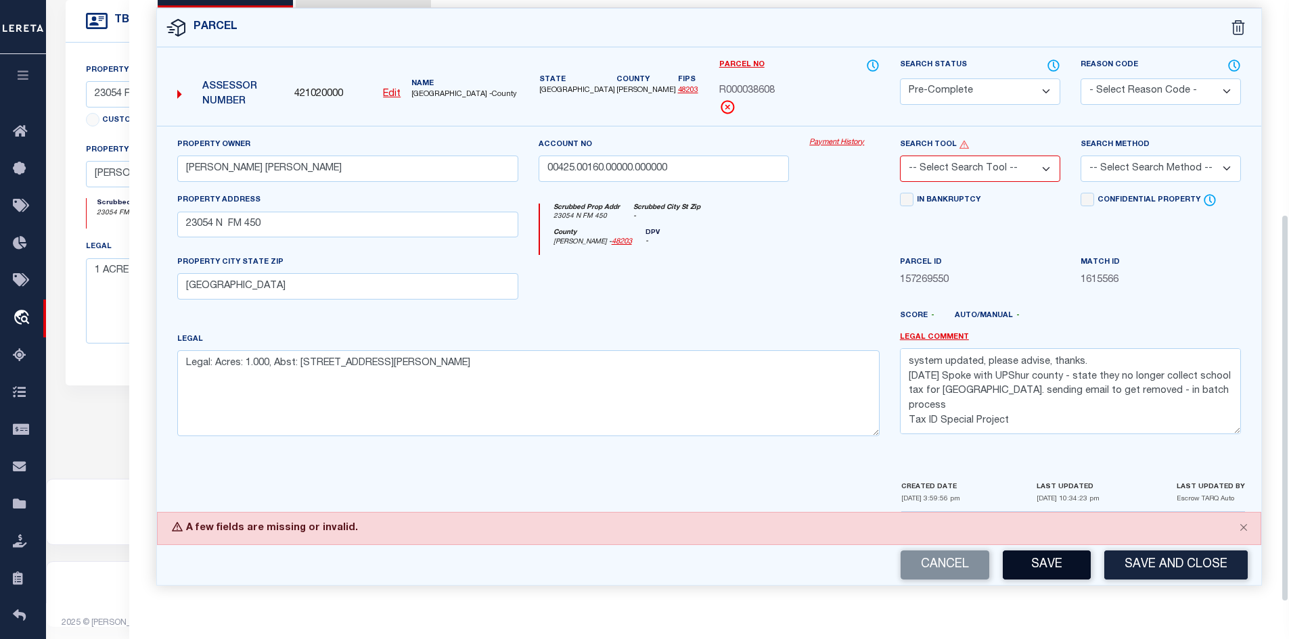
click at [1057, 560] on button "Save" at bounding box center [1046, 565] width 88 height 29
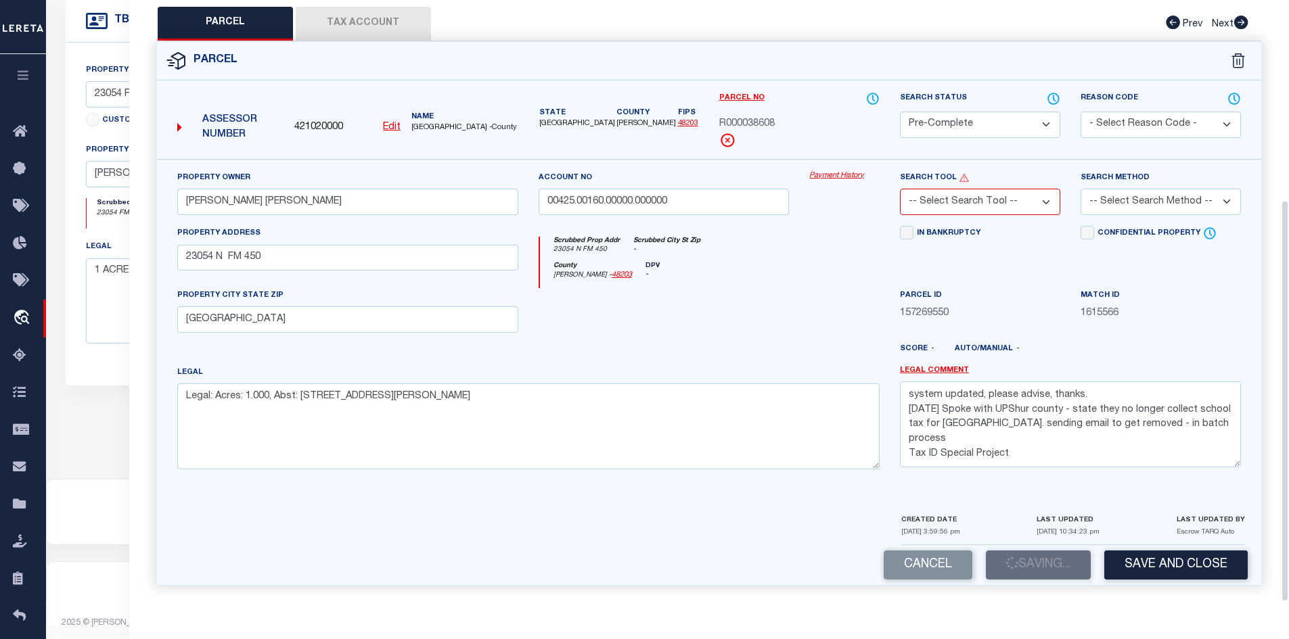
scroll to position [331, 0]
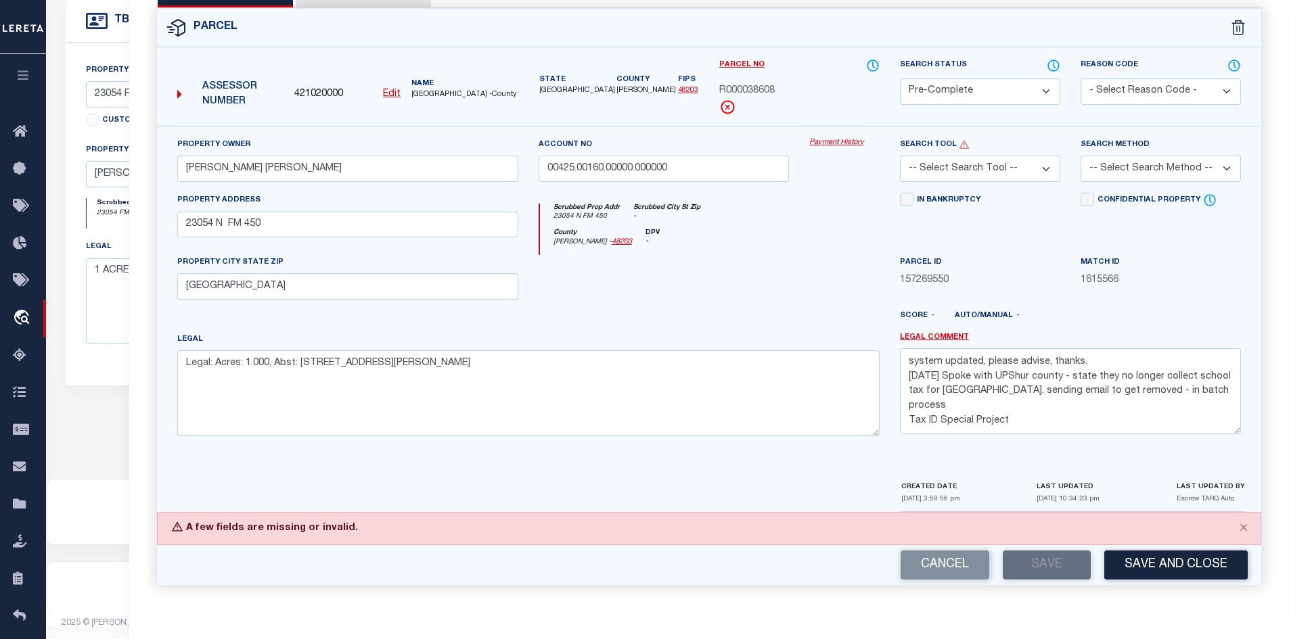
click at [950, 173] on select "-- Select Search Tool -- 3rd Party Website Agency File Agency Website ATLS CNV-…" at bounding box center [980, 169] width 160 height 26
select select "AGW"
click at [900, 156] on select "-- Select Search Tool -- 3rd Party Website Agency File Agency Website ATLS CNV-…" at bounding box center [980, 169] width 160 height 26
click at [1121, 160] on select "-- Select Search Method -- Property Address Legal Liability Info Provided" at bounding box center [1160, 169] width 160 height 26
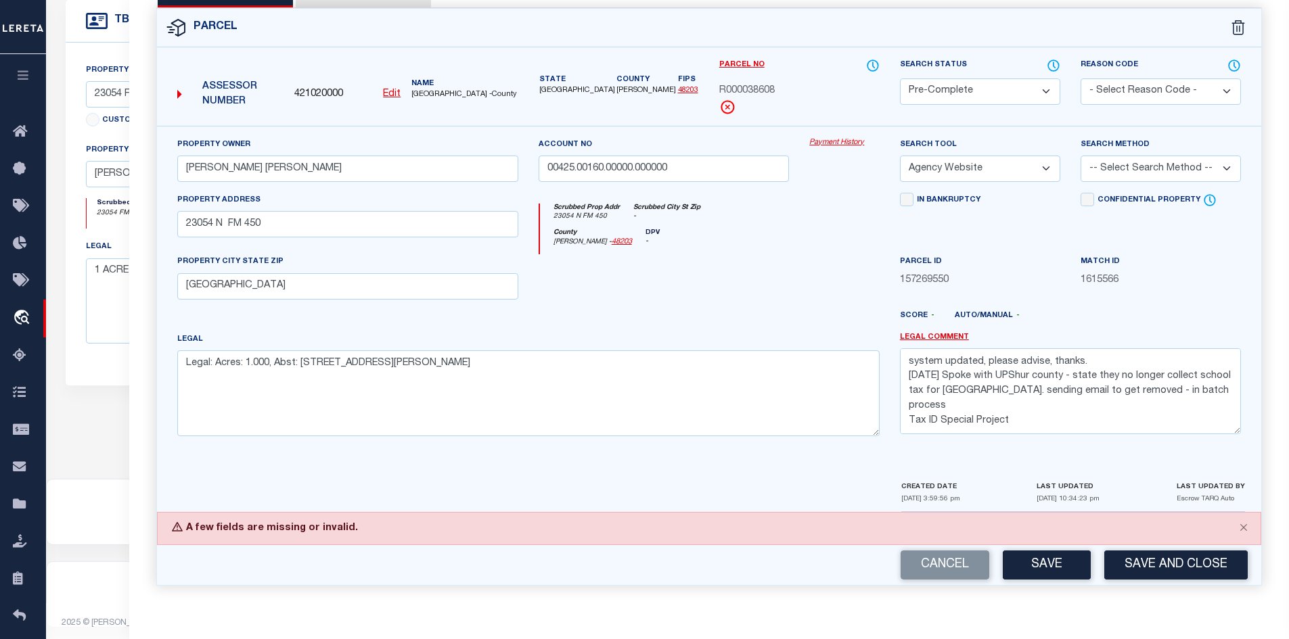
select select "ADD"
click at [1080, 156] on select "-- Select Search Method -- Property Address Legal Liability Info Provided" at bounding box center [1160, 169] width 160 height 26
click at [740, 280] on div at bounding box center [663, 281] width 271 height 55
click at [1065, 573] on button "Save" at bounding box center [1046, 565] width 88 height 29
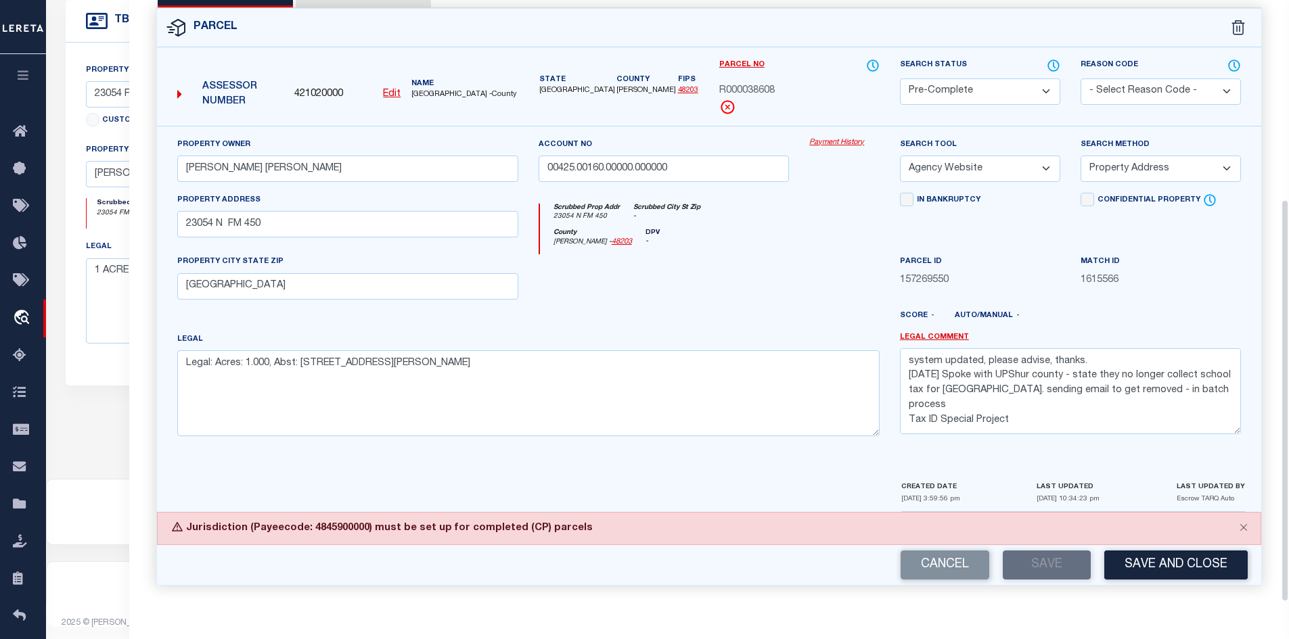
scroll to position [330, 0]
click at [1240, 530] on button "Close" at bounding box center [1243, 528] width 34 height 30
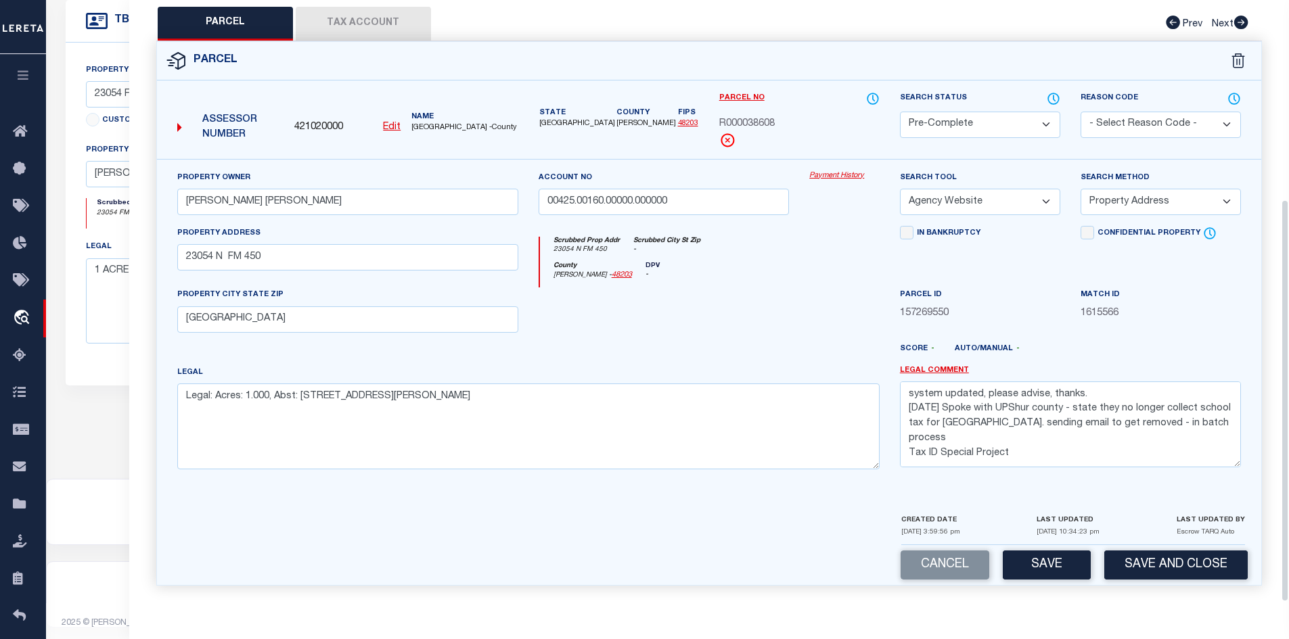
scroll to position [298, 0]
drag, startPoint x: 348, startPoint y: 22, endPoint x: 340, endPoint y: 62, distance: 40.7
click at [346, 31] on button "Tax Account" at bounding box center [363, 24] width 135 height 34
select select "100"
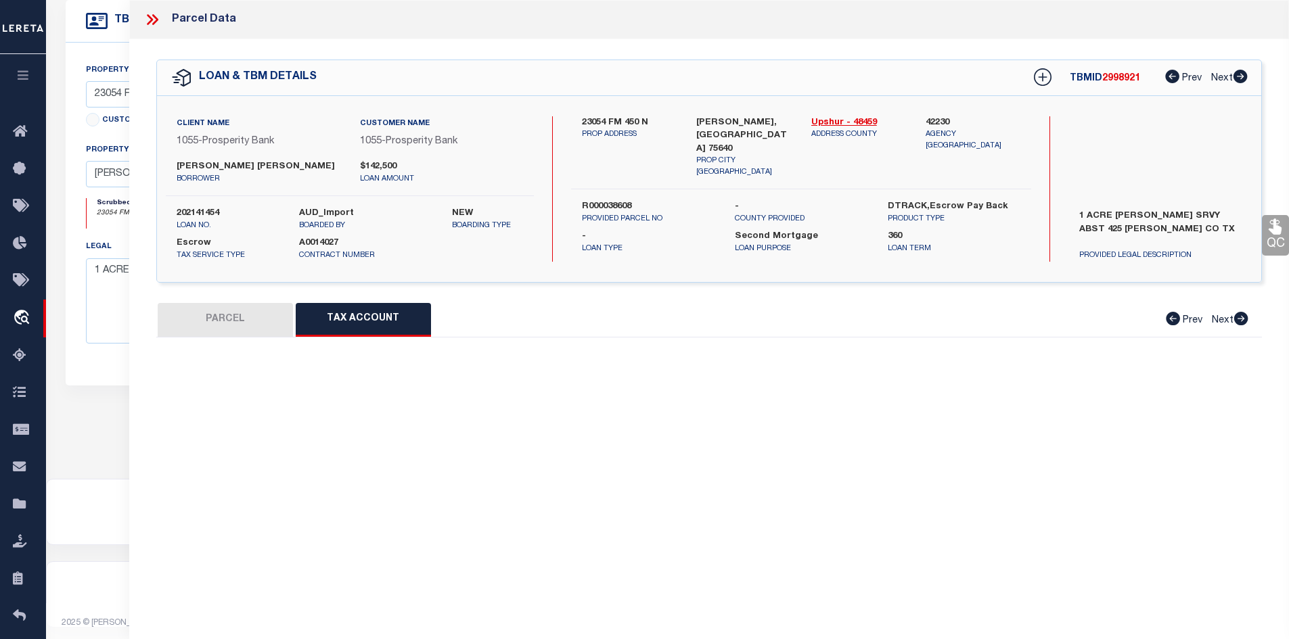
select select "100"
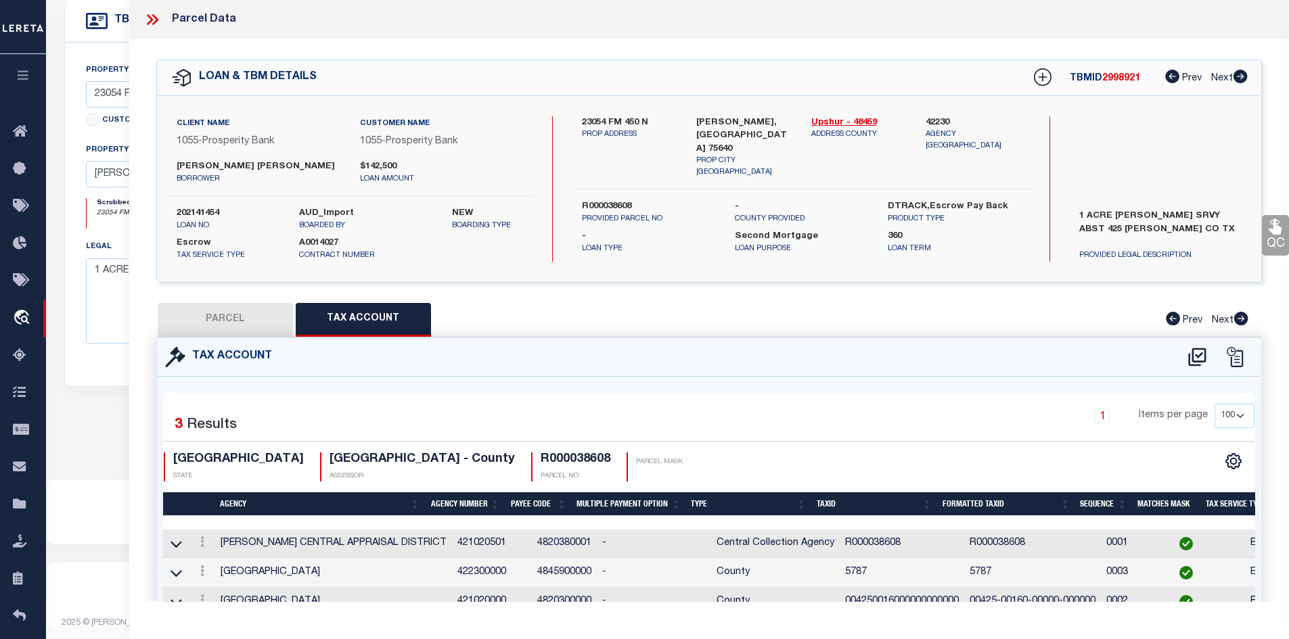
drag, startPoint x: 340, startPoint y: 62, endPoint x: 572, endPoint y: 356, distance: 374.6
click at [573, 355] on div "Tax Account" at bounding box center [709, 357] width 1105 height 39
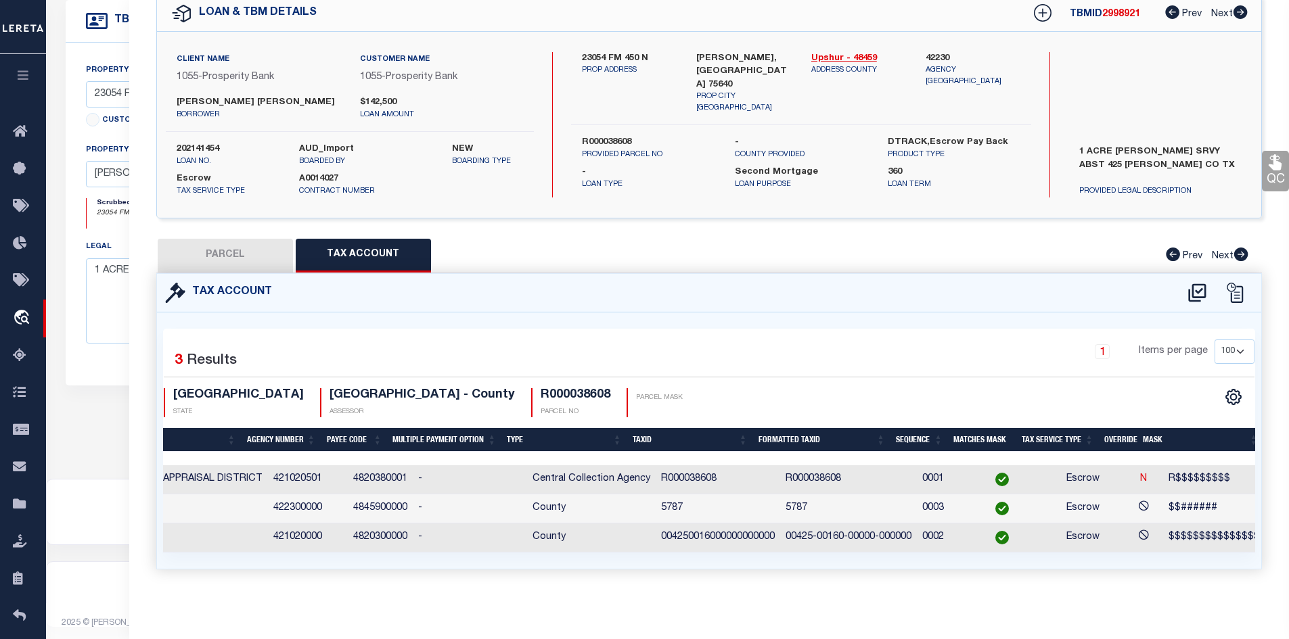
scroll to position [0, 220]
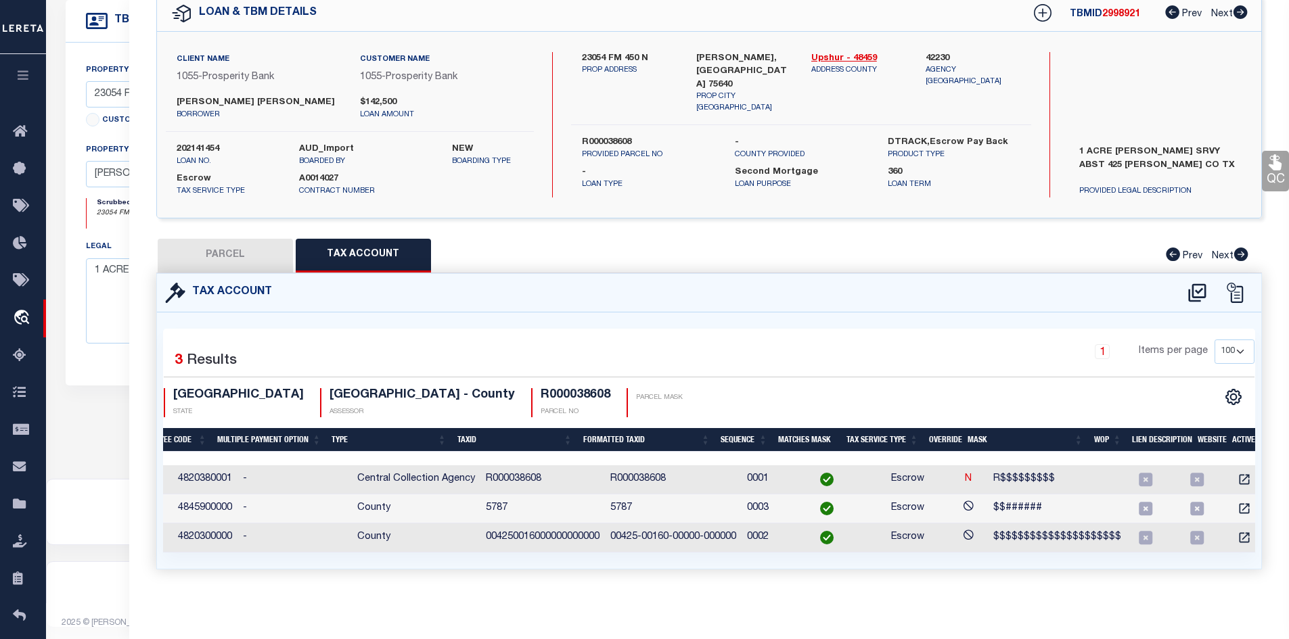
click at [239, 242] on button "PARCEL" at bounding box center [225, 256] width 135 height 34
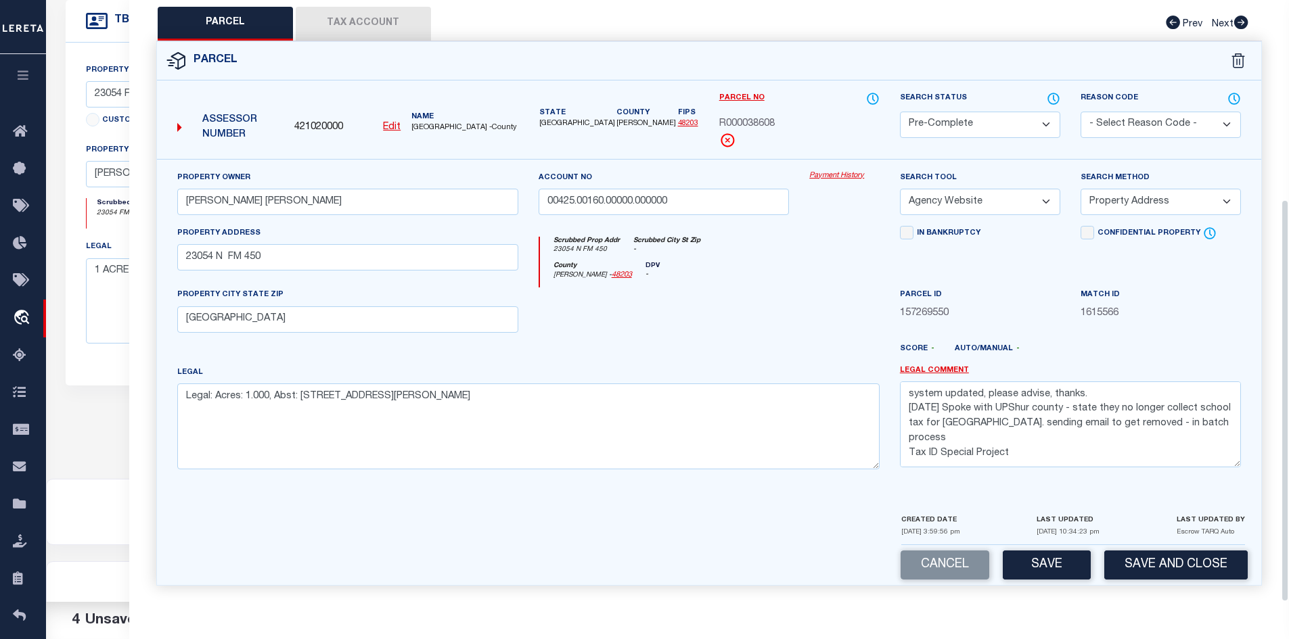
click at [1063, 560] on button "Save" at bounding box center [1046, 565] width 88 height 29
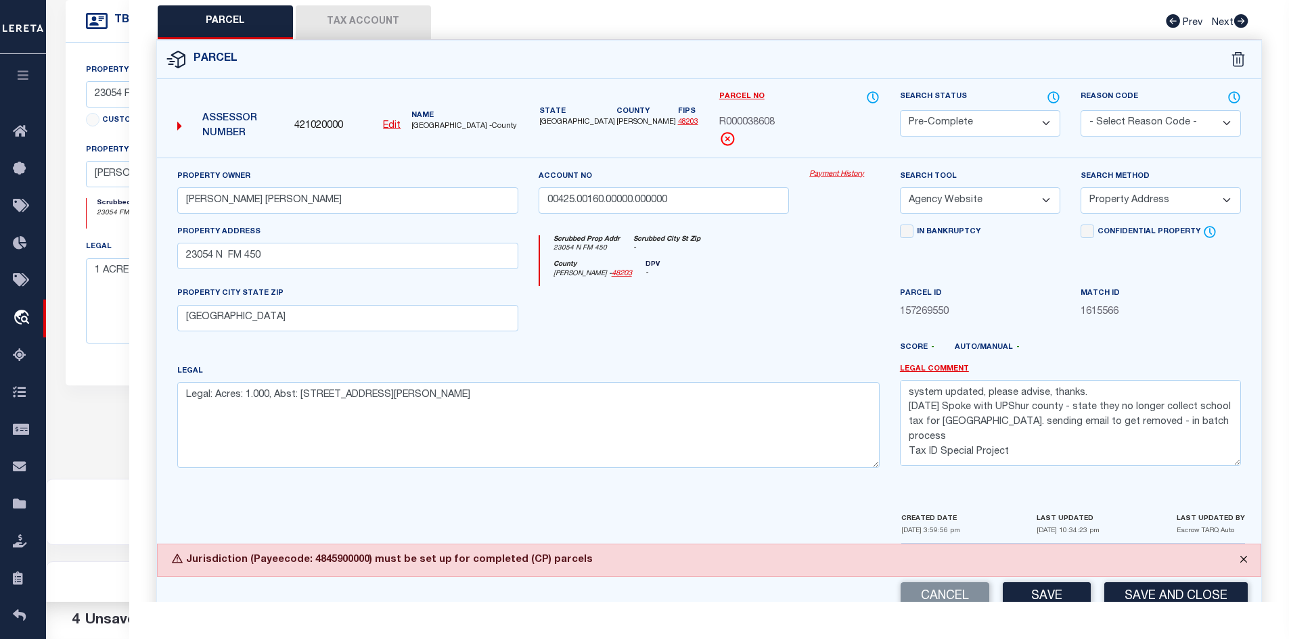
click at [1237, 558] on button "Close" at bounding box center [1243, 560] width 34 height 30
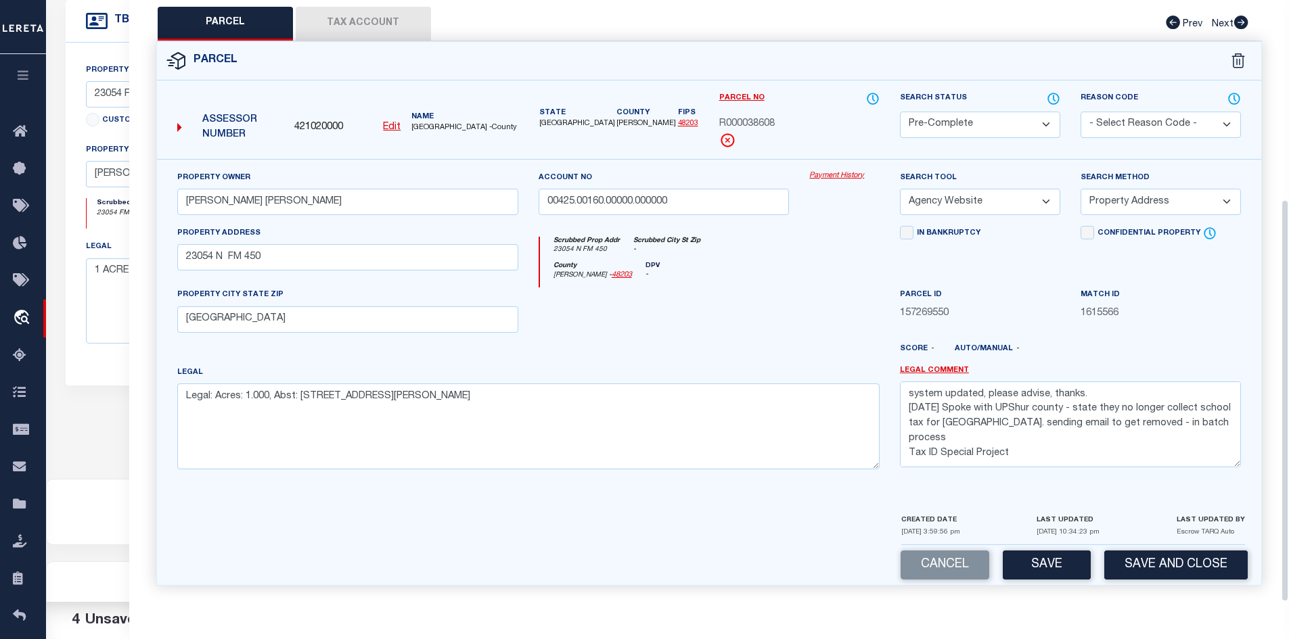
drag, startPoint x: 340, startPoint y: 81, endPoint x: 237, endPoint y: 109, distance: 106.5
drag, startPoint x: 237, startPoint y: 109, endPoint x: 331, endPoint y: 53, distance: 109.5
click at [331, 53] on div "Parcel" at bounding box center [709, 61] width 1105 height 39
click at [338, 22] on button "Tax Account" at bounding box center [363, 24] width 135 height 34
select select "100"
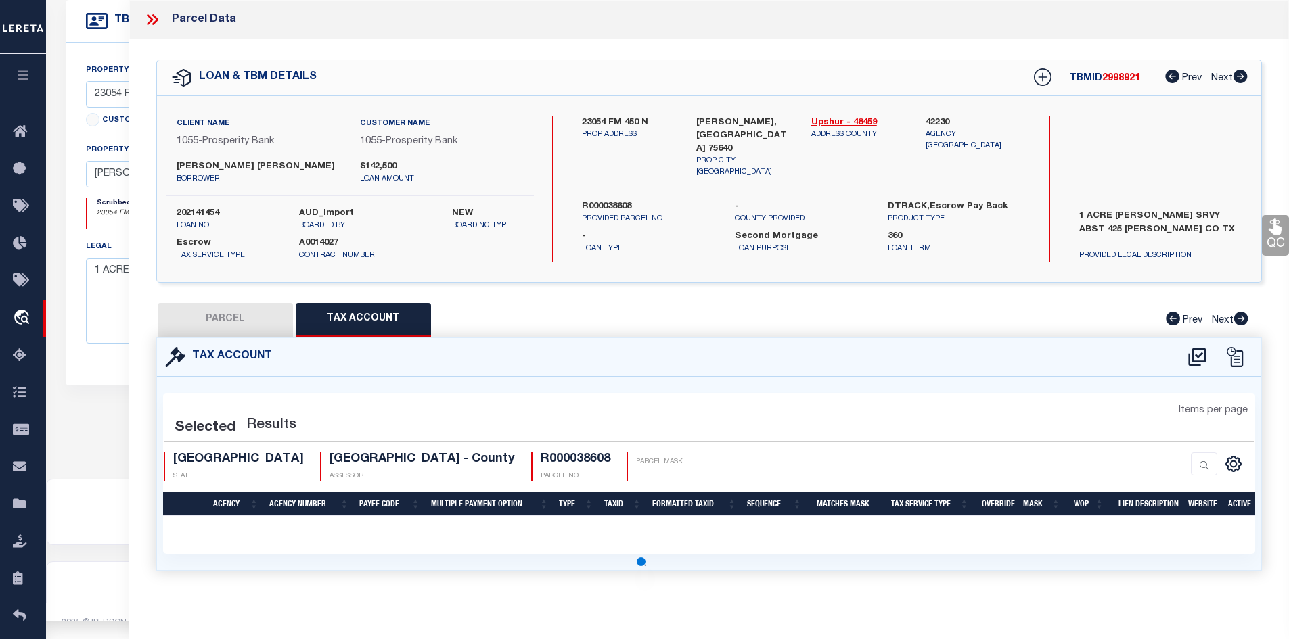
select select "100"
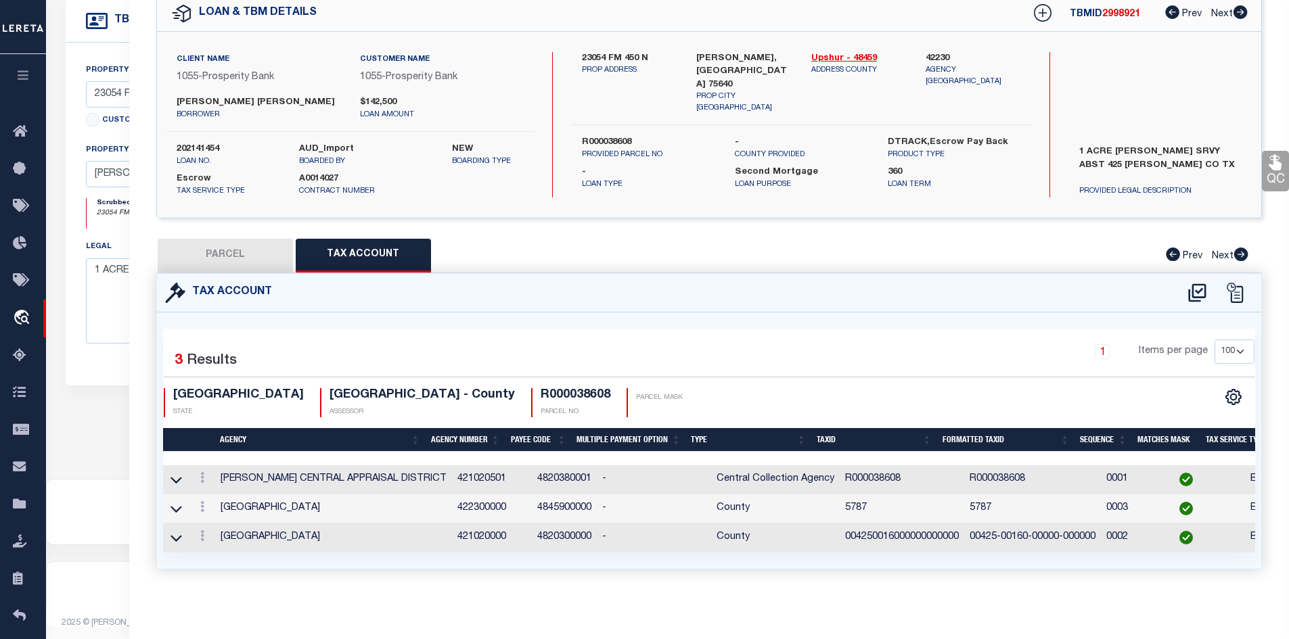
click at [225, 239] on button "PARCEL" at bounding box center [225, 256] width 135 height 34
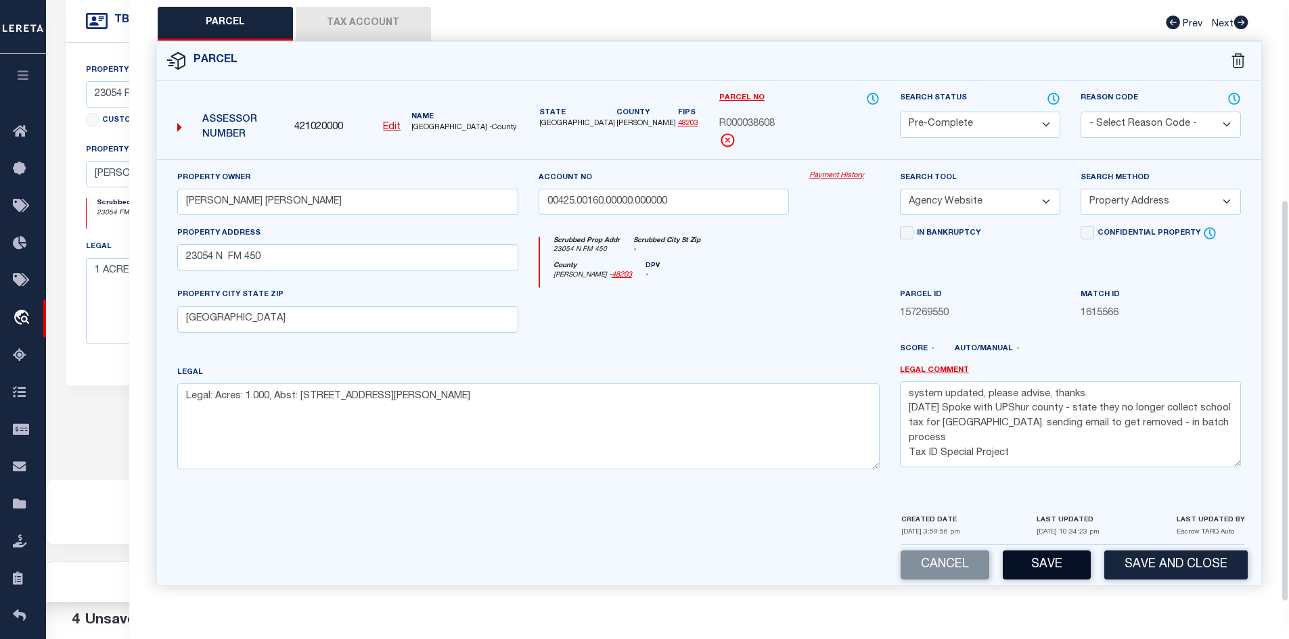
click at [1040, 566] on button "Save" at bounding box center [1046, 565] width 88 height 29
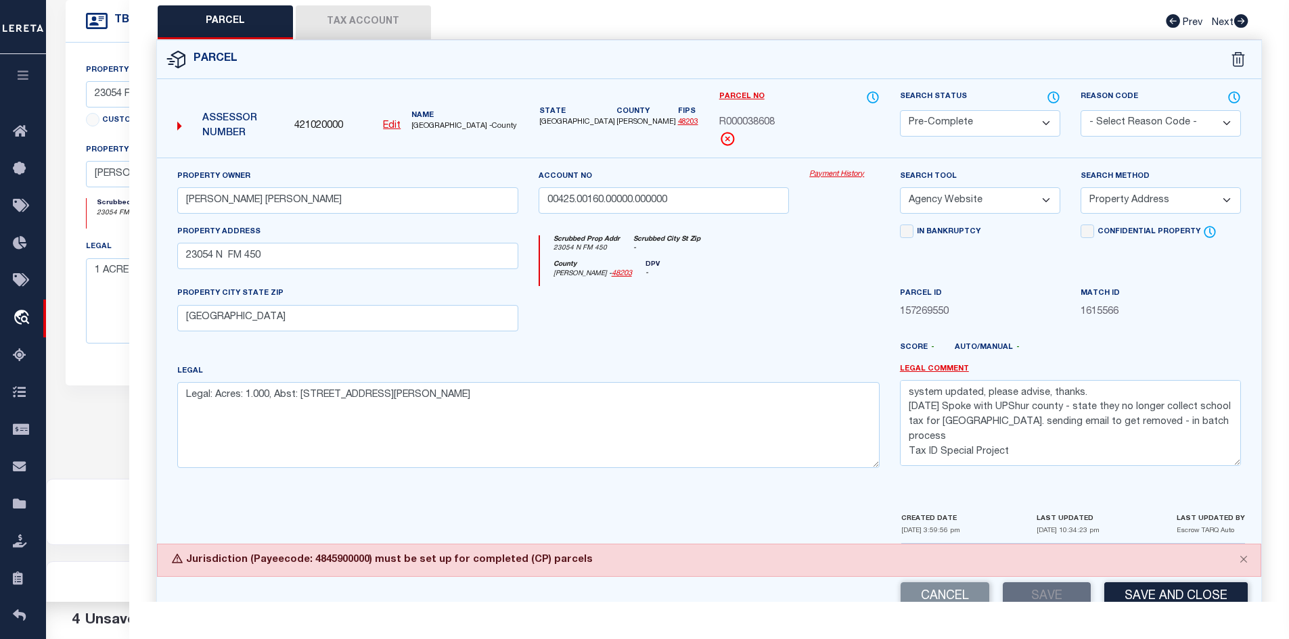
click at [450, 501] on div "Property Owner [PERSON_NAME] [PERSON_NAME] Account no 00425.00160.00000.000000 …" at bounding box center [709, 335] width 1105 height 354
click at [1246, 560] on button "Close" at bounding box center [1243, 560] width 34 height 30
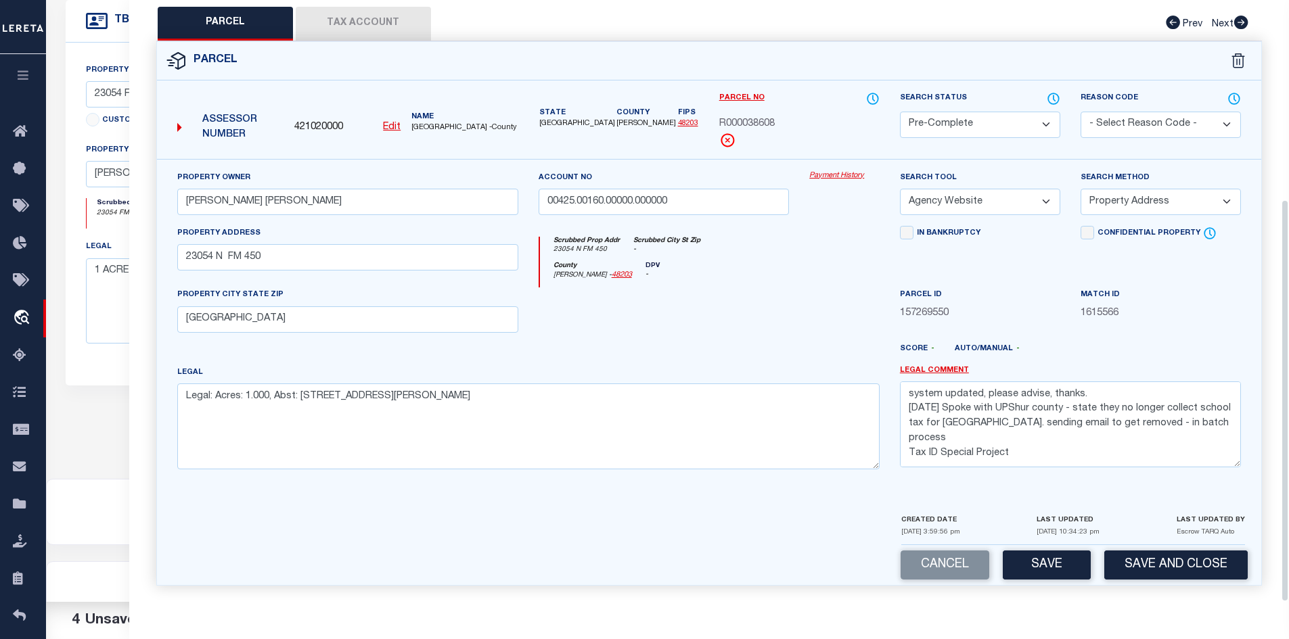
click at [367, 31] on button "Tax Account" at bounding box center [363, 24] width 135 height 34
select select "100"
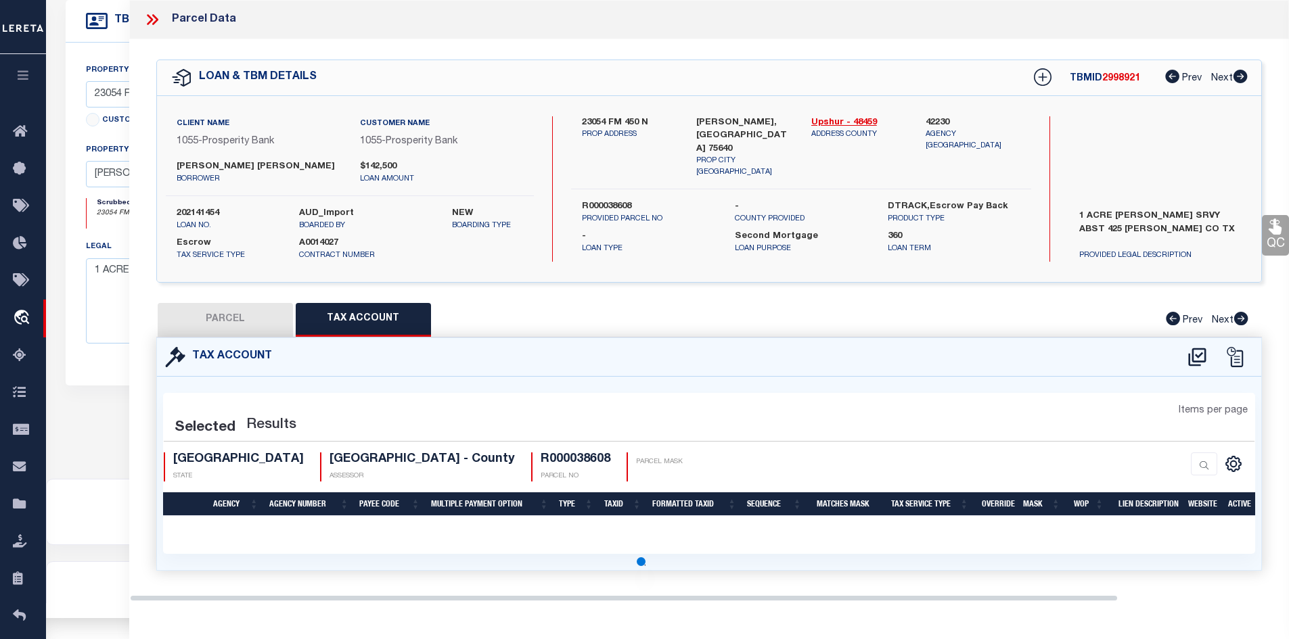
select select "100"
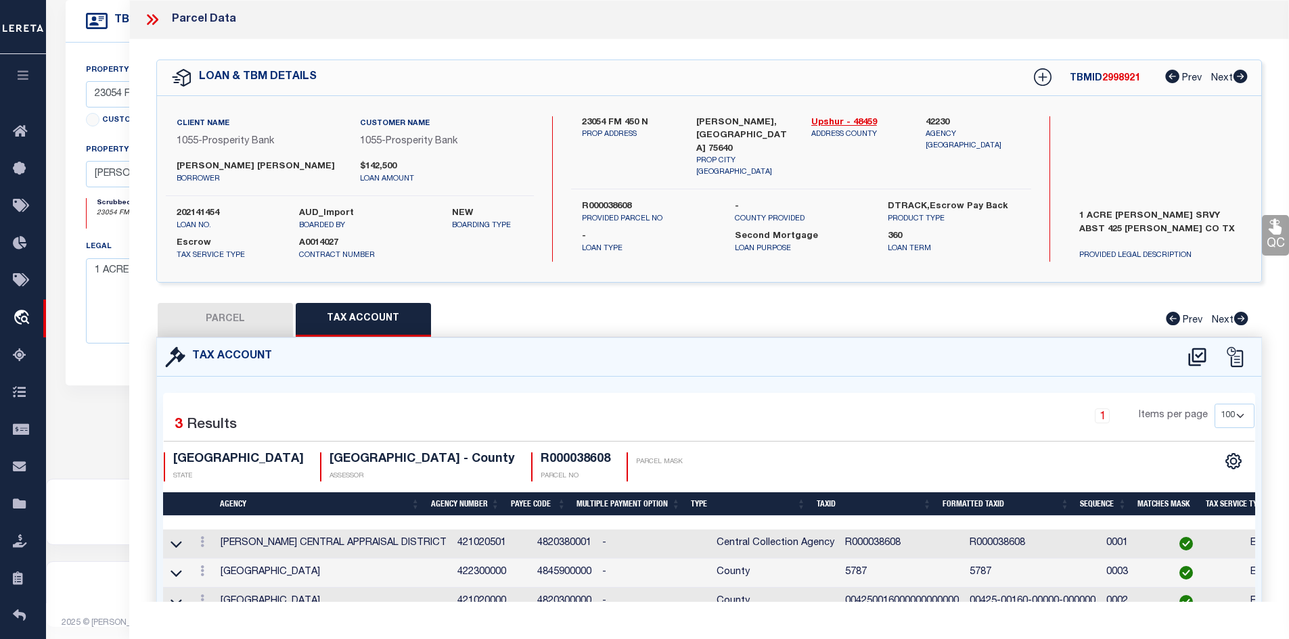
click at [212, 316] on button "PARCEL" at bounding box center [225, 320] width 135 height 34
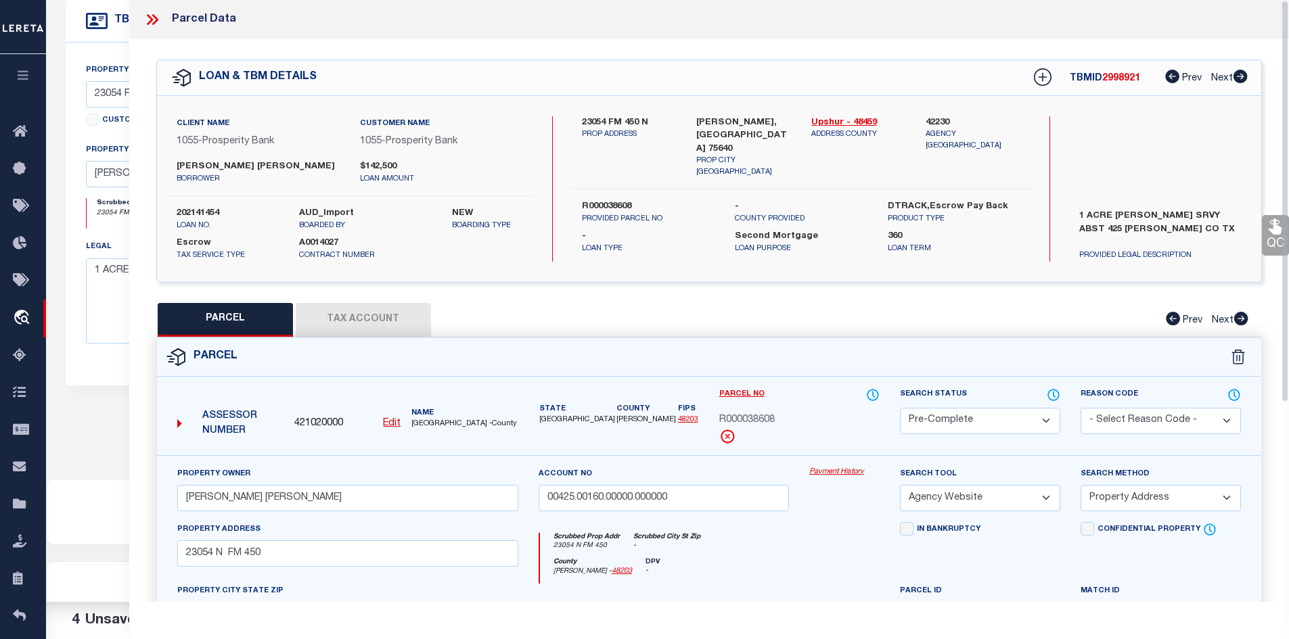
click at [148, 14] on icon at bounding box center [152, 20] width 18 height 18
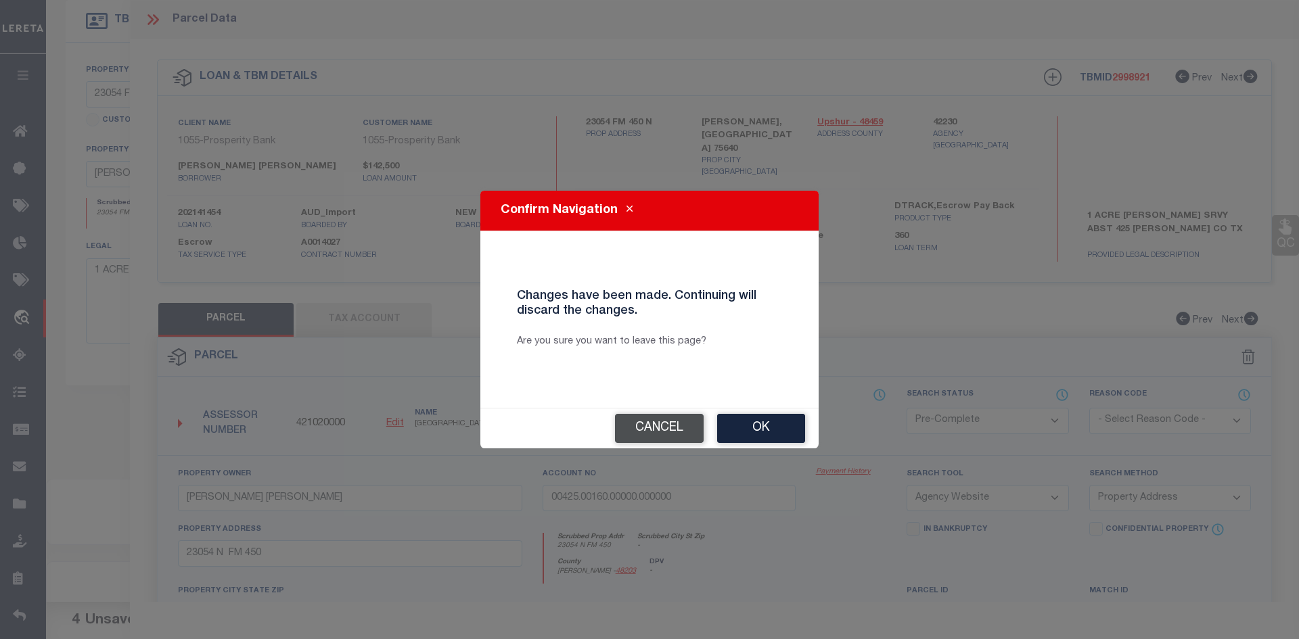
click at [617, 415] on button "Cancel" at bounding box center [659, 428] width 89 height 29
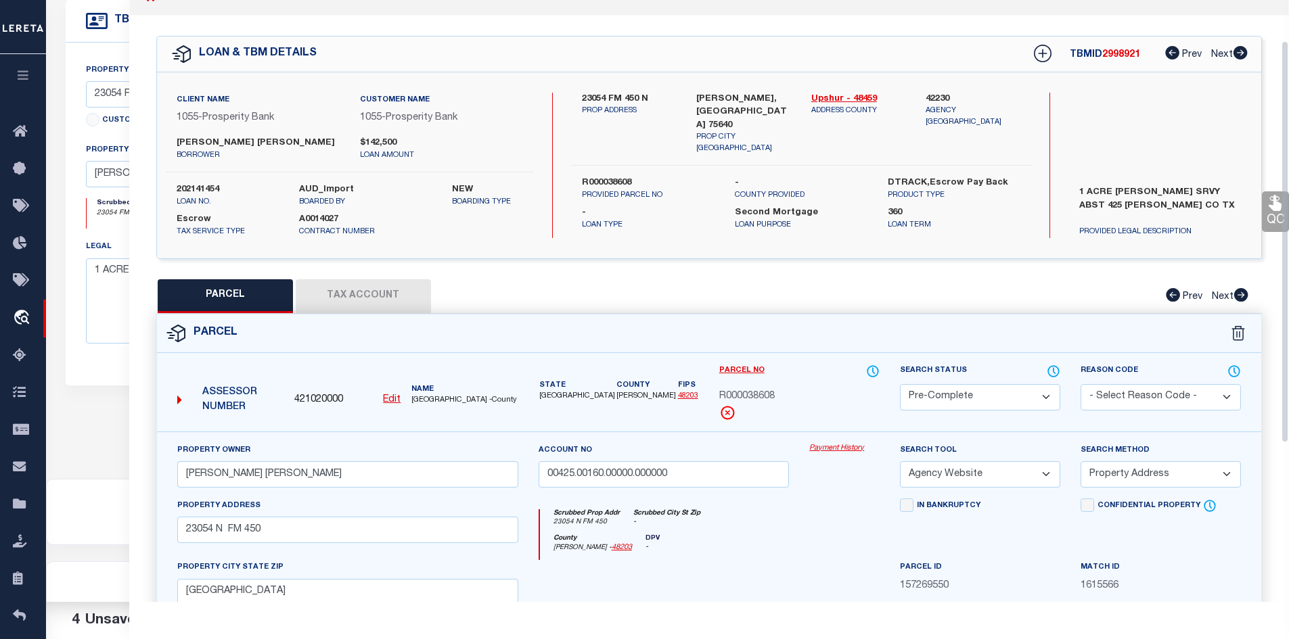
scroll to position [0, 0]
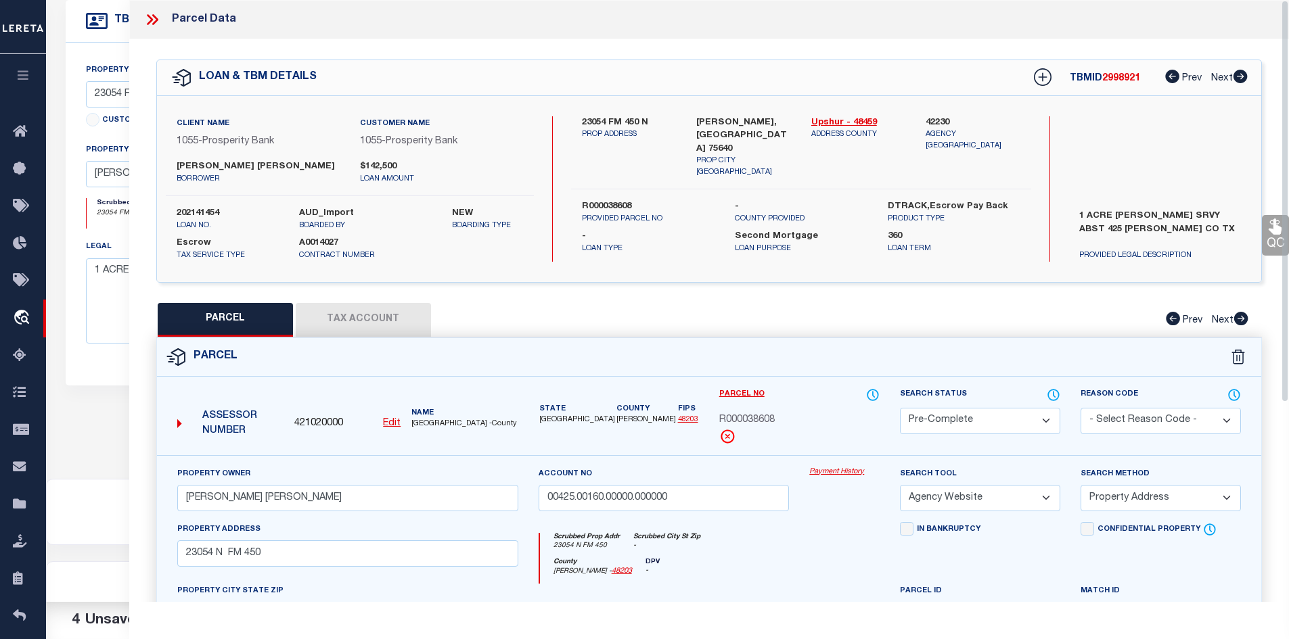
click at [333, 322] on button "Tax Account" at bounding box center [363, 320] width 135 height 34
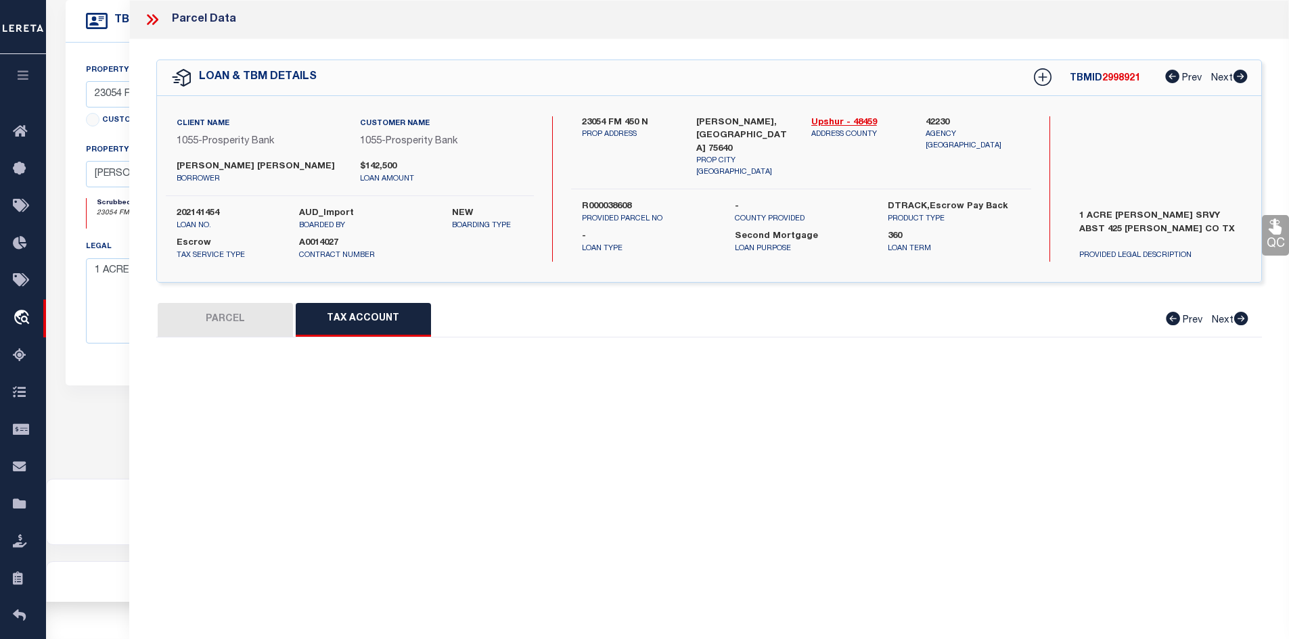
select select "100"
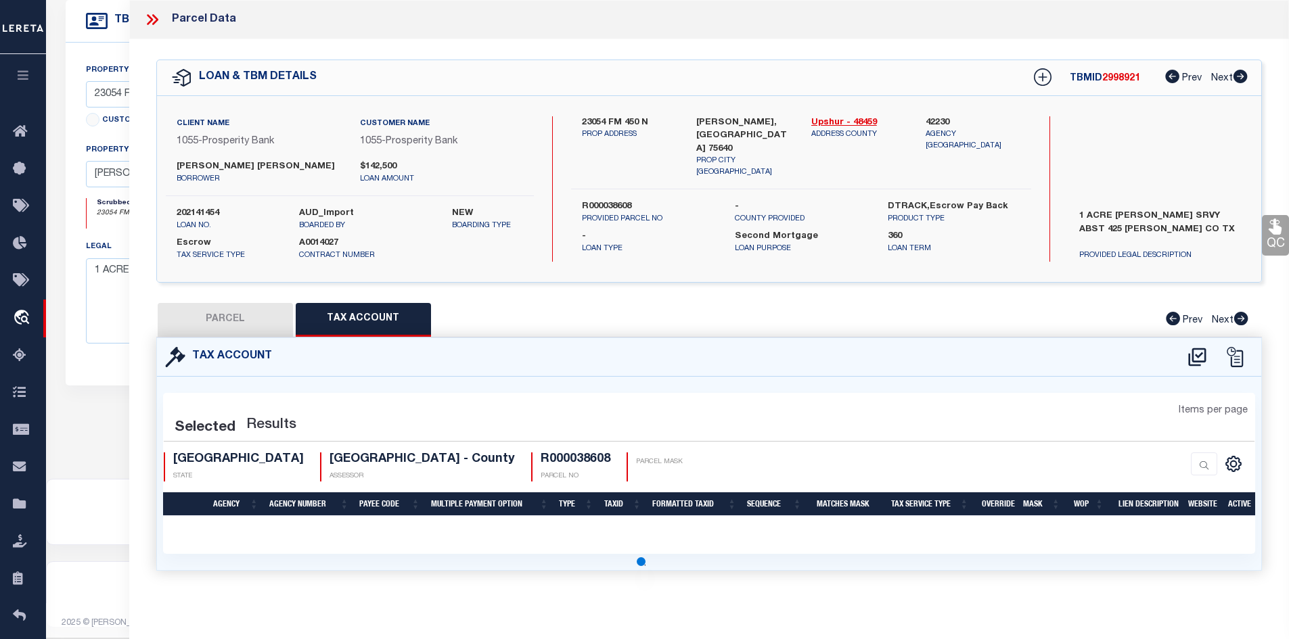
select select "100"
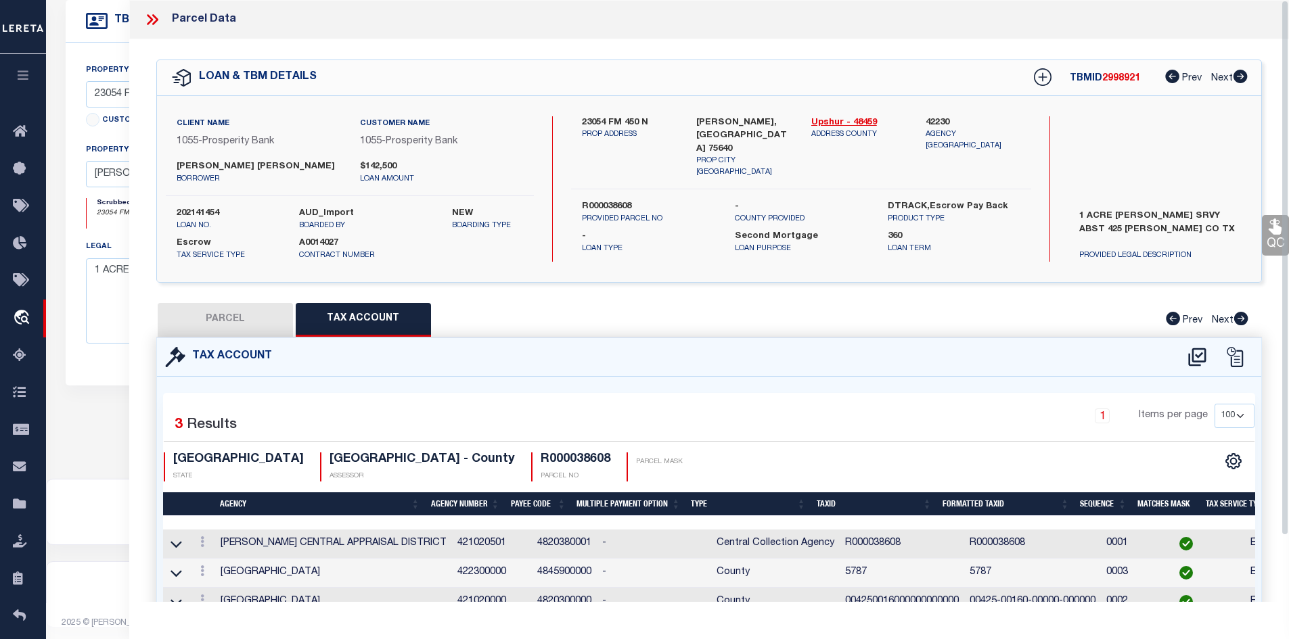
click at [152, 19] on icon at bounding box center [152, 20] width 18 height 18
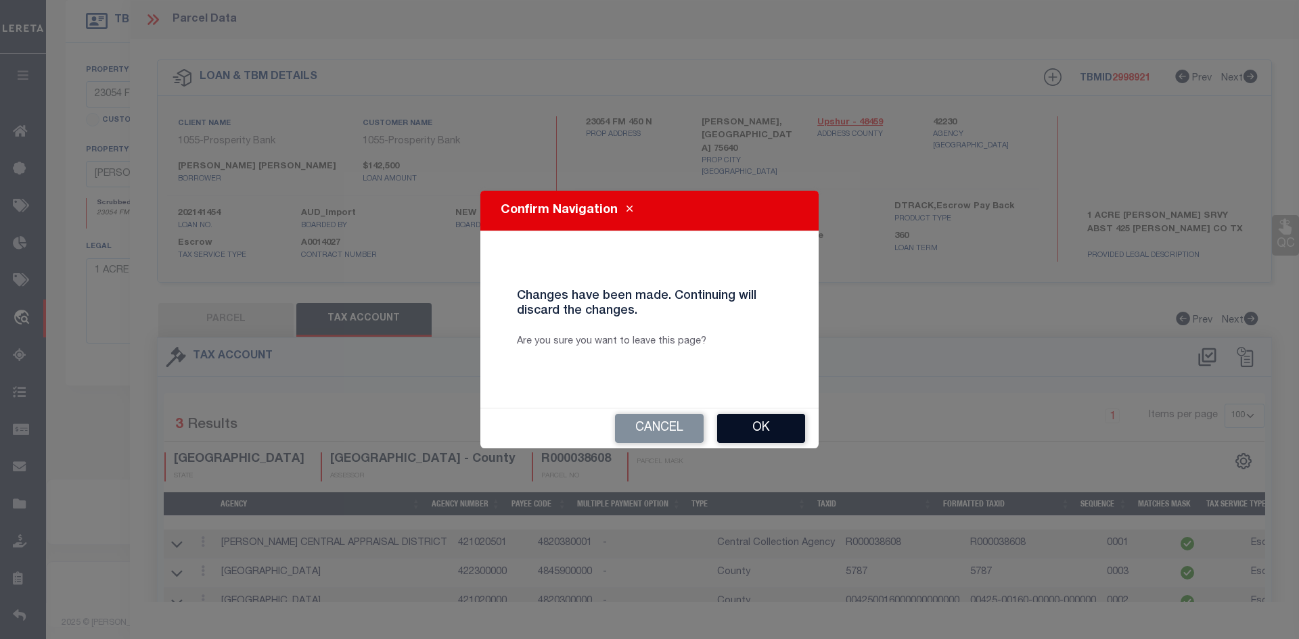
click at [776, 417] on button "Ok" at bounding box center [761, 428] width 88 height 29
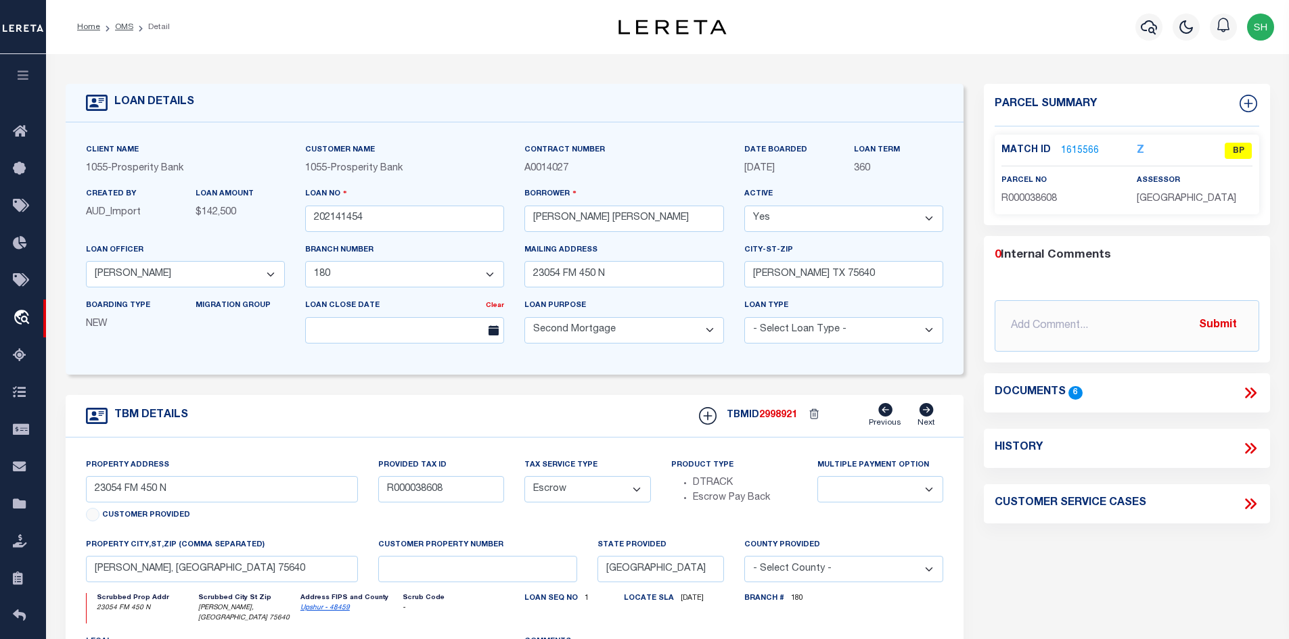
click at [1082, 150] on link "1615566" at bounding box center [1080, 151] width 38 height 14
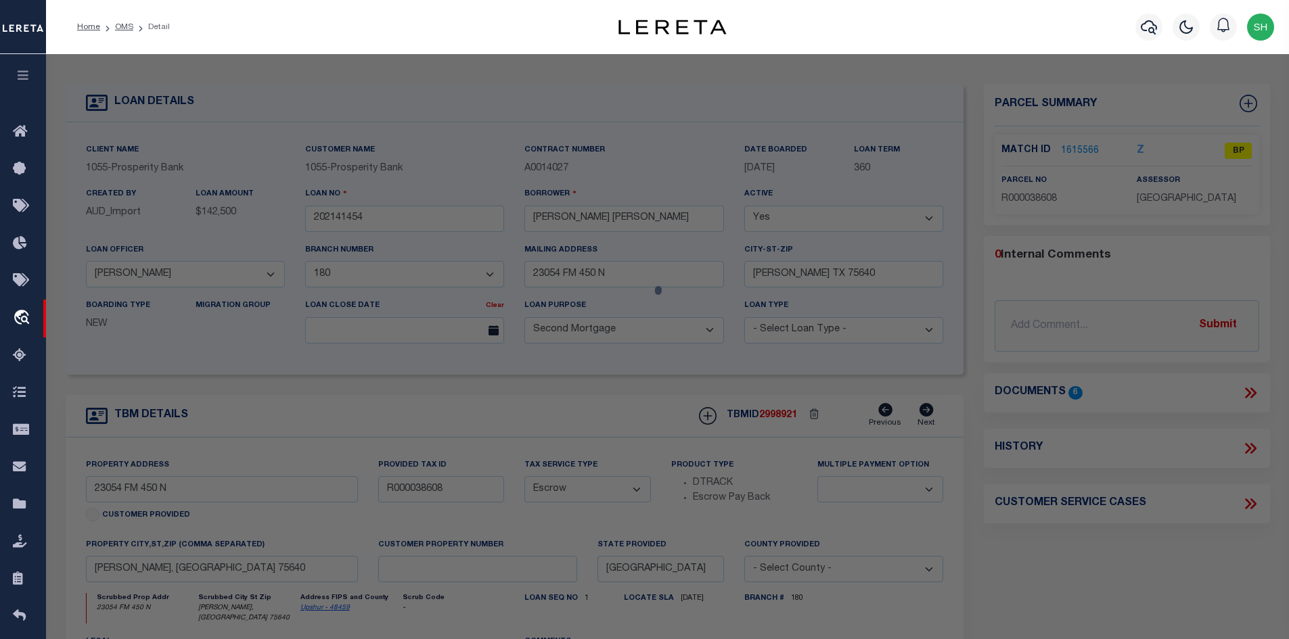
select select "AS"
checkbox input "false"
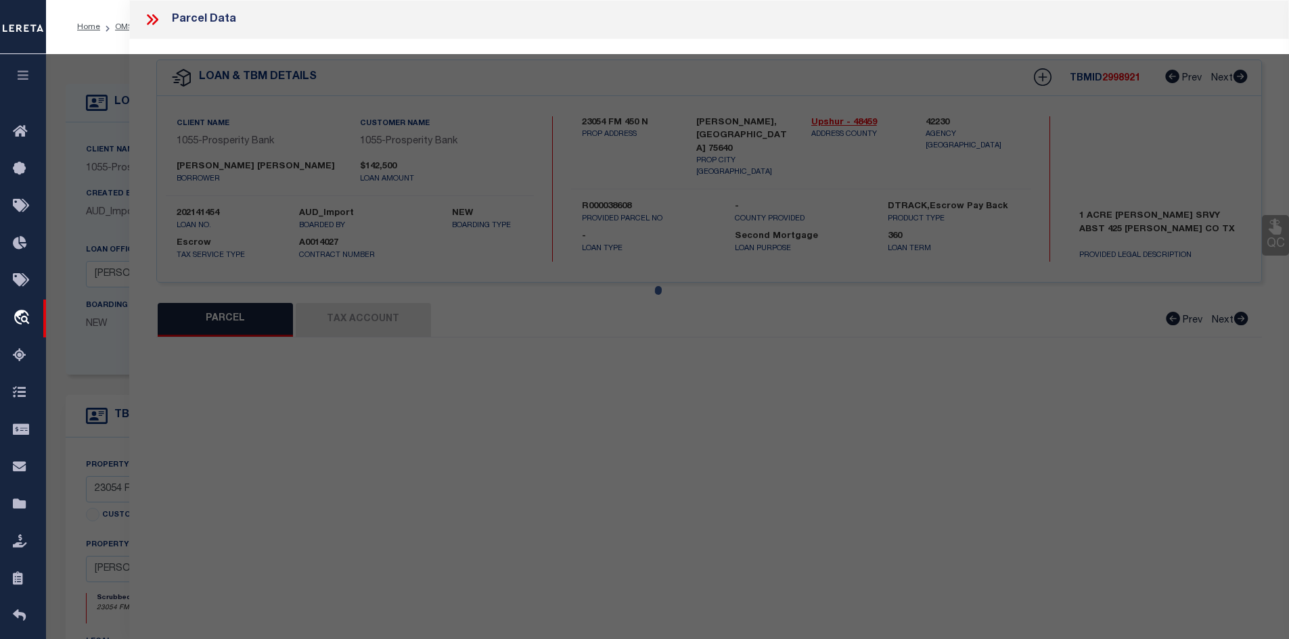
select select "BP"
type input "[PERSON_NAME]"
type input "00425.00160.00000.000000"
select select
type input "23054 N FM 450"
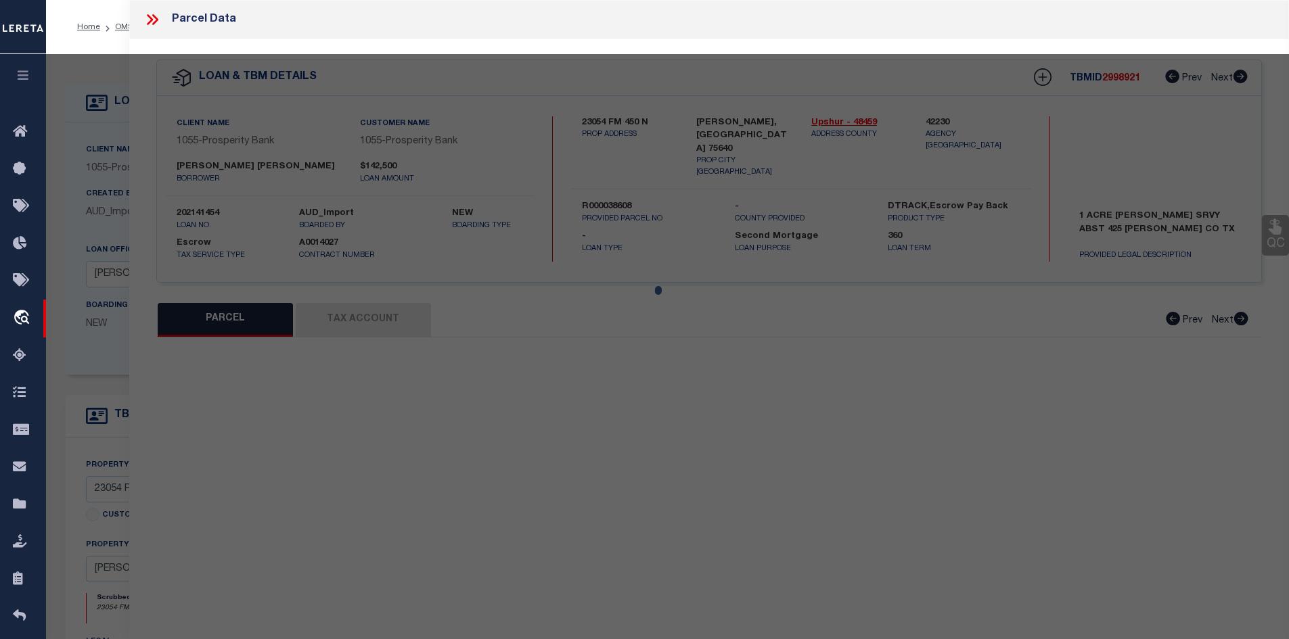
checkbox input "false"
type input "[GEOGRAPHIC_DATA]"
type textarea "Legal: Acres: 1.000, Abst: [STREET_ADDRESS][PERSON_NAME]"
type textarea "[DATE] Please research loan 202141454, per taxer office parcel 5787 is inactive…"
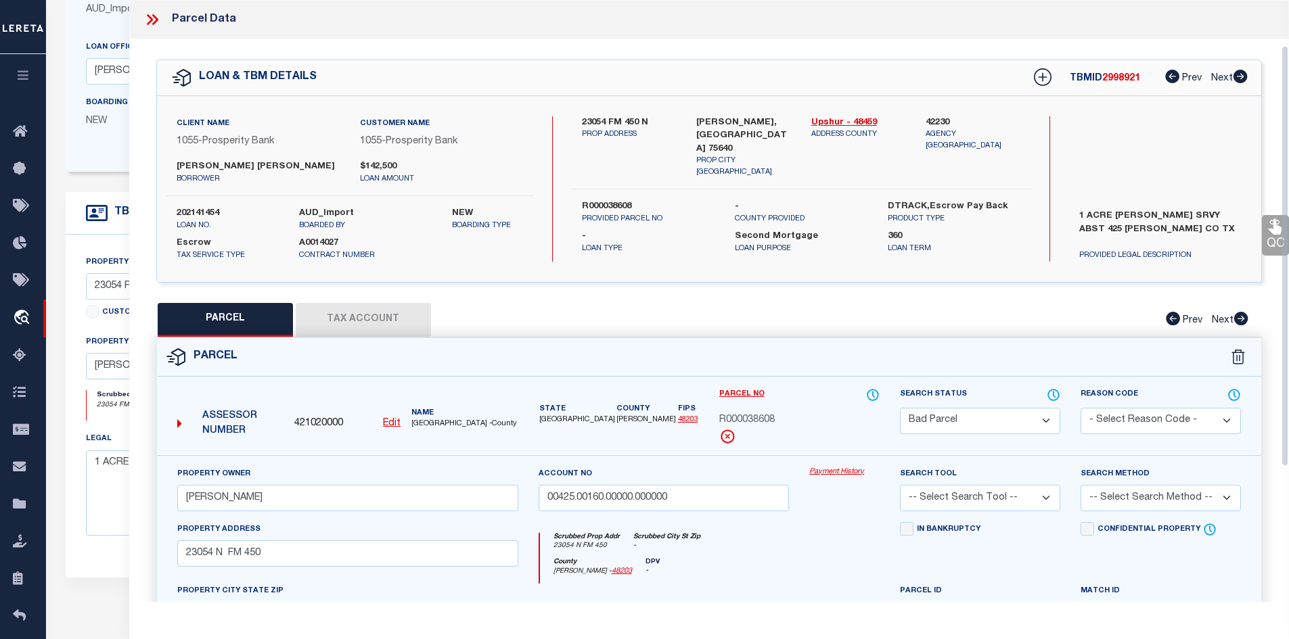
scroll to position [68, 0]
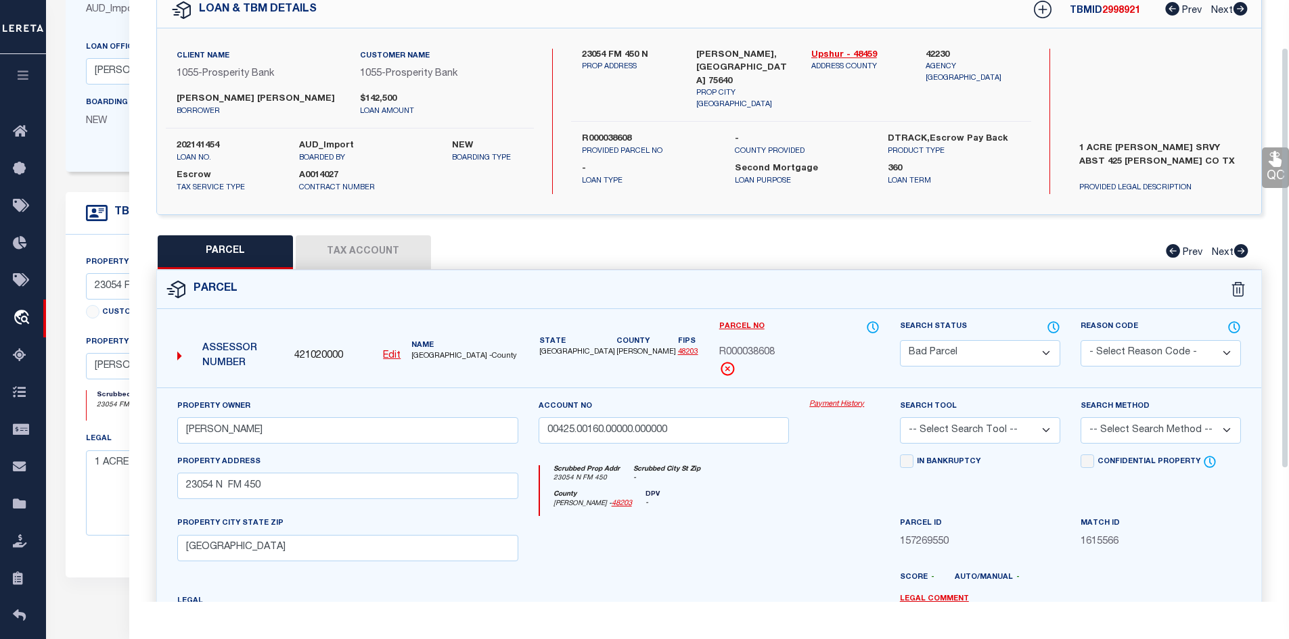
click at [938, 358] on select "Automated Search Bad Parcel Complete Duplicate Parcel High Dollar Reporting In …" at bounding box center [980, 353] width 160 height 26
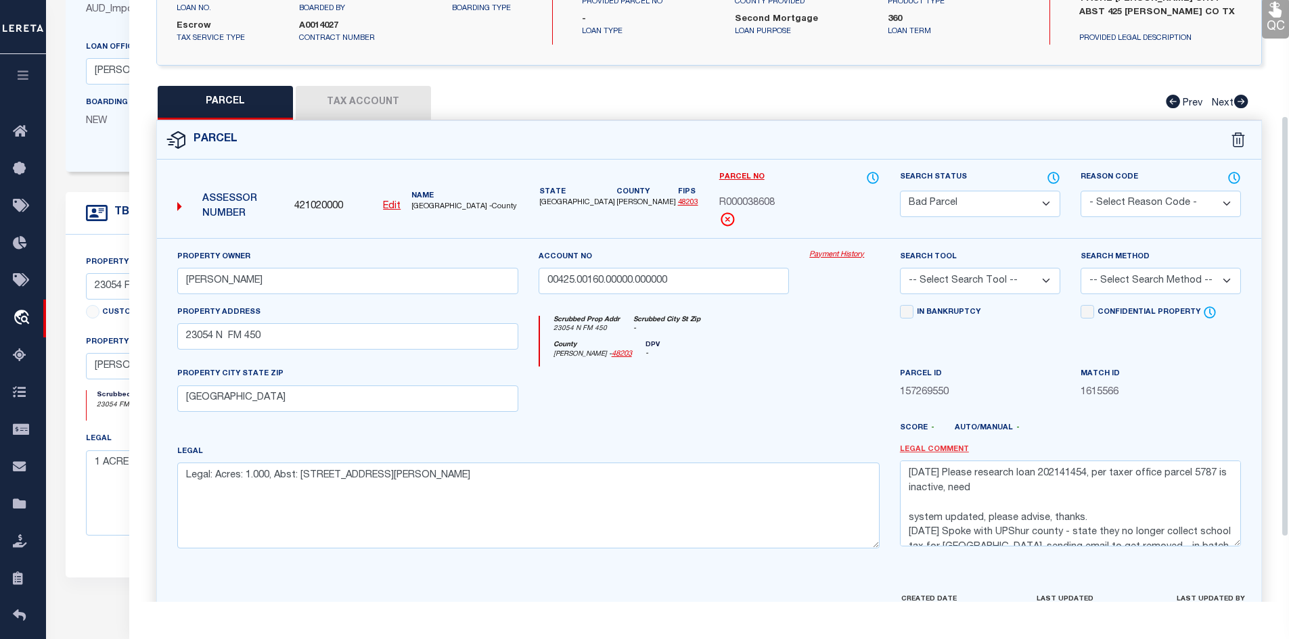
scroll to position [258, 0]
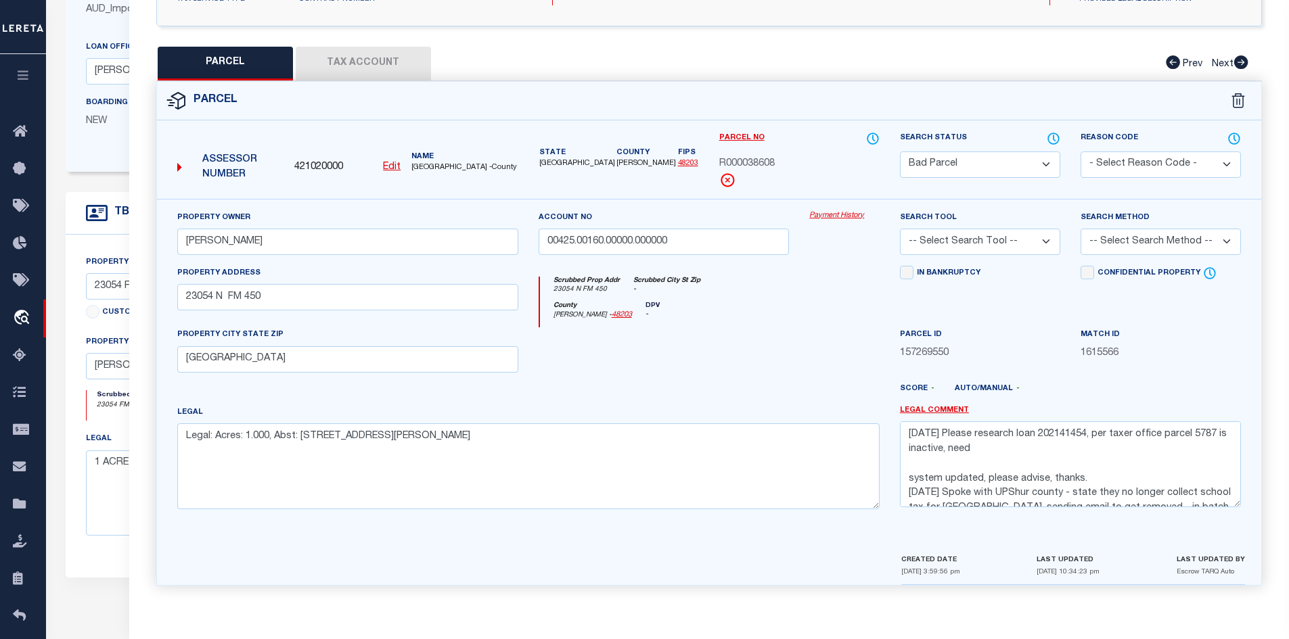
click at [935, 164] on select "Automated Search Bad Parcel Complete Duplicate Parcel High Dollar Reporting In …" at bounding box center [980, 165] width 160 height 26
select select "PC"
click at [900, 152] on select "Automated Search Bad Parcel Complete Duplicate Parcel High Dollar Reporting In …" at bounding box center [980, 165] width 160 height 26
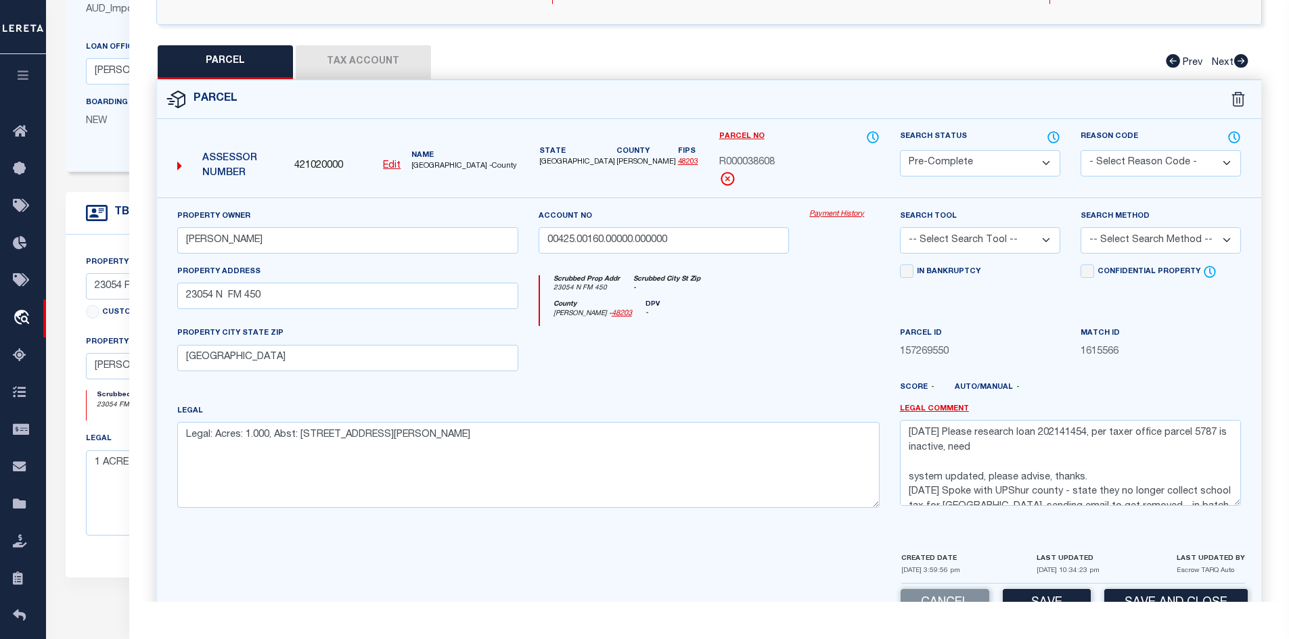
click at [756, 390] on div at bounding box center [753, 393] width 271 height 22
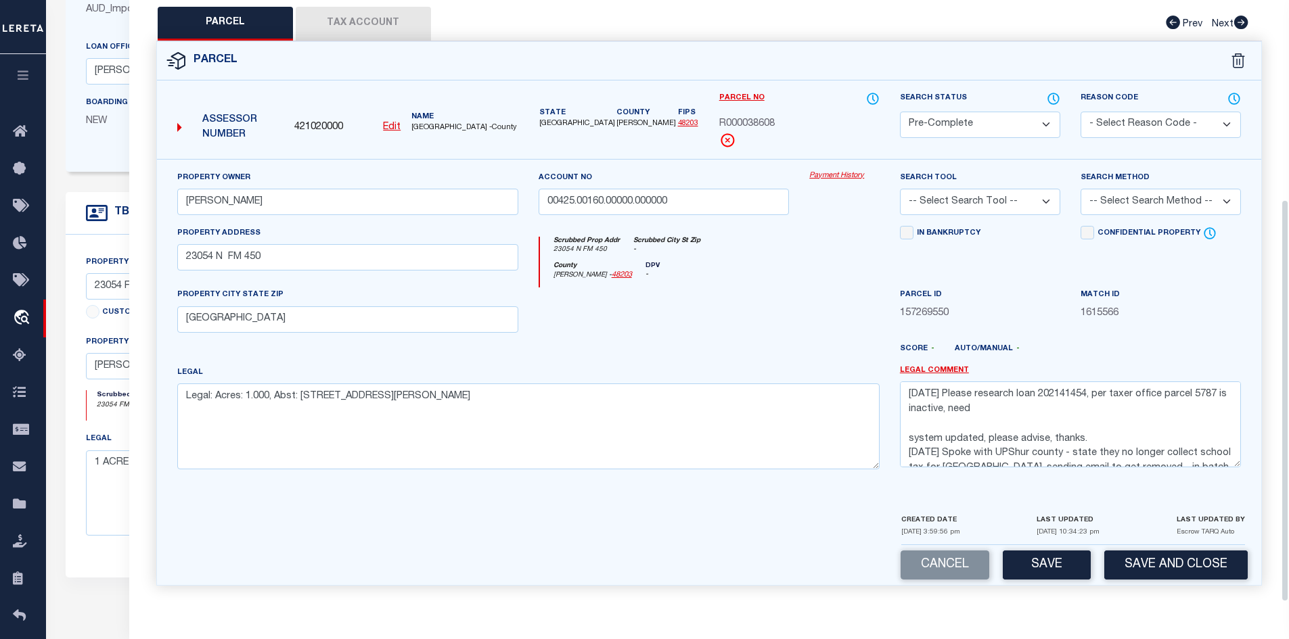
scroll to position [298, 0]
click at [1038, 568] on button "Save" at bounding box center [1046, 565] width 88 height 29
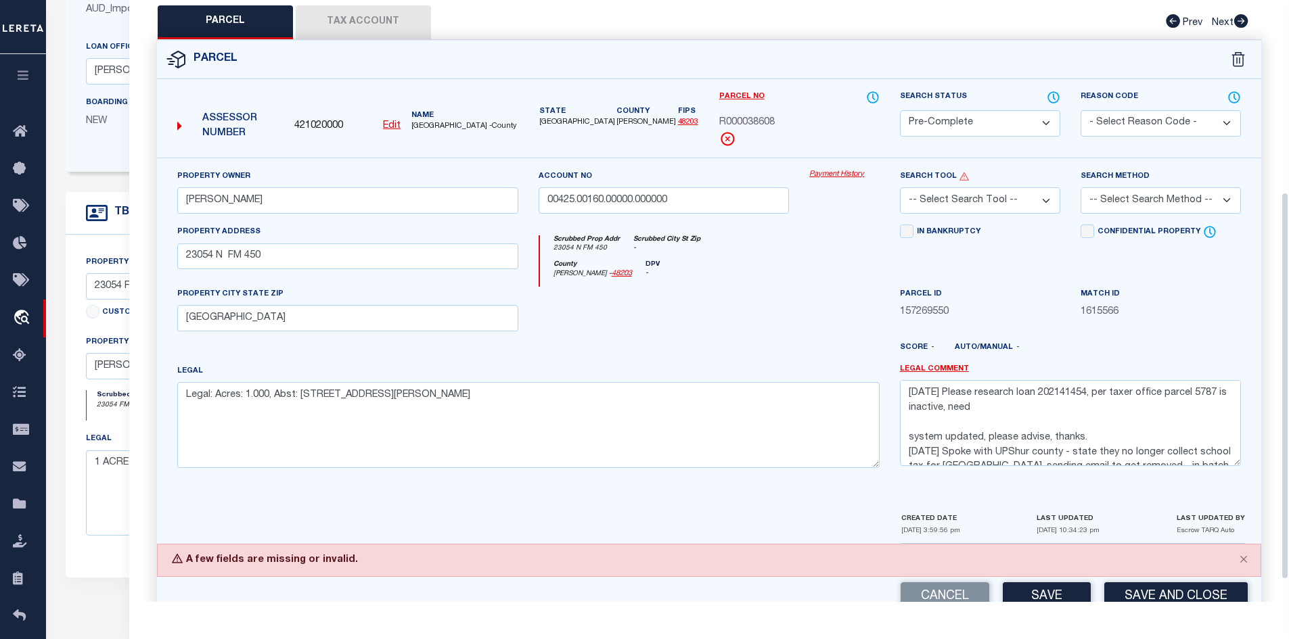
click at [938, 198] on select "-- Select Search Tool -- 3rd Party Website Agency File Agency Website ATLS CNV-…" at bounding box center [980, 200] width 160 height 26
select select "AGW"
click at [900, 187] on select "-- Select Search Tool -- 3rd Party Website Agency File Agency Website ATLS CNV-…" at bounding box center [980, 200] width 160 height 26
click at [1134, 204] on select "-- Select Search Method -- Property Address Legal Liability Info Provided" at bounding box center [1160, 200] width 160 height 26
select select "LEG"
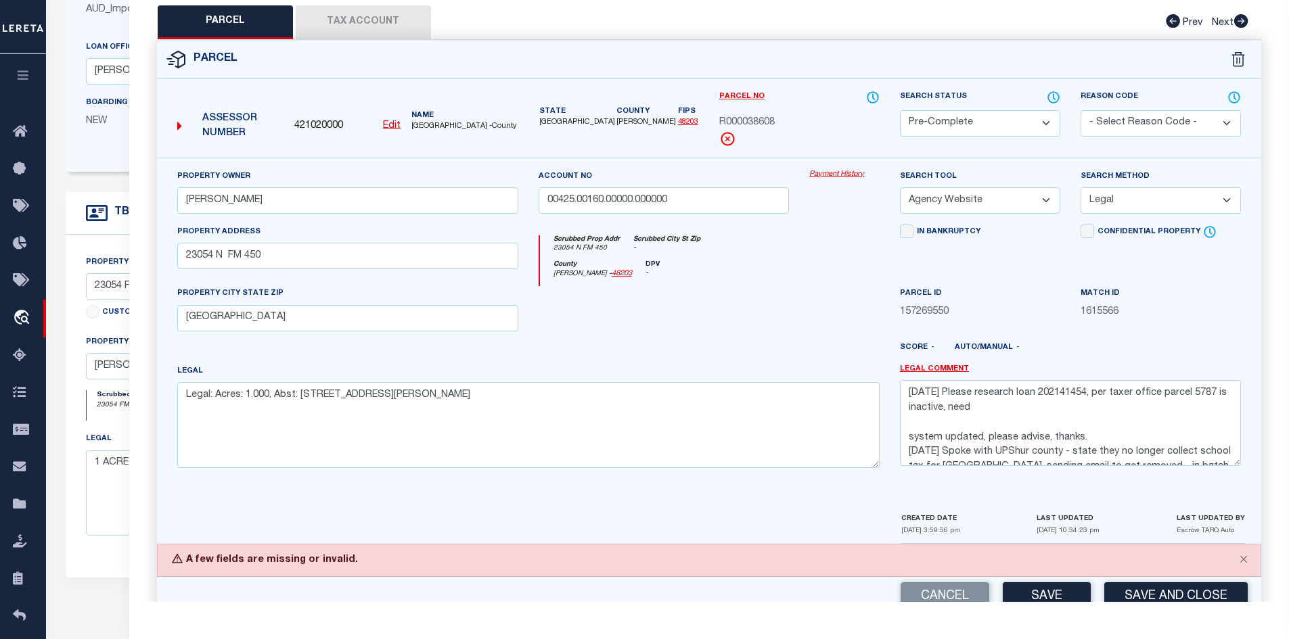
click at [1080, 187] on select "-- Select Search Method -- Property Address Legal Liability Info Provided" at bounding box center [1160, 200] width 160 height 26
click at [900, 292] on label "Parcel ID" at bounding box center [931, 293] width 62 height 11
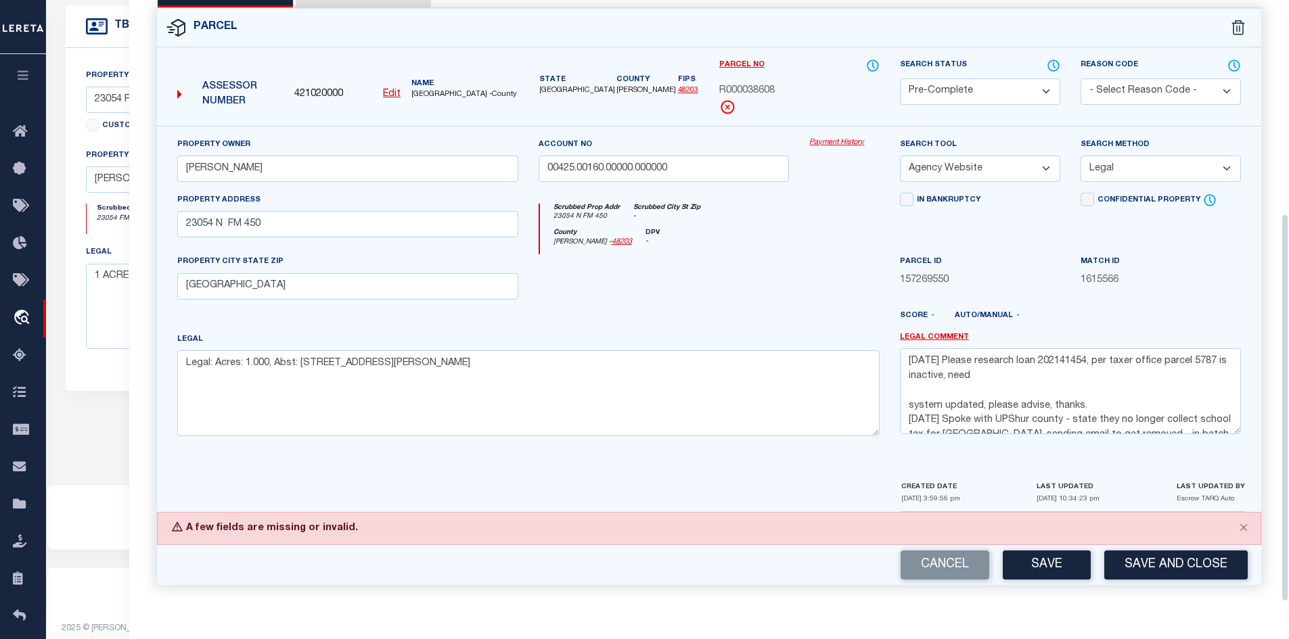
scroll to position [395, 0]
click at [1037, 570] on button "Save" at bounding box center [1046, 565] width 88 height 29
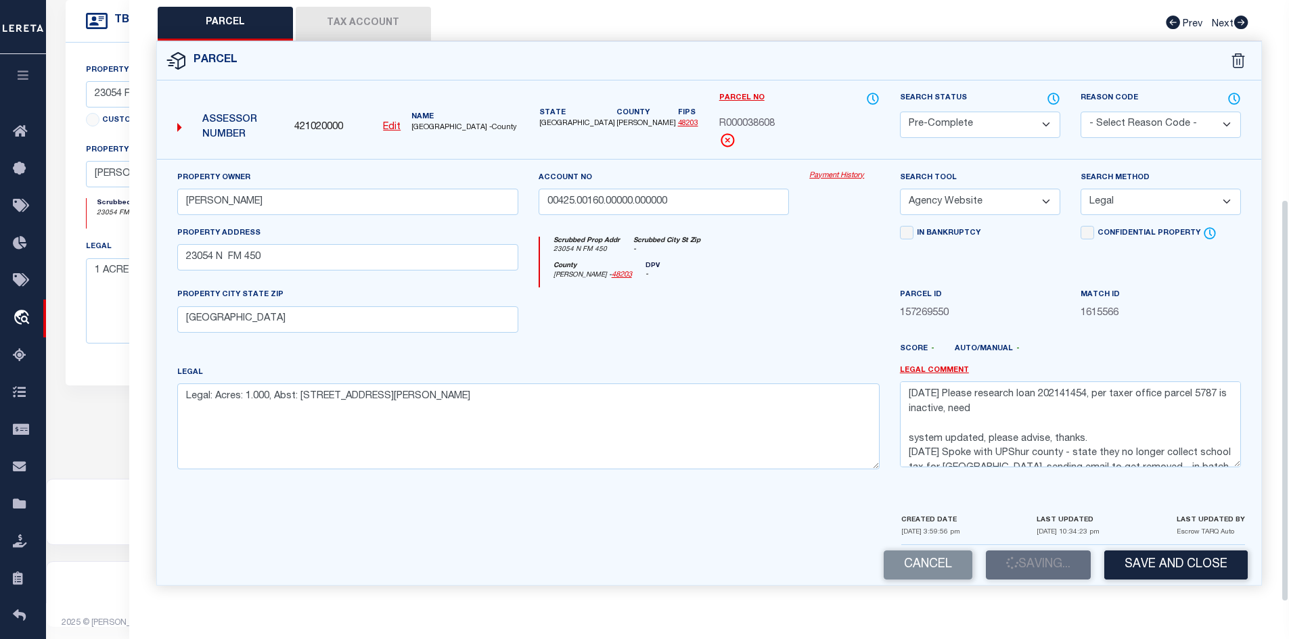
scroll to position [330, 0]
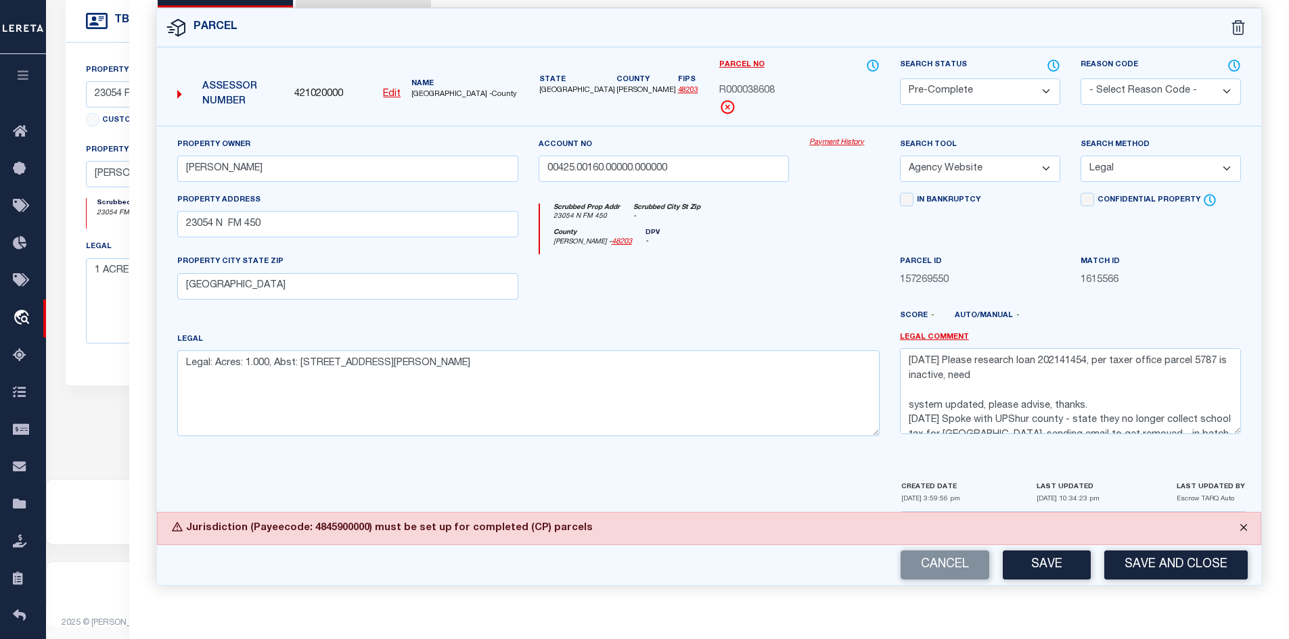
click at [1245, 528] on button "Close" at bounding box center [1243, 528] width 34 height 30
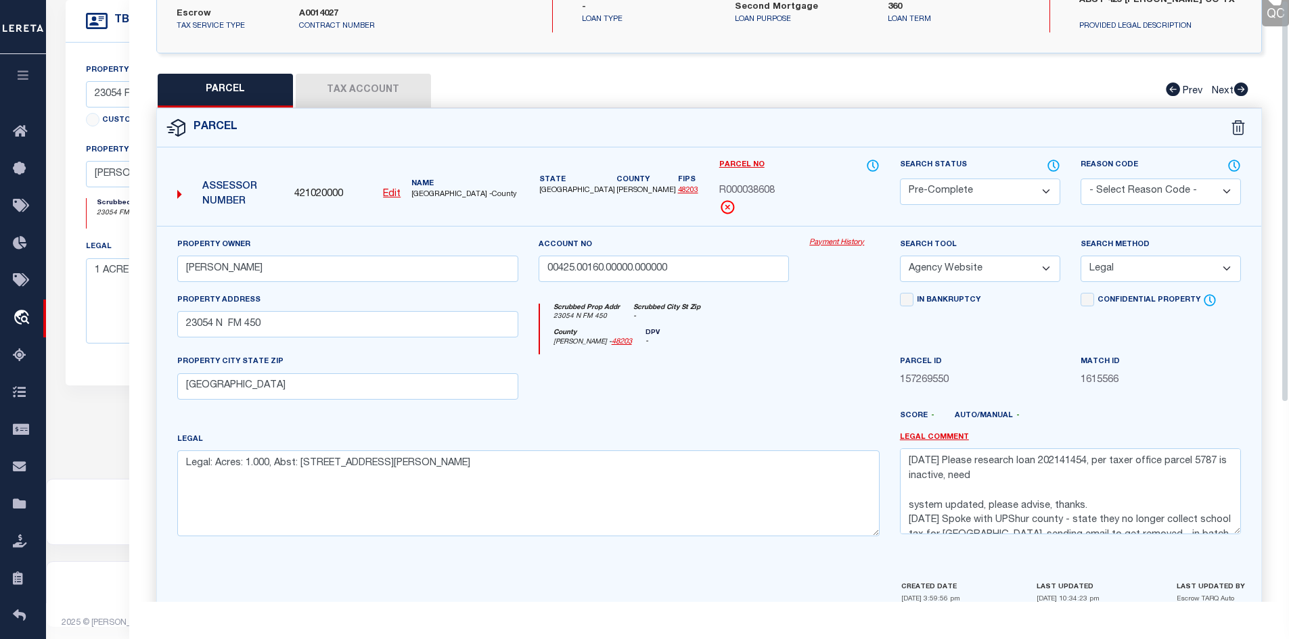
scroll to position [0, 0]
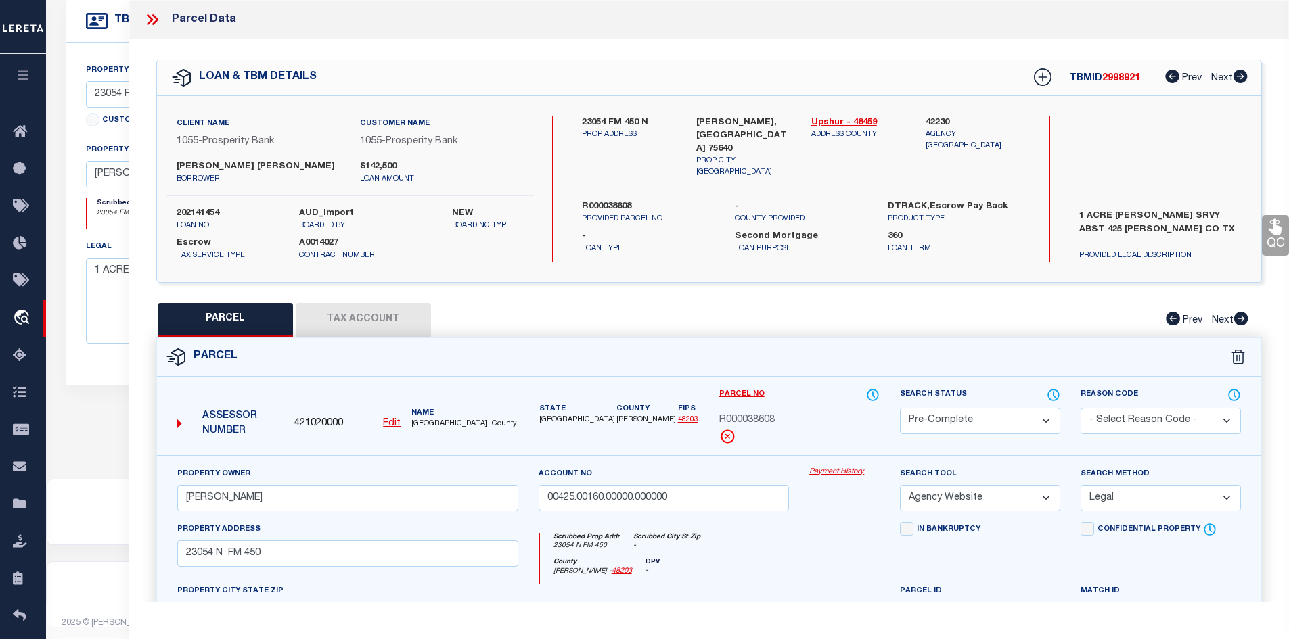
click at [361, 323] on button "Tax Account" at bounding box center [363, 320] width 135 height 34
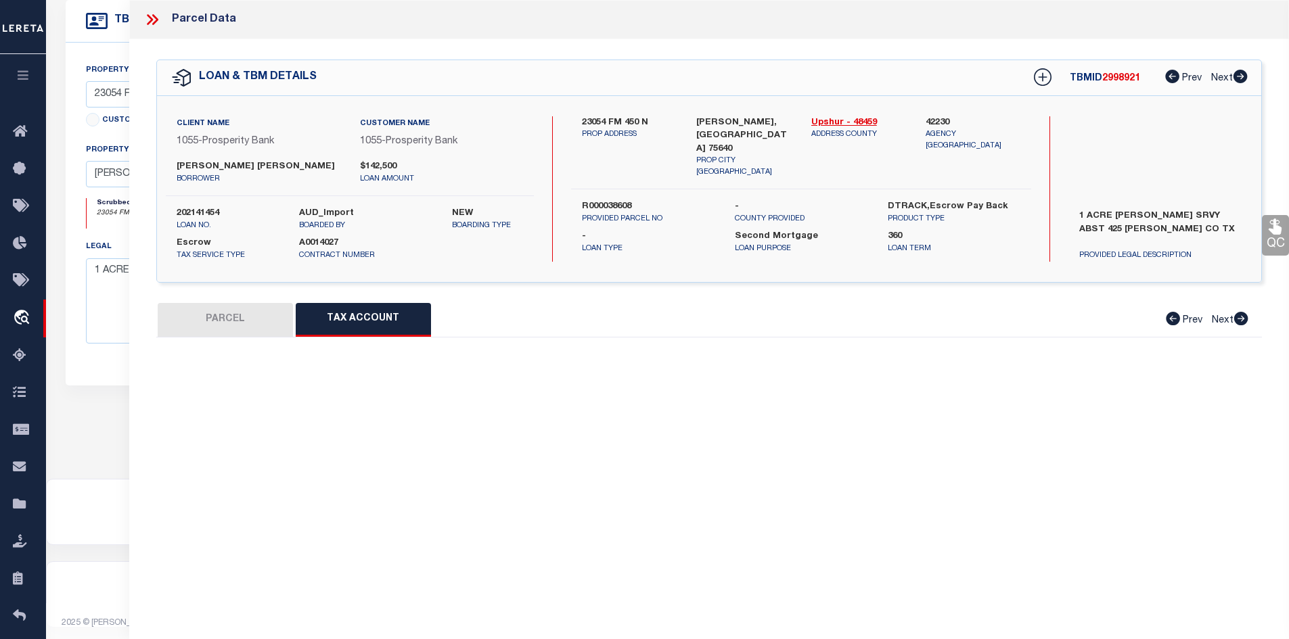
select select "100"
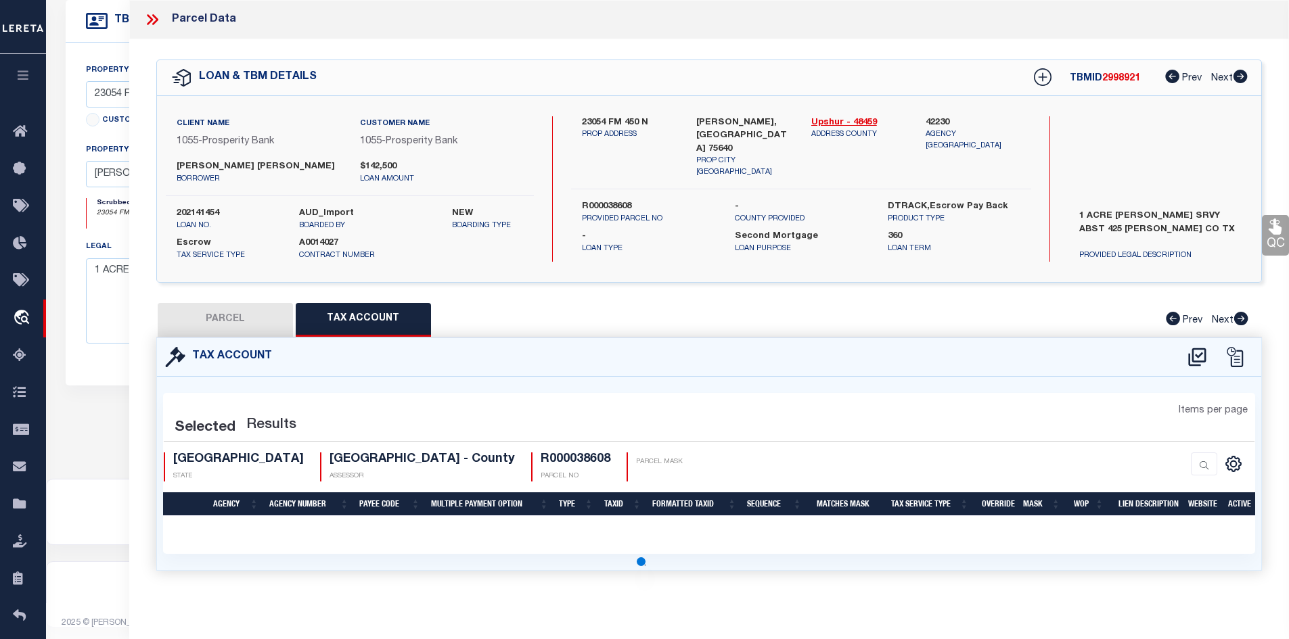
select select "100"
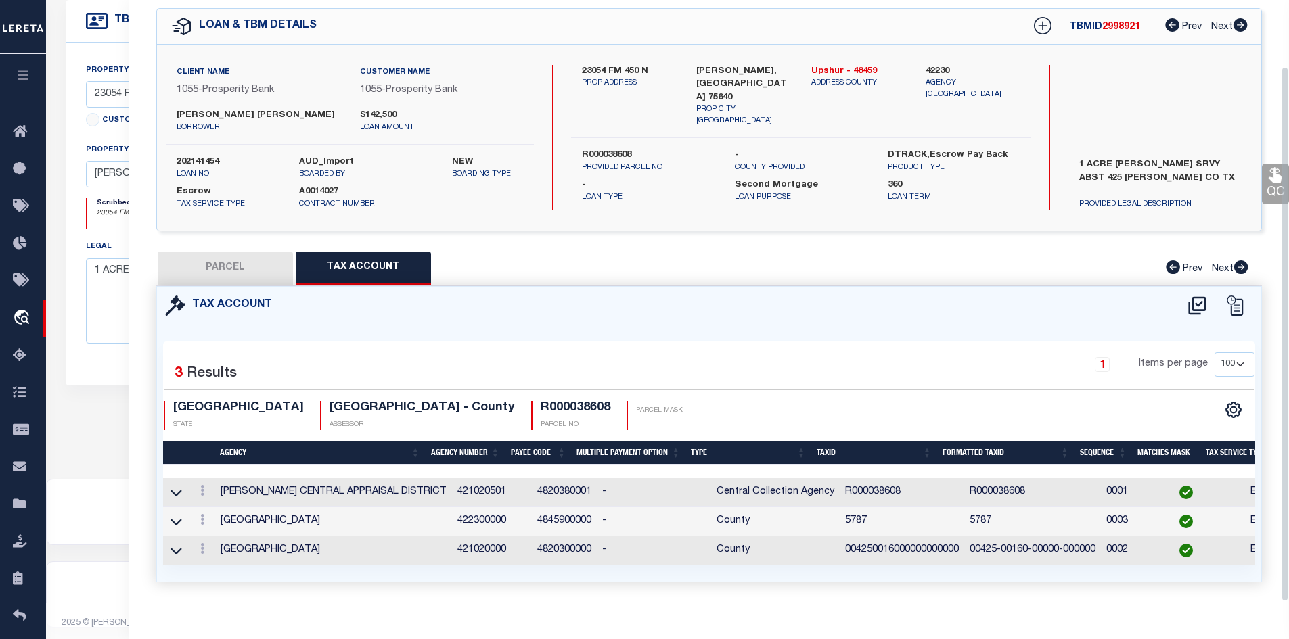
scroll to position [74, 0]
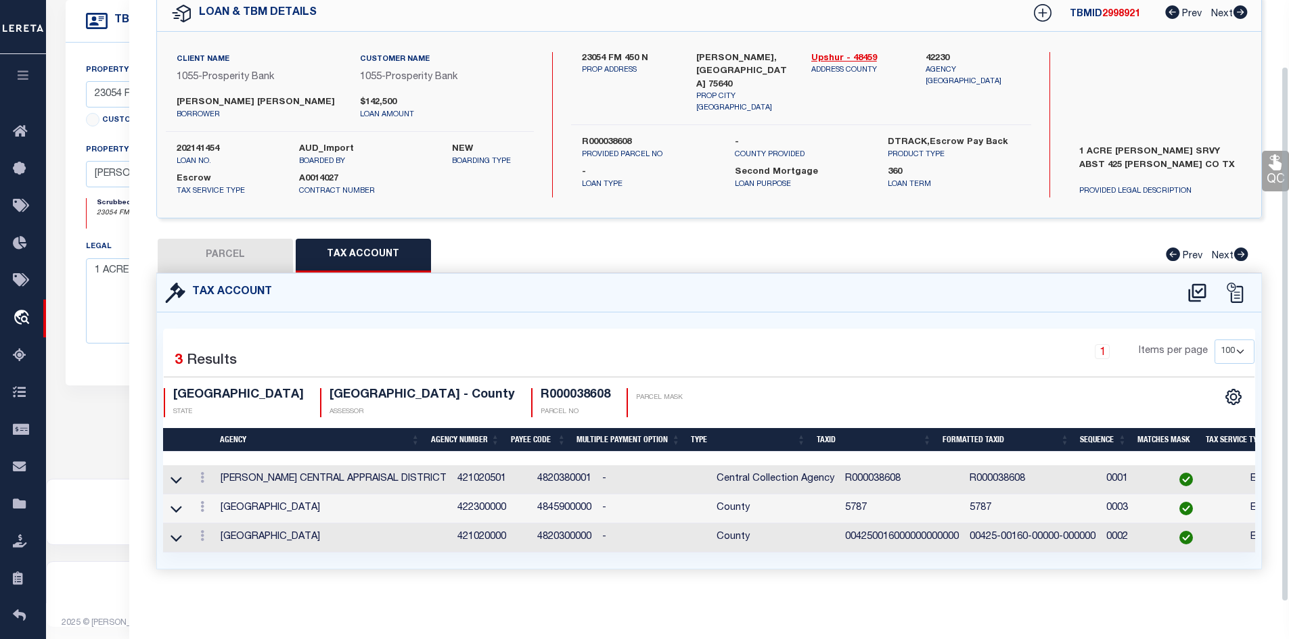
drag, startPoint x: 626, startPoint y: 262, endPoint x: 653, endPoint y: 271, distance: 28.7
click at [624, 262] on div "QC QC QC" at bounding box center [709, 288] width 1160 height 627
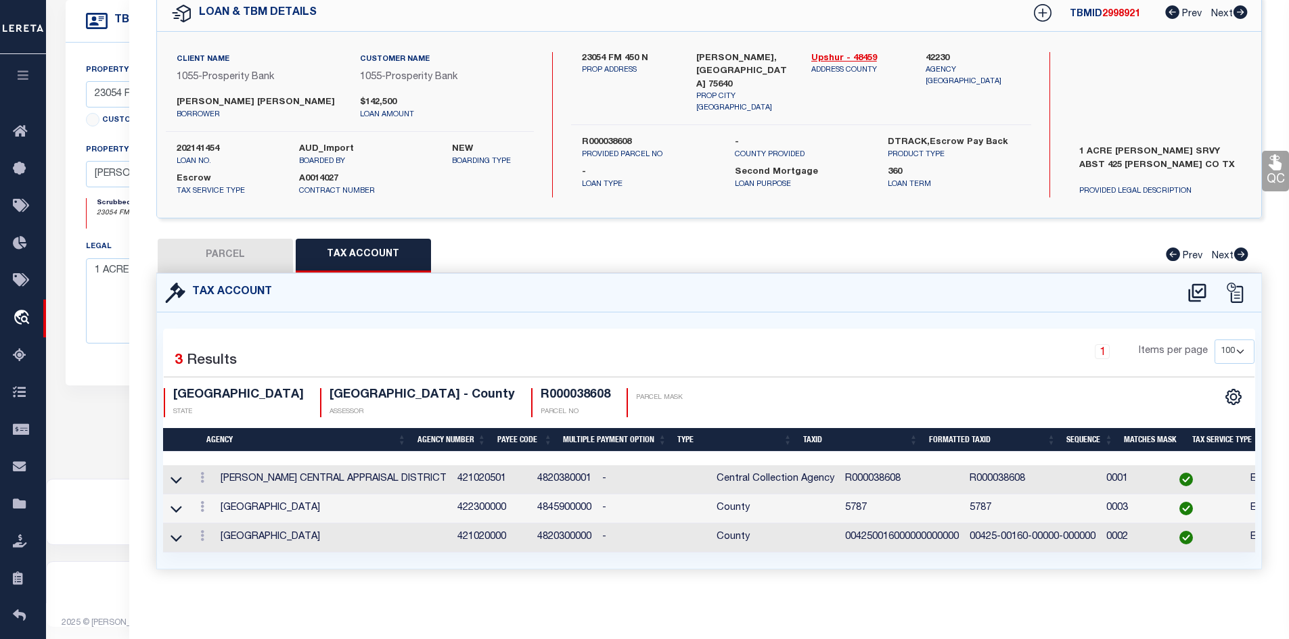
scroll to position [0, 0]
click at [177, 533] on icon at bounding box center [175, 538] width 11 height 14
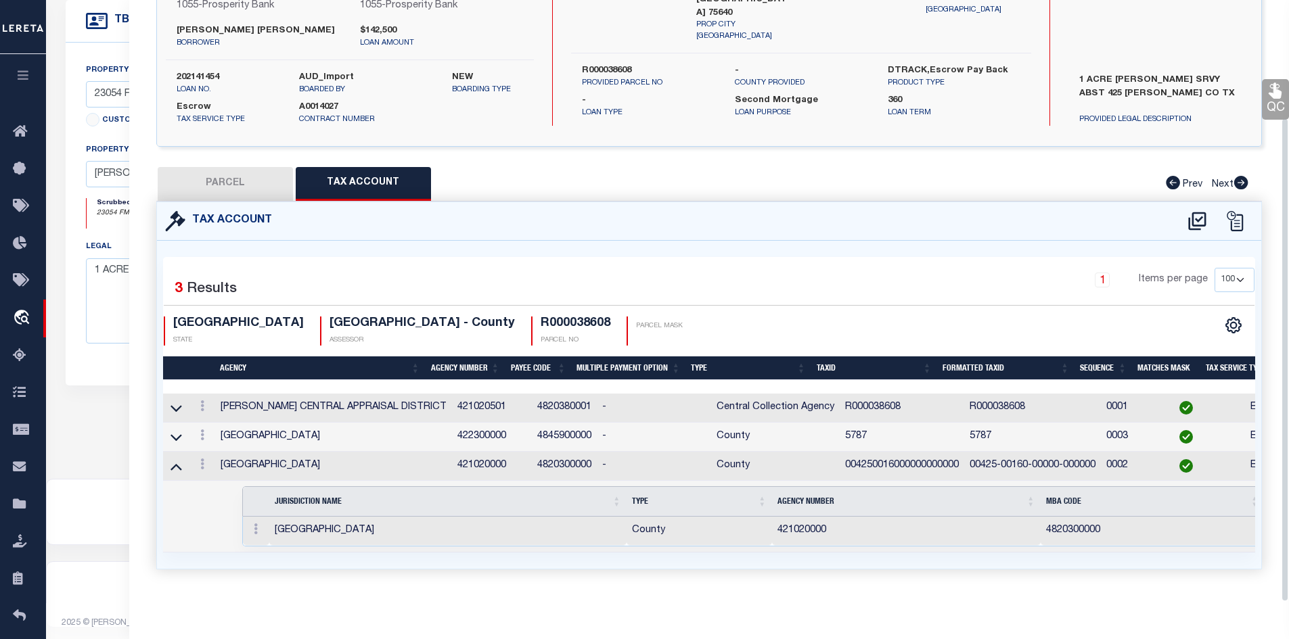
scroll to position [146, 0]
drag, startPoint x: 171, startPoint y: 425, endPoint x: 196, endPoint y: 430, distance: 25.5
click at [171, 434] on icon at bounding box center [175, 437] width 11 height 7
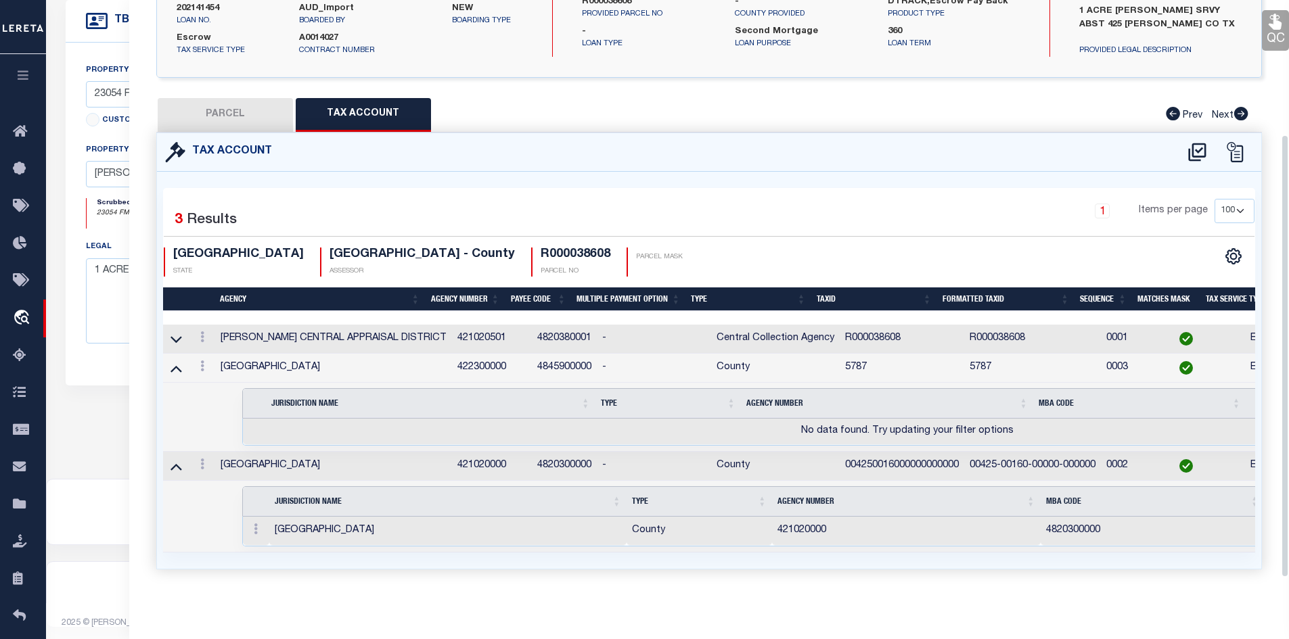
scroll to position [215, 0]
click at [174, 361] on icon at bounding box center [175, 368] width 11 height 14
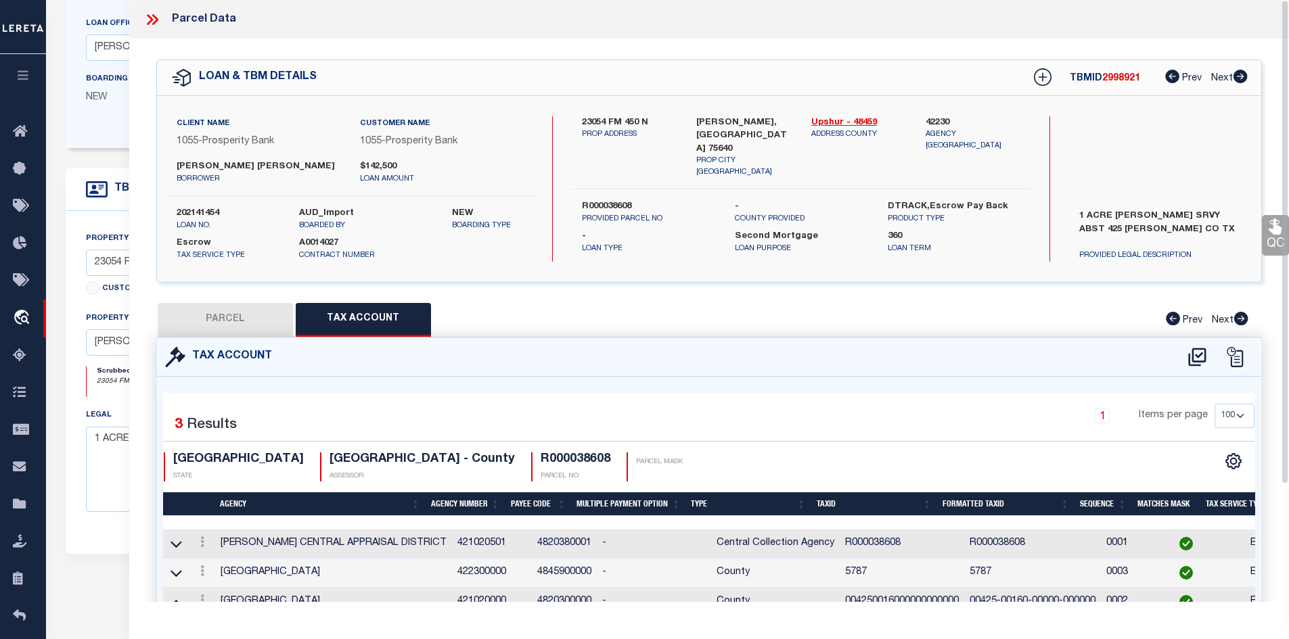
scroll to position [192, 0]
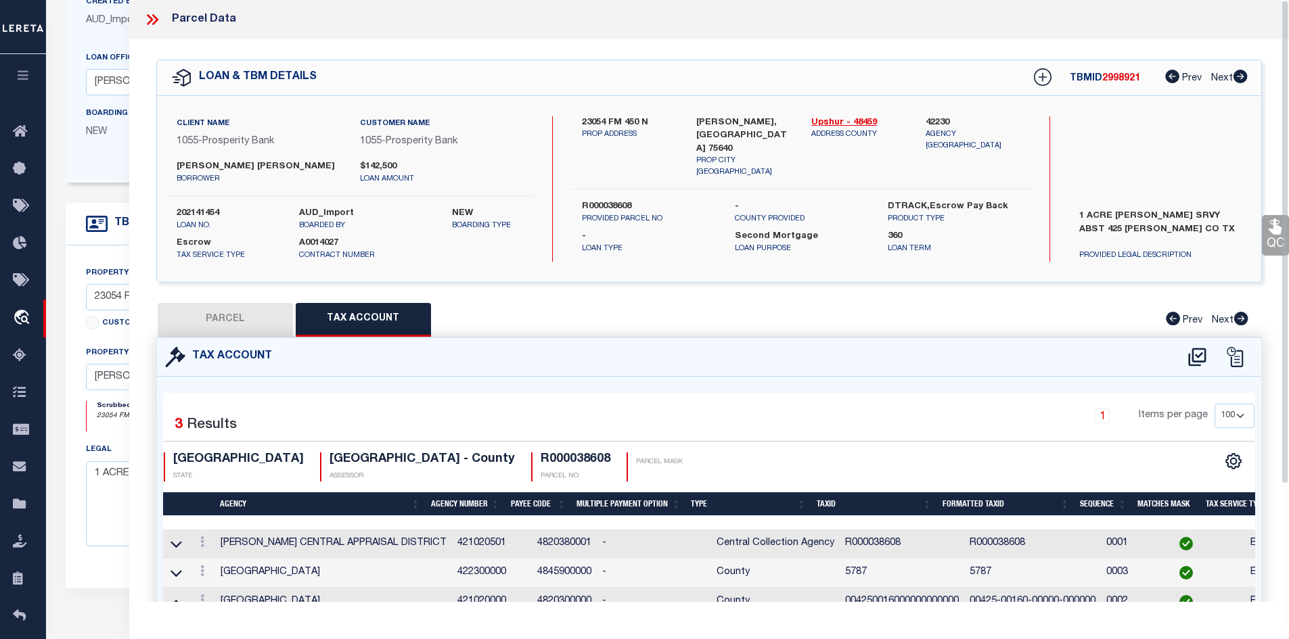
click at [144, 22] on icon at bounding box center [152, 20] width 18 height 18
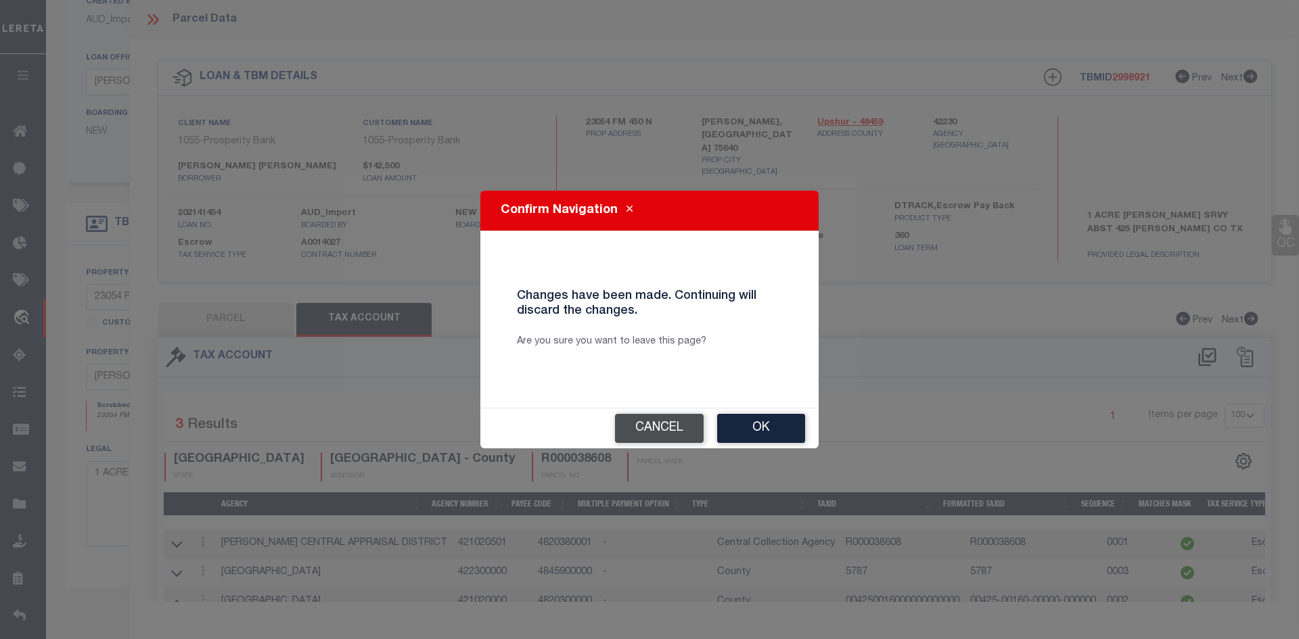
click at [633, 439] on button "Cancel" at bounding box center [659, 428] width 89 height 29
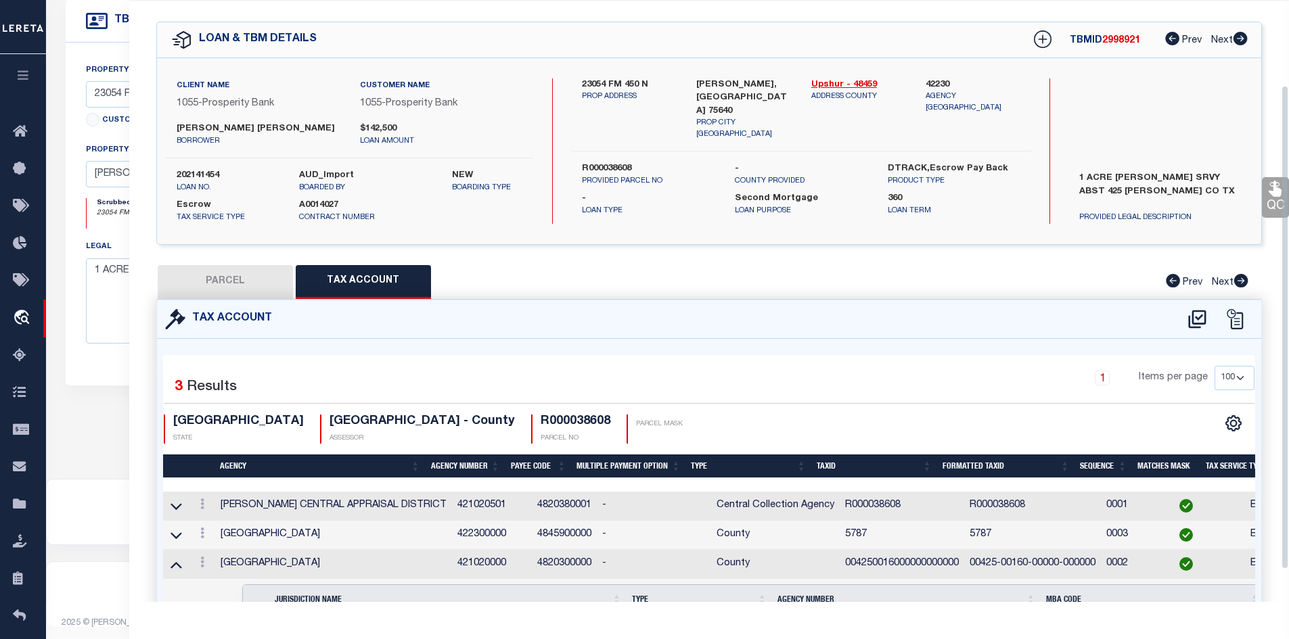
scroll to position [0, 0]
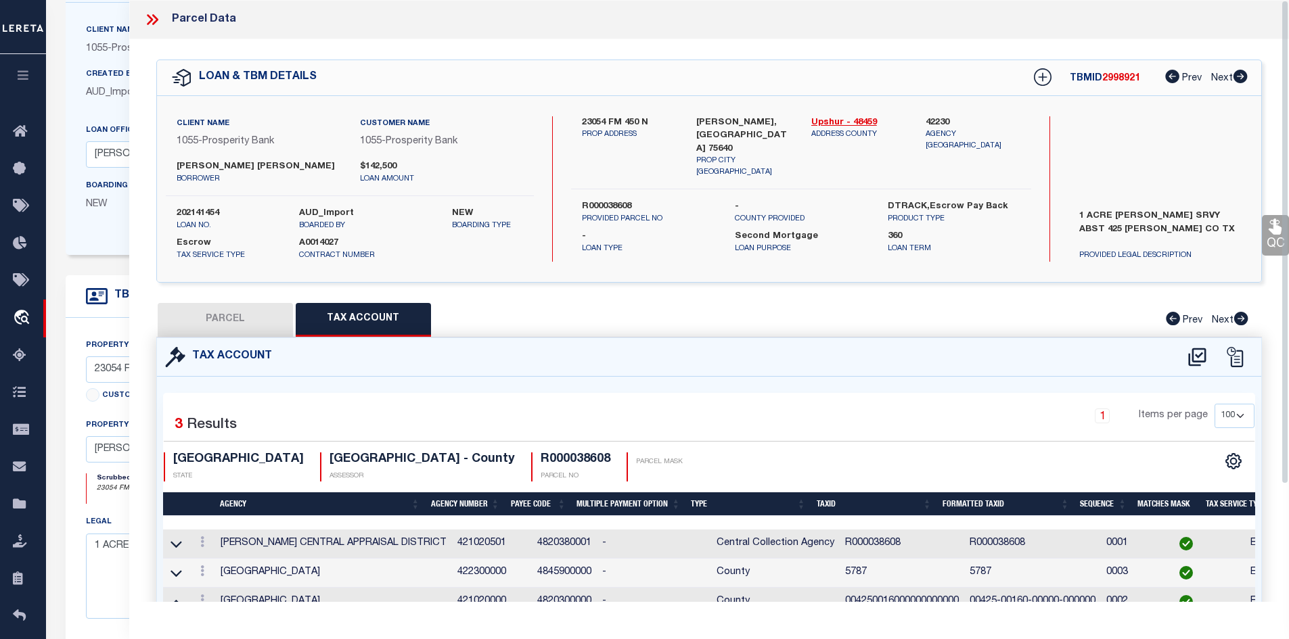
click at [158, 16] on icon at bounding box center [152, 20] width 18 height 18
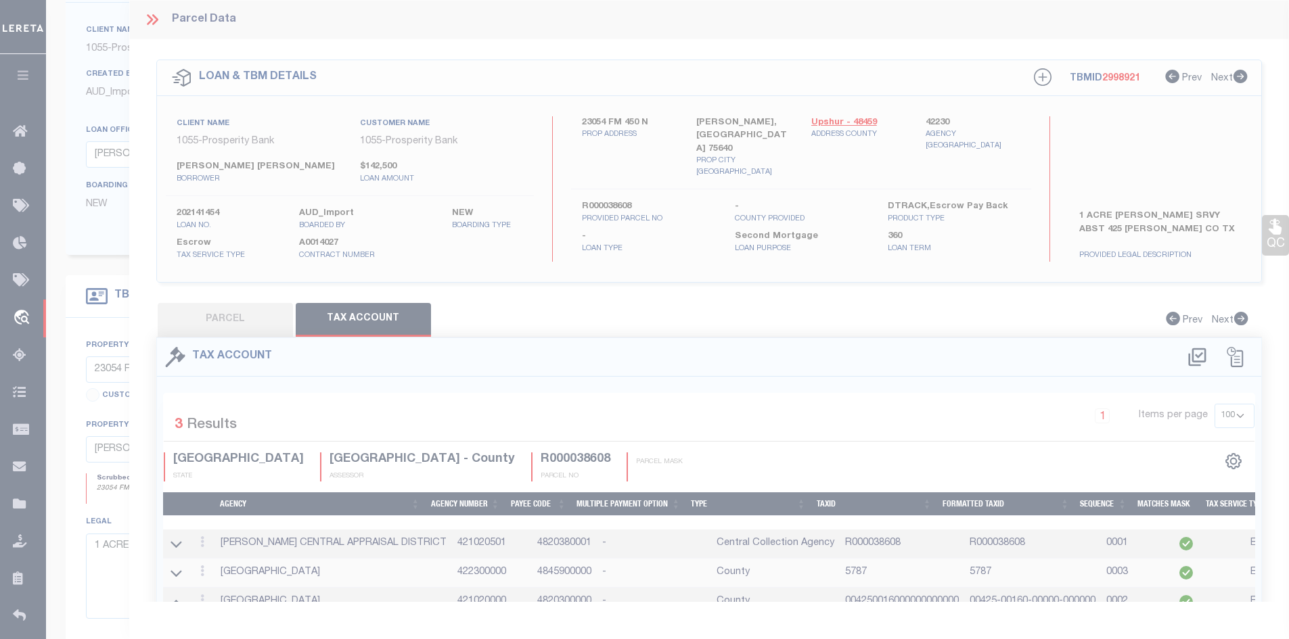
scroll to position [57, 0]
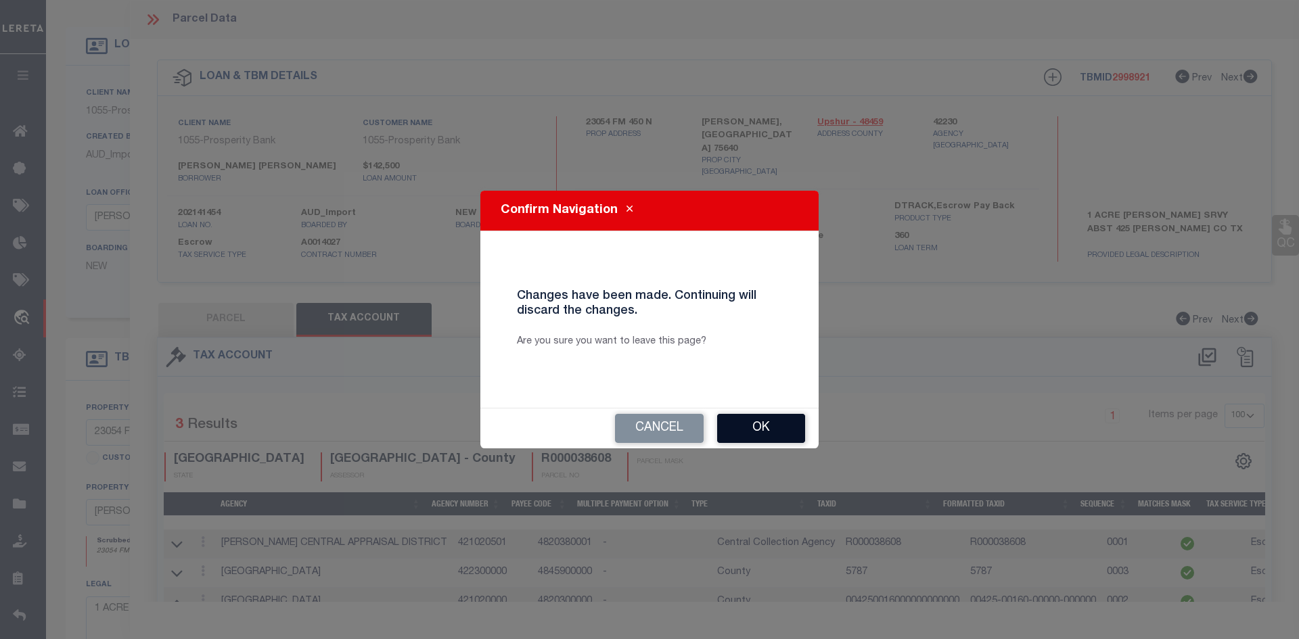
click at [763, 430] on button "Ok" at bounding box center [761, 428] width 88 height 29
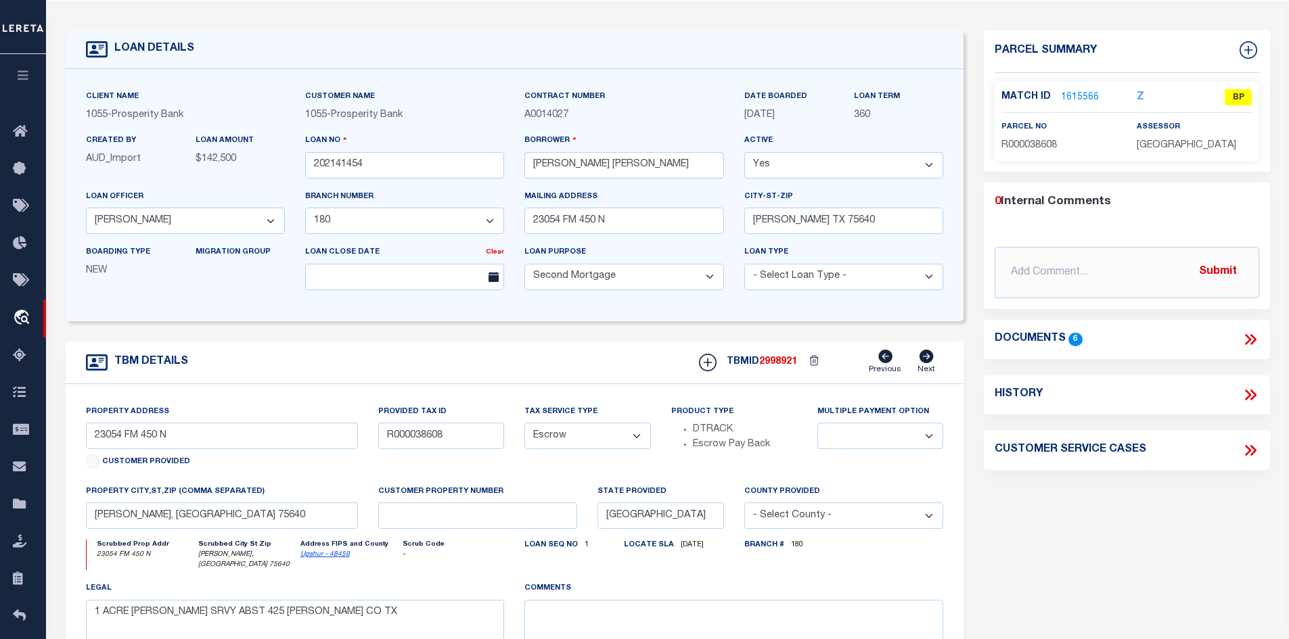
scroll to position [0, 0]
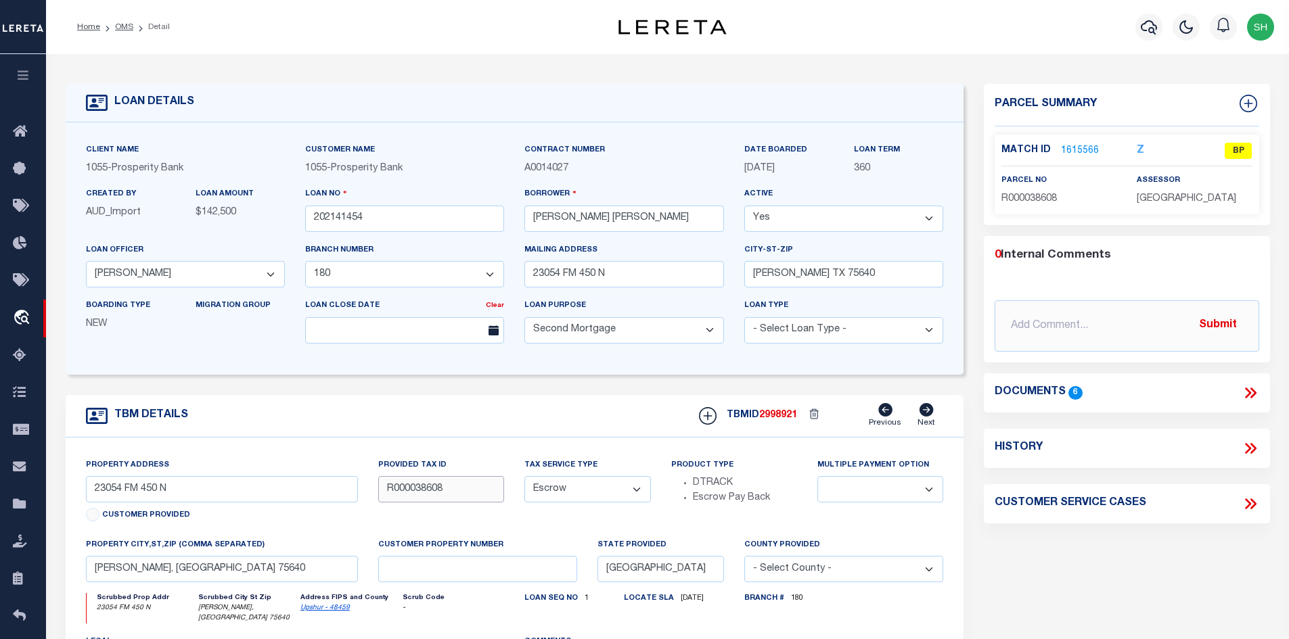
drag, startPoint x: 456, startPoint y: 490, endPoint x: 382, endPoint y: 488, distance: 74.4
click at [382, 488] on input "R000038608" at bounding box center [441, 489] width 126 height 26
click at [1067, 149] on link "1615566" at bounding box center [1080, 151] width 38 height 14
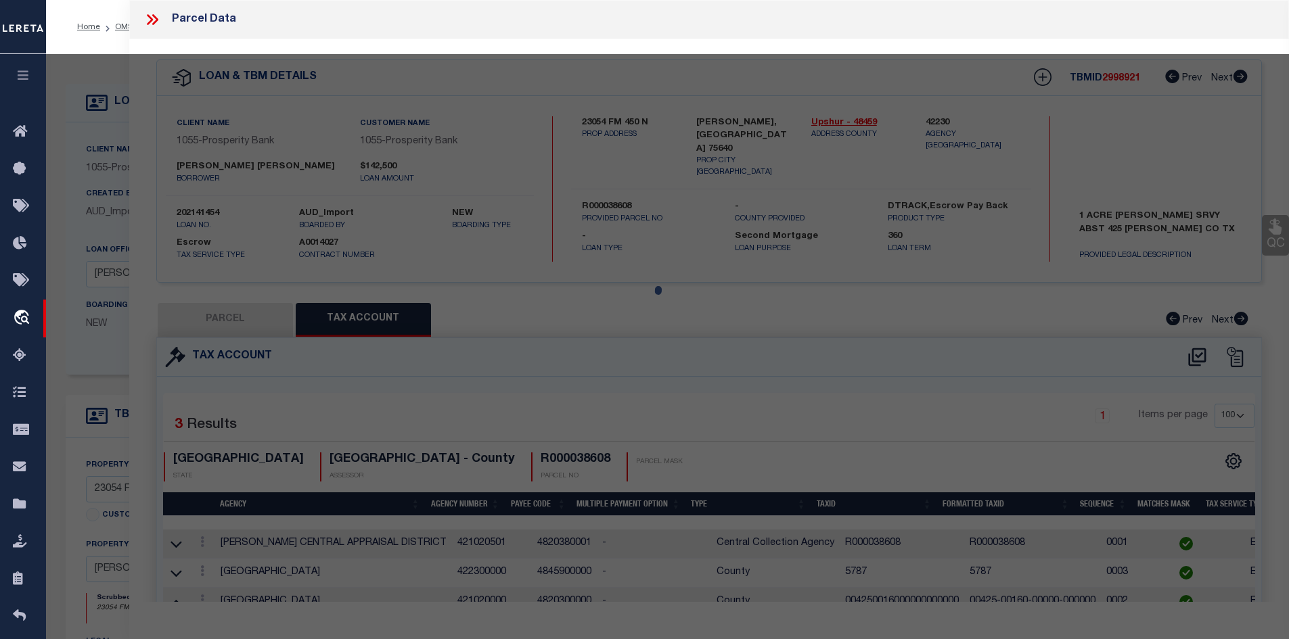
select select "AS"
checkbox input "false"
select select "BP"
type input "[PERSON_NAME]"
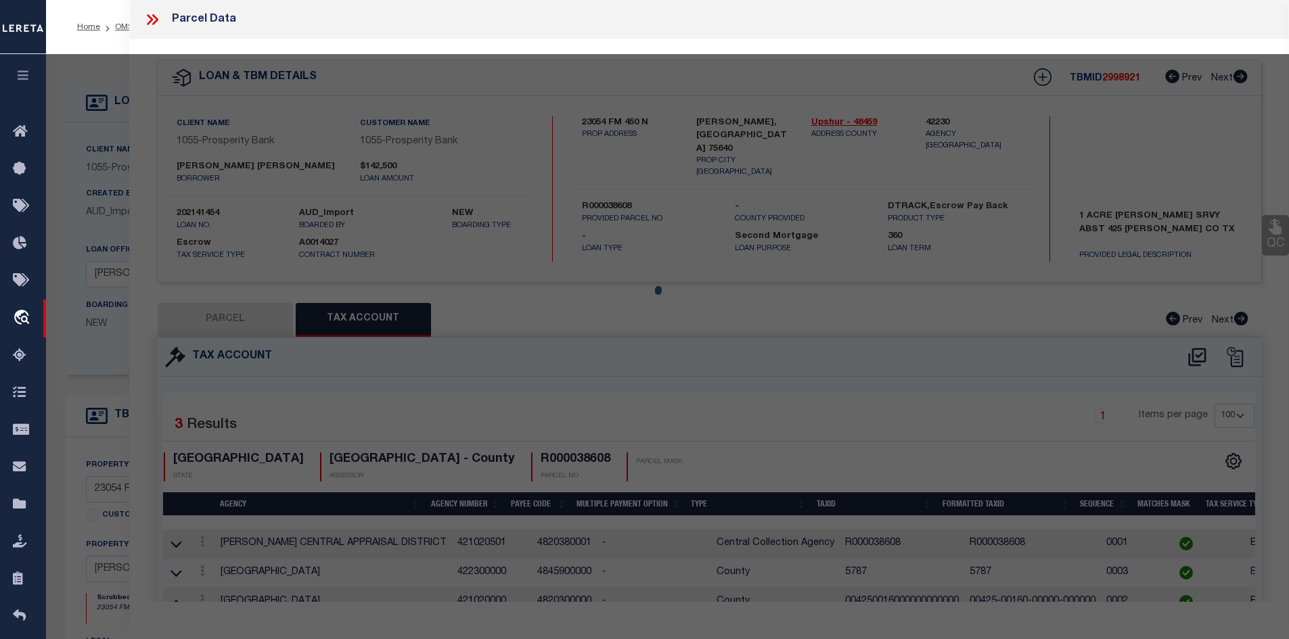
type input "00425.00160.00000.000000"
select select
type input "23054 N FM 450"
checkbox input "false"
type input "[GEOGRAPHIC_DATA]"
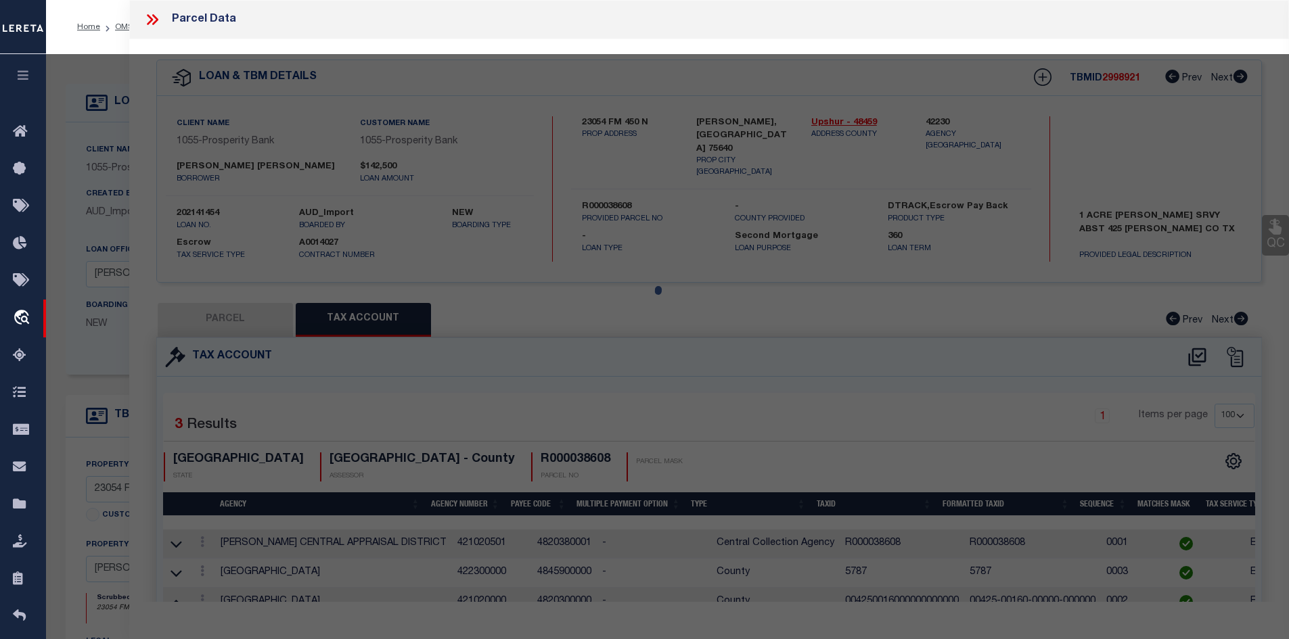
type textarea "Legal: Acres: 1.000, Abst: [STREET_ADDRESS][PERSON_NAME]"
type textarea "[DATE] Please research loan 202141454, per taxer office parcel 5787 is inactive…"
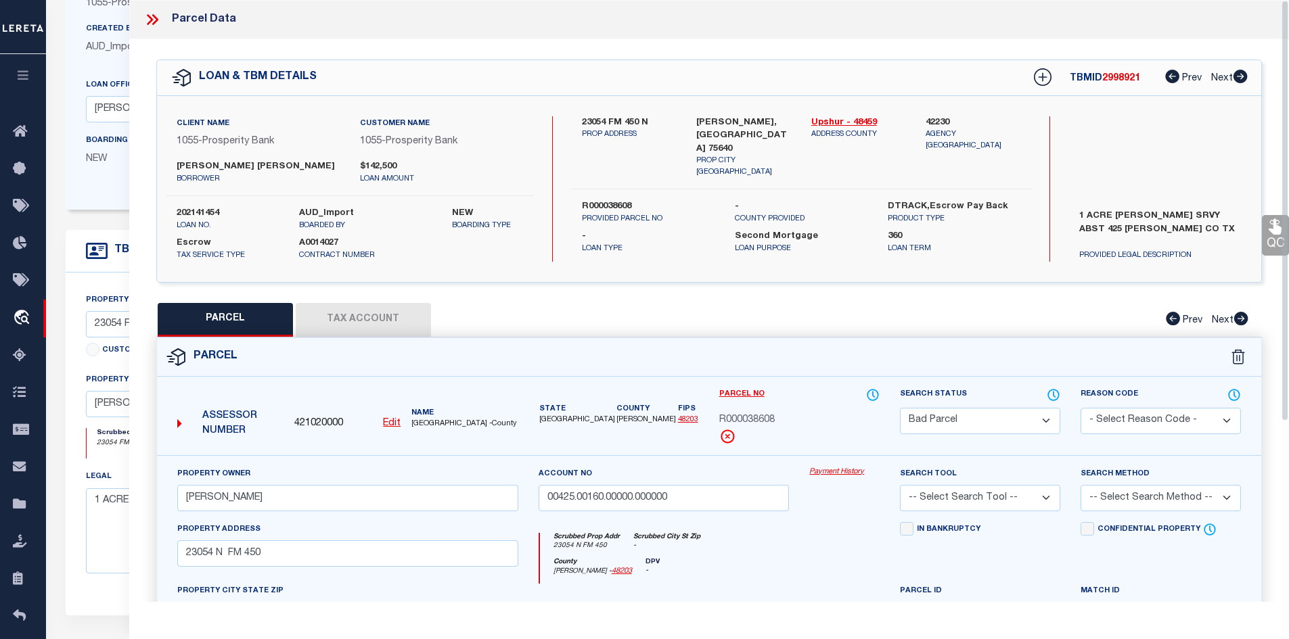
scroll to position [271, 0]
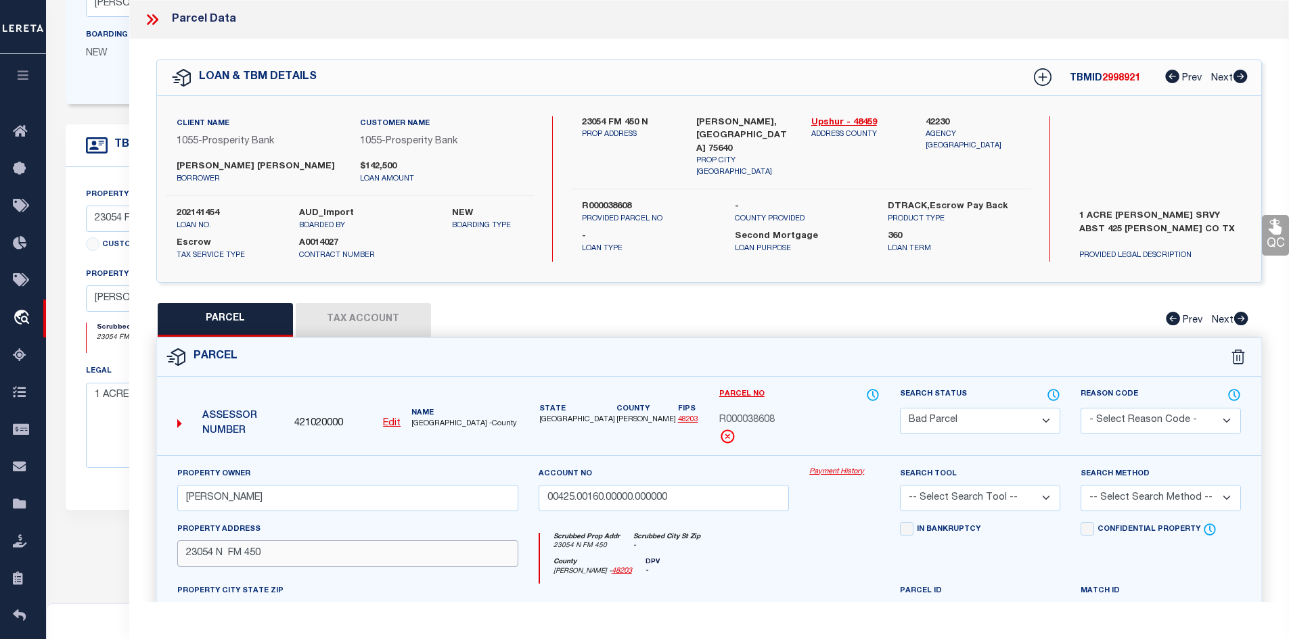
drag, startPoint x: 265, startPoint y: 553, endPoint x: 177, endPoint y: 551, distance: 88.6
click at [177, 551] on input "23054 N FM 450" at bounding box center [347, 553] width 341 height 26
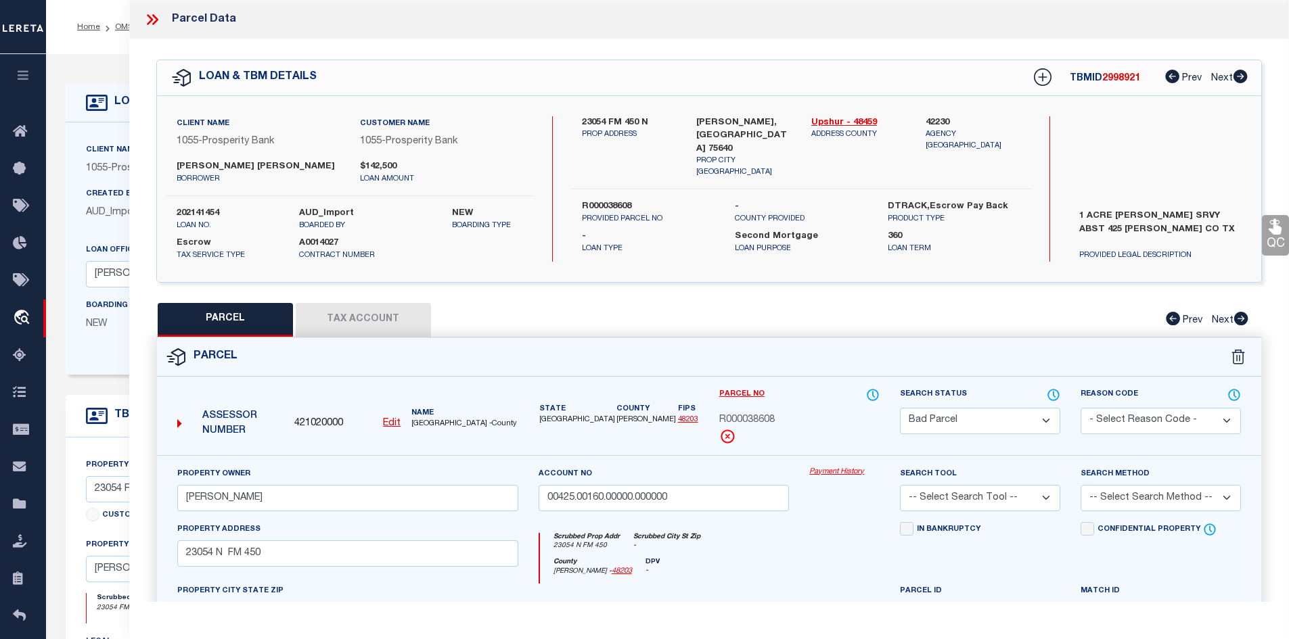
click at [149, 15] on icon at bounding box center [152, 20] width 18 height 18
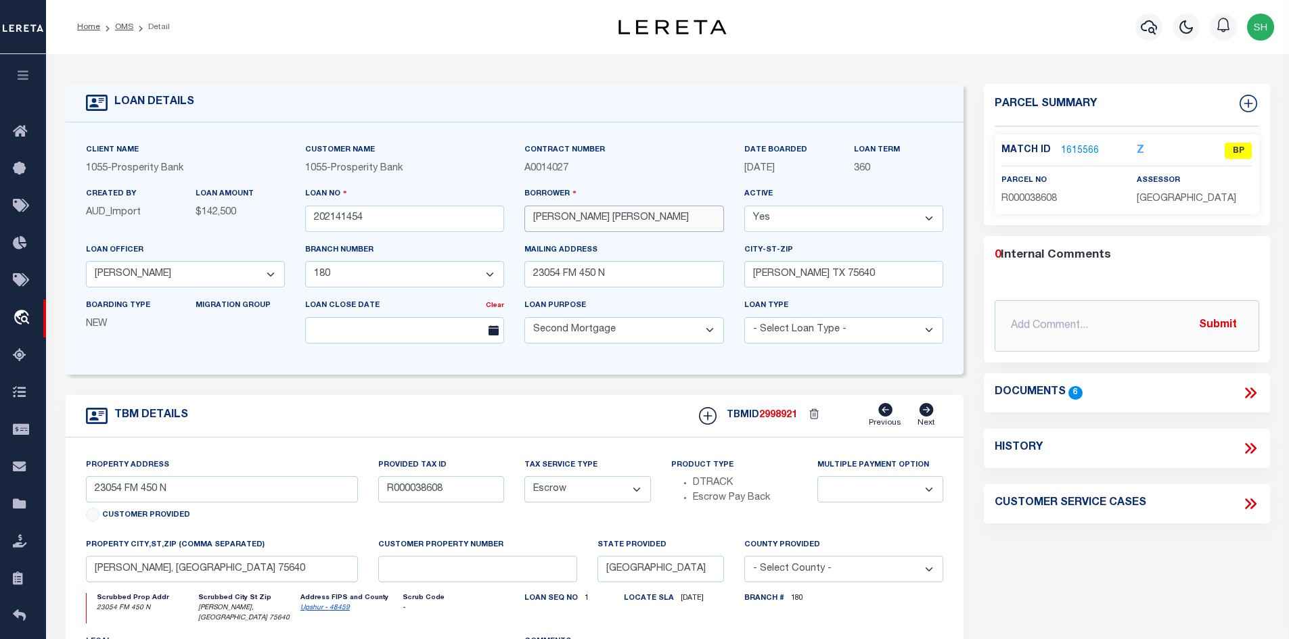
drag, startPoint x: 682, startPoint y: 216, endPoint x: 632, endPoint y: 220, distance: 50.2
click at [632, 220] on input "[PERSON_NAME] [PERSON_NAME]" at bounding box center [623, 219] width 199 height 26
click at [116, 25] on link "OMS" at bounding box center [124, 27] width 18 height 8
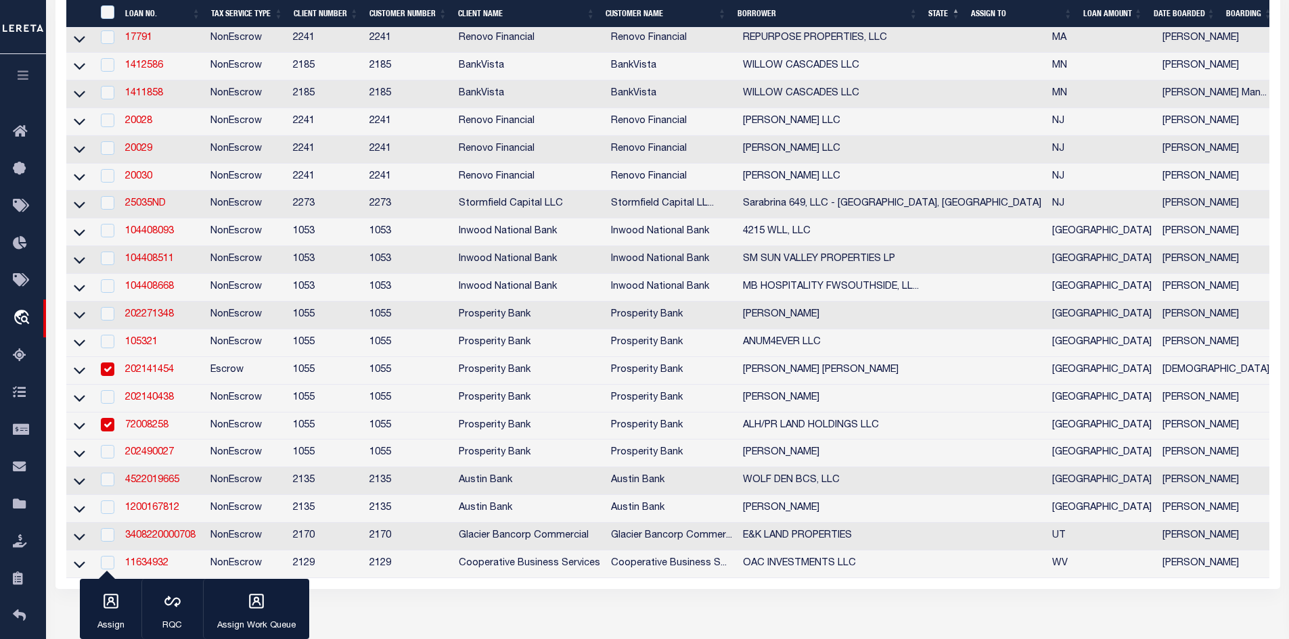
scroll to position [758, 0]
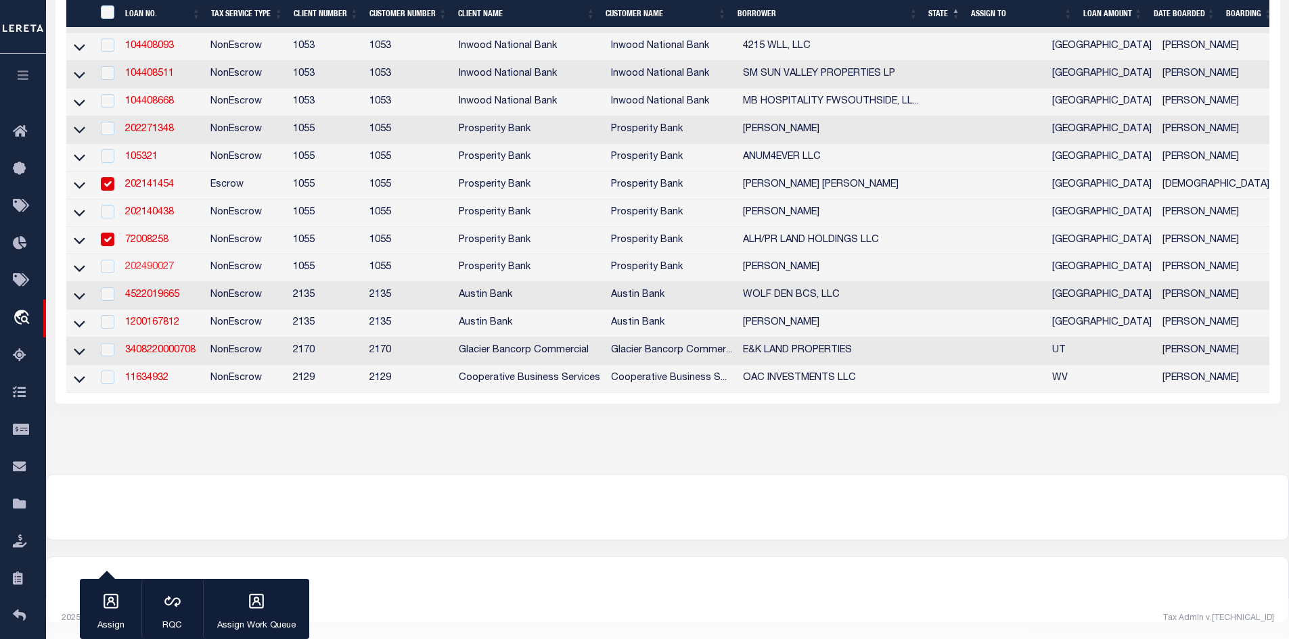
click at [150, 262] on link "202490027" at bounding box center [149, 266] width 49 height 9
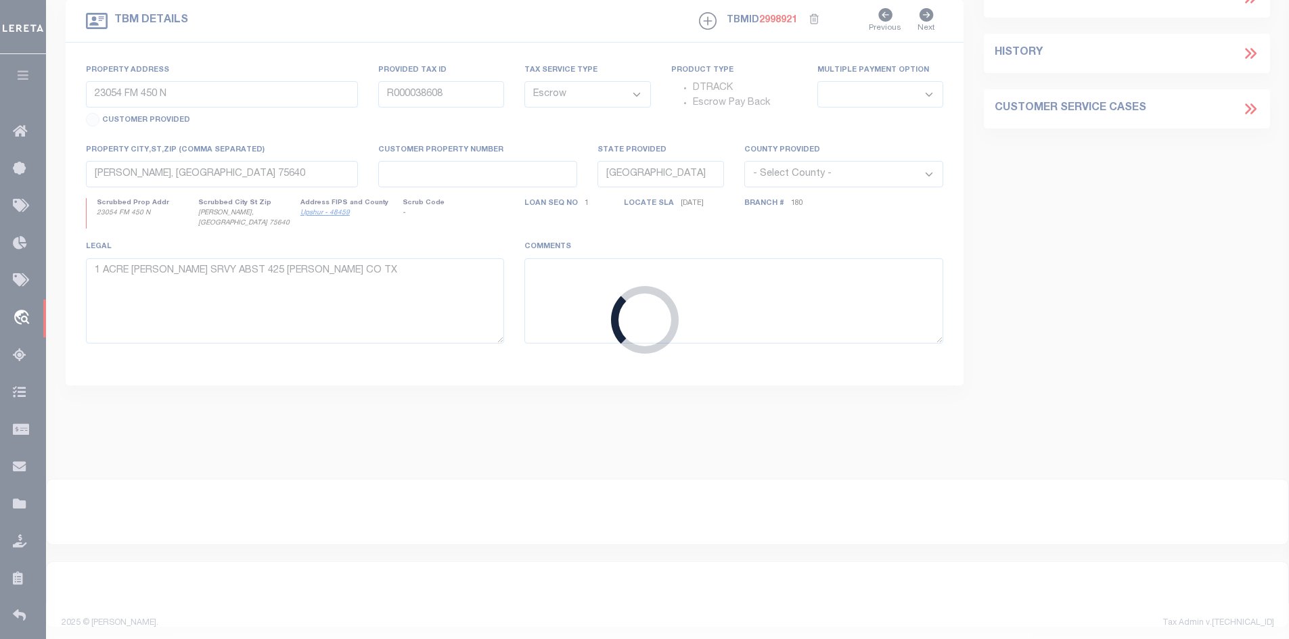
type input "202490027"
type input "[PERSON_NAME]"
select select "10714"
select select "4010"
type input "[STREET_ADDRESS]"
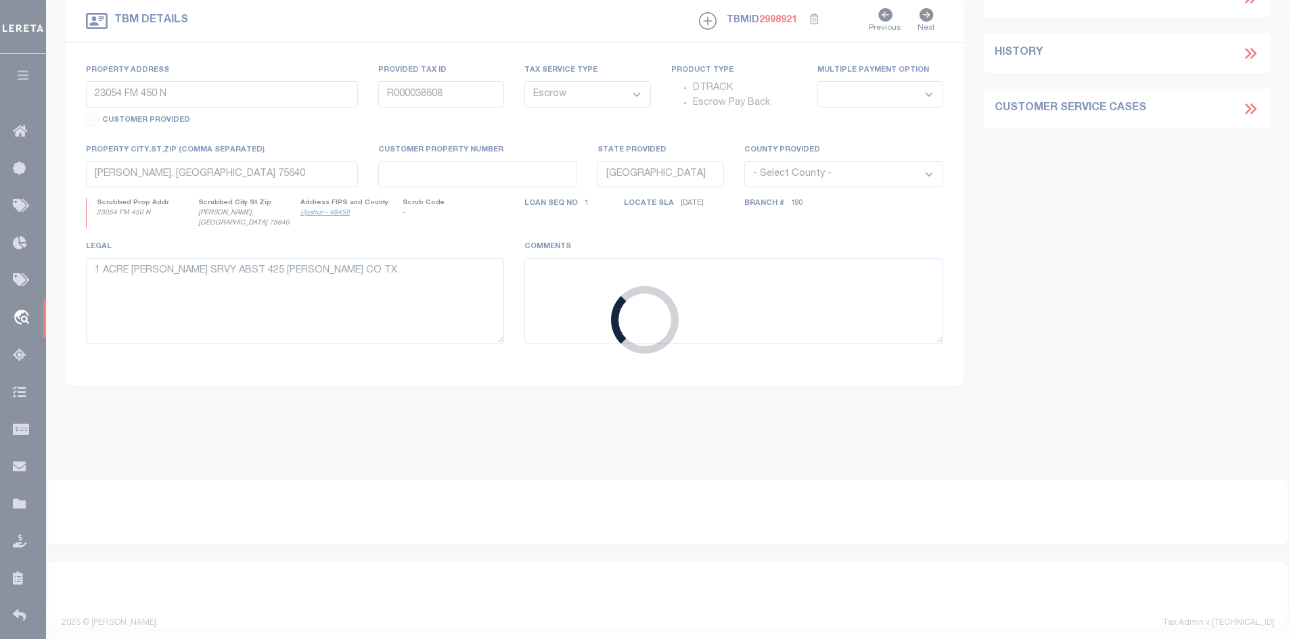
type input "[GEOGRAPHIC_DATA] [GEOGRAPHIC_DATA] 78114-3265"
select select "NonEscrow"
type input "503 [PERSON_NAME]"
type input "20142706"
select select
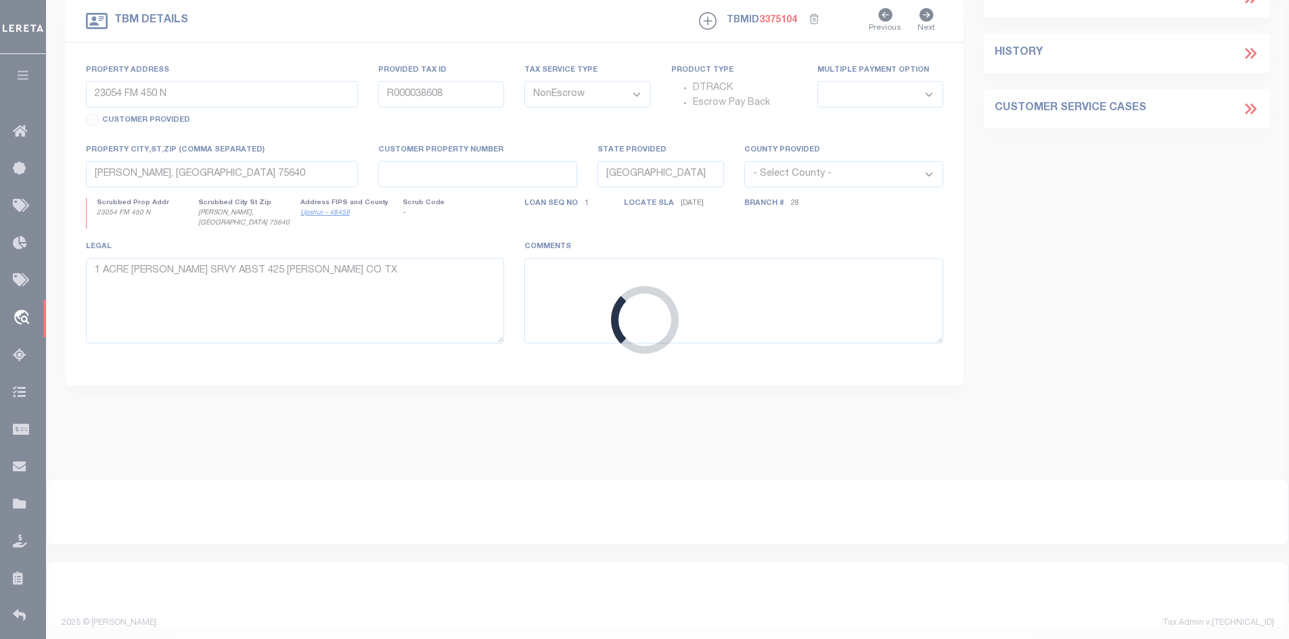
type input "[GEOGRAPHIC_DATA]"
type textarea "120.98 AC +/ [PERSON_NAME] A-54 & [PERSON_NAME]"
select select "10714"
select select "4010"
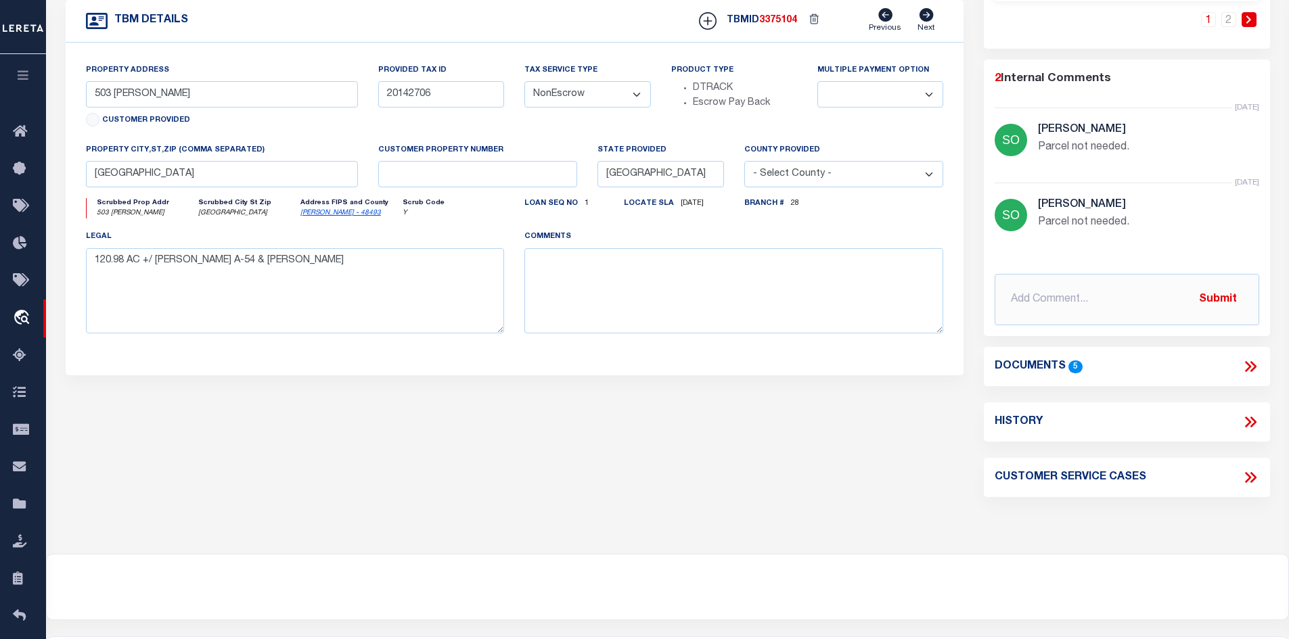
scroll to position [0, 0]
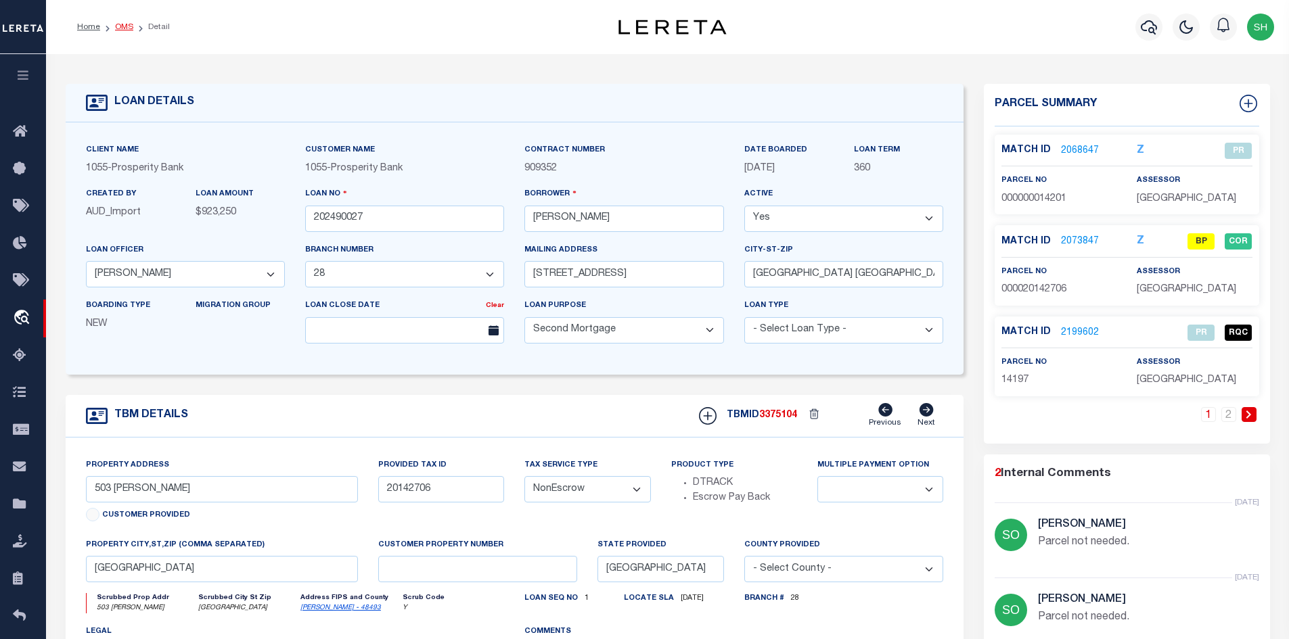
click at [122, 25] on link "OMS" at bounding box center [124, 27] width 18 height 8
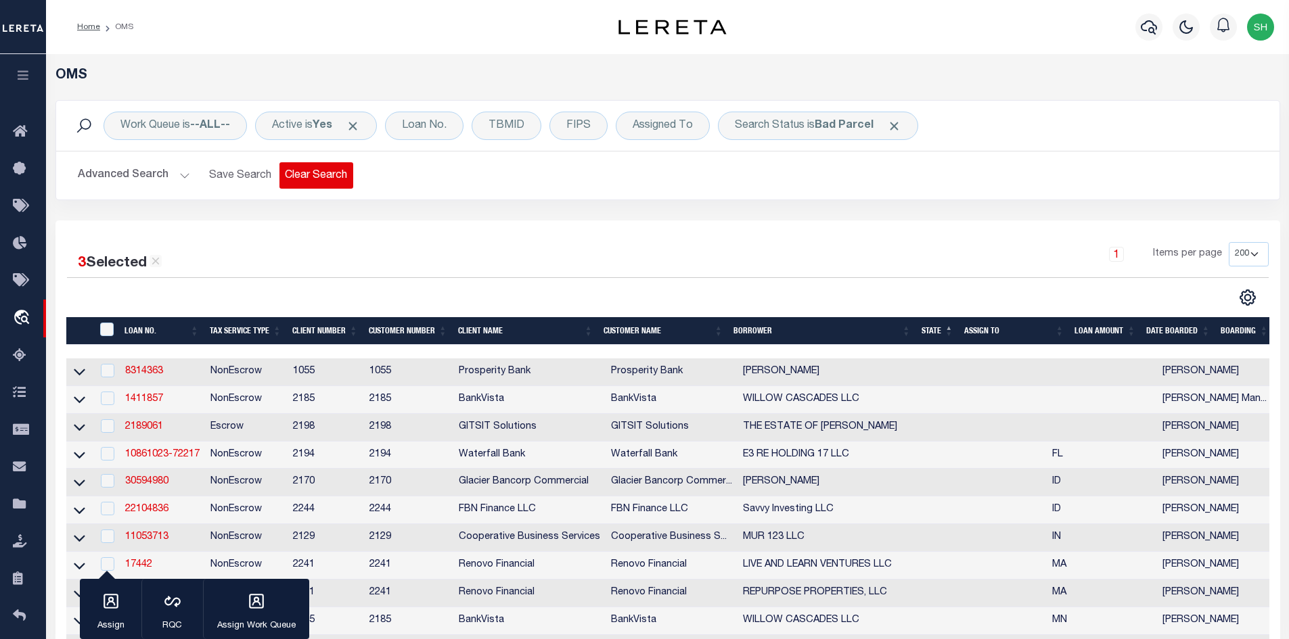
click at [304, 177] on button "Clear Search" at bounding box center [316, 175] width 74 height 26
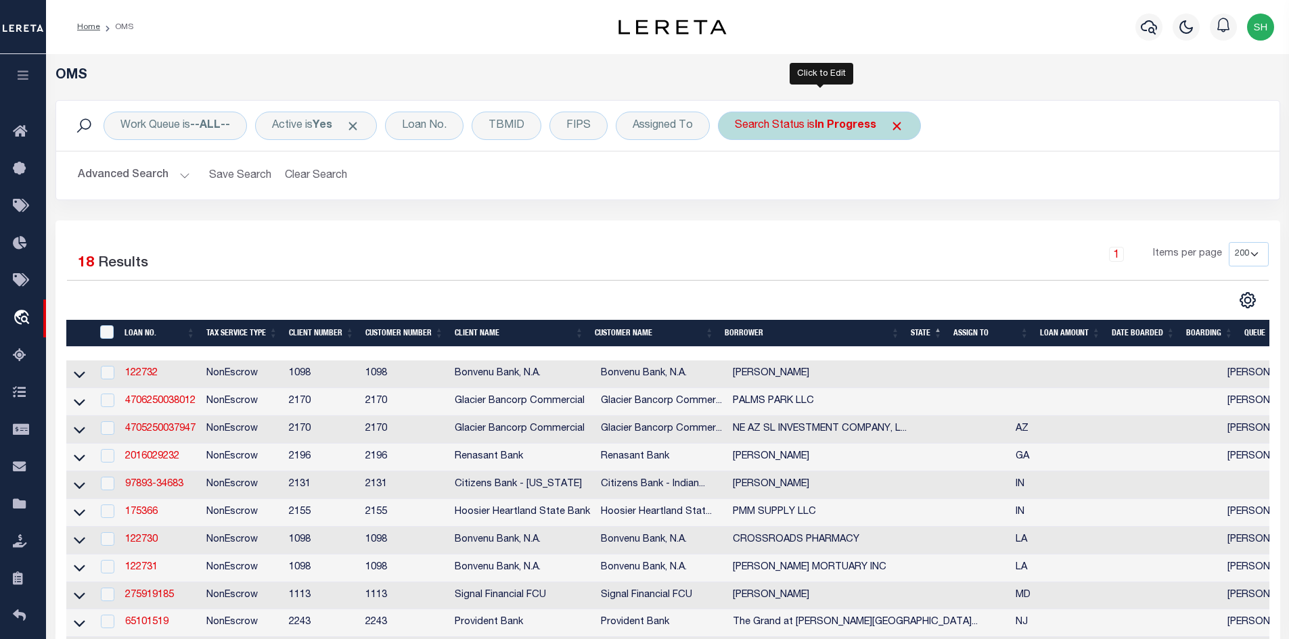
click at [777, 131] on div "Search Status is In Progress" at bounding box center [819, 126] width 203 height 28
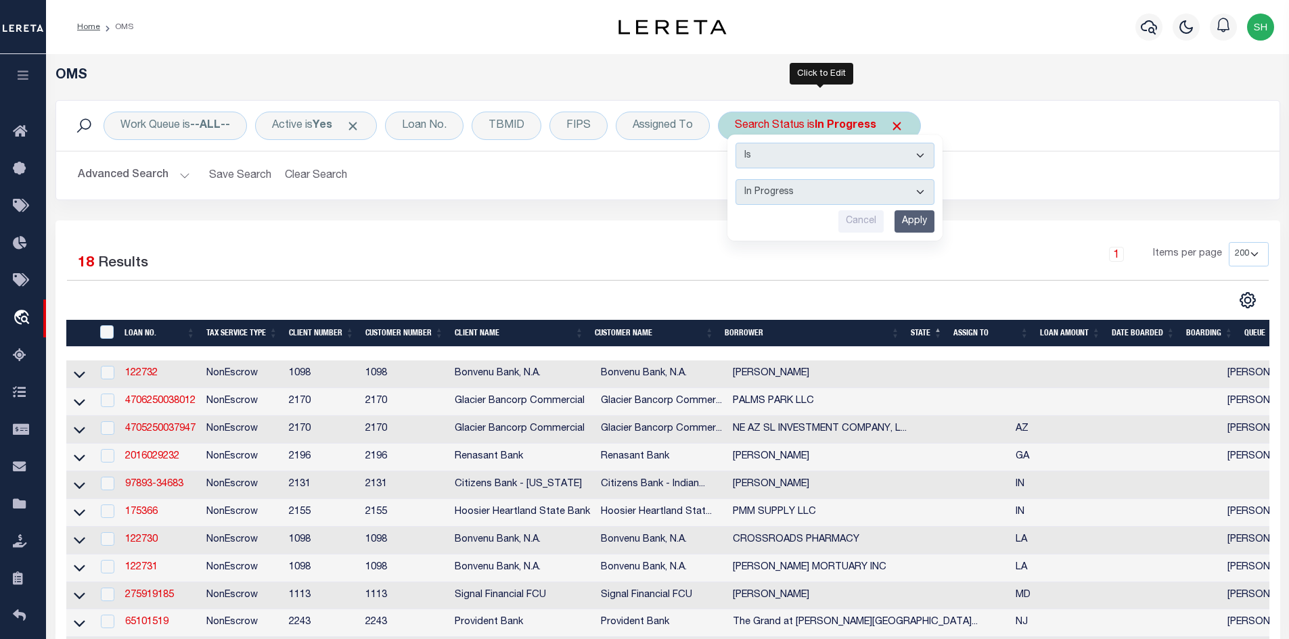
click at [803, 187] on select "Automated Search Bad Parcel Complete Duplicate Parcel High Dollar Reporting In …" at bounding box center [834, 192] width 199 height 26
select select "BP"
click at [736, 179] on select "Automated Search Bad Parcel Complete Duplicate Parcel High Dollar Reporting In …" at bounding box center [834, 192] width 199 height 26
click at [910, 220] on input "Apply" at bounding box center [914, 221] width 40 height 22
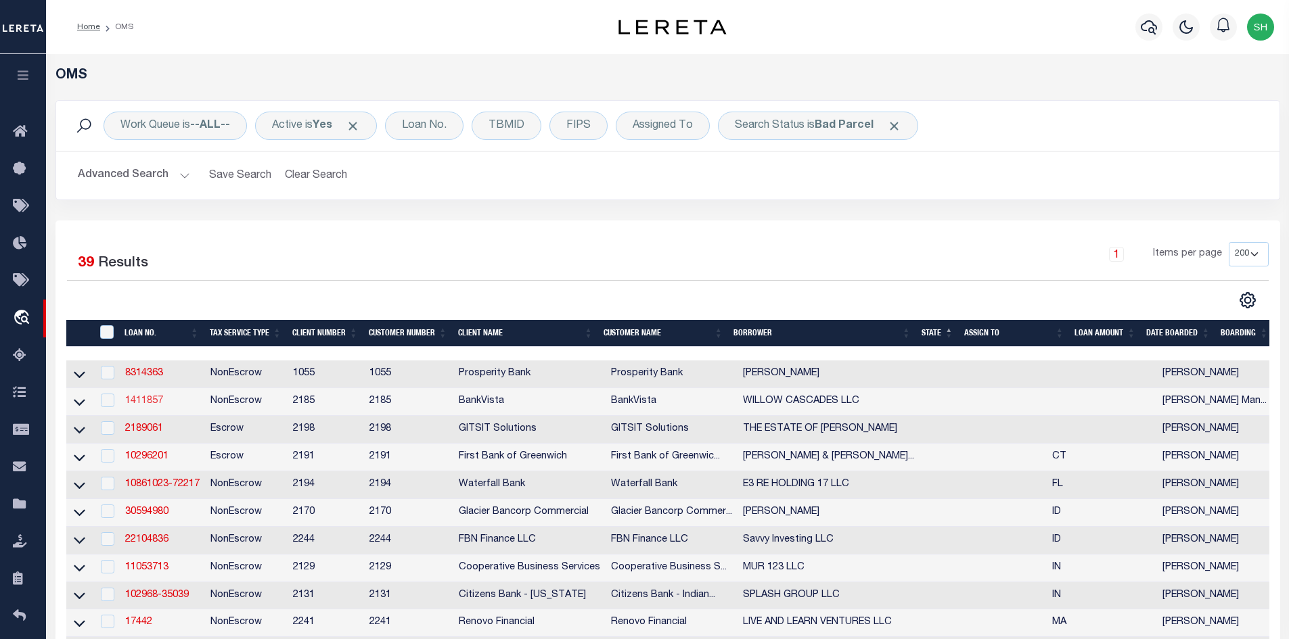
click at [151, 402] on link "1411857" at bounding box center [144, 400] width 38 height 9
checkbox input "true"
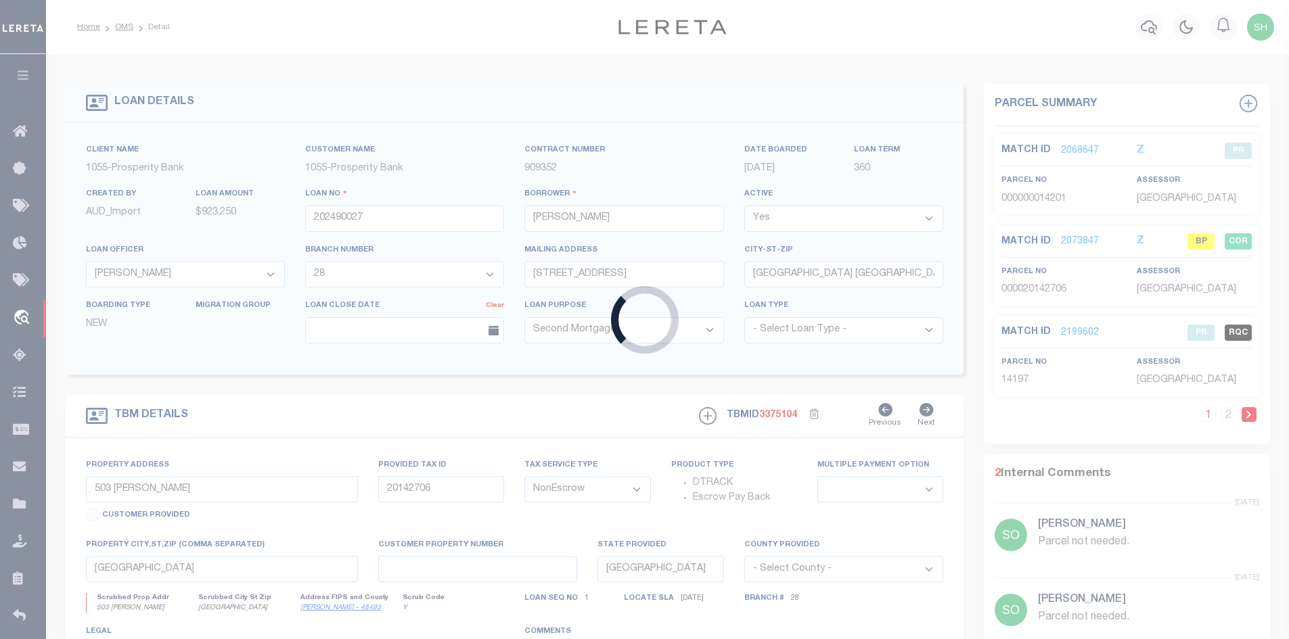
type input "1411857"
type input "WILLOW CASCADES LLC"
select select
type input "[STREET_ADDRESS]"
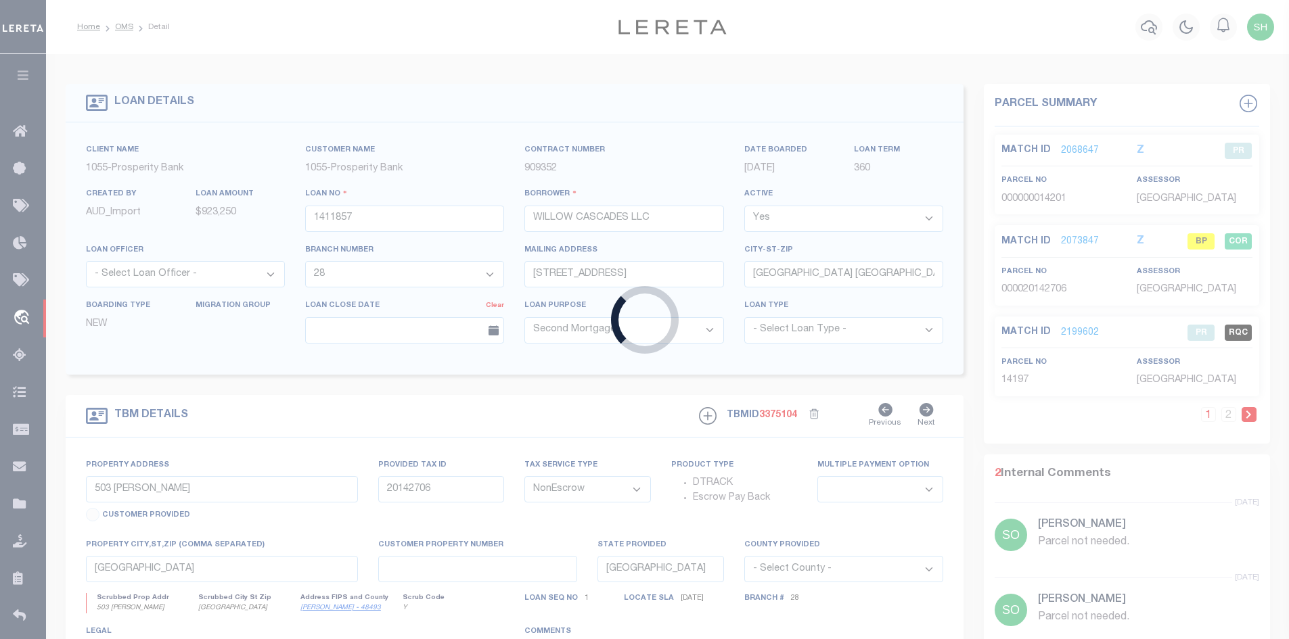
type input "[GEOGRAPHIC_DATA]"
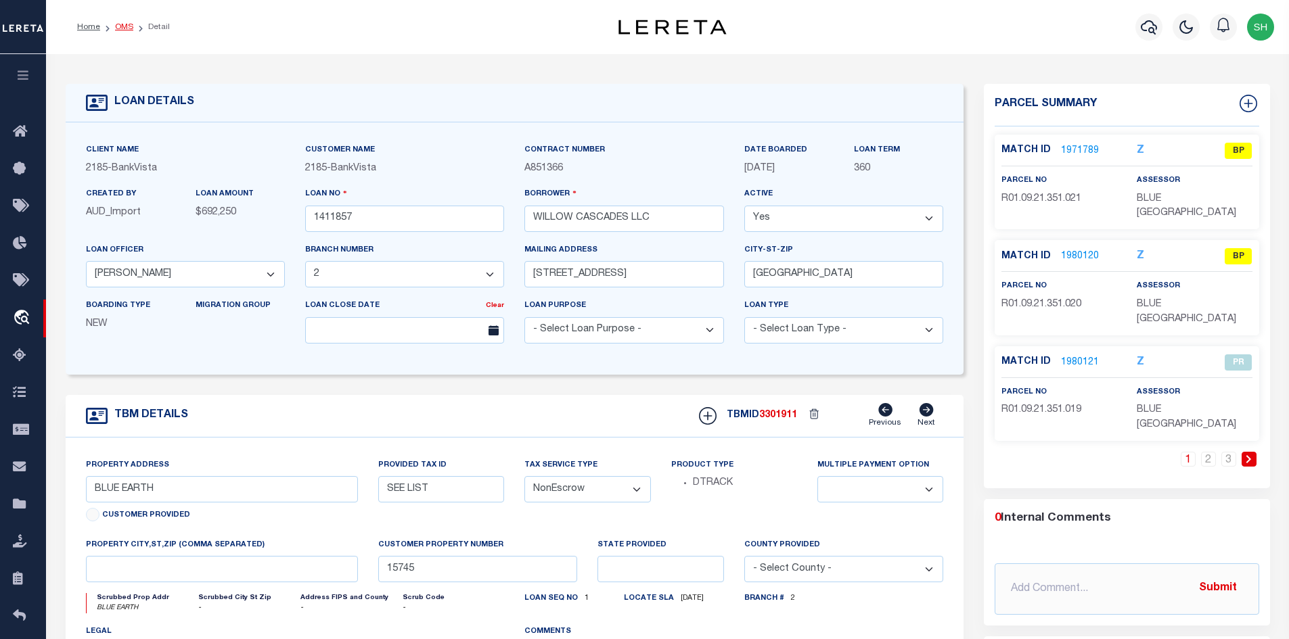
click at [115, 30] on link "OMS" at bounding box center [124, 27] width 18 height 8
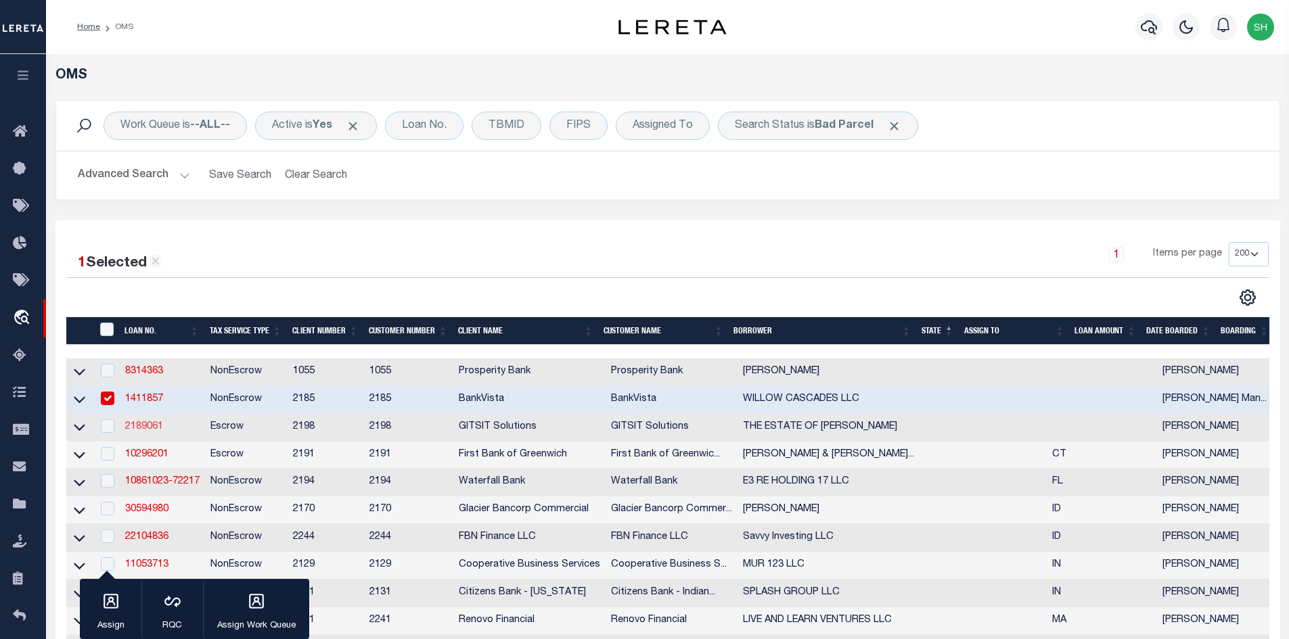
click at [127, 427] on link "2189061" at bounding box center [144, 426] width 38 height 9
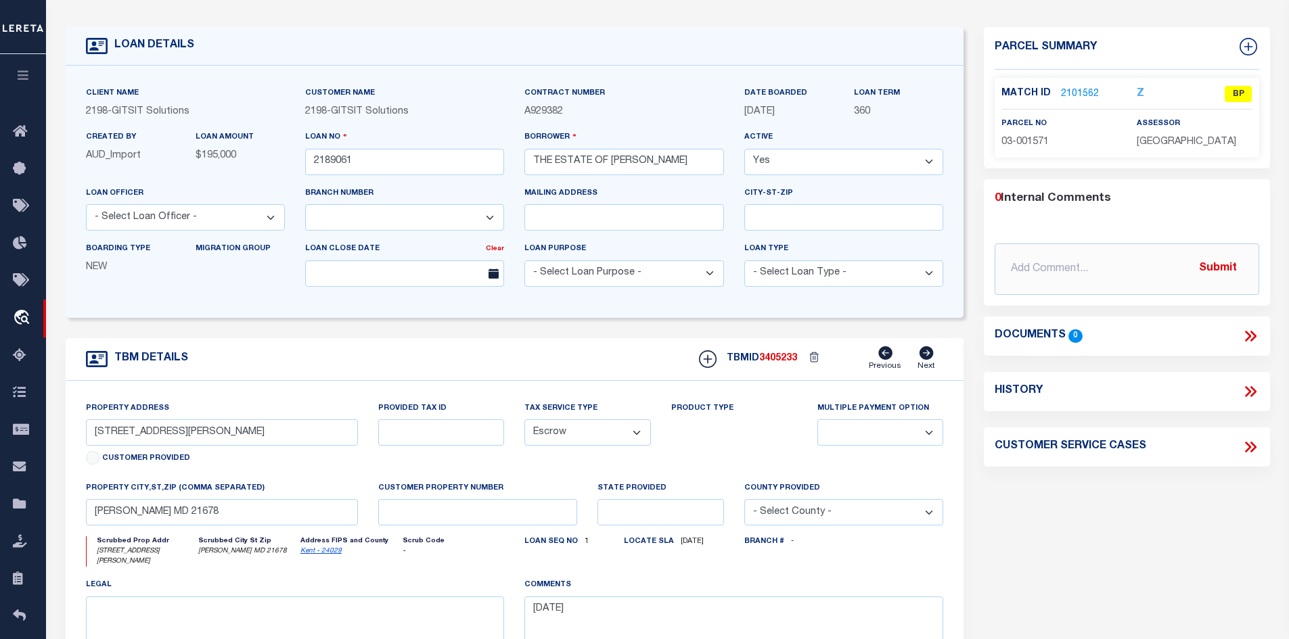
scroll to position [135, 0]
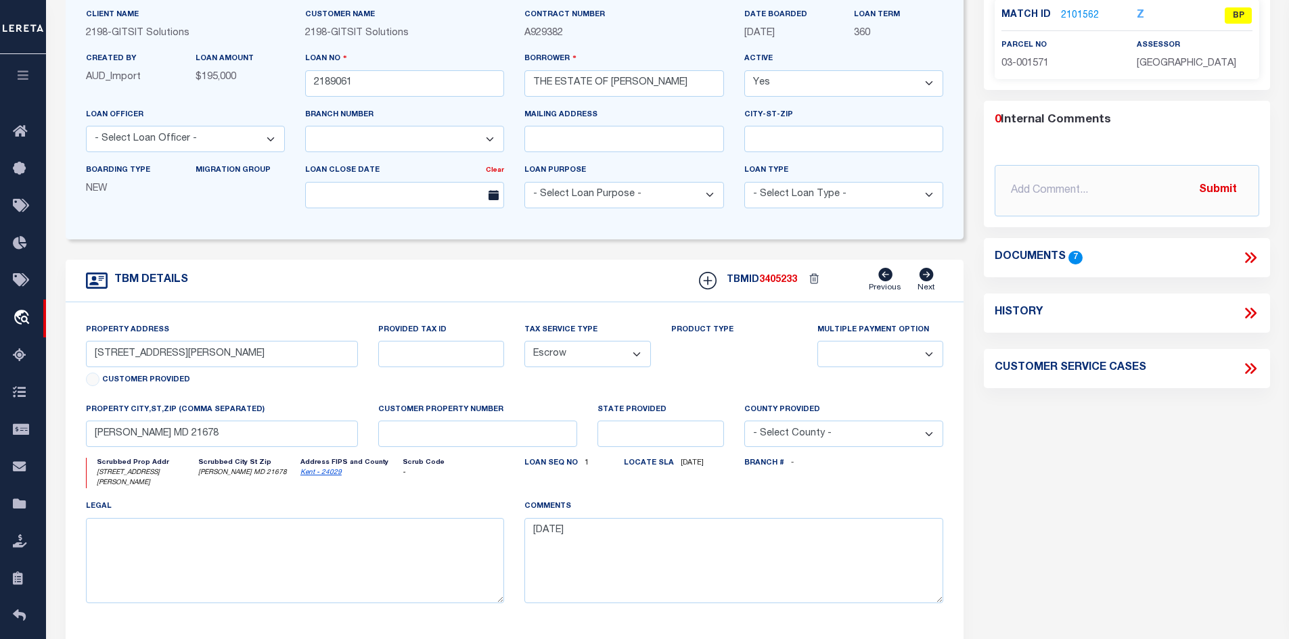
click at [319, 476] on link "Kent - 24029" at bounding box center [320, 472] width 41 height 7
click at [229, 302] on div "TBM DETAILS TBMID 3405233 Previous Next" at bounding box center [515, 281] width 898 height 43
drag, startPoint x: 156, startPoint y: 358, endPoint x: 126, endPoint y: 358, distance: 29.8
click at [126, 358] on input "[STREET_ADDRESS][PERSON_NAME]" at bounding box center [222, 354] width 273 height 26
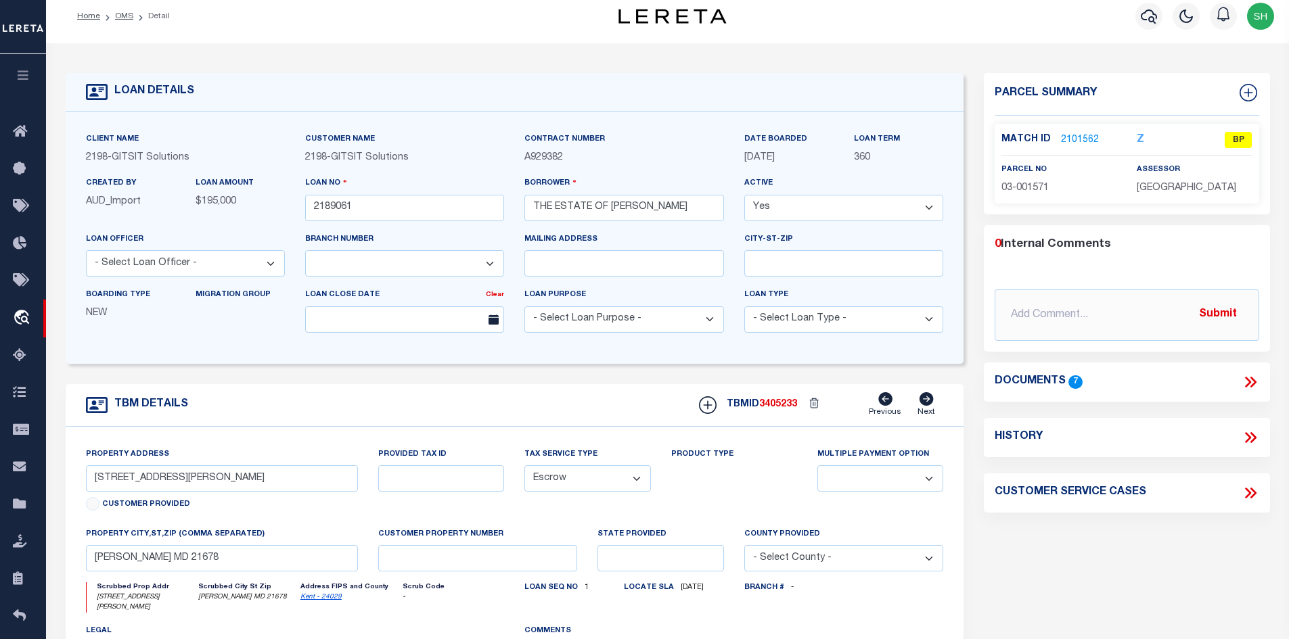
scroll to position [0, 0]
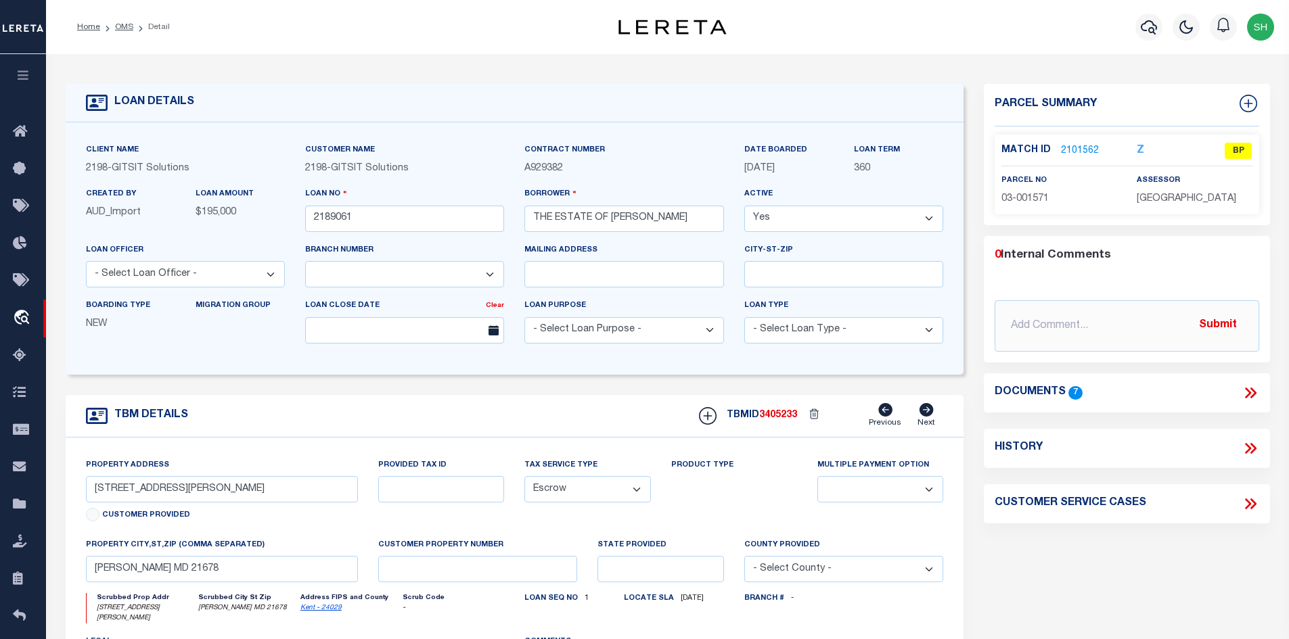
click at [1069, 153] on link "2101562" at bounding box center [1080, 151] width 38 height 14
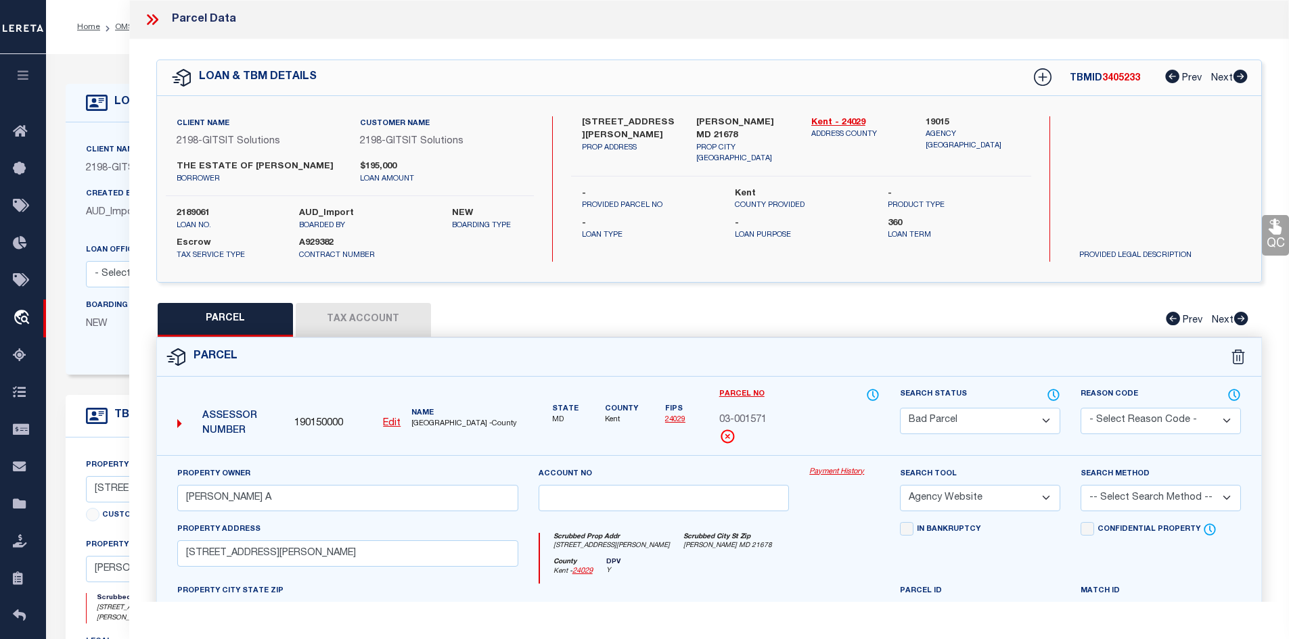
click at [347, 330] on button "Tax Account" at bounding box center [363, 320] width 135 height 34
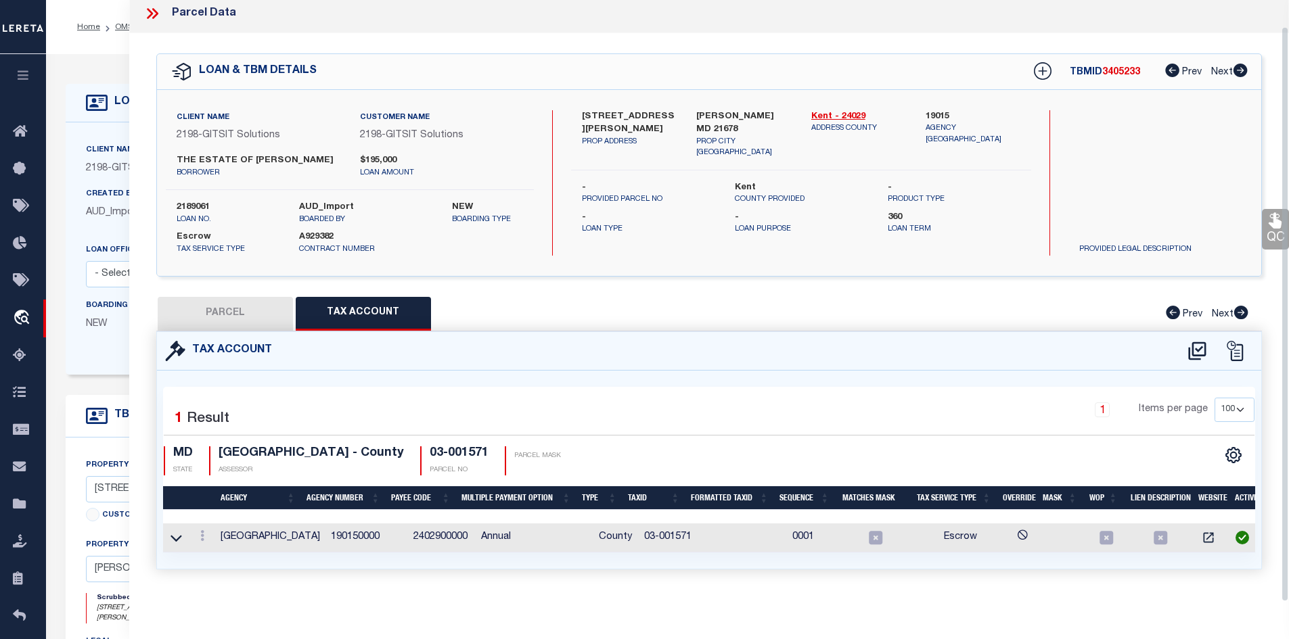
scroll to position [27, 0]
click at [200, 532] on link at bounding box center [202, 537] width 15 height 11
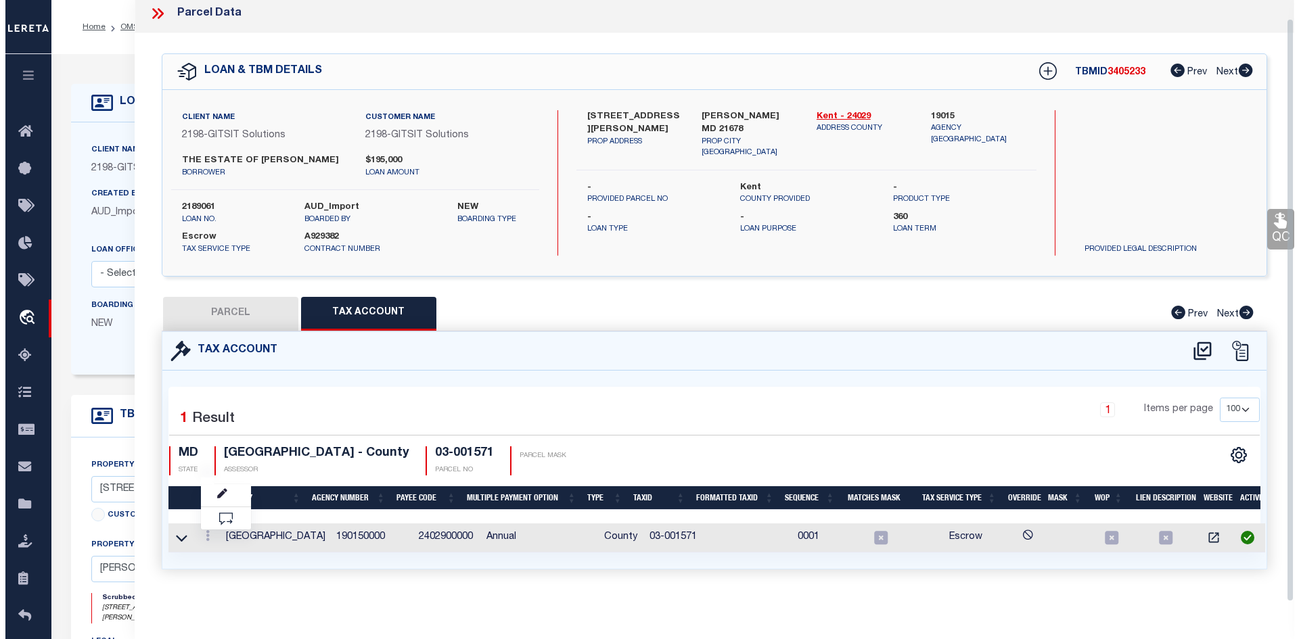
scroll to position [18, 0]
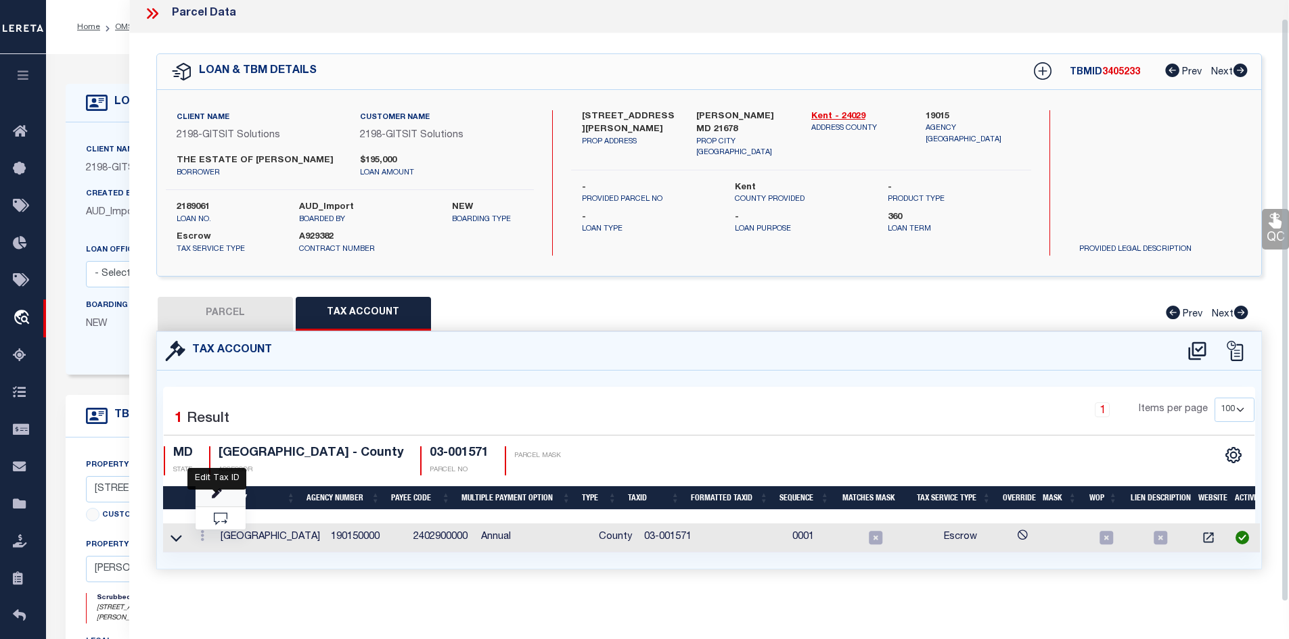
click at [218, 490] on icon "" at bounding box center [217, 494] width 10 height 10
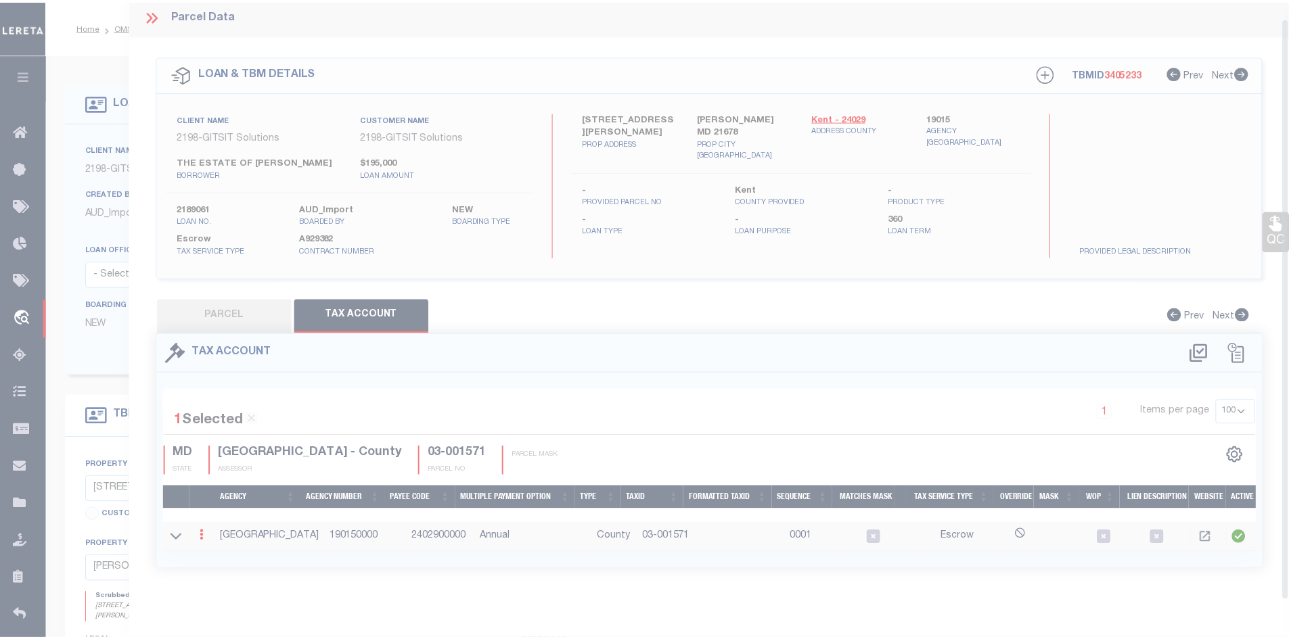
scroll to position [16, 0]
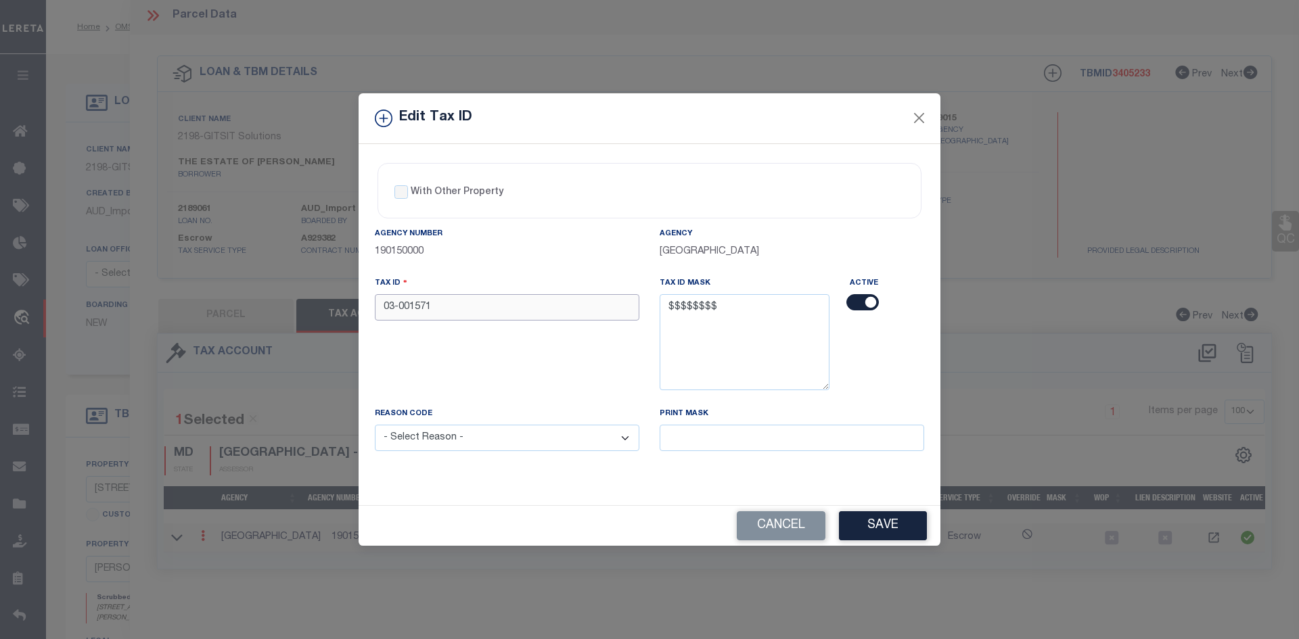
click at [391, 308] on input "03-001571" at bounding box center [507, 307] width 264 height 26
click at [397, 310] on input "03-001571" at bounding box center [507, 307] width 264 height 26
drag, startPoint x: 440, startPoint y: 302, endPoint x: 371, endPoint y: 307, distance: 69.2
click at [371, 307] on div "Tax ID 03-001571" at bounding box center [507, 341] width 285 height 131
click at [396, 310] on input "03-001571" at bounding box center [507, 307] width 264 height 26
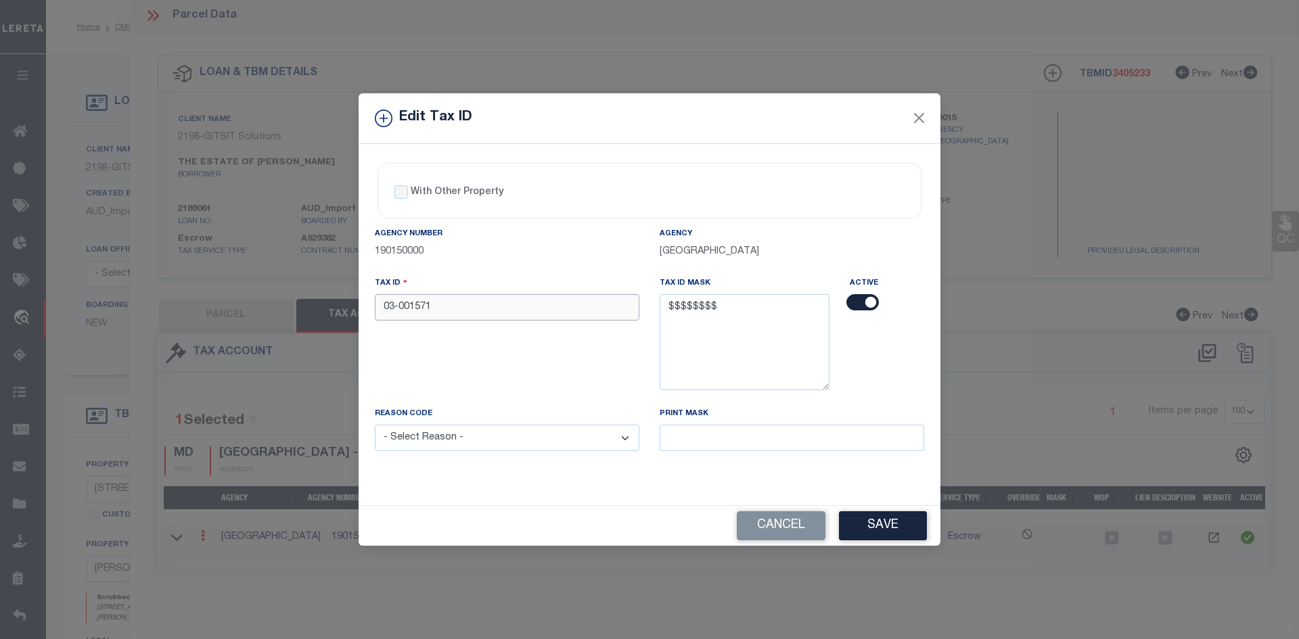
click at [388, 309] on input "03-001571" at bounding box center [507, 307] width 264 height 26
click at [394, 308] on input "03-001571" at bounding box center [507, 307] width 264 height 26
click at [890, 532] on button "Save" at bounding box center [883, 525] width 88 height 29
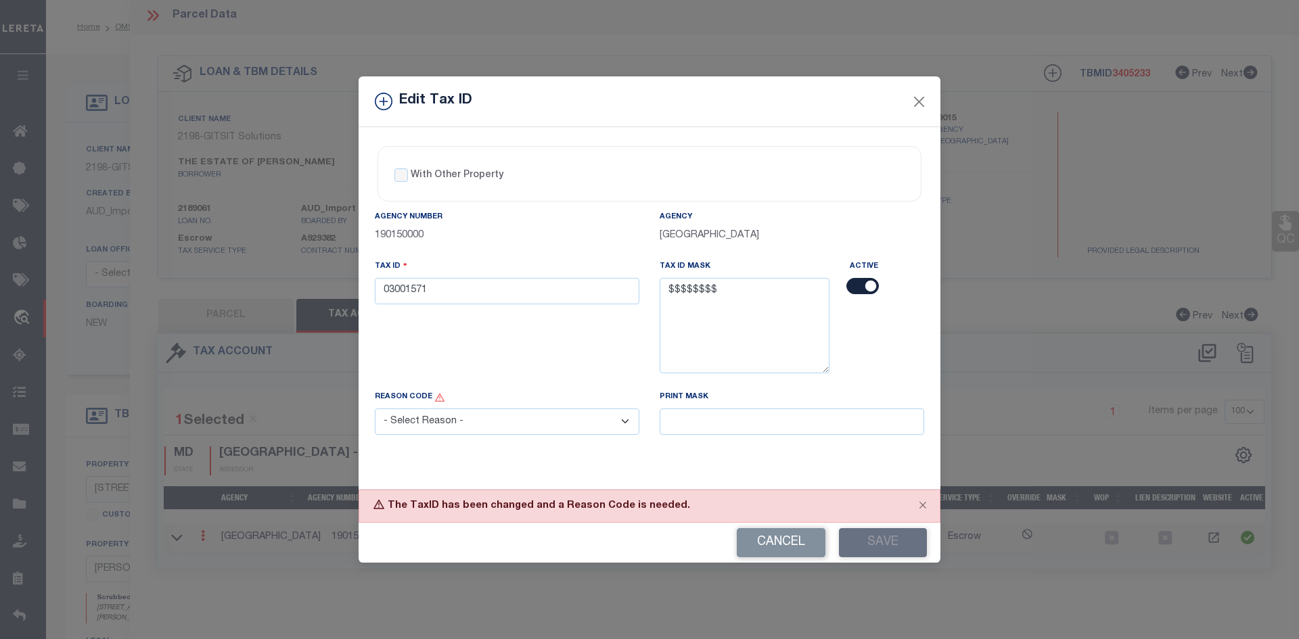
click at [423, 421] on select "- Select Reason - 099 - Other (Provide additional detail) ACT - Agency Changed …" at bounding box center [507, 422] width 264 height 26
click at [375, 409] on select "- Select Reason - 099 - Other (Provide additional detail) ACT - Agency Changed …" at bounding box center [507, 422] width 264 height 26
click at [737, 419] on input at bounding box center [792, 422] width 264 height 26
click at [881, 538] on button "Save" at bounding box center [883, 542] width 88 height 29
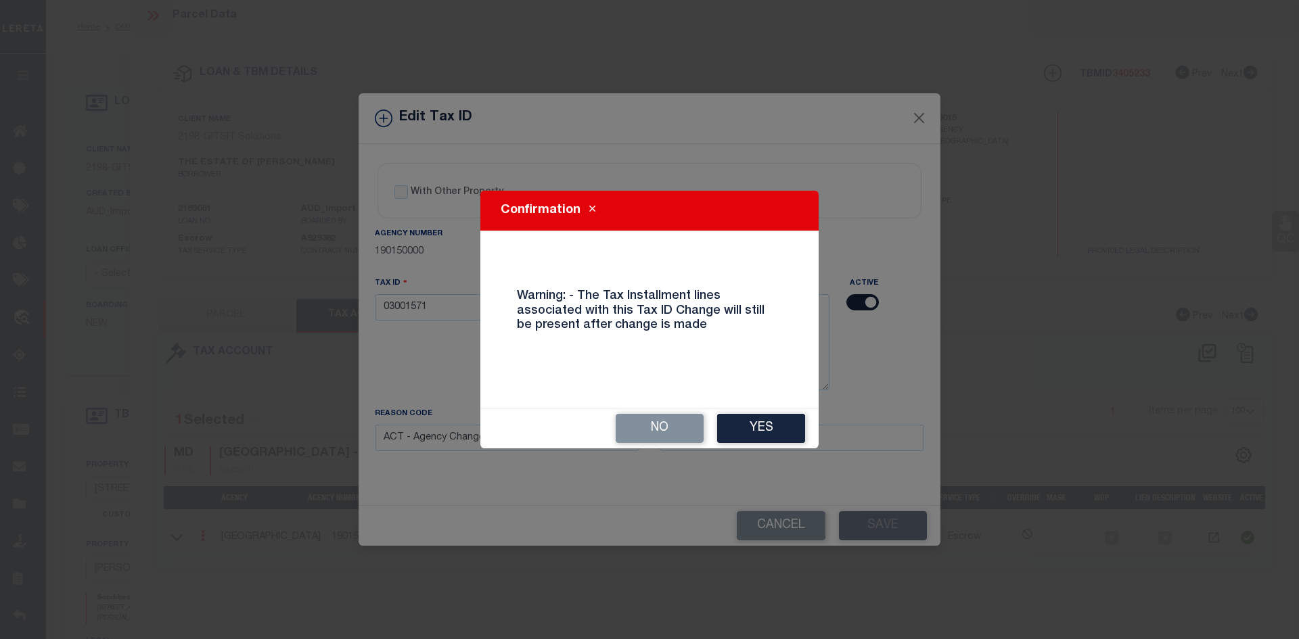
drag, startPoint x: 783, startPoint y: 437, endPoint x: 777, endPoint y: 431, distance: 9.1
click at [780, 434] on button "Yes" at bounding box center [761, 428] width 88 height 29
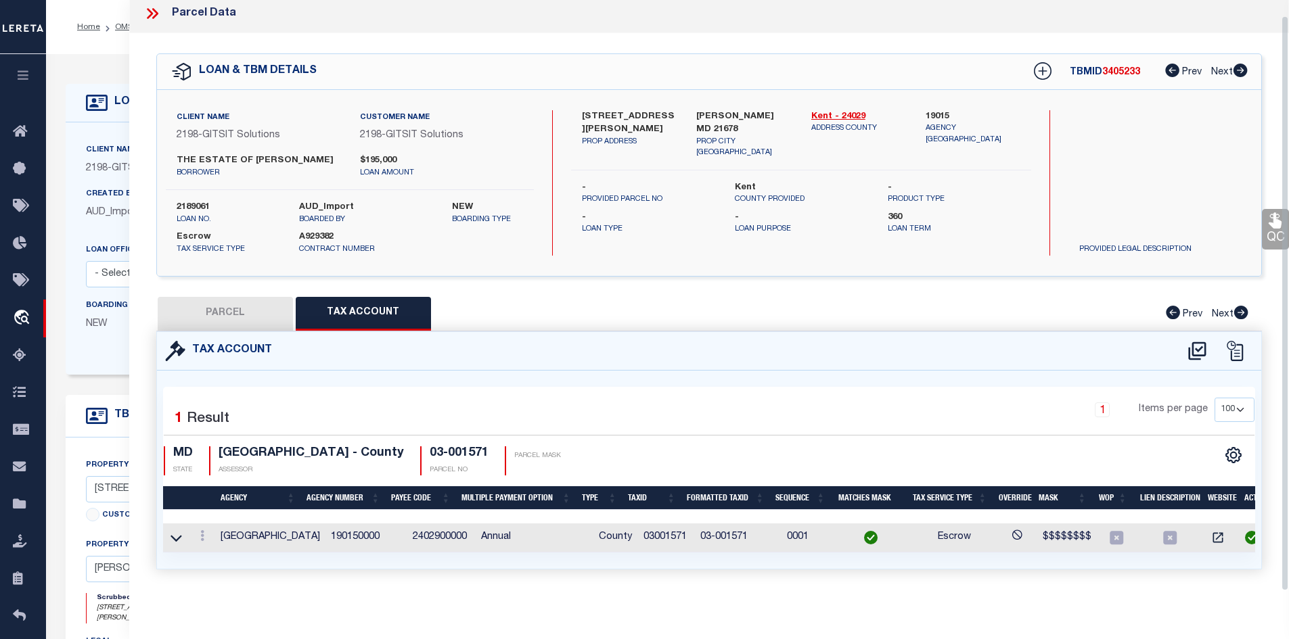
click at [235, 327] on button "PARCEL" at bounding box center [225, 314] width 135 height 34
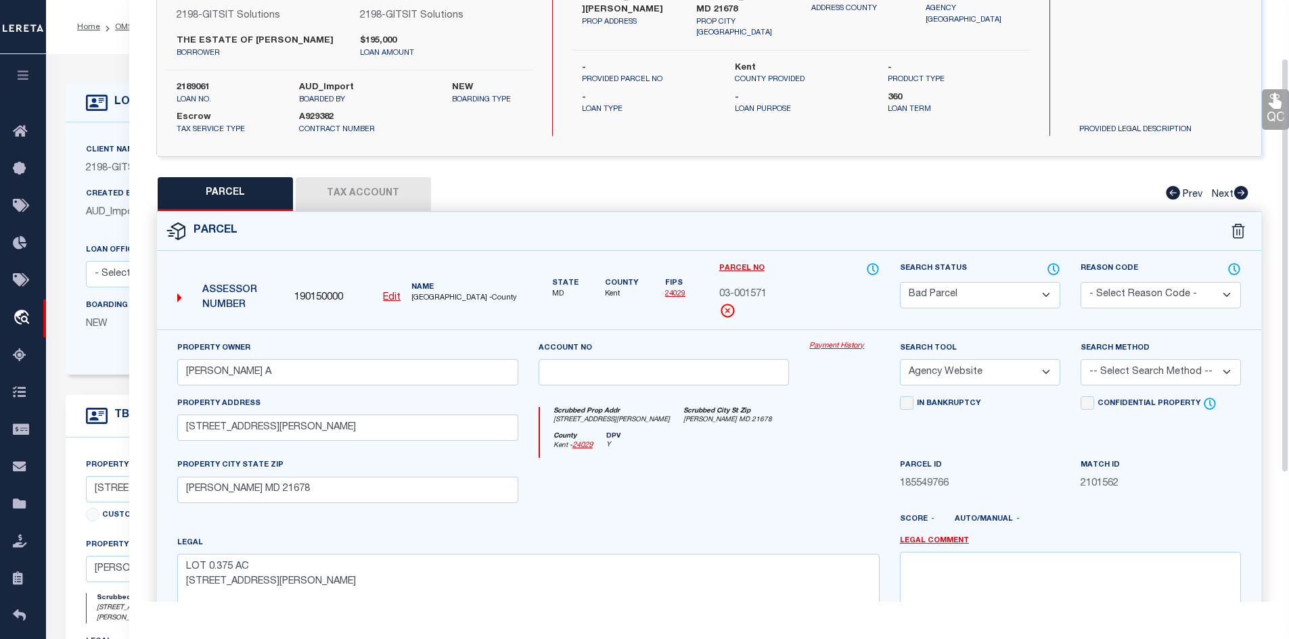
scroll to position [219, 0]
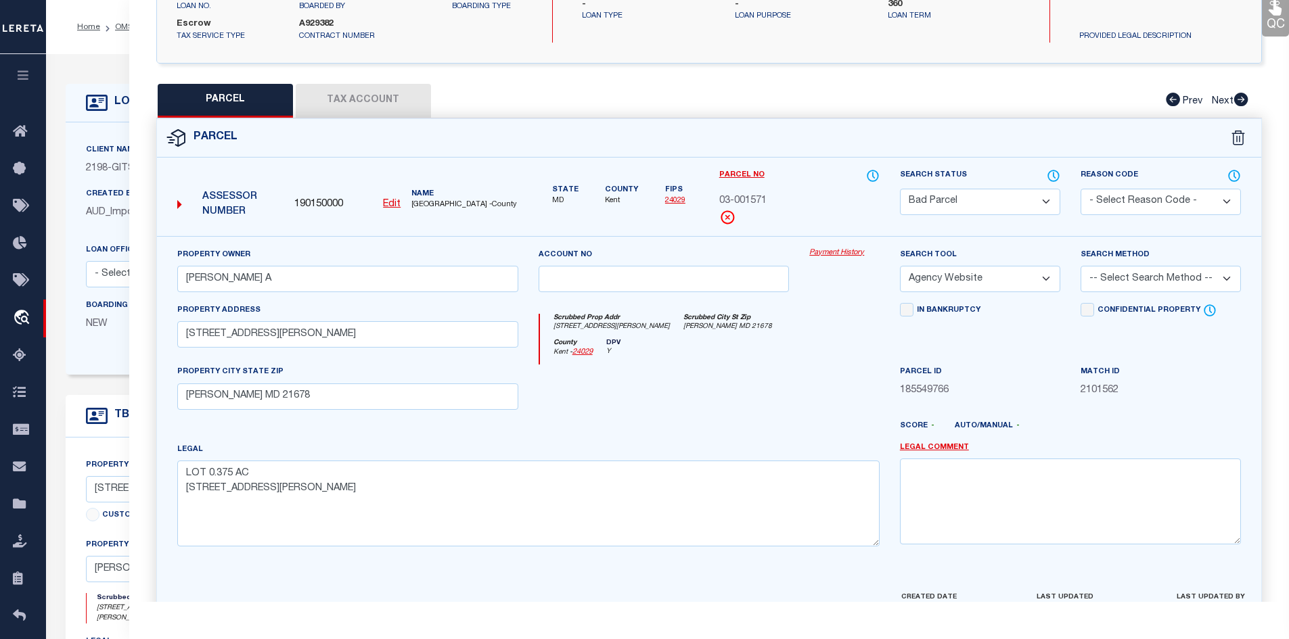
click at [950, 215] on select "Automated Search Bad Parcel Complete Duplicate Parcel High Dollar Reporting In …" at bounding box center [980, 202] width 160 height 26
click at [900, 200] on select "Automated Search Bad Parcel Complete Duplicate Parcel High Dollar Reporting In …" at bounding box center [980, 202] width 160 height 26
click at [956, 509] on textarea at bounding box center [1070, 501] width 341 height 85
paste textarea "03-001571"
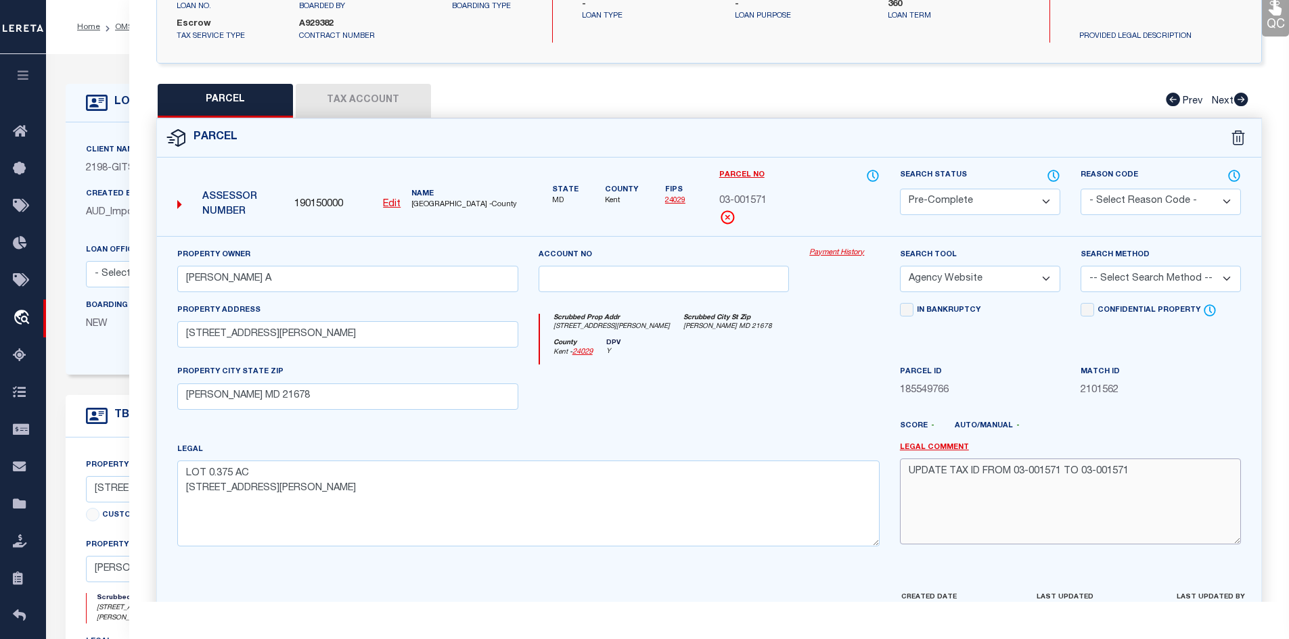
click at [1092, 488] on textarea "UPDATE TAX ID FROM 03-001571 TO 03-001571" at bounding box center [1070, 501] width 341 height 85
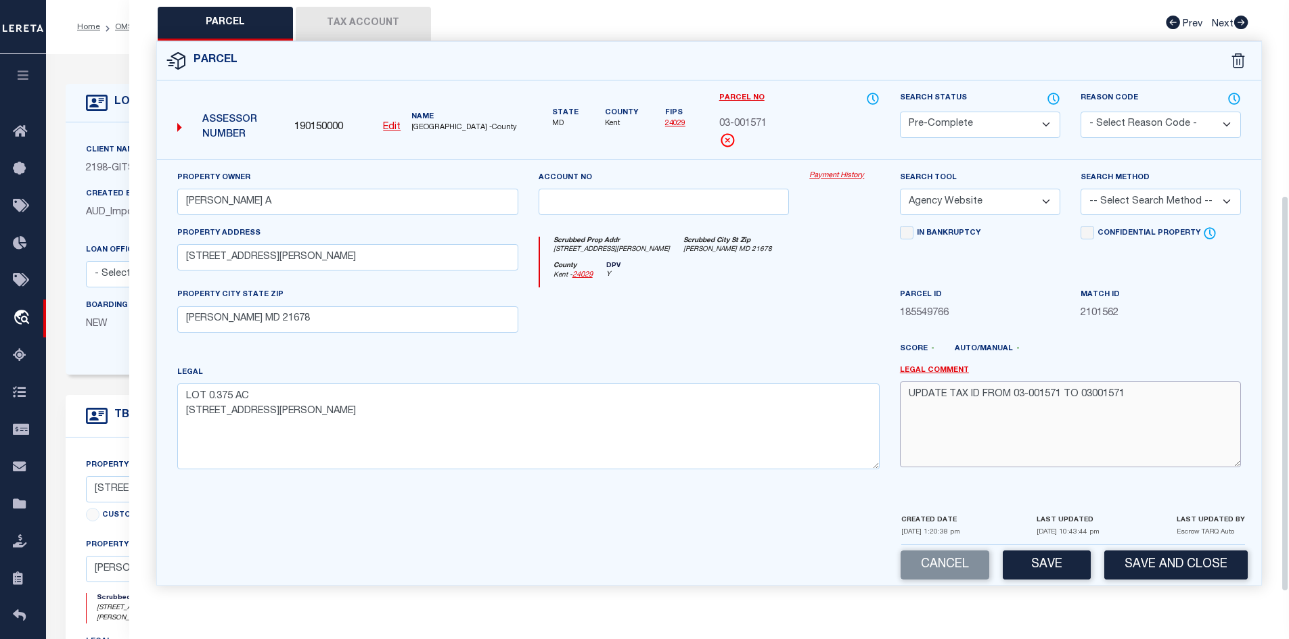
scroll to position [311, 0]
click at [1038, 549] on div "Cancel Save Save and Close" at bounding box center [709, 565] width 1105 height 40
drag, startPoint x: 1074, startPoint y: 571, endPoint x: 1066, endPoint y: 567, distance: 8.5
click at [1073, 571] on button "Save" at bounding box center [1046, 565] width 88 height 29
drag, startPoint x: 275, startPoint y: 204, endPoint x: 103, endPoint y: 207, distance: 171.8
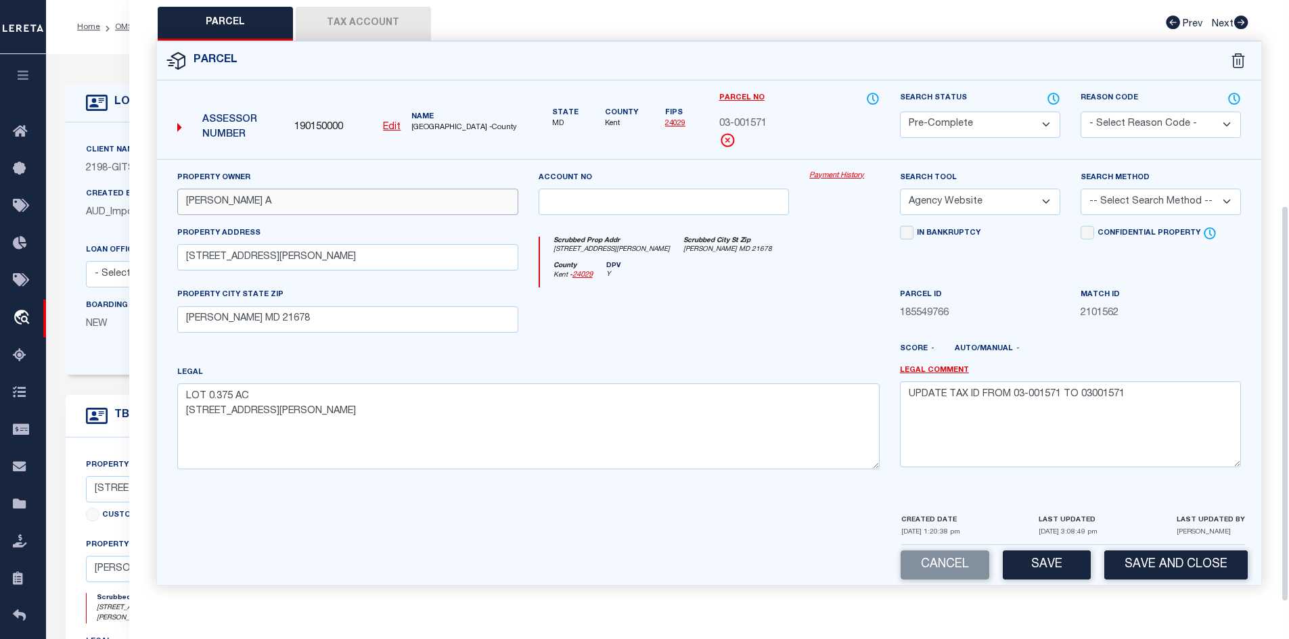
click at [103, 207] on div "OMS Work Queue is --ALL-- Active is Yes Loan No. TBMID FIPS Assigned To Search …" at bounding box center [667, 538] width 1243 height 969
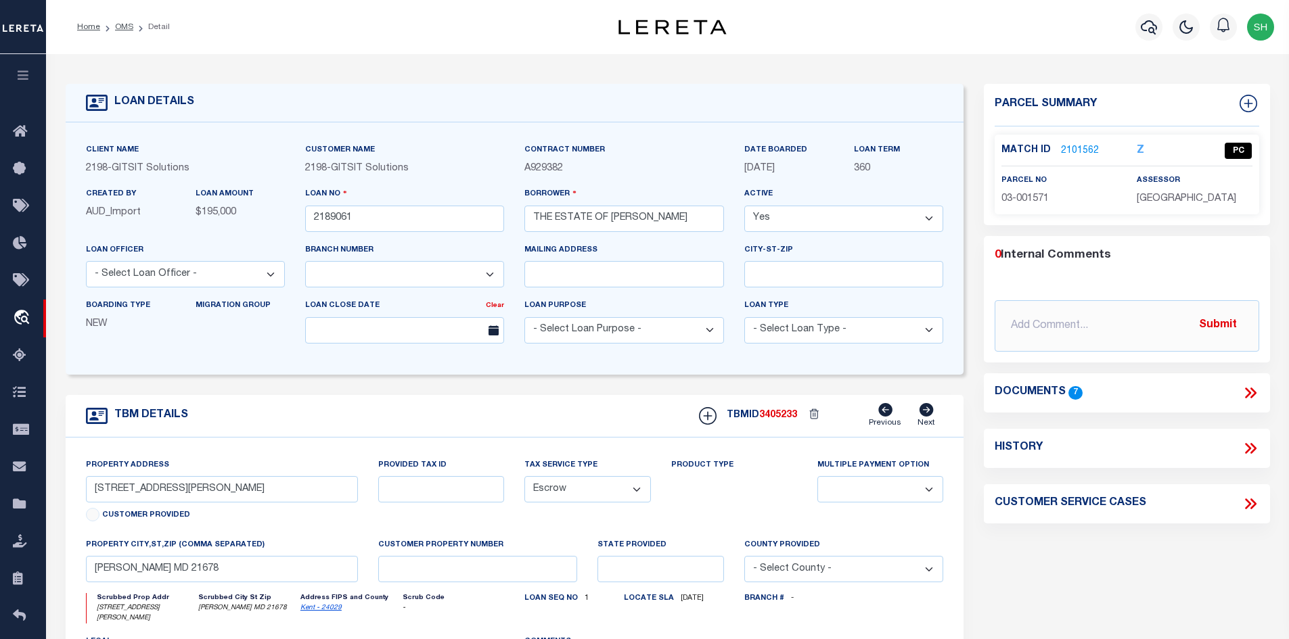
click at [1067, 147] on link "2101562" at bounding box center [1080, 151] width 38 height 14
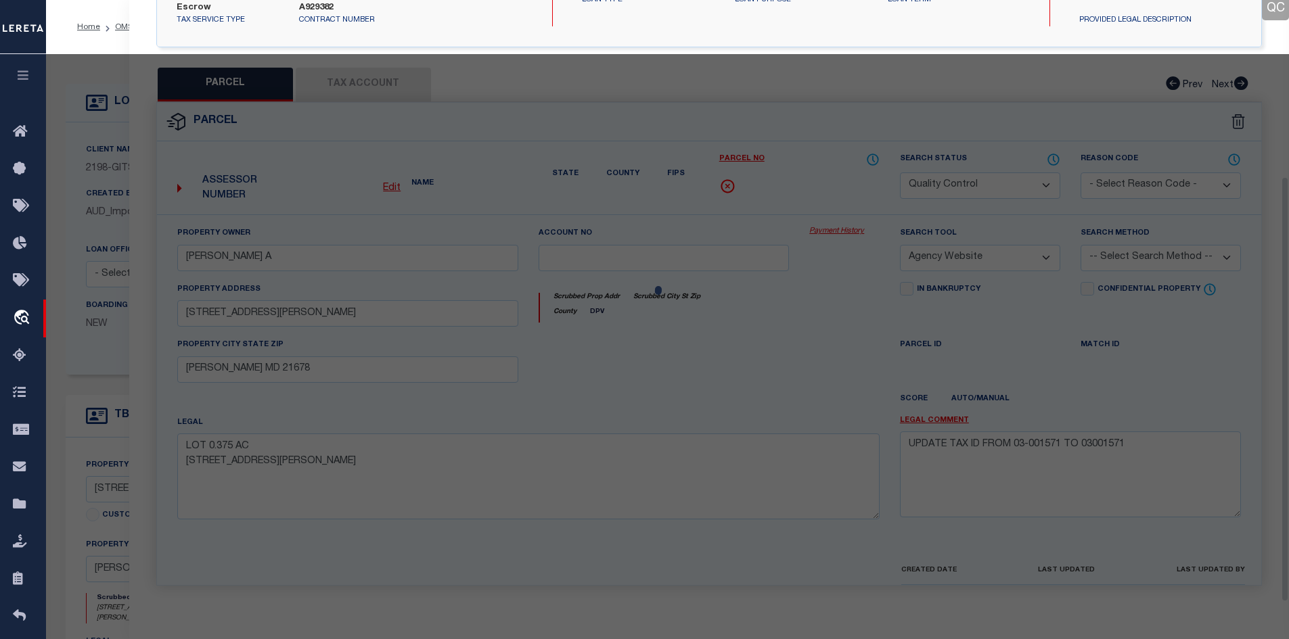
scroll to position [271, 0]
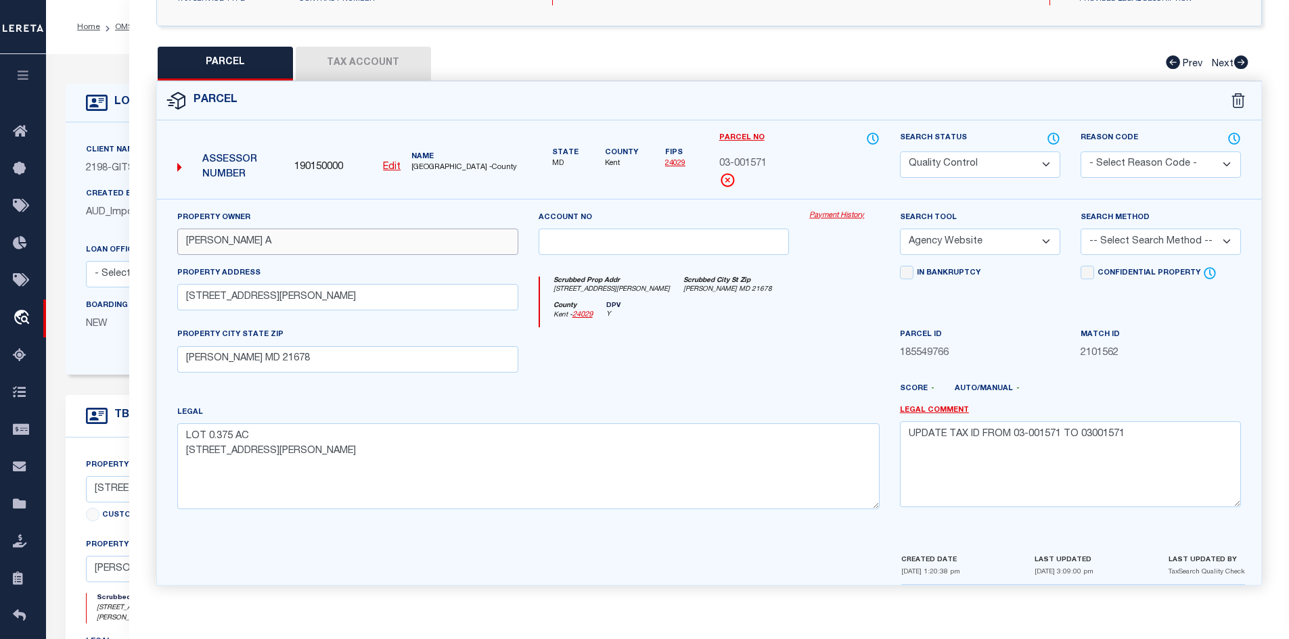
drag, startPoint x: 299, startPoint y: 244, endPoint x: 185, endPoint y: 241, distance: 114.4
click at [185, 241] on input "[PERSON_NAME] A" at bounding box center [347, 242] width 341 height 26
paste input "GITSIT SOLUTIONS LLC TRUSTEE"
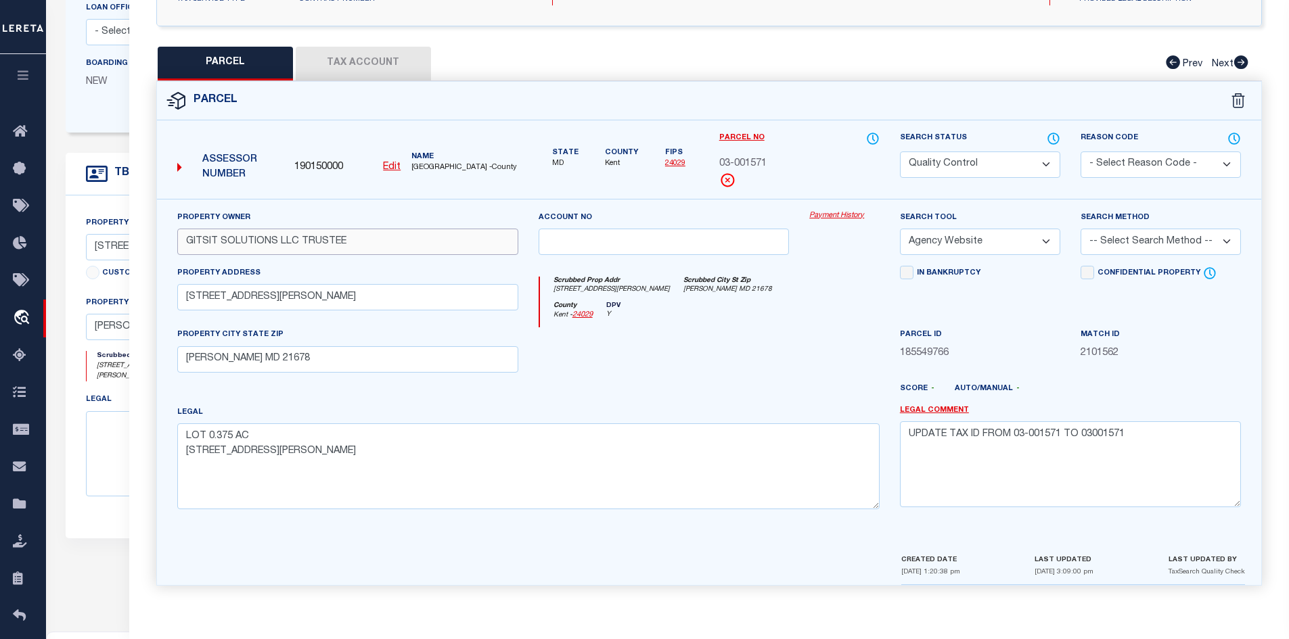
scroll to position [271, 0]
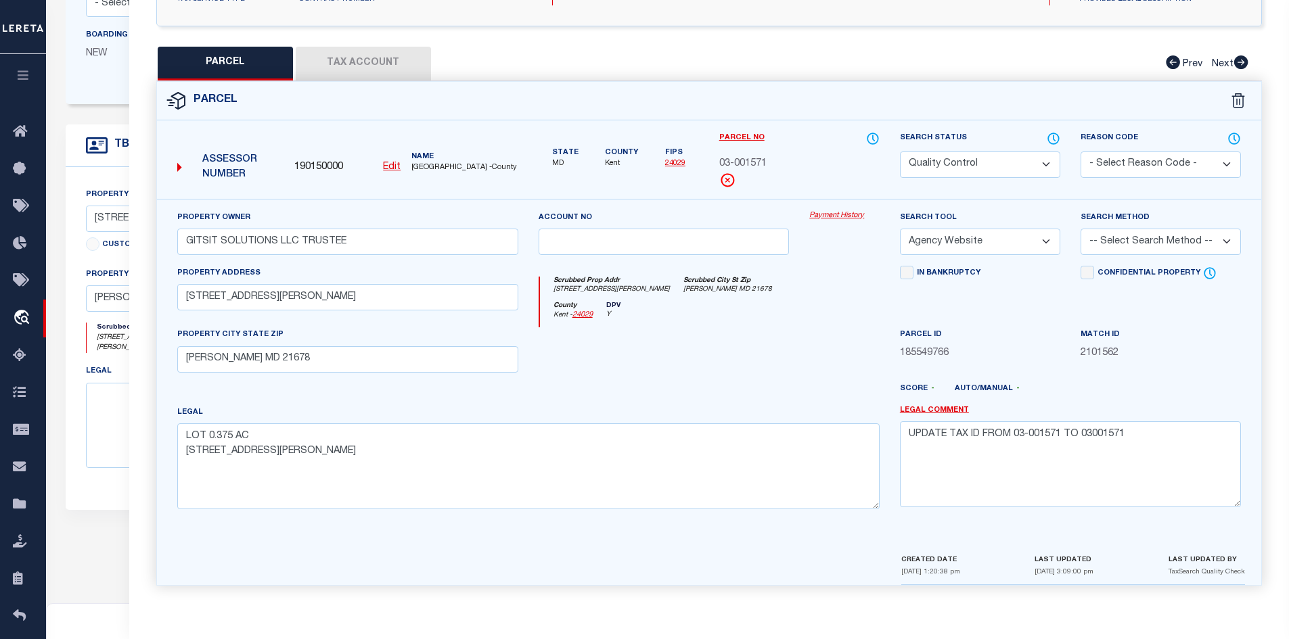
click at [652, 409] on div "Legal LOT 0.375 AC [STREET_ADDRESS][PERSON_NAME]" at bounding box center [528, 457] width 702 height 104
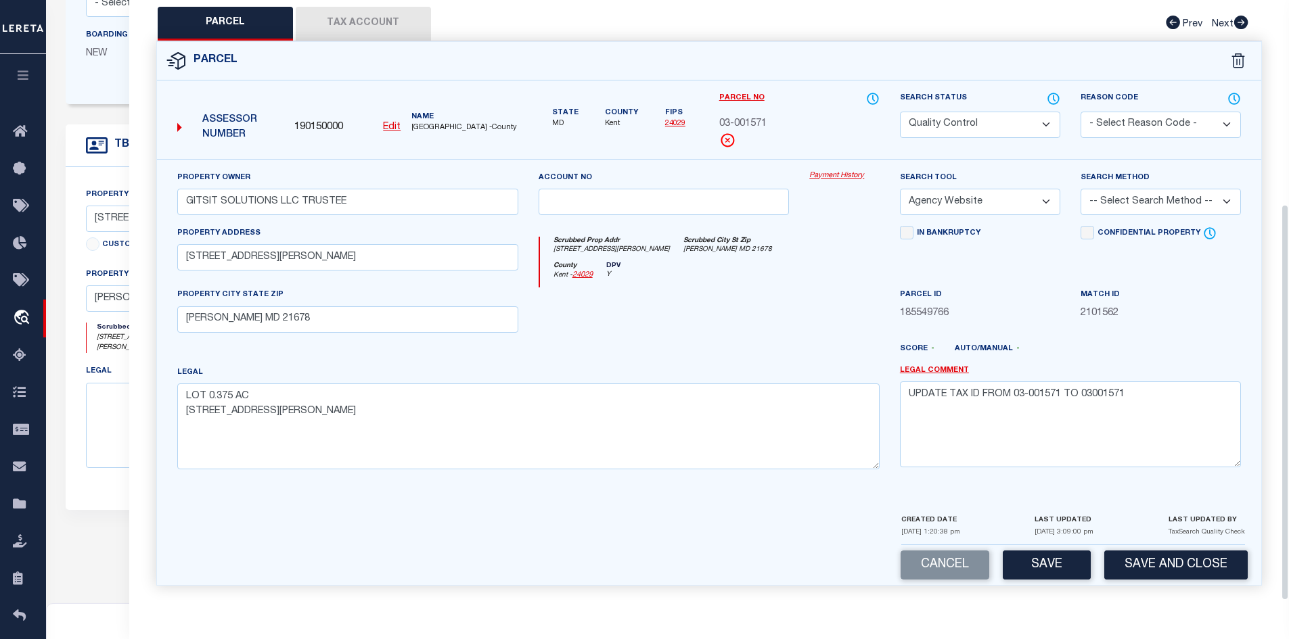
scroll to position [311, 0]
click at [1036, 563] on button "Save" at bounding box center [1046, 565] width 88 height 29
click at [945, 120] on select "Automated Search Bad Parcel Complete Duplicate Parcel High Dollar Reporting In …" at bounding box center [980, 125] width 160 height 26
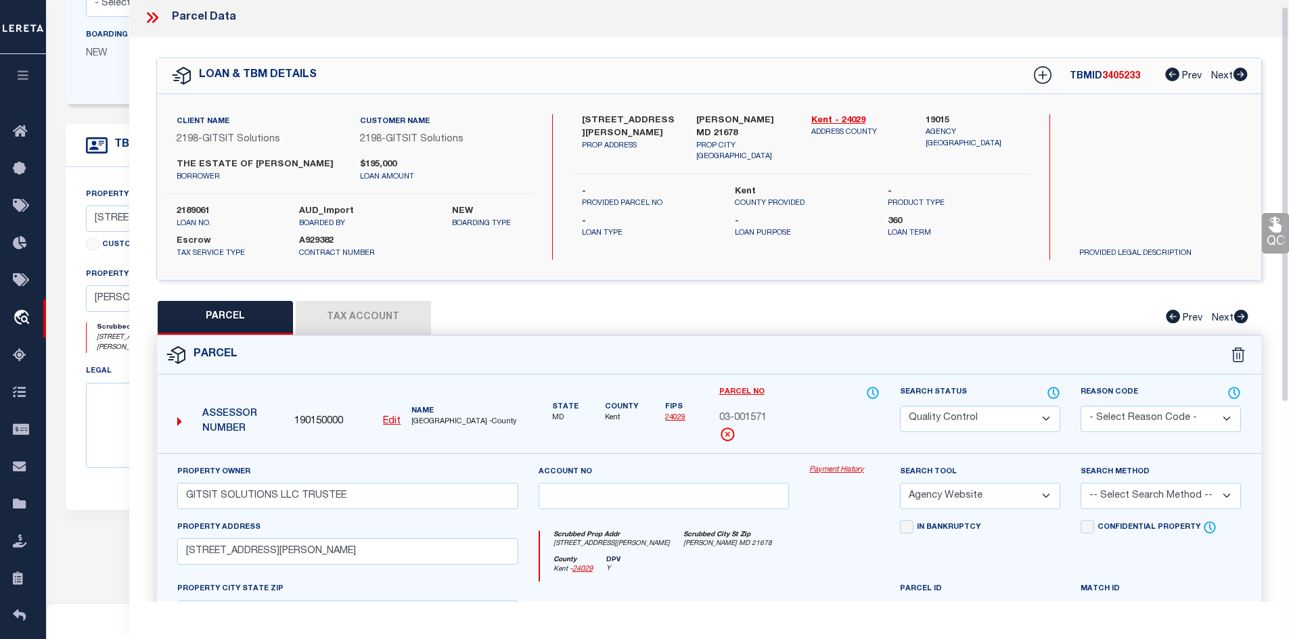
scroll to position [0, 0]
click at [152, 17] on icon at bounding box center [152, 20] width 18 height 18
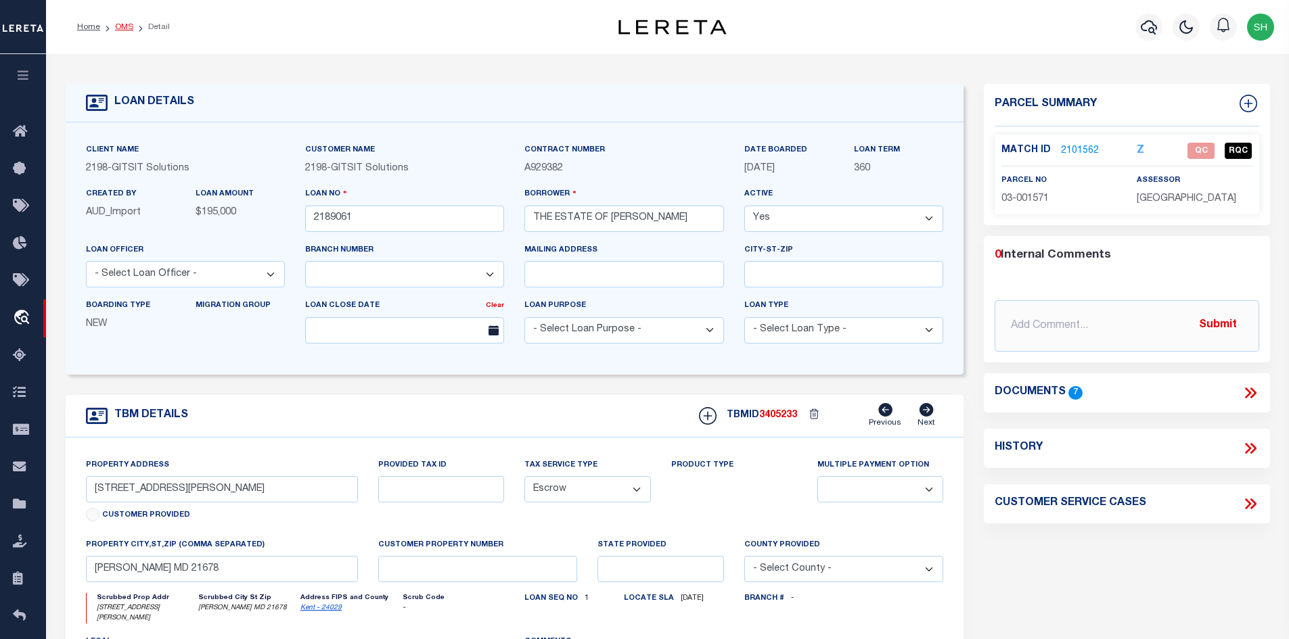
click at [126, 28] on link "OMS" at bounding box center [124, 27] width 18 height 8
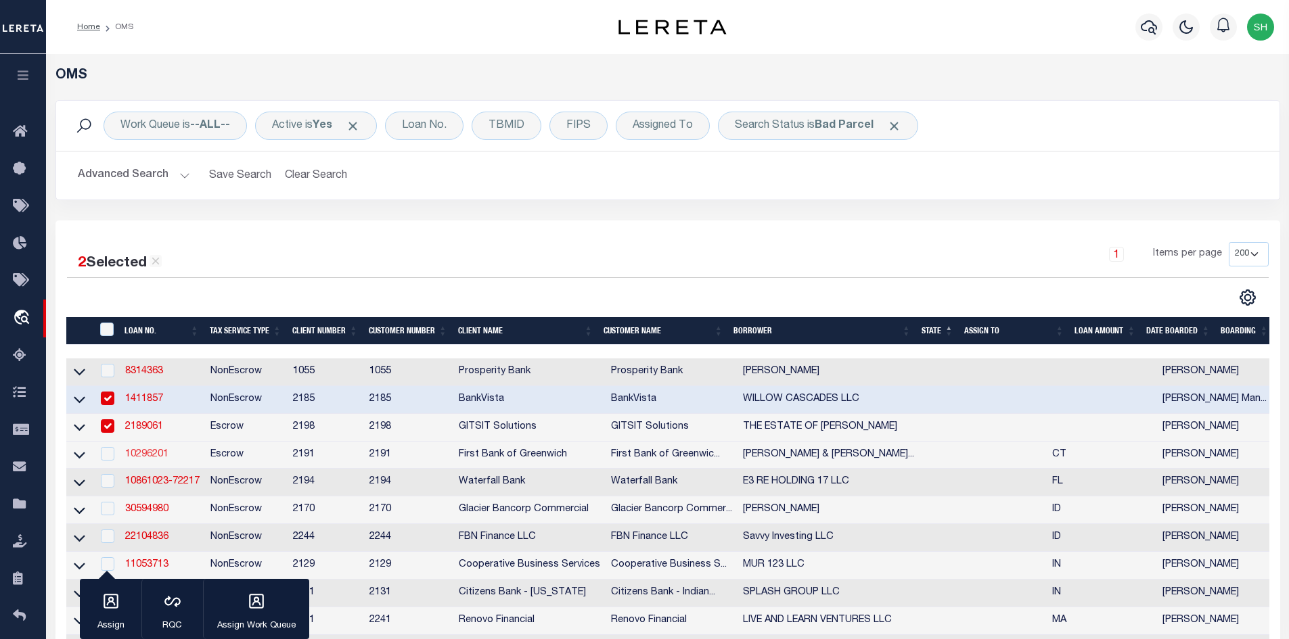
click at [155, 455] on link "10296201" at bounding box center [146, 454] width 43 height 9
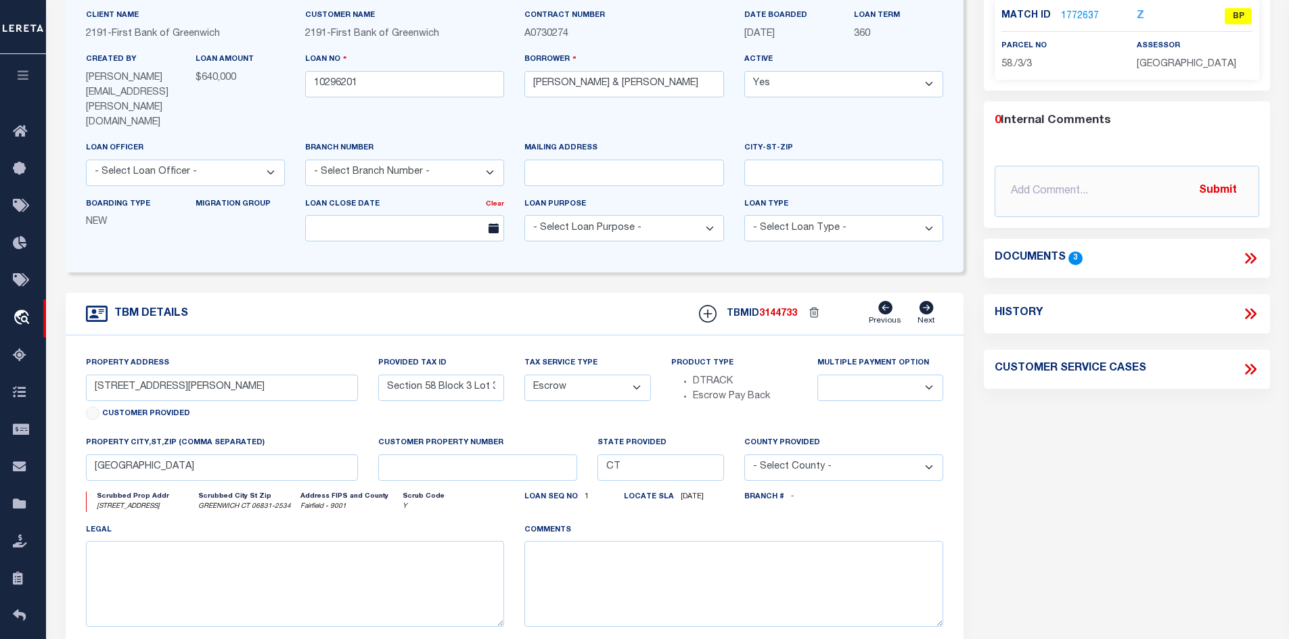
scroll to position [135, 0]
click at [1082, 9] on link "1772637" at bounding box center [1080, 16] width 38 height 14
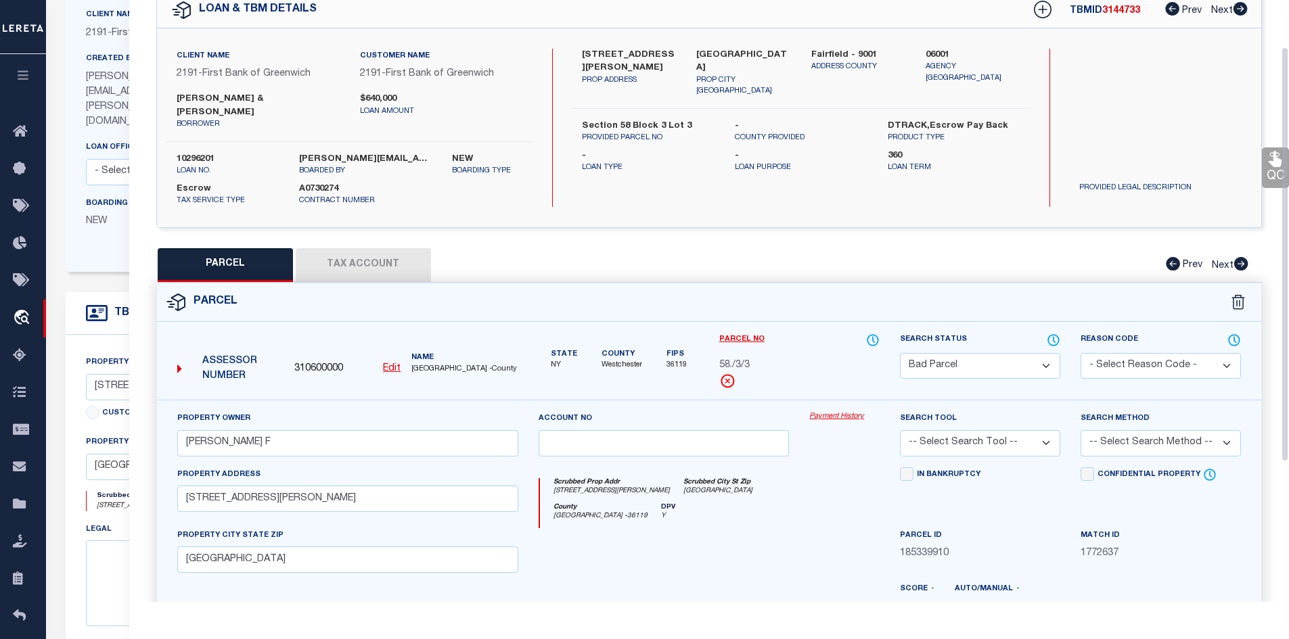
click at [381, 260] on button "Tax Account" at bounding box center [363, 265] width 135 height 34
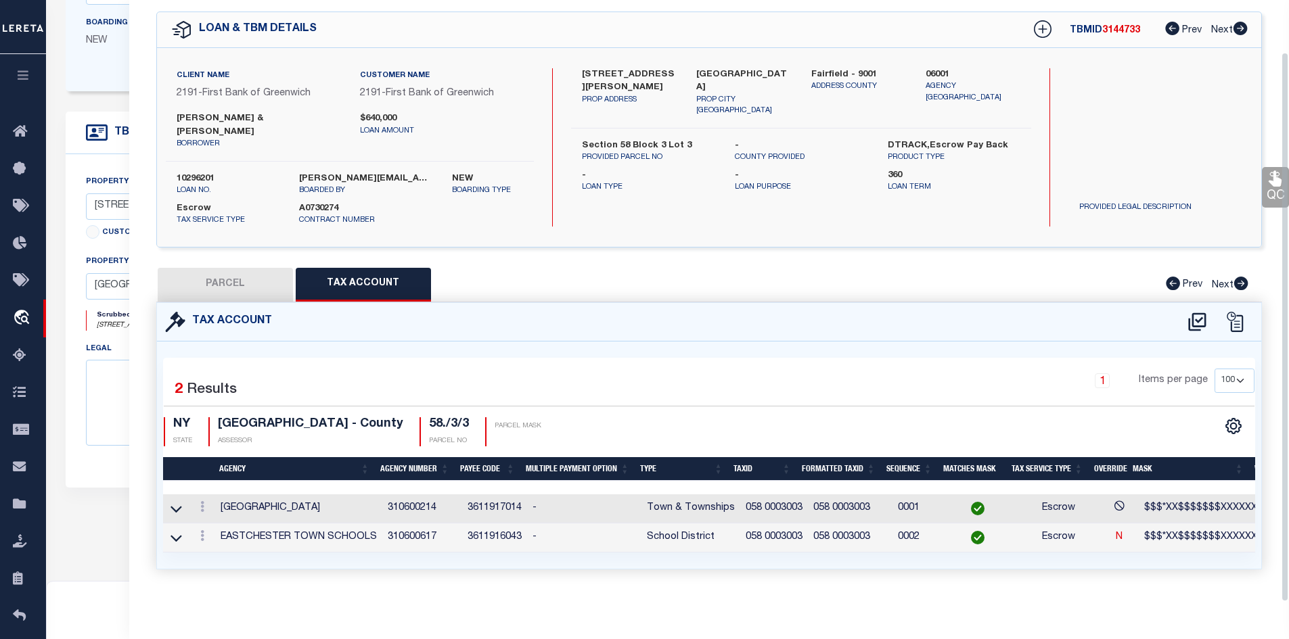
scroll to position [338, 0]
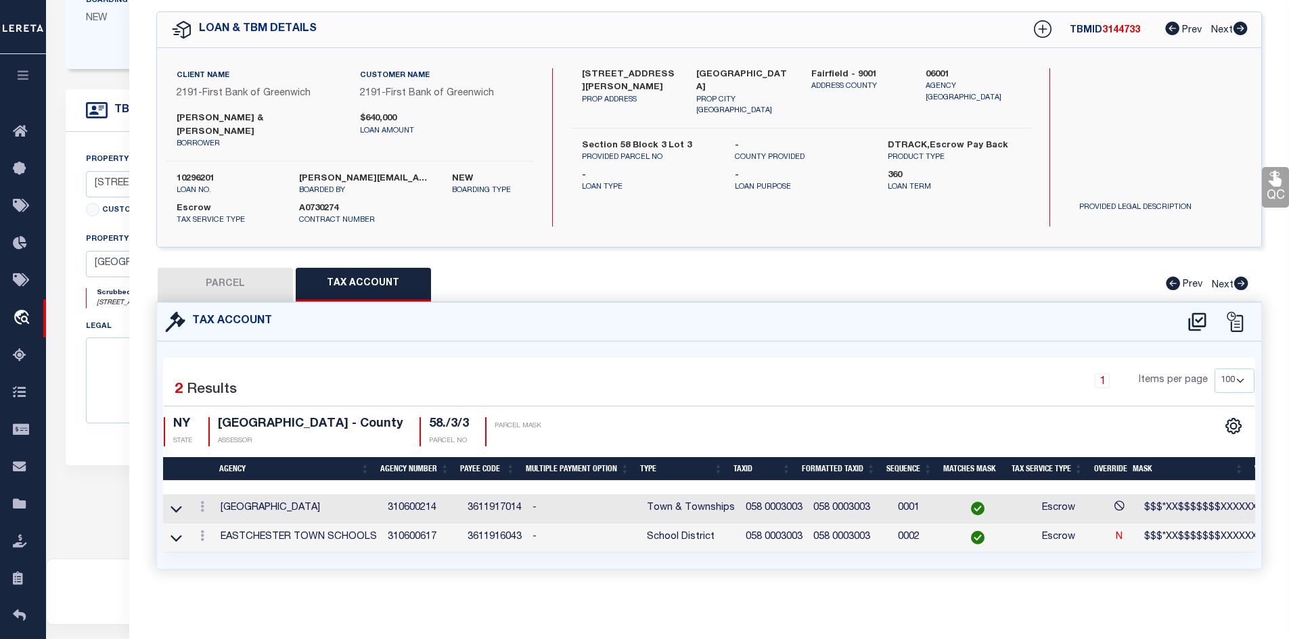
click at [243, 280] on button "PARCEL" at bounding box center [225, 285] width 135 height 34
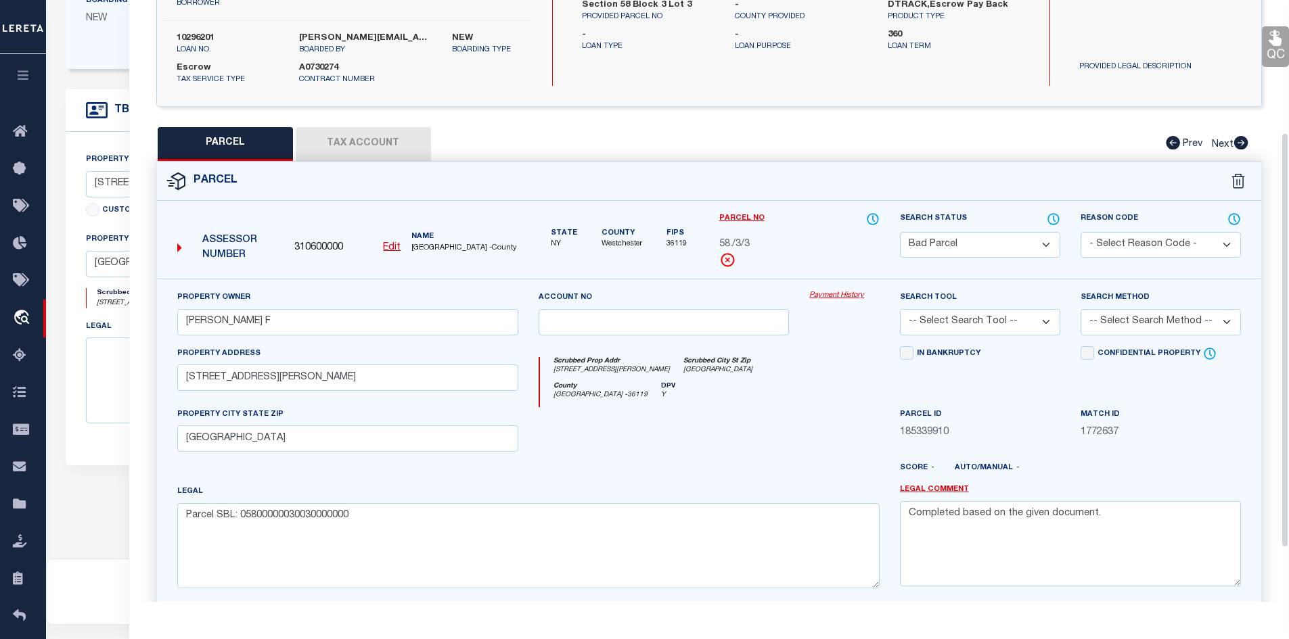
scroll to position [192, 0]
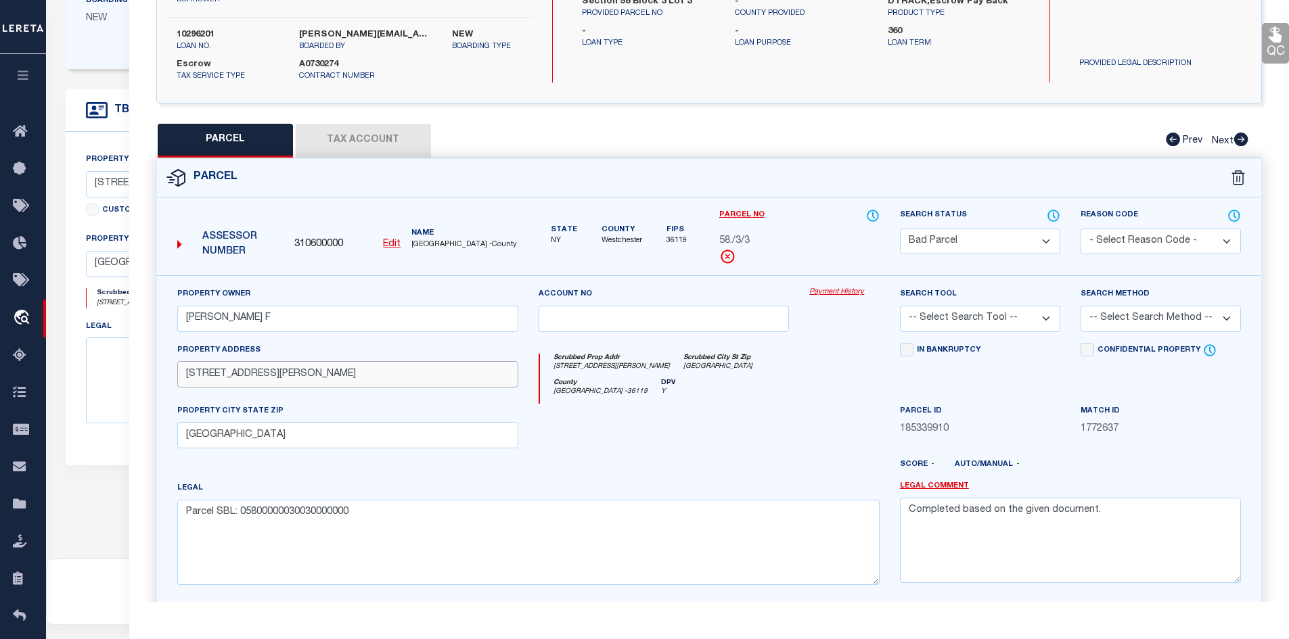
drag, startPoint x: 277, startPoint y: 371, endPoint x: 174, endPoint y: 372, distance: 102.8
click at [174, 372] on div "Property Address [STREET_ADDRESS][PERSON_NAME]" at bounding box center [347, 373] width 361 height 61
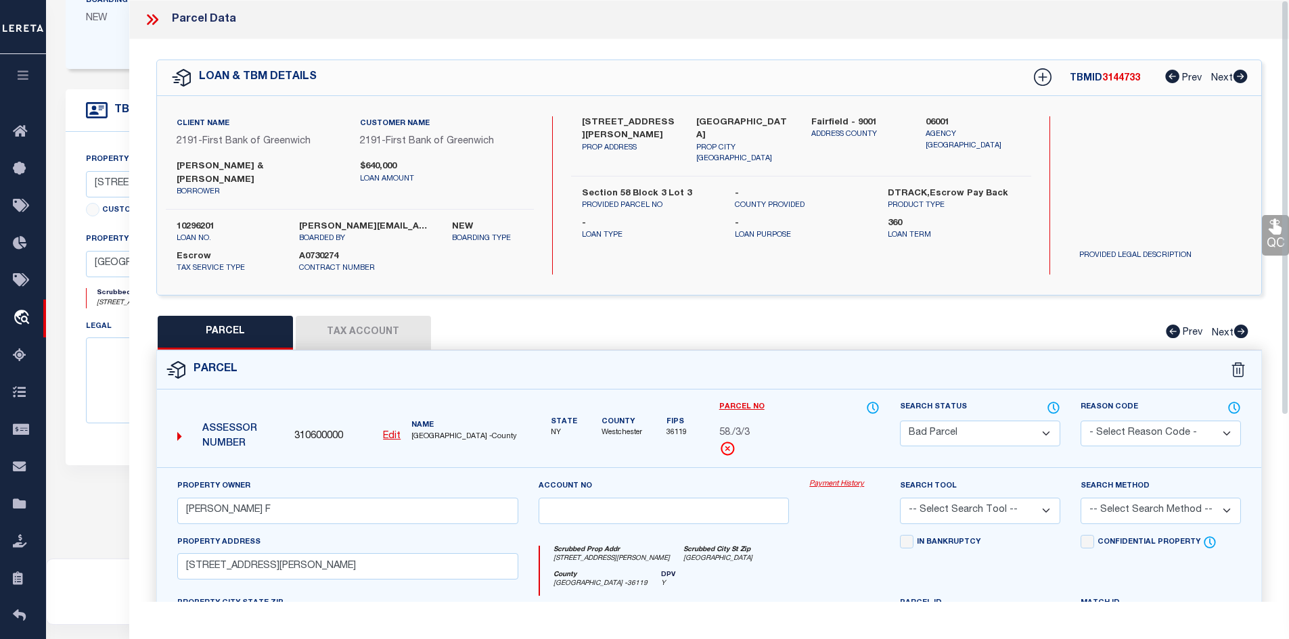
scroll to position [0, 0]
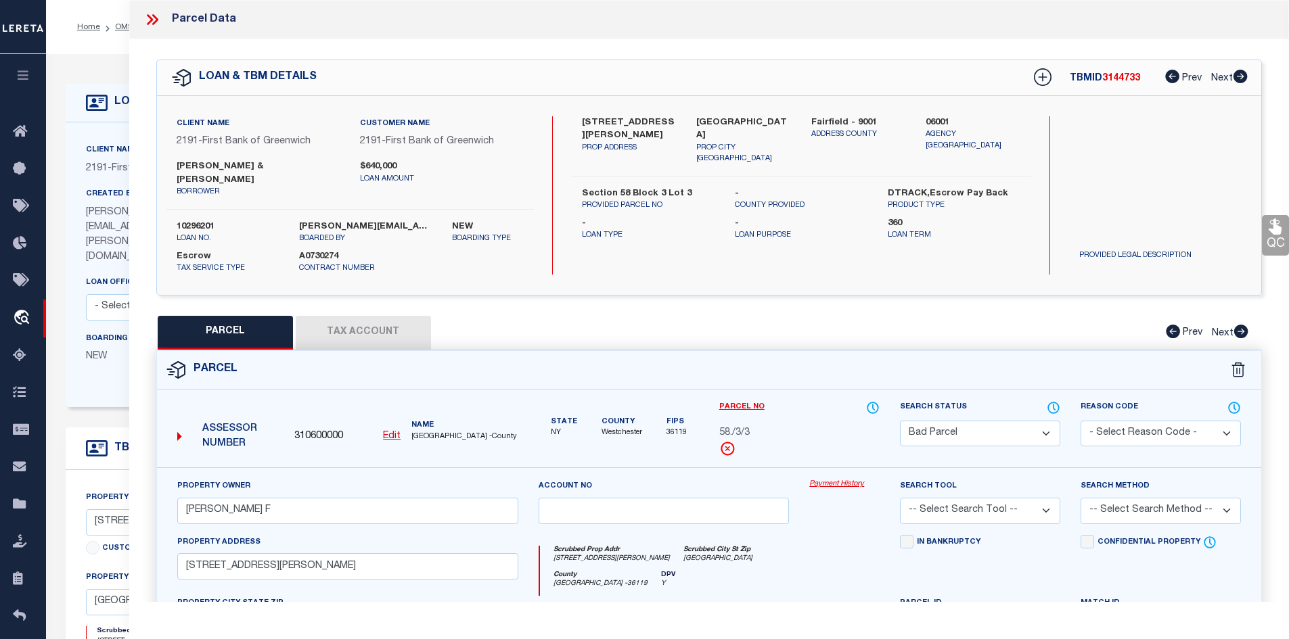
click at [148, 20] on icon at bounding box center [152, 20] width 18 height 18
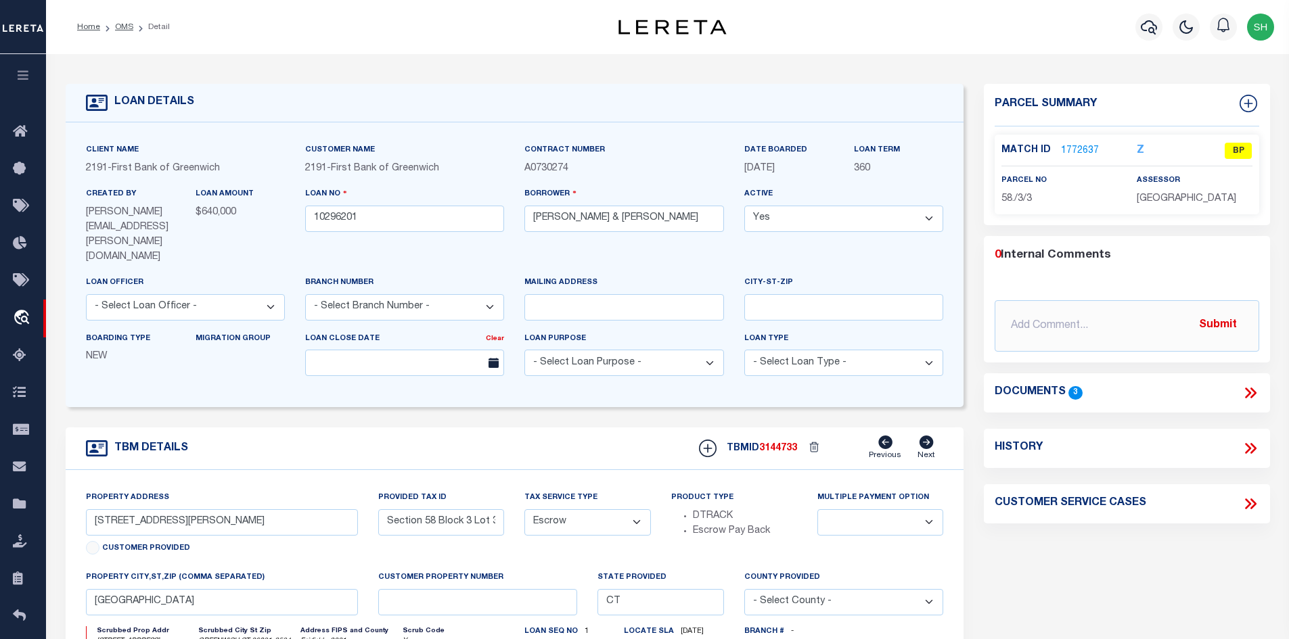
click at [1072, 144] on link "1772637" at bounding box center [1080, 151] width 38 height 14
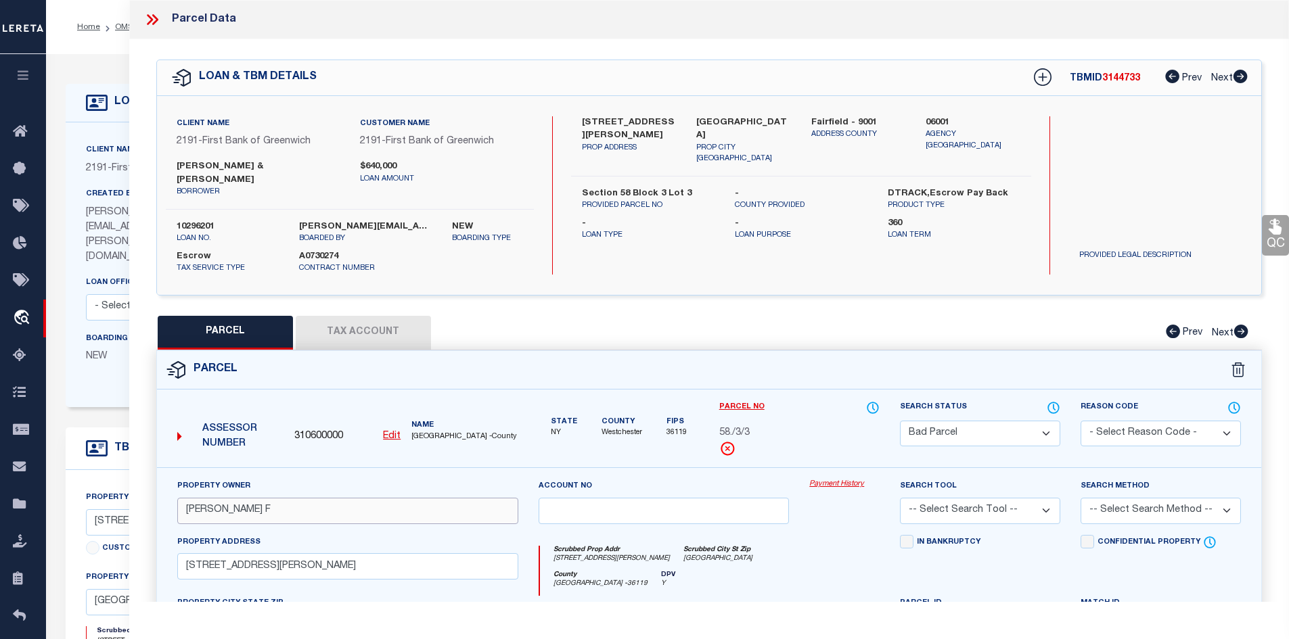
drag, startPoint x: 229, startPoint y: 520, endPoint x: 156, endPoint y: 519, distance: 73.1
click at [157, 519] on div "Property Owner [PERSON_NAME] F Account no Payment History Search Tool -- Select…" at bounding box center [709, 643] width 1105 height 353
drag, startPoint x: 270, startPoint y: 514, endPoint x: 185, endPoint y: 514, distance: 85.2
click at [185, 514] on input "[PERSON_NAME] F" at bounding box center [347, 511] width 341 height 26
paste input "[PERSON_NAME] N"
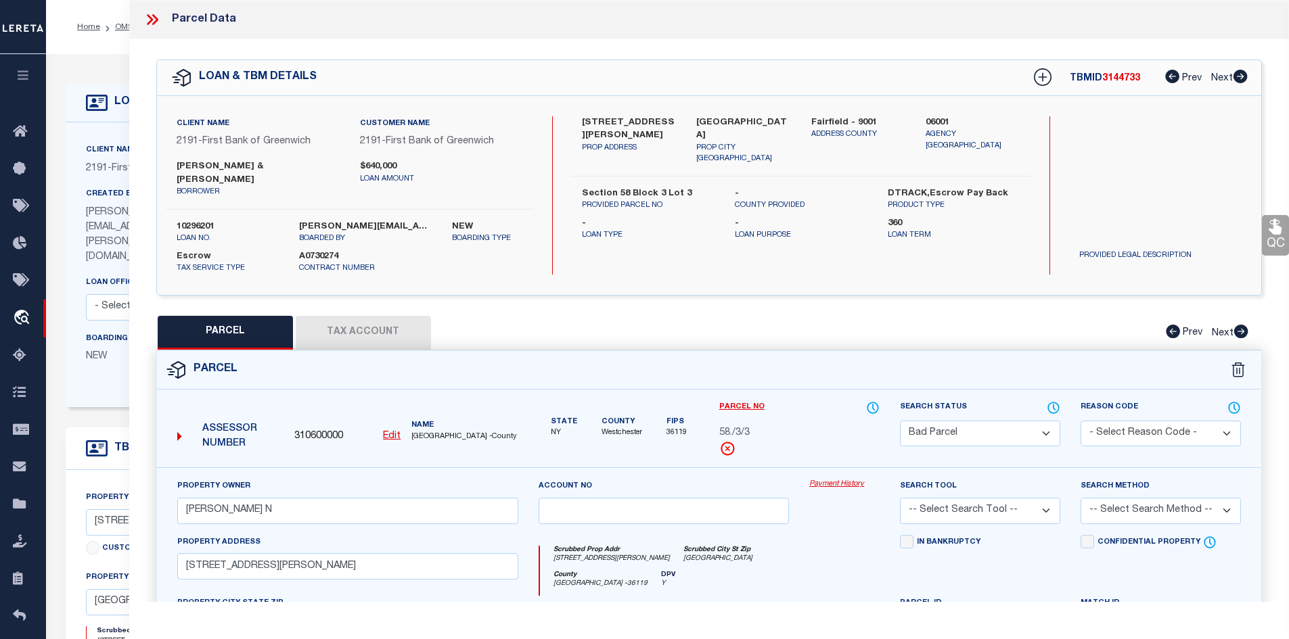
click at [387, 327] on button "Tax Account" at bounding box center [363, 333] width 135 height 34
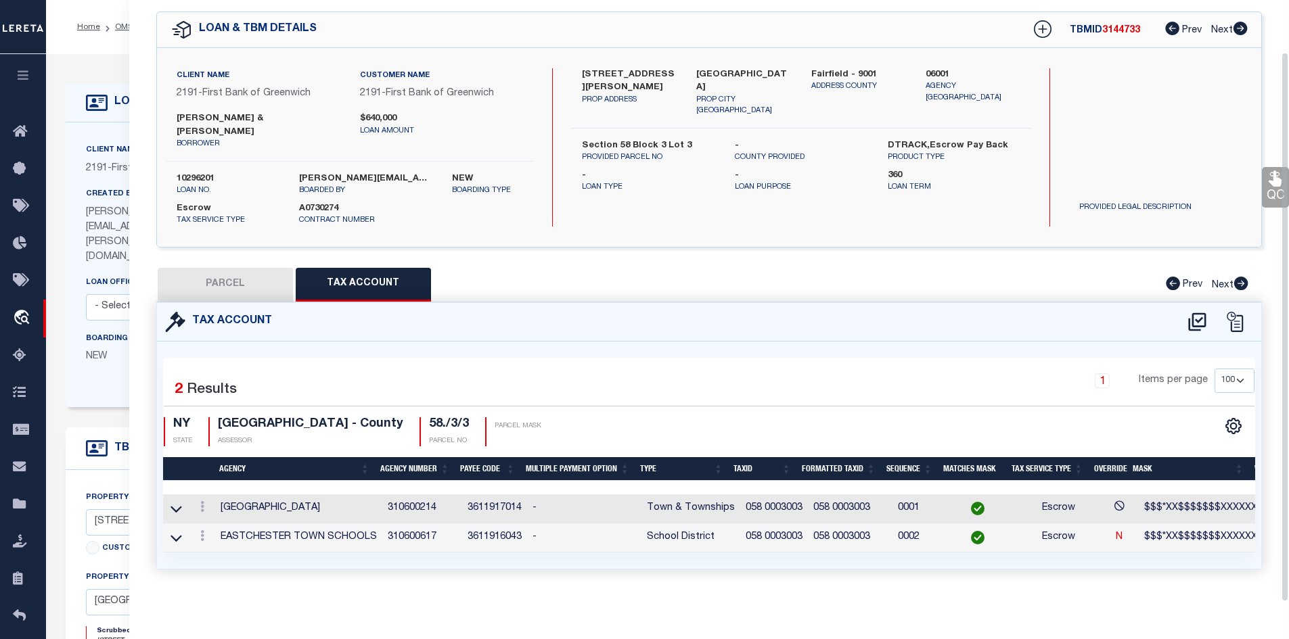
click at [154, 47] on div "QC QC QC" at bounding box center [709, 296] width 1160 height 611
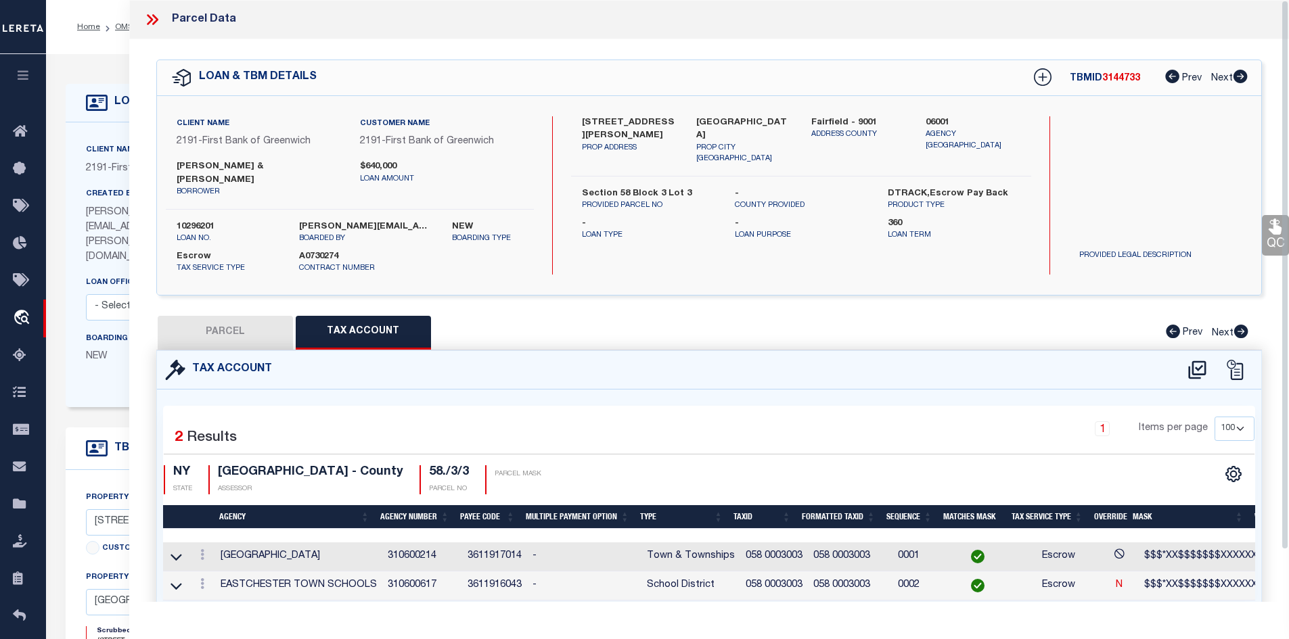
click at [153, 20] on icon at bounding box center [152, 20] width 18 height 18
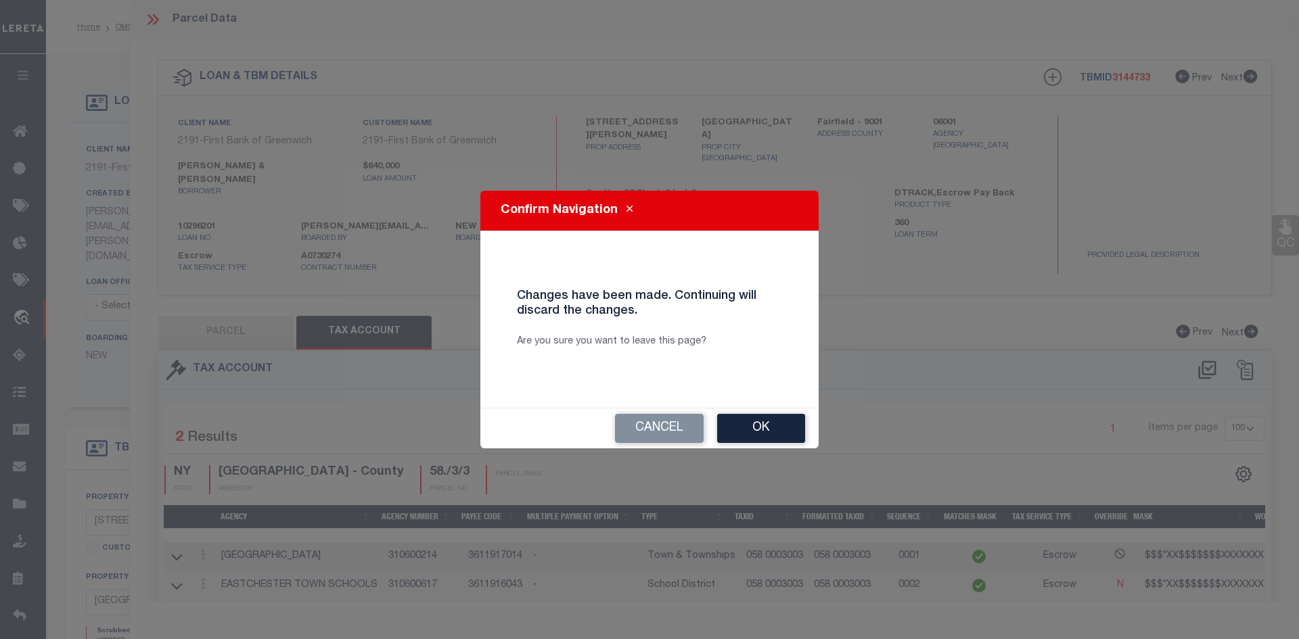
click at [750, 424] on button "Ok" at bounding box center [761, 428] width 88 height 29
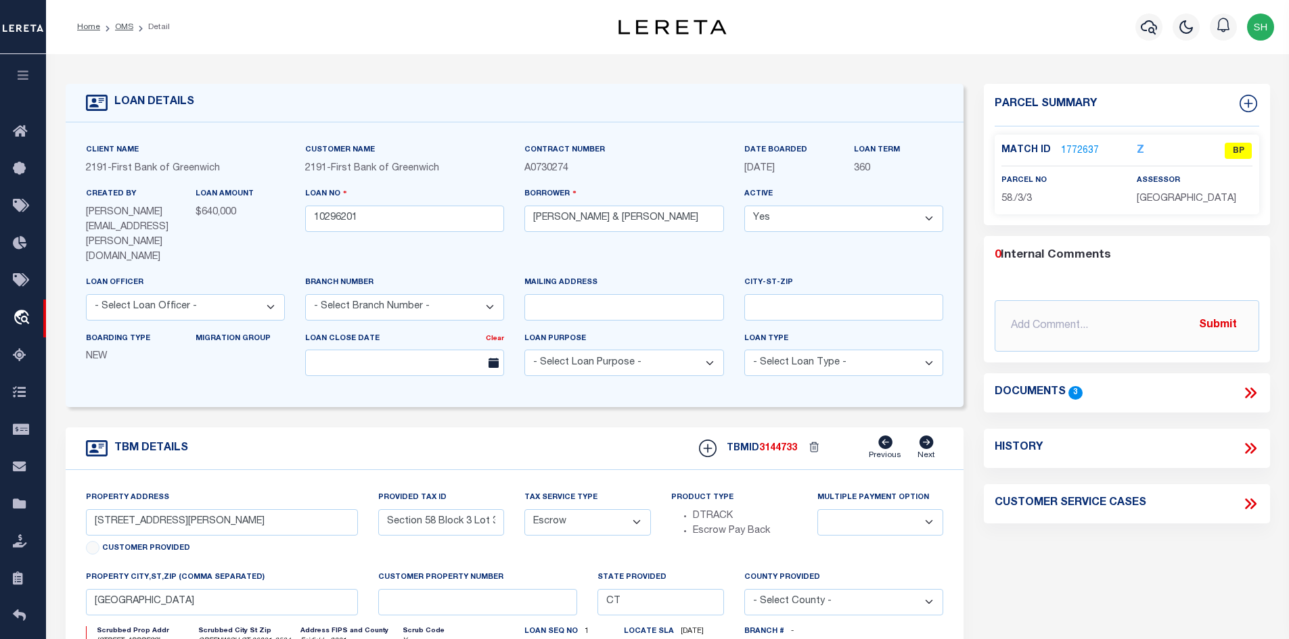
click at [1069, 152] on link "1772637" at bounding box center [1080, 151] width 38 height 14
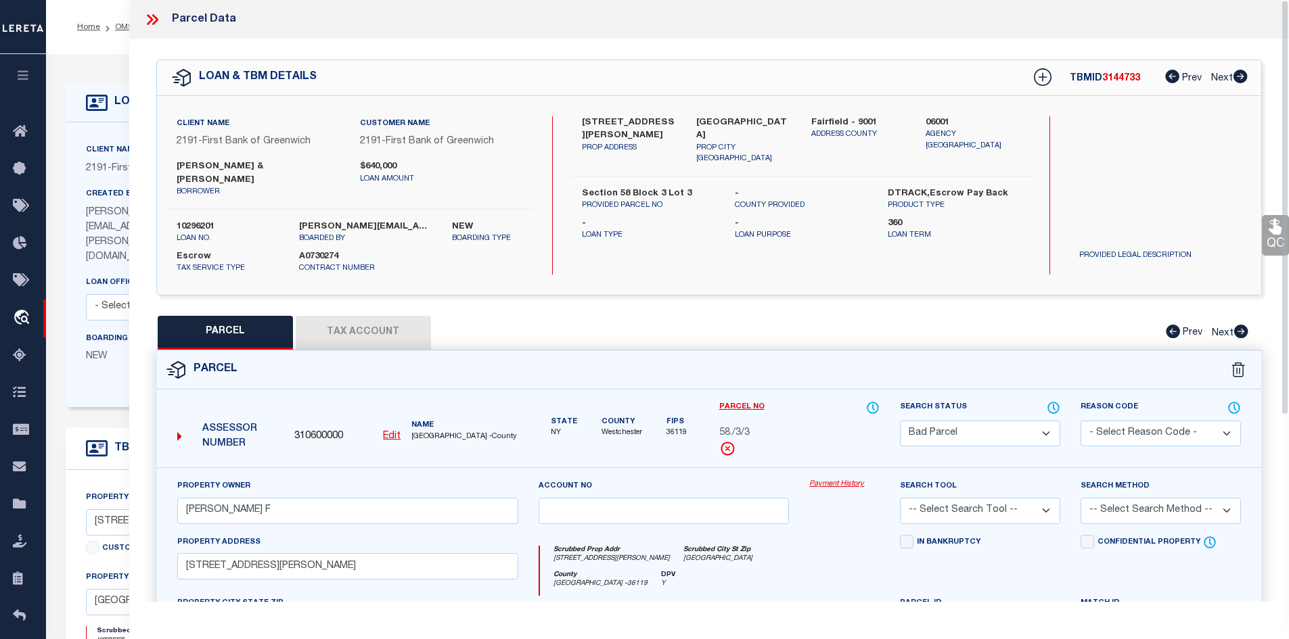
click at [374, 336] on button "Tax Account" at bounding box center [363, 333] width 135 height 34
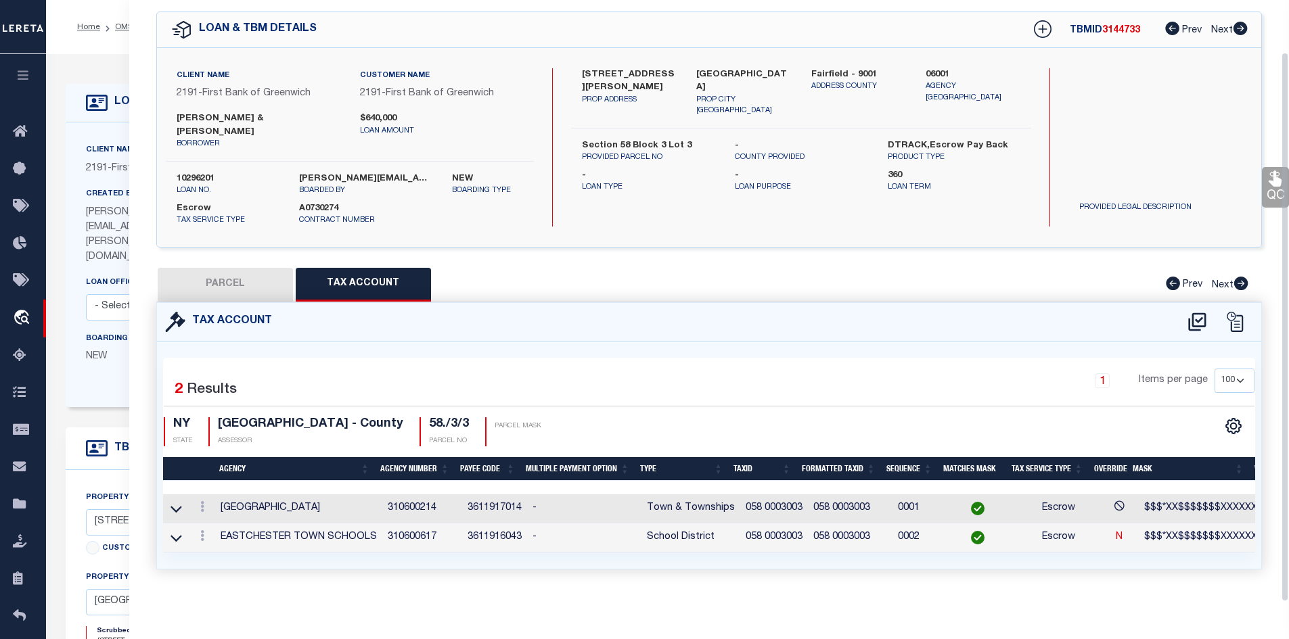
scroll to position [57, 0]
click at [200, 502] on icon at bounding box center [202, 506] width 4 height 11
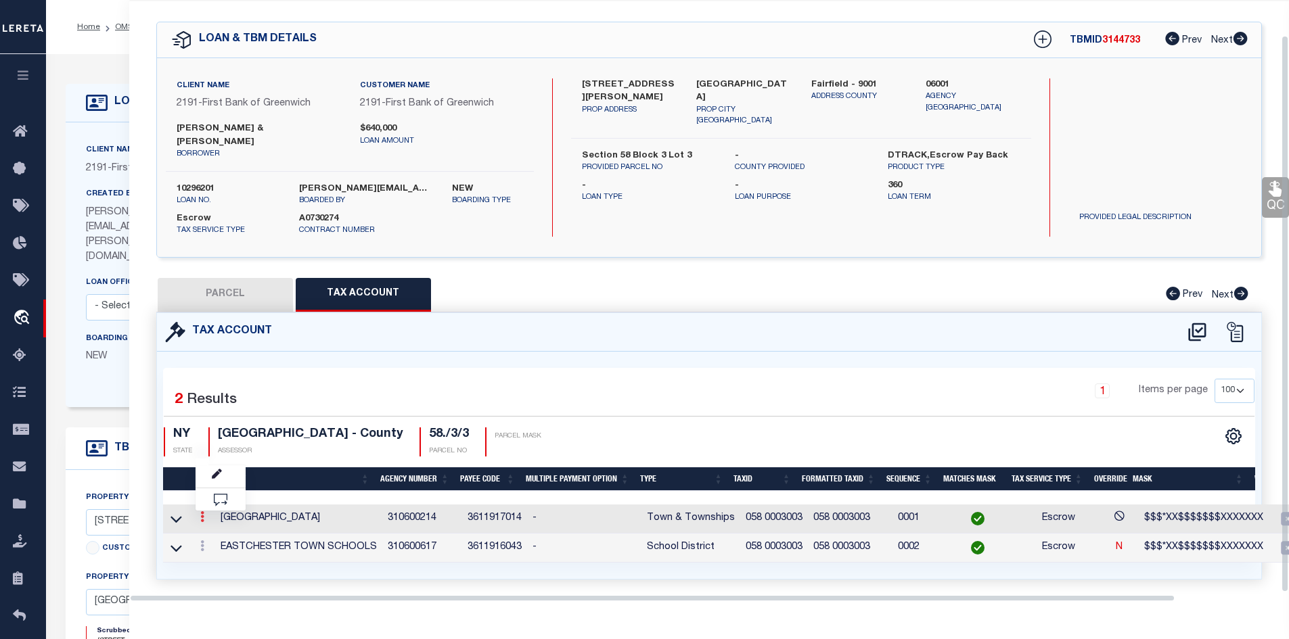
scroll to position [38, 0]
click at [207, 472] on link at bounding box center [220, 476] width 50 height 22
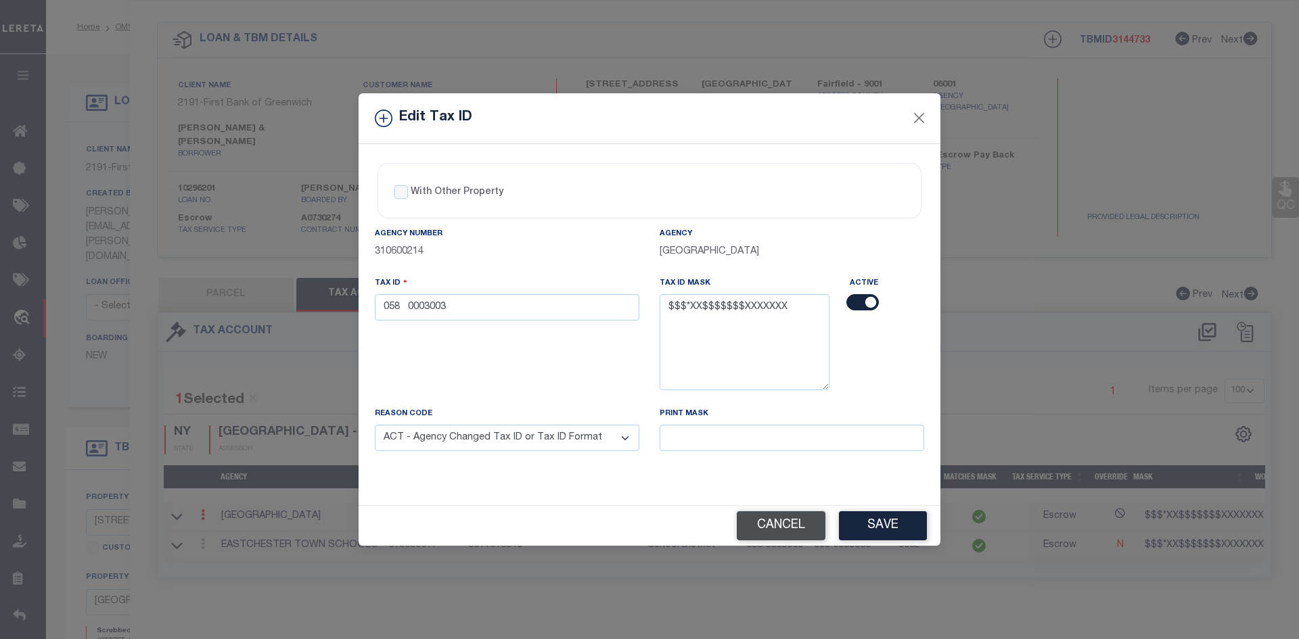
click at [770, 529] on button "Cancel" at bounding box center [781, 525] width 89 height 29
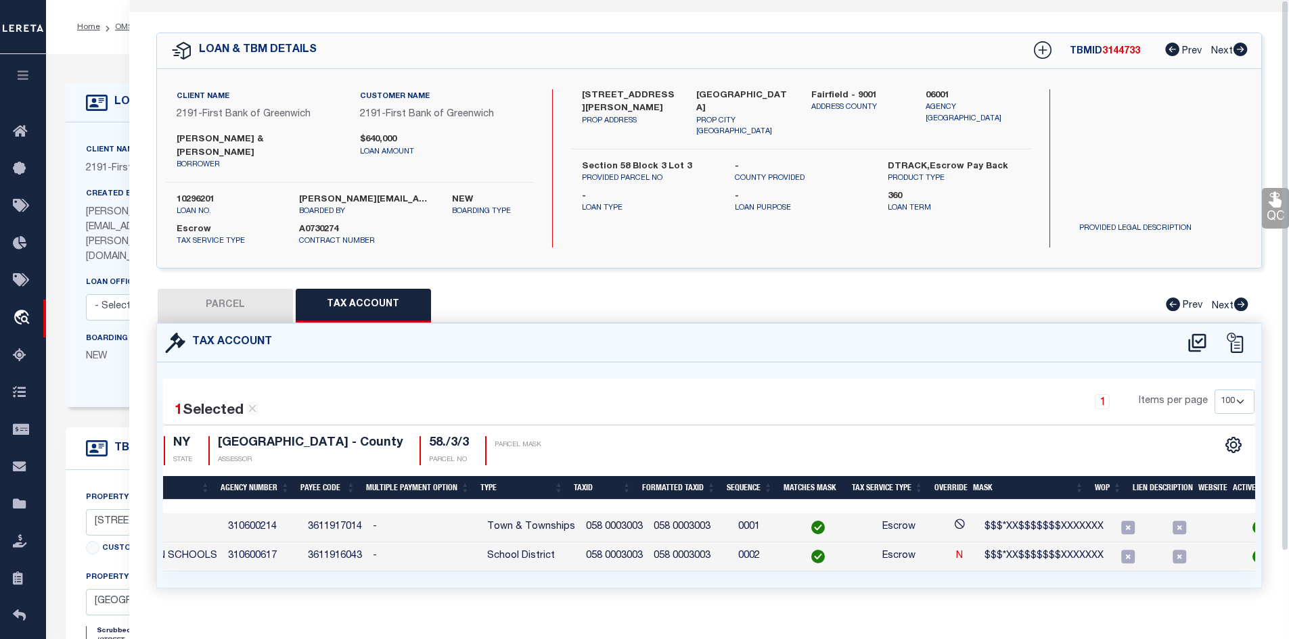
scroll to position [0, 0]
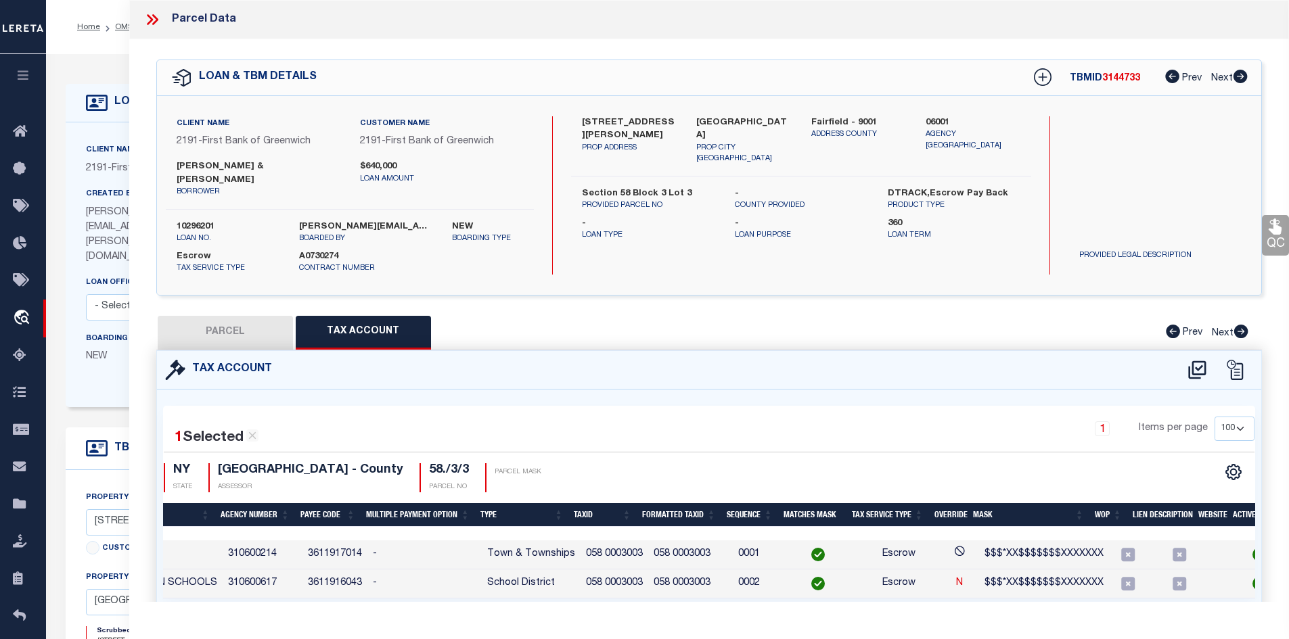
click at [154, 19] on icon at bounding box center [152, 20] width 18 height 18
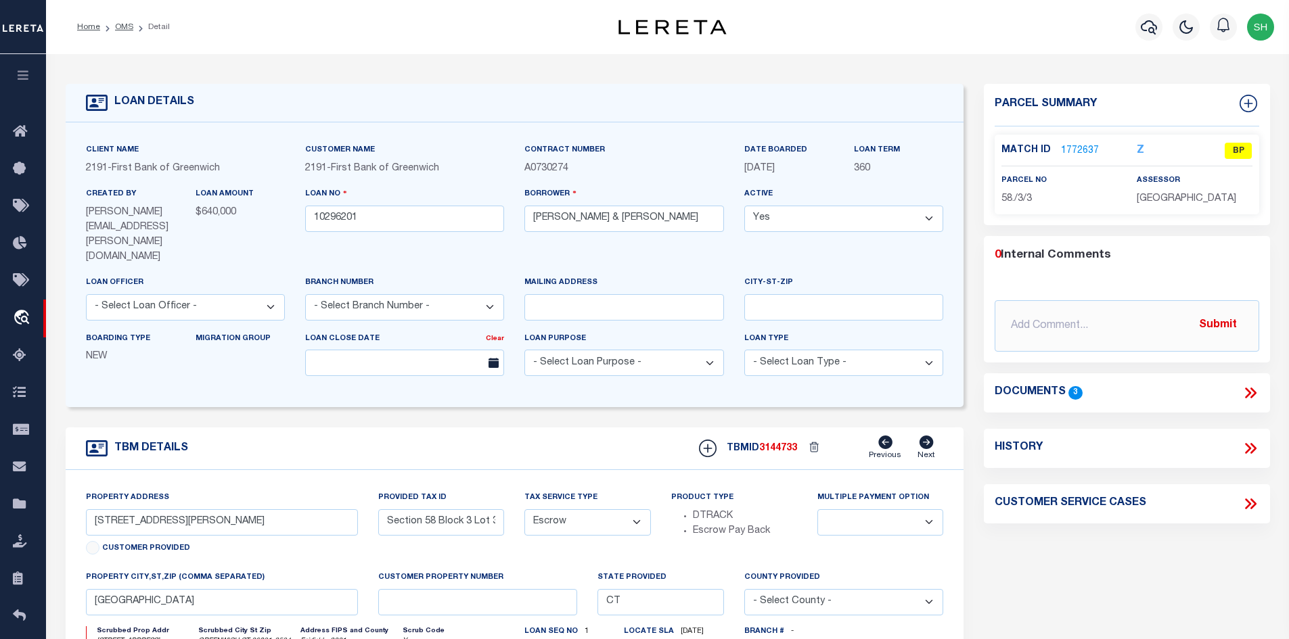
click at [1078, 147] on link "1772637" at bounding box center [1080, 151] width 38 height 14
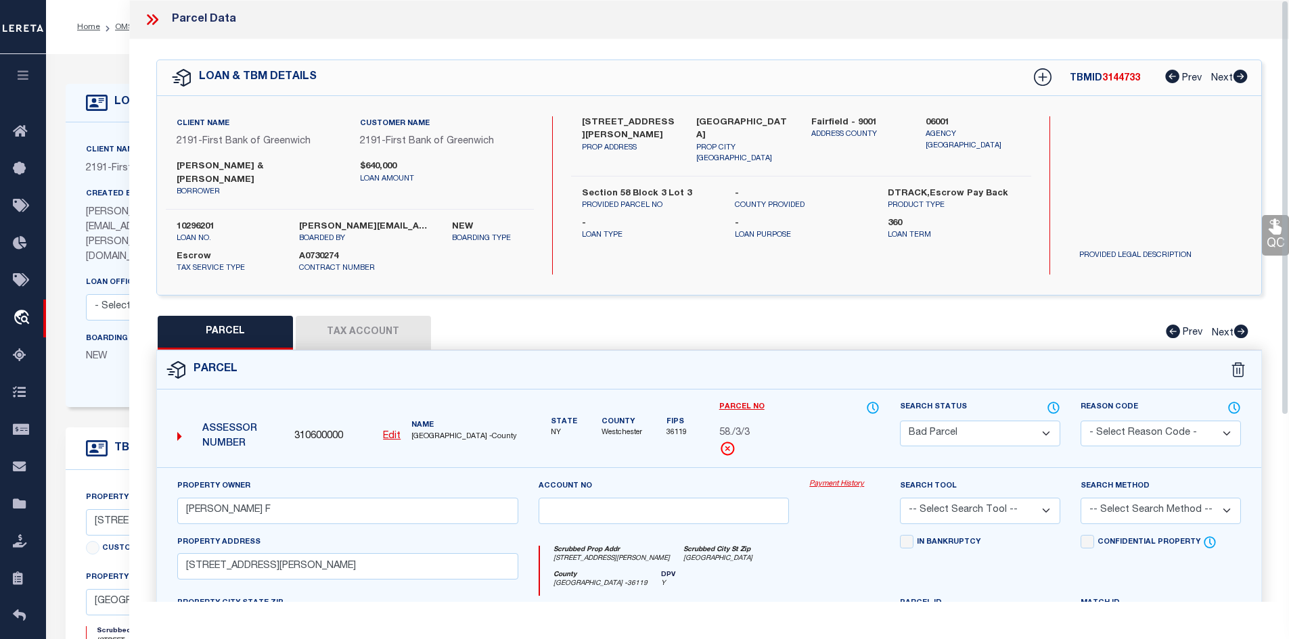
drag, startPoint x: 425, startPoint y: 315, endPoint x: 396, endPoint y: 328, distance: 31.8
click at [417, 326] on button "Tax Account" at bounding box center [363, 333] width 135 height 34
click at [396, 328] on button "Tax Account" at bounding box center [363, 333] width 135 height 34
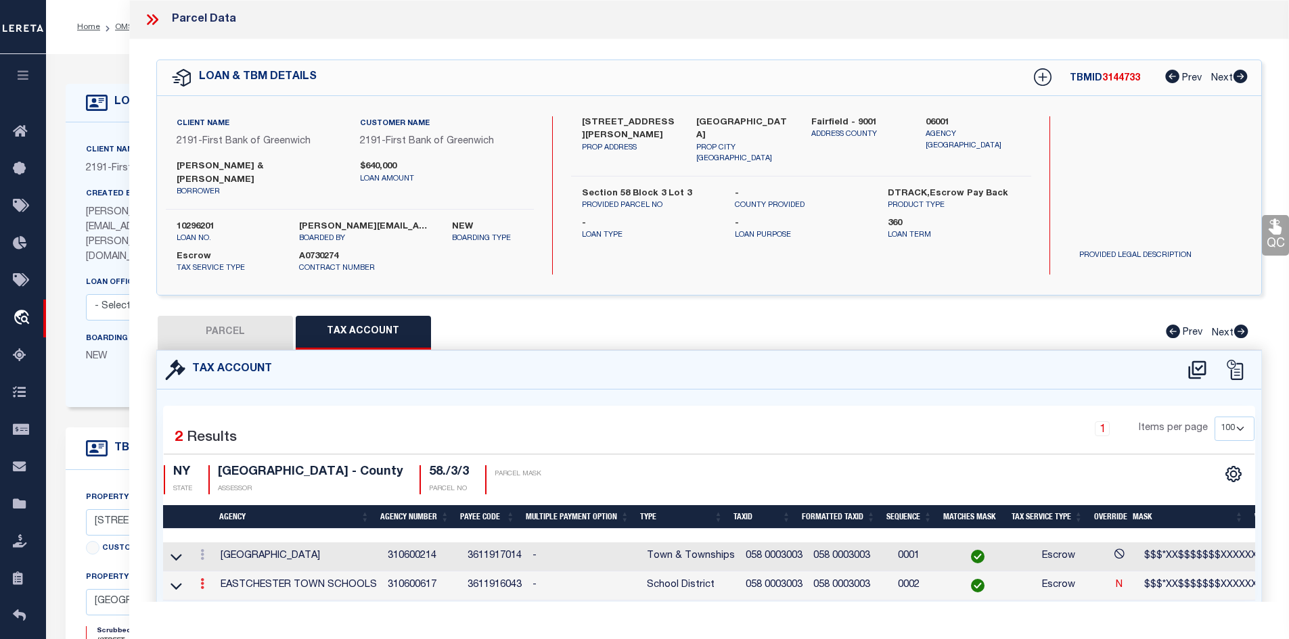
click at [200, 584] on icon at bounding box center [202, 583] width 4 height 11
click at [226, 602] on div "Parcel Data QC QC QC - Select Status -" at bounding box center [709, 319] width 1160 height 639
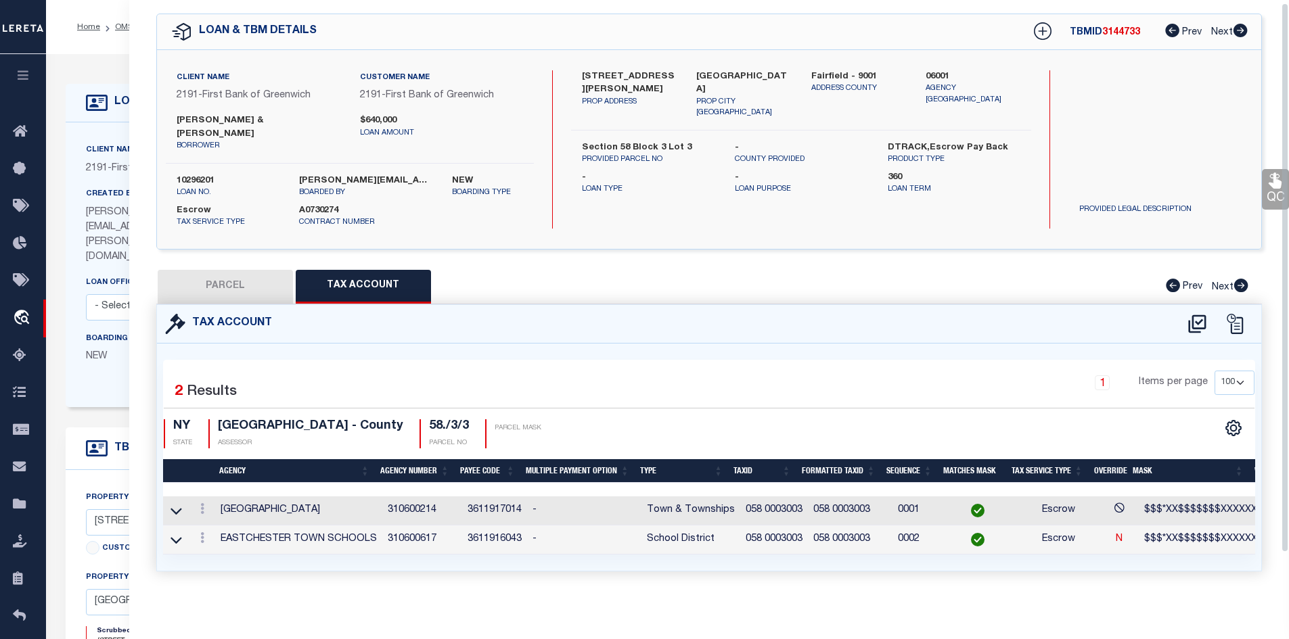
scroll to position [57, 0]
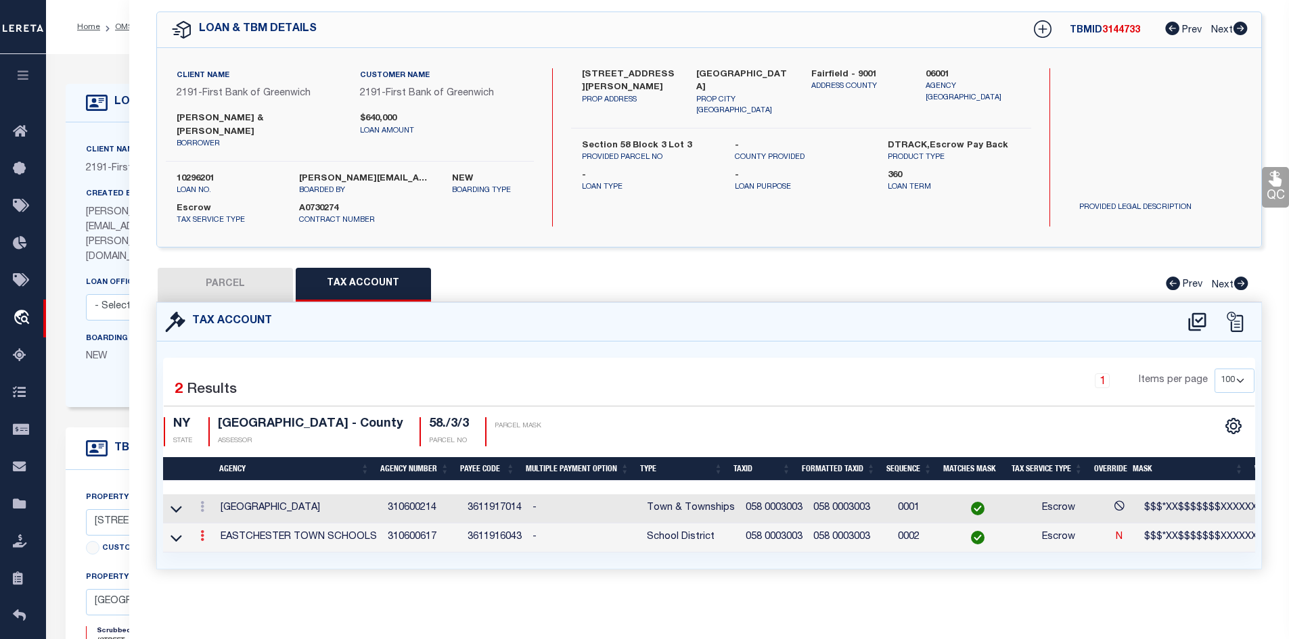
click at [204, 532] on link at bounding box center [202, 537] width 15 height 11
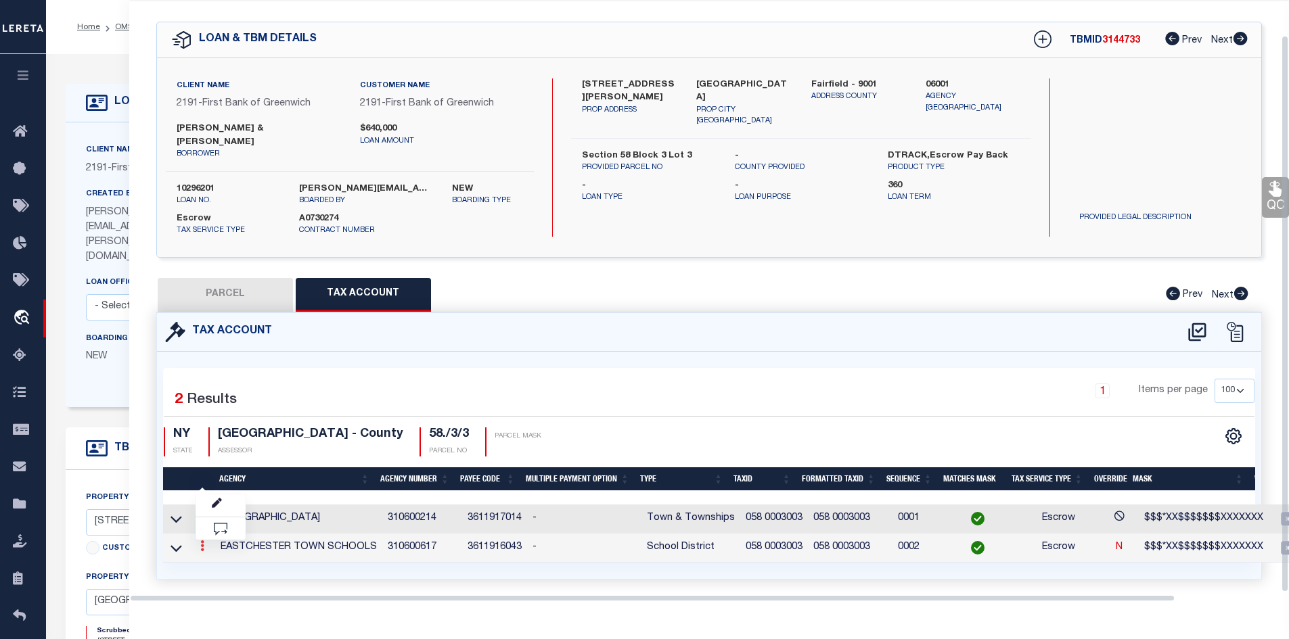
scroll to position [38, 0]
click at [223, 503] on link at bounding box center [220, 505] width 50 height 22
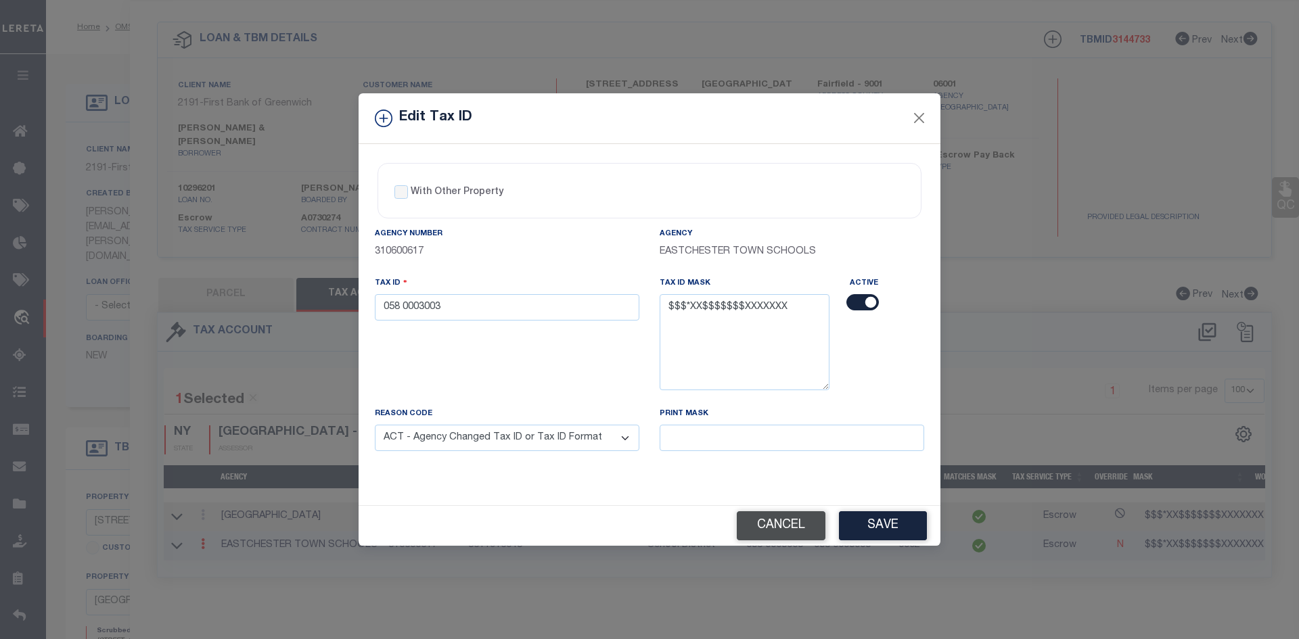
click at [765, 530] on button "Cancel" at bounding box center [781, 525] width 89 height 29
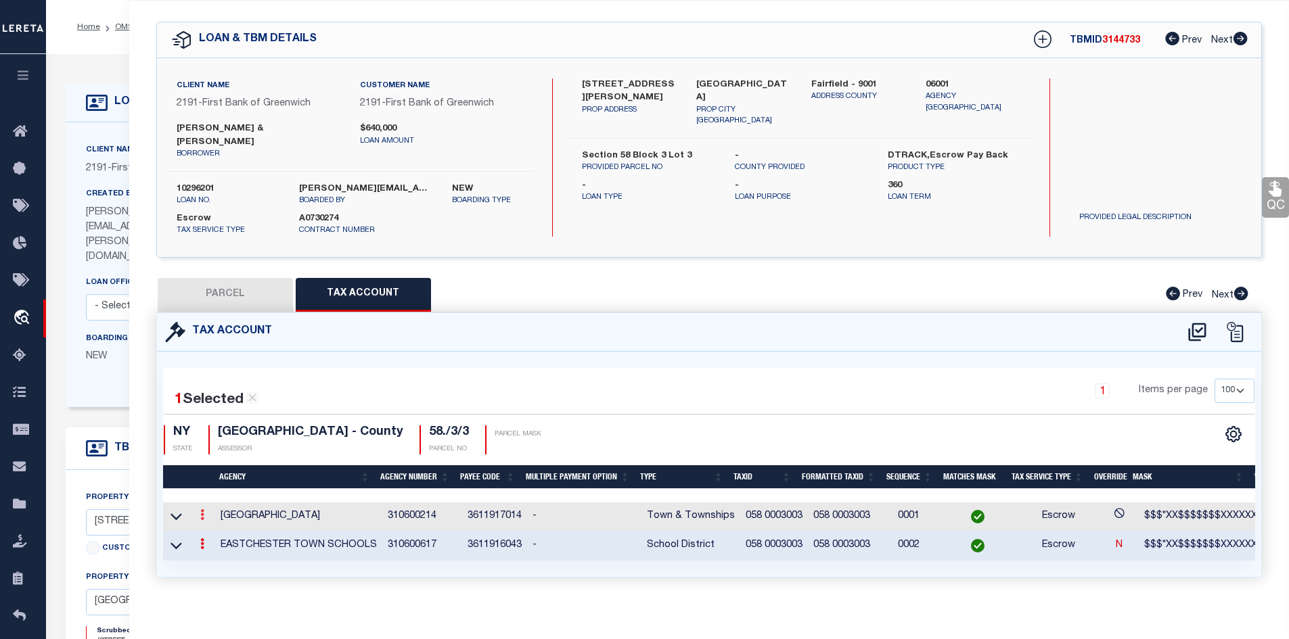
click at [197, 513] on link at bounding box center [202, 516] width 15 height 11
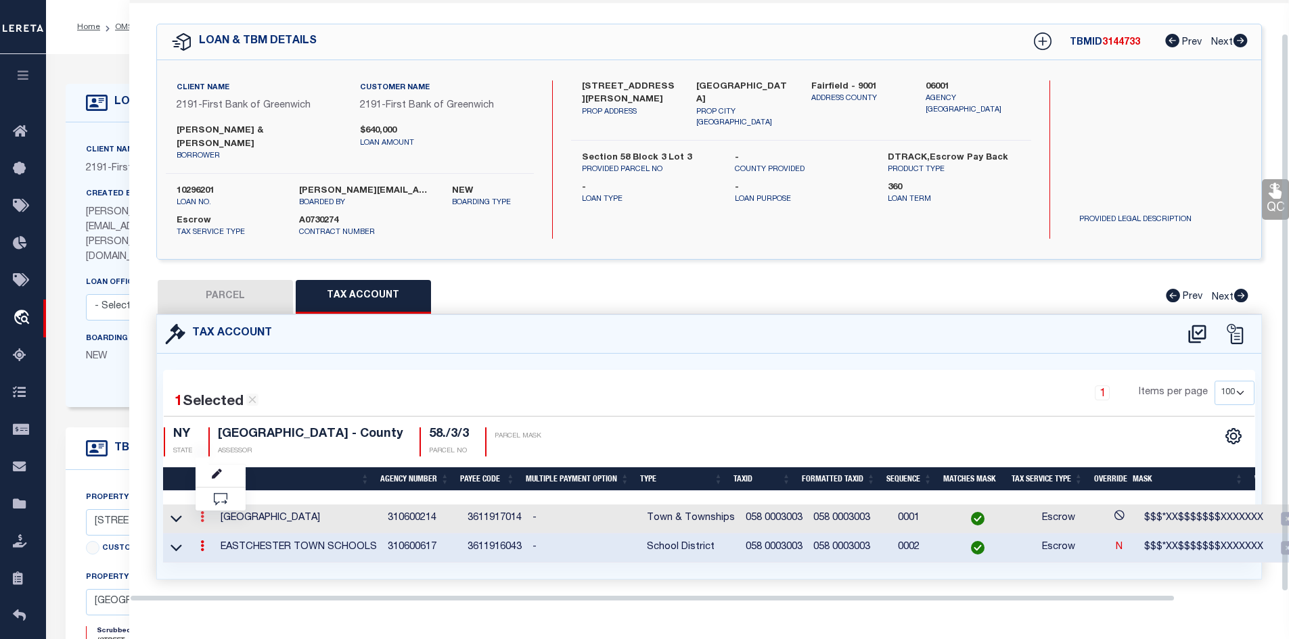
scroll to position [36, 0]
click at [218, 471] on icon "" at bounding box center [217, 474] width 10 height 10
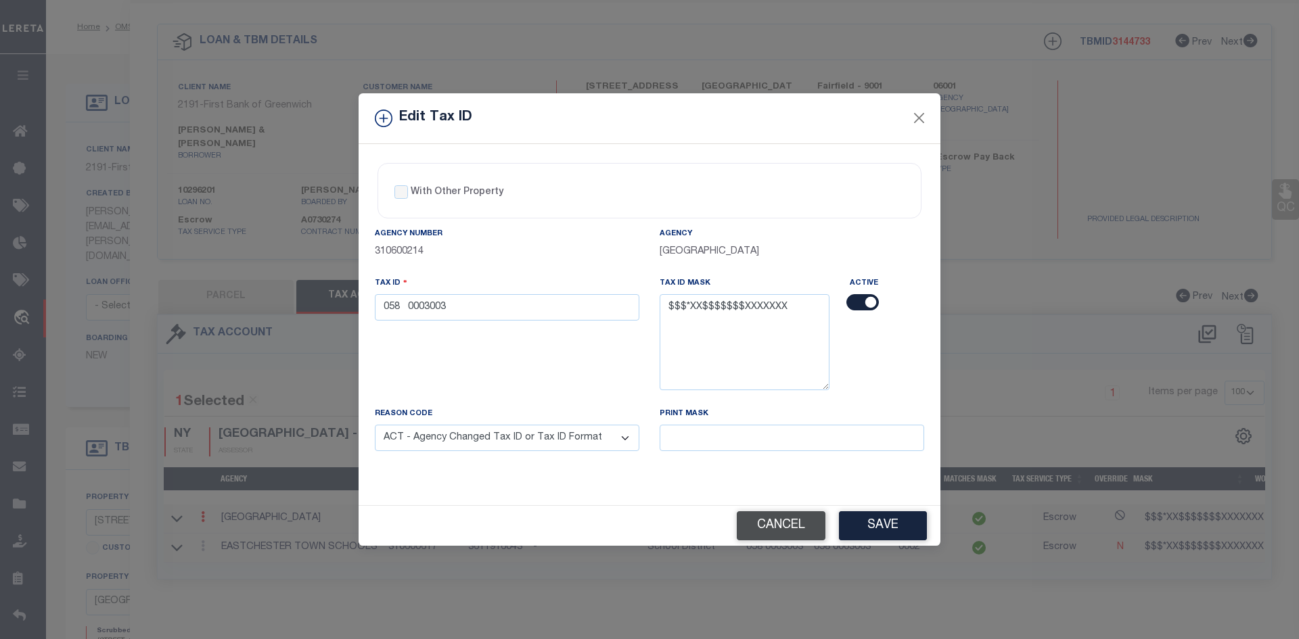
click at [798, 526] on button "Cancel" at bounding box center [781, 525] width 89 height 29
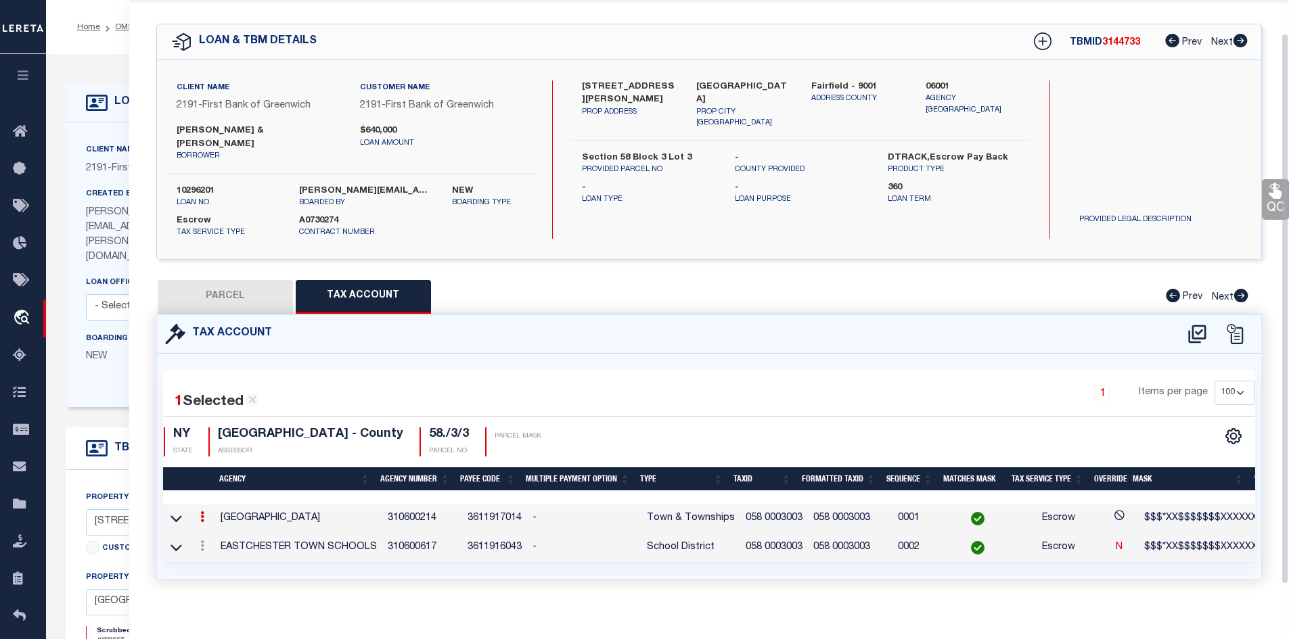
click at [139, 39] on div "QC QC QC" at bounding box center [709, 307] width 1160 height 609
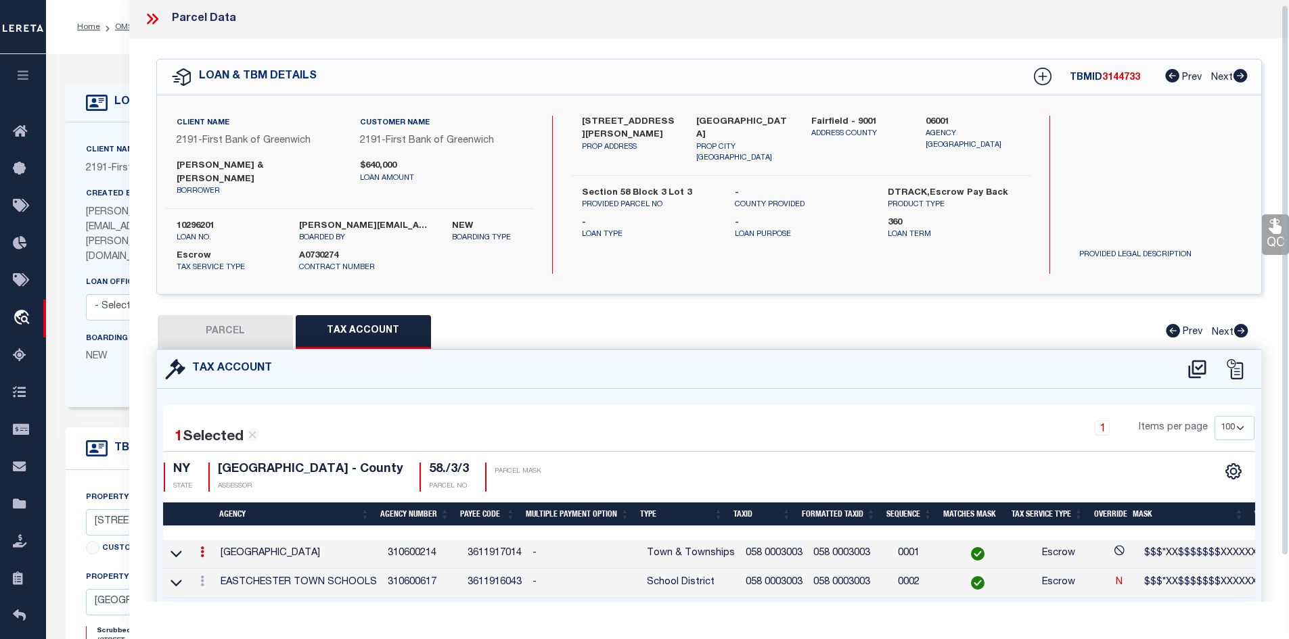
scroll to position [0, 0]
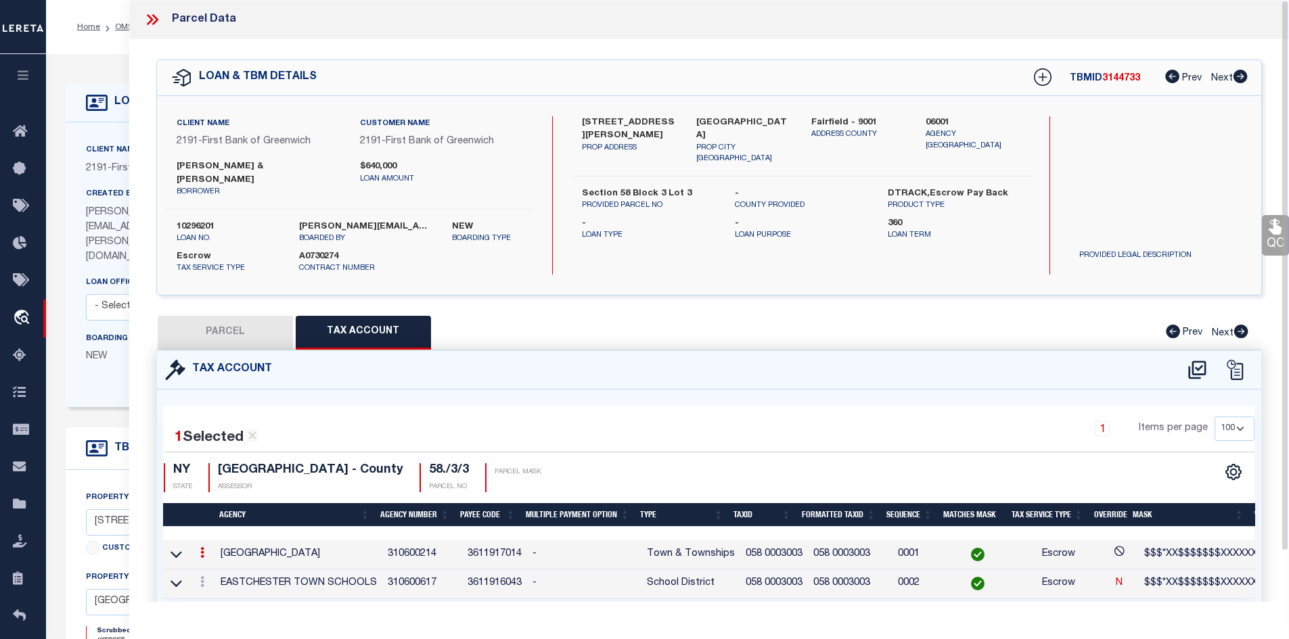
click at [152, 25] on icon at bounding box center [152, 20] width 18 height 18
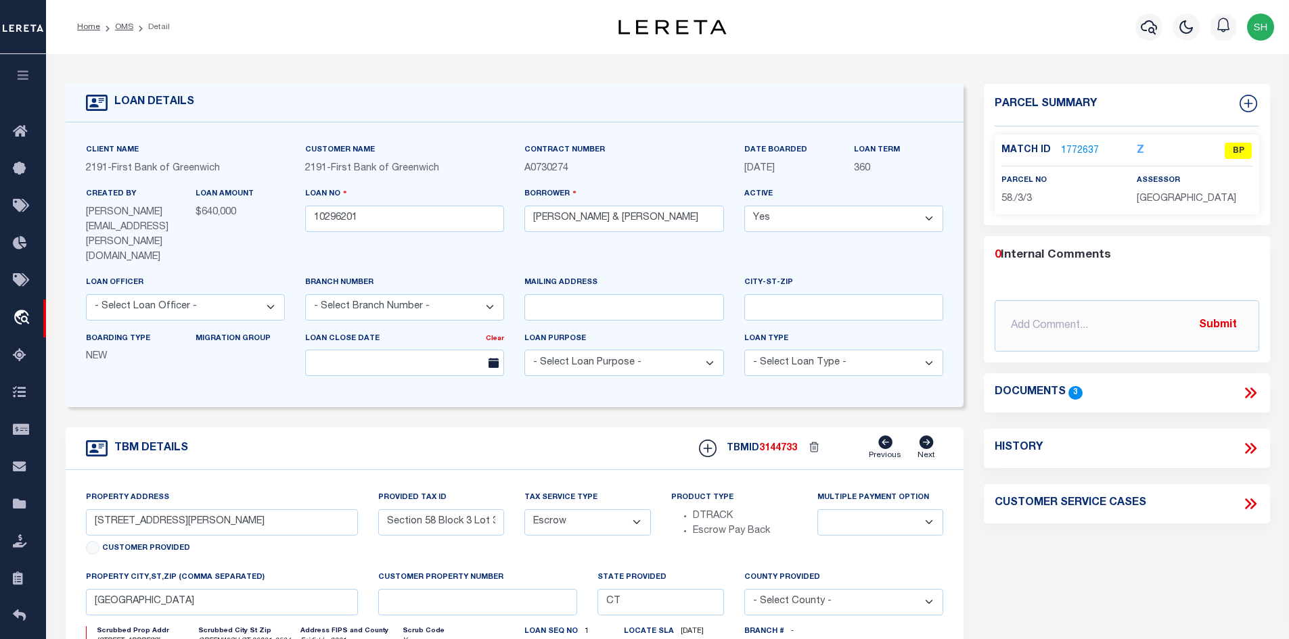
click at [1071, 145] on link "1772637" at bounding box center [1080, 151] width 38 height 14
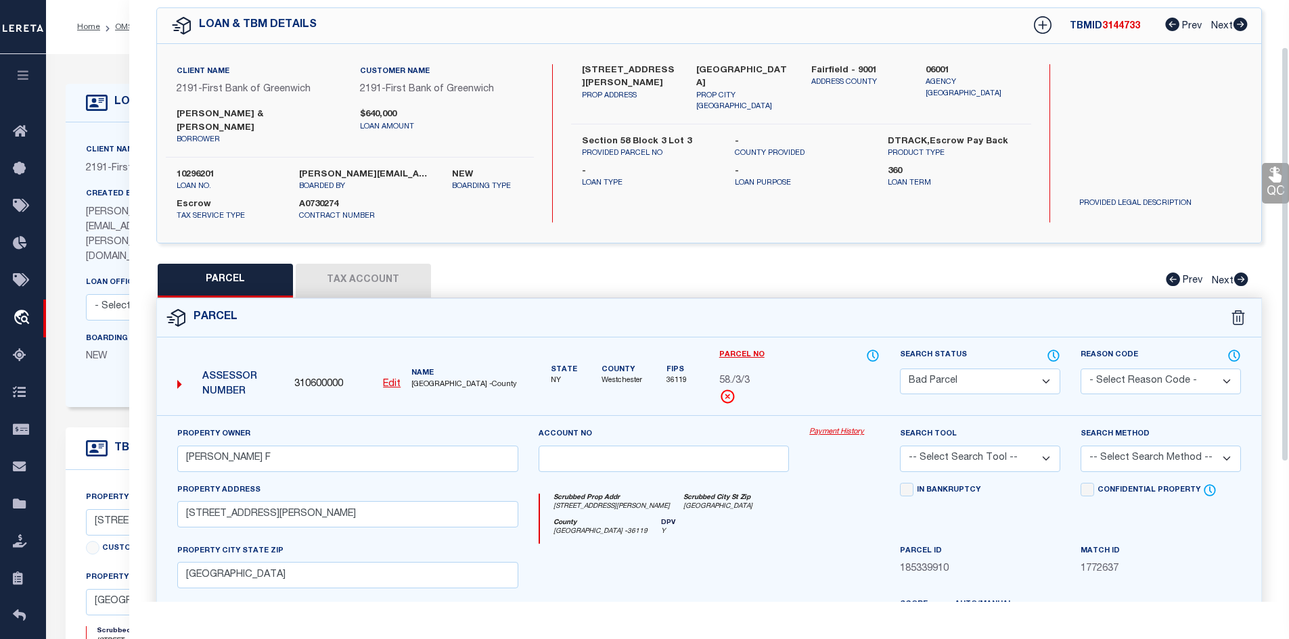
scroll to position [68, 0]
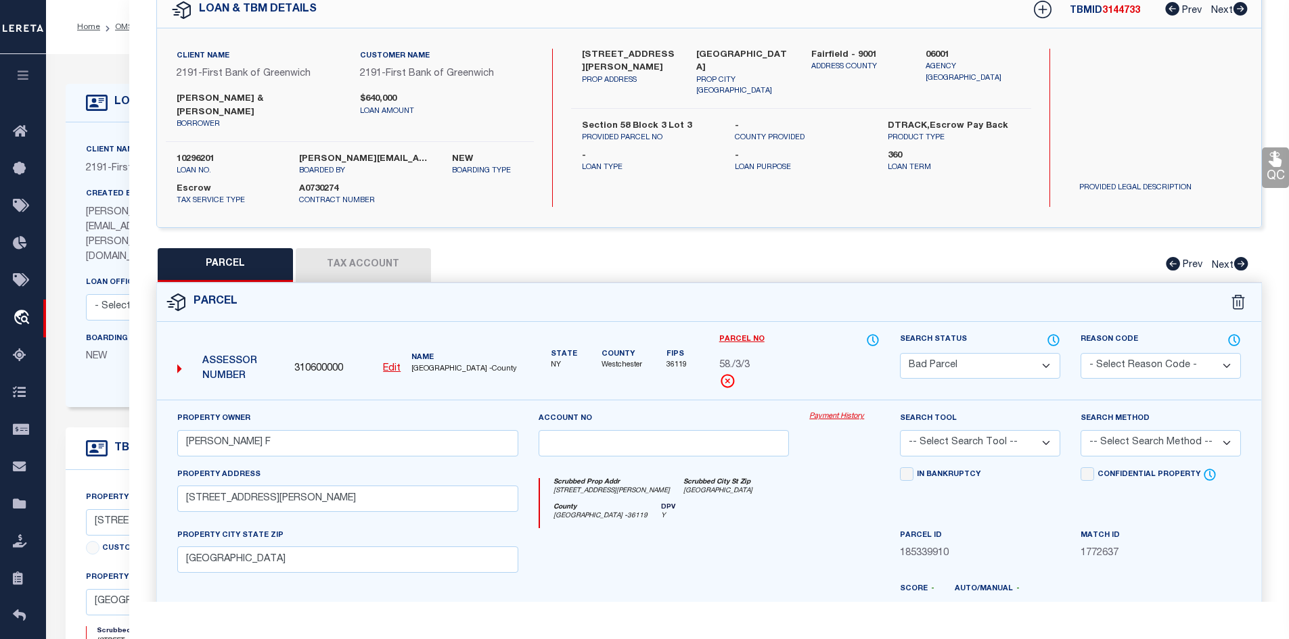
click at [940, 365] on select "Automated Search Bad Parcel Complete Duplicate Parcel High Dollar Reporting In …" at bounding box center [980, 366] width 160 height 26
click at [900, 353] on select "Automated Search Bad Parcel Complete Duplicate Parcel High Dollar Reporting In …" at bounding box center [980, 366] width 160 height 26
click at [742, 299] on div "Parcel" at bounding box center [709, 302] width 1105 height 39
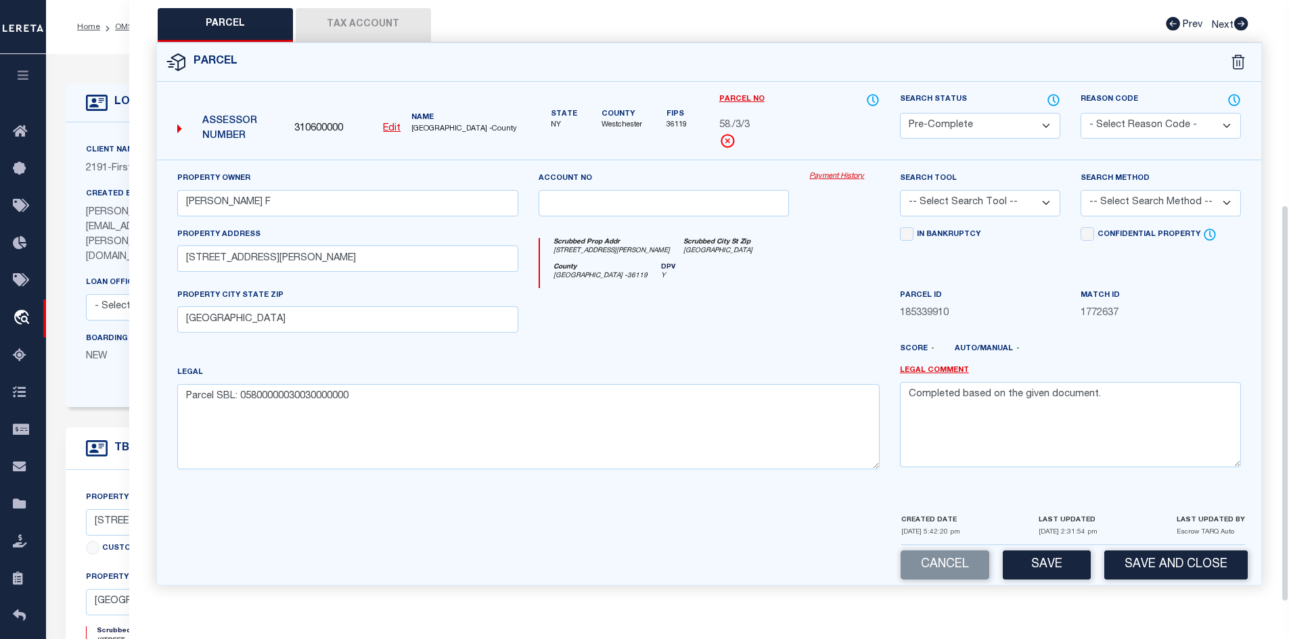
scroll to position [271, 0]
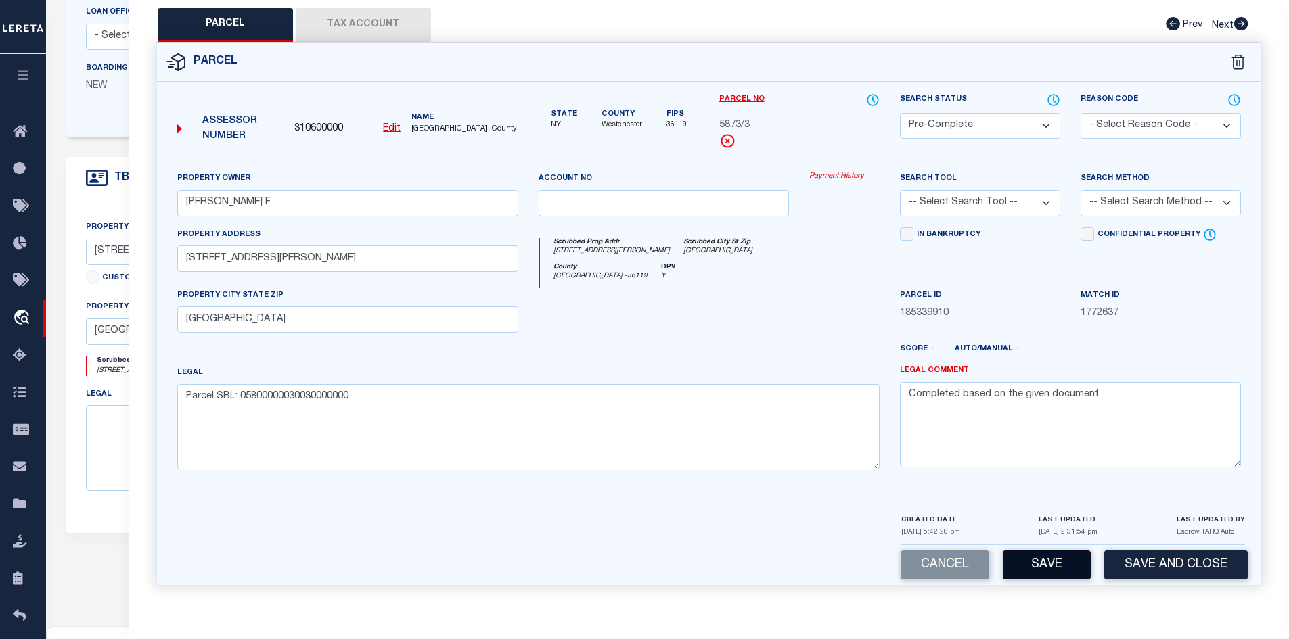
click at [1036, 559] on button "Save" at bounding box center [1046, 565] width 88 height 29
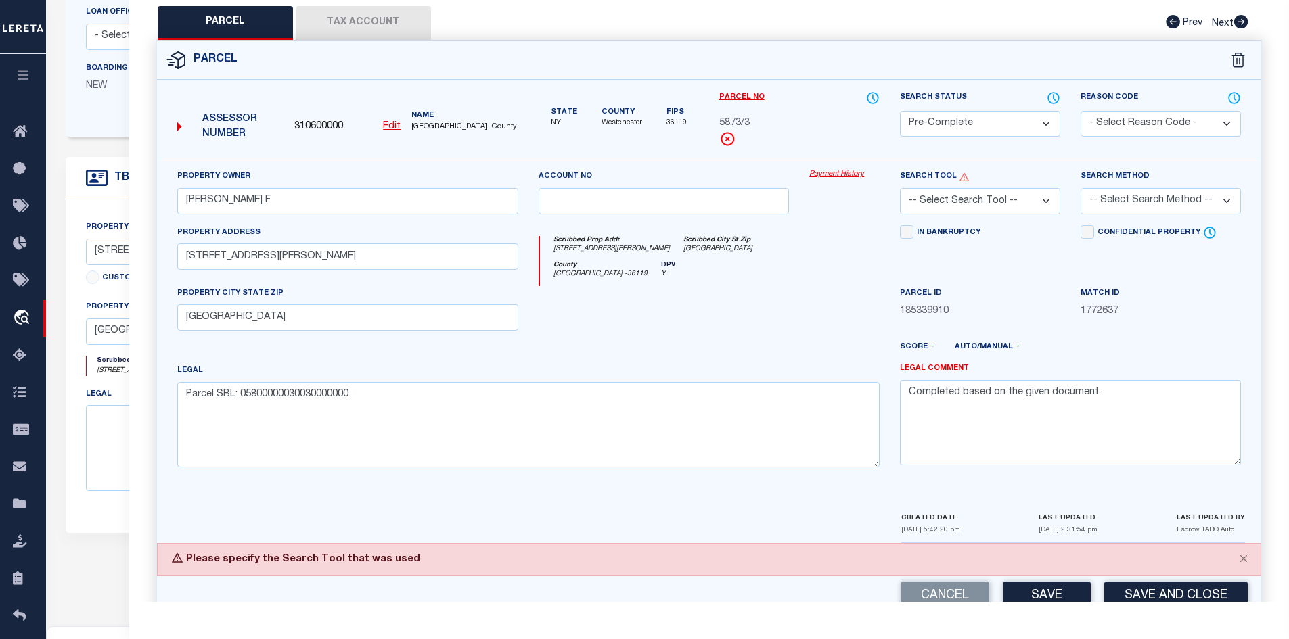
click at [918, 210] on select "-- Select Search Tool -- 3rd Party Website Agency File Agency Website ATLS CNV-…" at bounding box center [980, 201] width 160 height 26
click at [900, 189] on select "-- Select Search Tool -- 3rd Party Website Agency File Agency Website ATLS CNV-…" at bounding box center [980, 201] width 160 height 26
click at [1141, 193] on select "-- Select Search Method -- Property Address Legal Liability Info Provided" at bounding box center [1160, 201] width 160 height 26
click at [1080, 189] on select "-- Select Search Method -- Property Address Legal Liability Info Provided" at bounding box center [1160, 201] width 160 height 26
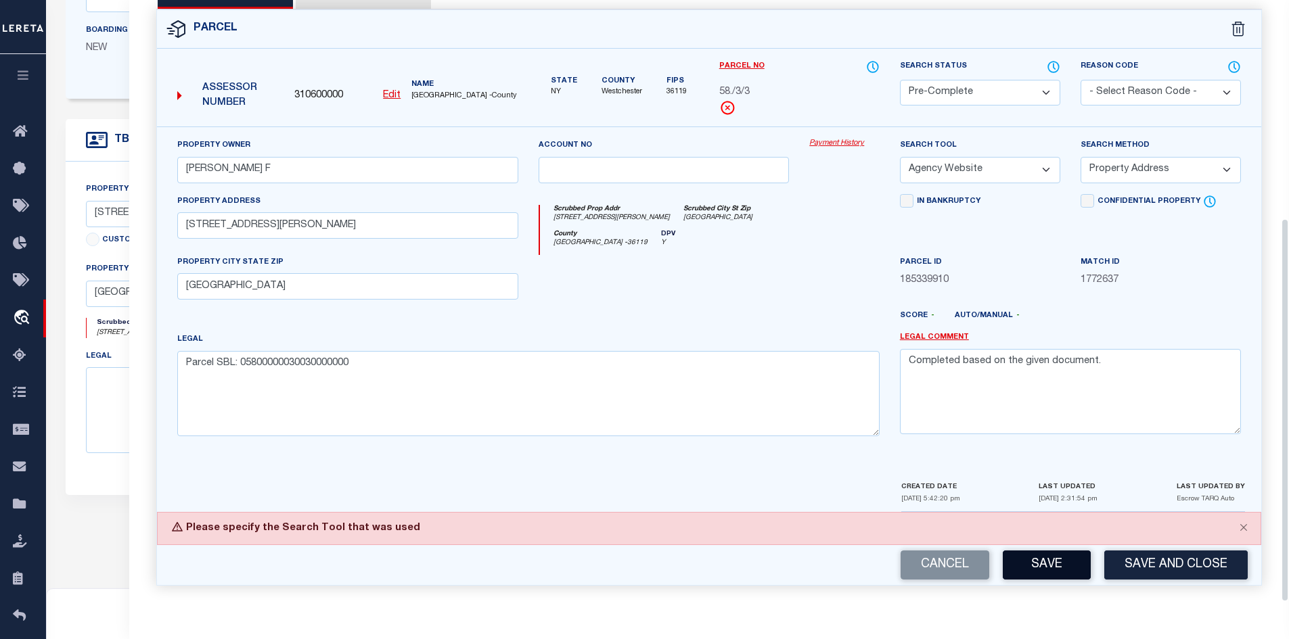
scroll to position [338, 0]
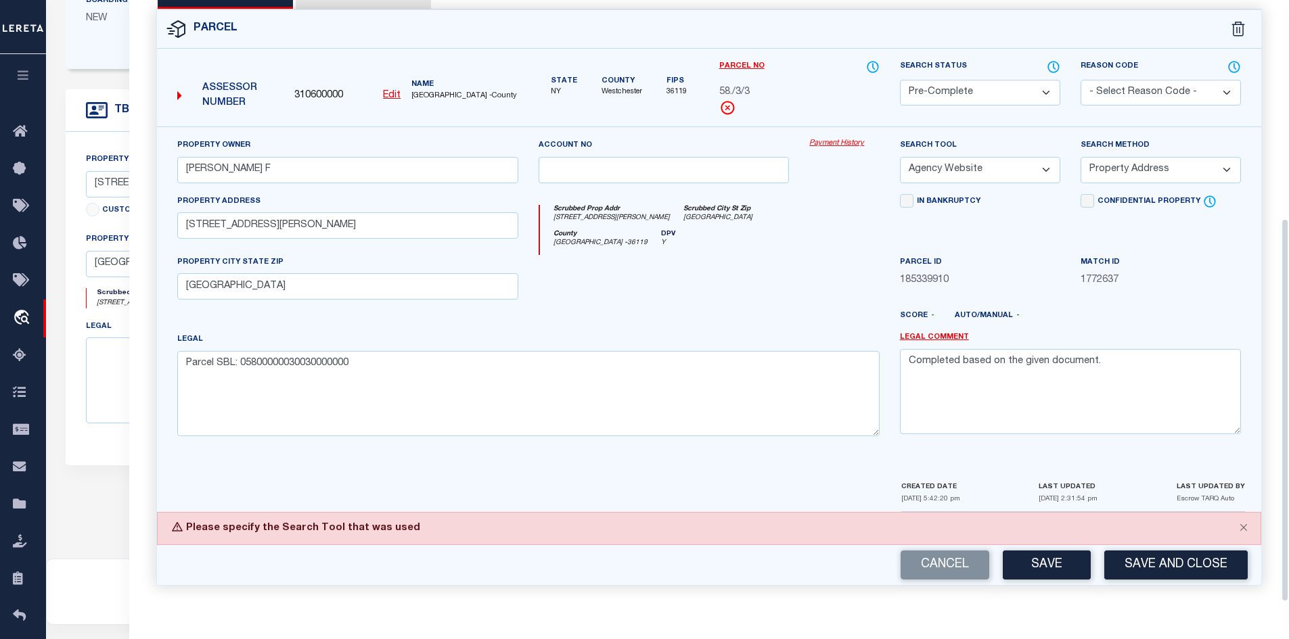
drag, startPoint x: 1043, startPoint y: 570, endPoint x: 1033, endPoint y: 557, distance: 16.4
click at [1043, 570] on button "Save" at bounding box center [1046, 565] width 88 height 29
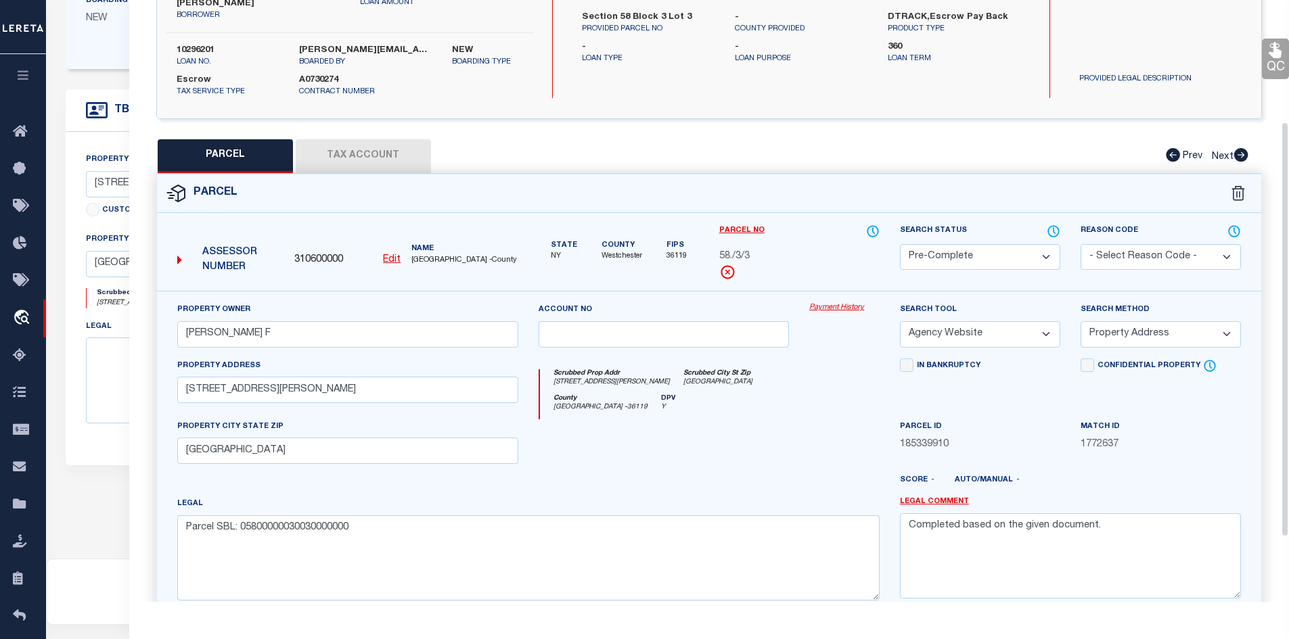
scroll to position [135, 0]
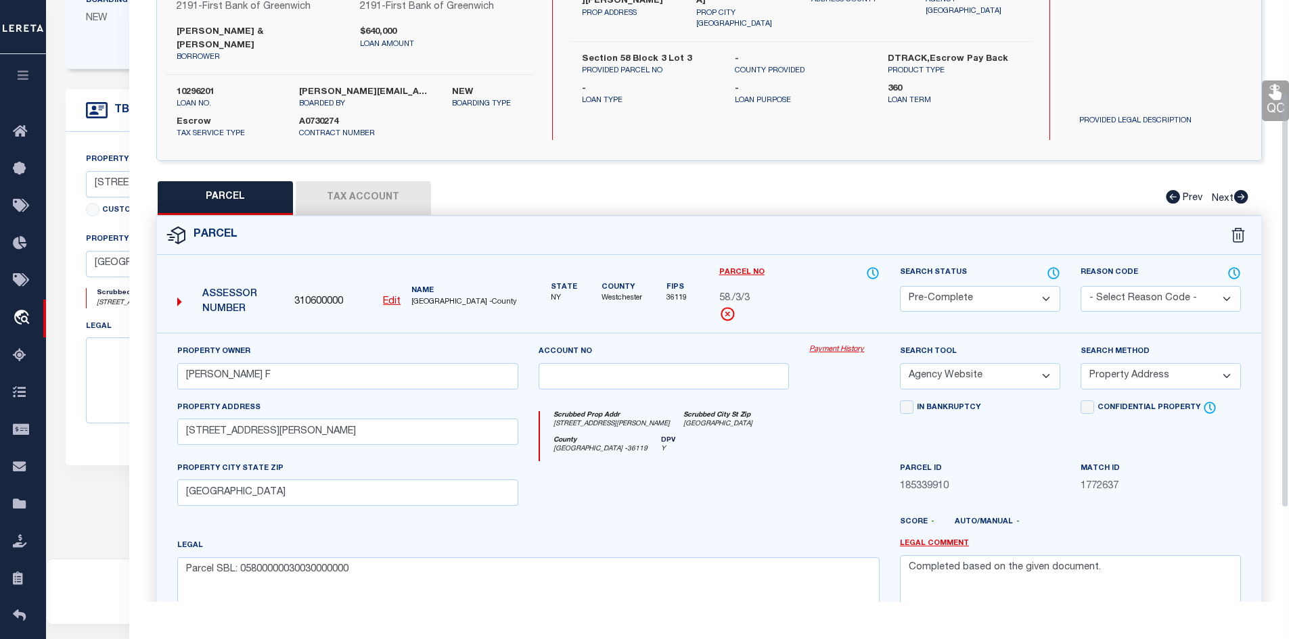
click at [345, 194] on button "Tax Account" at bounding box center [363, 198] width 135 height 34
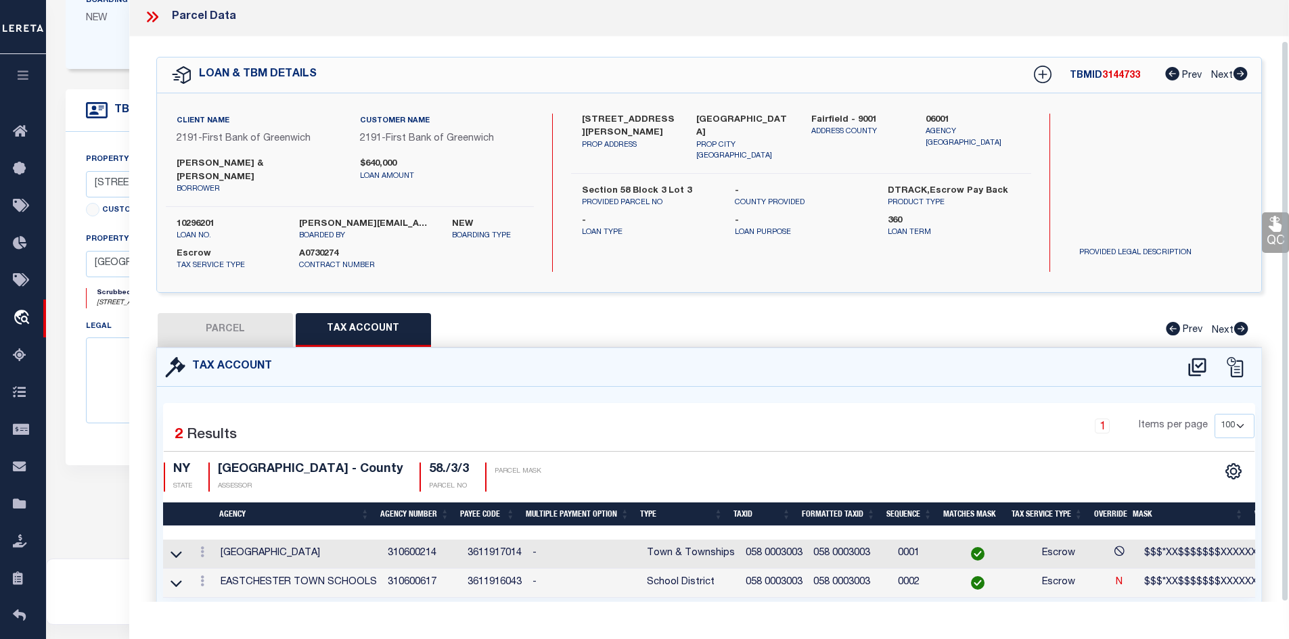
scroll to position [57, 0]
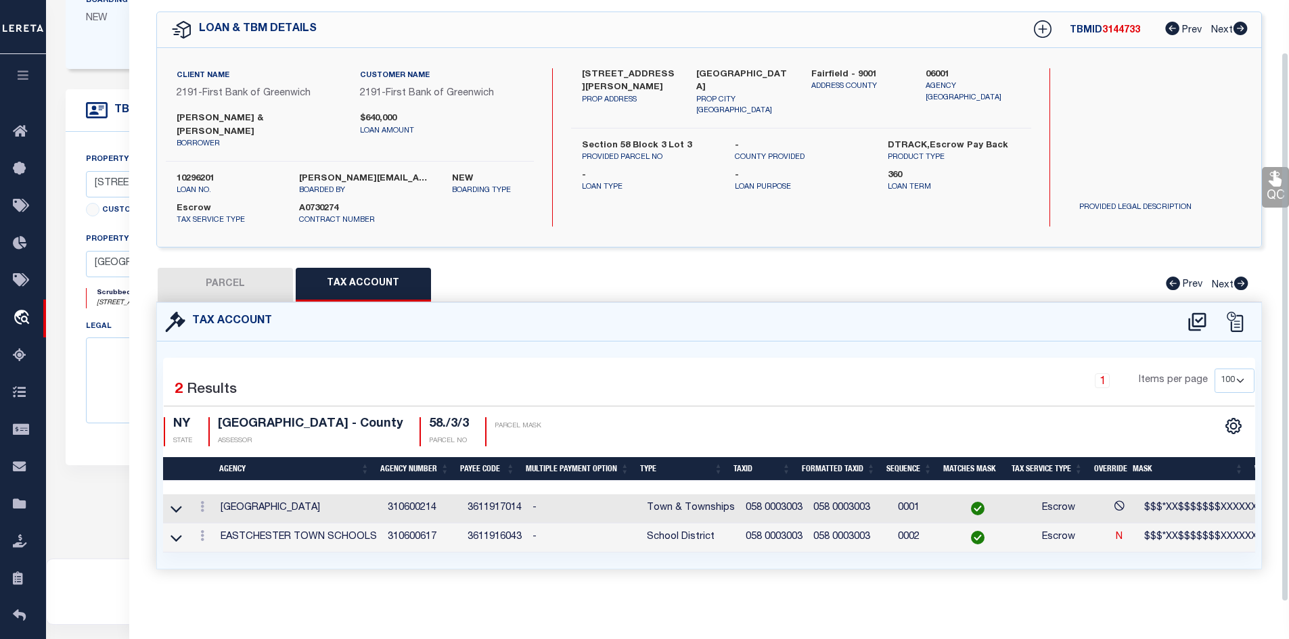
drag, startPoint x: 236, startPoint y: 277, endPoint x: 65, endPoint y: 292, distance: 171.8
click at [235, 277] on button "PARCEL" at bounding box center [225, 285] width 135 height 34
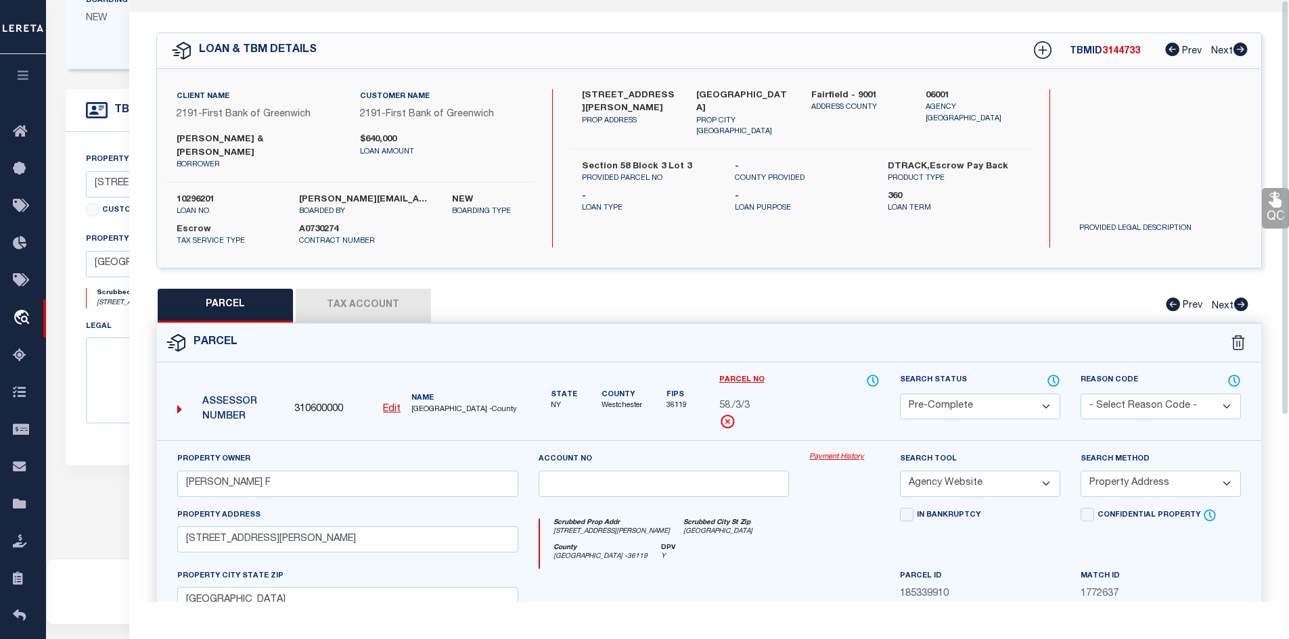
scroll to position [0, 0]
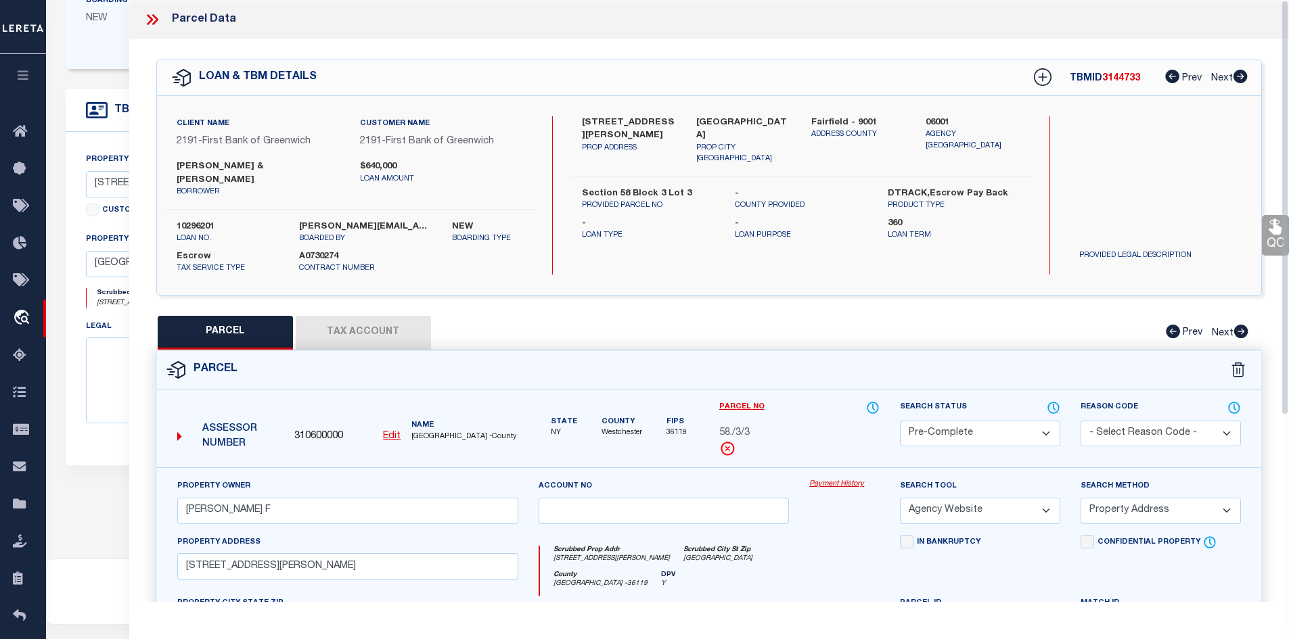
click at [147, 18] on icon at bounding box center [152, 20] width 18 height 18
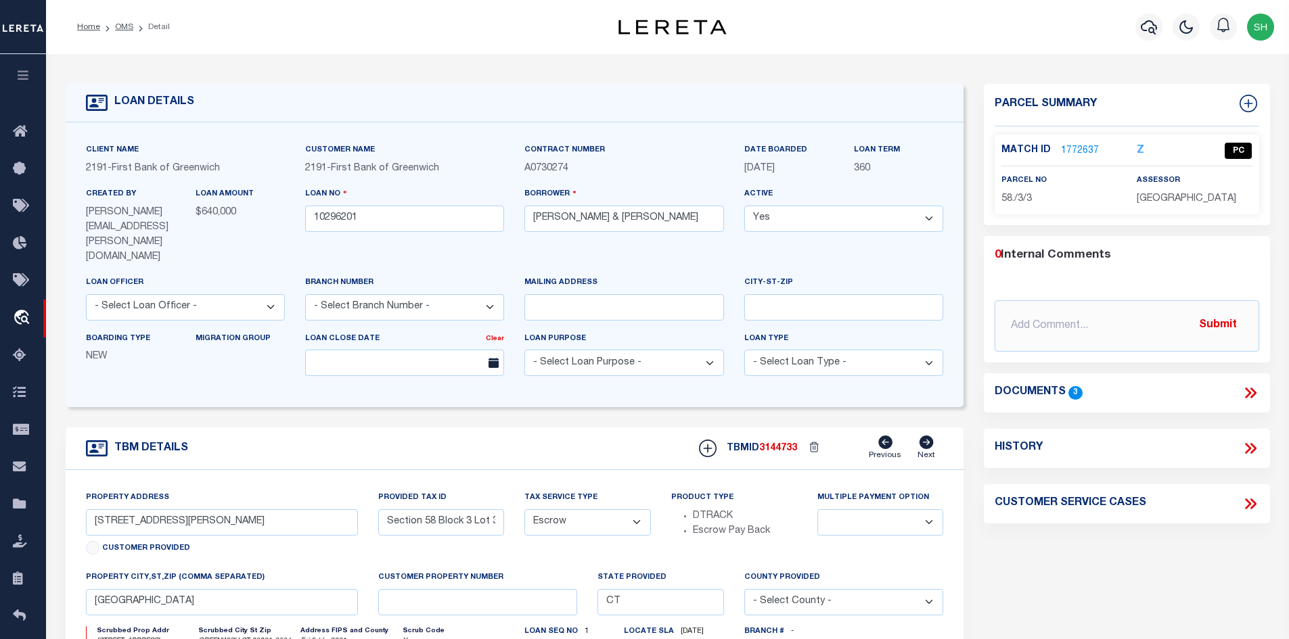
drag, startPoint x: 121, startPoint y: 28, endPoint x: 191, endPoint y: 75, distance: 83.9
click at [122, 29] on link "OMS" at bounding box center [124, 27] width 18 height 8
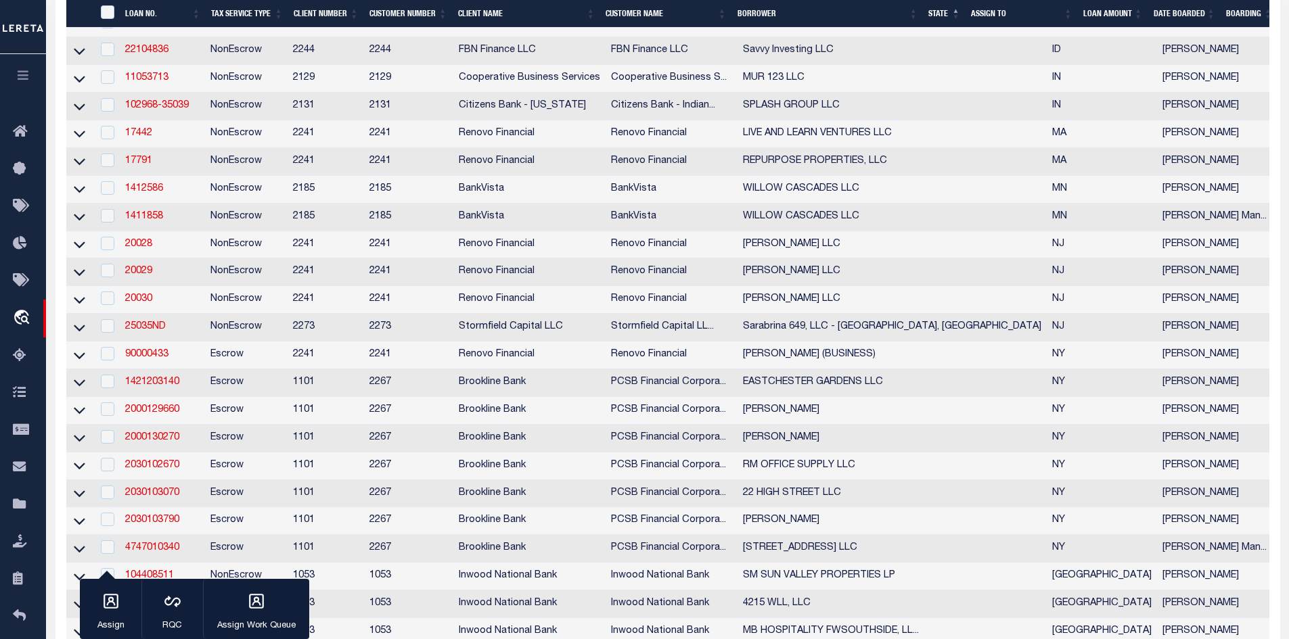
scroll to position [406, 0]
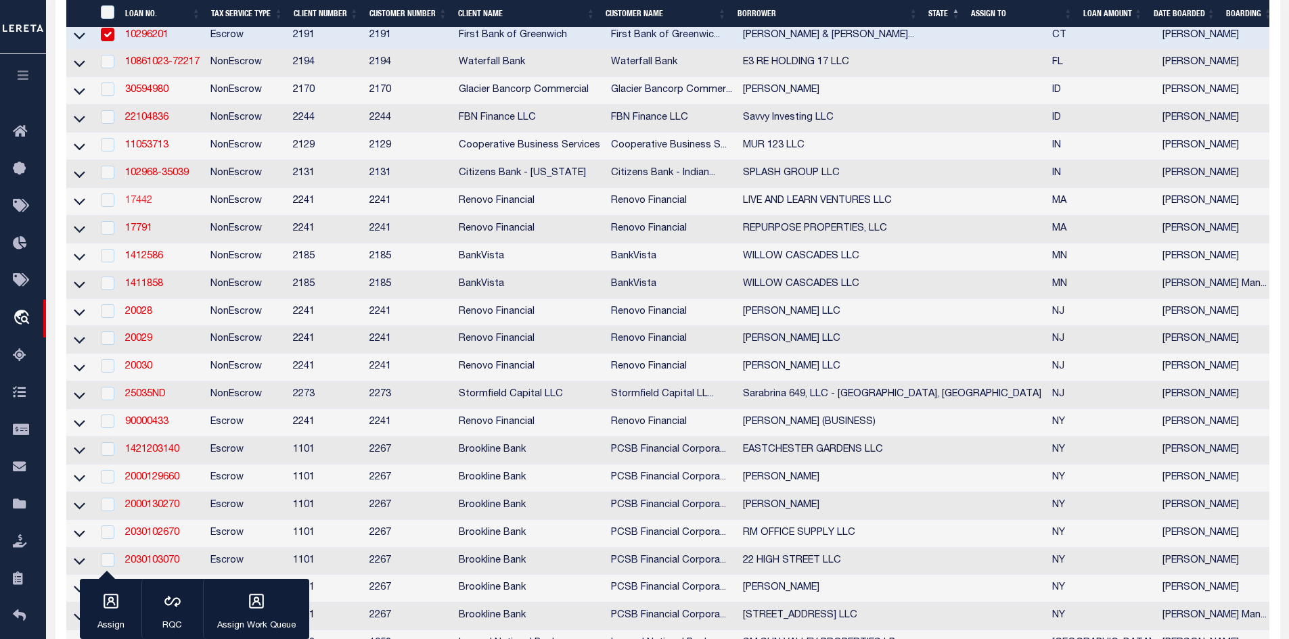
click at [135, 206] on link "17442" at bounding box center [138, 200] width 27 height 9
